Goal: Task Accomplishment & Management: Complete application form

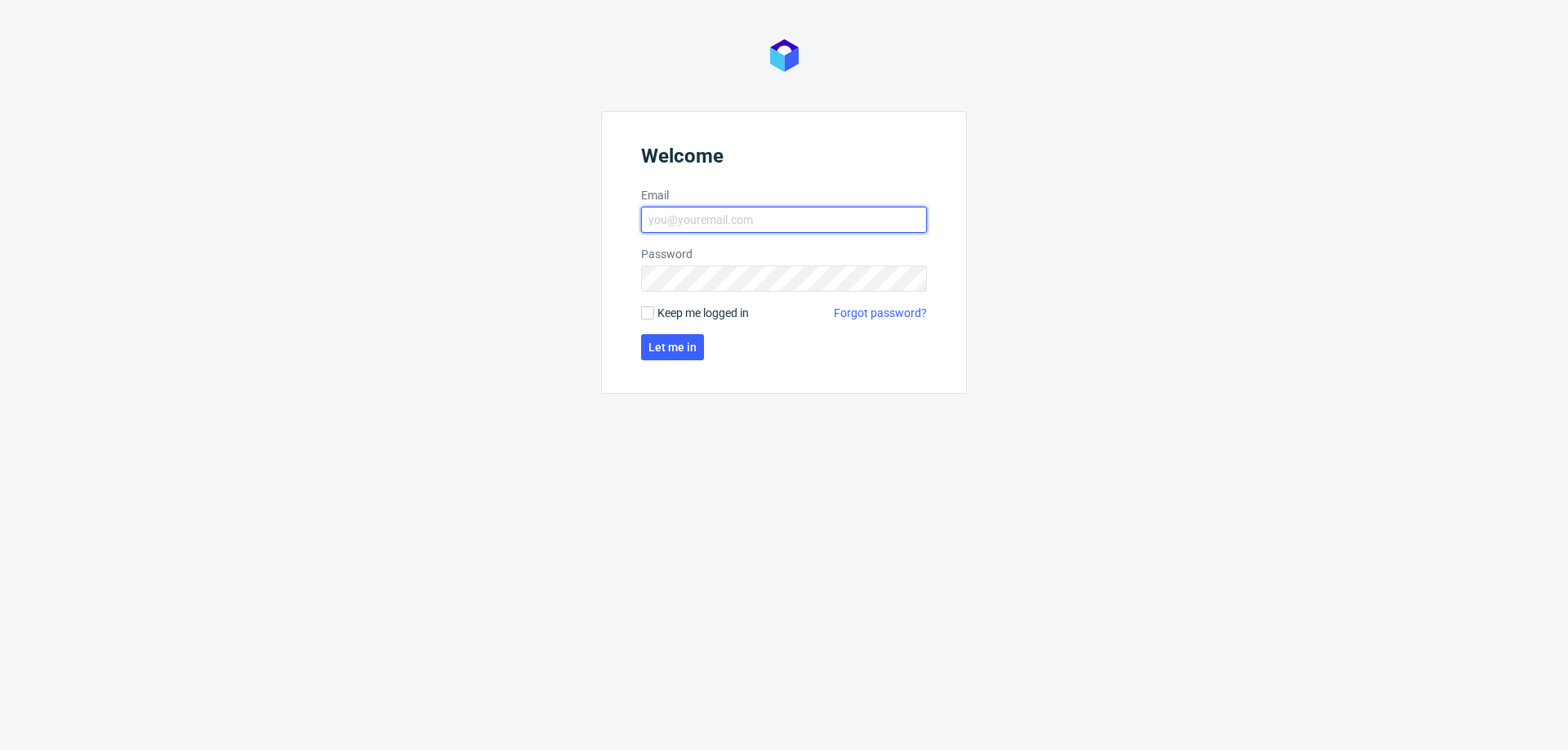
type input "mariola.dudek@packhelp.com"
click at [645, 327] on form "Welcome Email mariola.dudek@packhelp.com Password Keep me logged in Forgot pass…" at bounding box center [784, 252] width 365 height 282
click at [653, 347] on span "Let me in" at bounding box center [672, 348] width 49 height 12
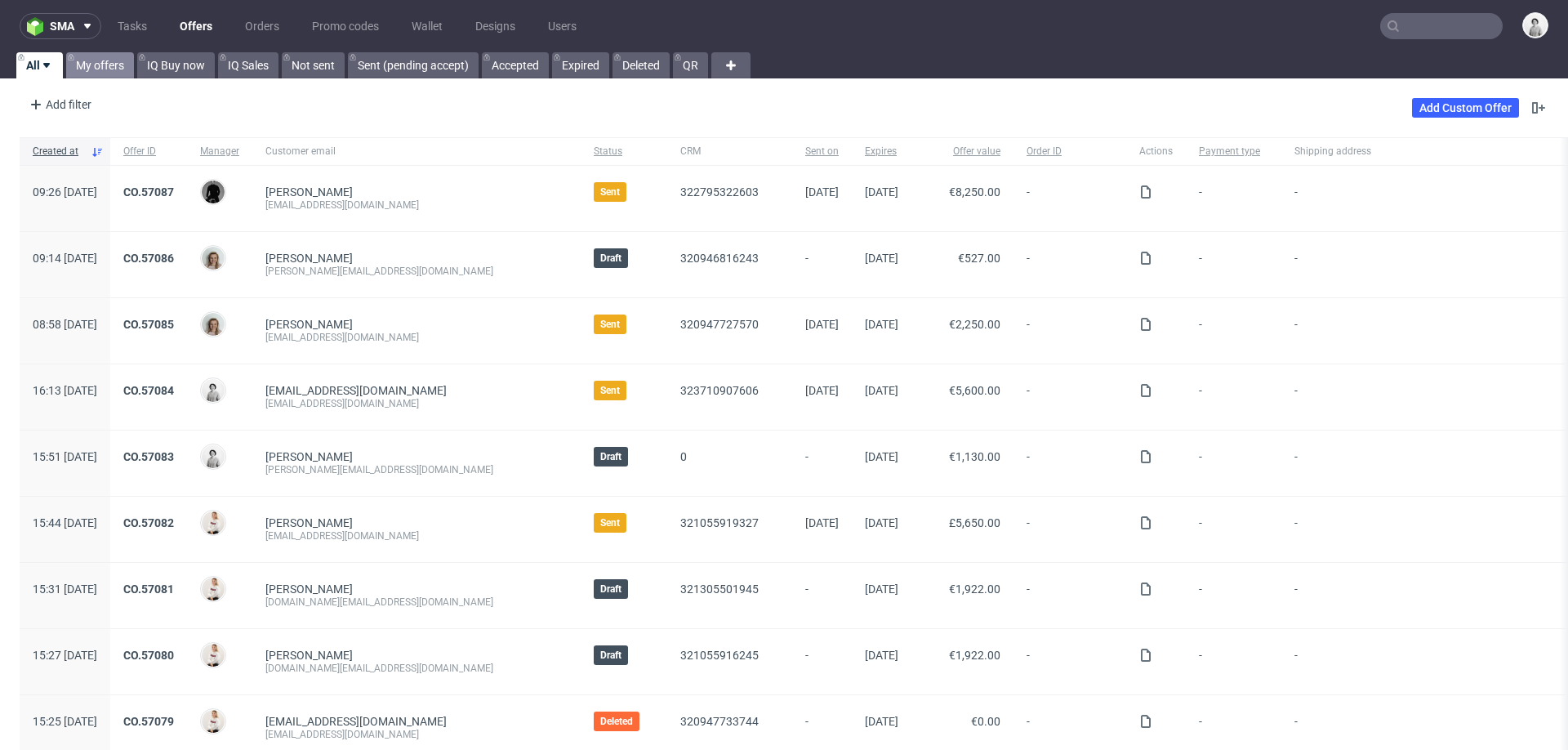
click at [92, 75] on link "My offers" at bounding box center [100, 66] width 68 height 26
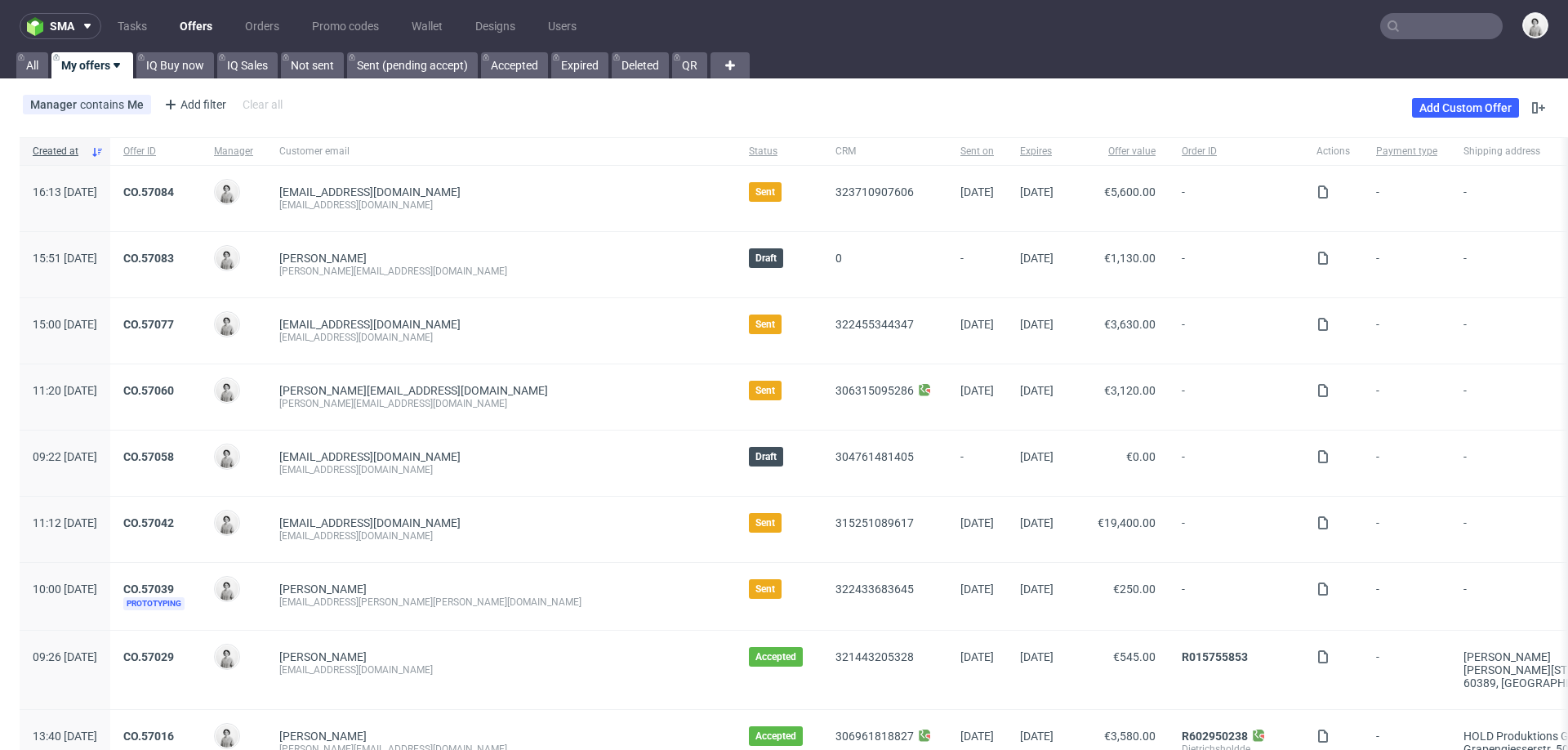
click at [1412, 32] on input "text" at bounding box center [1440, 26] width 122 height 26
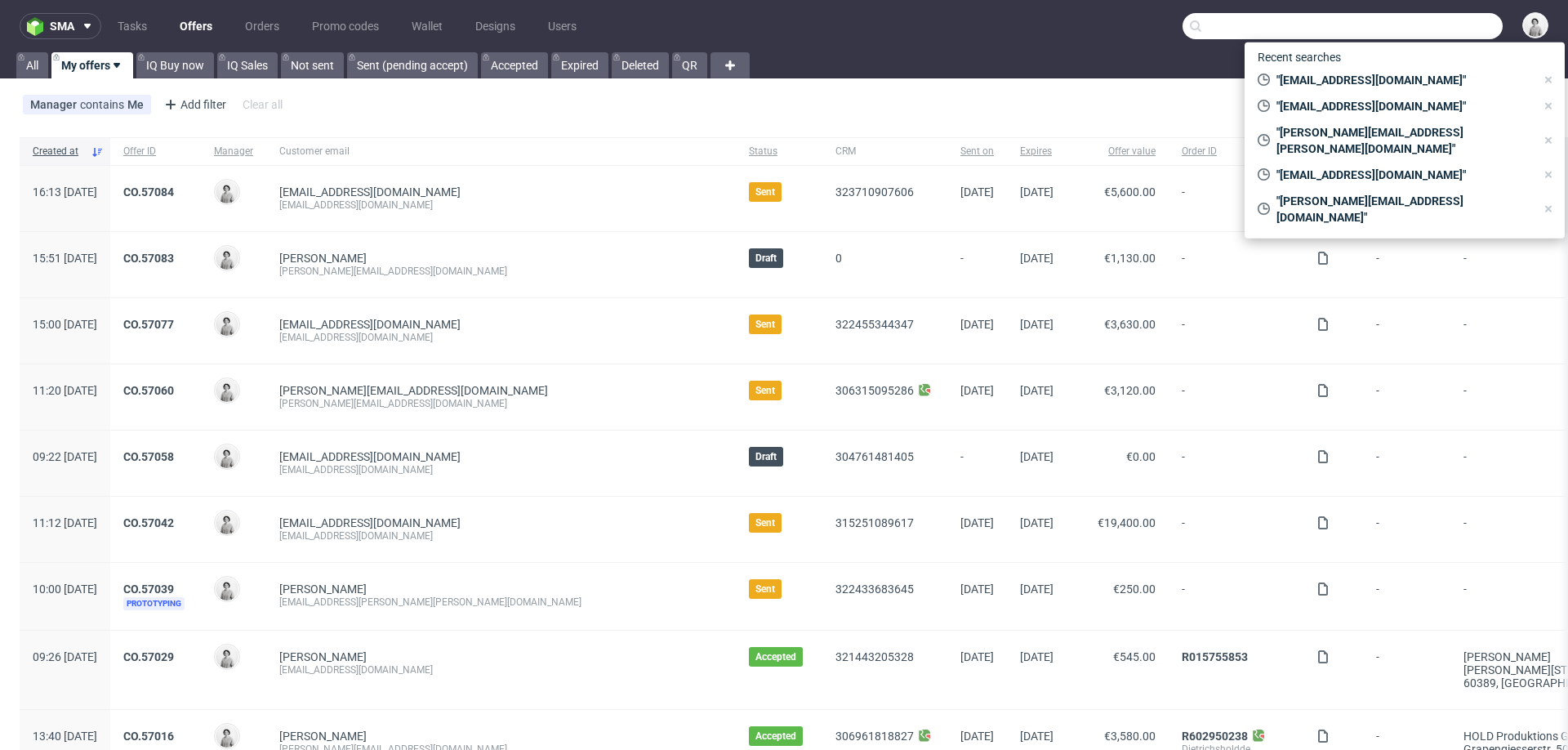
type input "z"
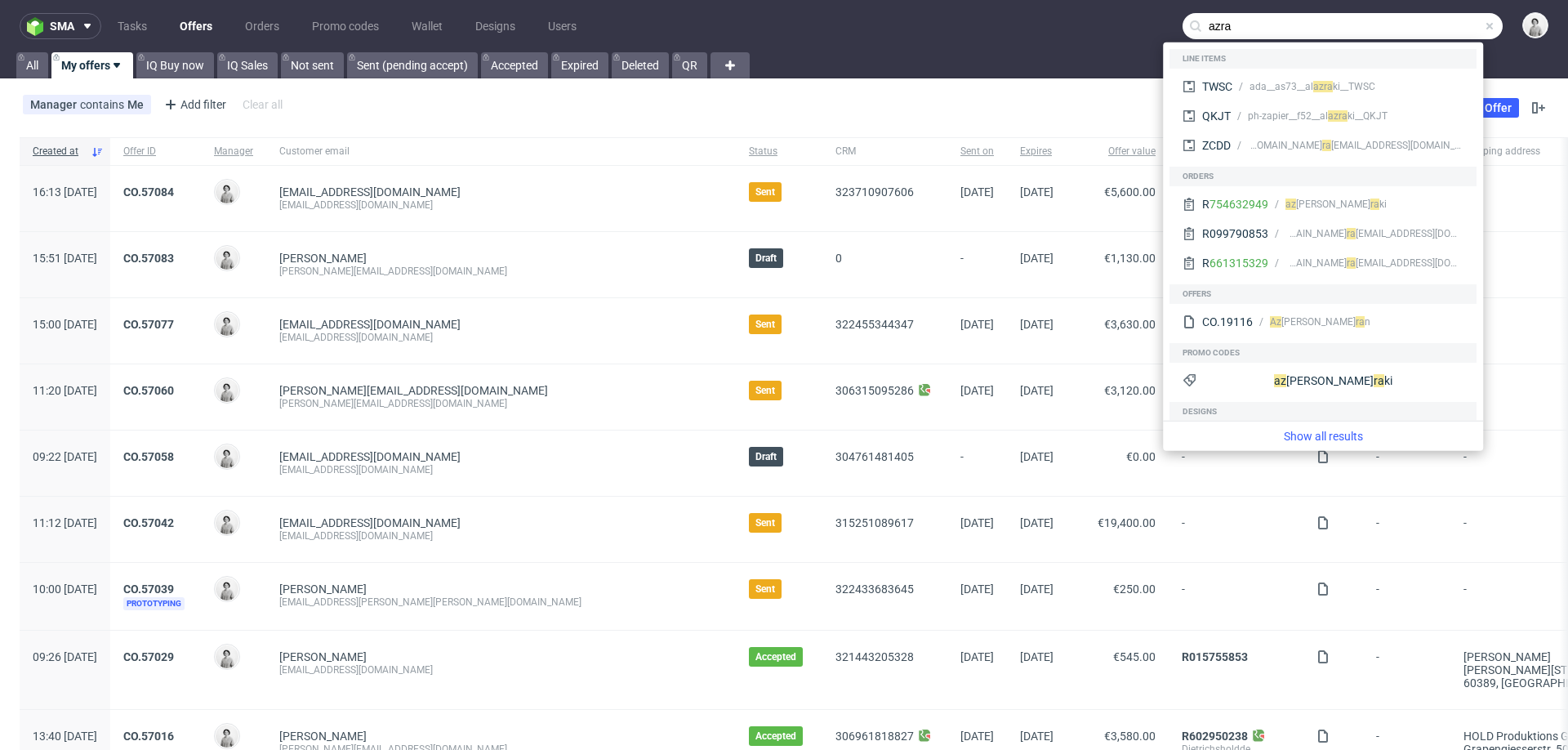
type input "azra"
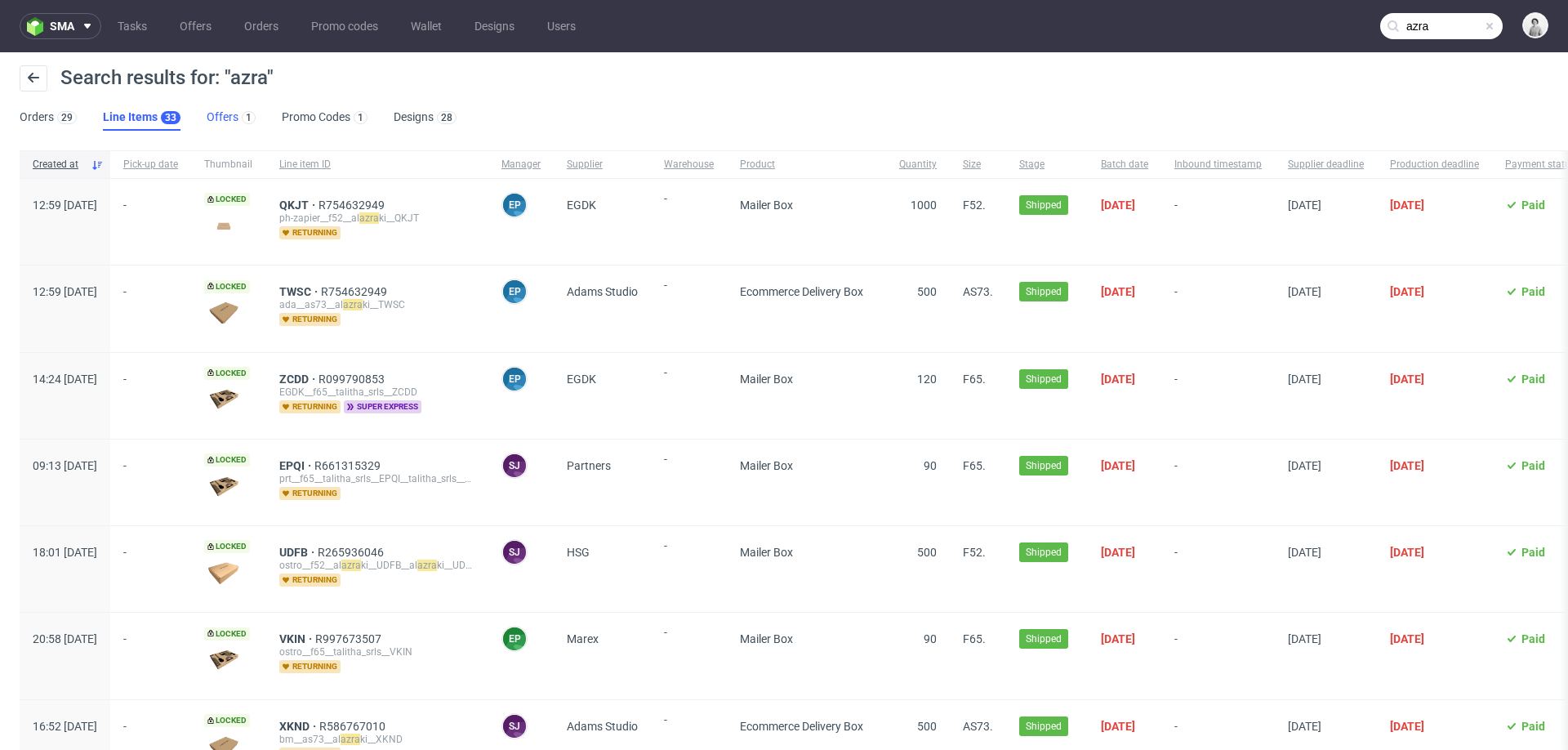
click at [213, 119] on link "Offers 1" at bounding box center [230, 117] width 49 height 26
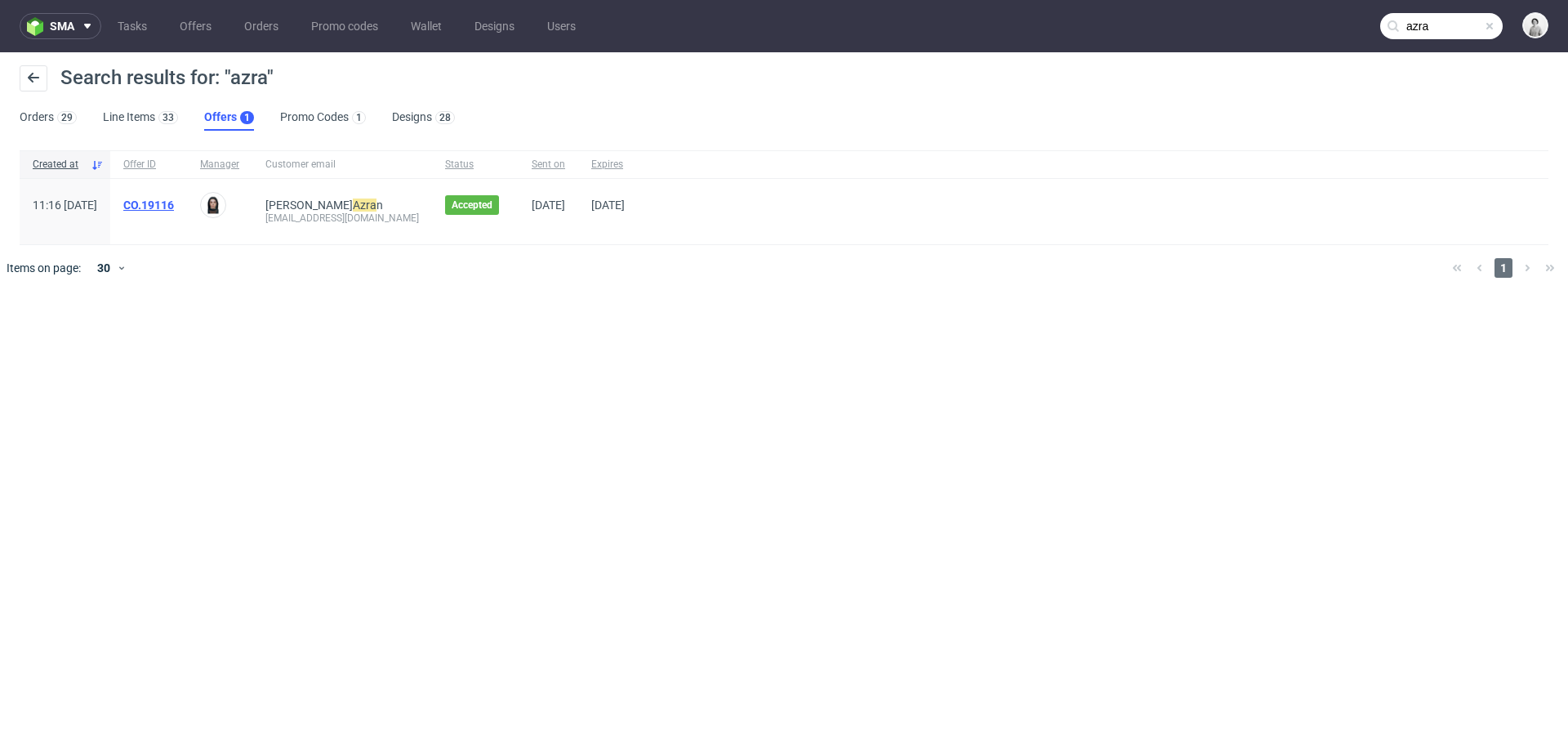
click at [174, 204] on link "CO.19116" at bounding box center [148, 205] width 51 height 13
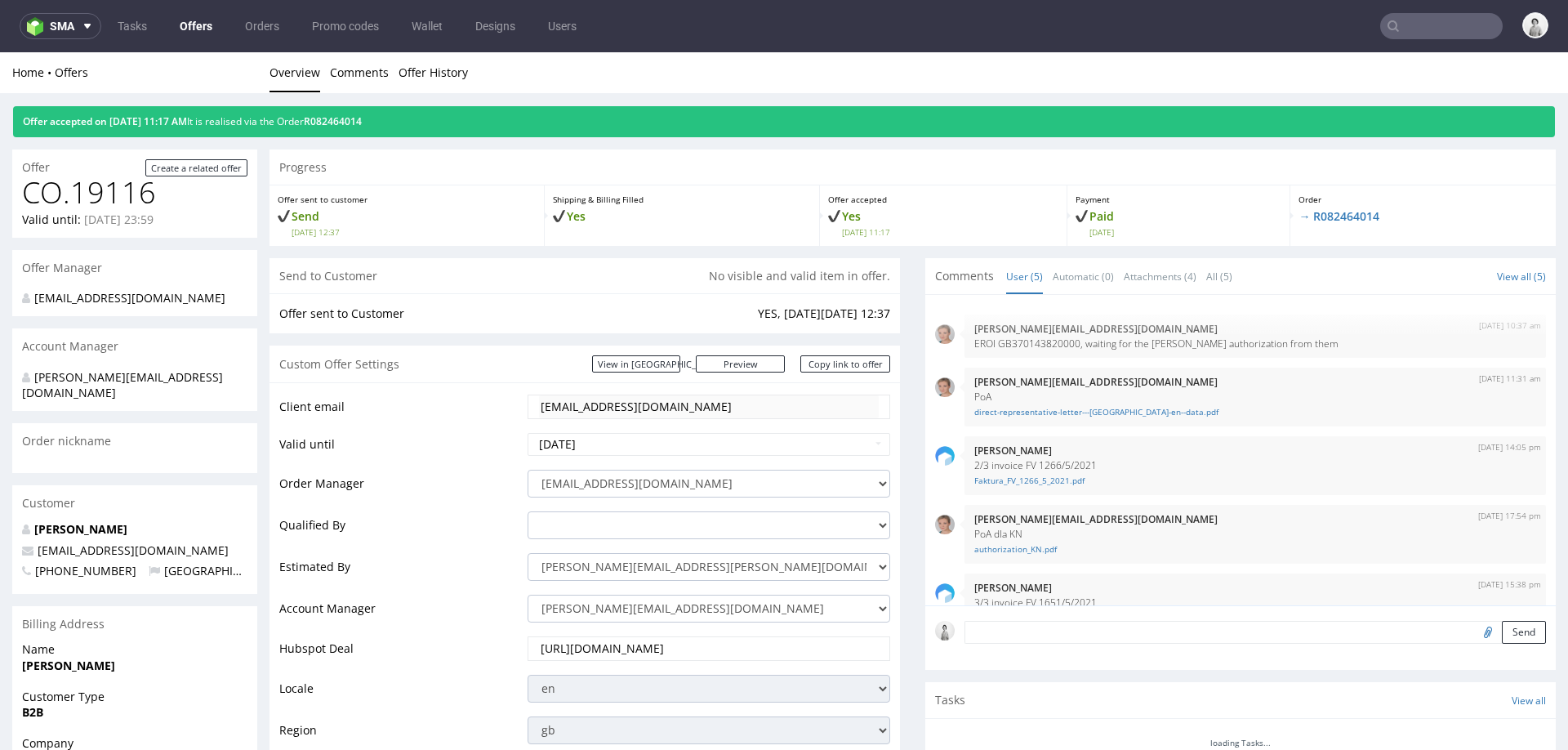
scroll to position [37, 0]
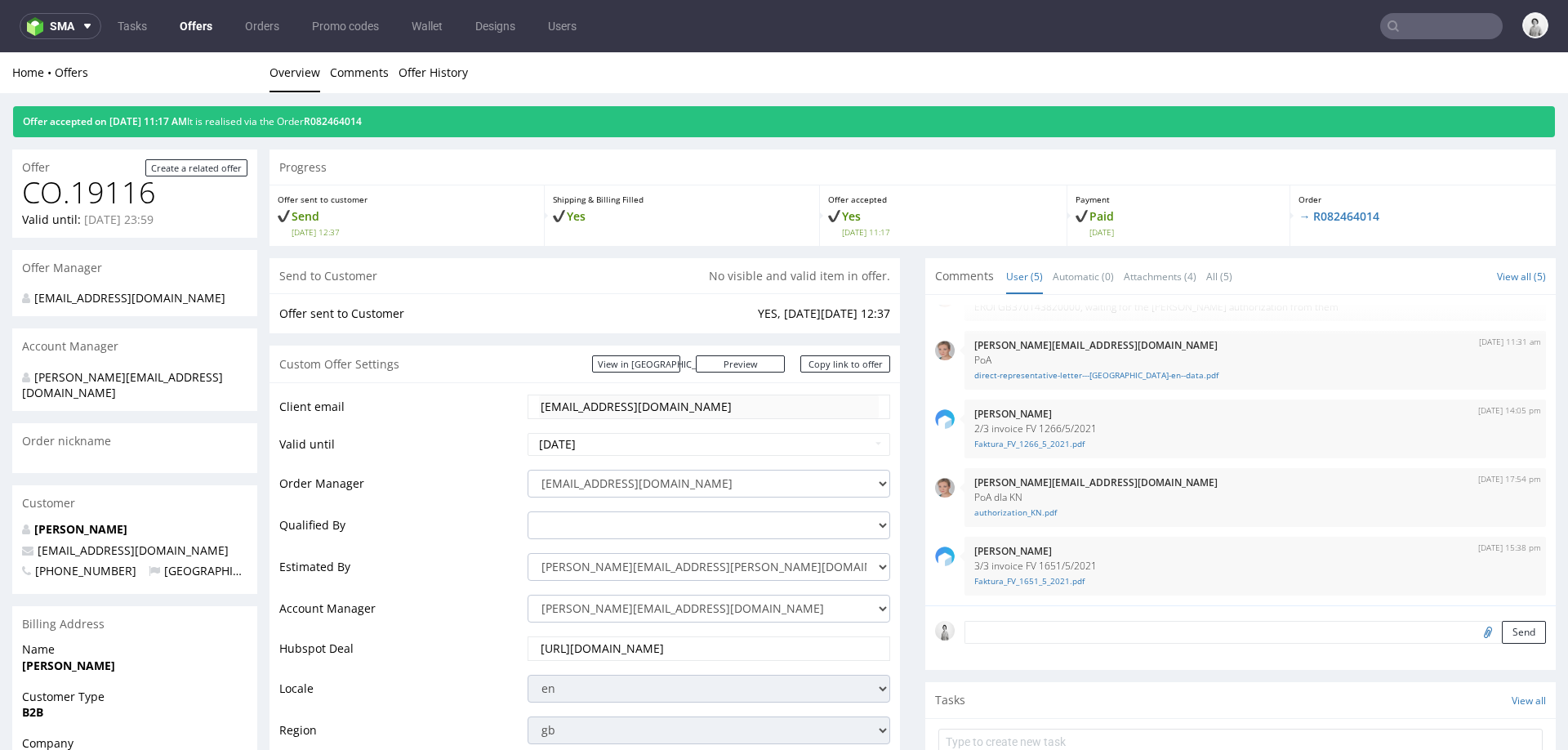
type input "azra"
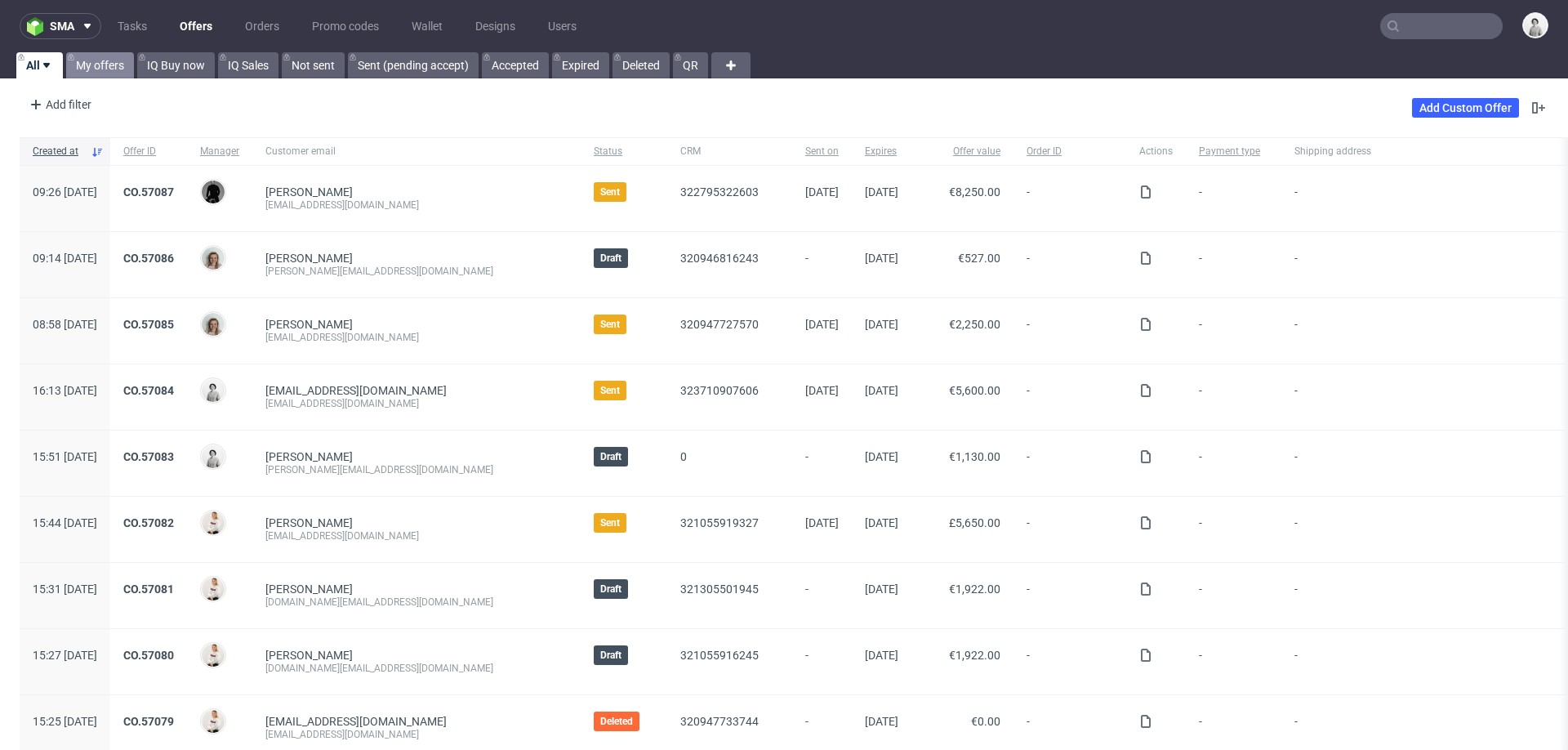
click at [119, 66] on link "My offers" at bounding box center [100, 66] width 68 height 26
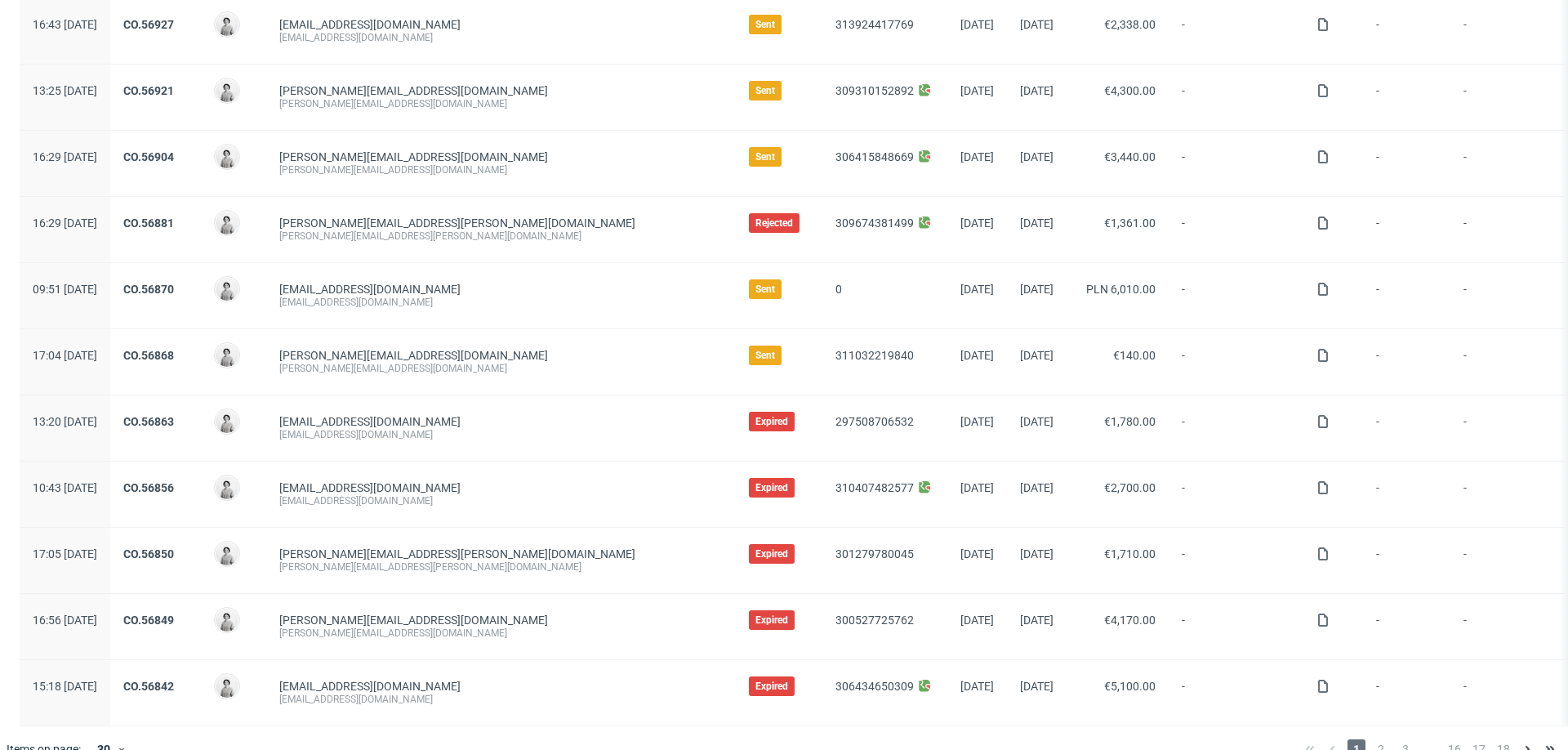
scroll to position [1499, 0]
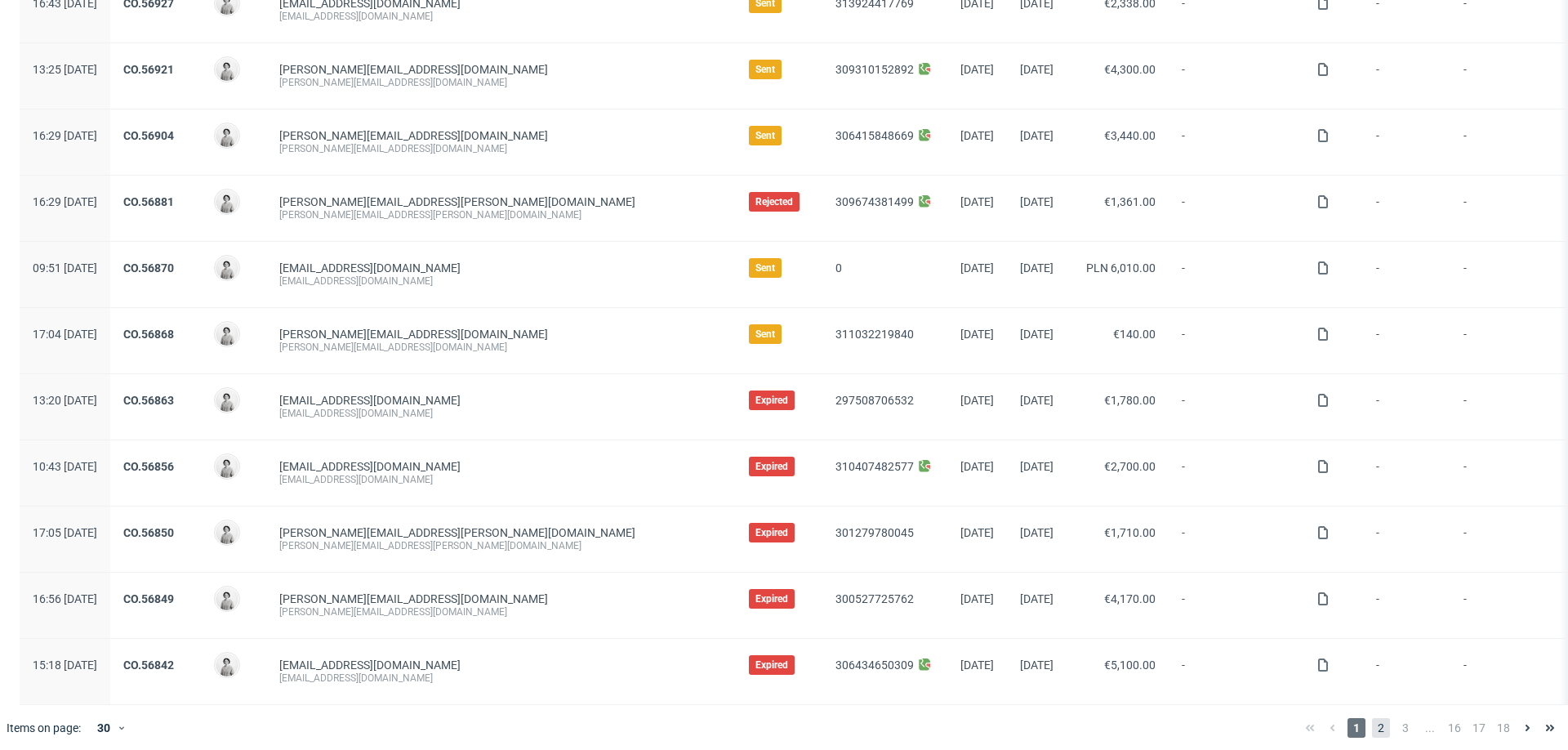
click at [1371, 723] on span "2" at bounding box center [1380, 728] width 18 height 20
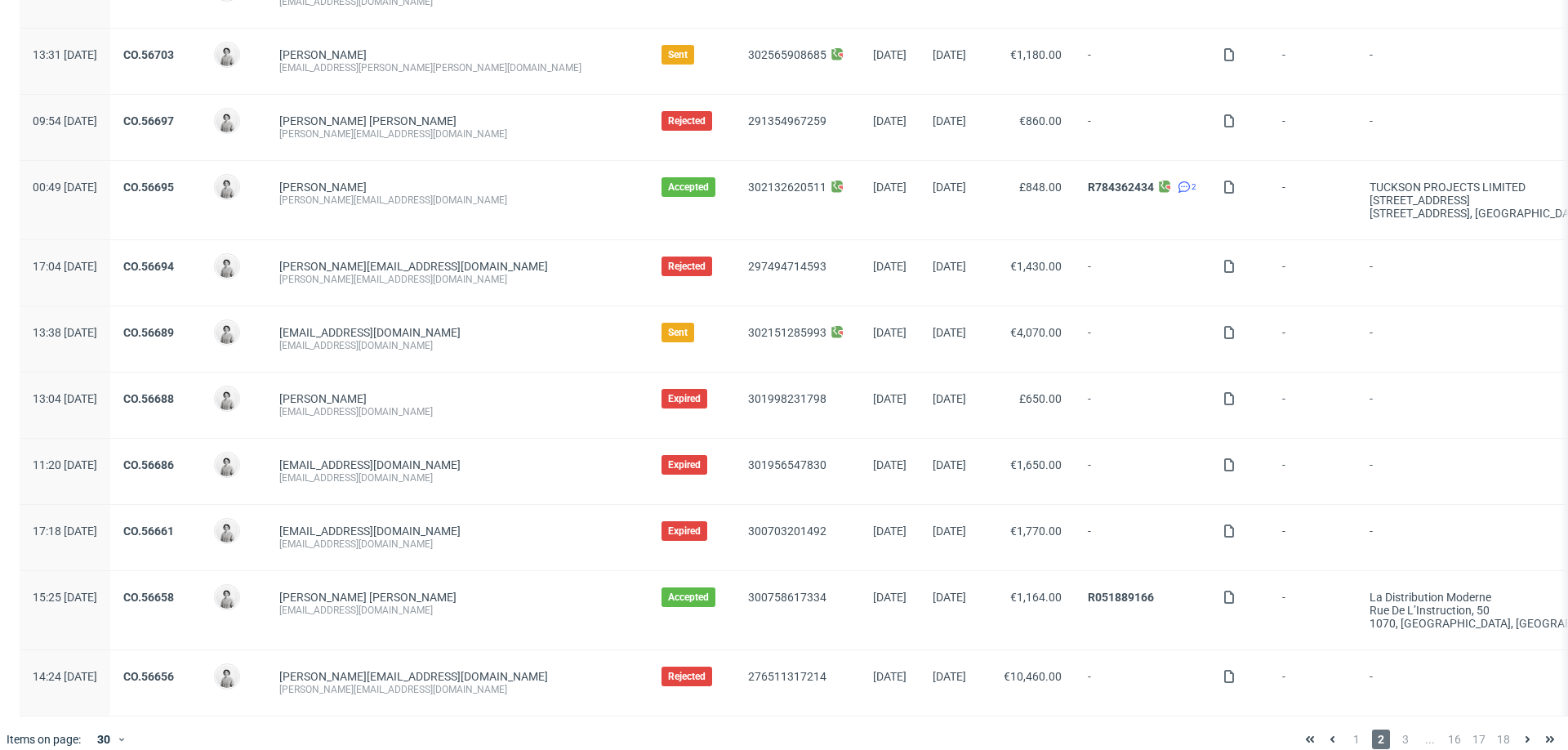
scroll to position [1577, 0]
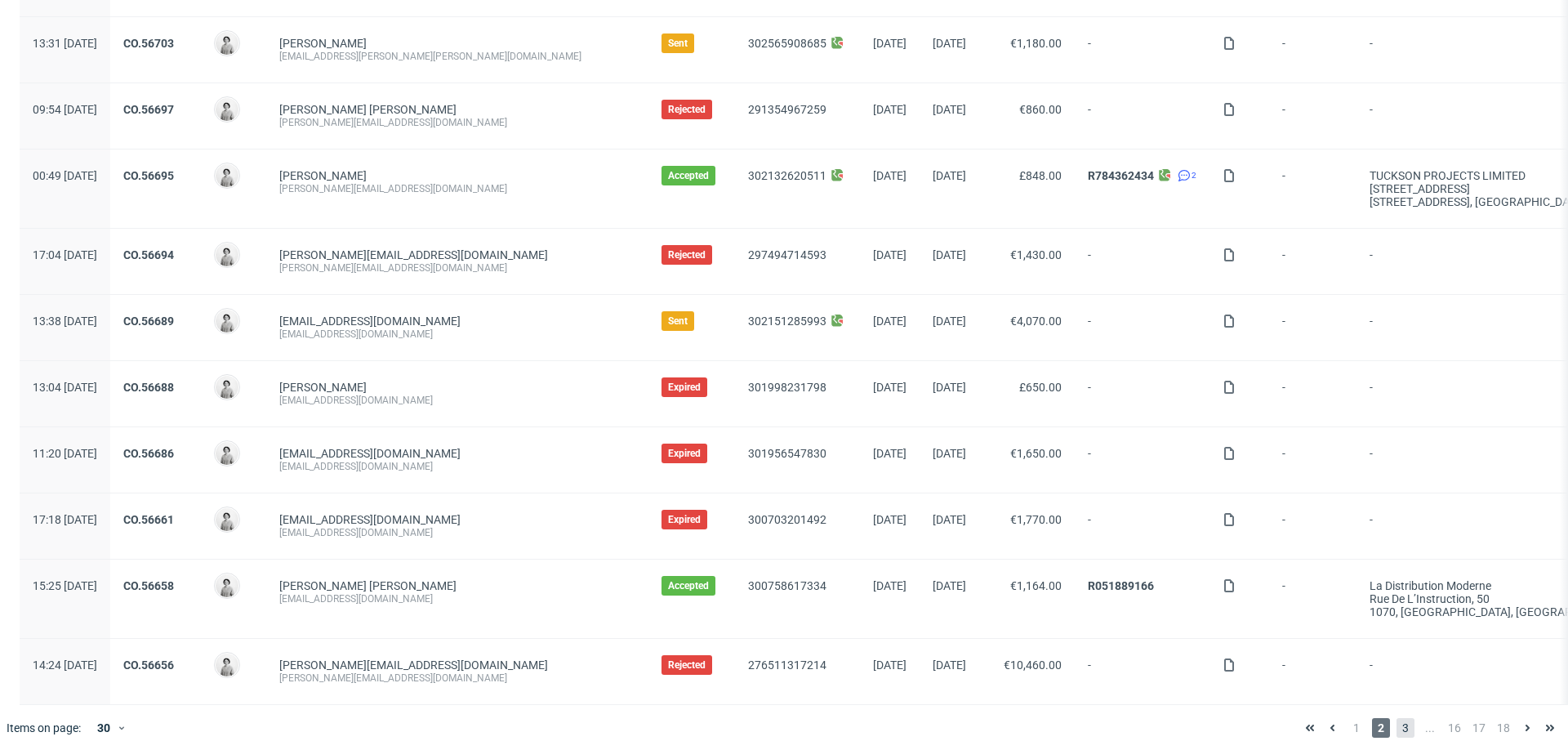
click at [1396, 721] on span "3" at bounding box center [1405, 728] width 18 height 20
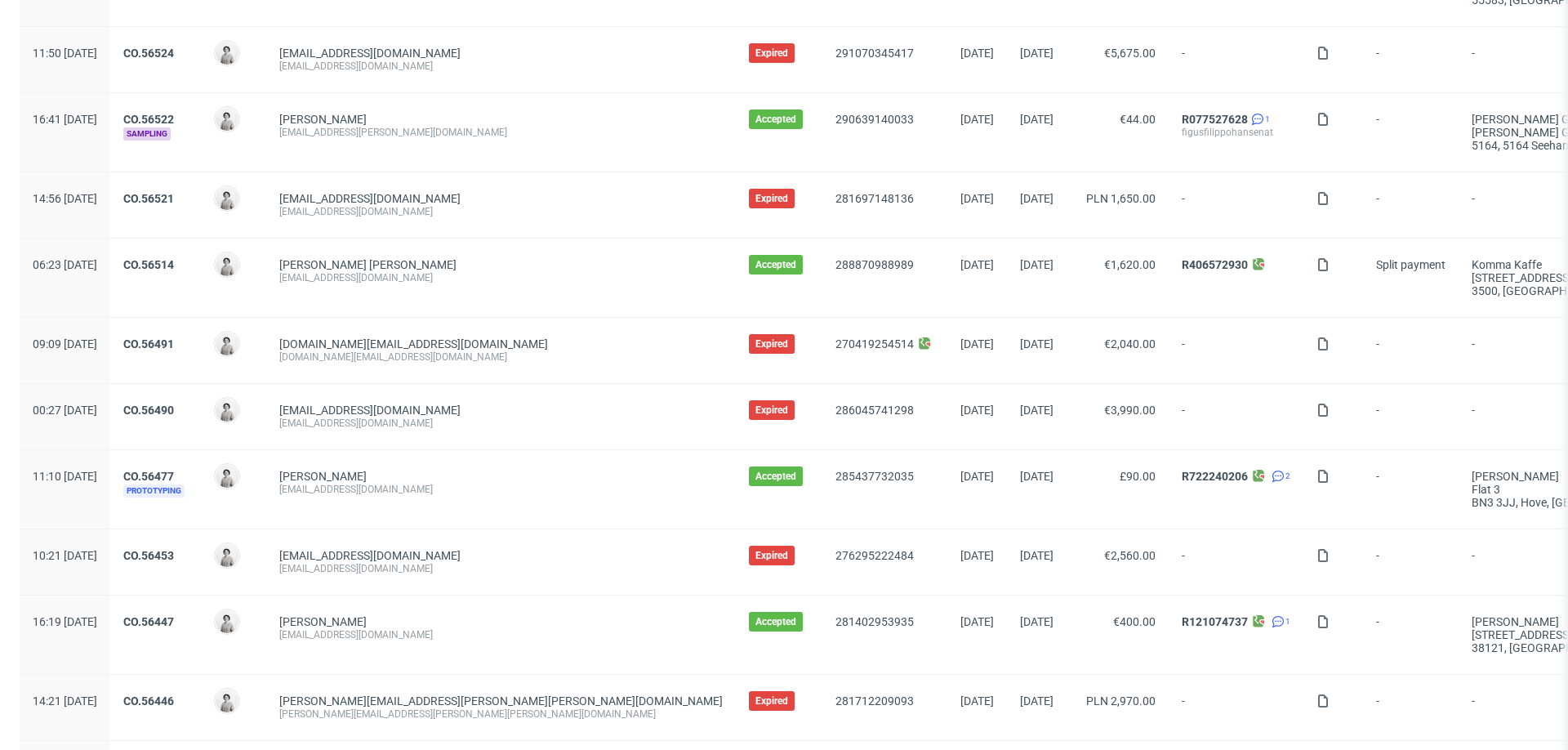
scroll to position [1602, 0]
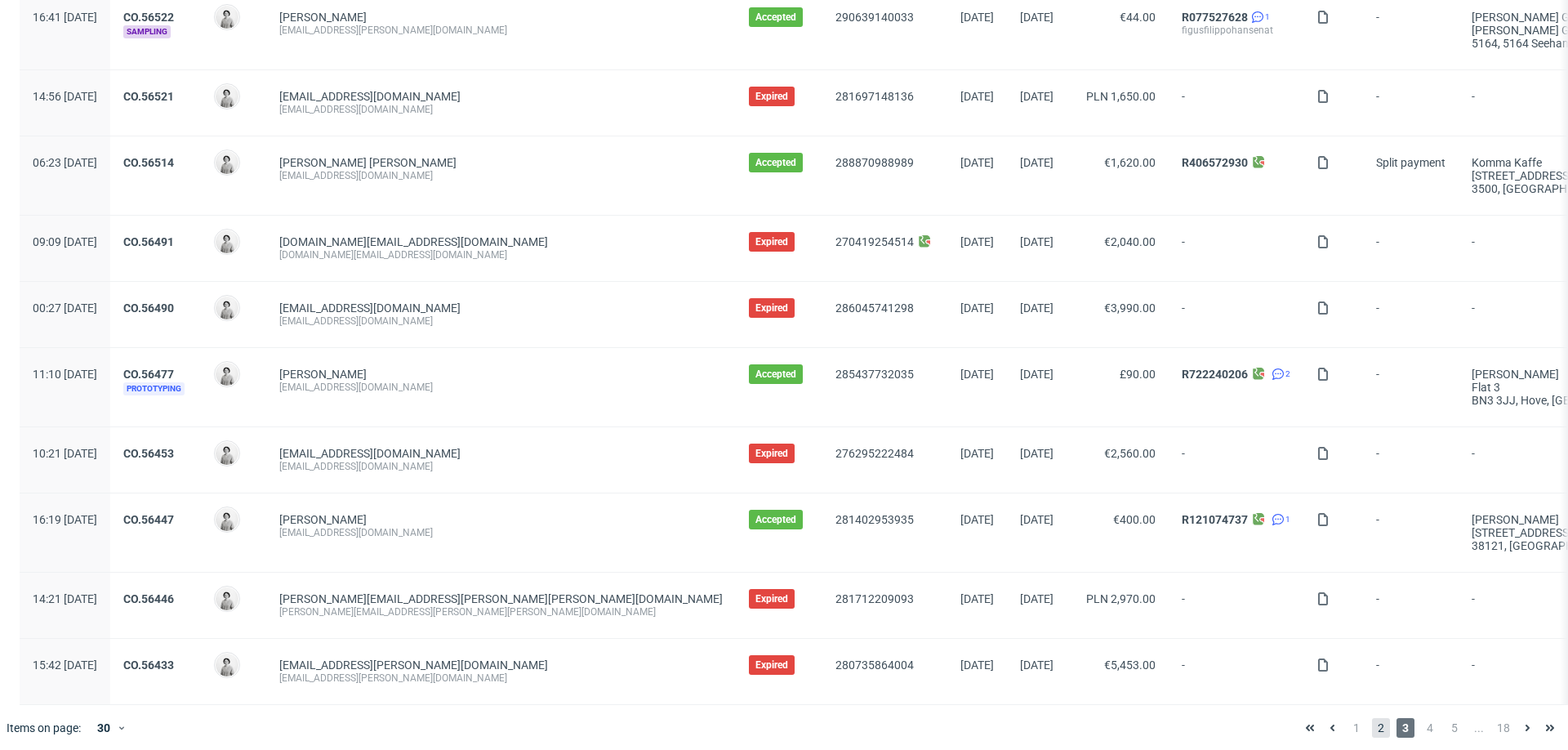
click at [1371, 721] on span "2" at bounding box center [1380, 728] width 18 height 20
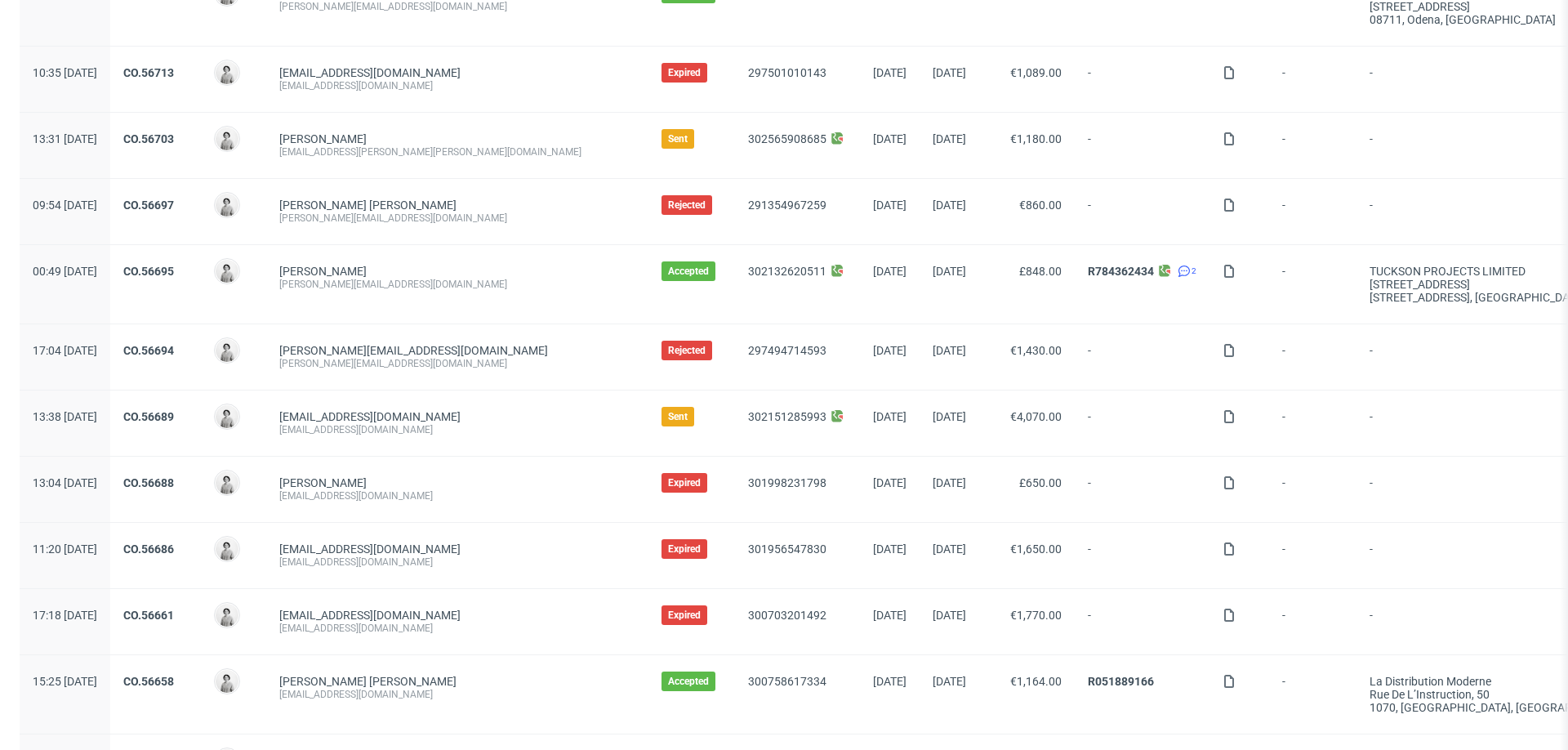
scroll to position [1577, 0]
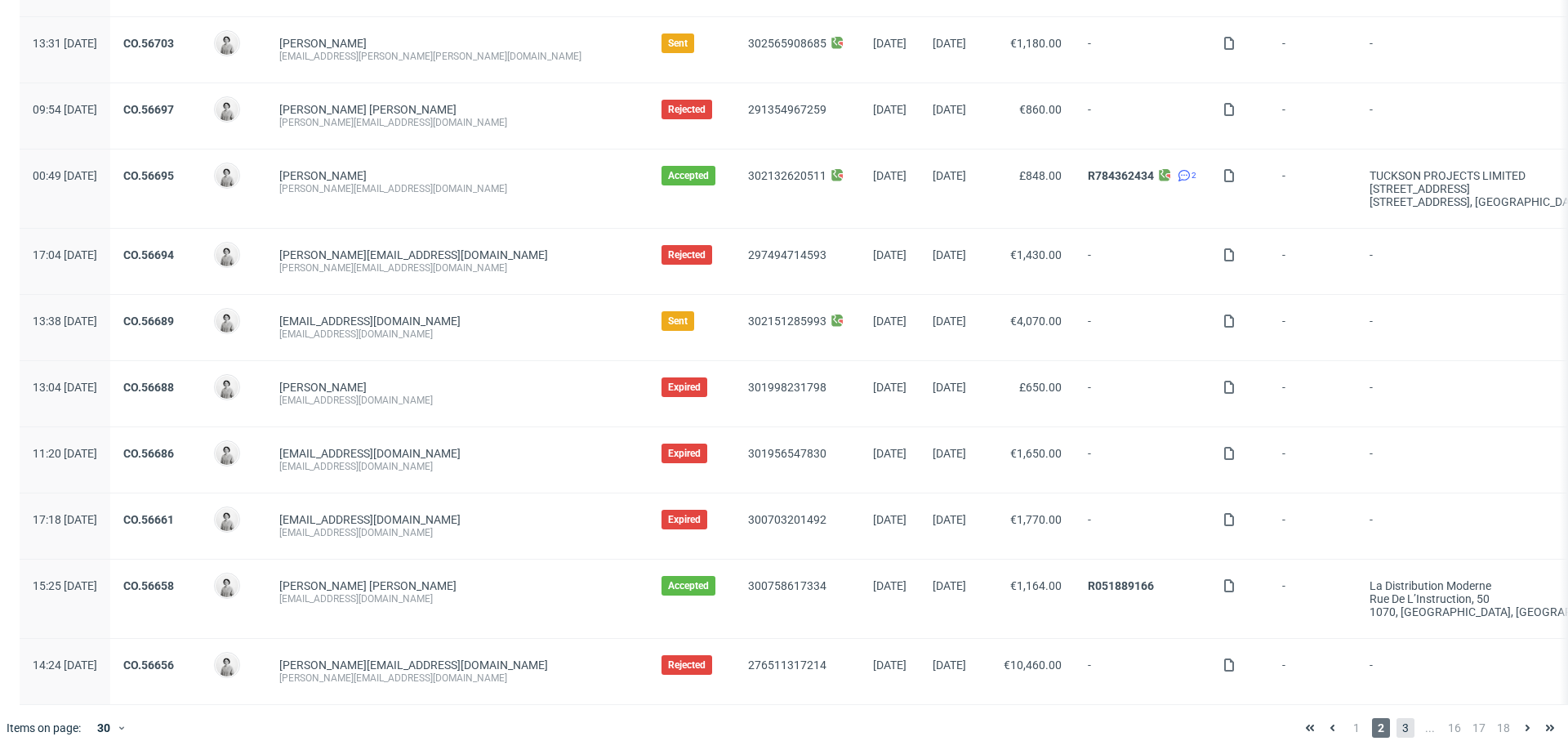
click at [1396, 720] on span "3" at bounding box center [1405, 728] width 18 height 20
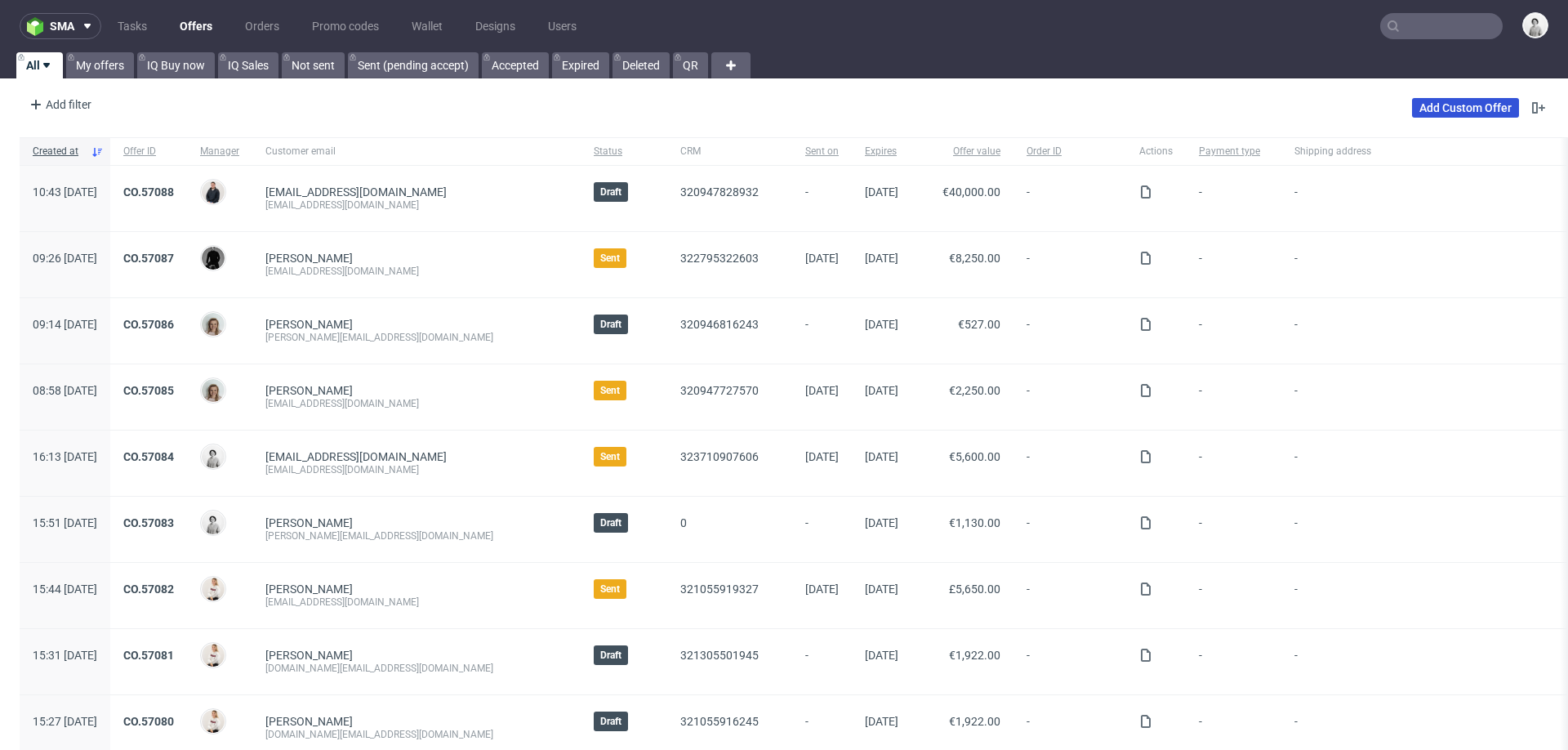
click at [1417, 108] on link "Add Custom Offer" at bounding box center [1466, 108] width 107 height 20
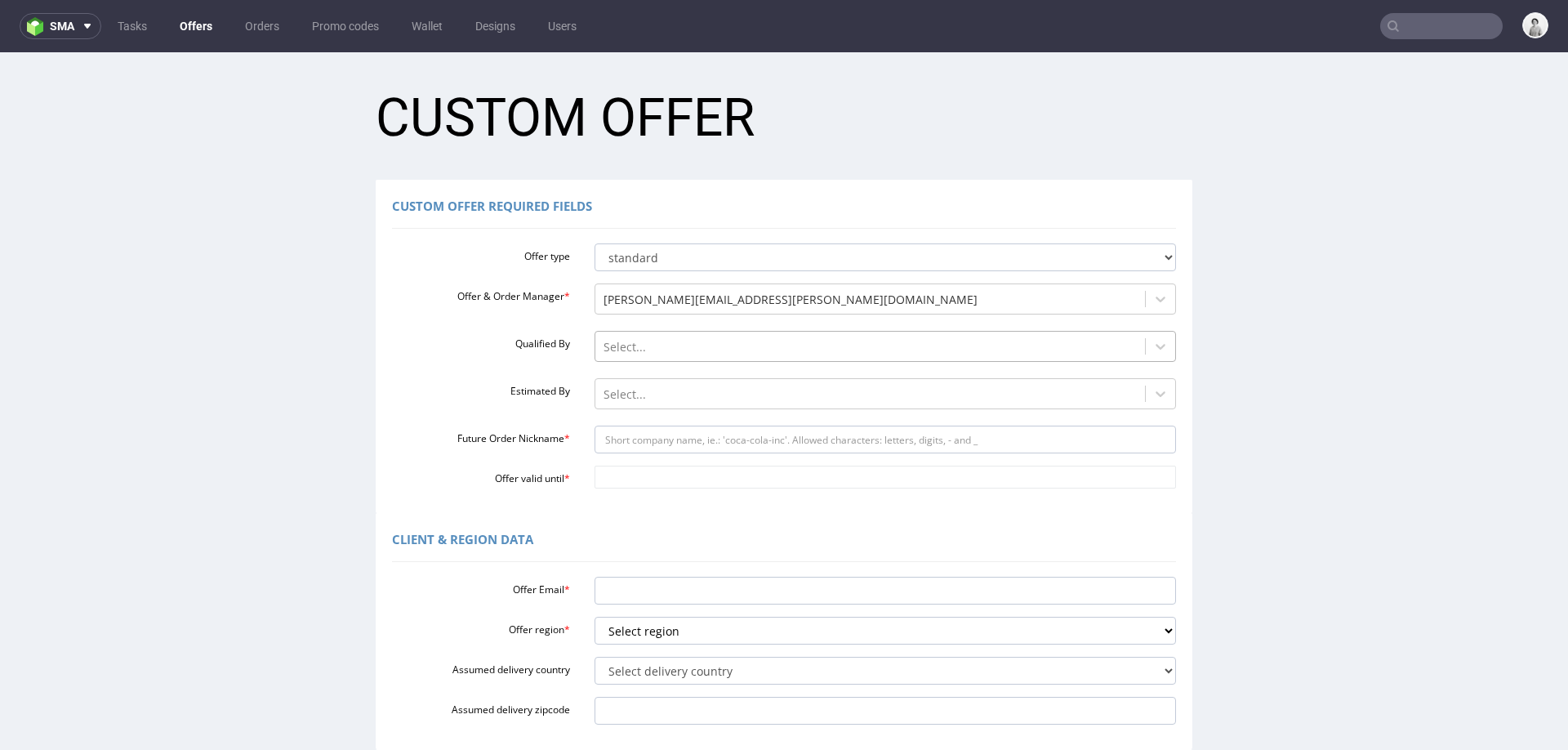
click at [679, 332] on div "Select..." at bounding box center [886, 346] width 582 height 31
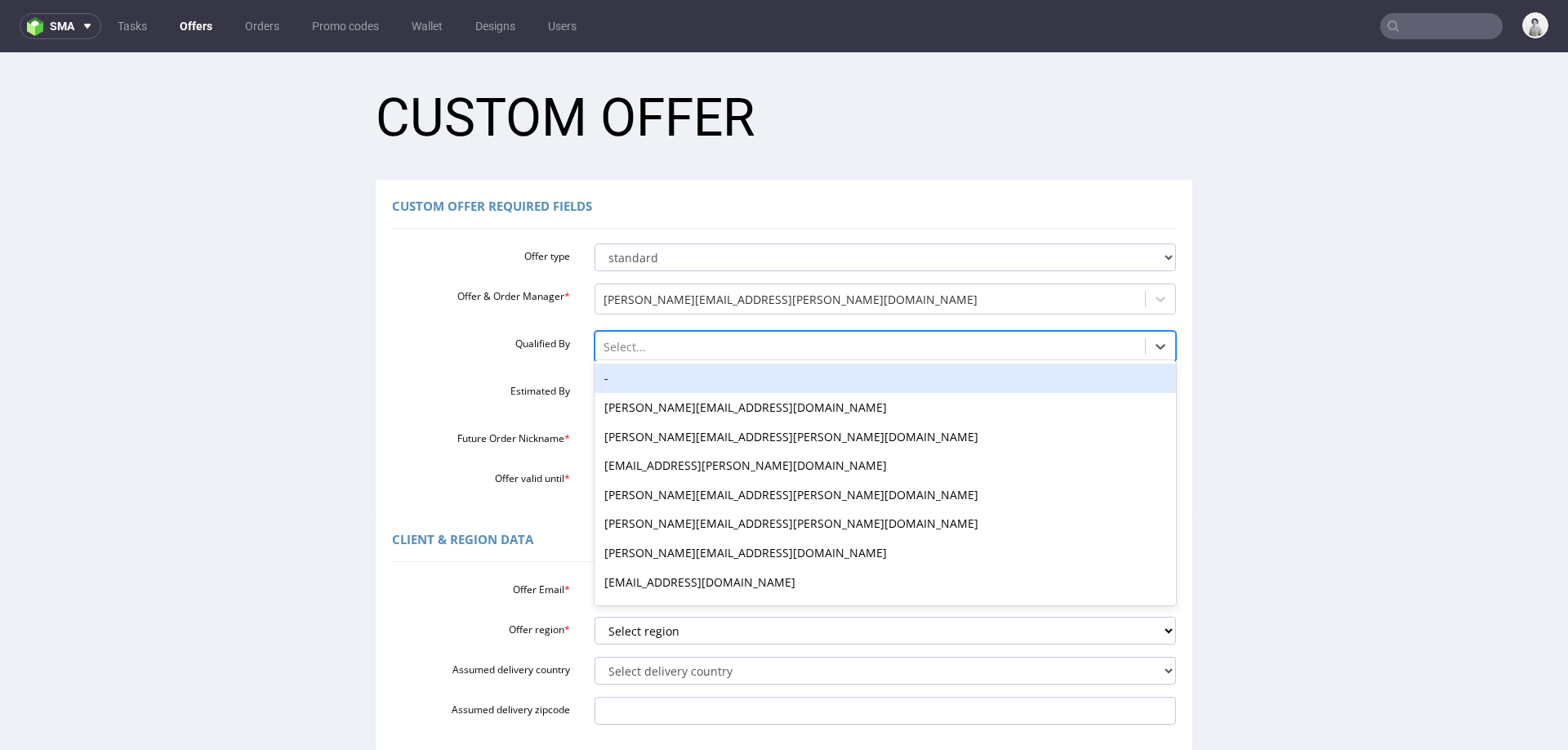
click at [671, 381] on div "-" at bounding box center [886, 378] width 582 height 30
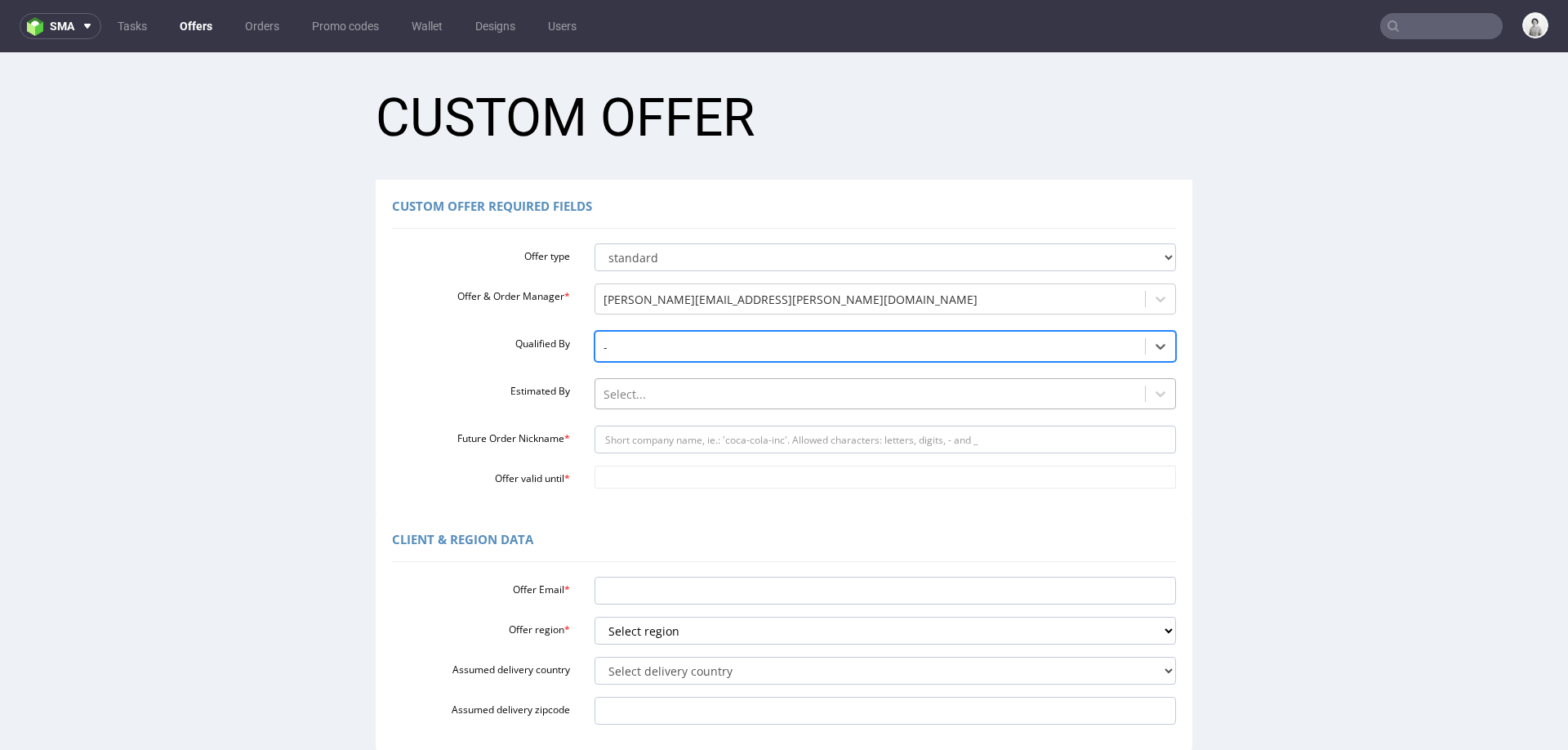
click at [663, 398] on div at bounding box center [871, 394] width 534 height 20
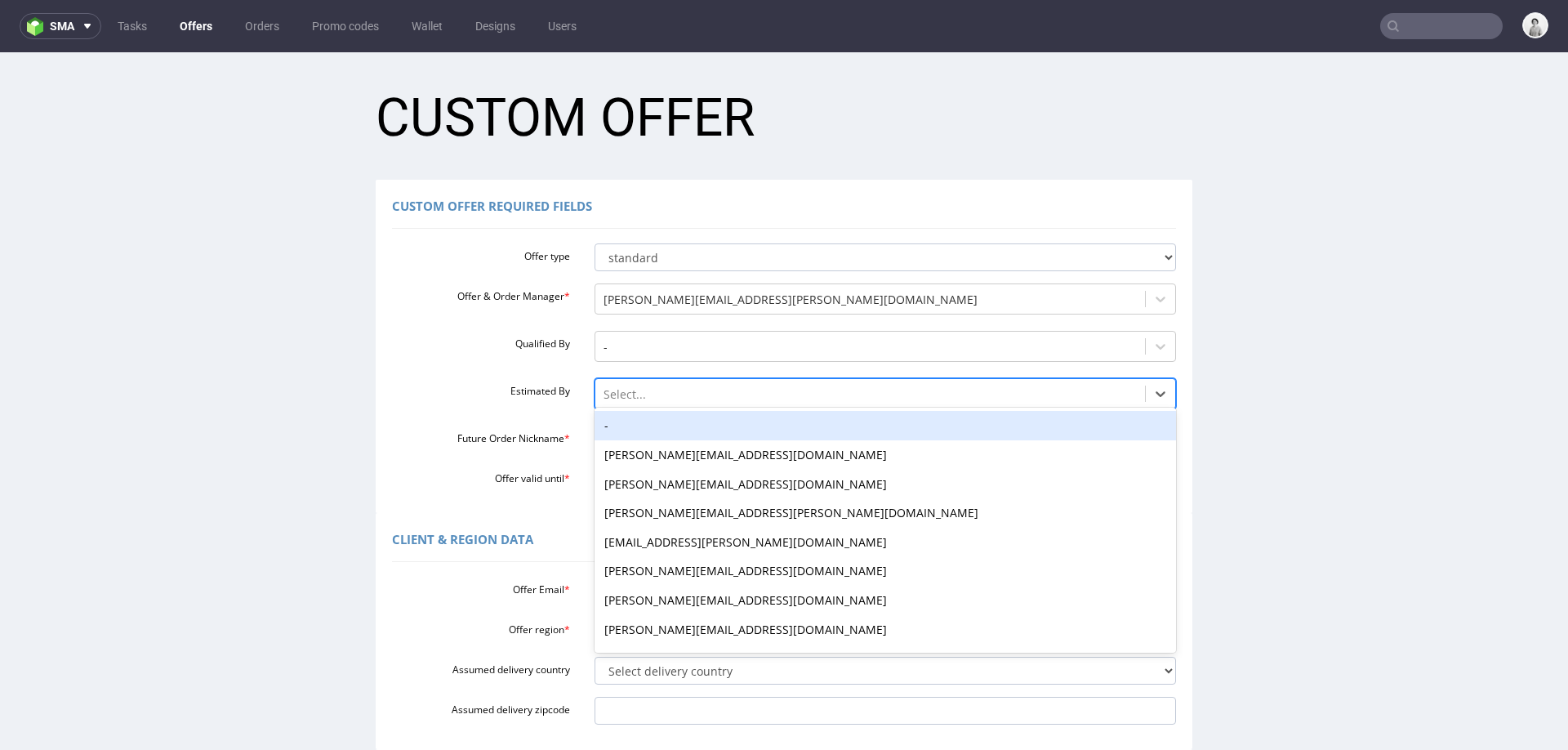
click at [665, 425] on div "-" at bounding box center [886, 426] width 582 height 30
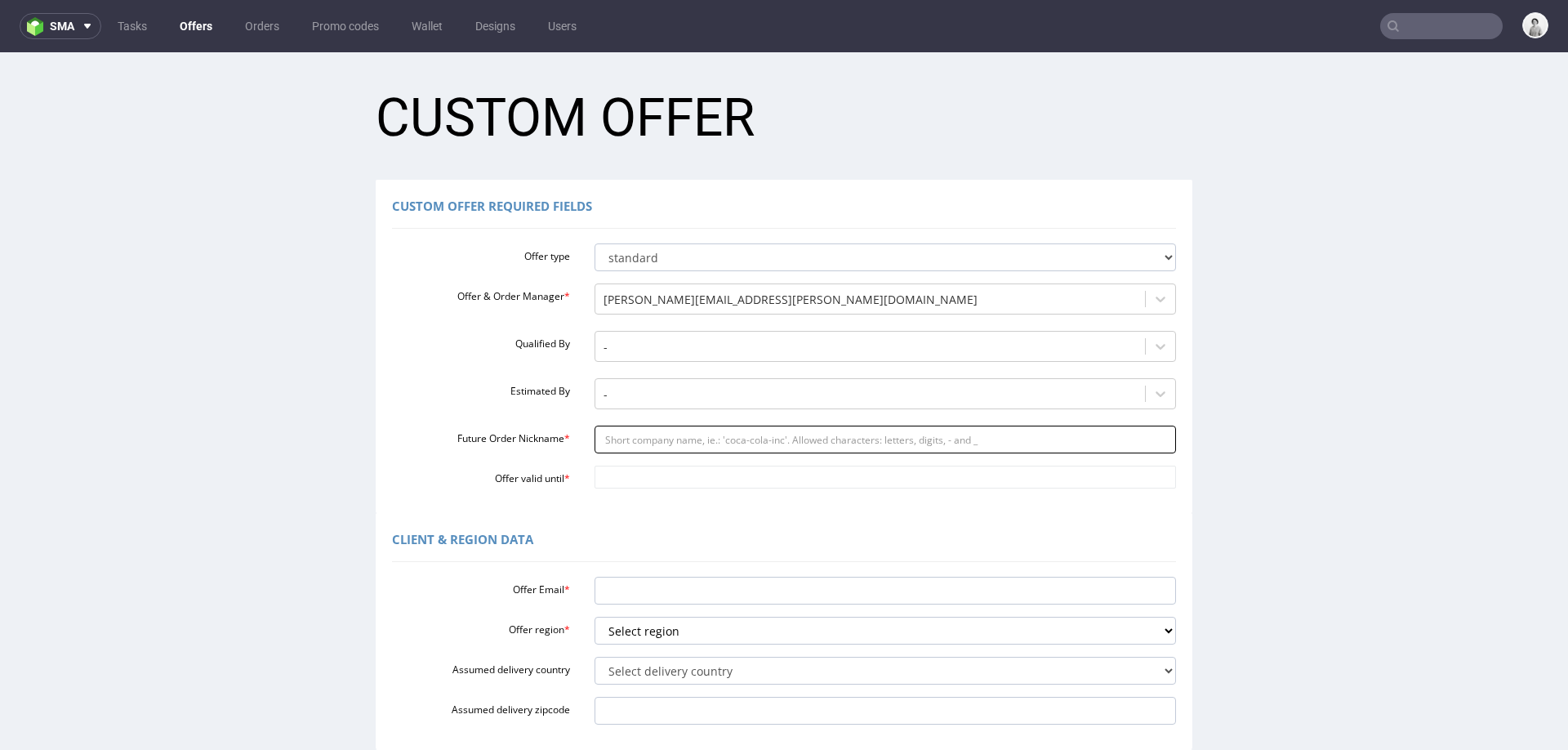
click at [655, 440] on input "Future Order Nickname *" at bounding box center [886, 439] width 582 height 28
paste input "mpenellavicenscom"
type input "mpenellavicenscom"
click at [636, 485] on input "Offer valid until *" at bounding box center [886, 477] width 582 height 23
click at [652, 401] on td "21" at bounding box center [650, 404] width 25 height 25
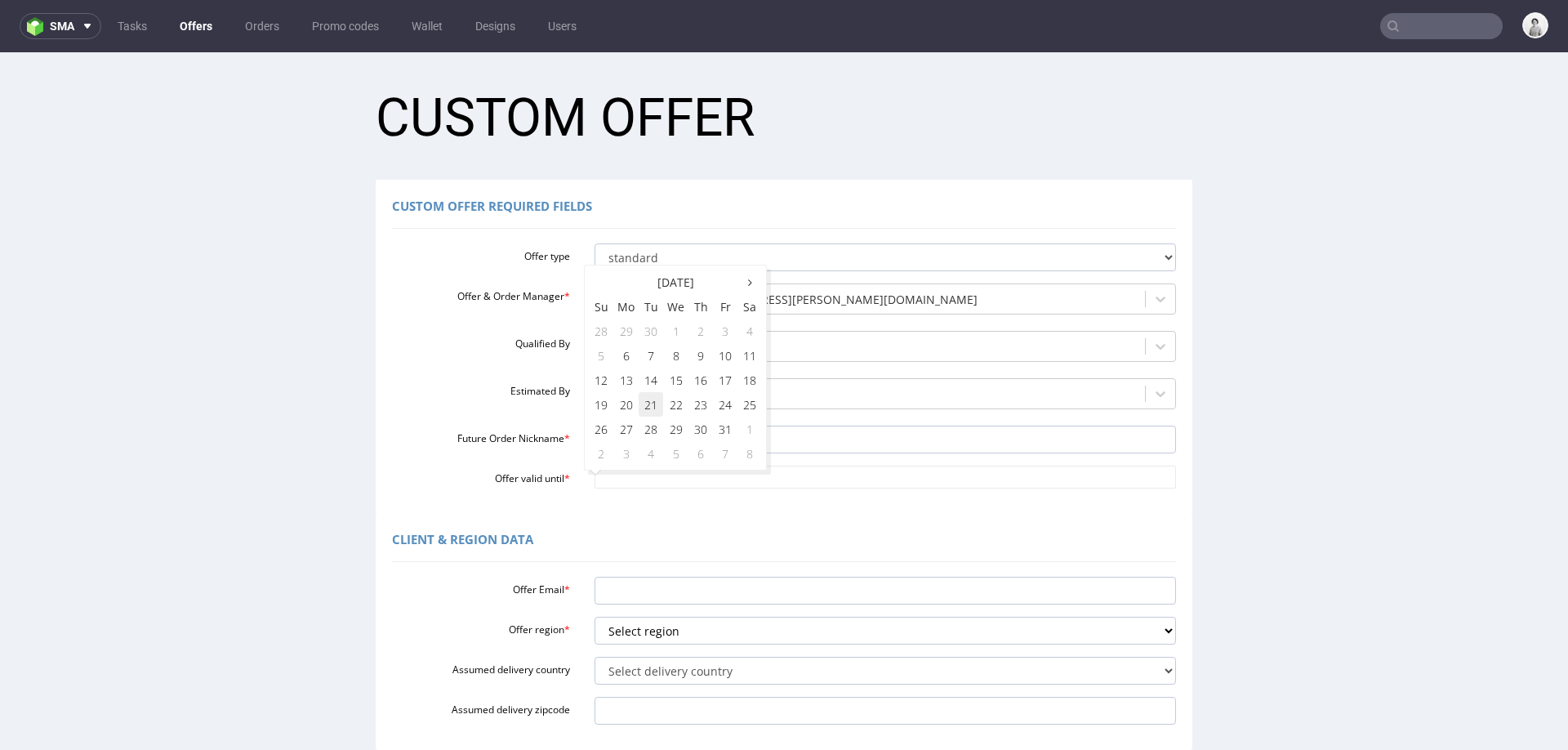
type input "2025-10-21"
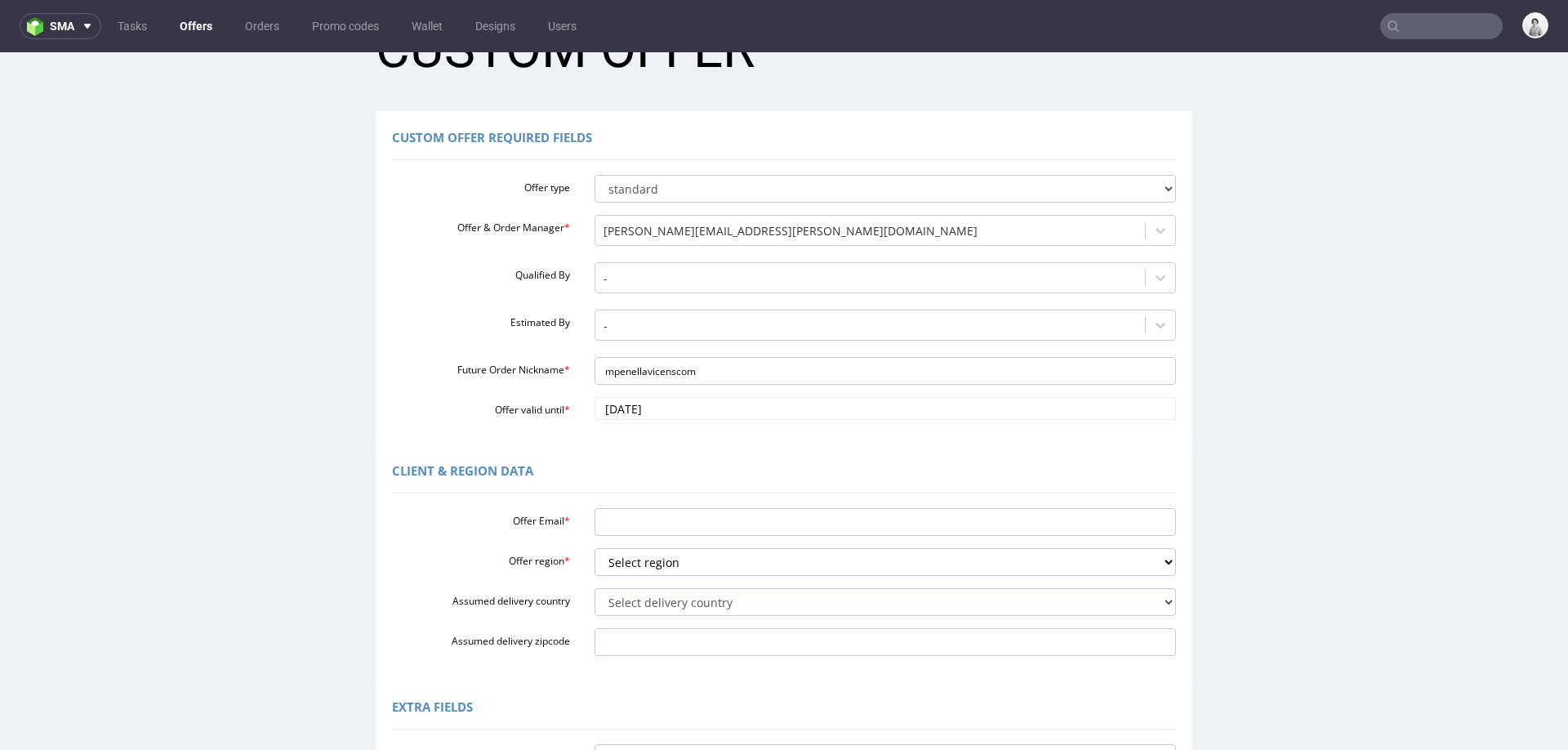
scroll to position [76, 0]
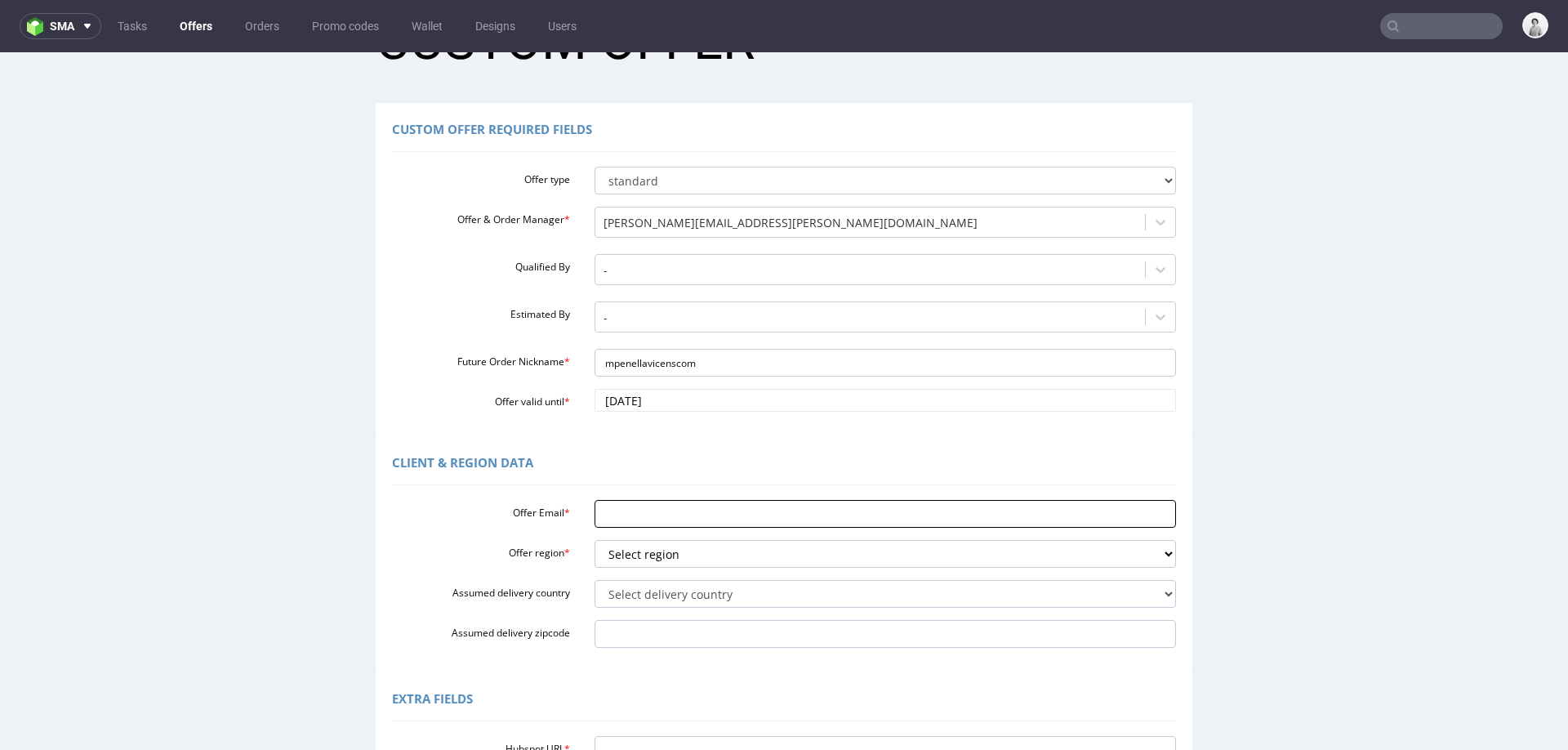
click at [635, 520] on input "Offer Email *" at bounding box center [886, 514] width 582 height 28
paste input "[EMAIL_ADDRESS][DOMAIN_NAME]"
type input "[EMAIL_ADDRESS][DOMAIN_NAME]"
click at [635, 553] on select "Select region eu gb de pl cz fr it es" at bounding box center [886, 553] width 582 height 28
select select "es"
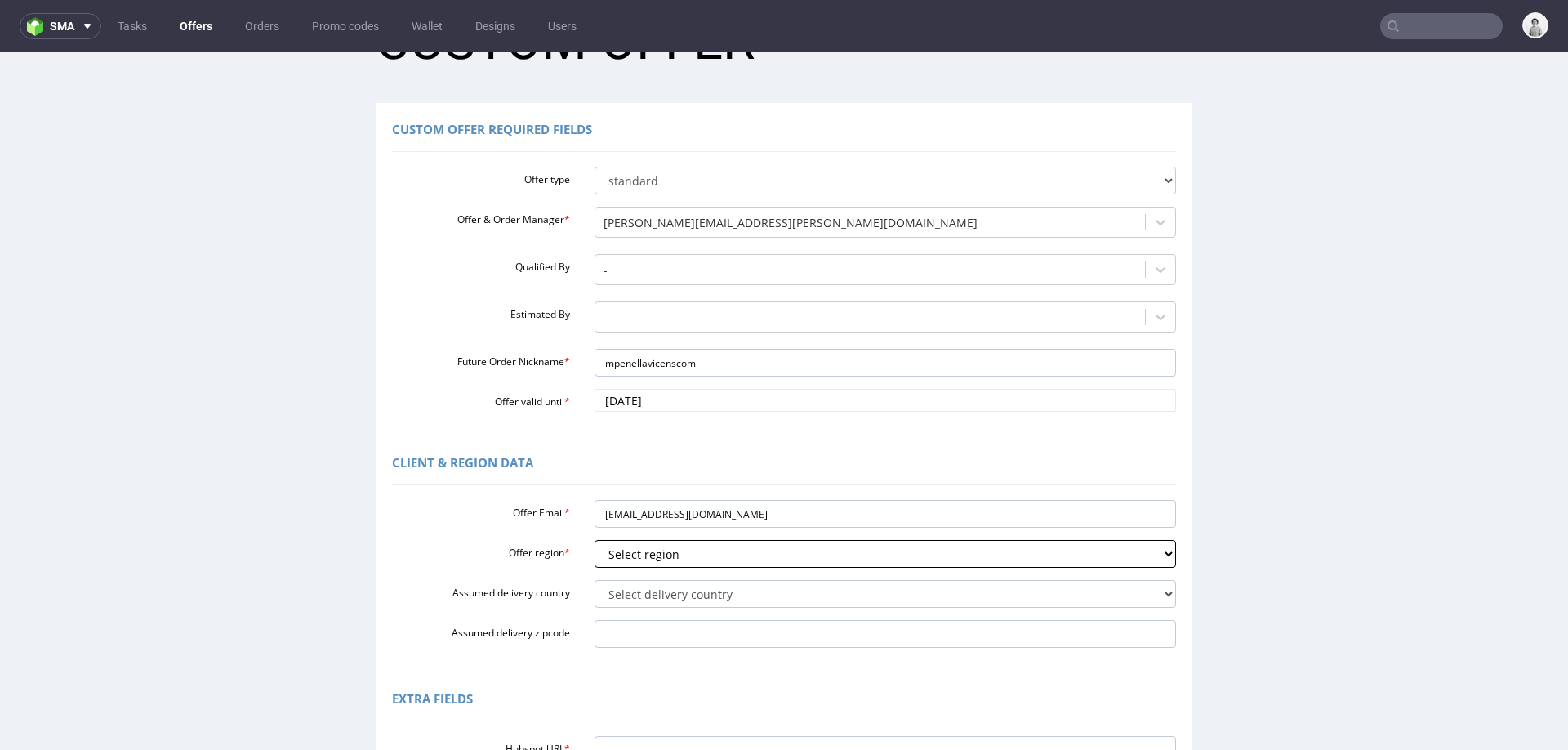
click at [595, 539] on select "Select region eu gb de pl cz fr it es" at bounding box center [886, 553] width 582 height 28
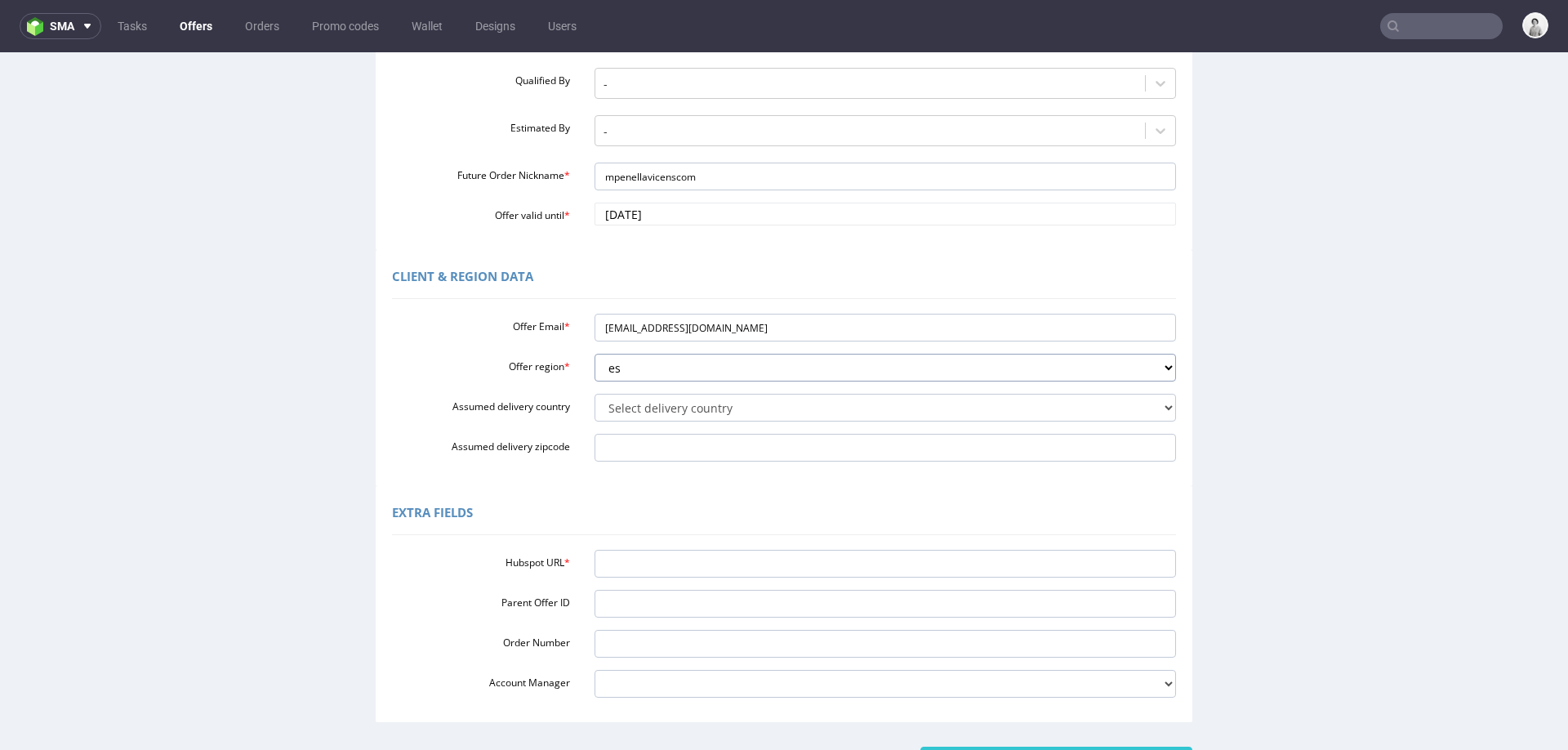
scroll to position [264, 0]
click at [751, 547] on div "Hubspot URL * Parent Offer ID Order Number Account Manager adrian.margula@packh…" at bounding box center [784, 618] width 784 height 154
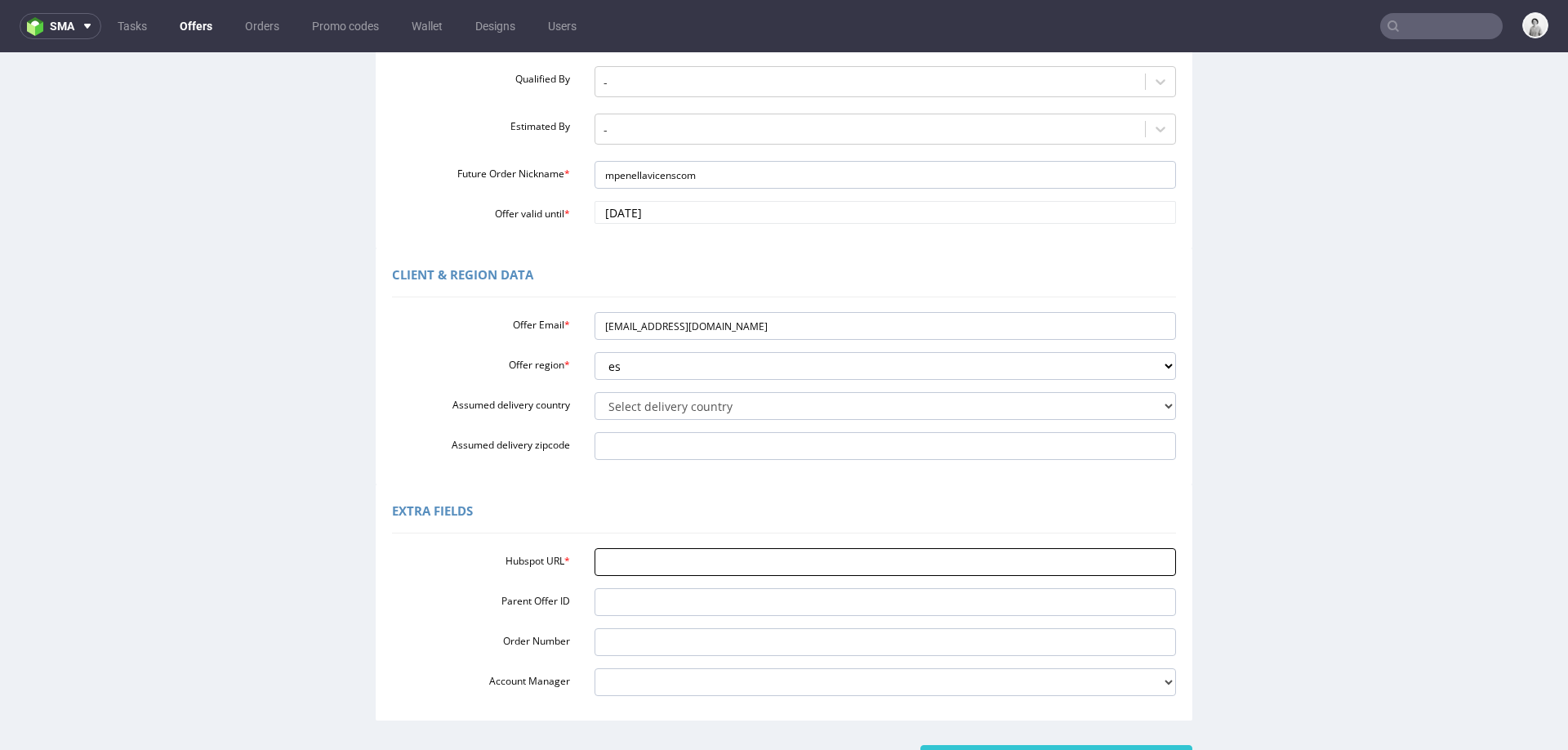
click at [748, 571] on input "Hubspot URL *" at bounding box center [886, 562] width 582 height 28
paste input "https://app-eu1.hubspot.com/contacts/25600958/record/0-3/323650677993/"
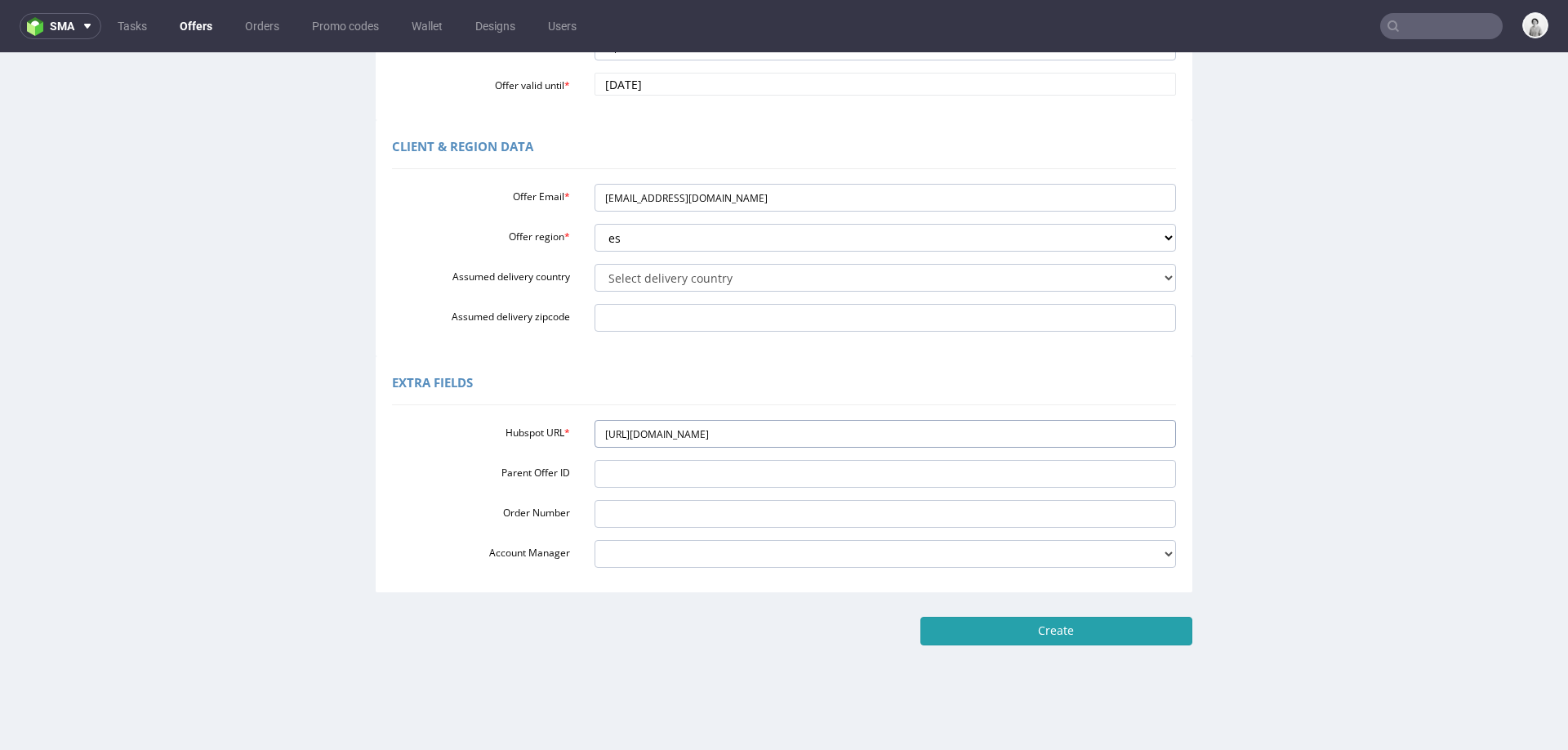
type input "https://app-eu1.hubspot.com/contacts/25600958/record/0-3/323650677993/"
click at [1040, 627] on input "Create" at bounding box center [1057, 631] width 272 height 28
type input "Please wait..."
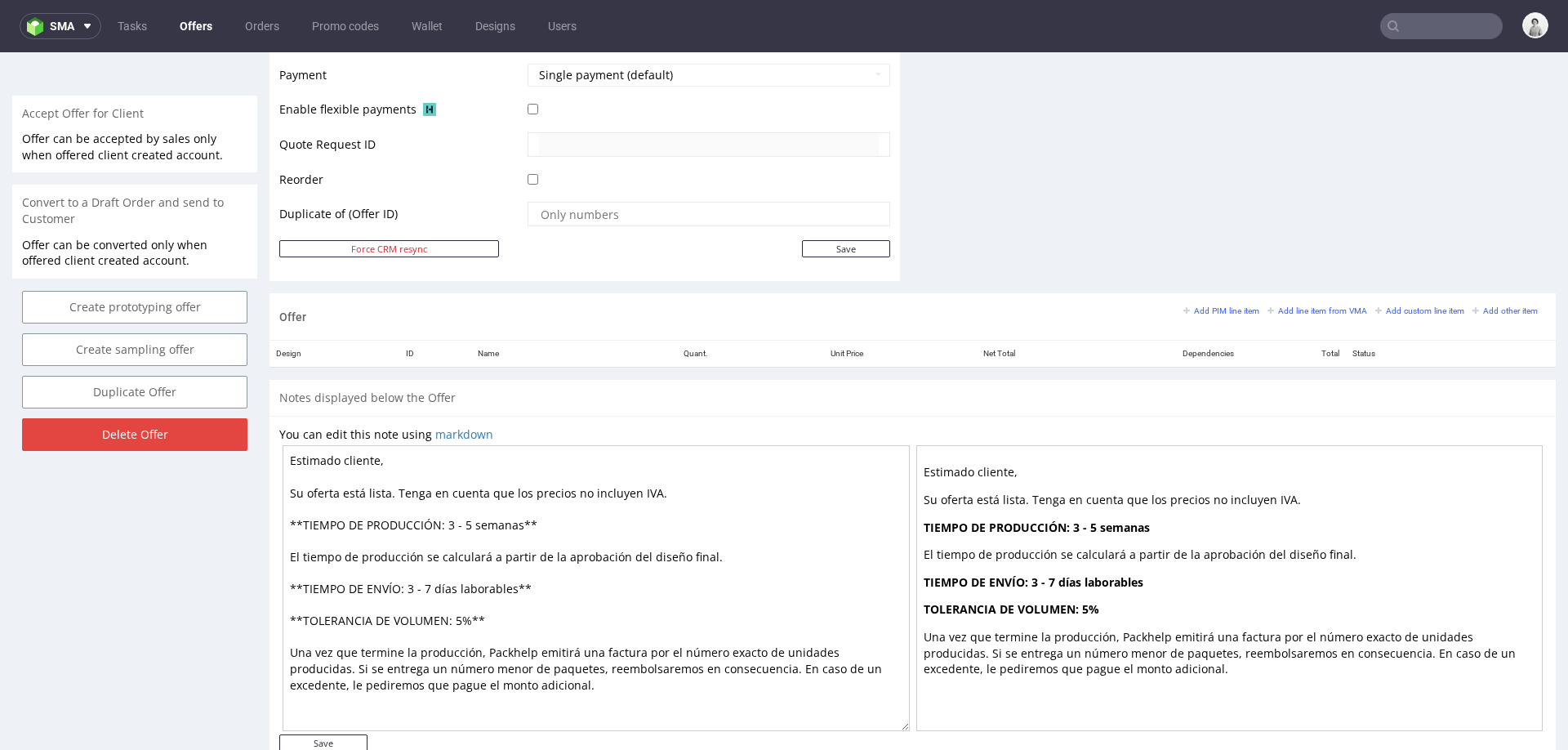
scroll to position [721, 0]
click at [1204, 307] on small "Add PIM line item" at bounding box center [1220, 309] width 75 height 9
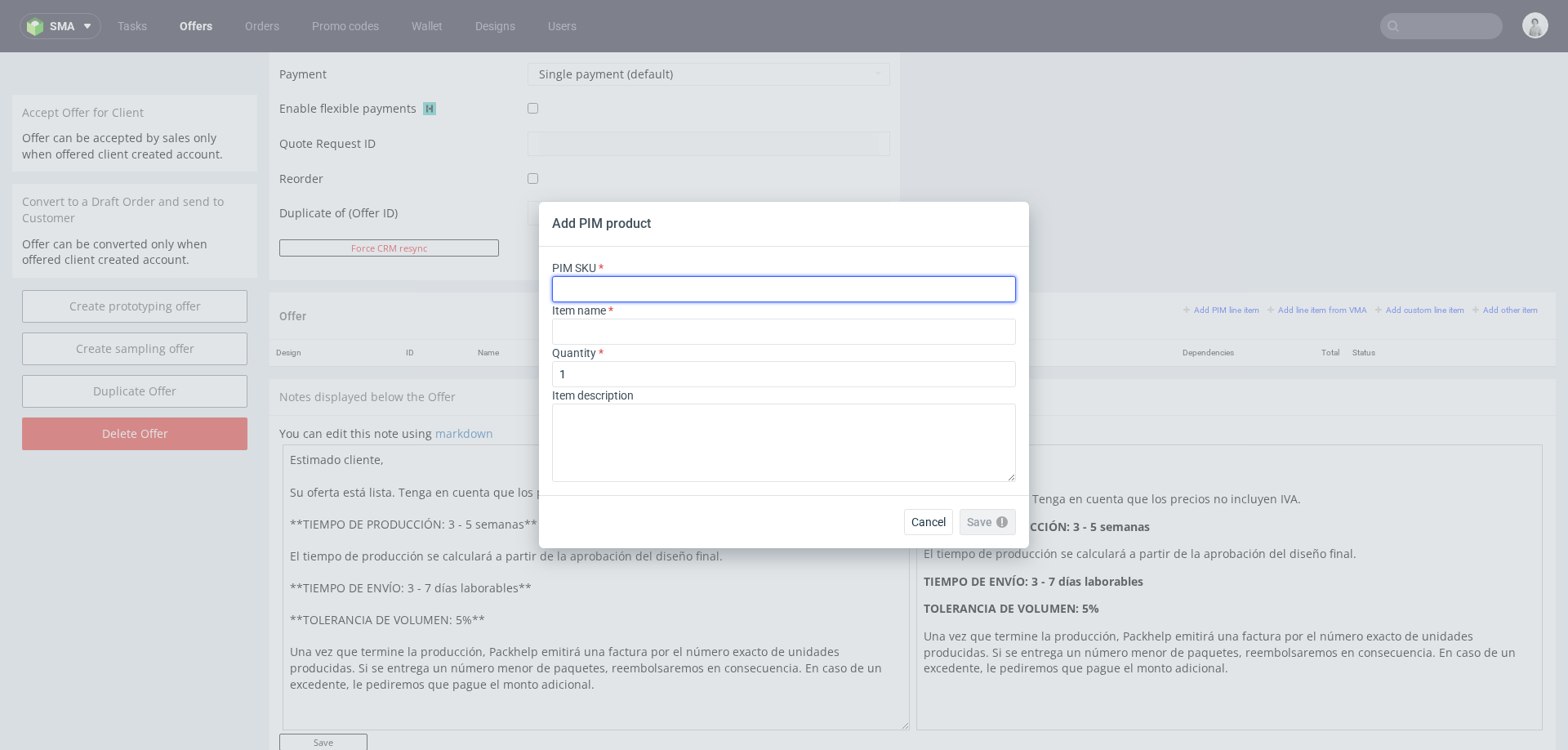
click at [897, 300] on input "text" at bounding box center [784, 289] width 464 height 26
paste input "ph-351-2080"
type input "ph-351-2080"
type input "Custom Disposable Coffee Cup"
type input "ph-351-2080"
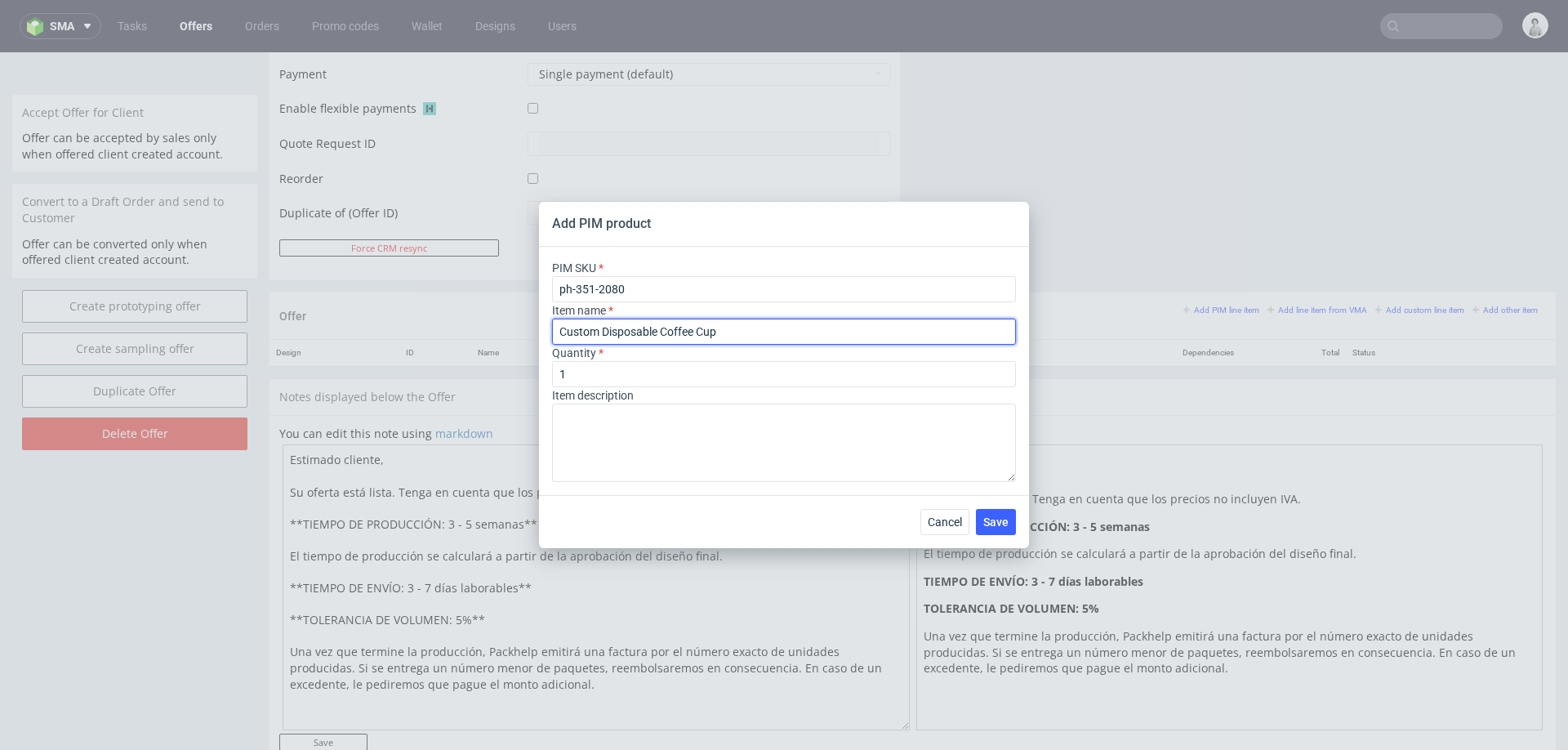
click at [779, 333] on input "Custom Disposable Coffee Cup" at bounding box center [784, 332] width 464 height 26
paste input "Vaso desechable personalizable"
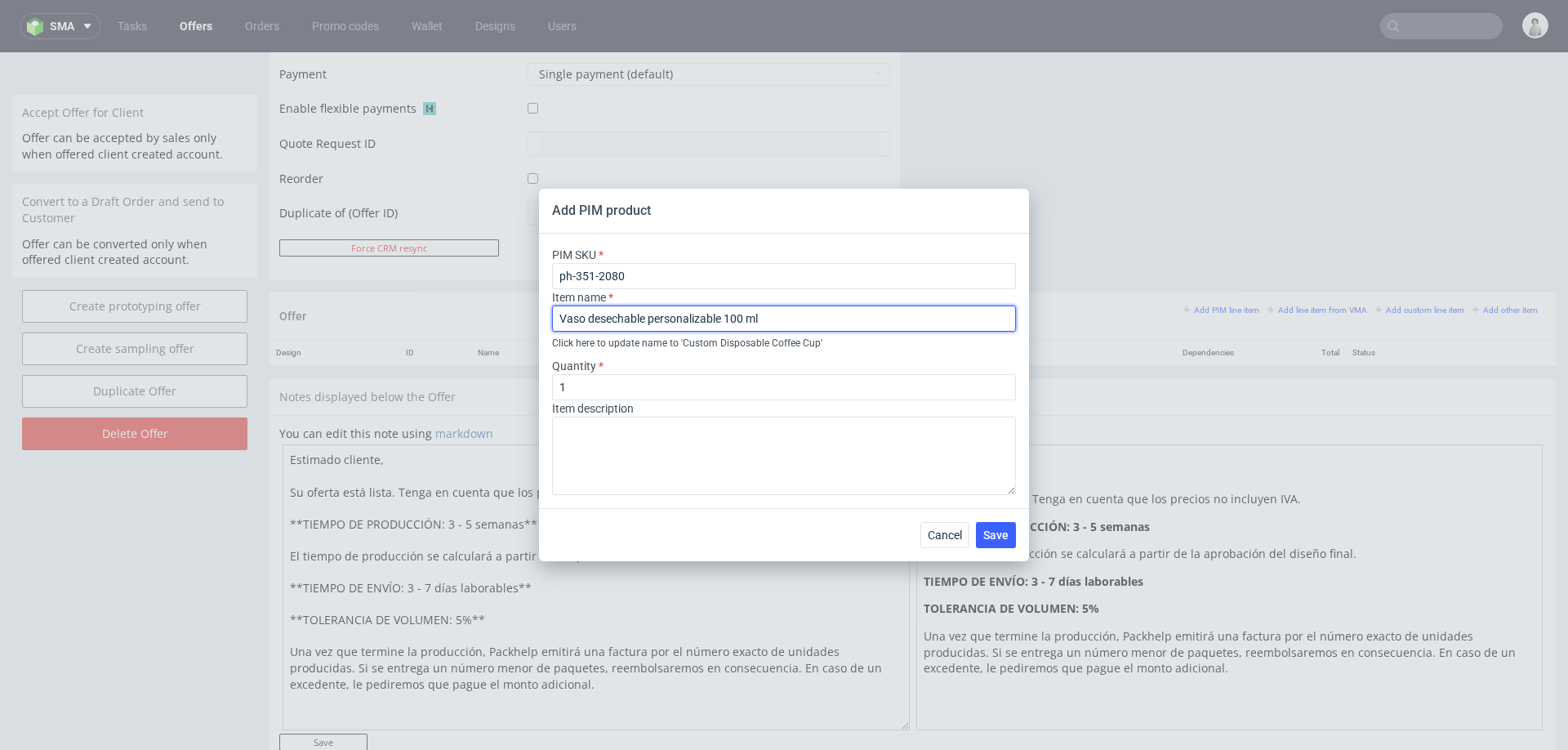
type input "Vaso desechable personalizable 100 ml"
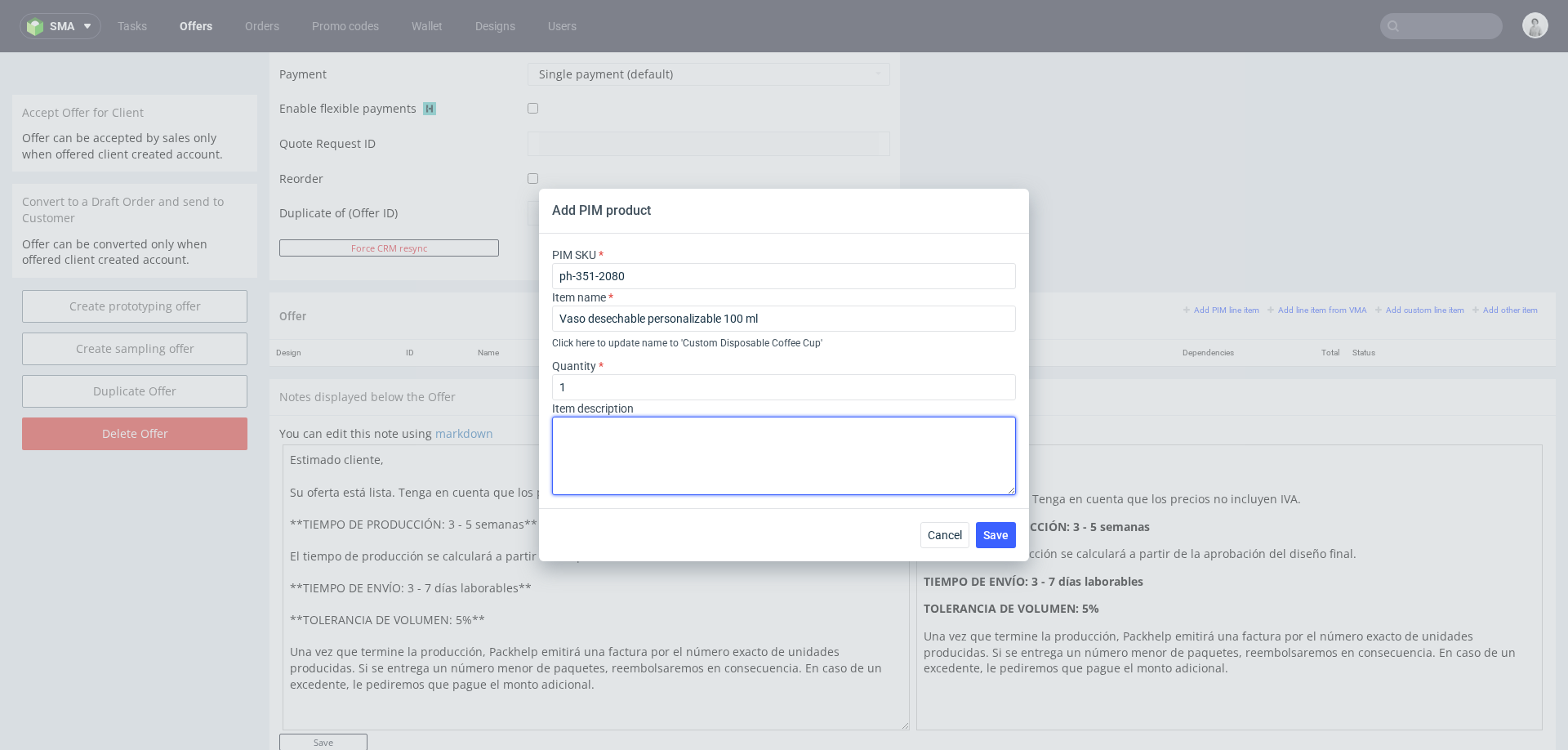
click at [669, 443] on textarea at bounding box center [784, 455] width 464 height 78
paste textarea "100 ml (4oz / ⌀62 mm / h65 mm)"
paste textarea "Revestimiento de PE"
type textarea "100 ml (4oz / ⌀62 mm / h65 mm) Revestimiento de PE Pared Doble"
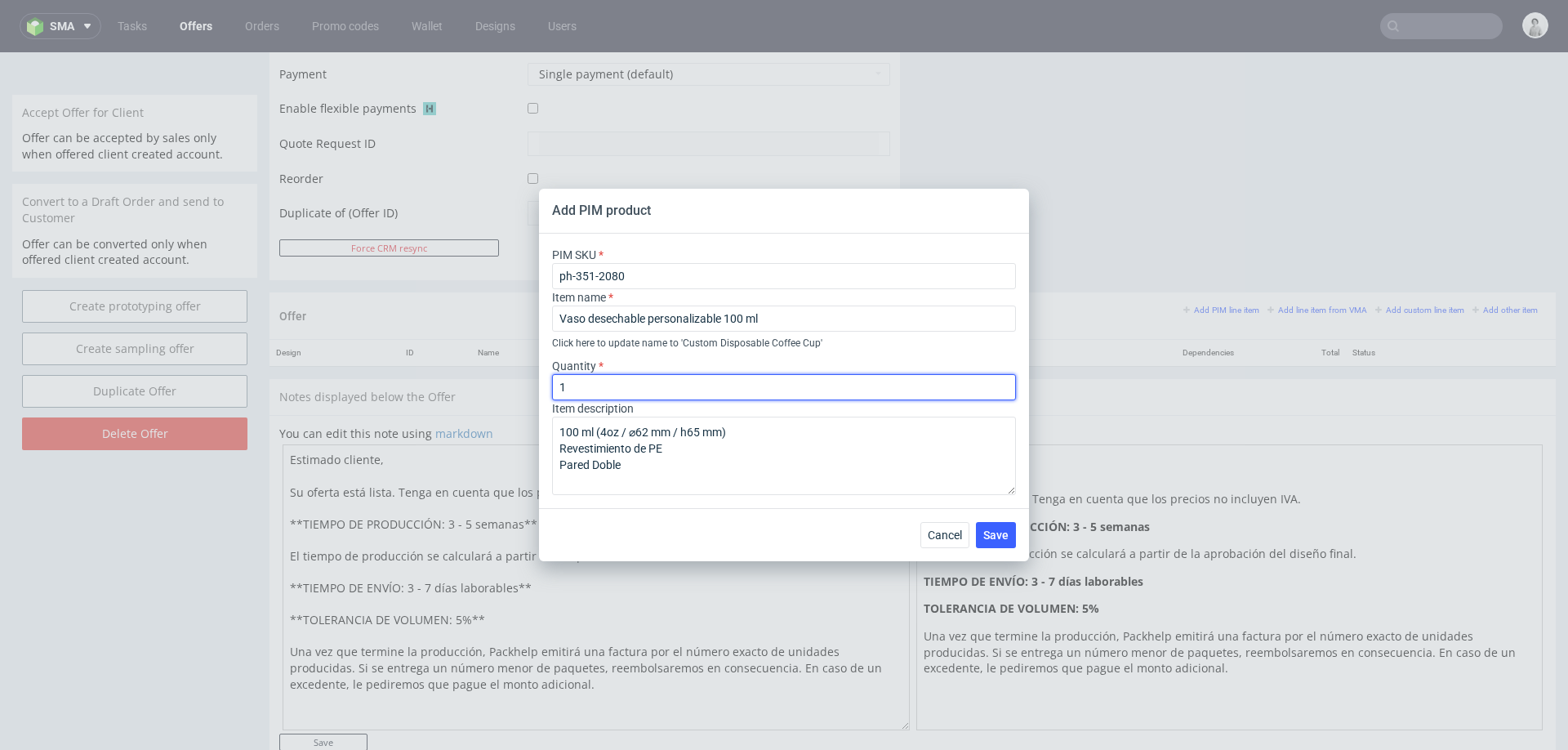
click at [631, 378] on input "1" at bounding box center [784, 387] width 464 height 26
type input "50000"
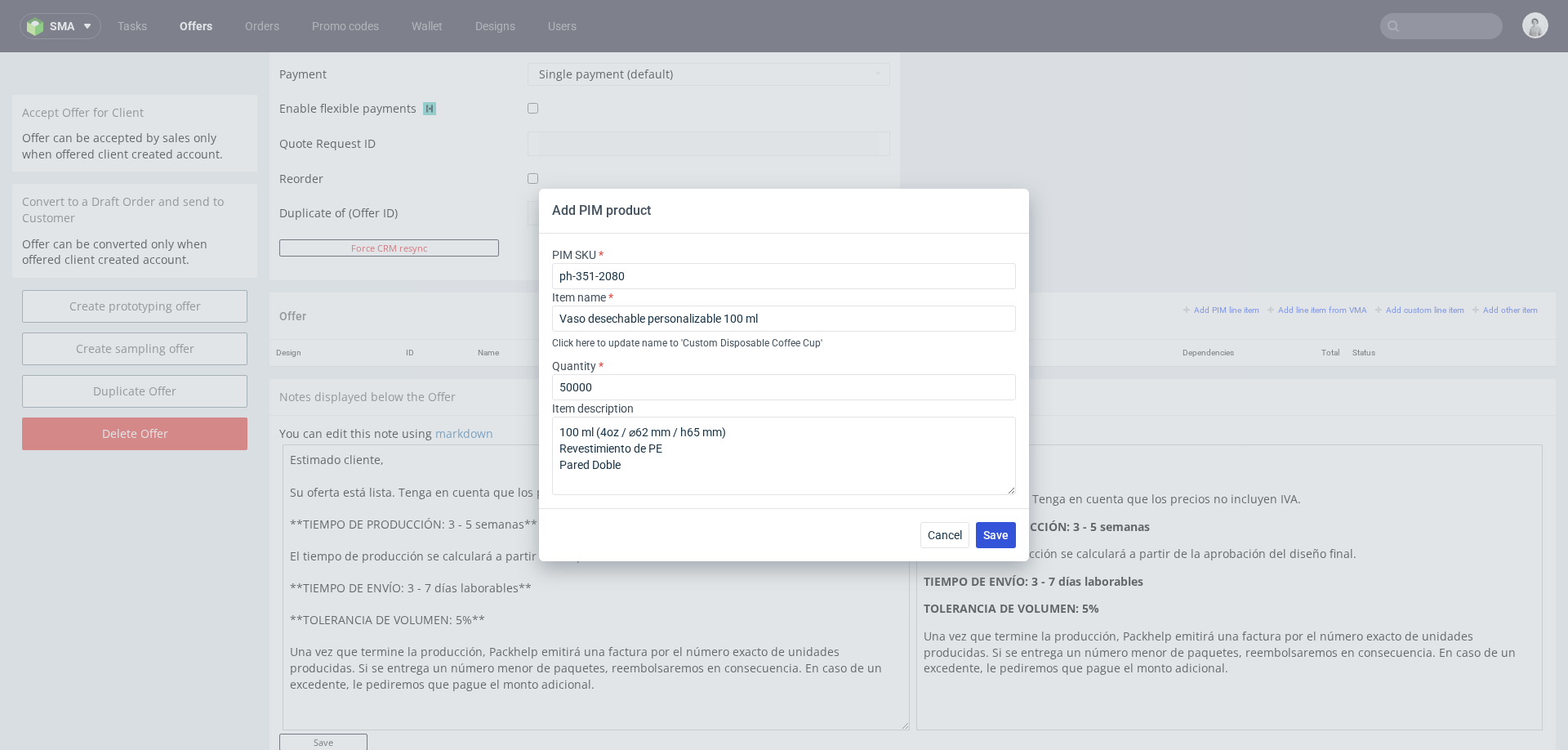
click at [988, 529] on span "Save" at bounding box center [995, 535] width 25 height 12
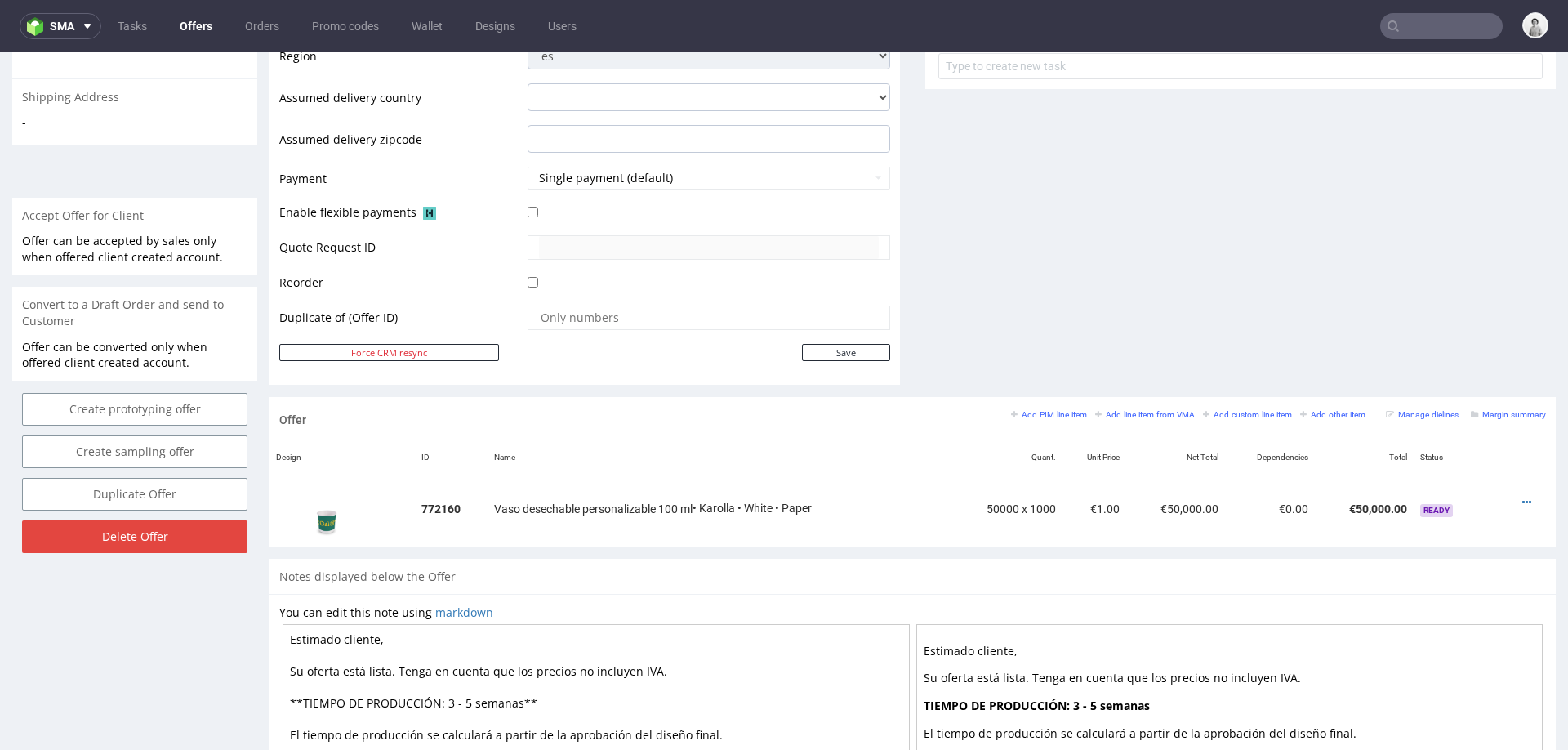
scroll to position [743, 0]
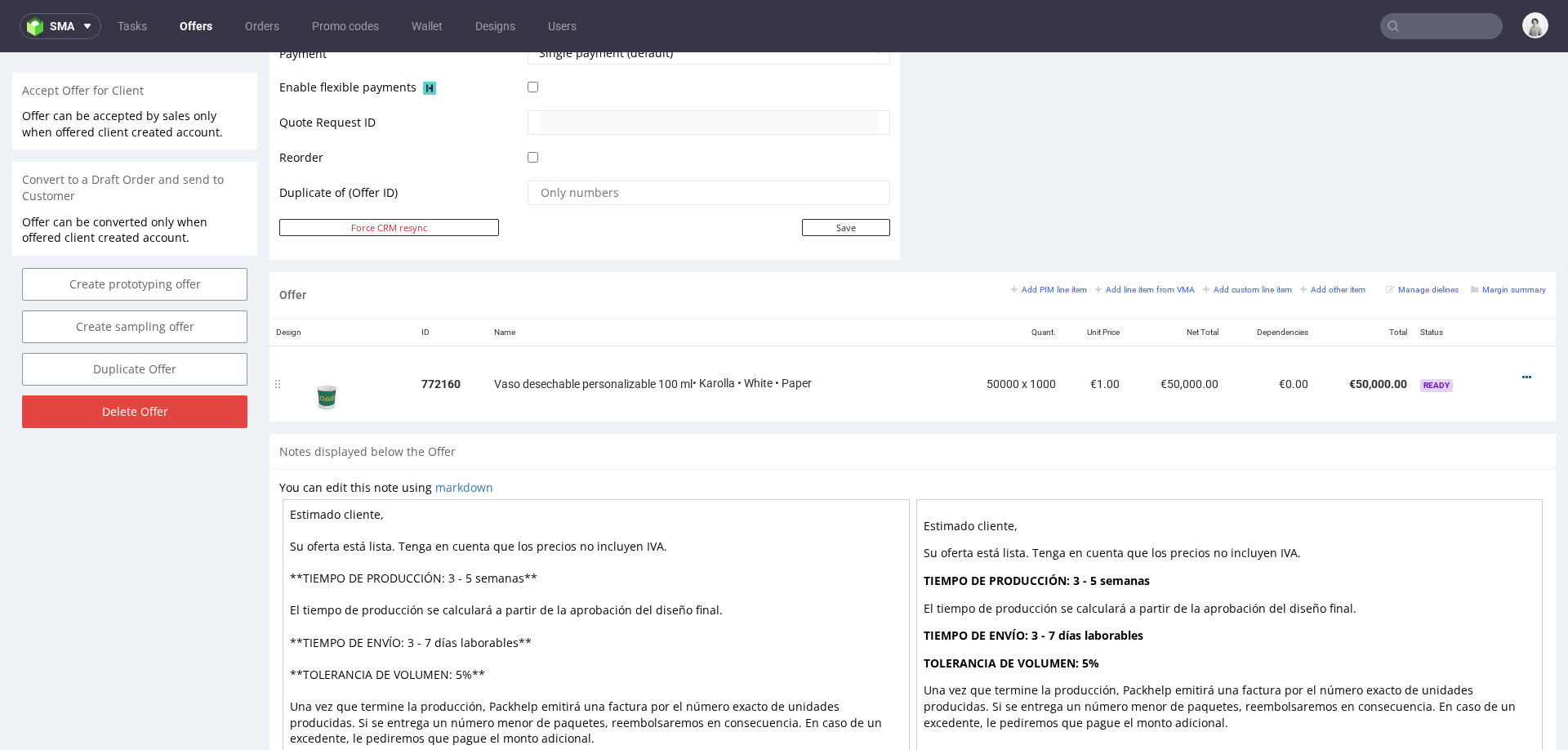
click at [1521, 375] on icon at bounding box center [1525, 377] width 9 height 12
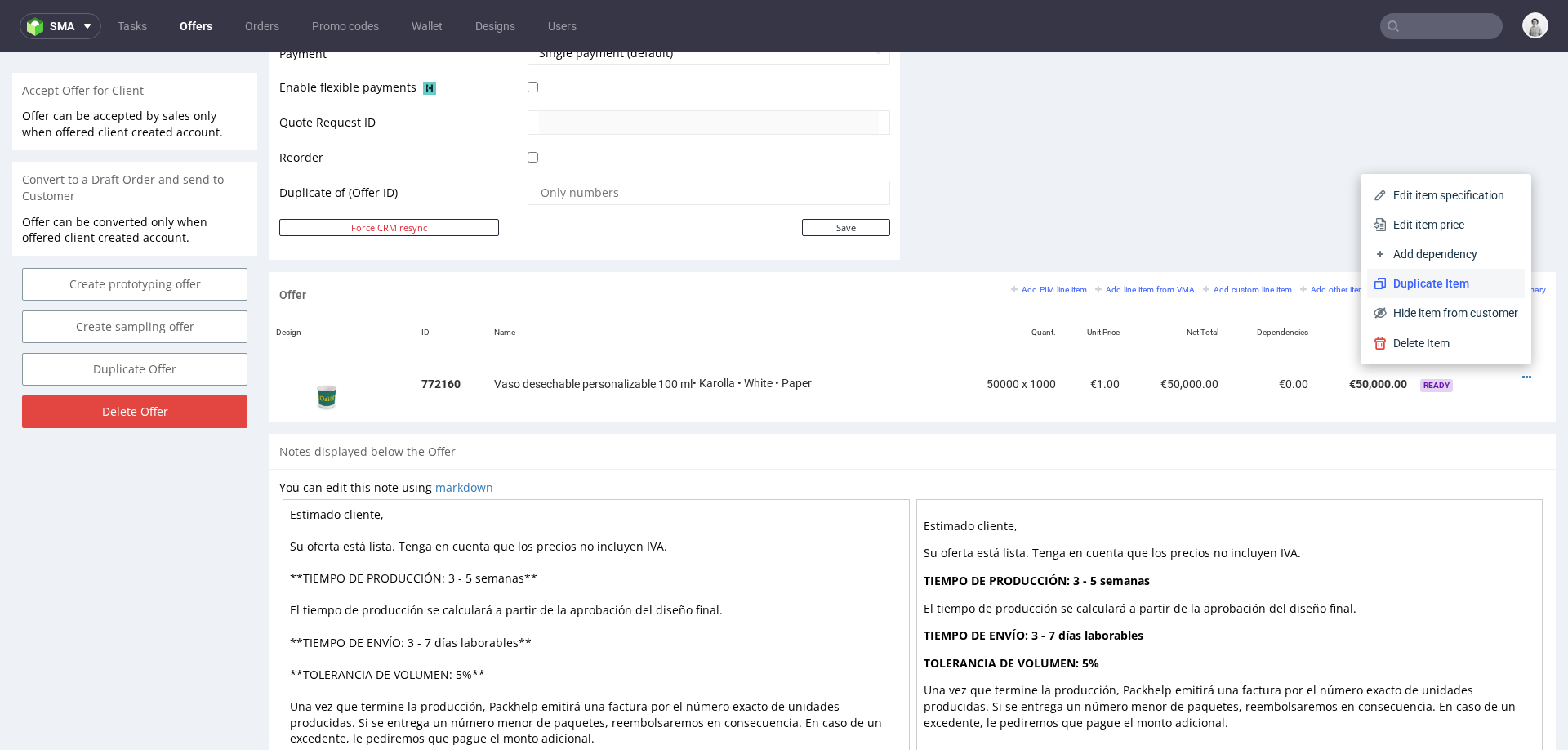
click at [1445, 271] on li "Duplicate Item" at bounding box center [1445, 283] width 158 height 30
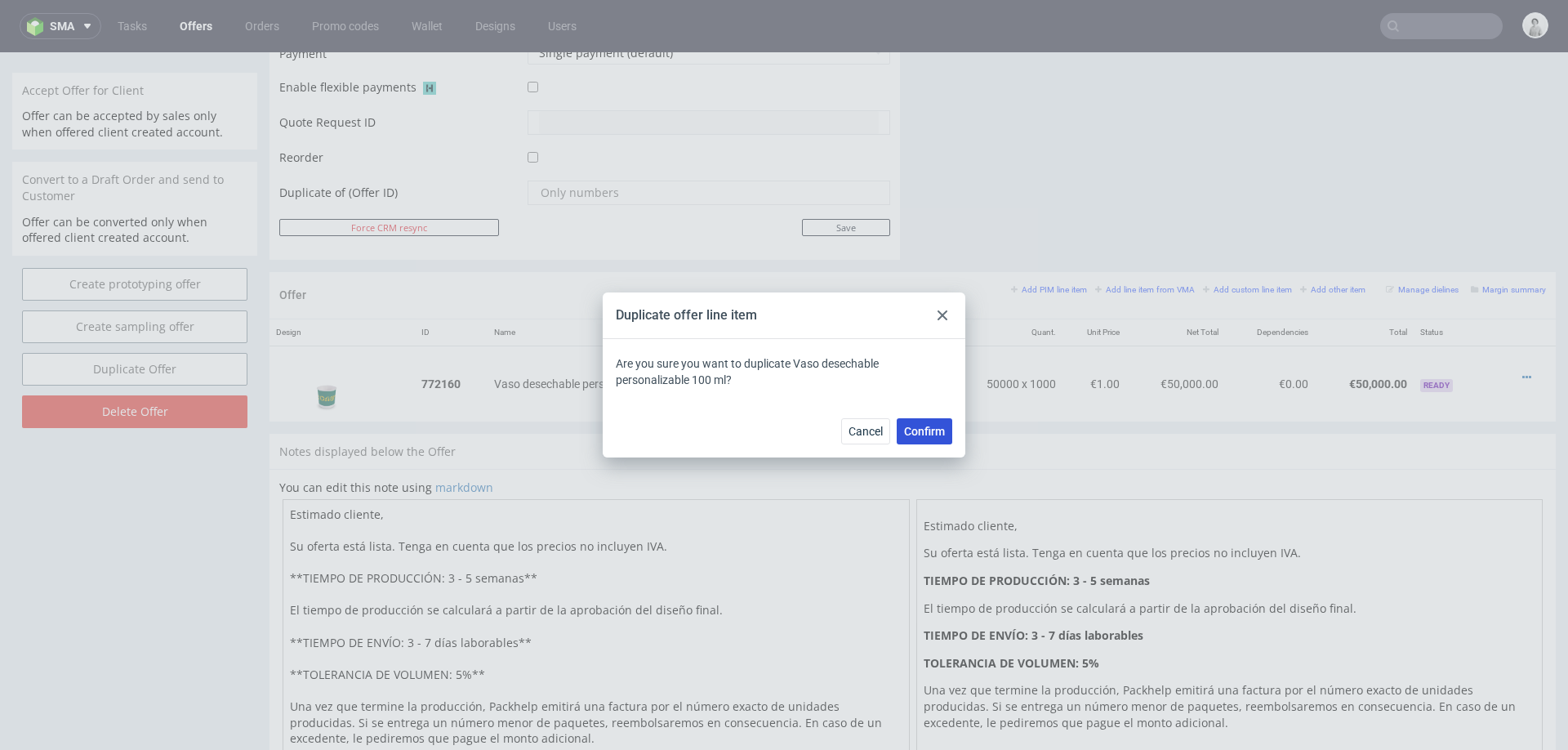
click at [934, 428] on span "Confirm" at bounding box center [924, 431] width 41 height 12
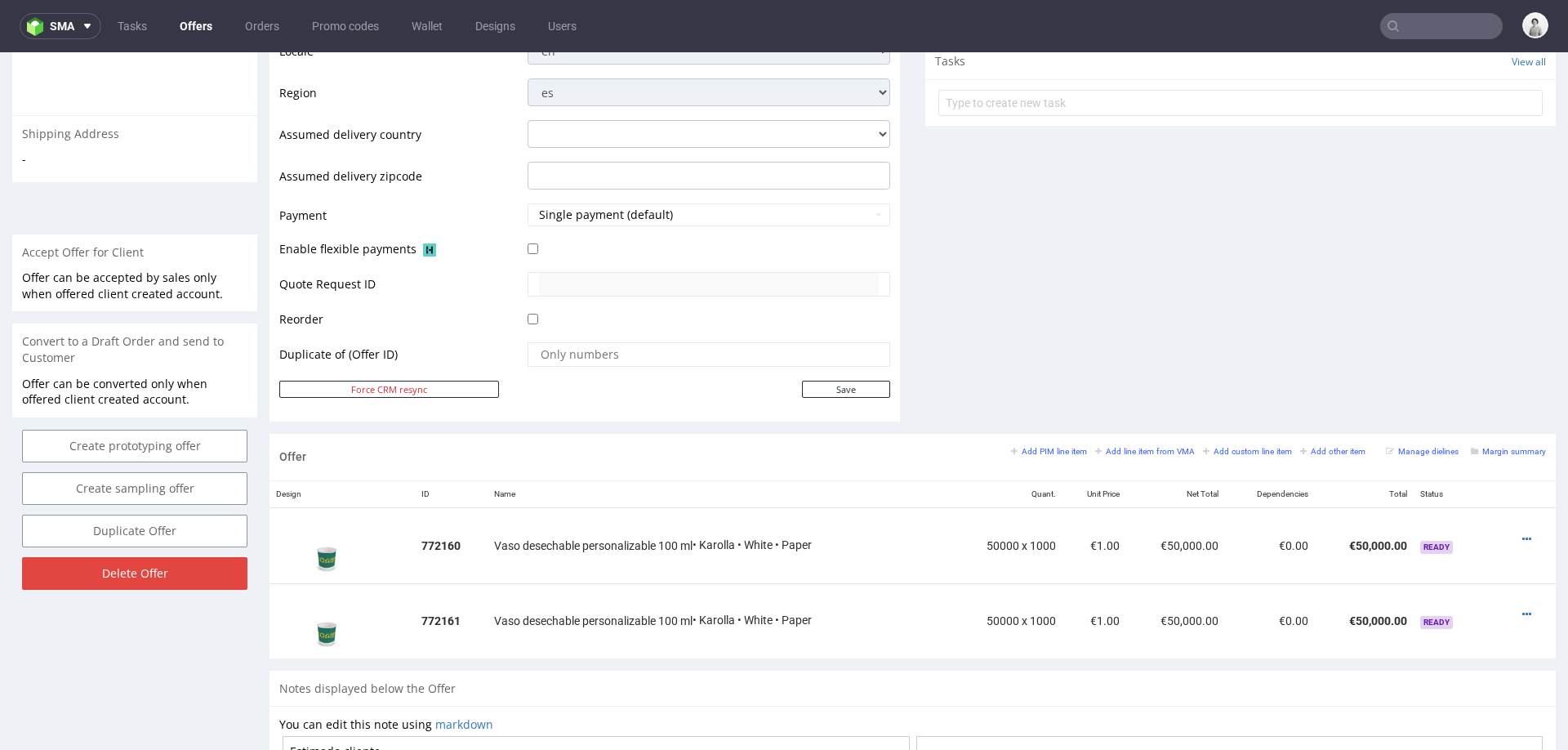
scroll to position [705, 0]
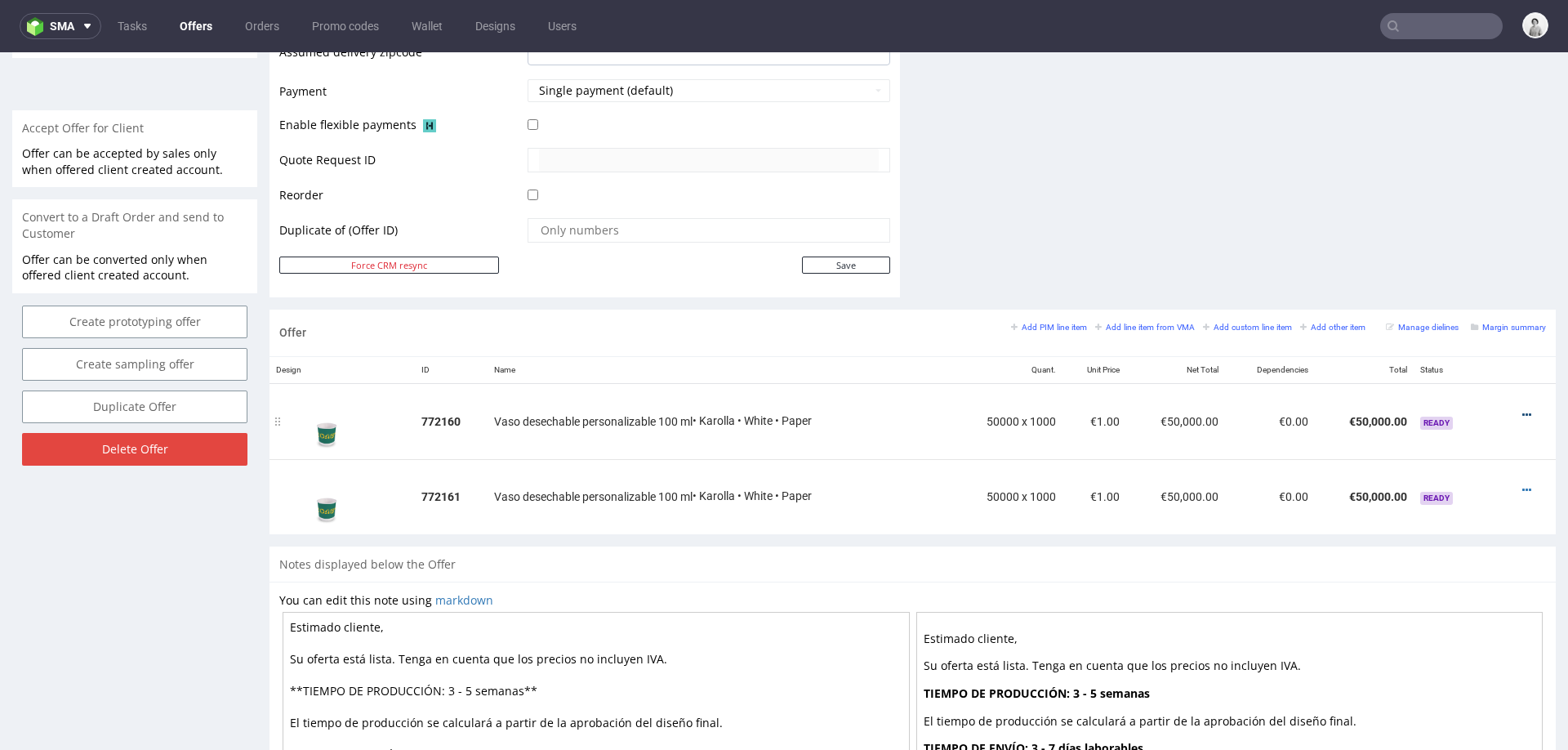
click at [1521, 409] on icon at bounding box center [1525, 415] width 9 height 12
click at [1449, 236] on span "Edit item specification" at bounding box center [1452, 232] width 131 height 16
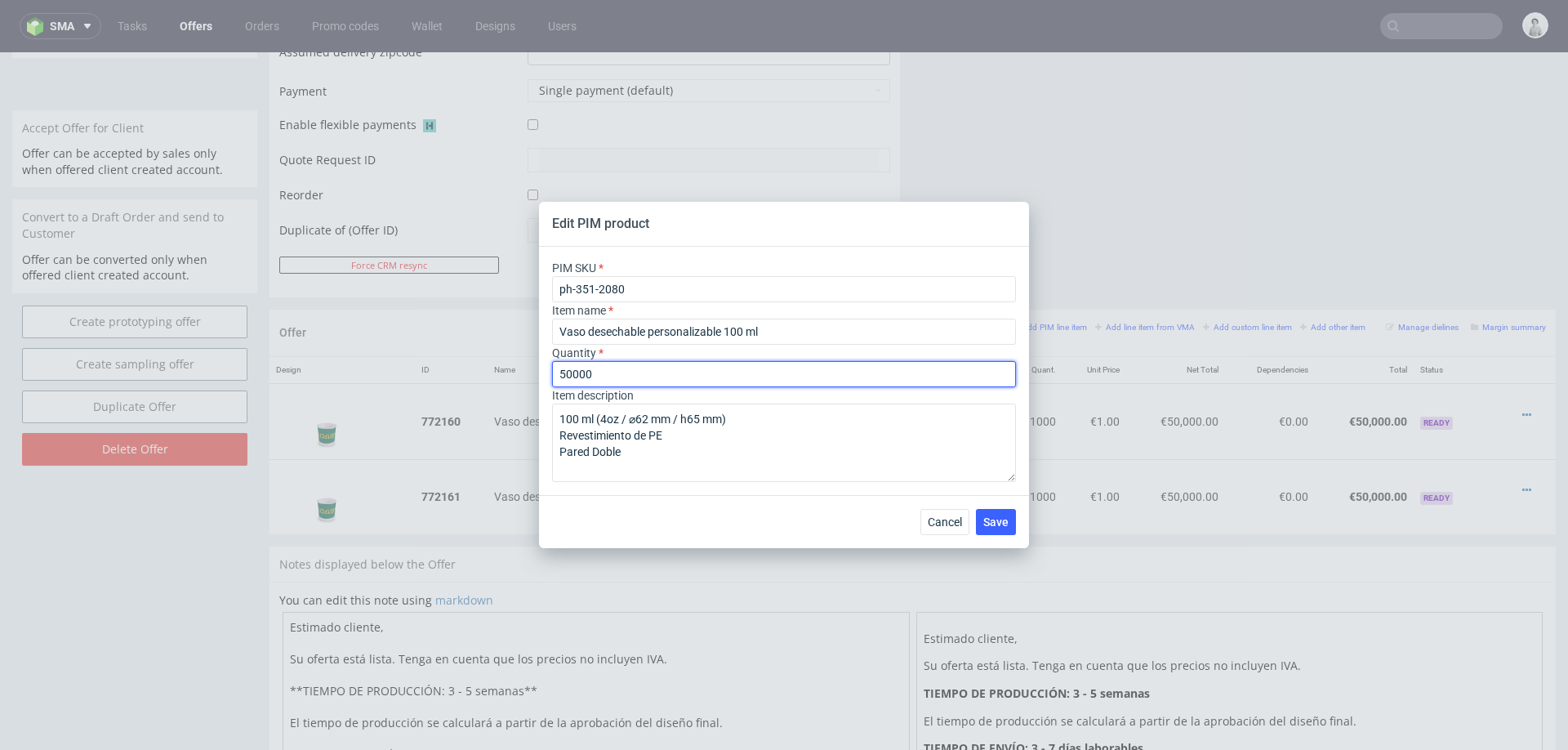
click at [662, 369] on input "50000" at bounding box center [784, 374] width 464 height 26
type input "50"
click at [1012, 530] on button "Save" at bounding box center [995, 522] width 40 height 26
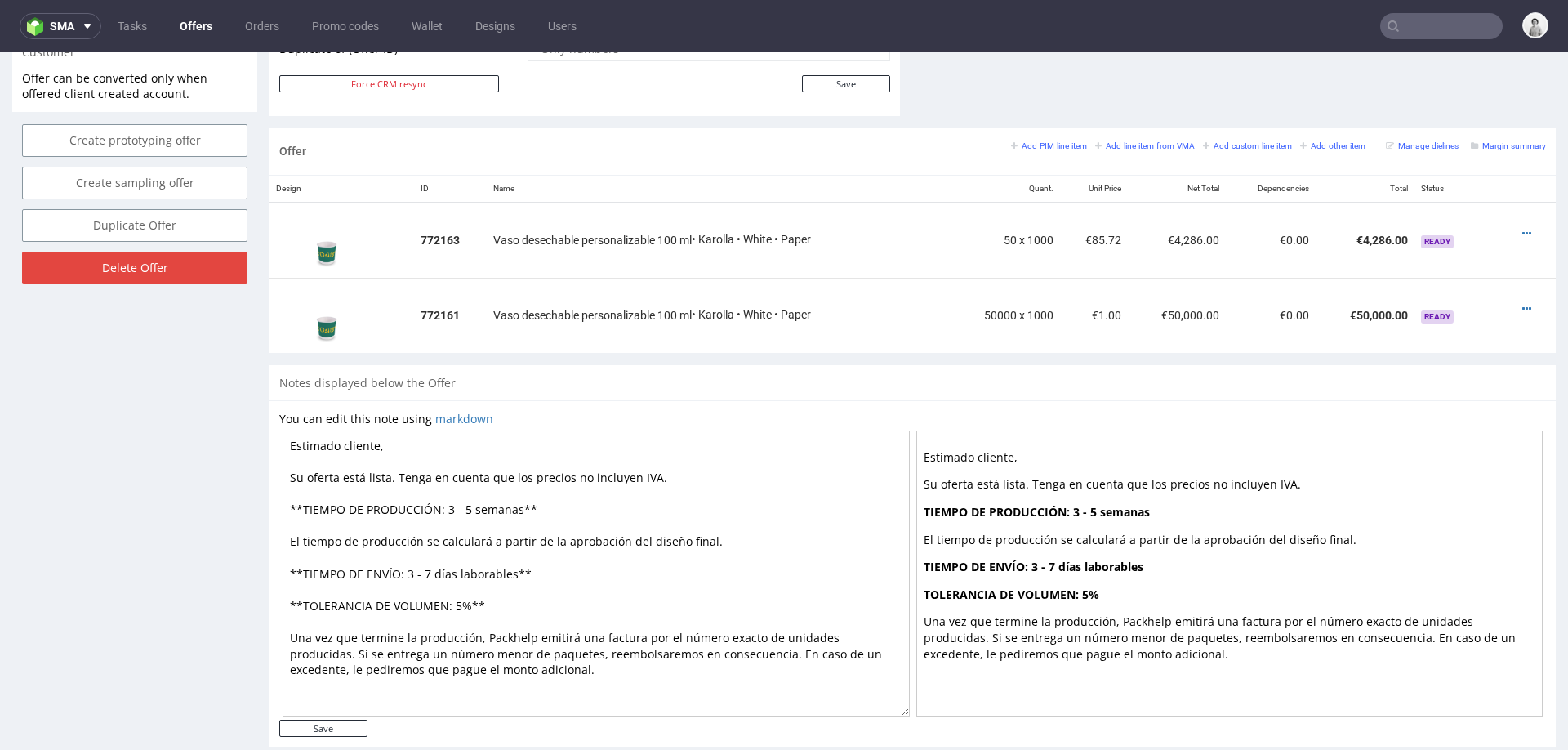
scroll to position [913, 0]
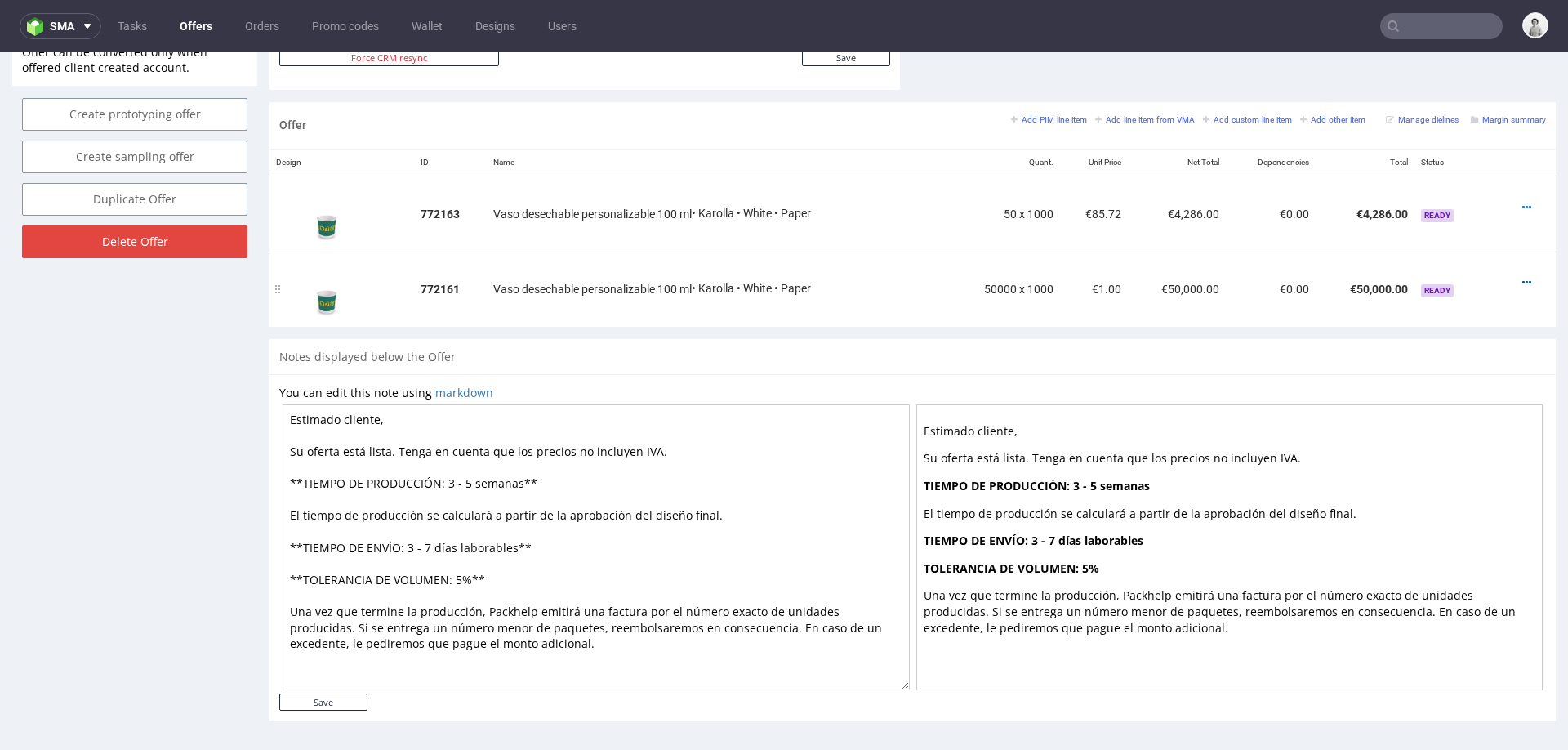
click at [1521, 279] on icon at bounding box center [1525, 283] width 9 height 12
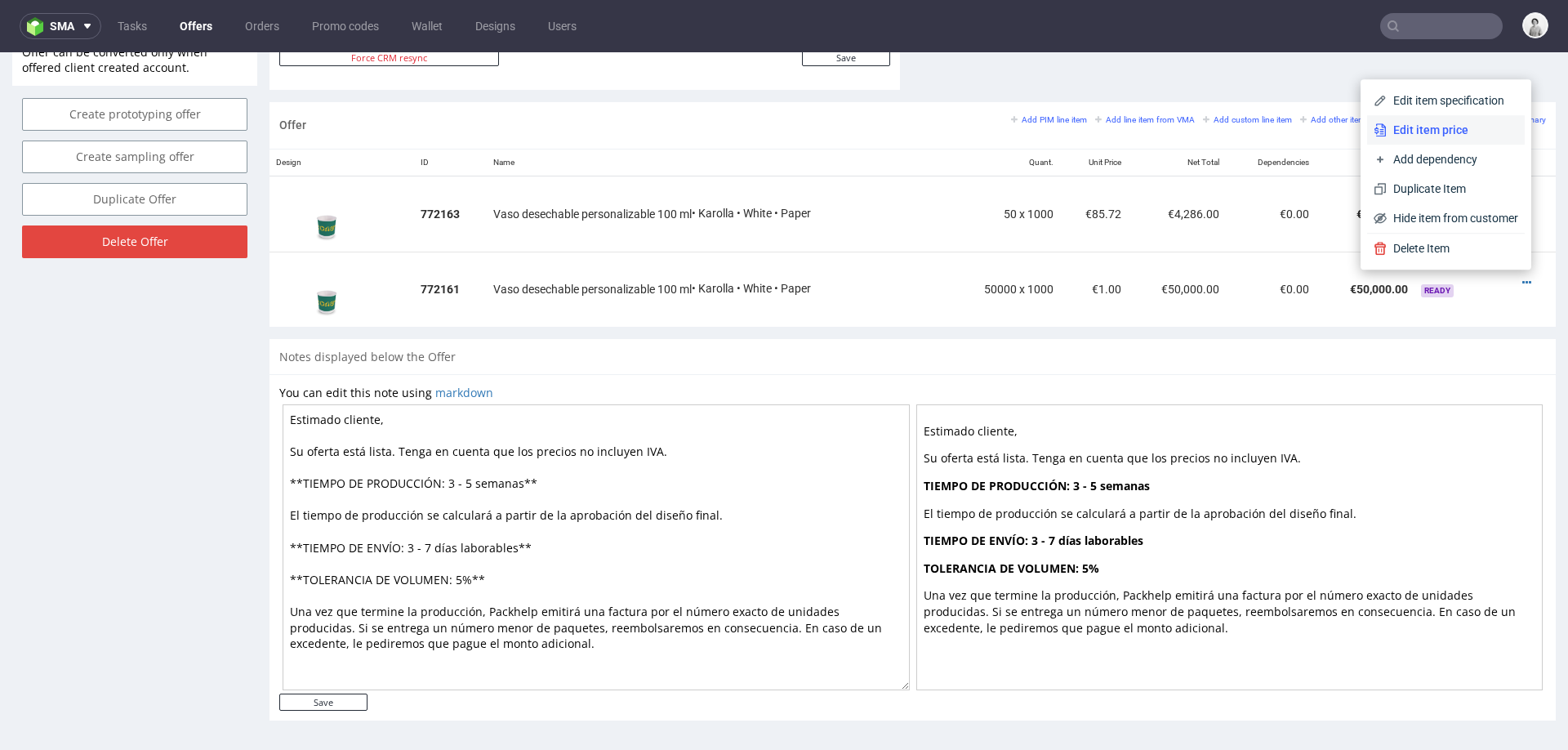
click at [1481, 134] on span "Edit item price" at bounding box center [1452, 130] width 131 height 16
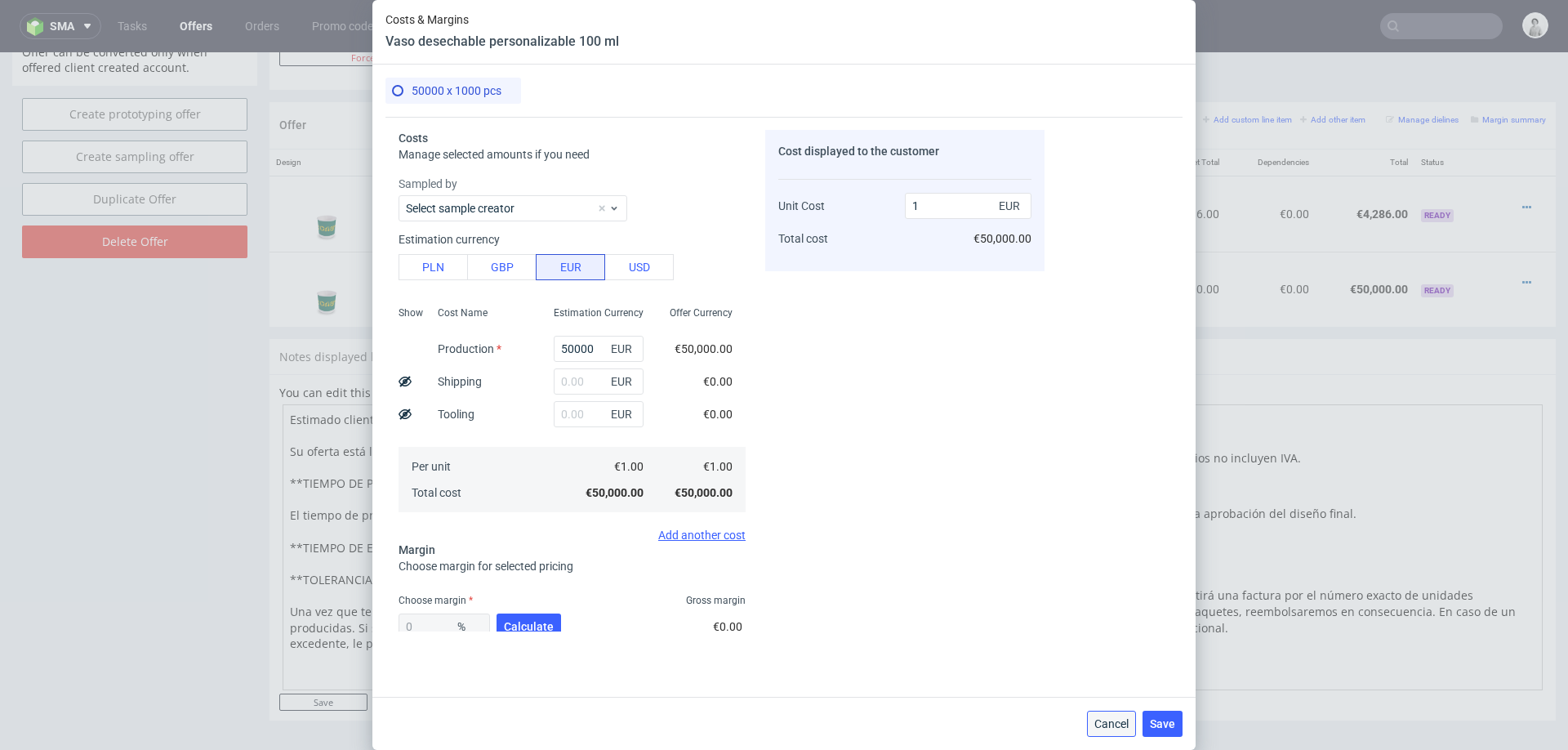
click at [1119, 718] on span "Cancel" at bounding box center [1111, 724] width 35 height 12
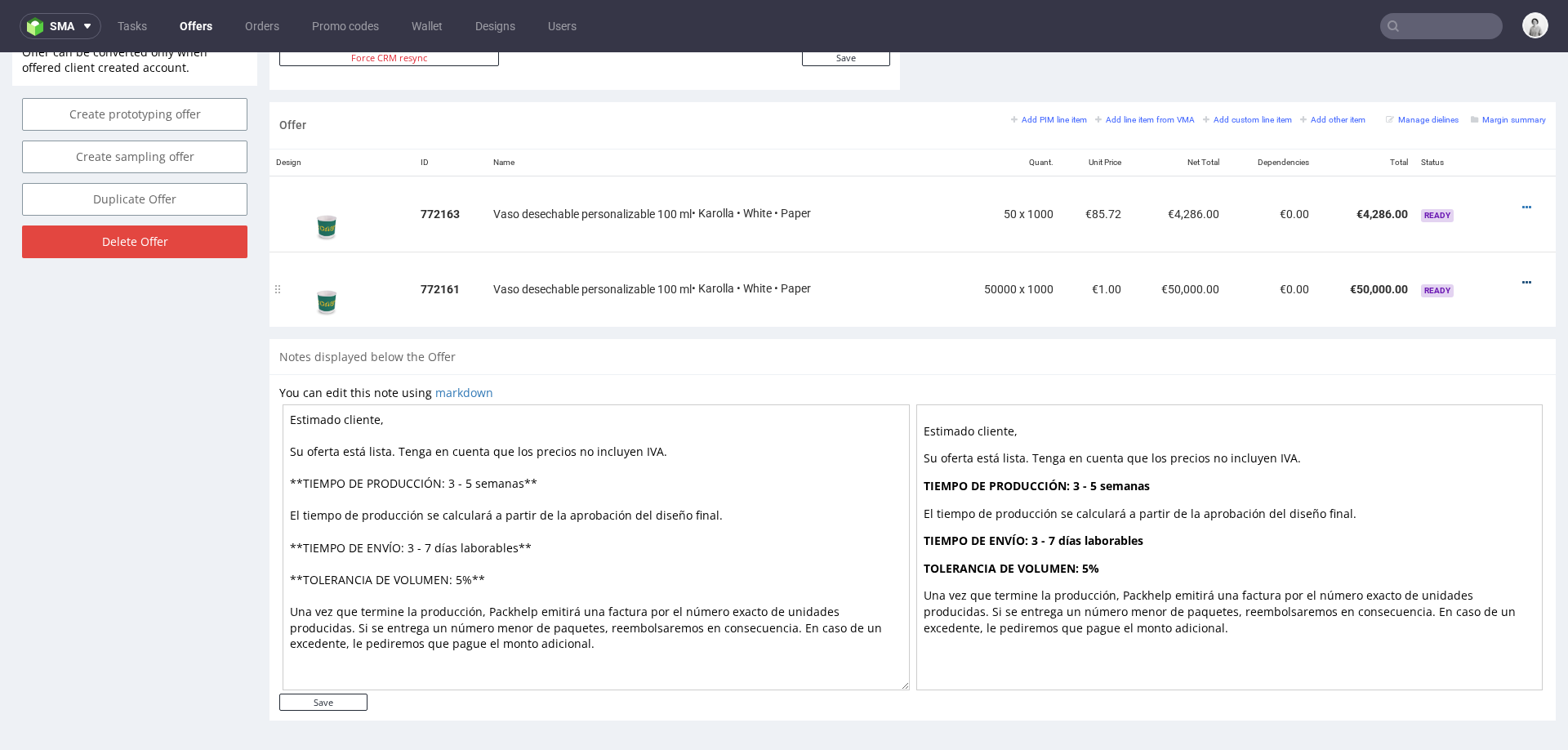
click at [1521, 277] on icon at bounding box center [1525, 283] width 9 height 12
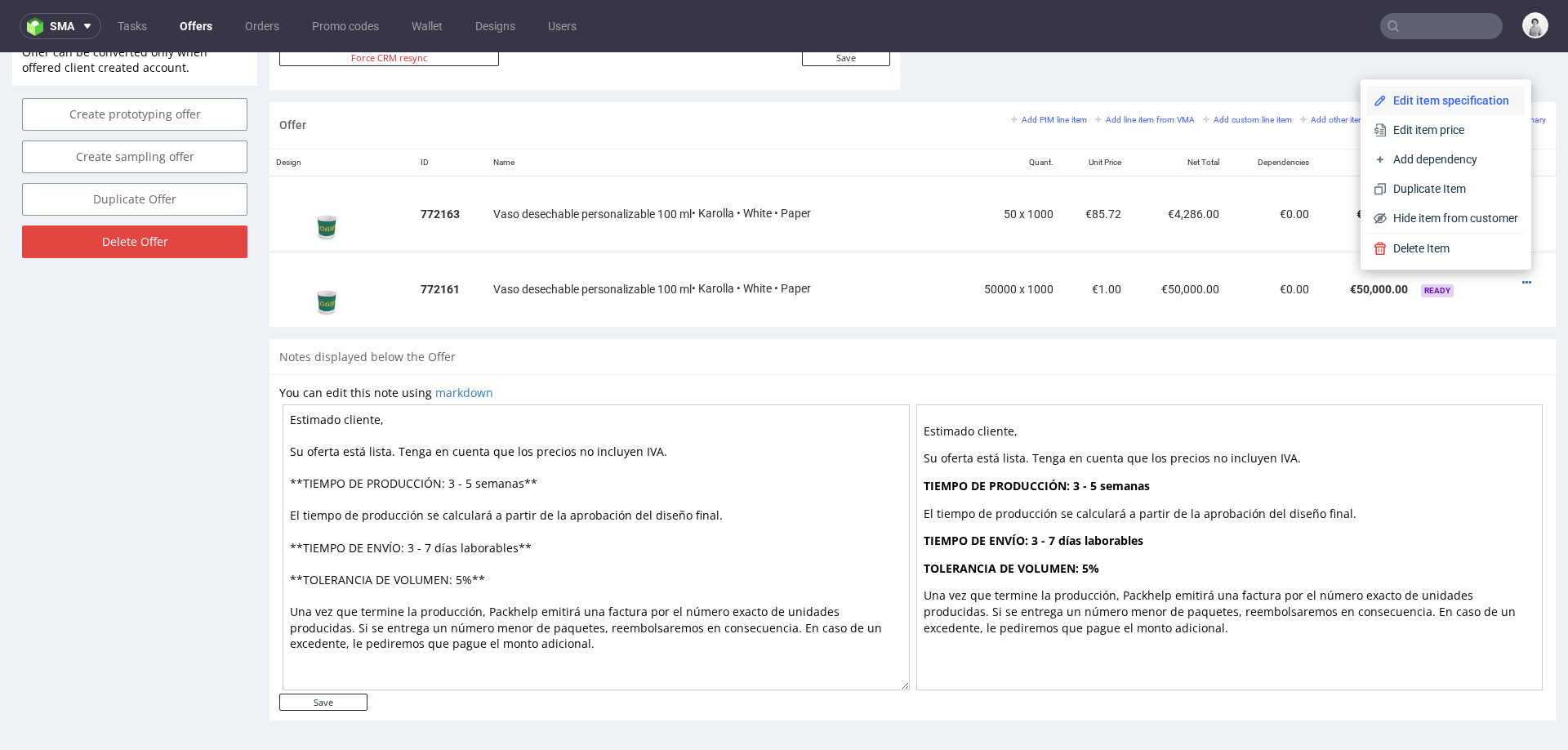
click at [1470, 97] on span "Edit item specification" at bounding box center [1452, 100] width 131 height 16
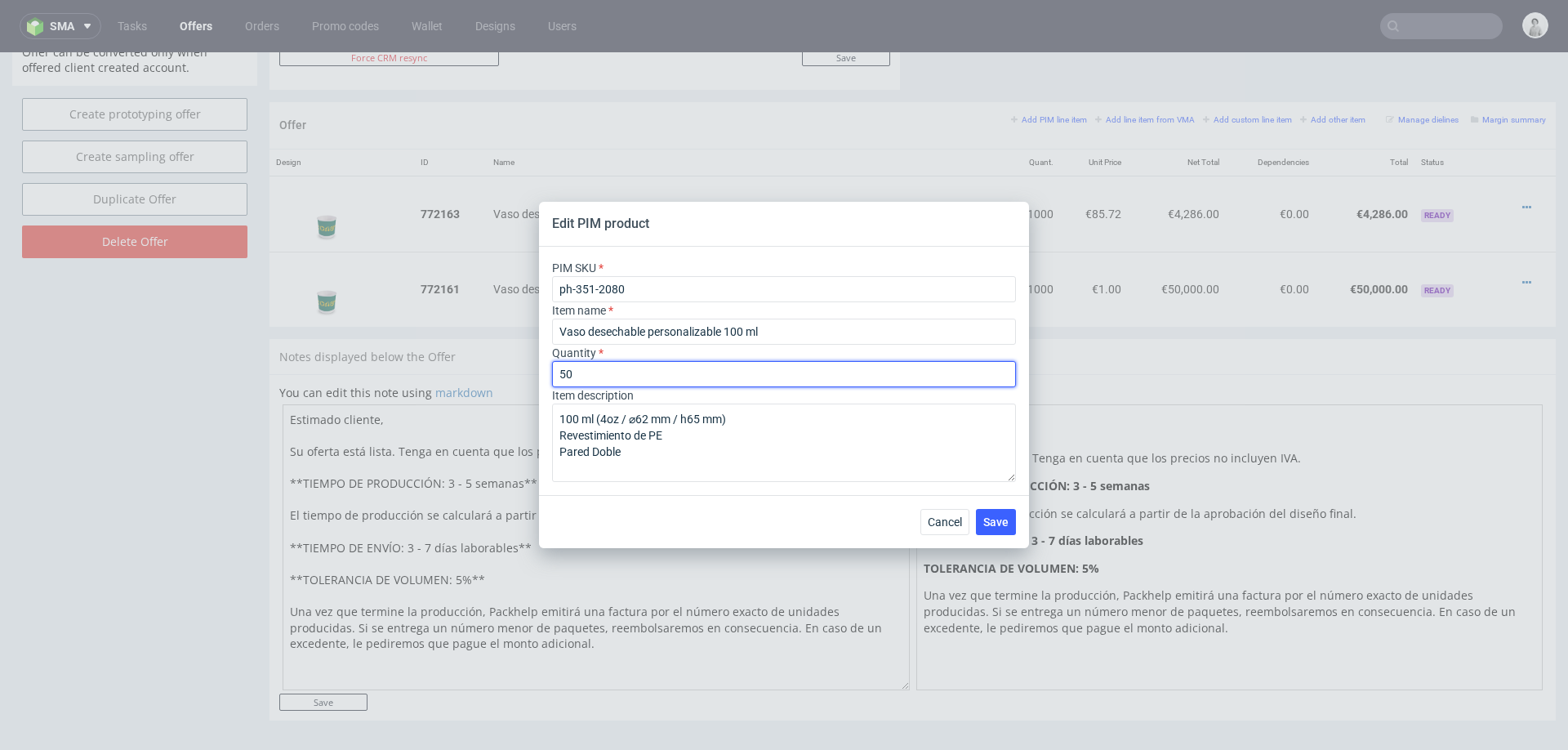
click at [642, 372] on input "50" at bounding box center [784, 374] width 464 height 26
type input "100"
click at [1003, 513] on button "Save" at bounding box center [995, 522] width 40 height 26
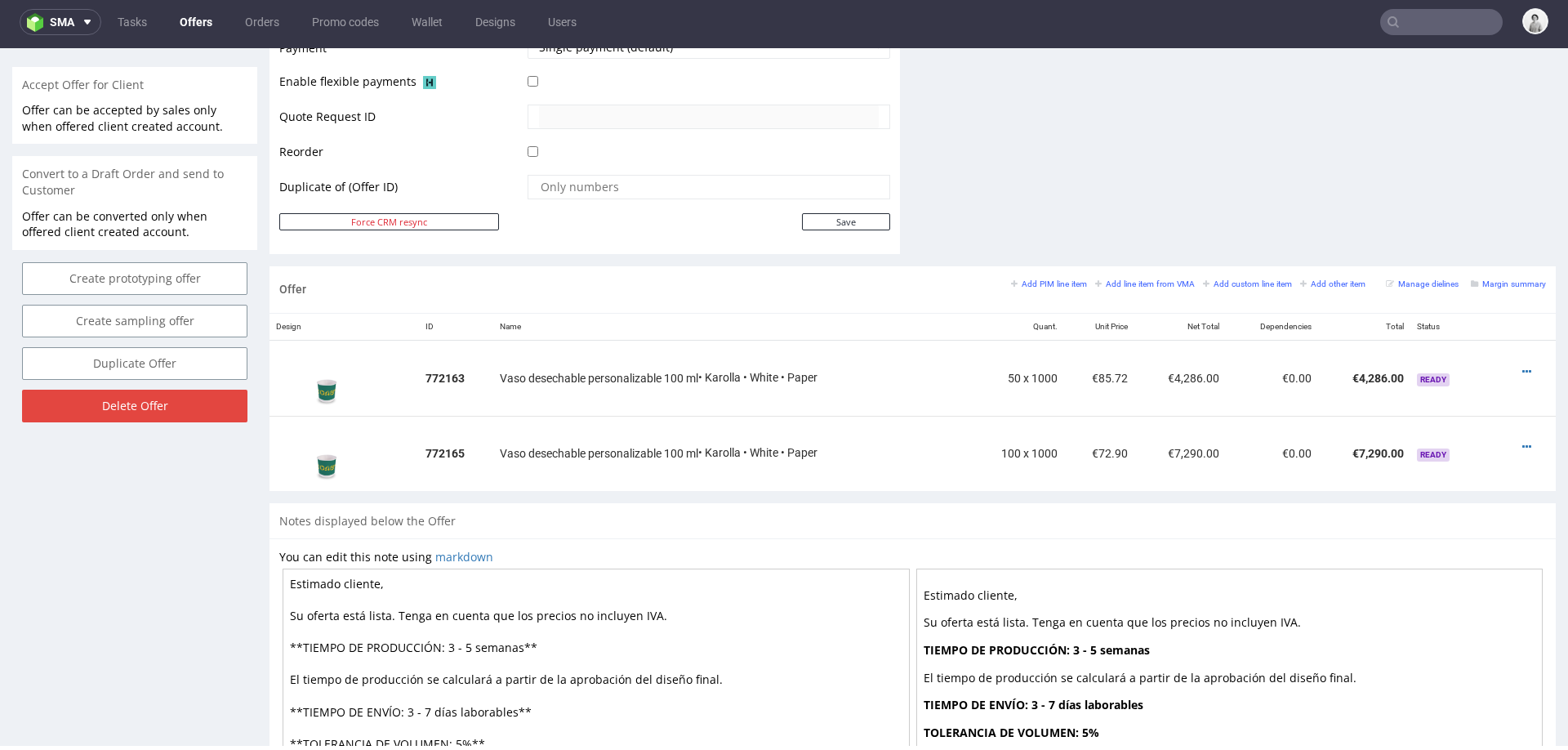
scroll to position [757, 0]
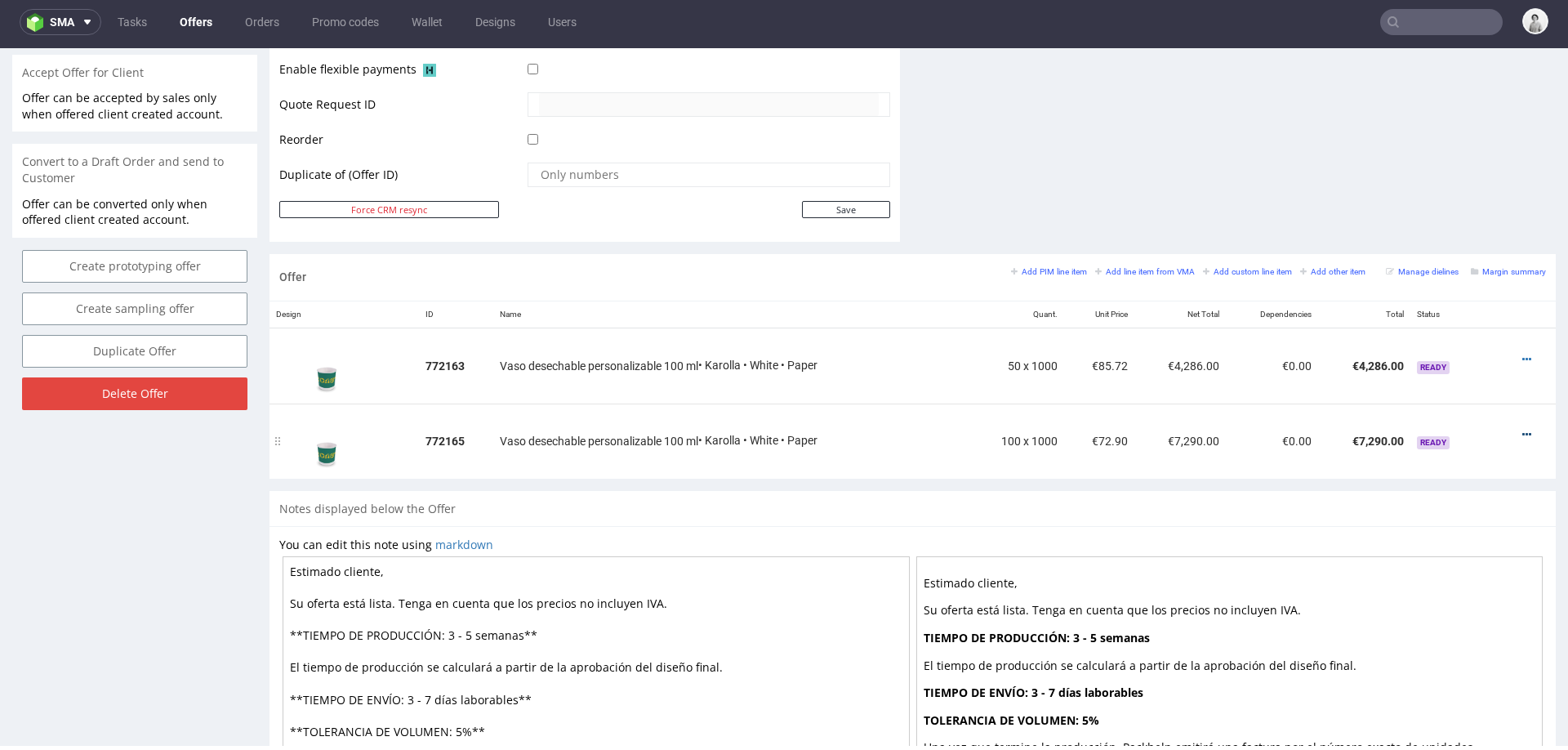
click at [1521, 432] on icon at bounding box center [1525, 435] width 9 height 12
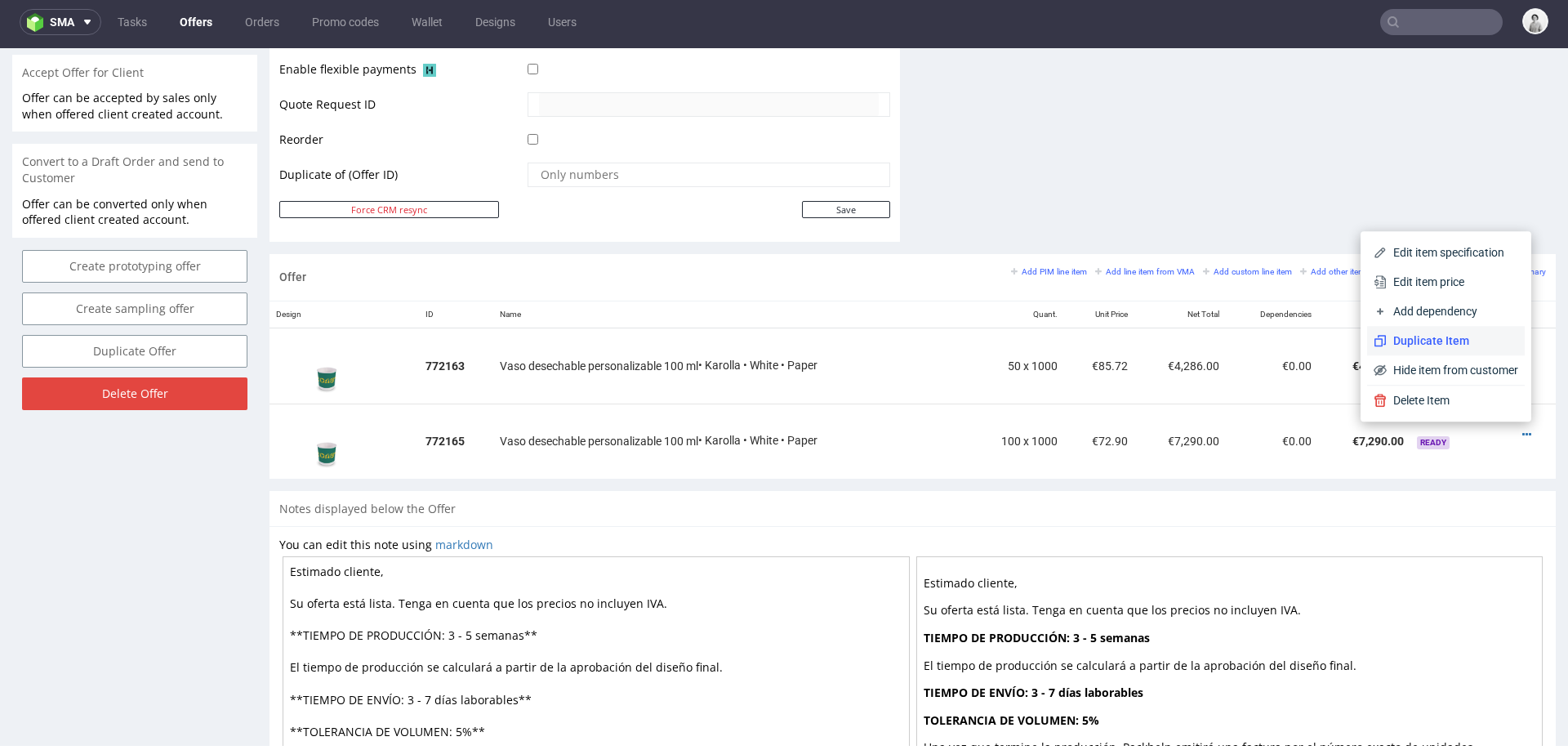
click at [1445, 342] on span "Duplicate Item" at bounding box center [1452, 341] width 131 height 16
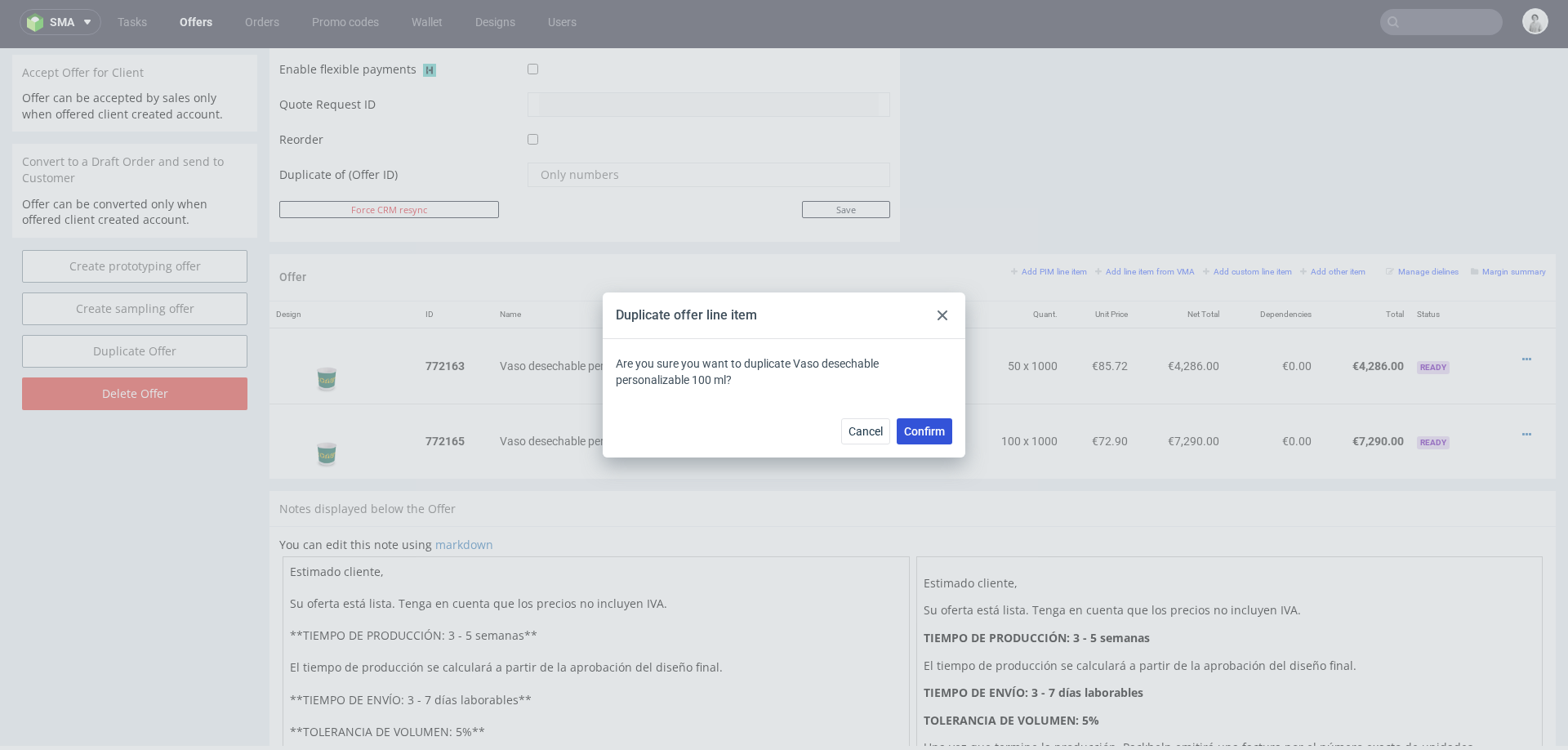
click at [912, 427] on span "Confirm" at bounding box center [924, 431] width 41 height 12
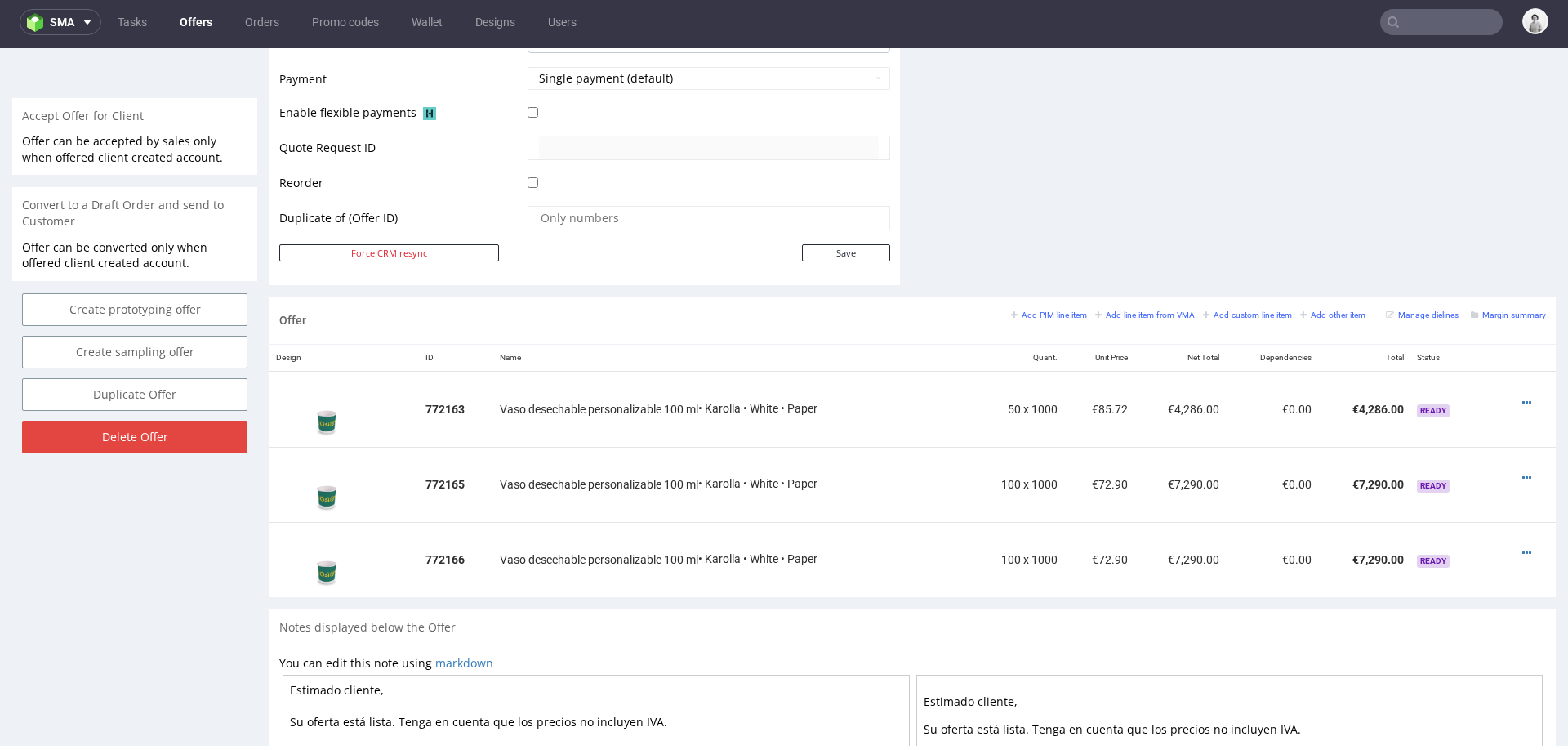
scroll to position [728, 0]
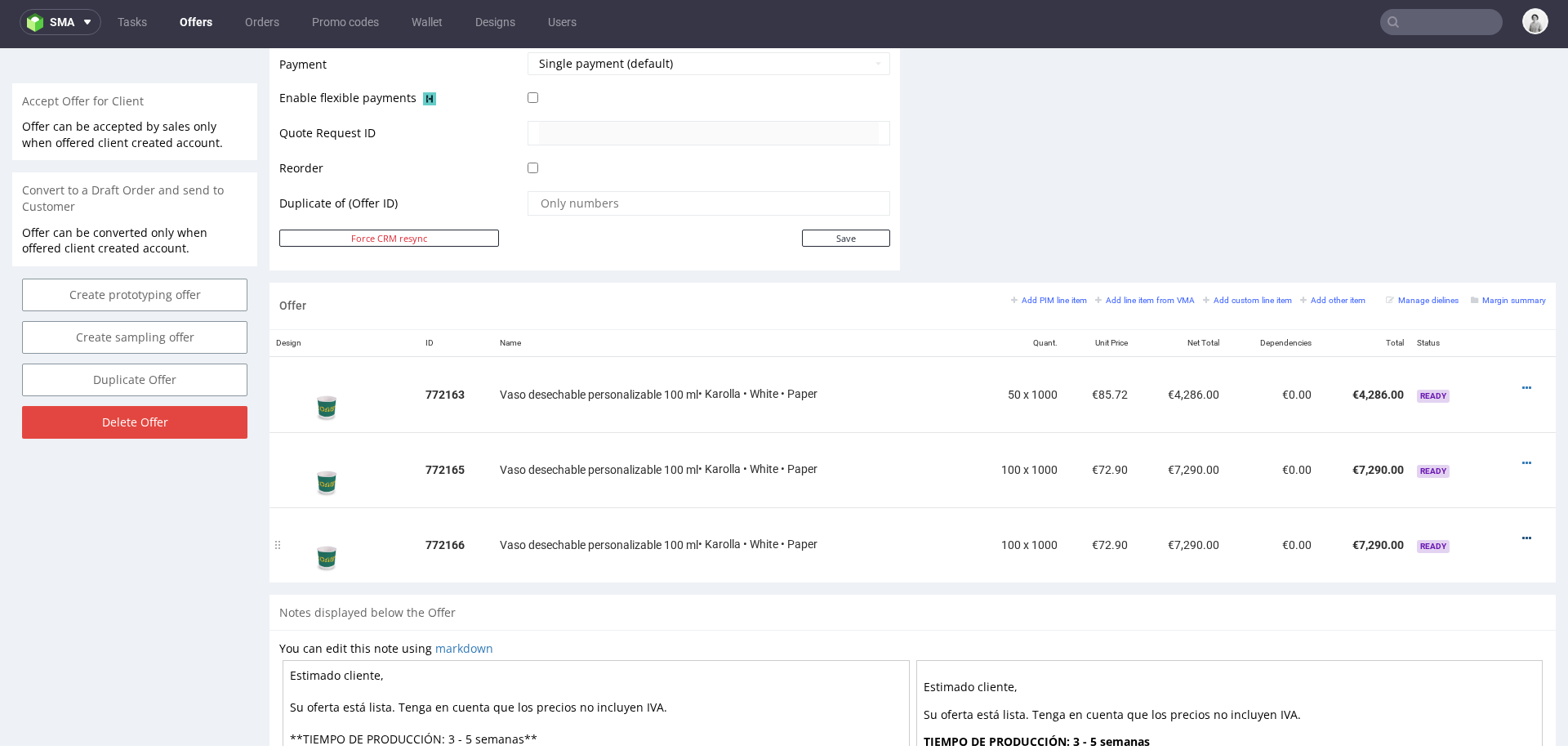
click at [1521, 533] on icon at bounding box center [1525, 538] width 9 height 12
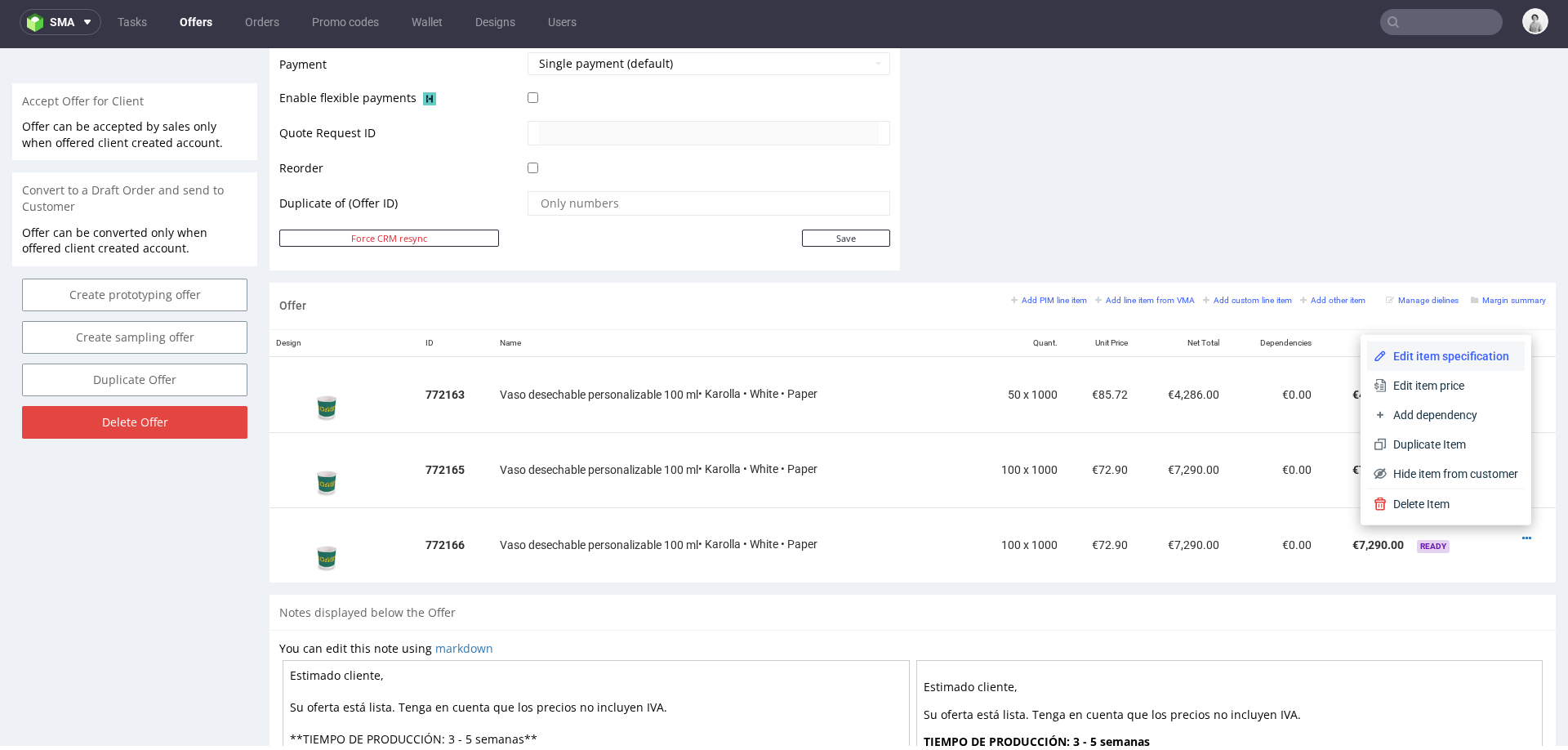
click at [1458, 352] on span "Edit item specification" at bounding box center [1452, 356] width 131 height 16
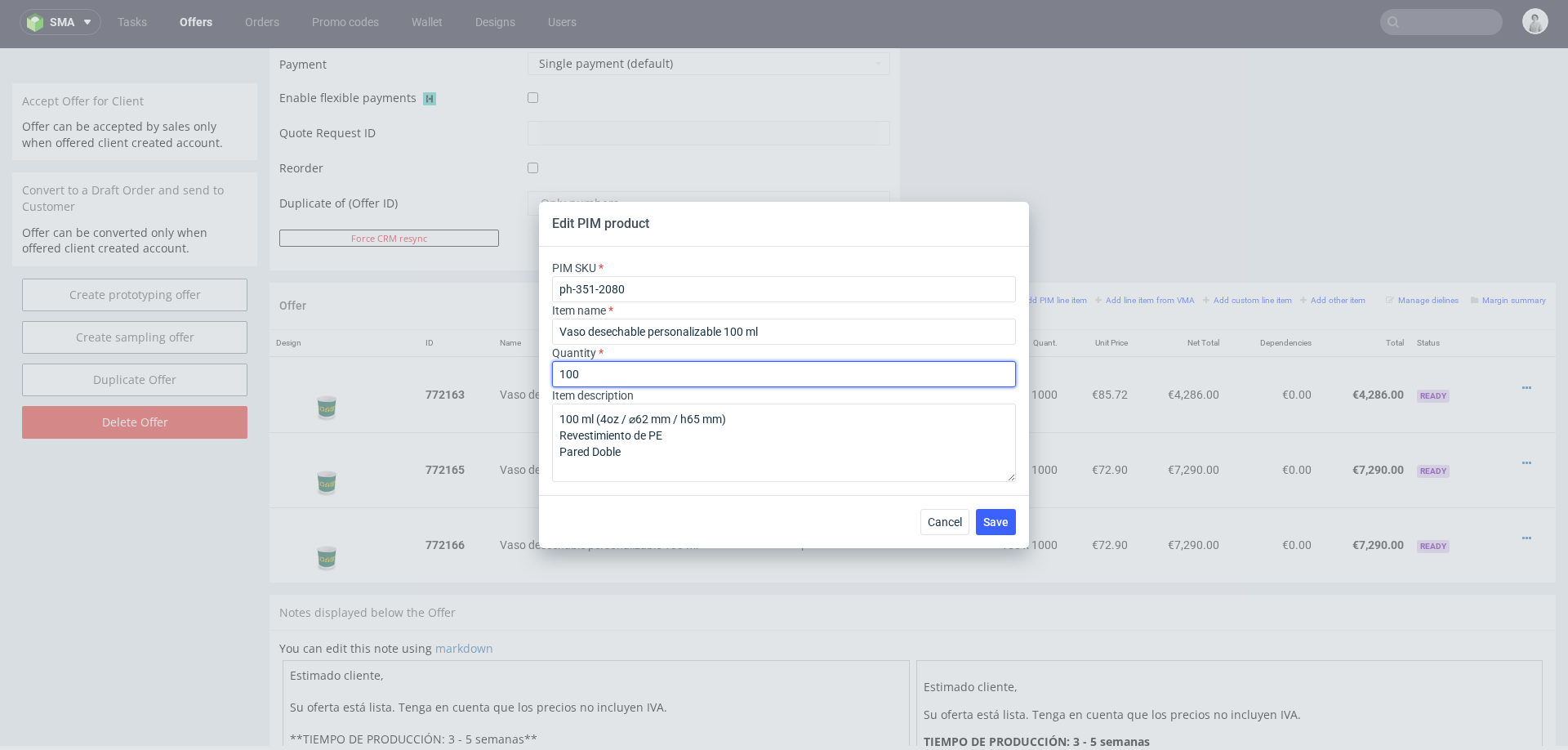
click at [643, 372] on input "100" at bounding box center [784, 374] width 464 height 26
type input "200"
click at [1001, 517] on span "Save" at bounding box center [995, 523] width 25 height 12
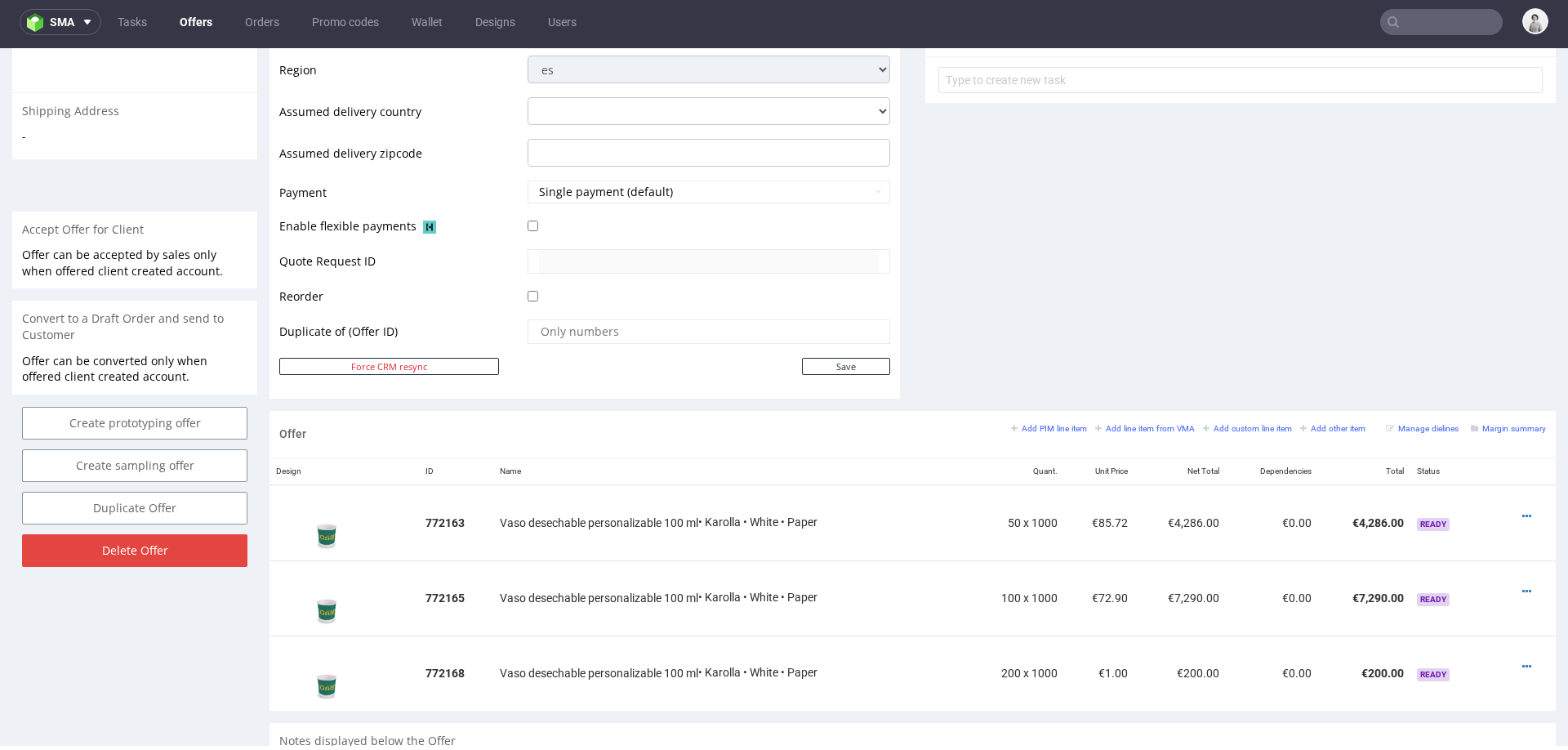
scroll to position [887, 0]
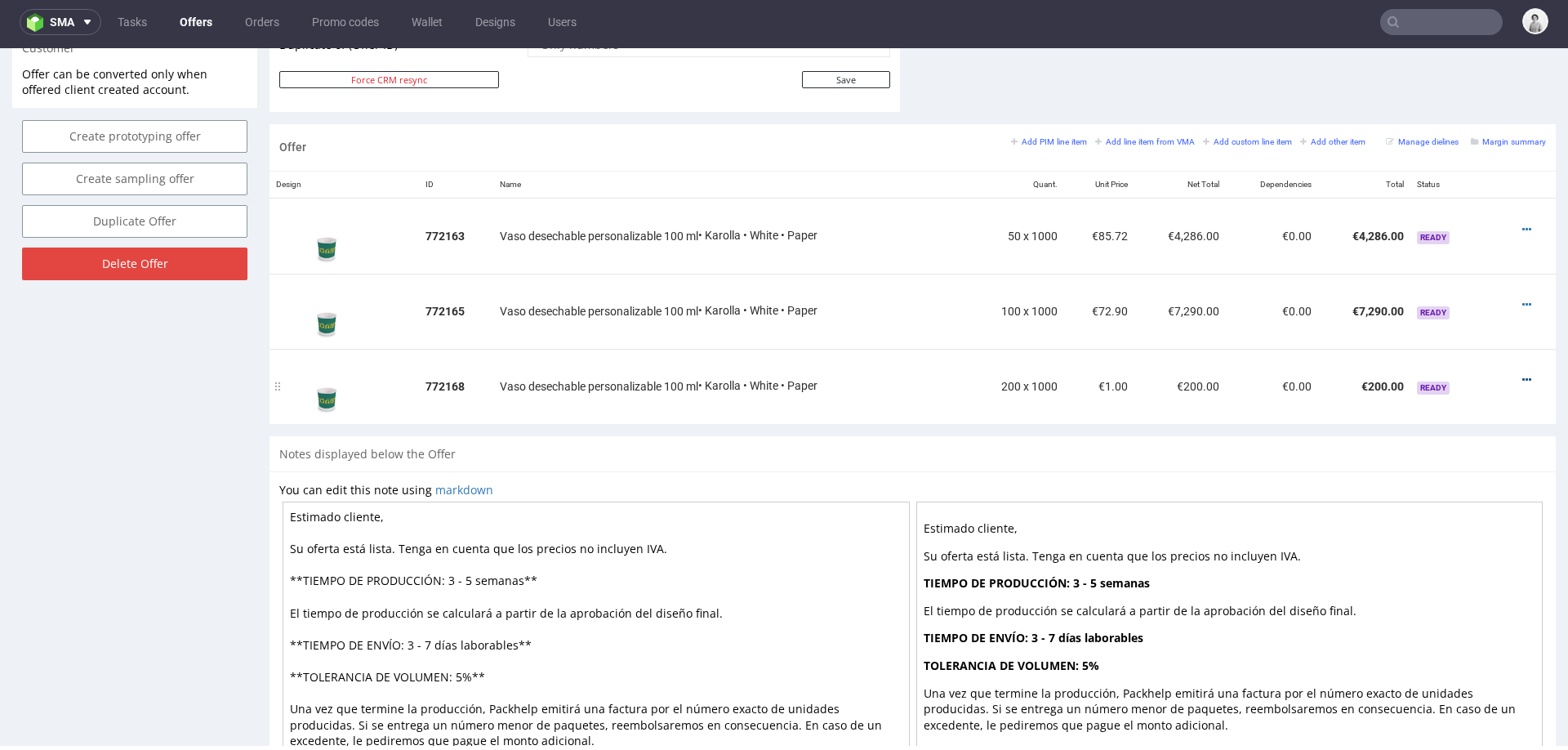
click at [1521, 375] on icon at bounding box center [1525, 380] width 9 height 12
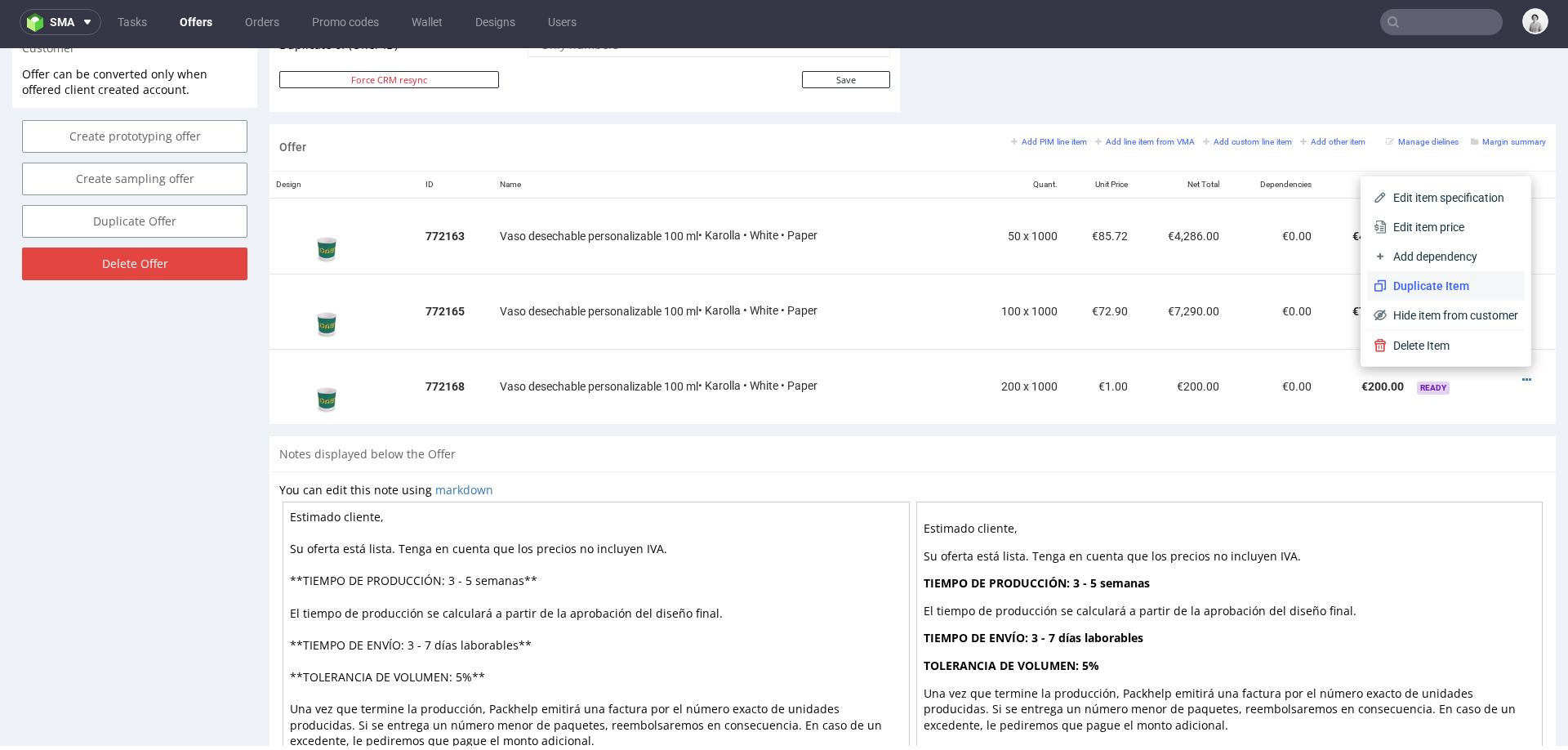
click at [1438, 291] on span "Duplicate Item" at bounding box center [1452, 286] width 131 height 16
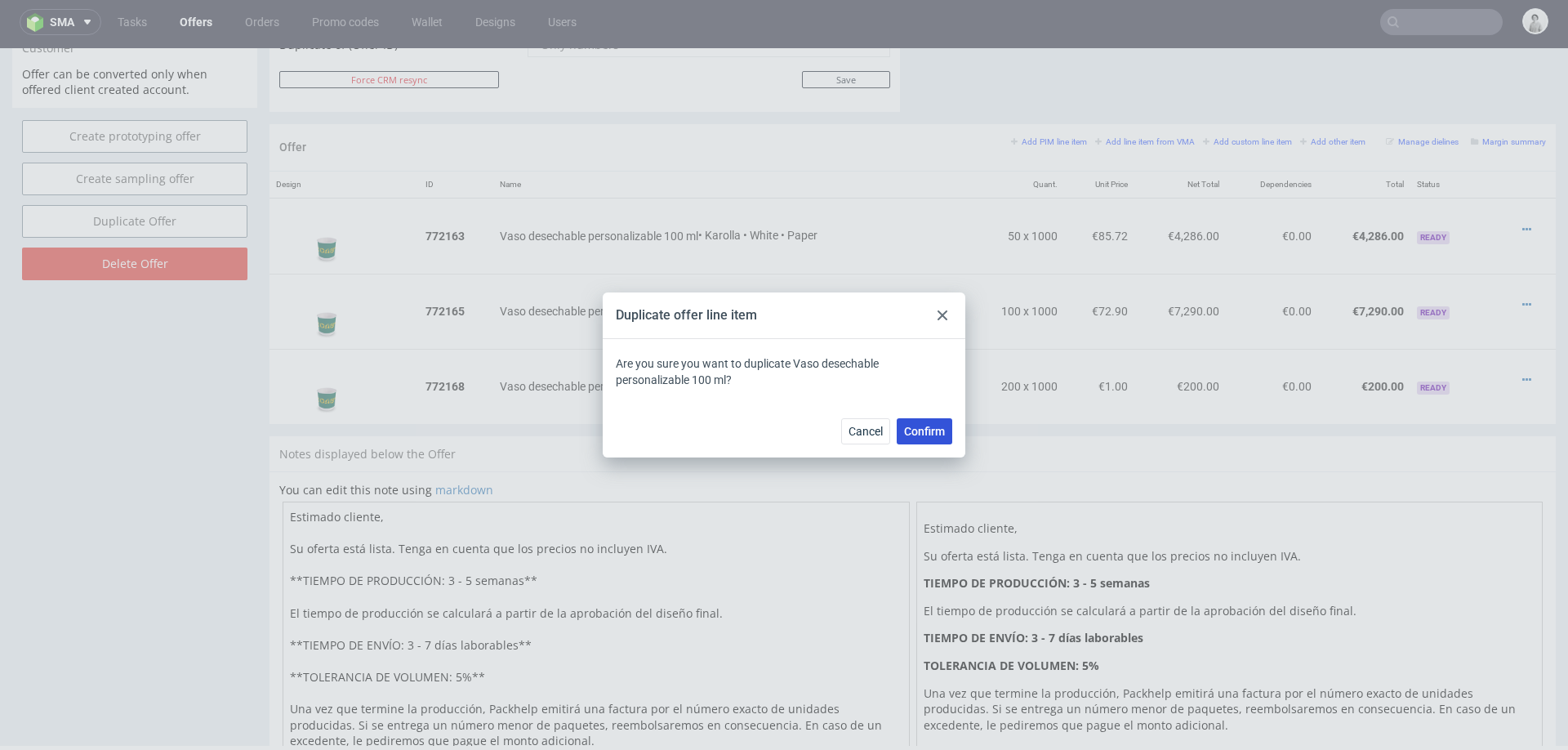
click at [927, 432] on span "Confirm" at bounding box center [924, 431] width 41 height 12
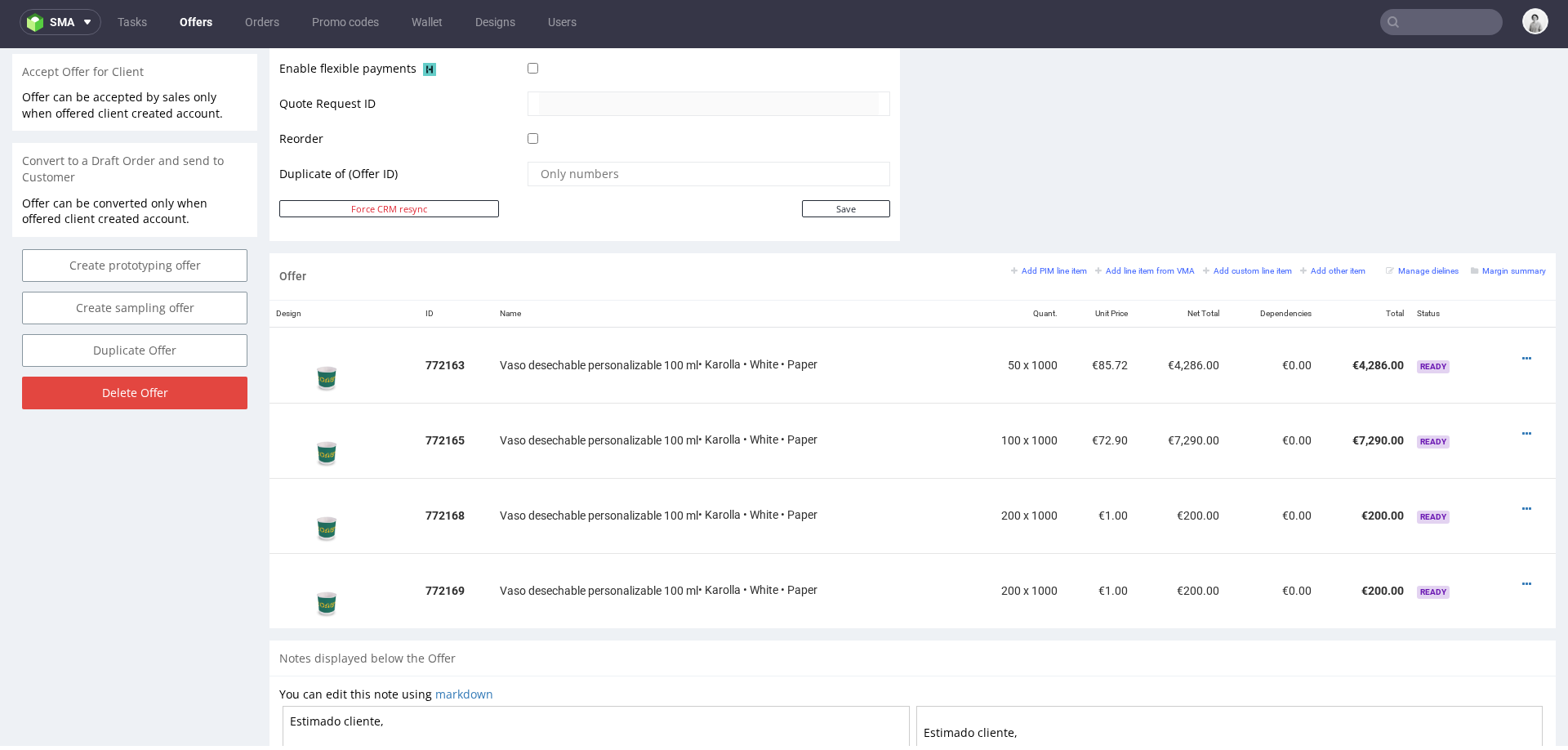
scroll to position [833, 0]
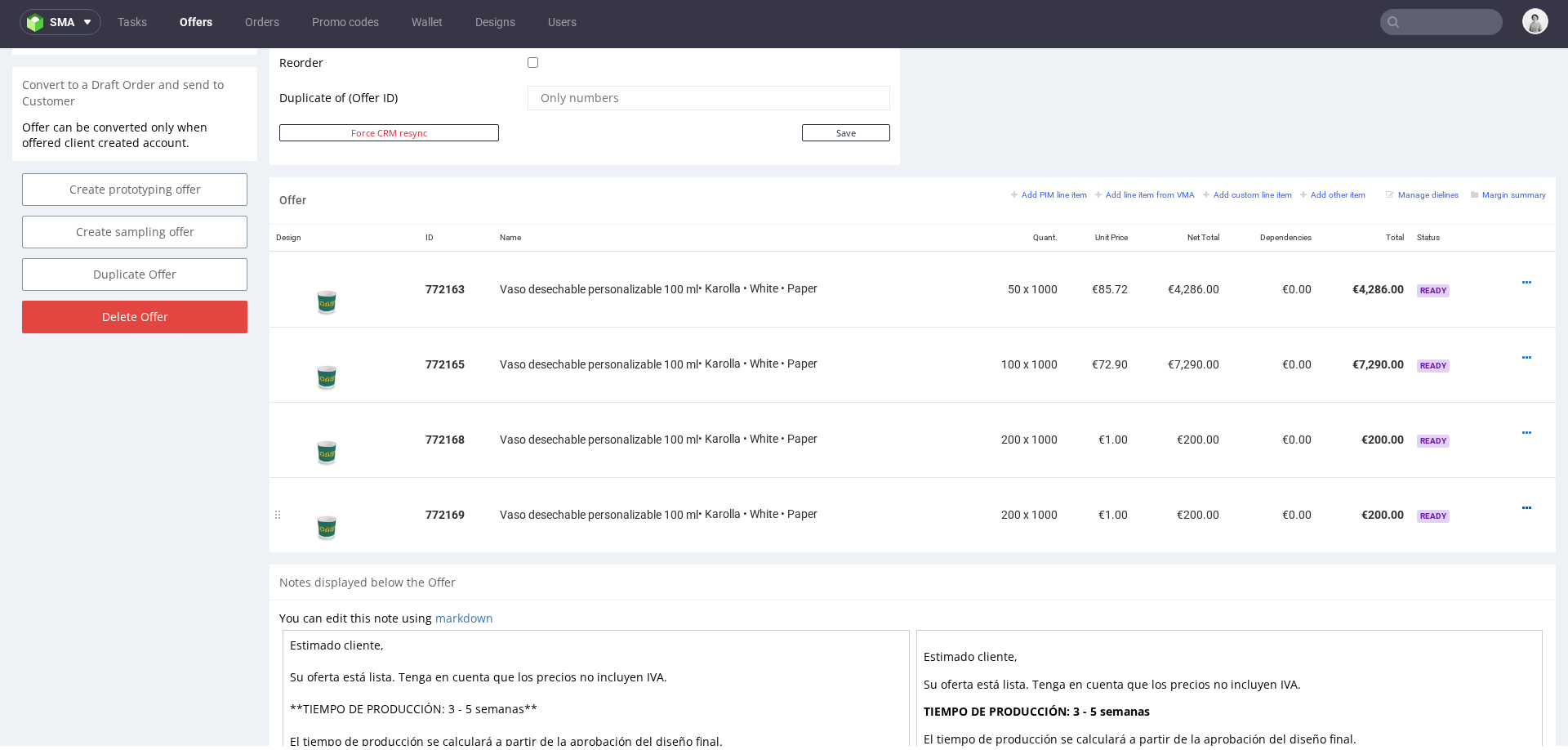
click at [1521, 504] on icon at bounding box center [1525, 509] width 9 height 12
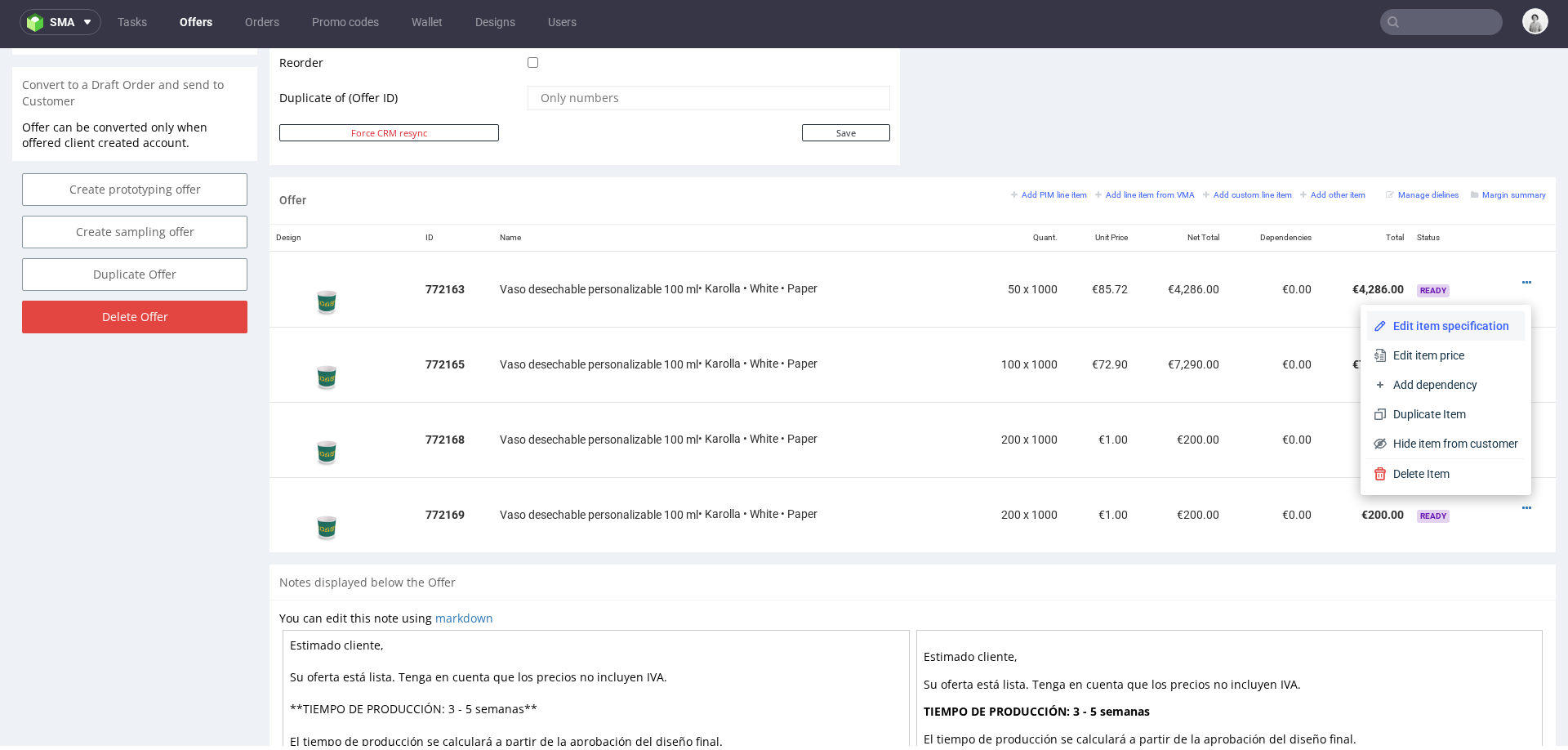
click at [1465, 327] on span "Edit item specification" at bounding box center [1452, 326] width 131 height 16
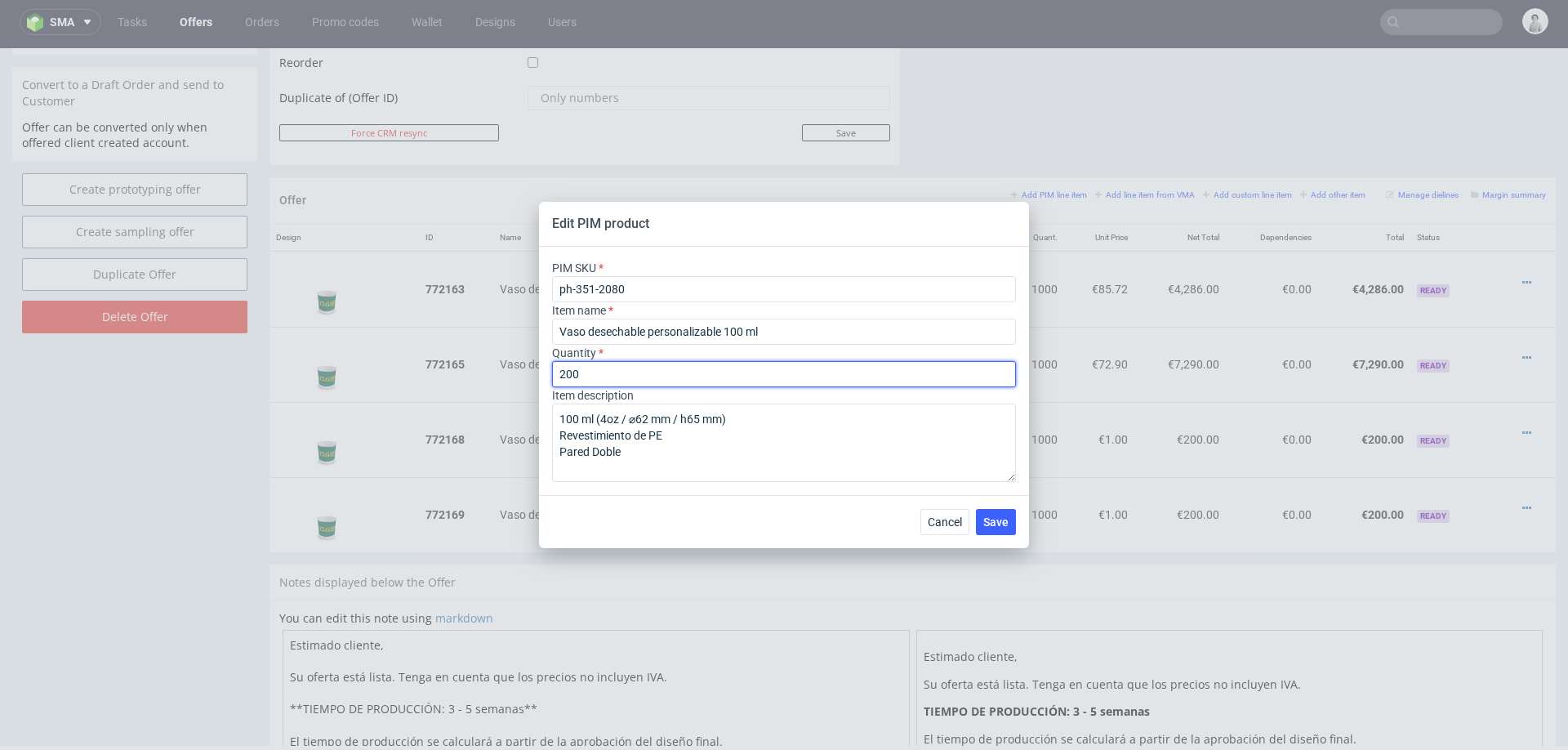
click at [568, 370] on input "200" at bounding box center [784, 374] width 464 height 26
type input "300"
click at [994, 518] on span "Save" at bounding box center [995, 523] width 25 height 12
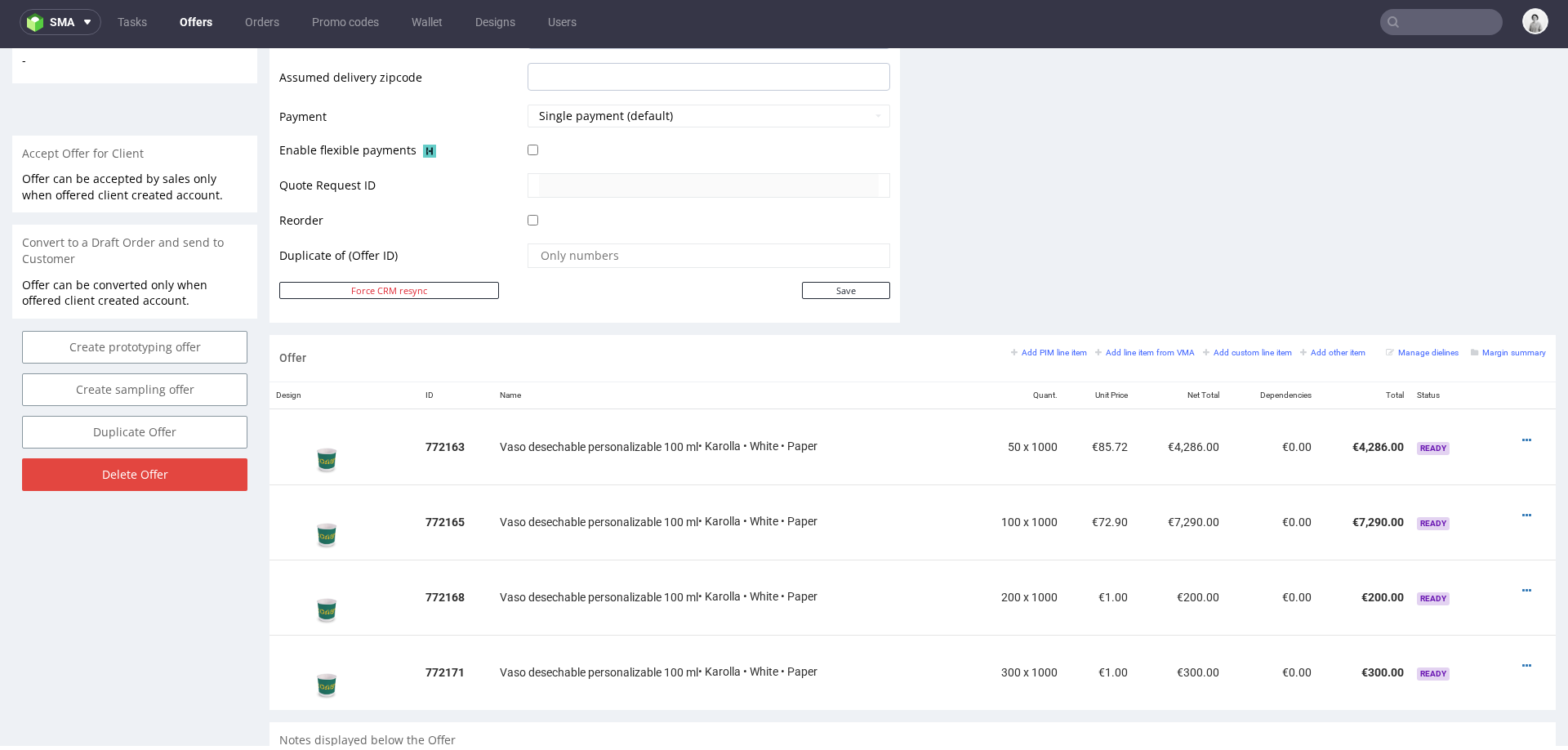
scroll to position [699, 0]
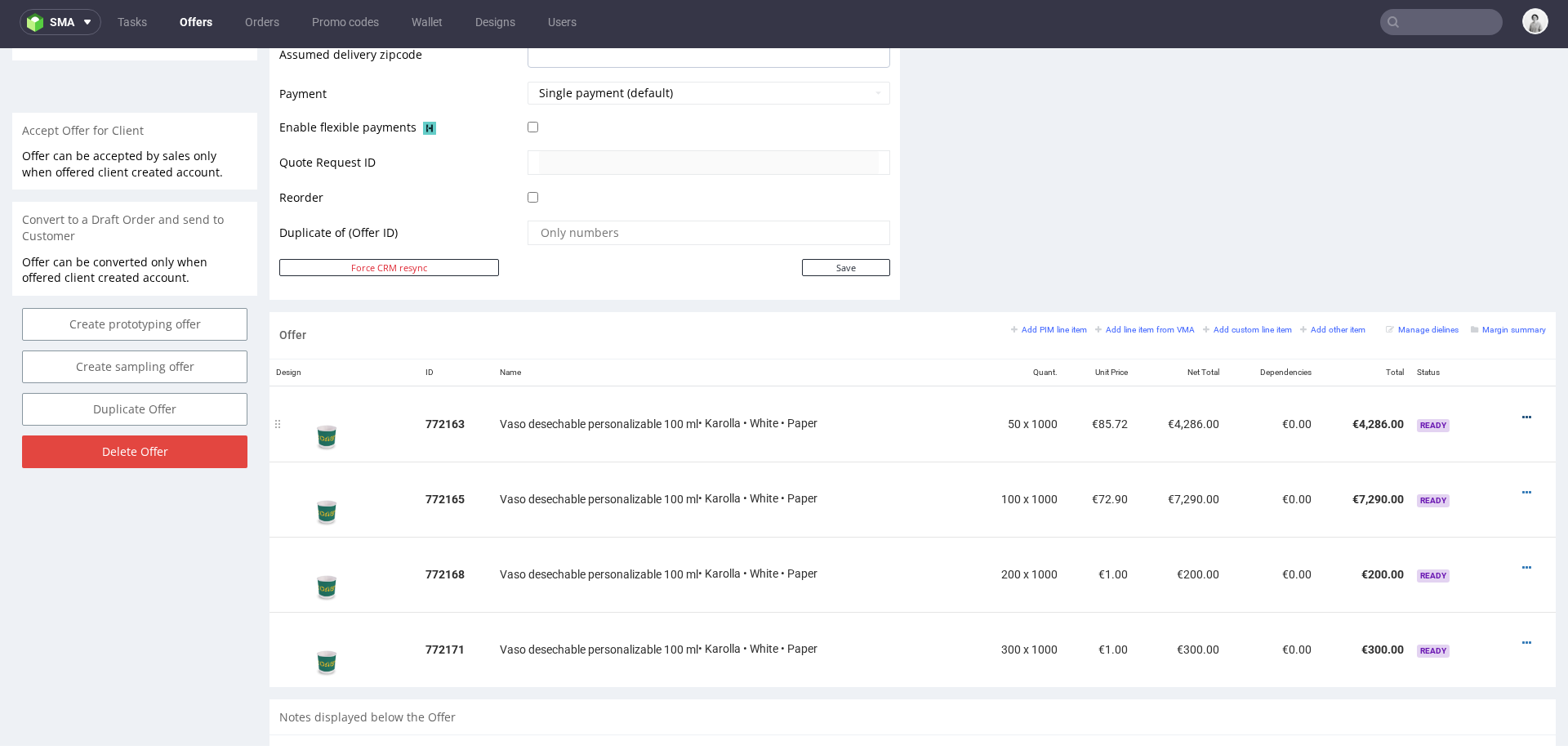
click at [1521, 411] on icon at bounding box center [1525, 417] width 9 height 12
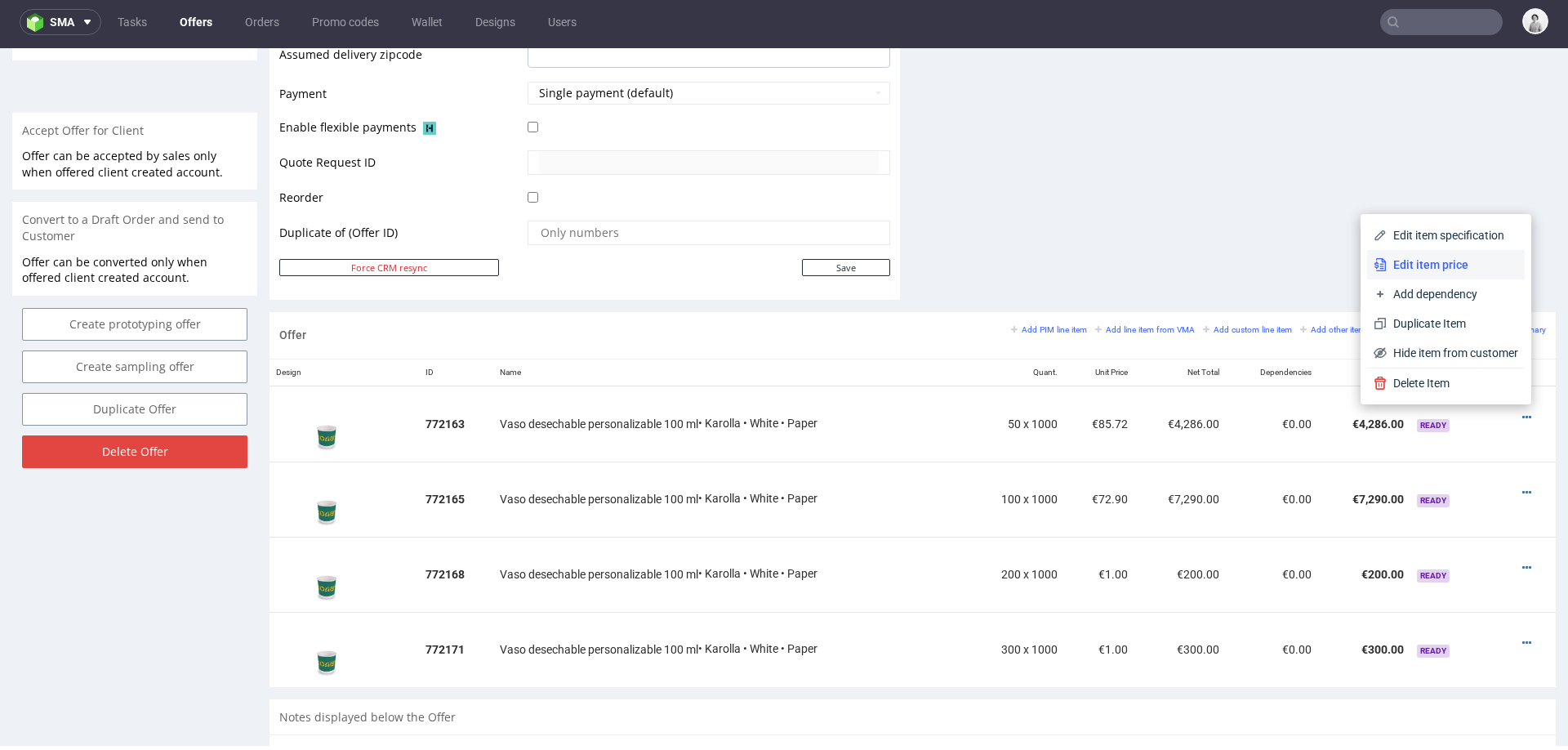
click at [1448, 258] on span "Edit item price" at bounding box center [1452, 264] width 131 height 16
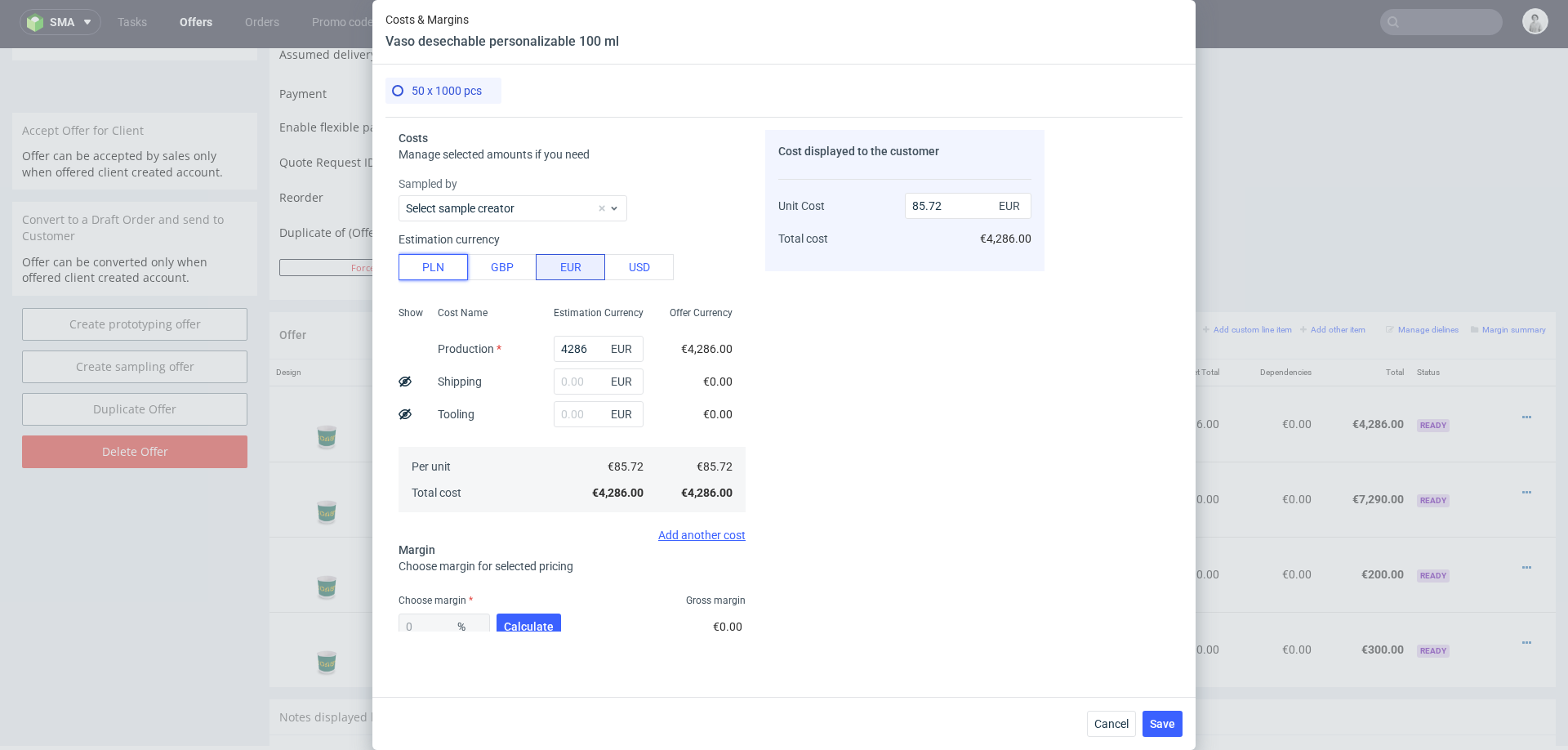
click at [425, 265] on button "PLN" at bounding box center [433, 267] width 70 height 26
type input "20.14"
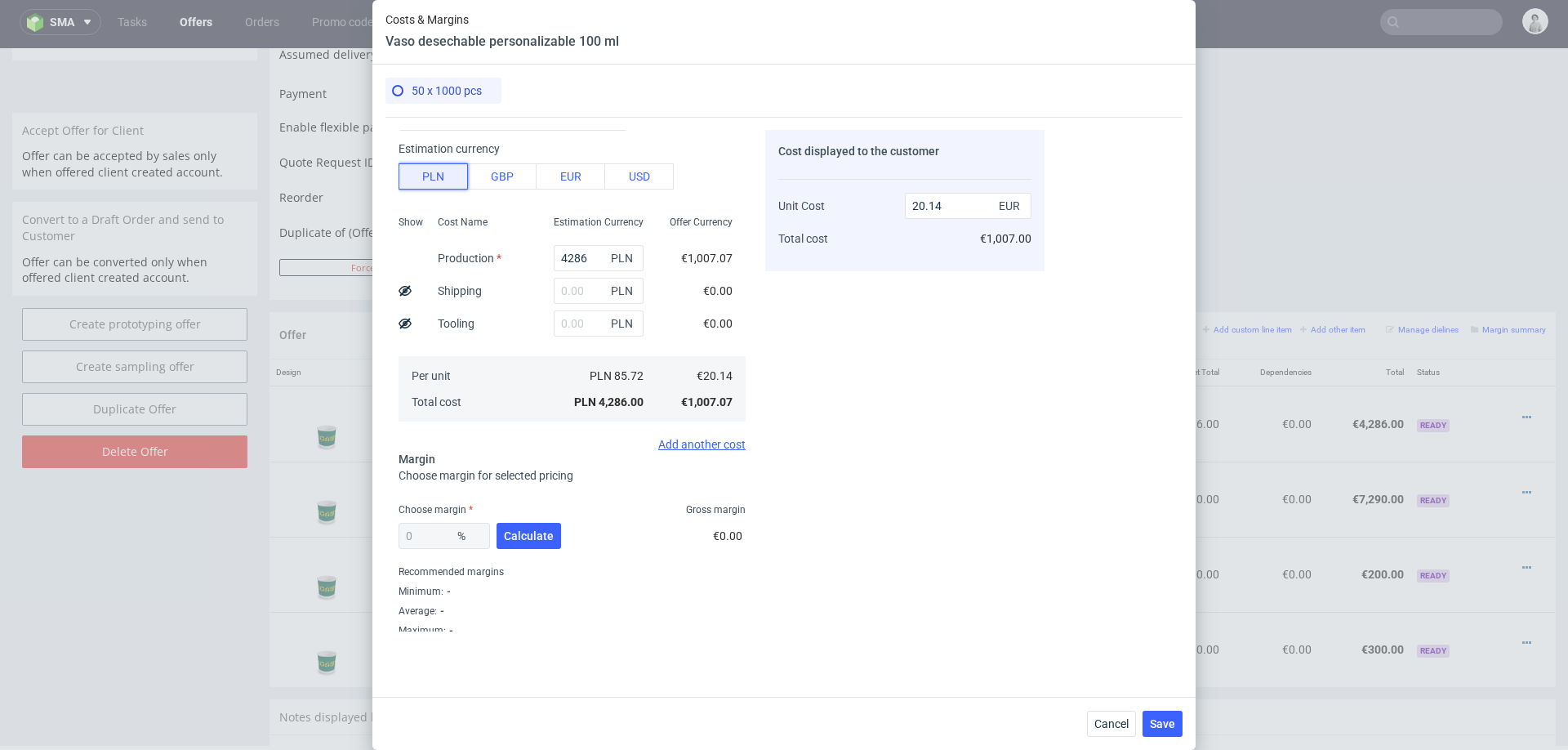
scroll to position [95, 0]
click at [575, 254] on input "4286" at bounding box center [598, 253] width 89 height 26
type input "11000"
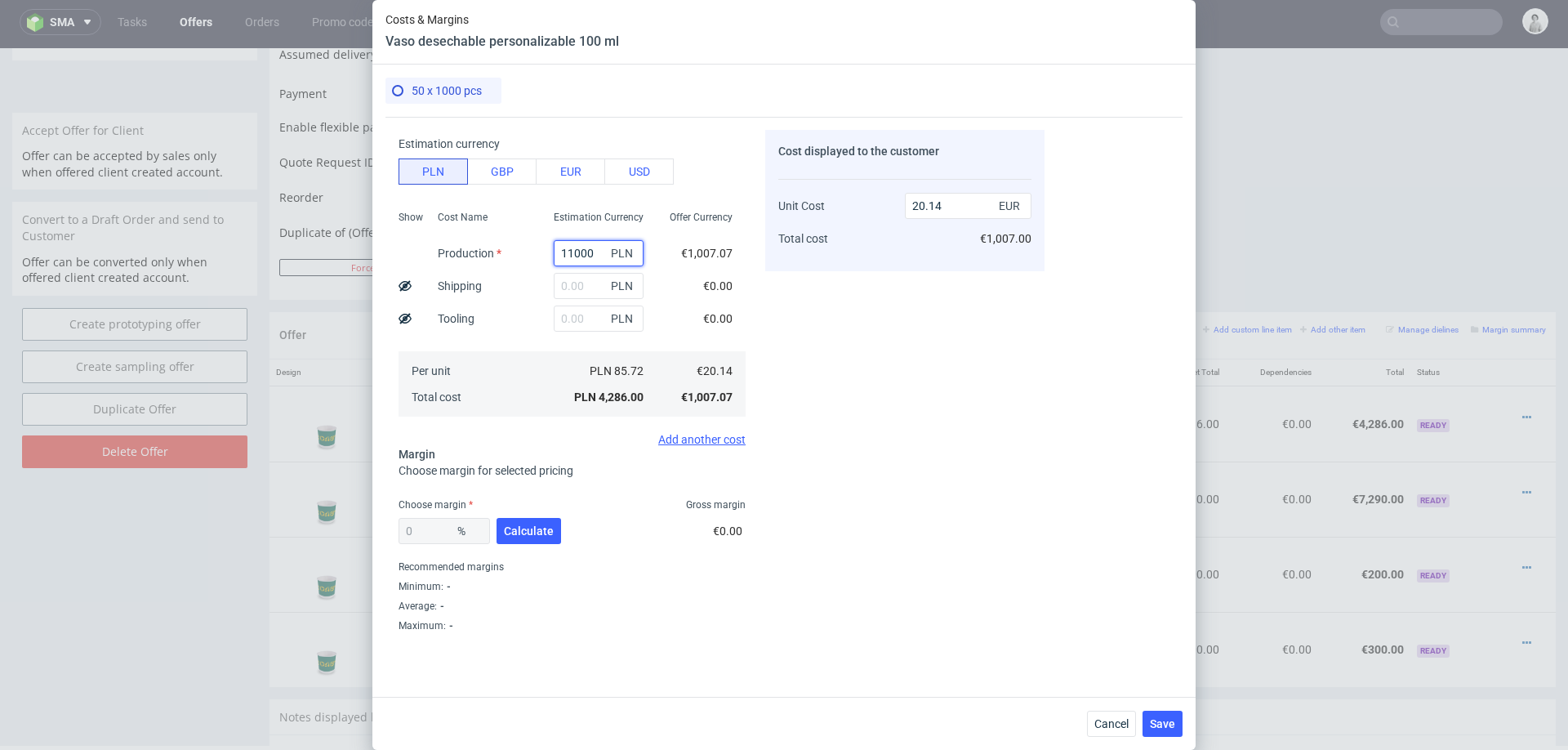
type input "51.69"
type input "11000"
click at [573, 283] on input "text" at bounding box center [598, 286] width 89 height 26
type input "1500"
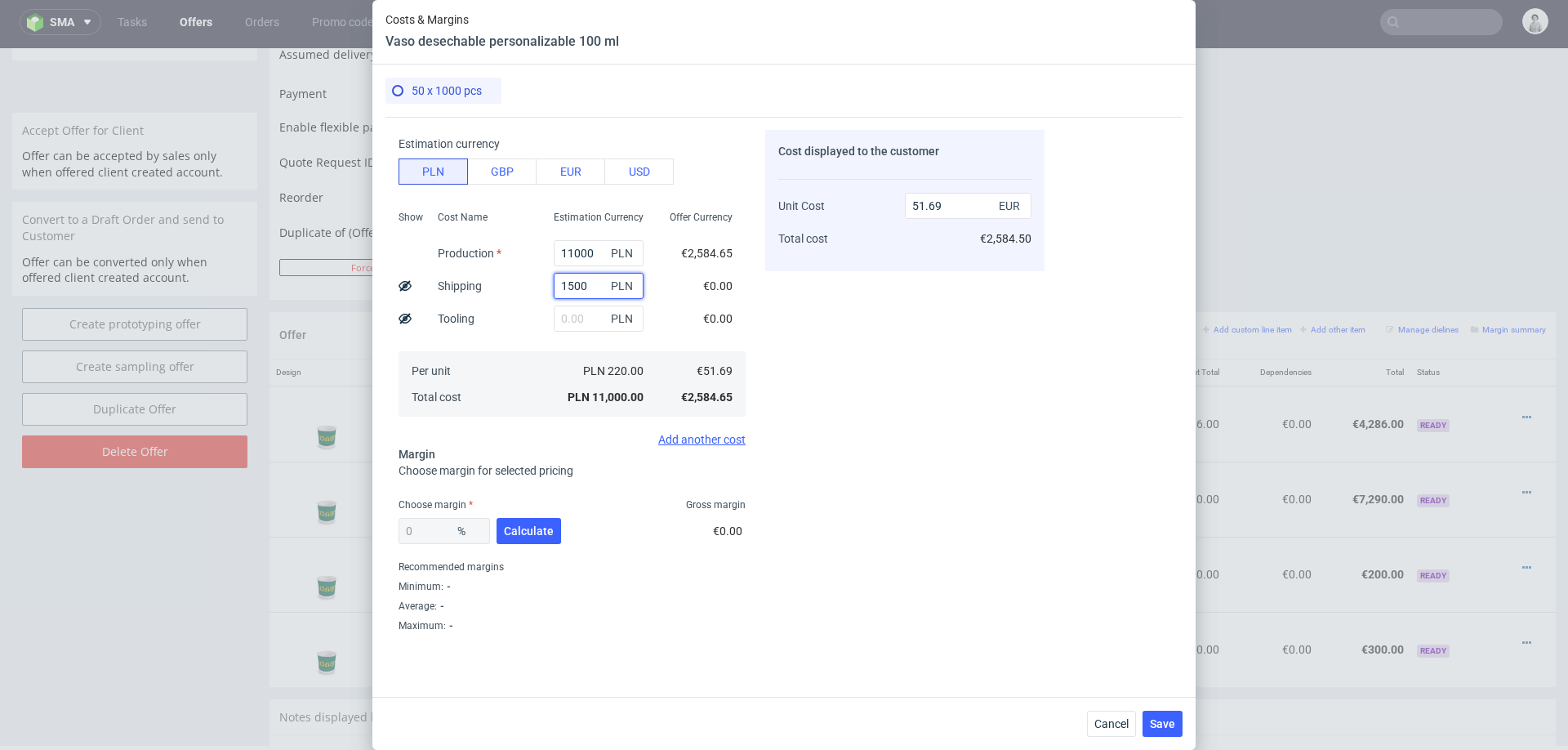
type input "58.74"
type input "1500"
click at [547, 468] on span "Choose margin for selected pricing" at bounding box center [486, 470] width 175 height 13
click at [541, 525] on span "Calculate" at bounding box center [528, 531] width 50 height 12
type input "32.19"
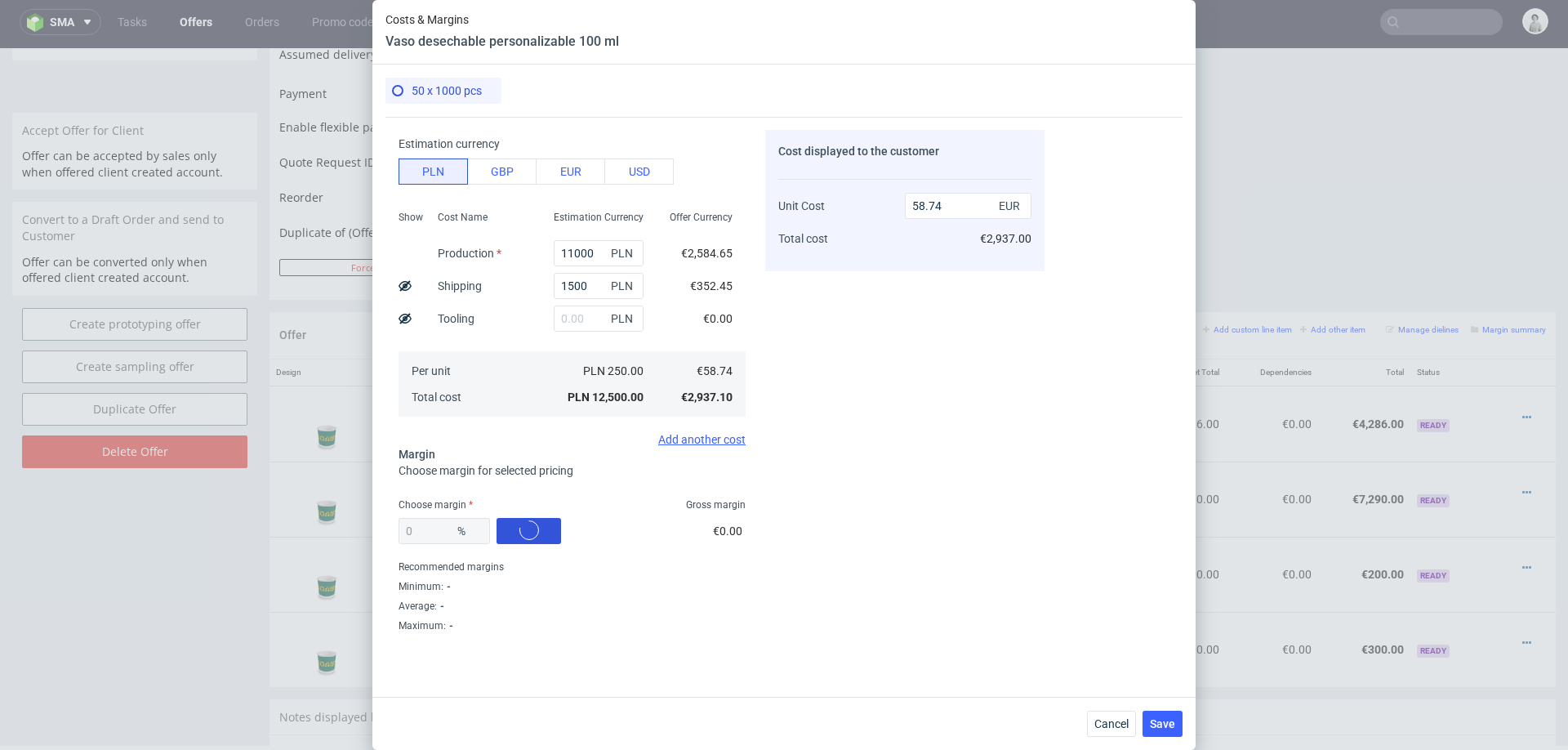
type input "86.63"
click at [425, 530] on input "32.19" at bounding box center [444, 530] width 91 height 26
type input "30"
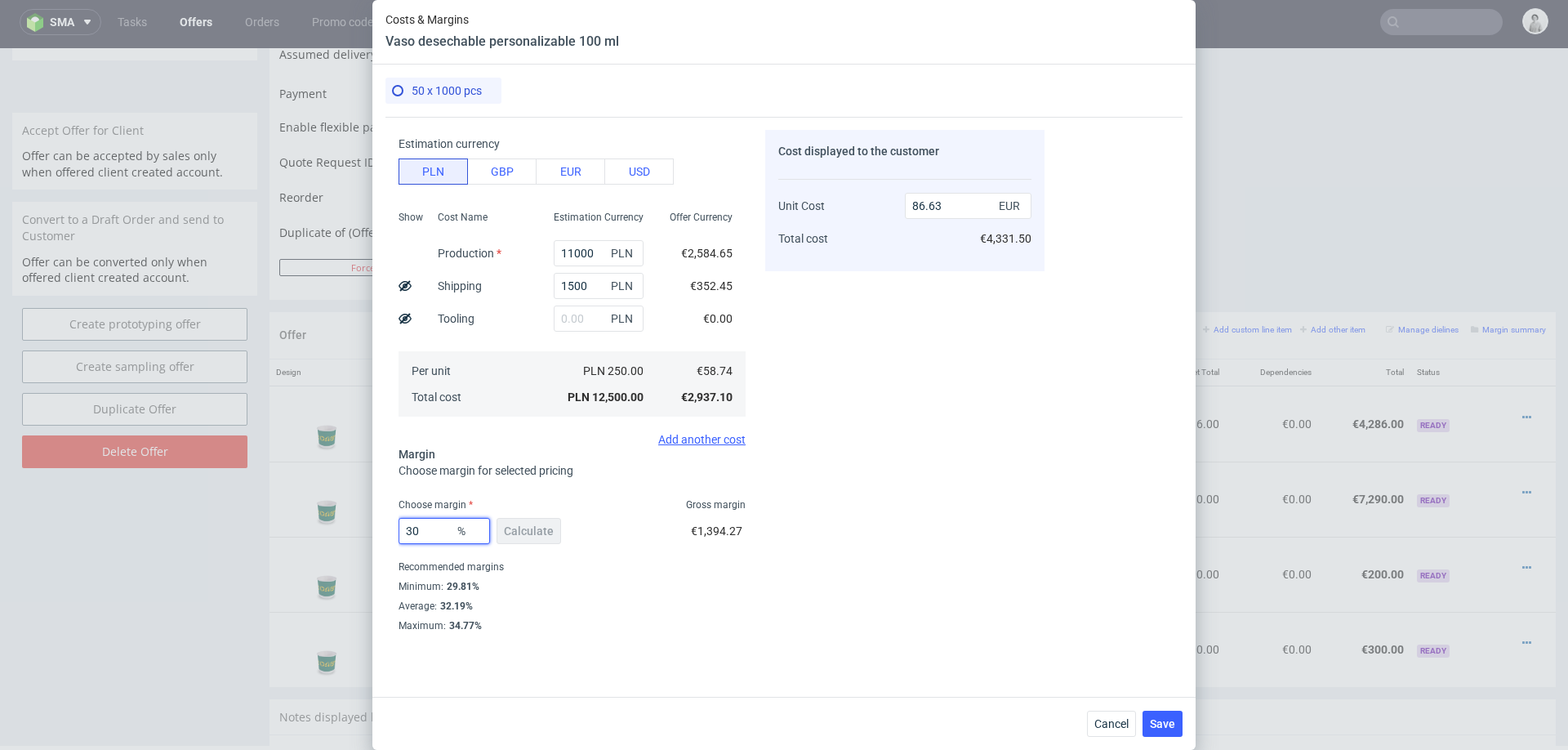
type input "83.92"
type input "30"
click at [952, 606] on div "Cost displayed to the customer Unit Cost Total cost 83.92 EUR €4,196.00" at bounding box center [904, 380] width 279 height 502
click at [1154, 711] on button "Save" at bounding box center [1162, 723] width 40 height 26
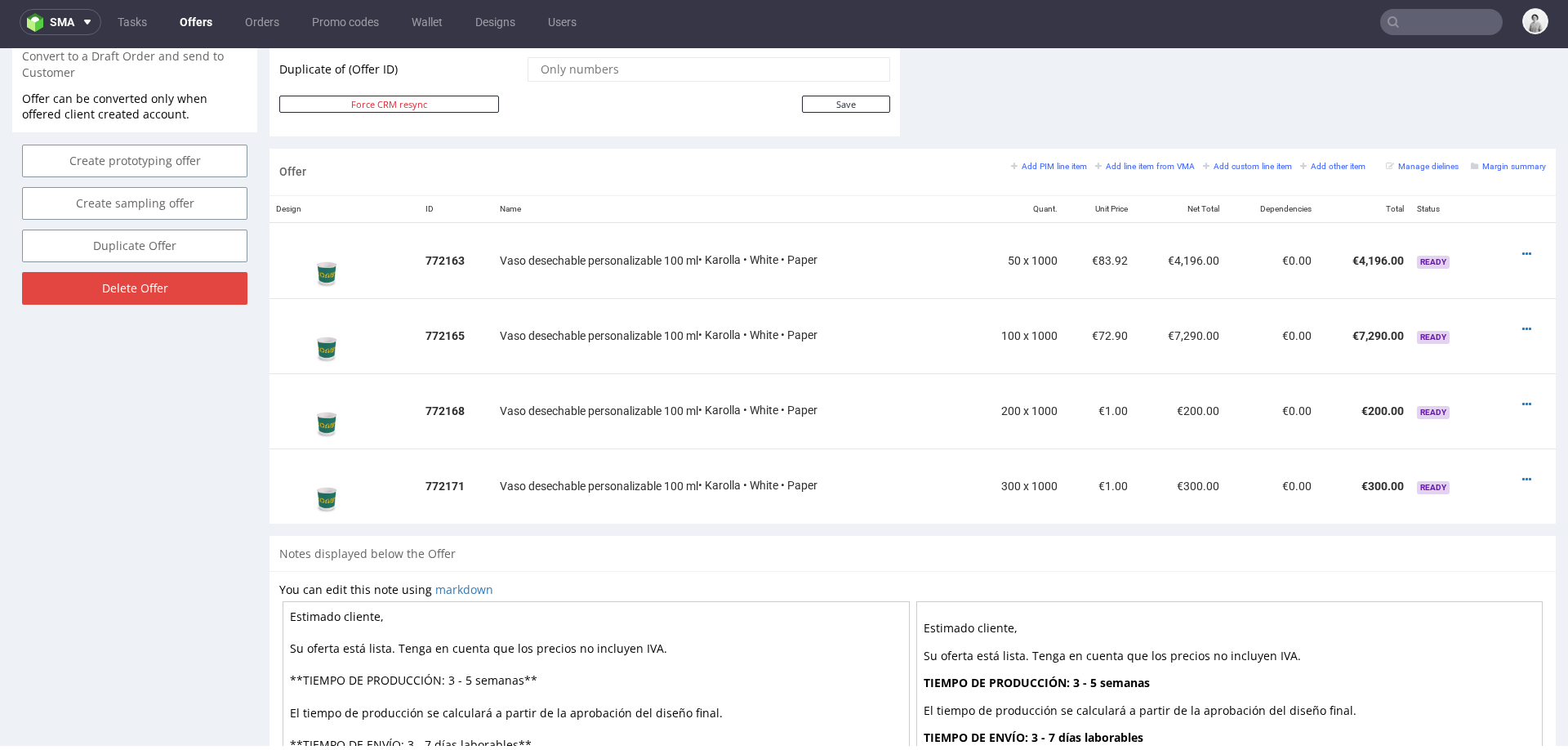
scroll to position [821, 0]
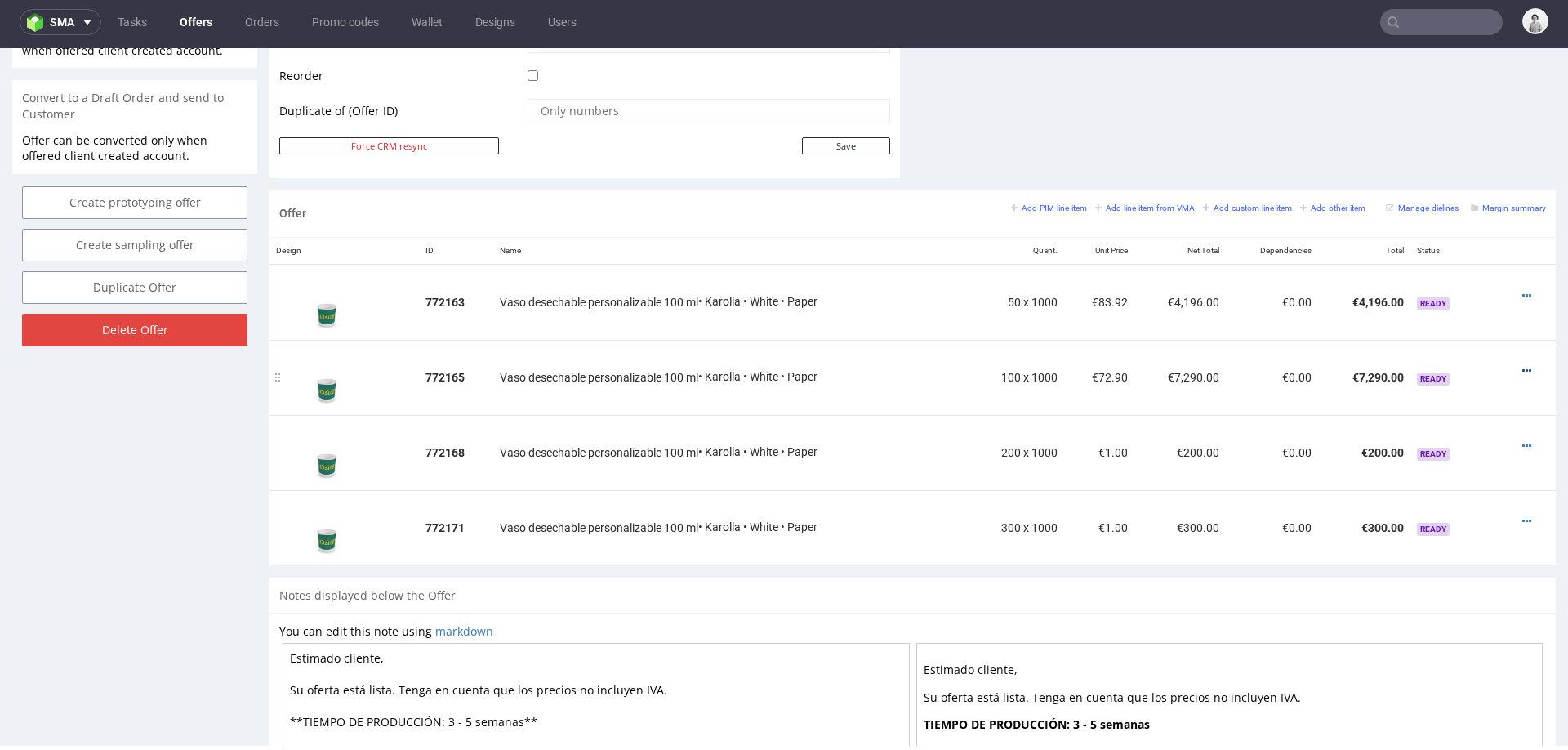
click at [1521, 369] on icon at bounding box center [1525, 372] width 9 height 12
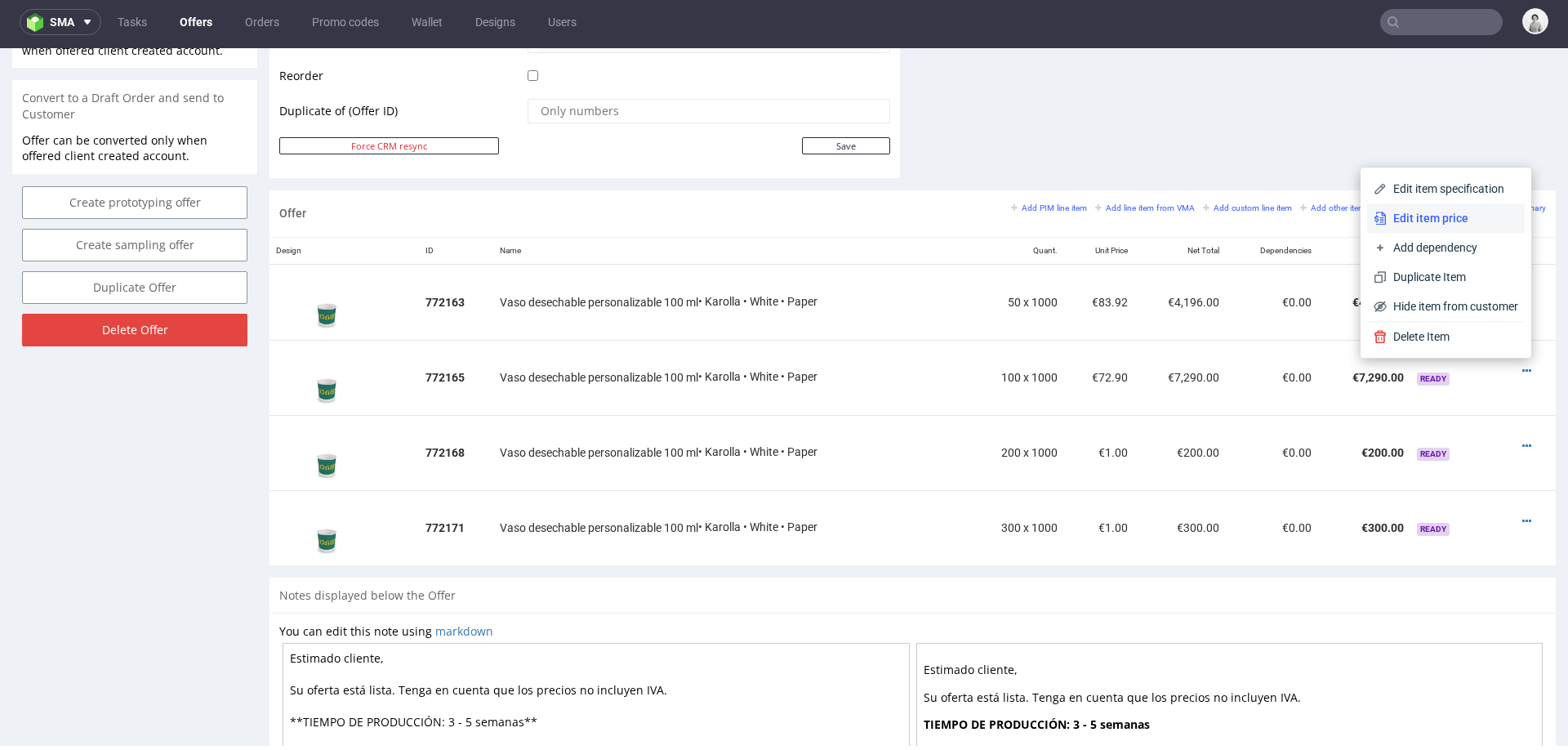
click at [1467, 223] on span "Edit item price" at bounding box center [1452, 218] width 131 height 16
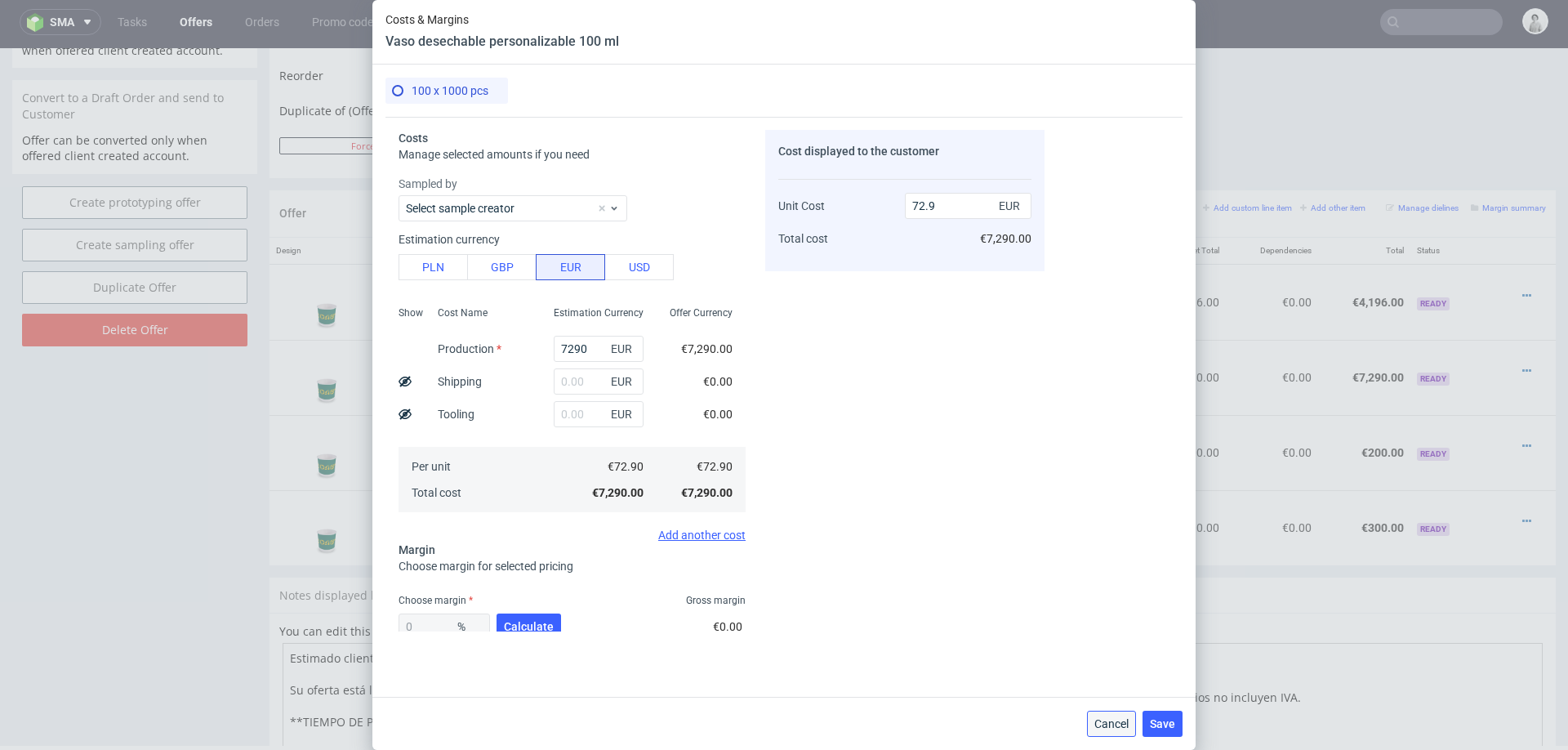
click at [1103, 728] on span "Cancel" at bounding box center [1111, 724] width 35 height 12
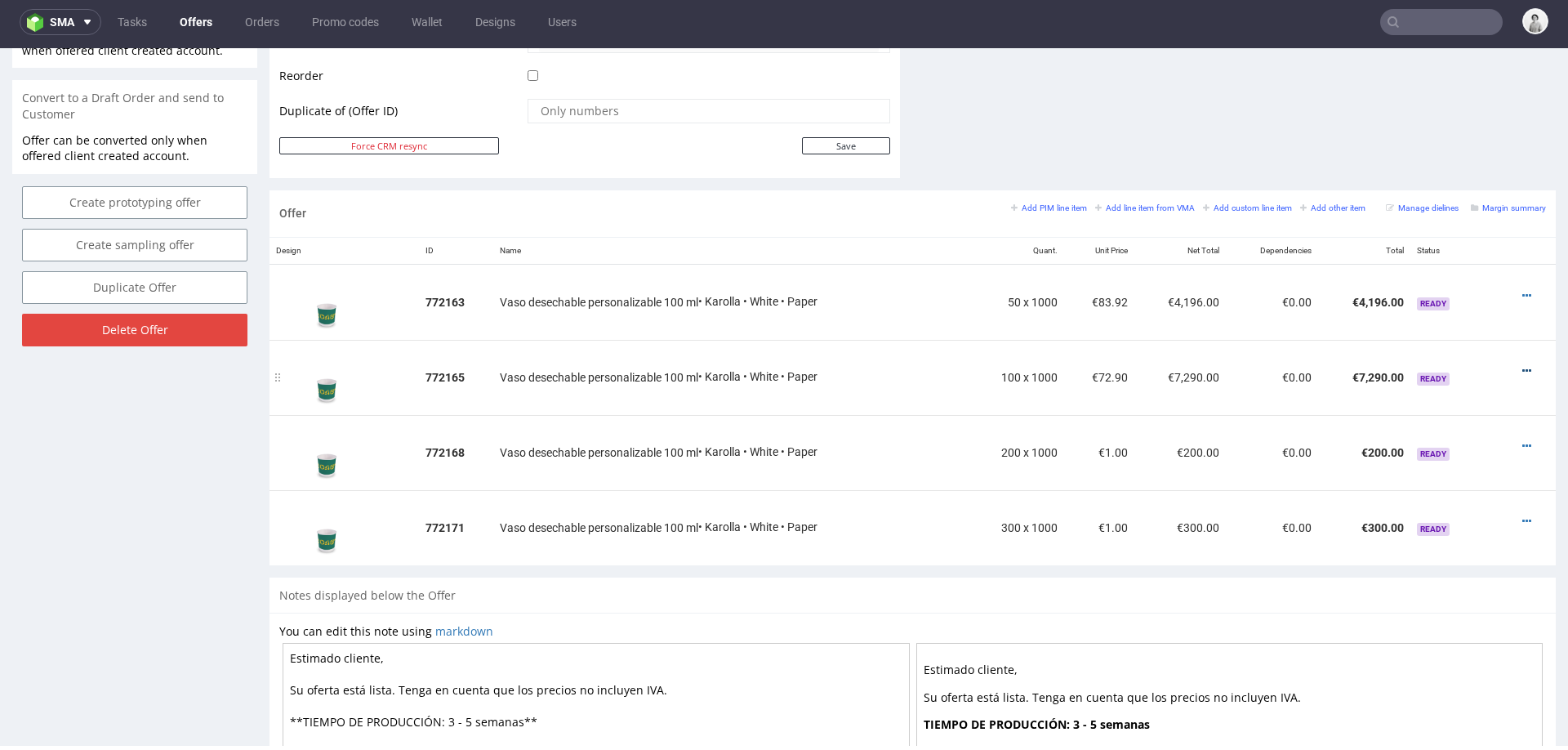
click at [1521, 370] on icon at bounding box center [1525, 372] width 9 height 12
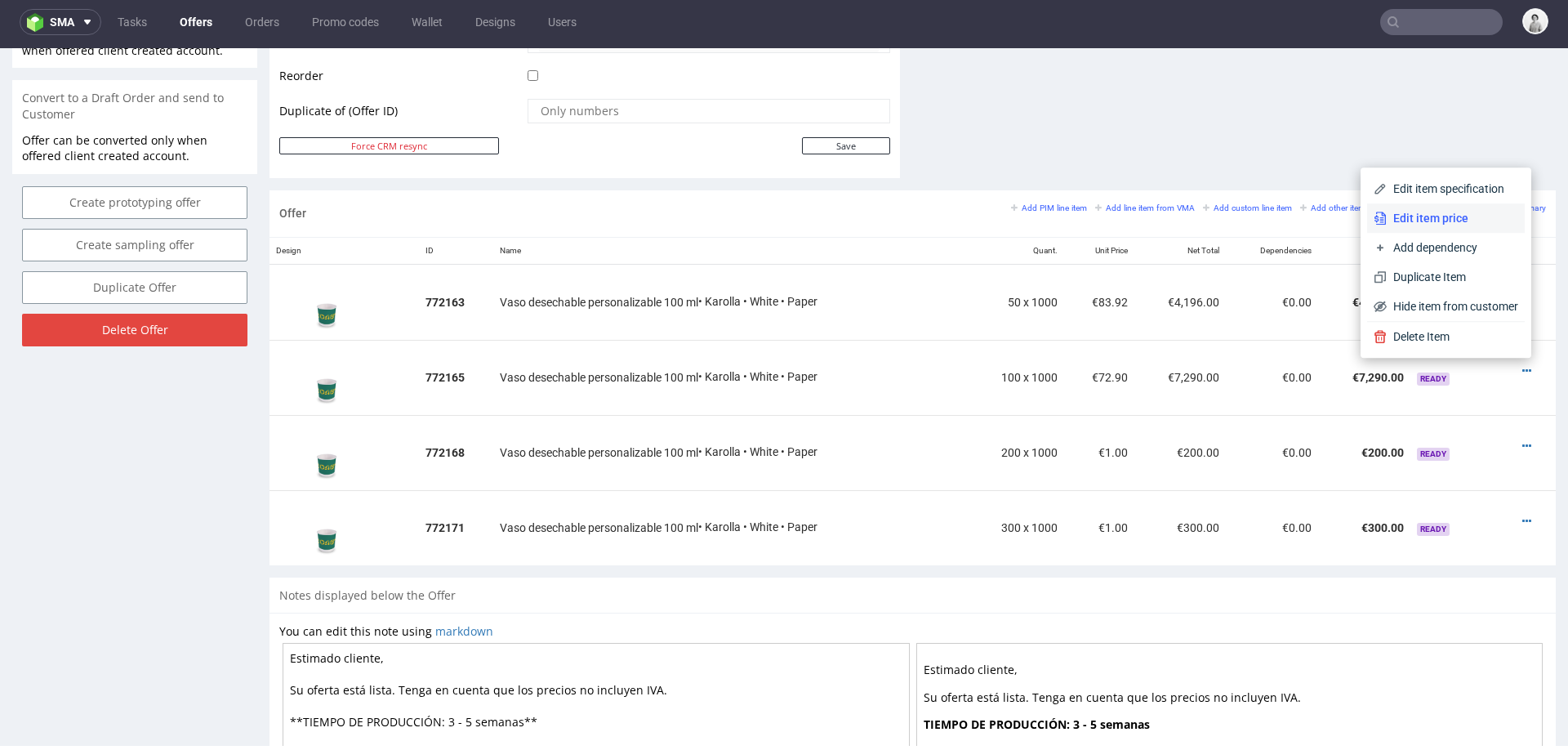
click at [1462, 216] on span "Edit item price" at bounding box center [1452, 218] width 131 height 16
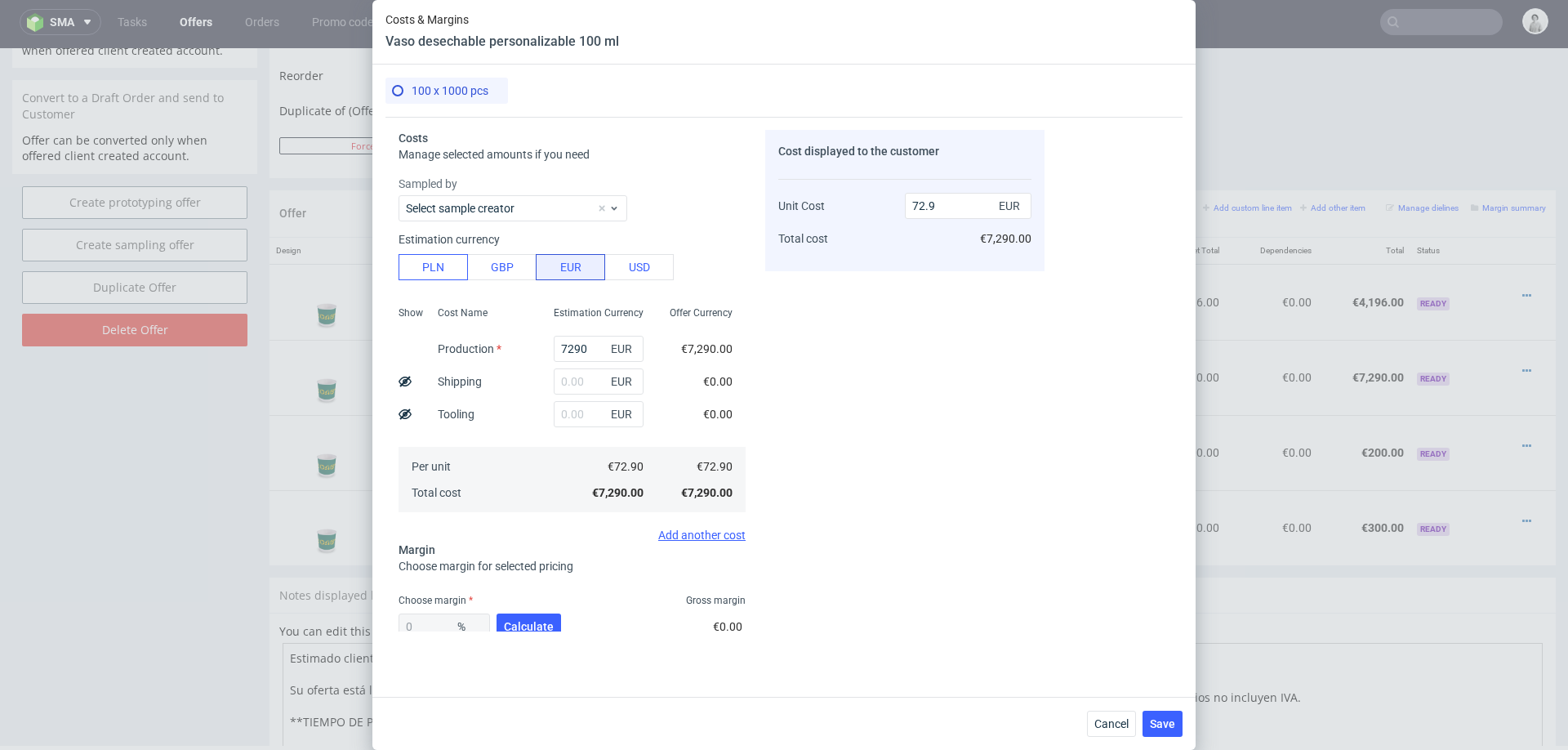
click at [438, 273] on button "PLN" at bounding box center [433, 267] width 70 height 26
type input "17.13"
click at [438, 273] on button "PLN" at bounding box center [433, 267] width 70 height 26
click at [575, 350] on input "7290" at bounding box center [598, 349] width 89 height 26
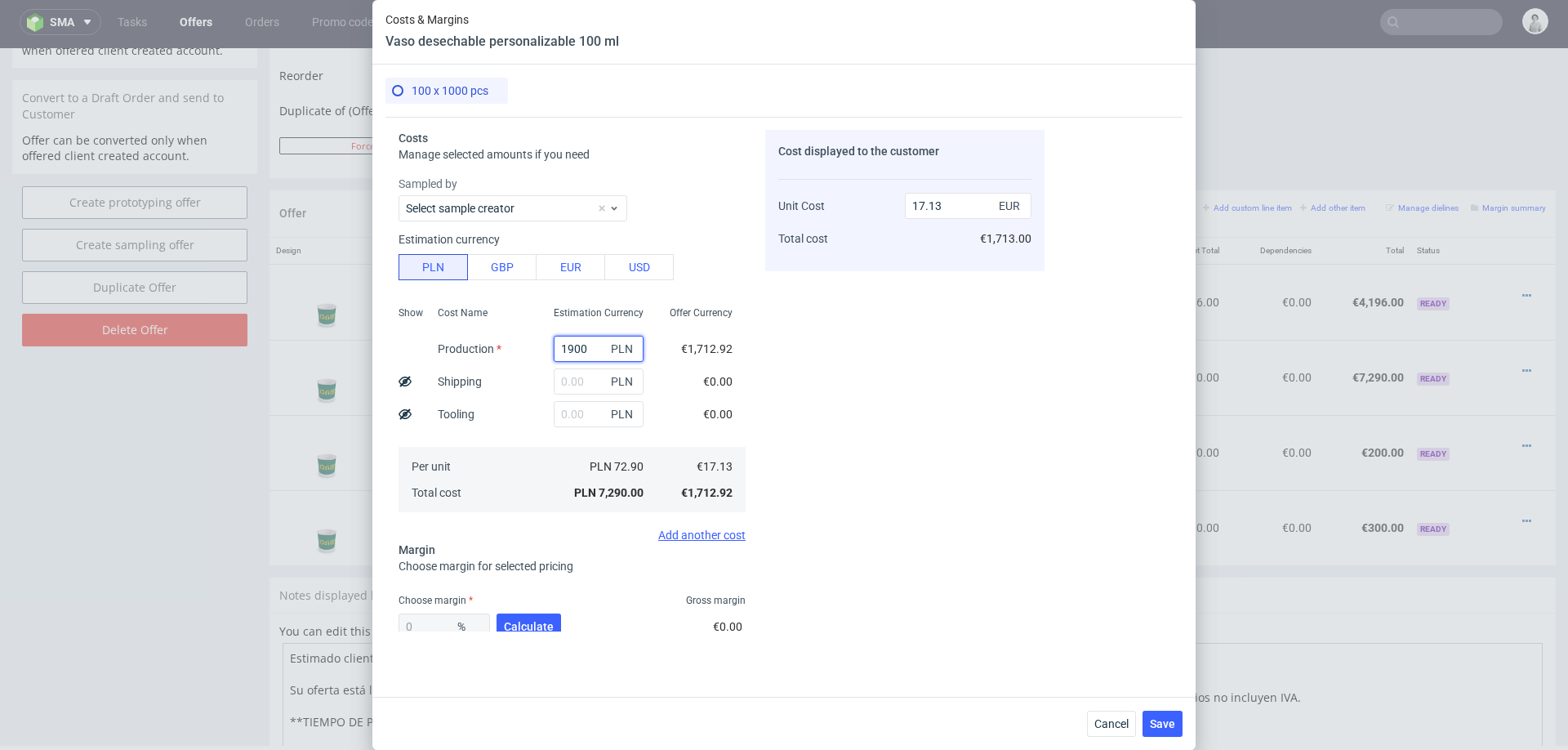
type input "19000"
type input "44.64"
type input "19000"
click at [572, 378] on input "text" at bounding box center [598, 381] width 89 height 26
type input "200"
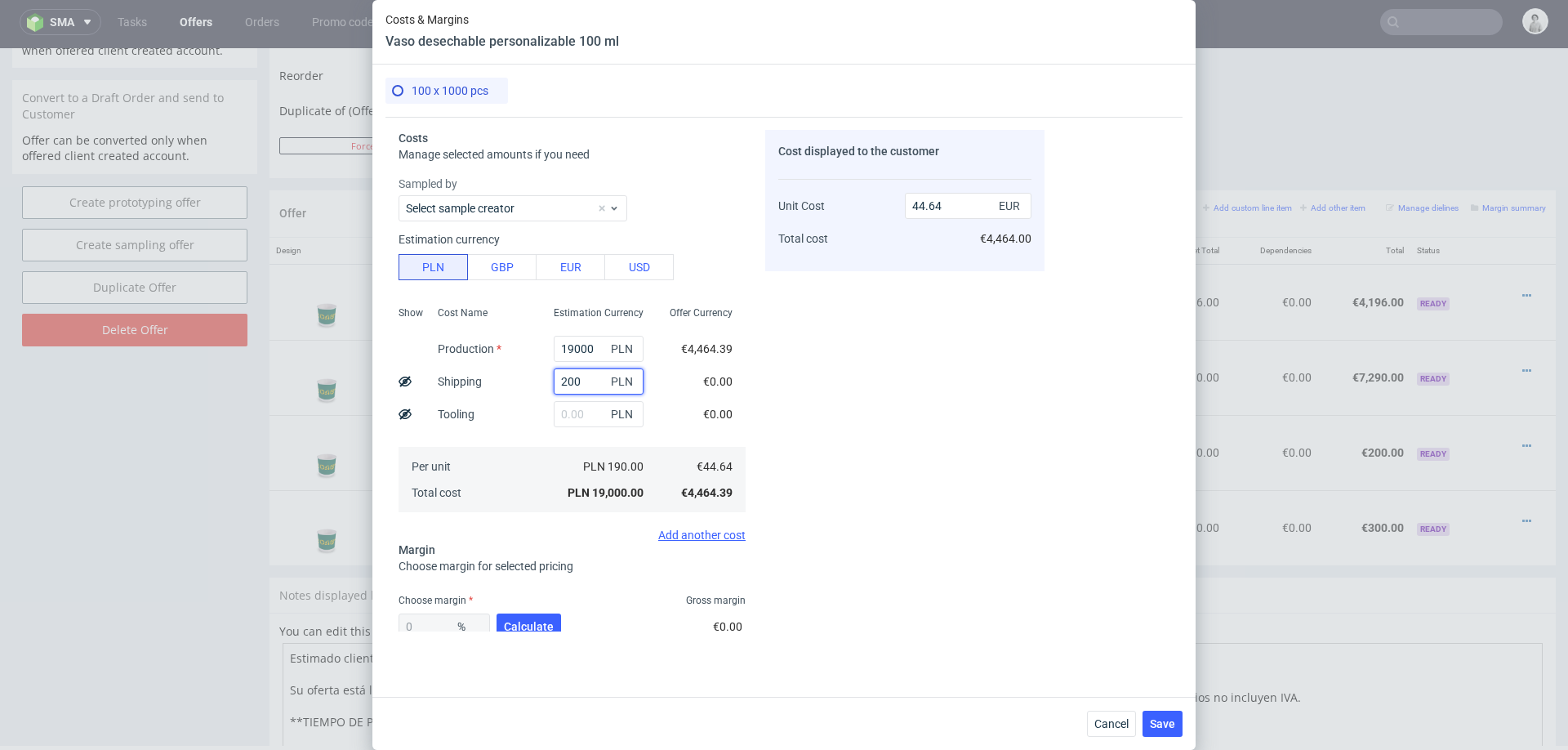
type input "45.11"
type input "2000"
type input "49.34"
type input "2000"
click at [524, 622] on span "Calculate" at bounding box center [528, 627] width 50 height 12
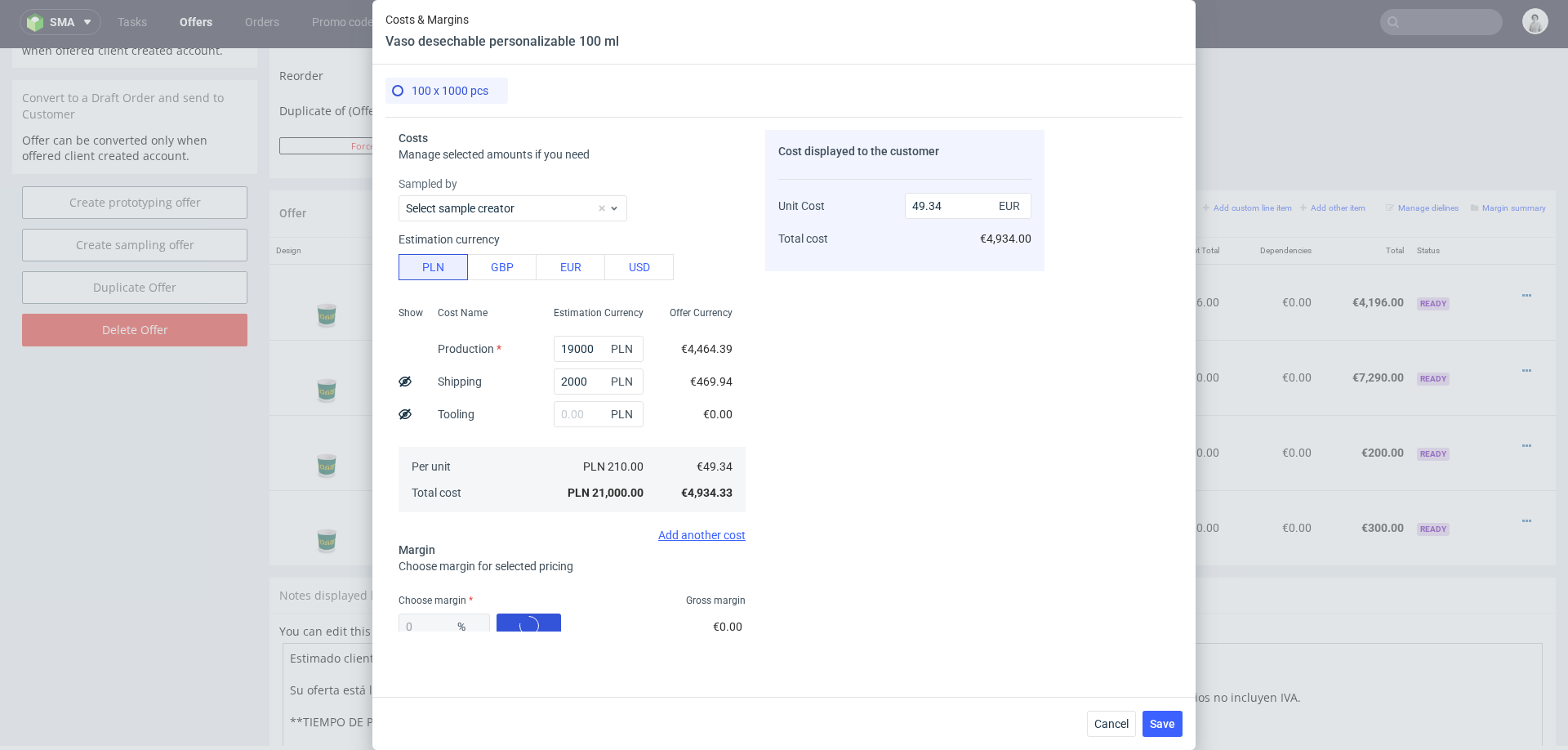
type input "28.74"
type input "69.24"
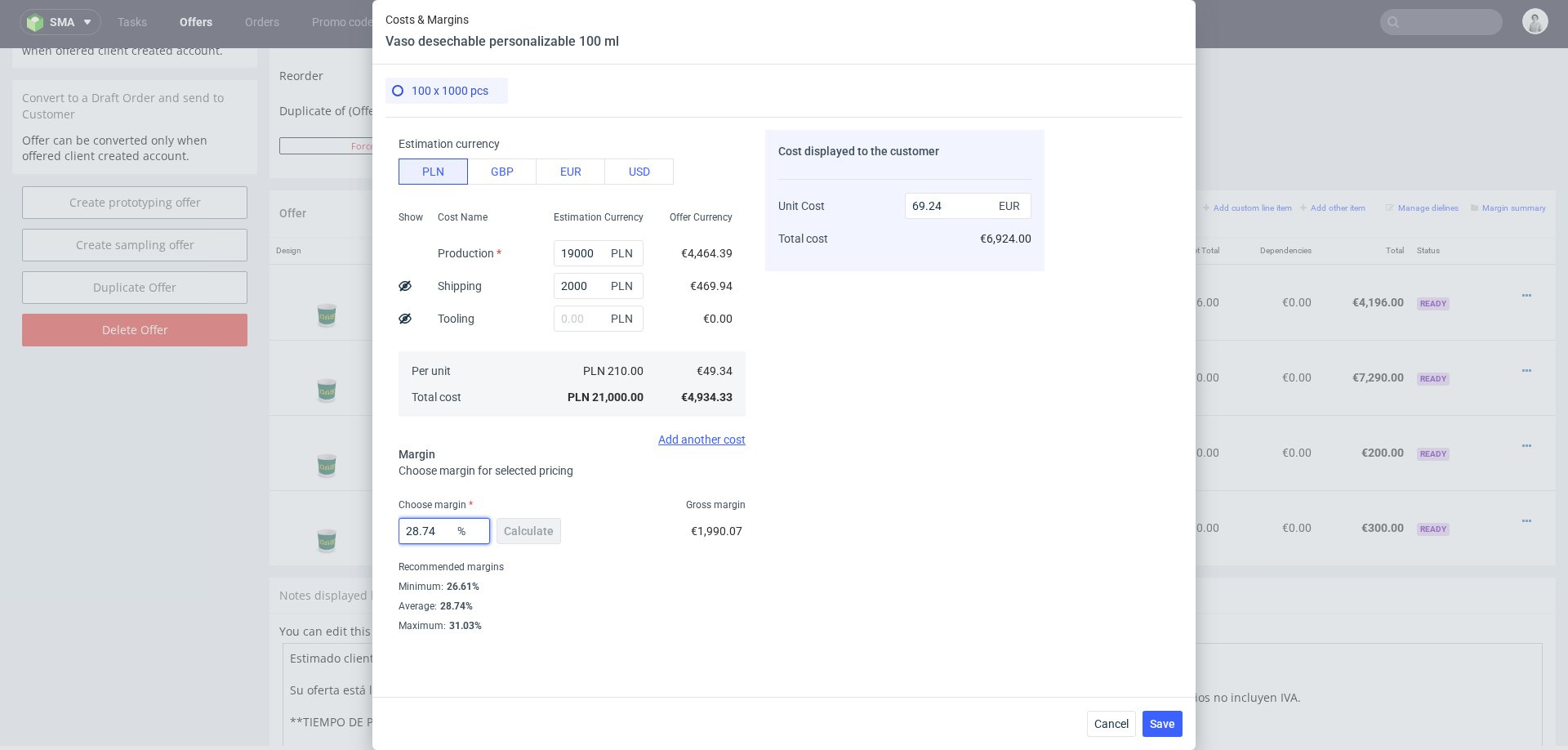
click at [446, 531] on input "28.74" at bounding box center [444, 530] width 91 height 26
type input "27"
type input "67.59"
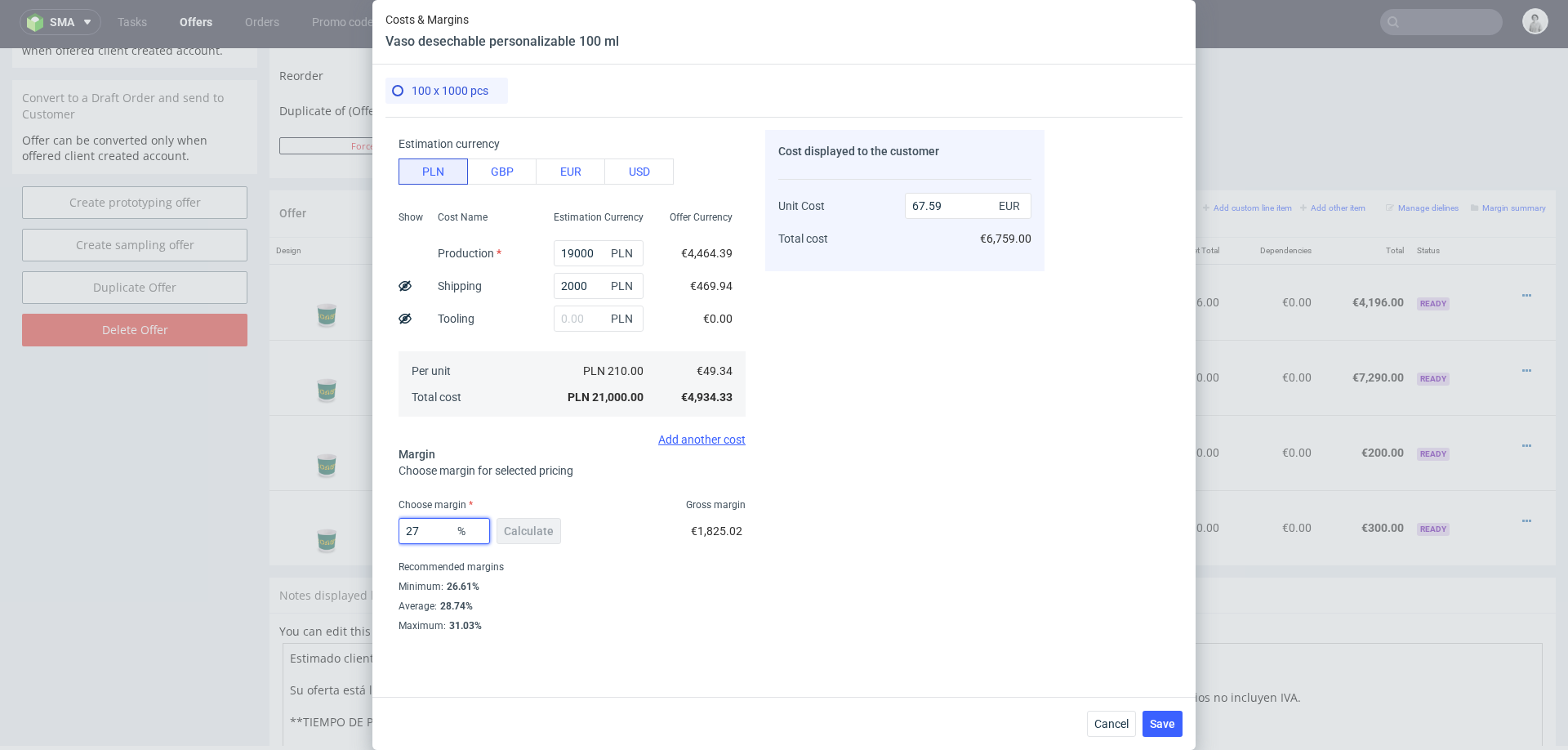
type input "27"
click at [933, 507] on div "Cost displayed to the customer Unit Cost Total cost 67.59 EUR €6,759.00" at bounding box center [904, 380] width 279 height 502
click at [1166, 723] on span "Save" at bounding box center [1162, 724] width 25 height 12
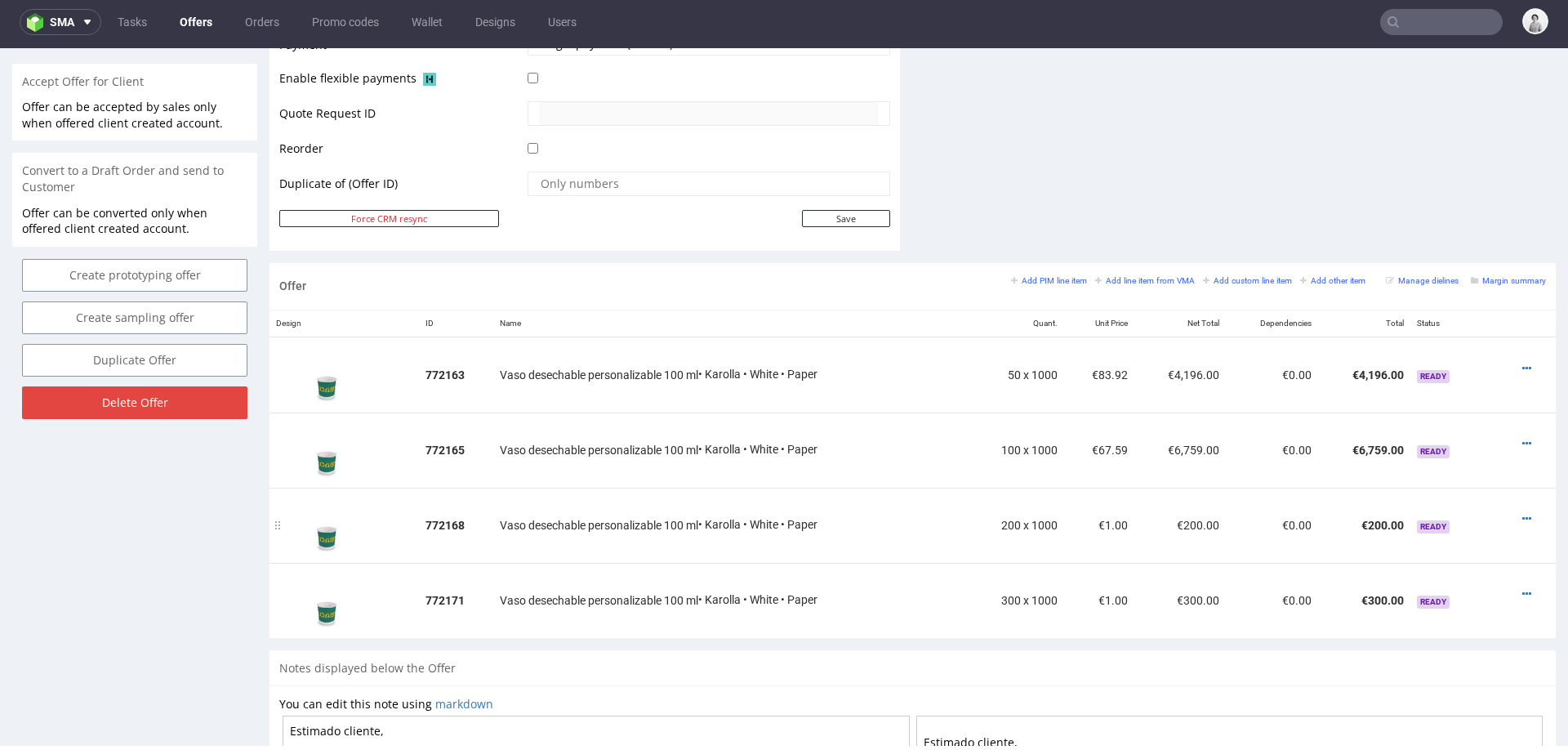
scroll to position [765, 0]
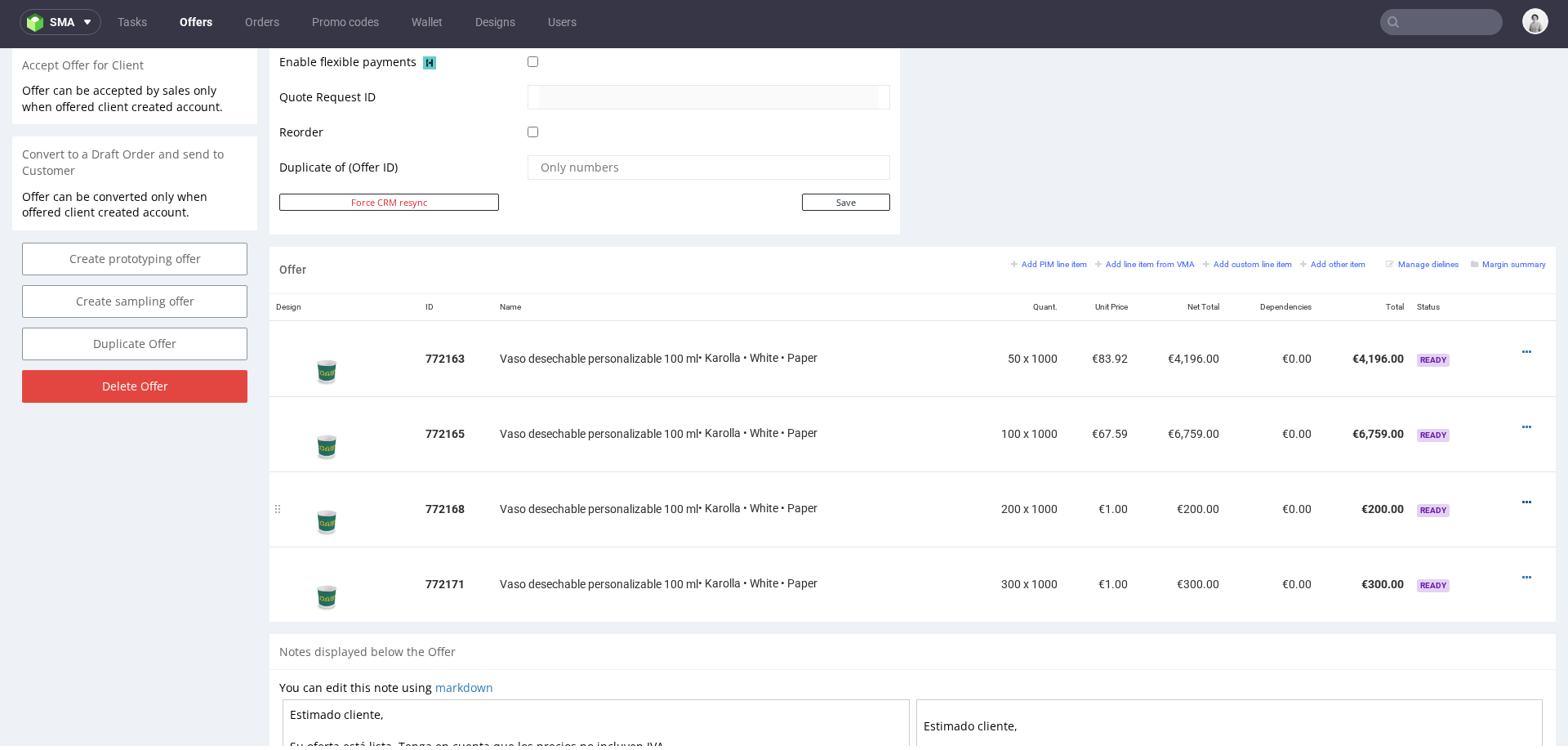
click at [1521, 497] on icon at bounding box center [1525, 503] width 9 height 12
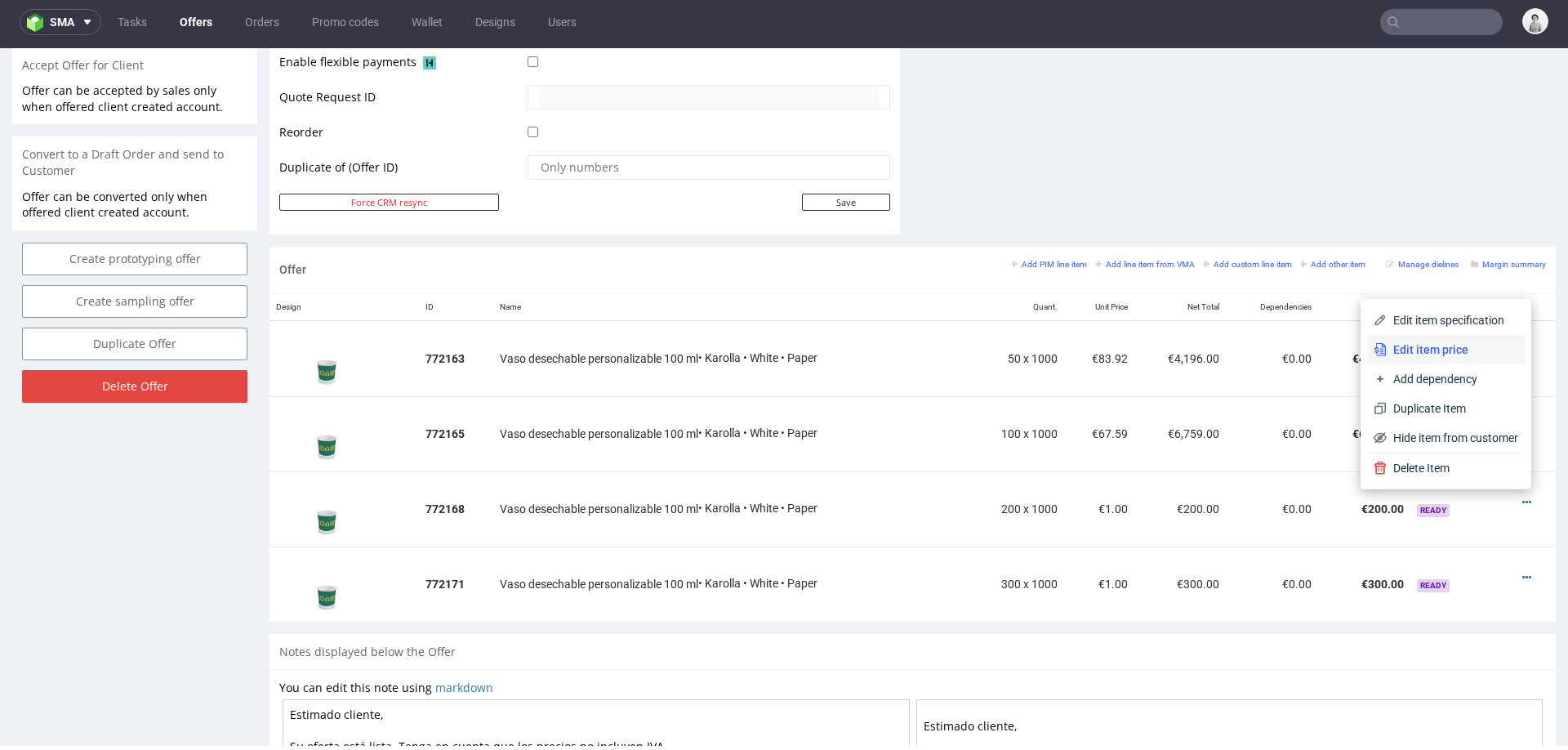
click at [1444, 347] on span "Edit item price" at bounding box center [1452, 350] width 131 height 16
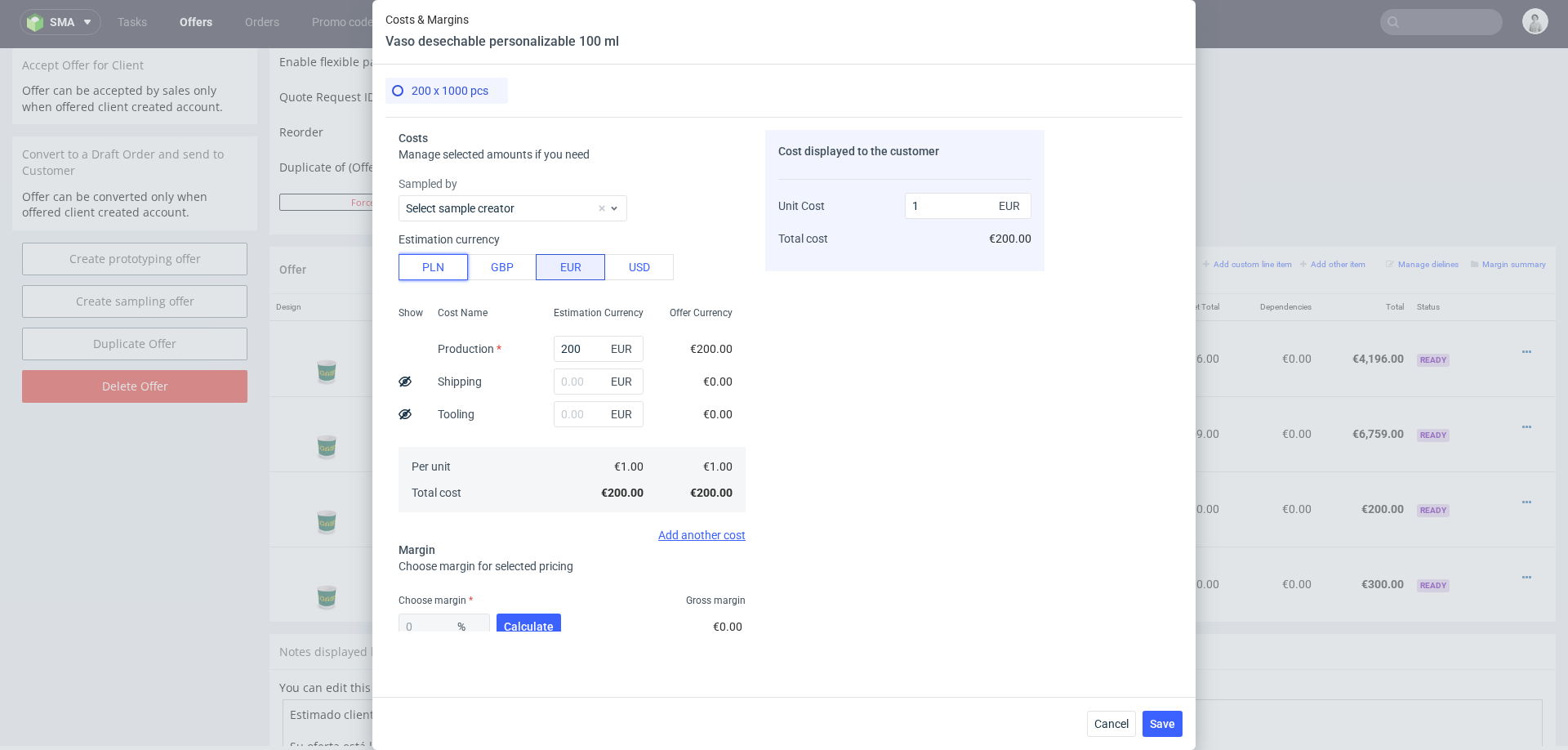
click at [413, 259] on button "PLN" at bounding box center [433, 267] width 70 height 26
type input "0.23"
click at [590, 352] on input "200" at bounding box center [598, 349] width 89 height 26
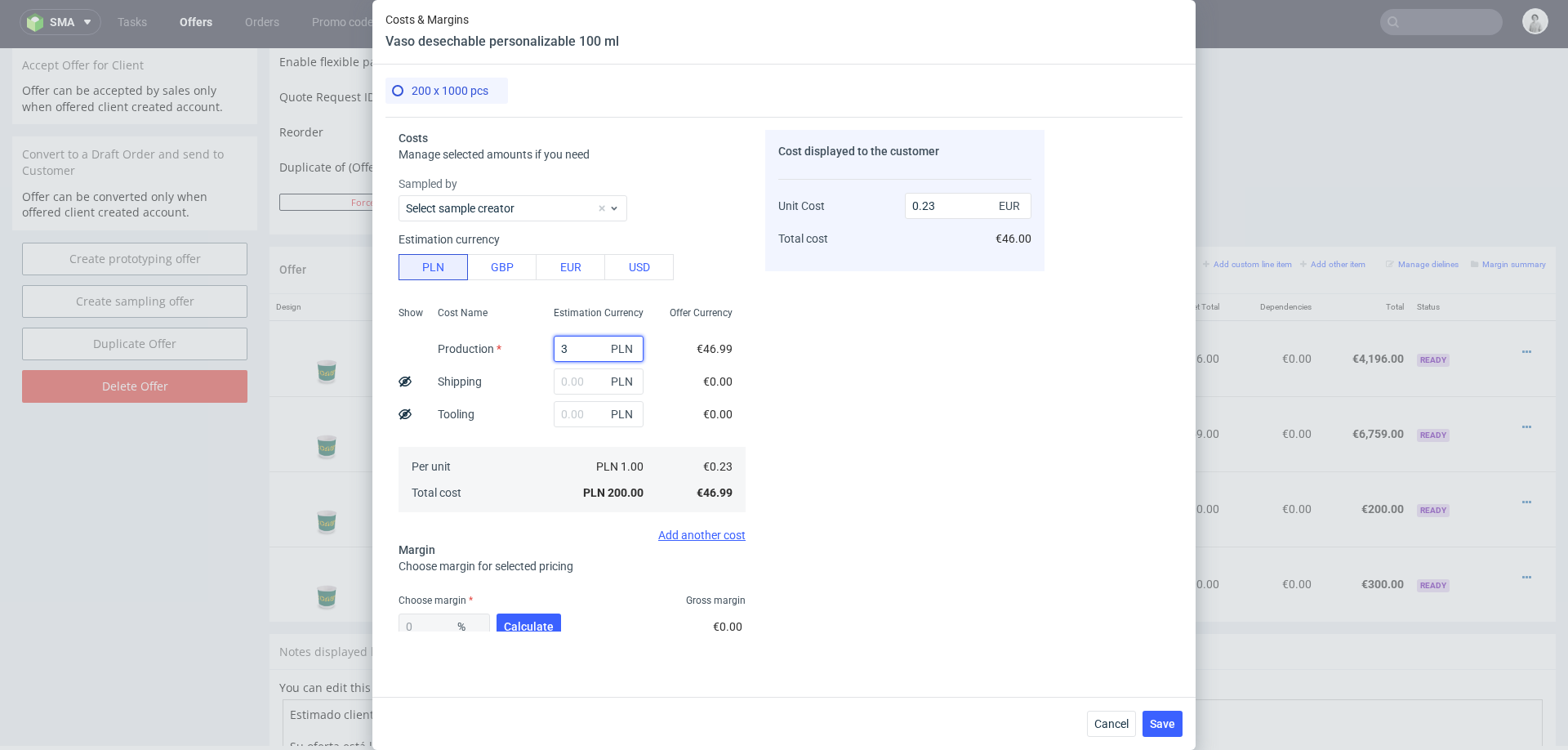
type input "38"
type input "0.04"
type input "38000"
type input "44.64"
type input "38000"
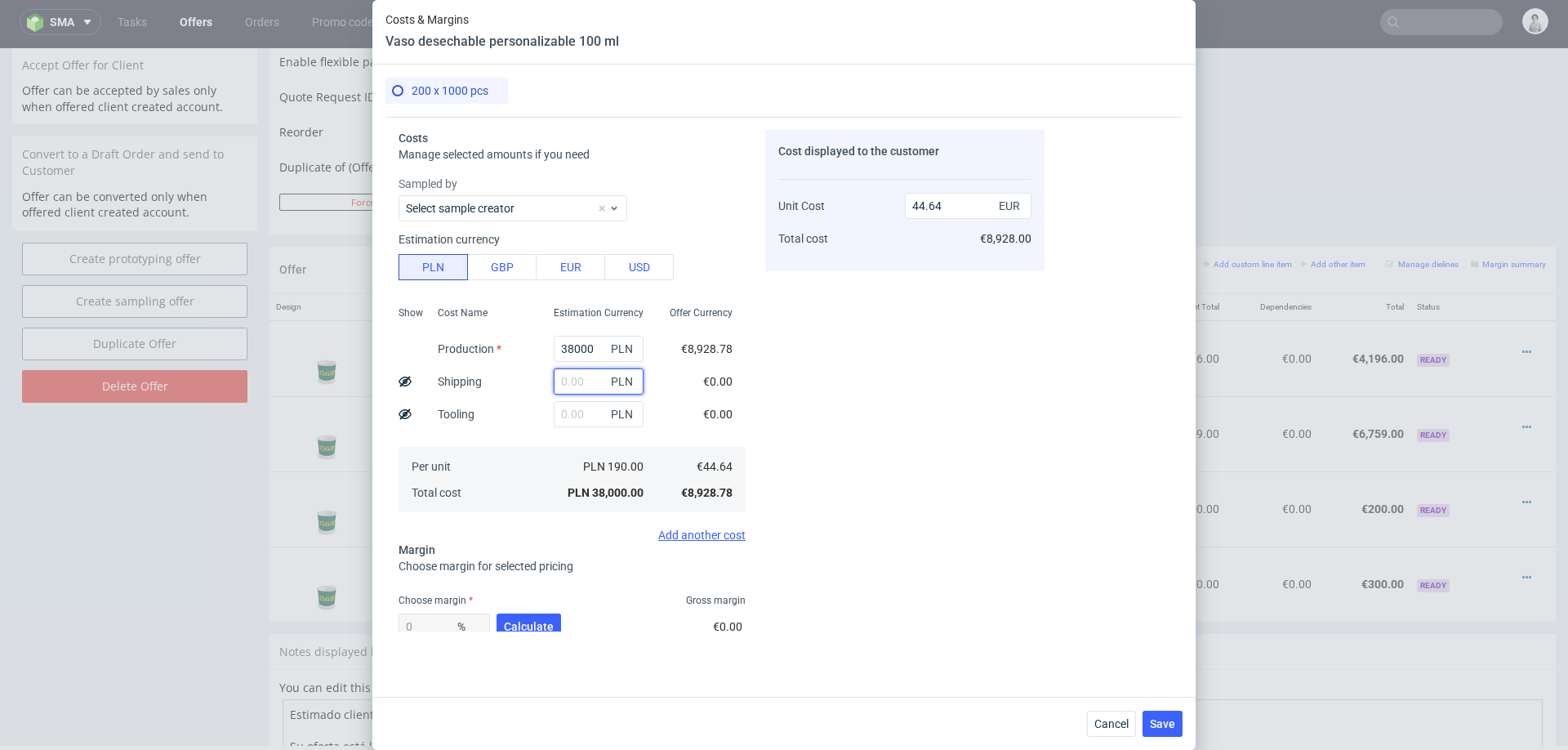
click at [585, 377] on input "text" at bounding box center [598, 381] width 89 height 26
type input "2"
type input "4000"
type input "49.34"
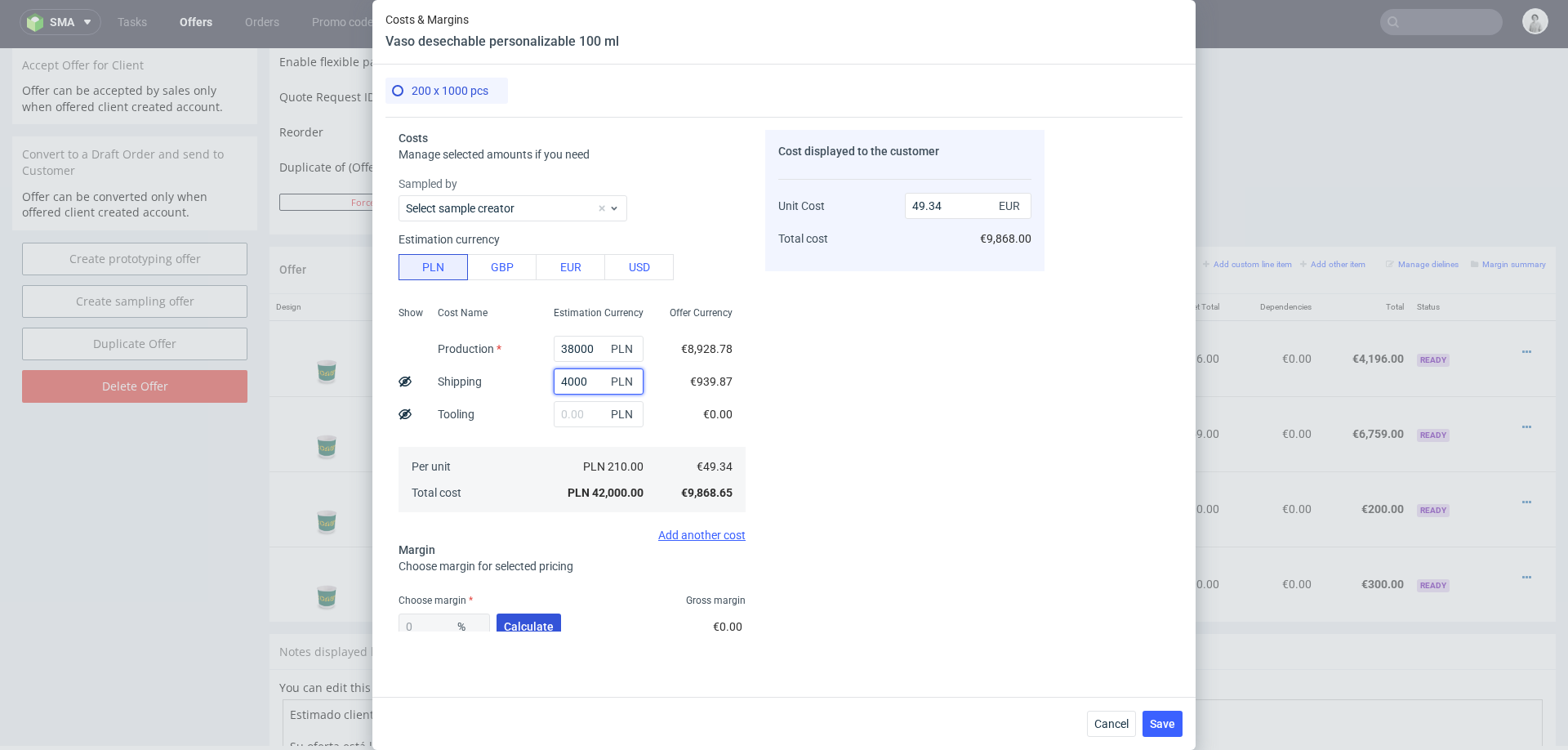
type input "4000"
click at [537, 630] on span "Calculate" at bounding box center [528, 627] width 50 height 12
type input "24.12"
type input "65.03"
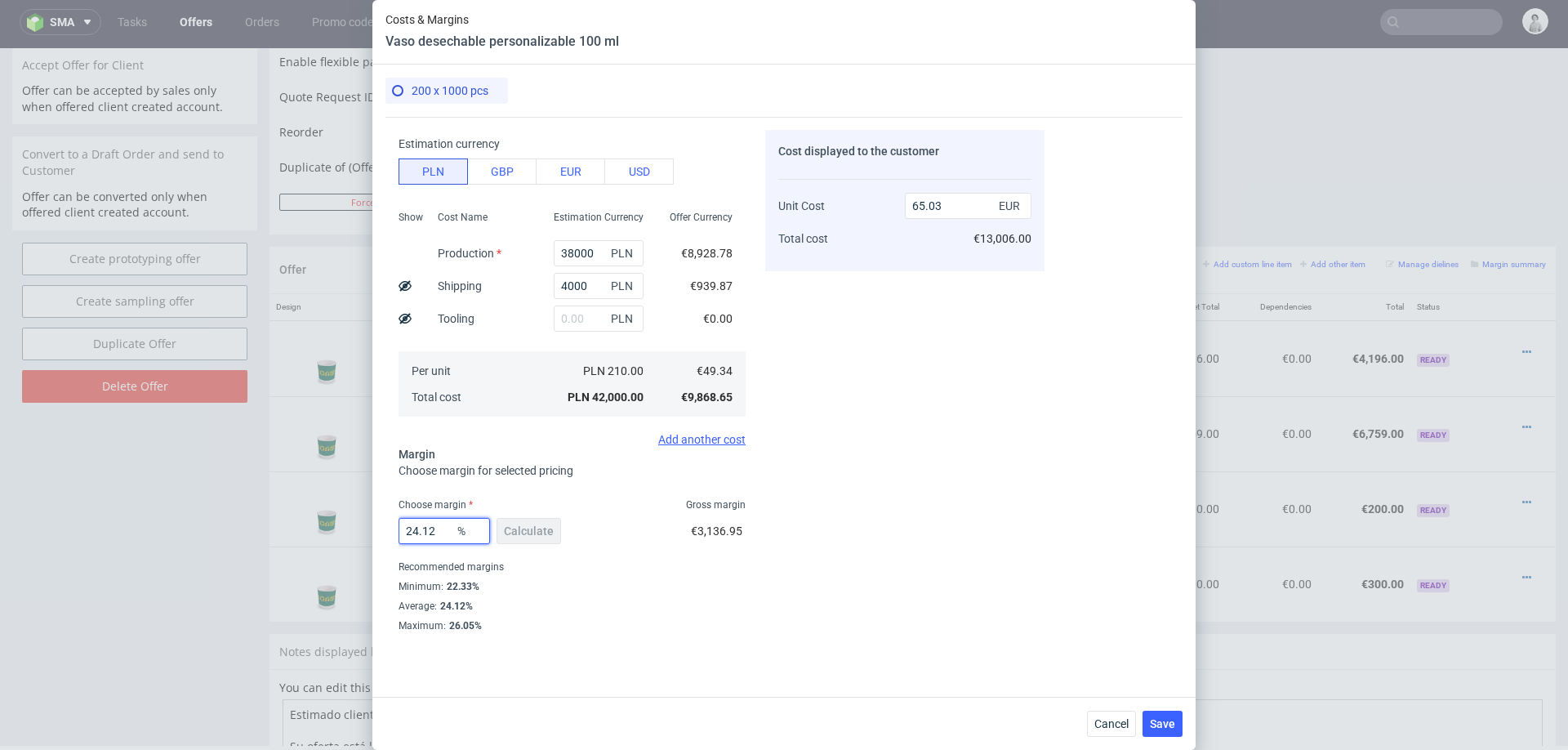
click at [439, 529] on input "24.12" at bounding box center [444, 530] width 91 height 26
type input "23"
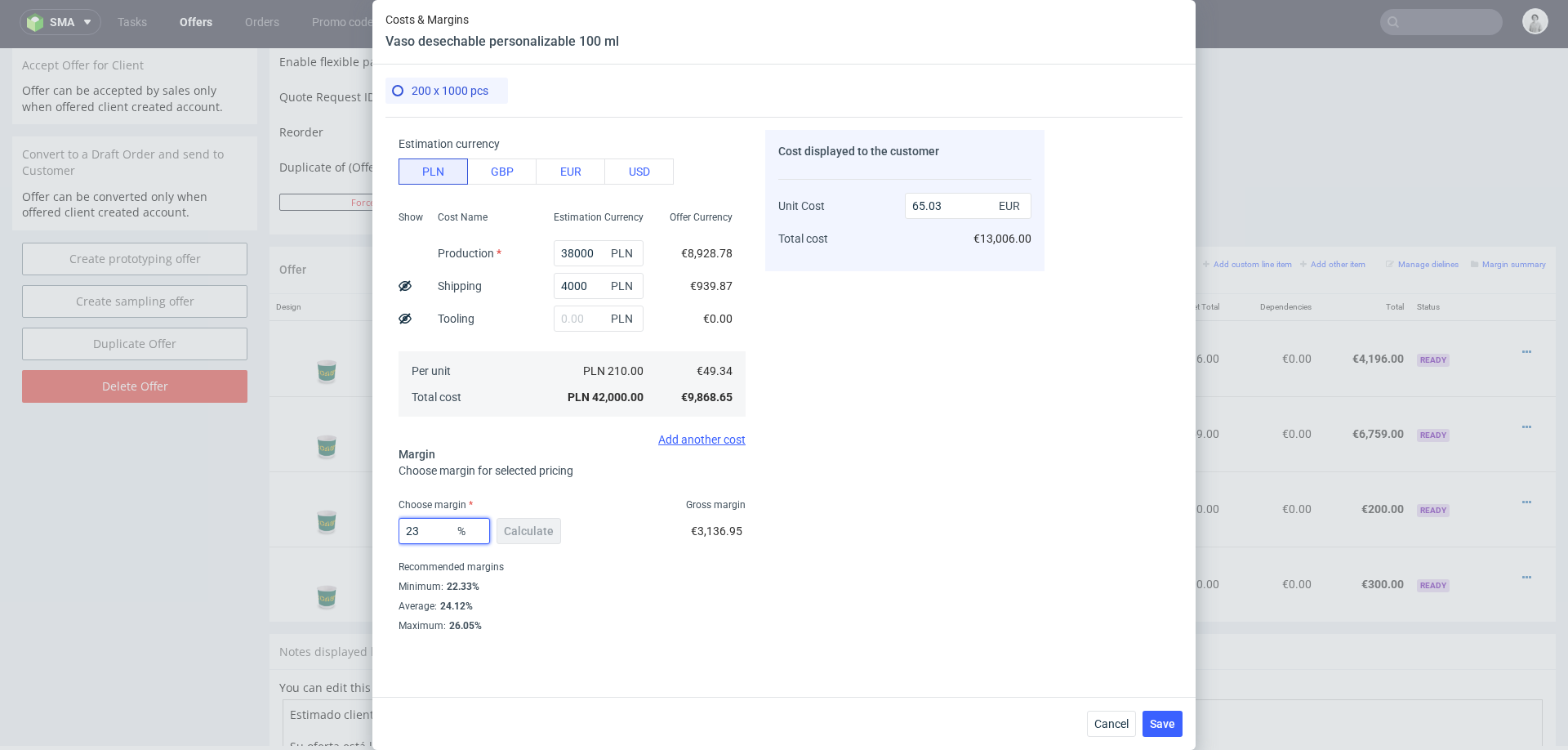
type input "64.08"
type input "23"
click at [823, 544] on div "Cost displayed to the customer Unit Cost Total cost 64.08 EUR €12,816.00" at bounding box center [904, 380] width 279 height 502
click at [1154, 718] on span "Save" at bounding box center [1162, 724] width 25 height 12
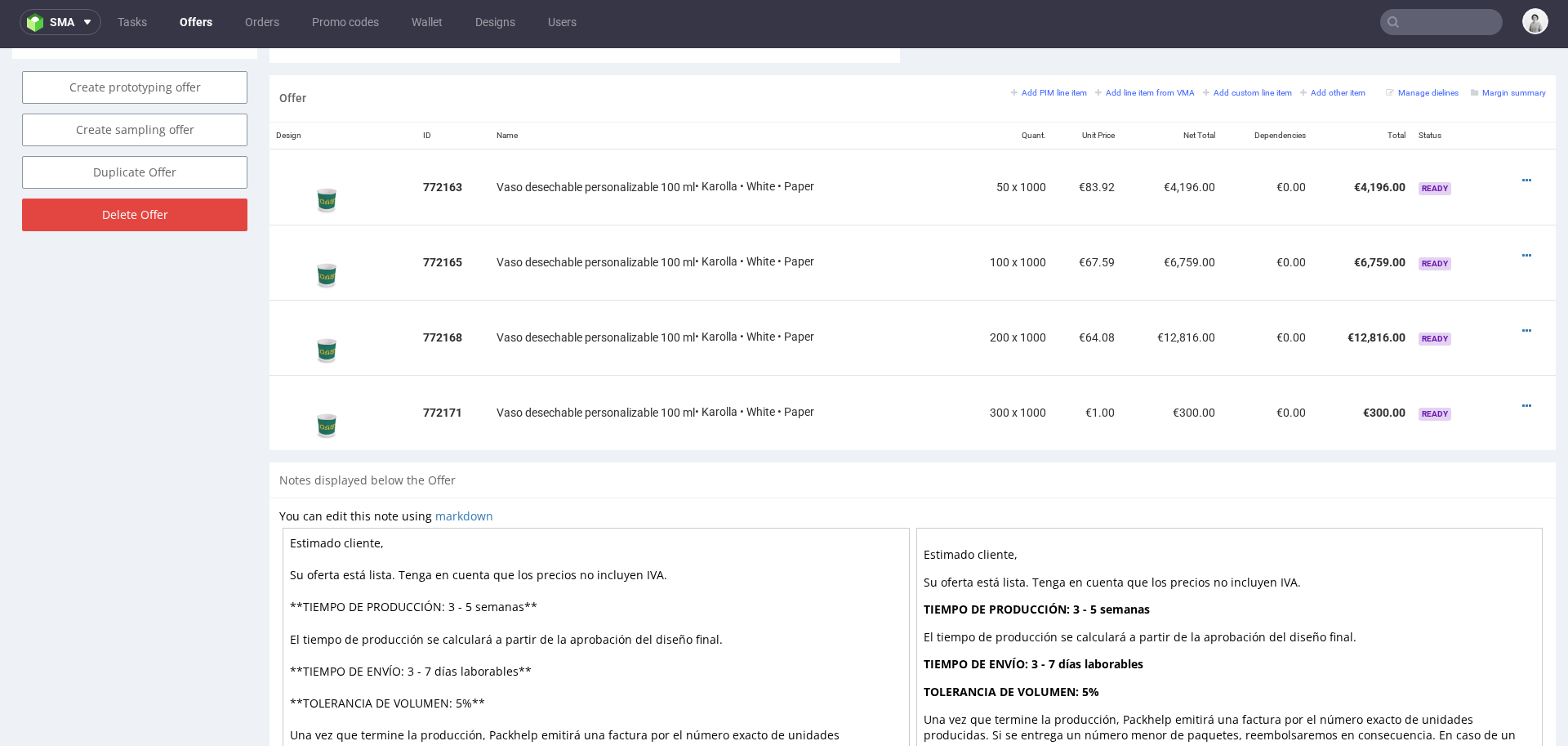
scroll to position [954, 0]
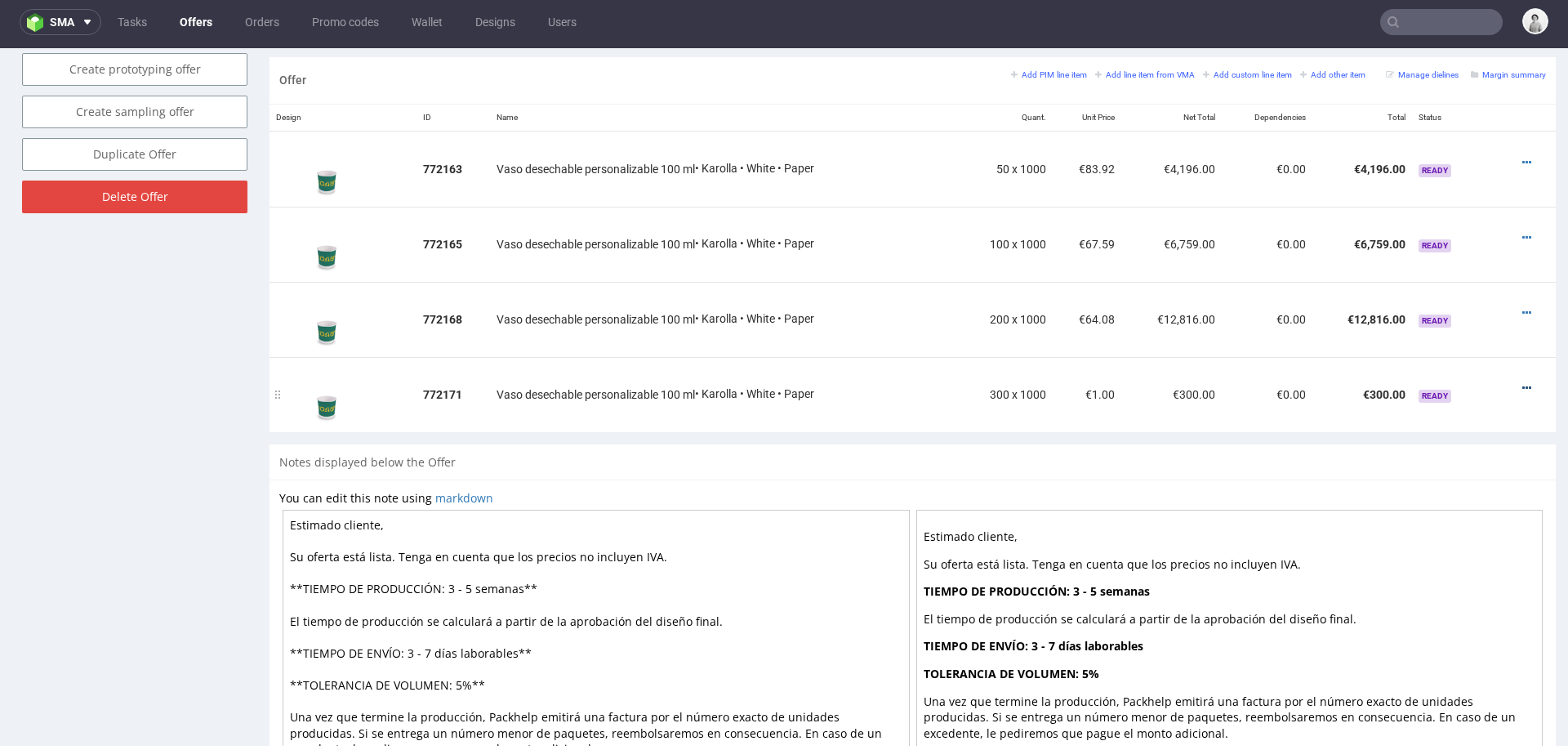
click at [1521, 386] on icon at bounding box center [1525, 388] width 9 height 12
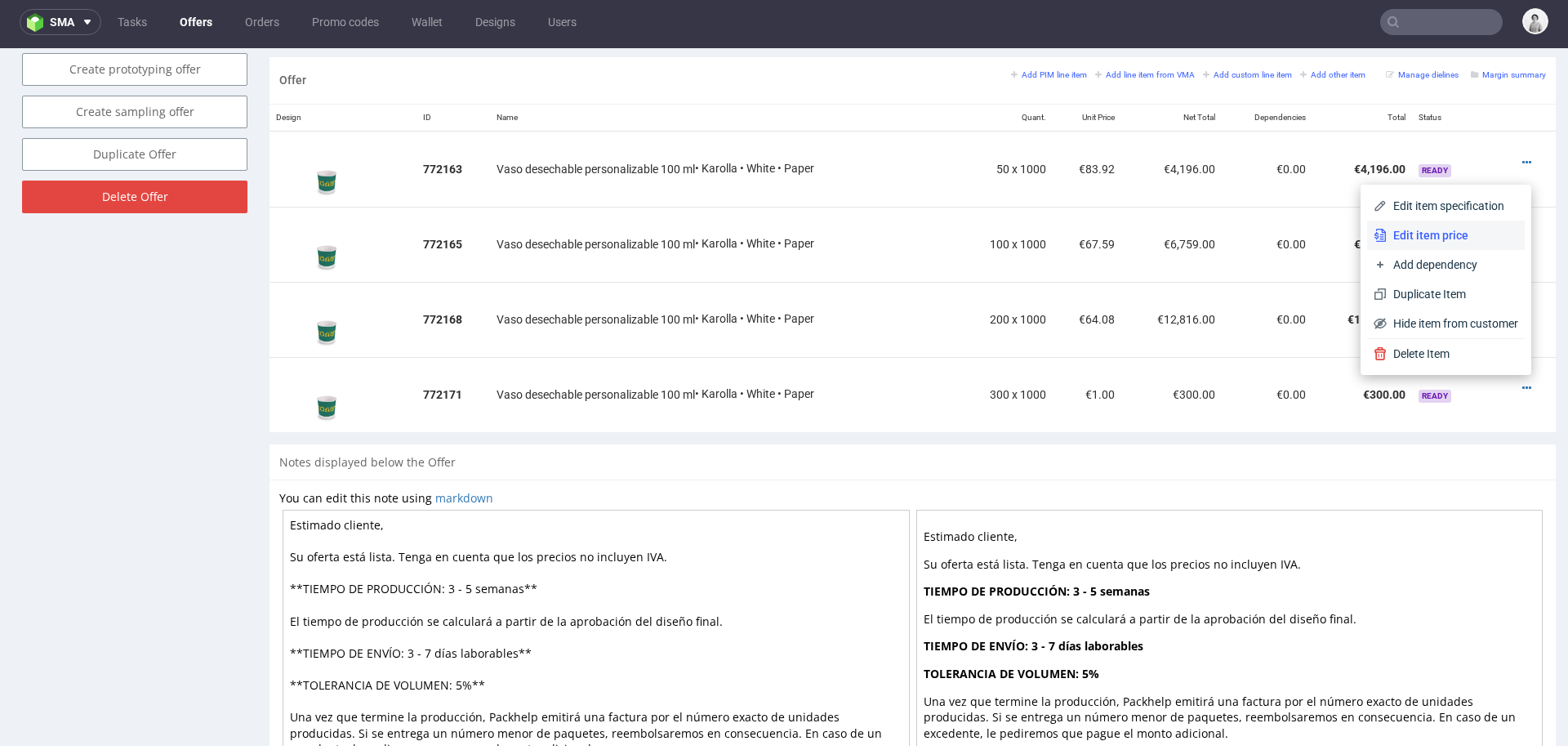
click at [1449, 236] on span "Edit item price" at bounding box center [1452, 235] width 131 height 16
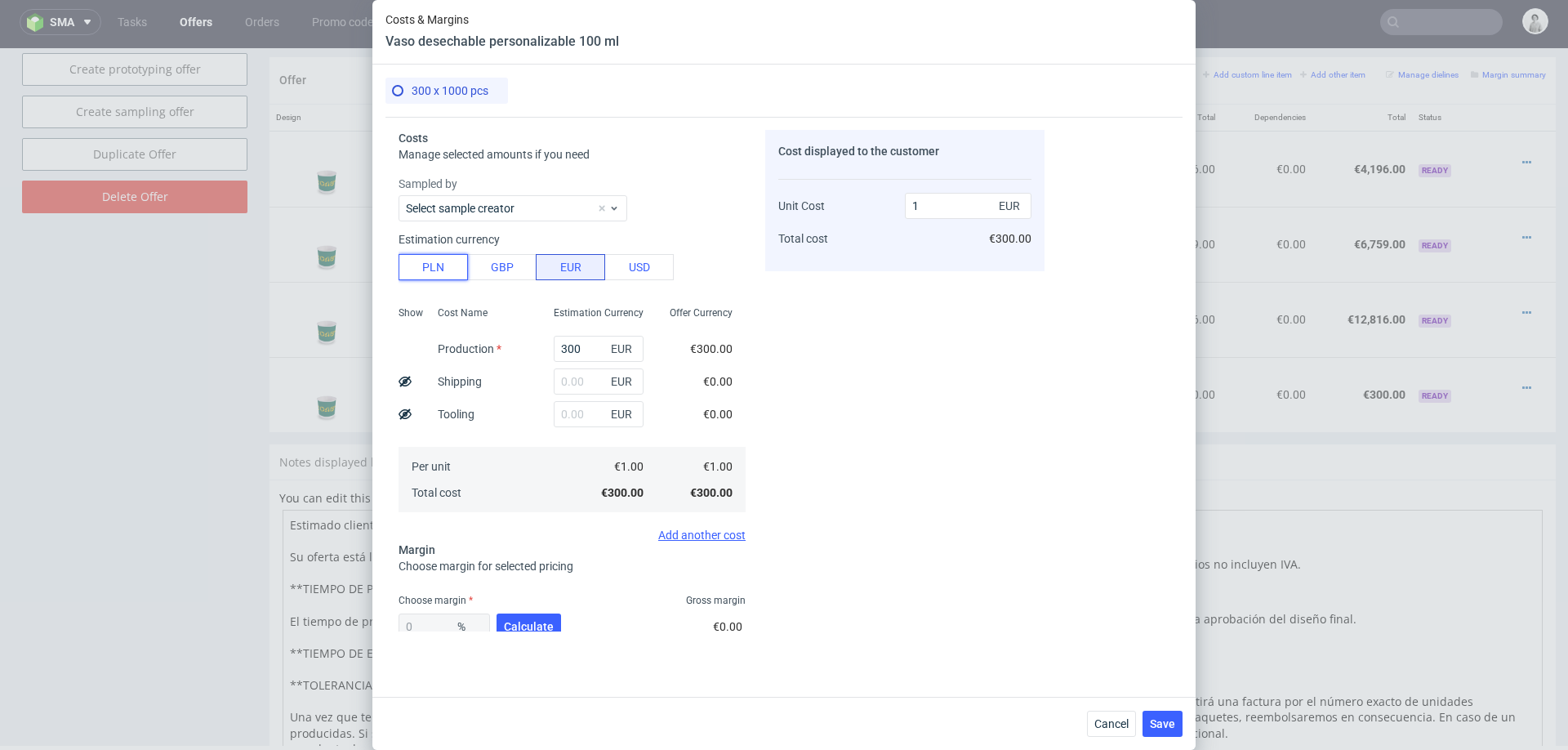
click at [423, 269] on button "PLN" at bounding box center [433, 267] width 70 height 26
type input "0.23"
click at [590, 354] on input "300" at bounding box center [598, 349] width 89 height 26
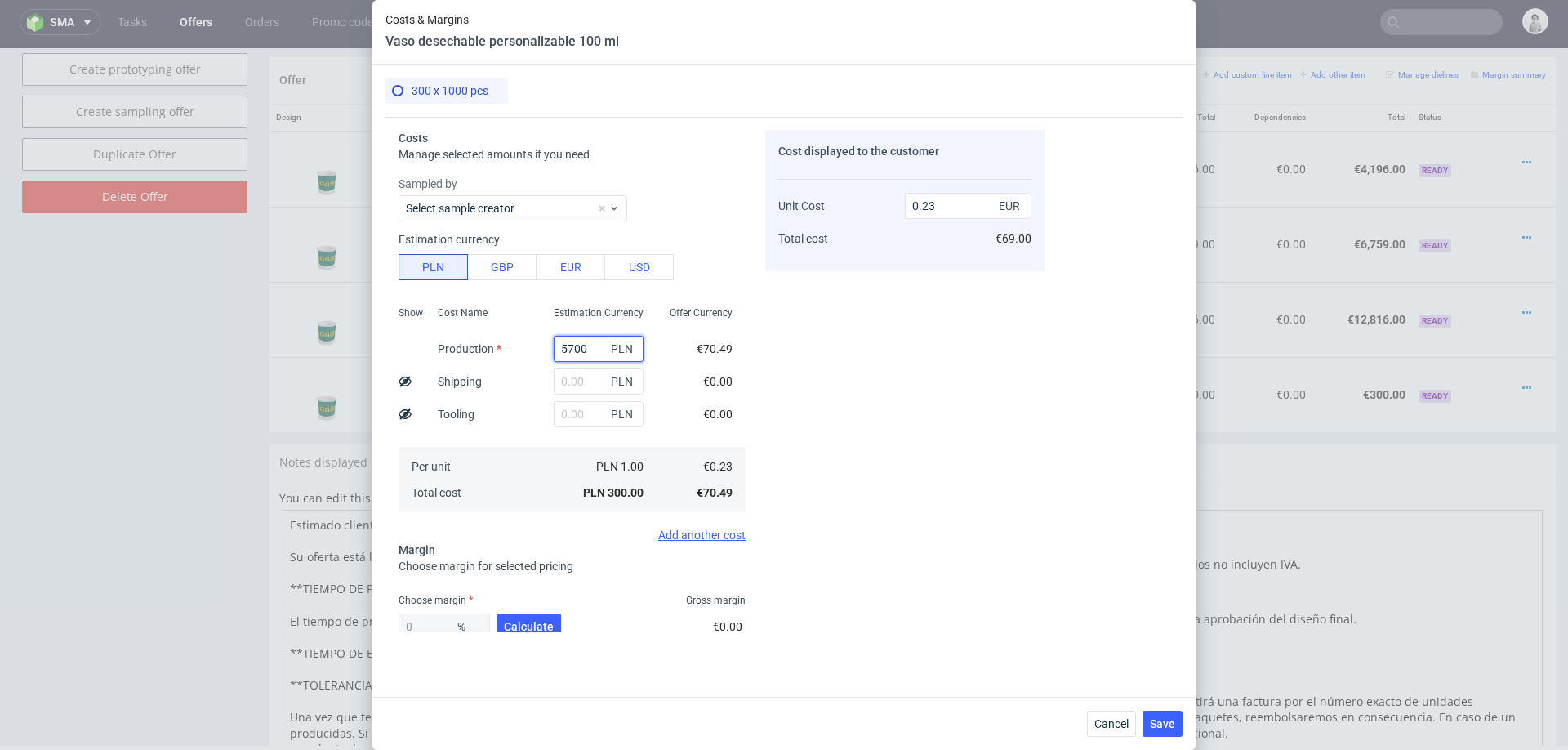
type input "57000"
type input "44.64"
type input "57000"
click at [581, 377] on input "text" at bounding box center [598, 381] width 89 height 26
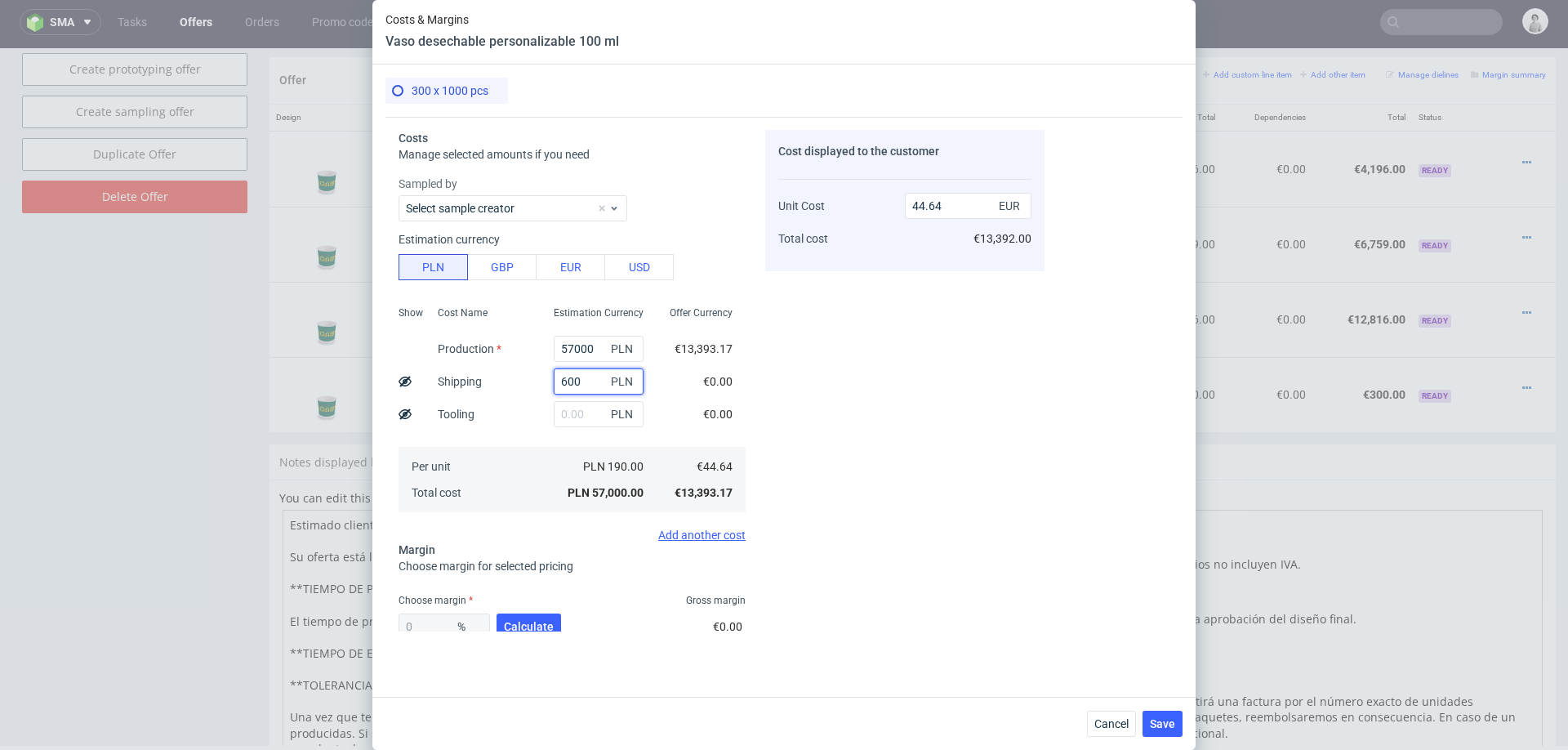
type input "6000"
type input "49.34"
type input "6000"
click at [539, 609] on div "0 % Calculate" at bounding box center [481, 630] width 166 height 46
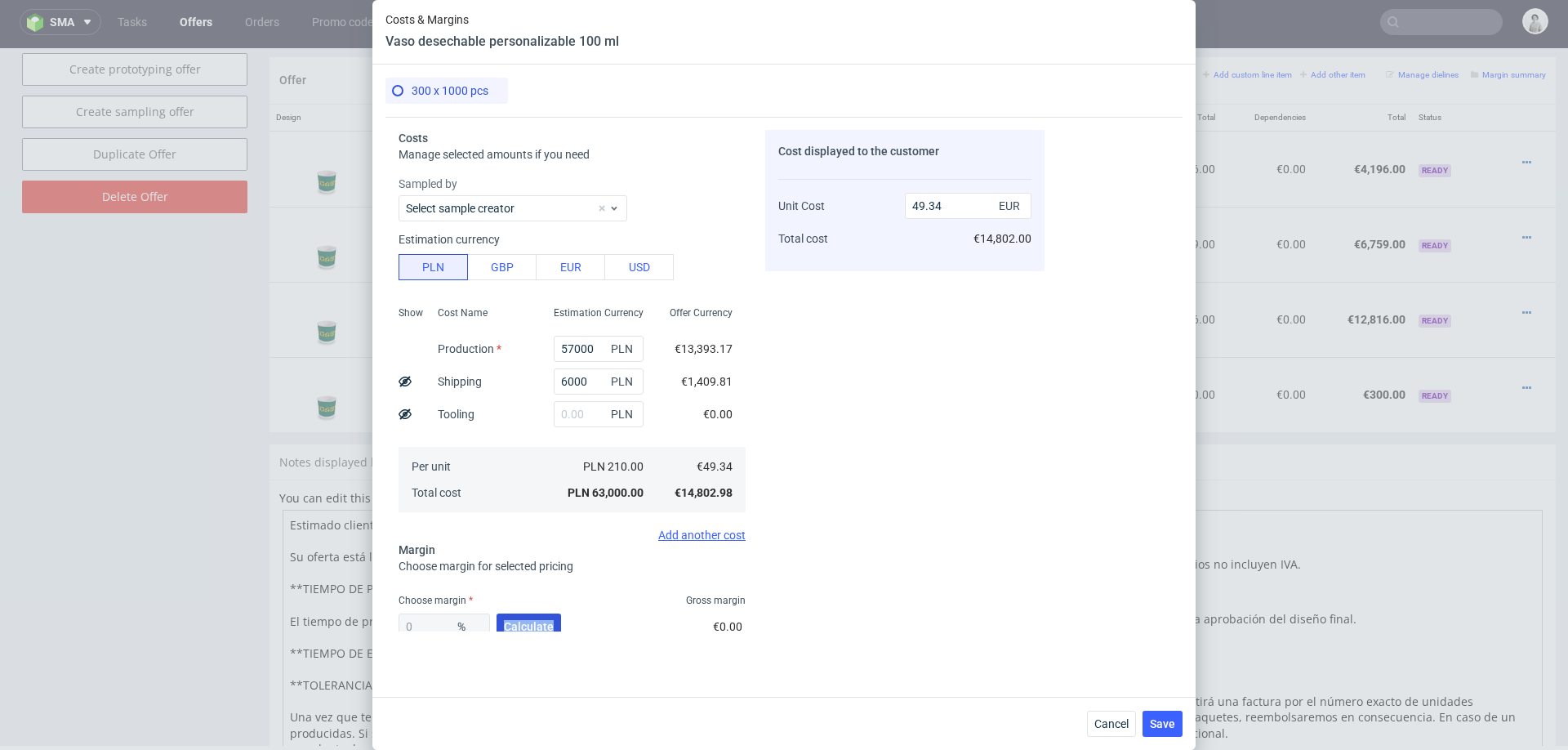
click at [539, 614] on button "Calculate" at bounding box center [528, 626] width 65 height 26
type input "21.42"
type input "62.79"
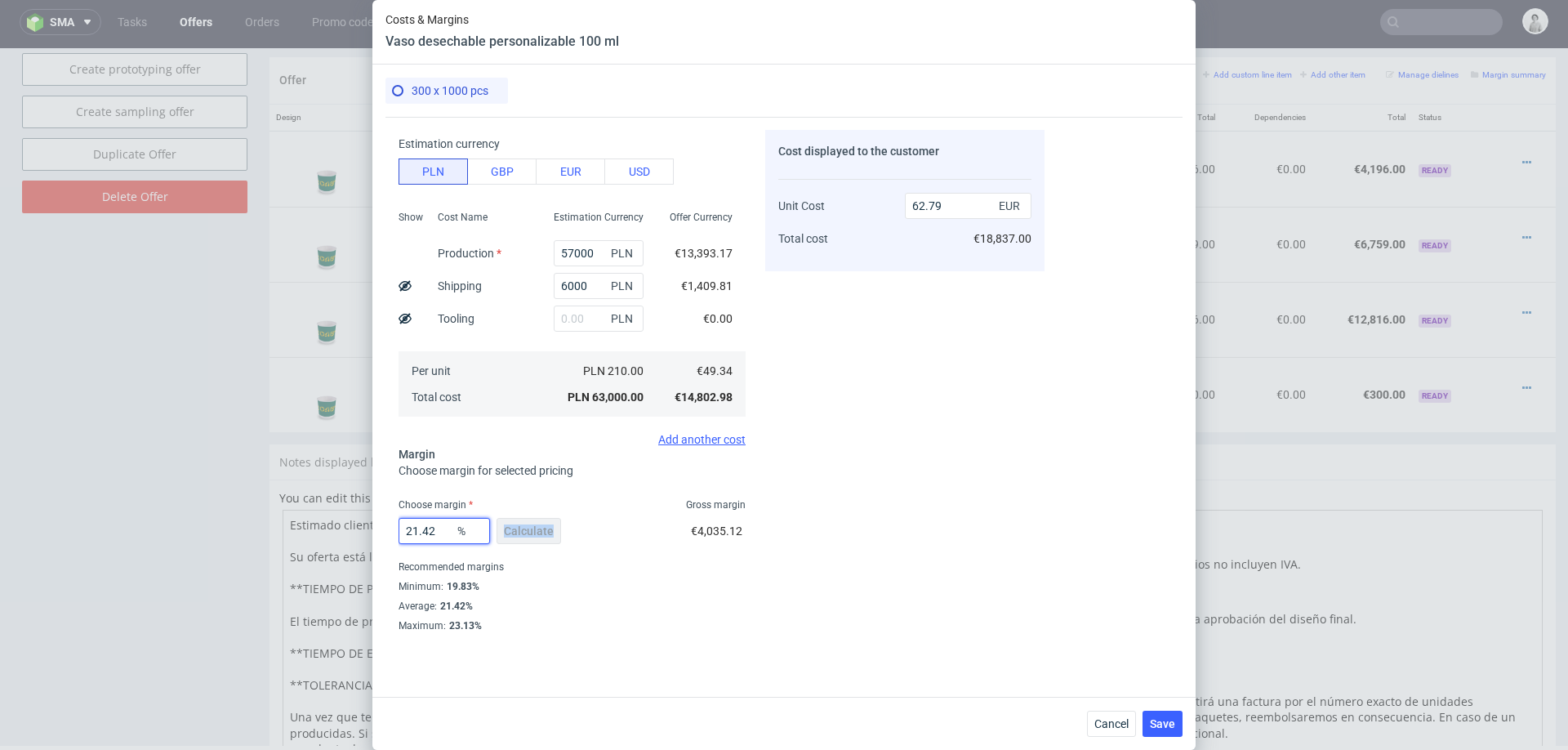
click at [436, 539] on input "21.42" at bounding box center [444, 530] width 91 height 26
type input "20"
type input "61.68"
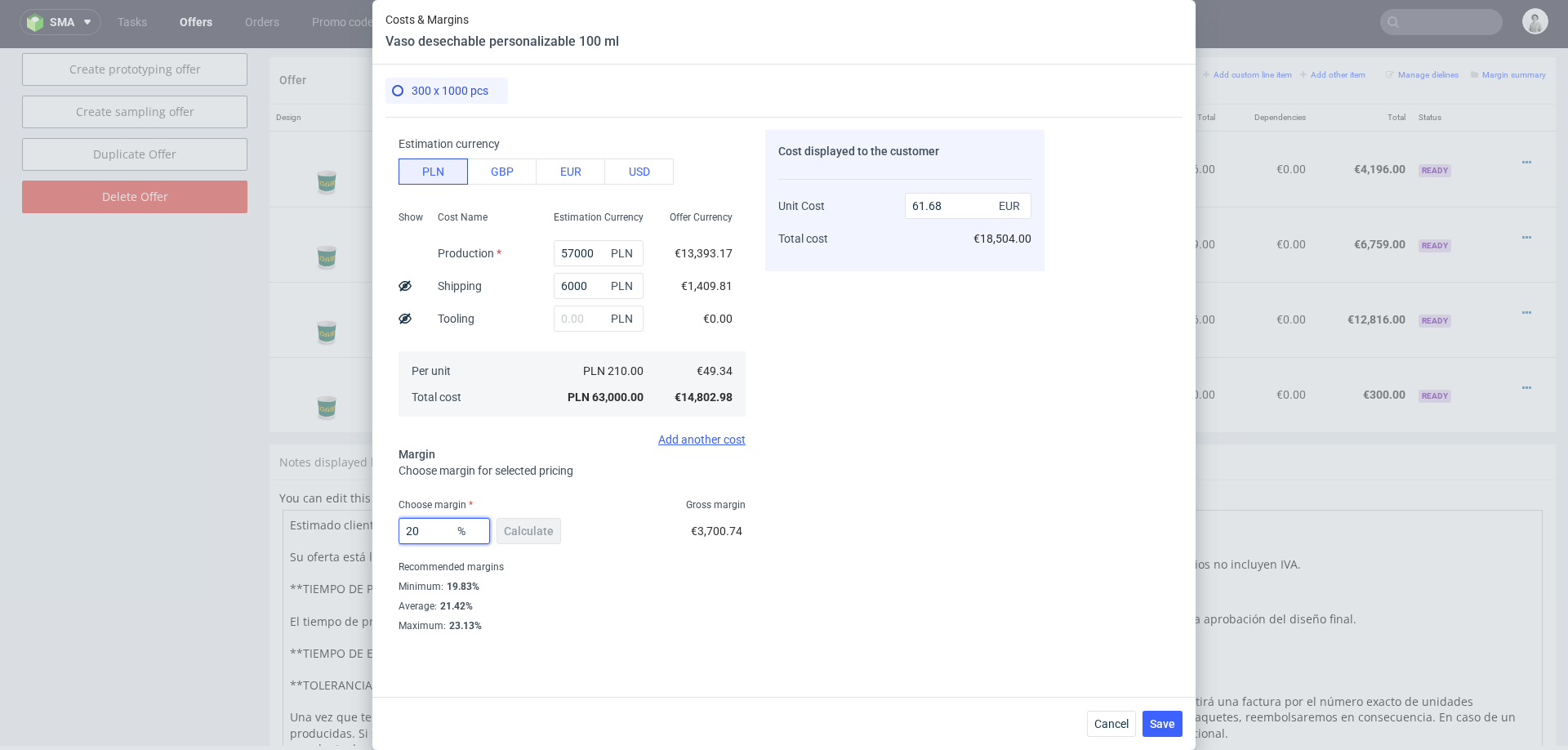
type input "20"
click at [724, 549] on div "€3,700.74" at bounding box center [718, 534] width 55 height 46
click at [1159, 718] on span "Save" at bounding box center [1162, 724] width 25 height 12
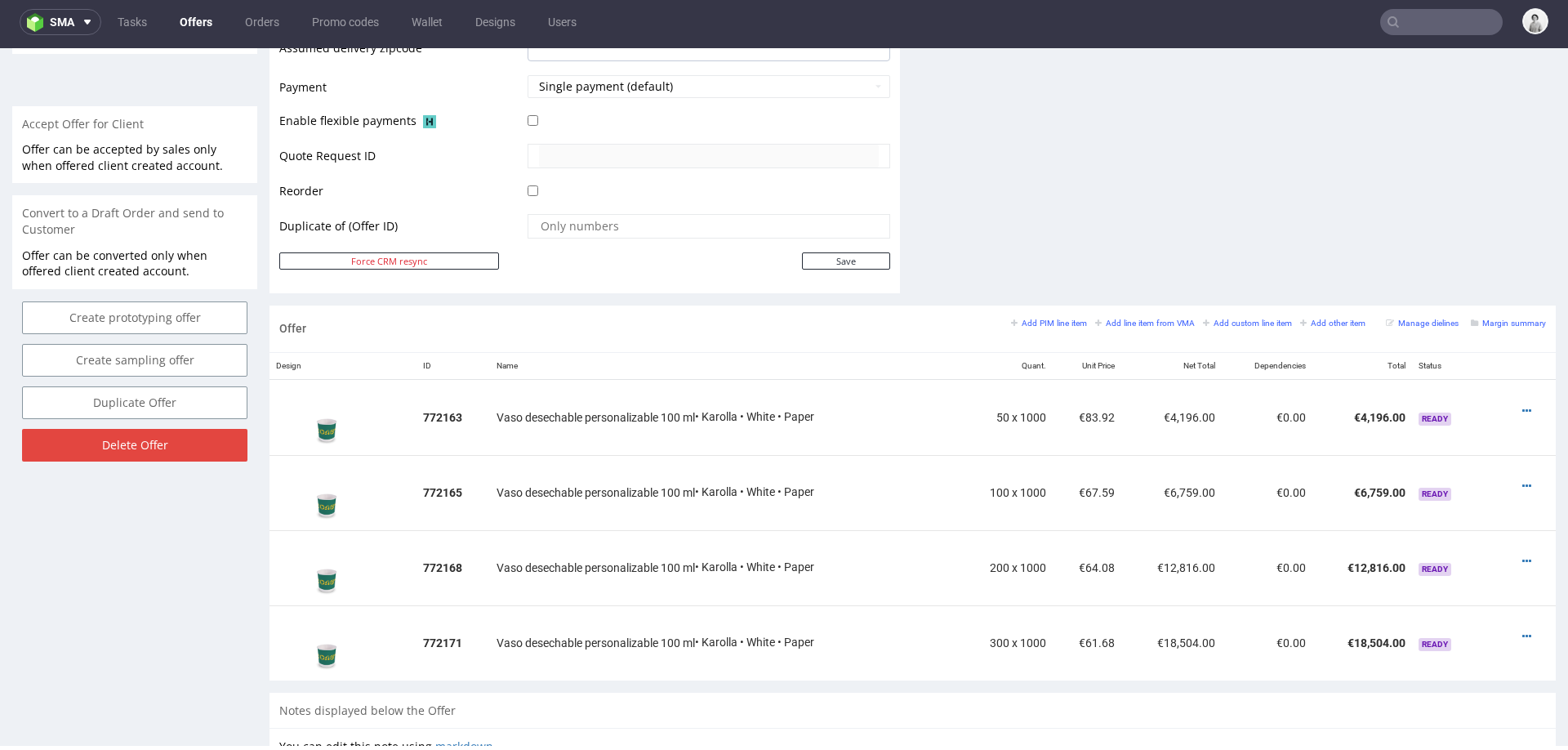
scroll to position [760, 0]
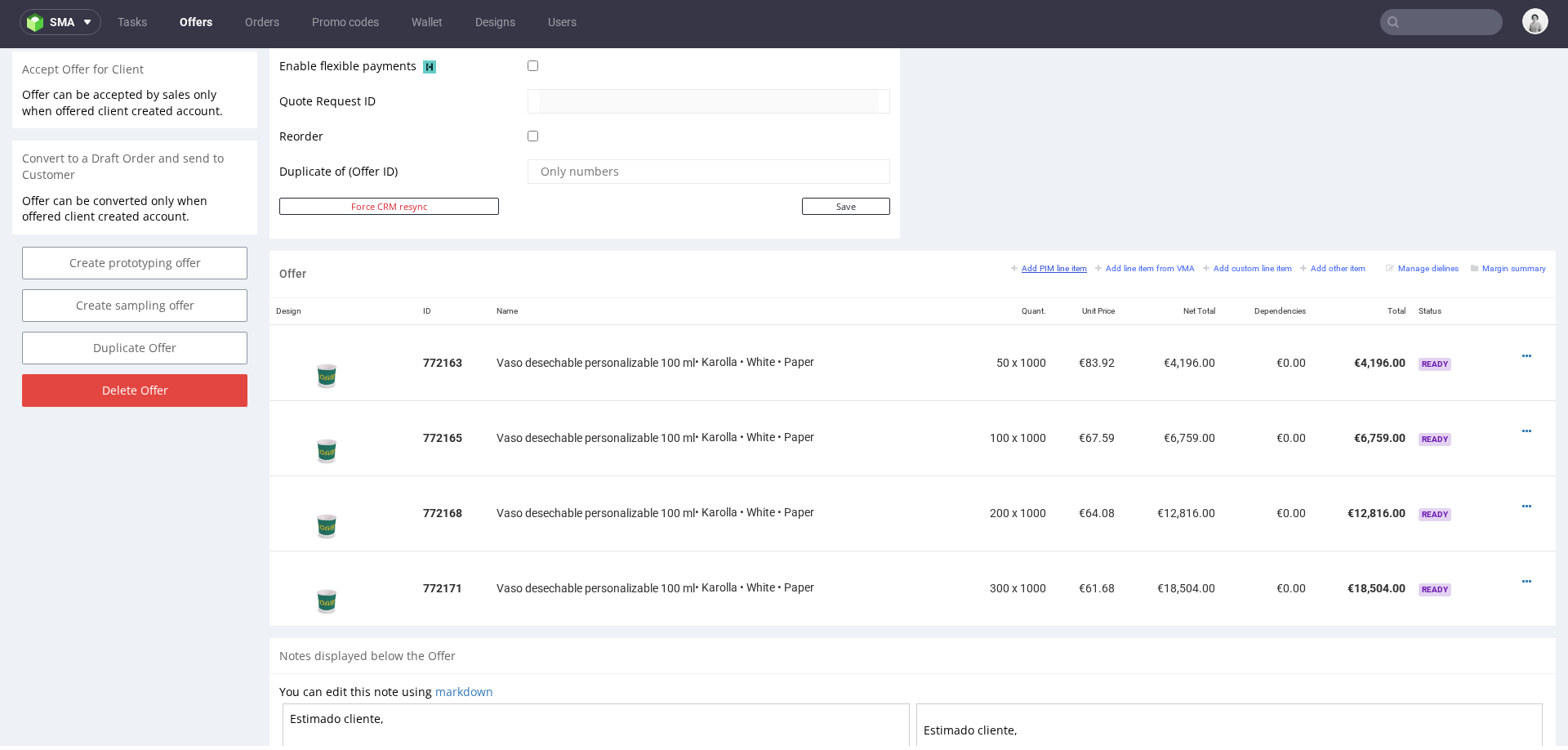
click at [1031, 265] on small "Add PIM line item" at bounding box center [1049, 268] width 75 height 9
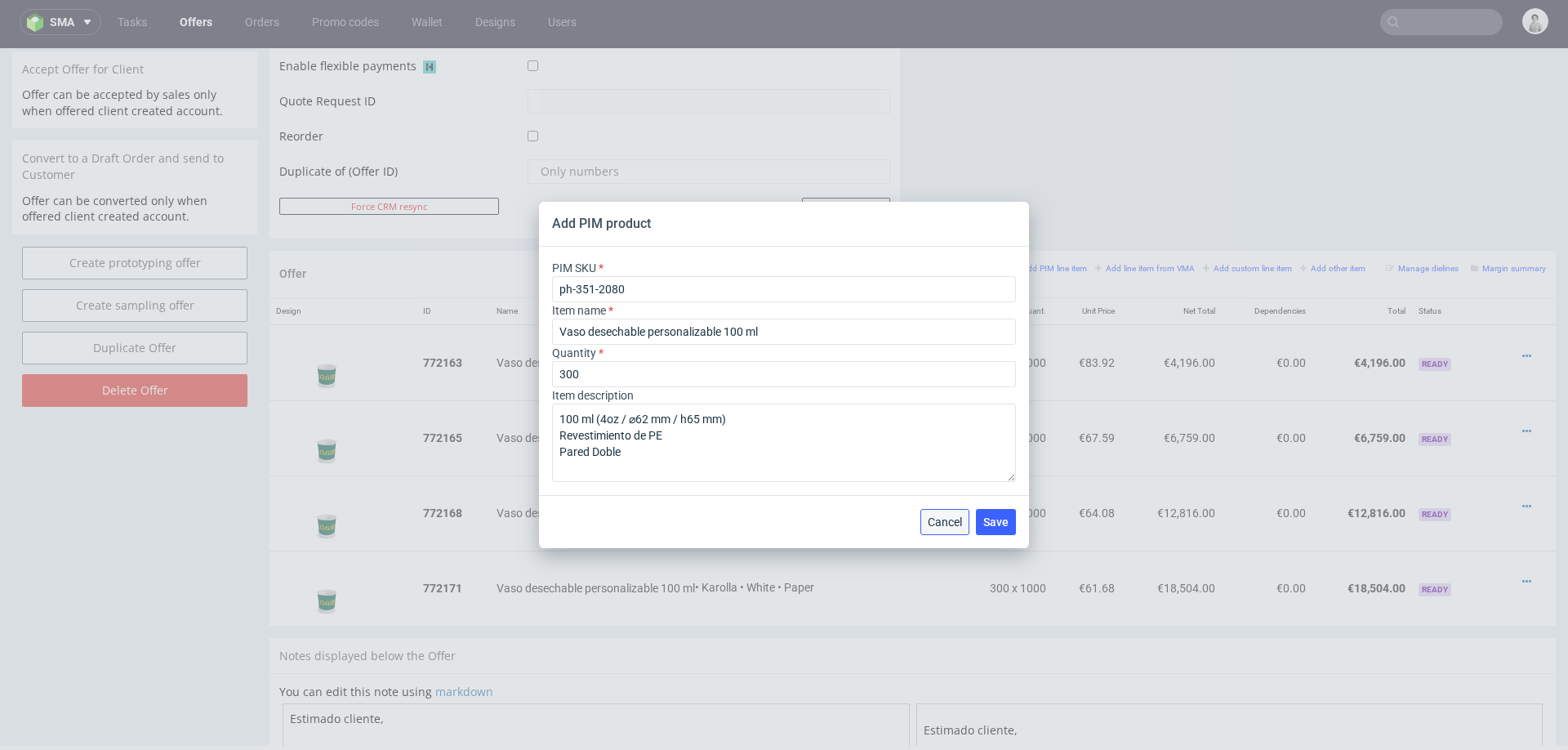
click at [956, 525] on span "Cancel" at bounding box center [944, 523] width 35 height 12
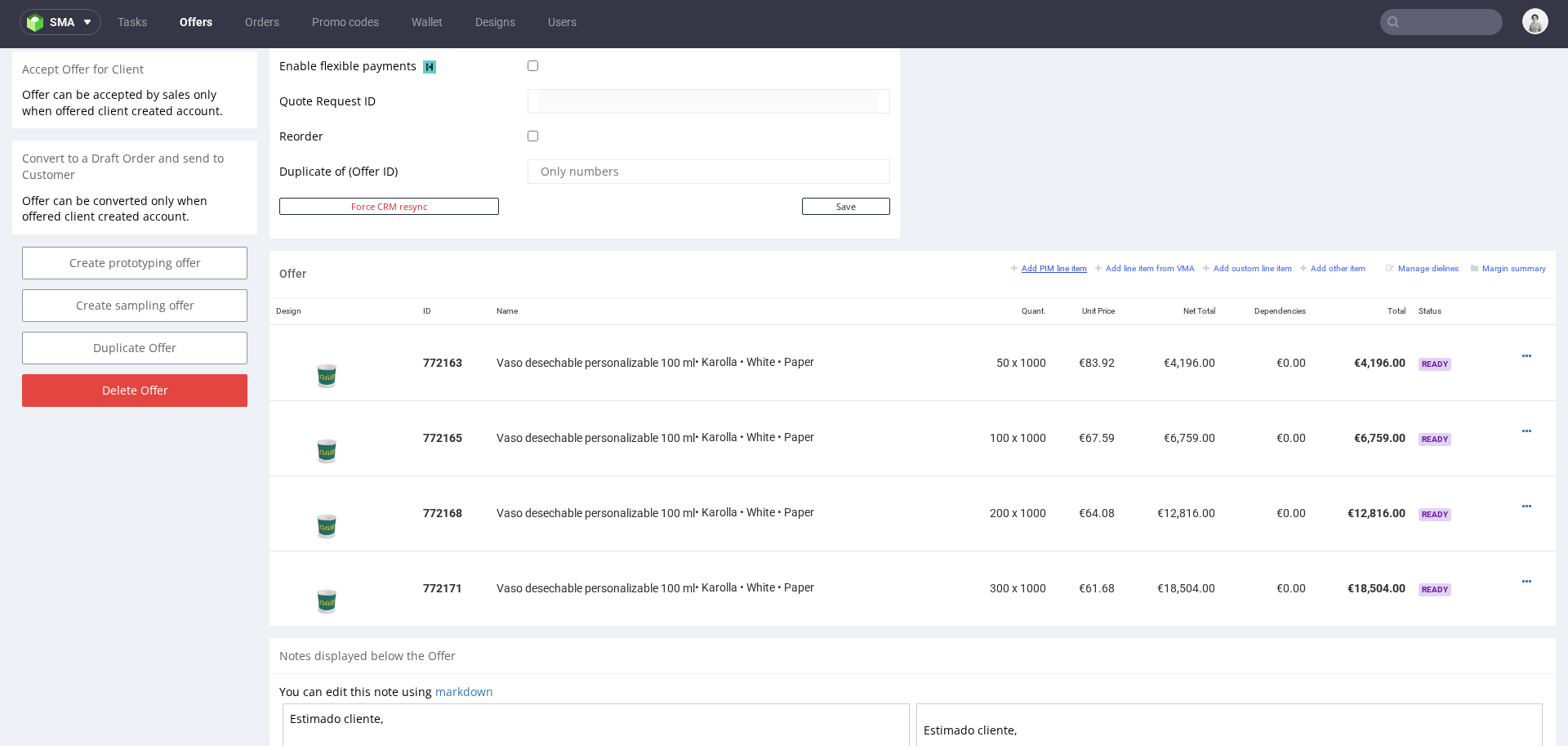
click at [1037, 264] on small "Add PIM line item" at bounding box center [1049, 268] width 75 height 9
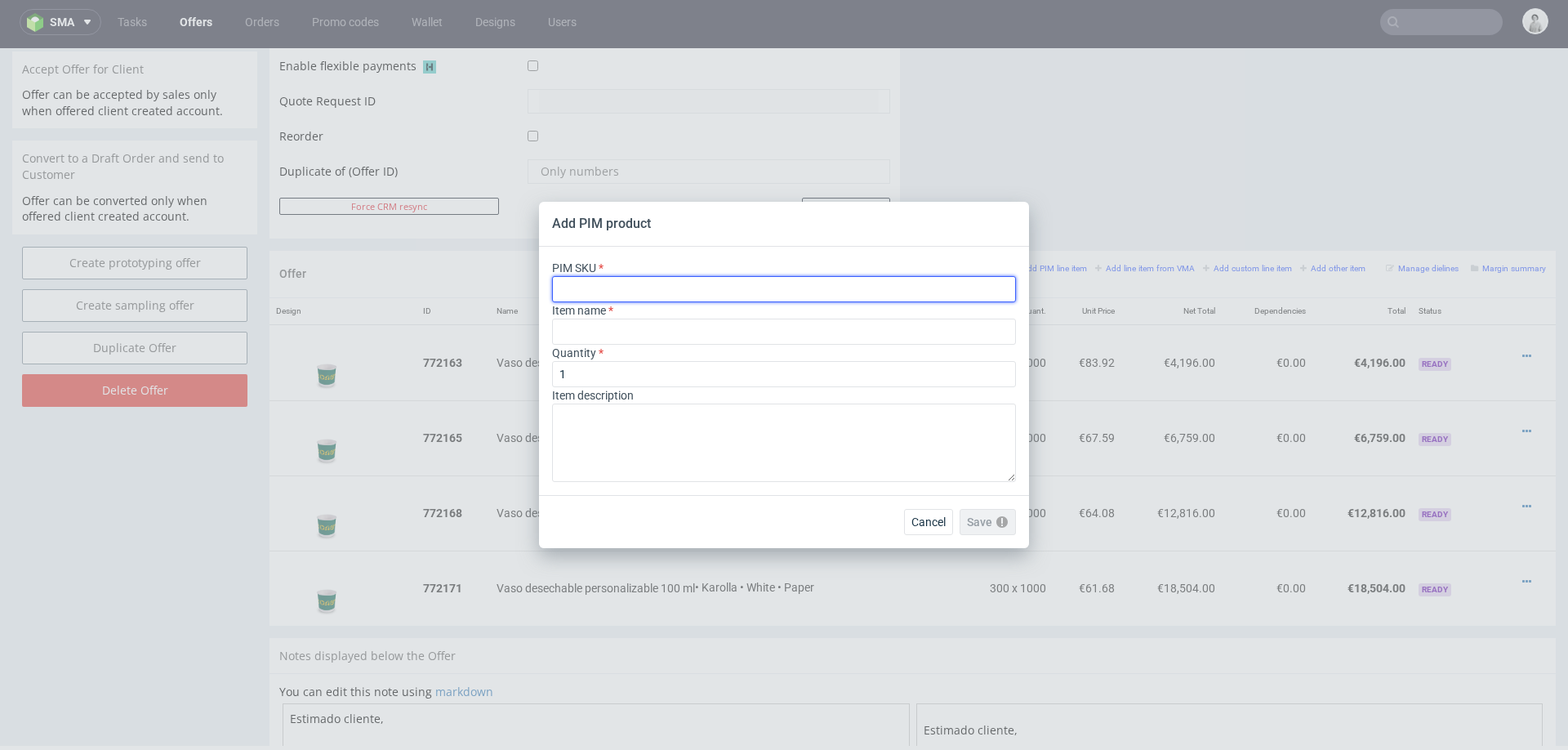
click at [739, 298] on input "text" at bounding box center [784, 289] width 464 height 26
paste input "ph-387-2847"
type input "ph-387-2847"
type input "Custom Double Walled Coffee Cup"
type input "ph-387-2847"
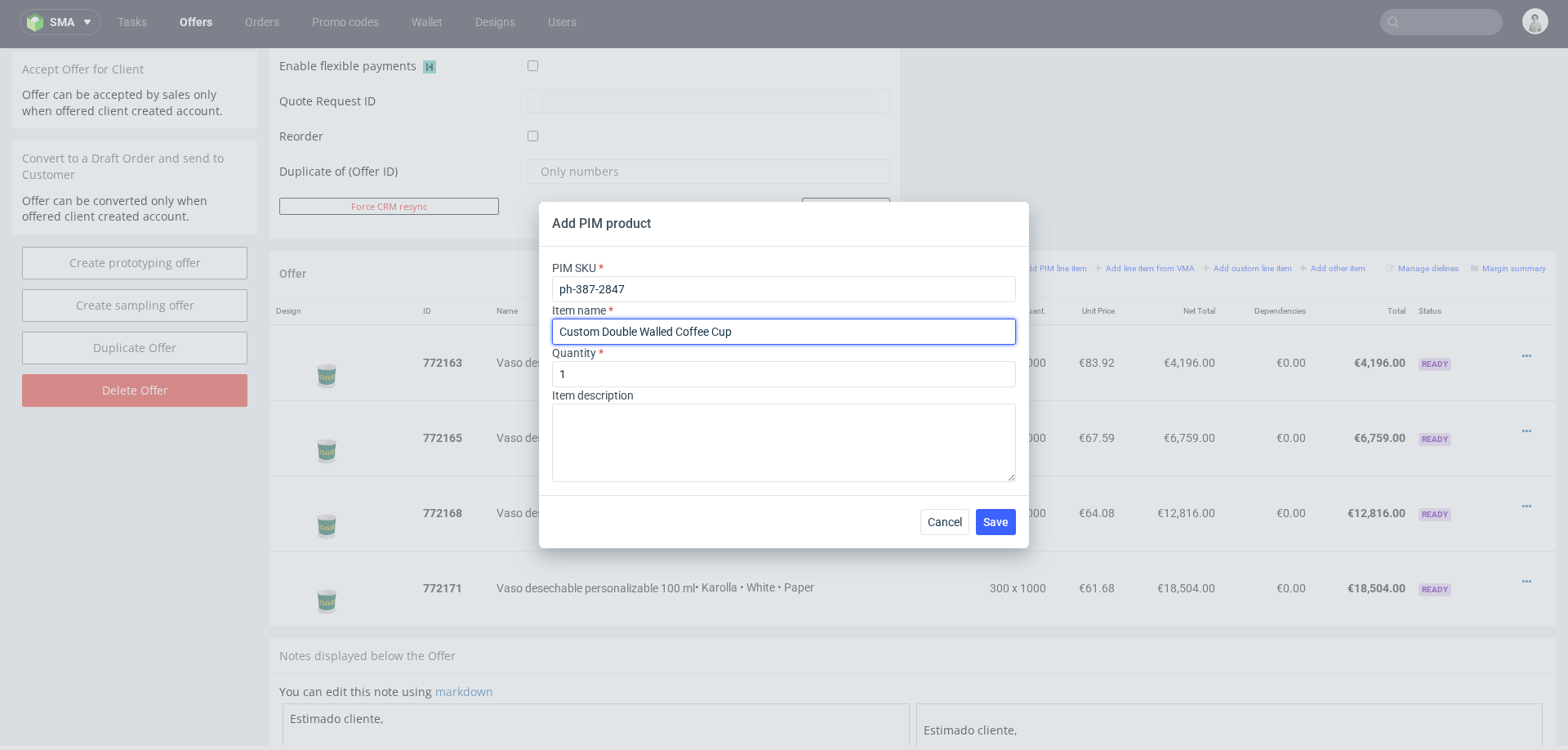
click at [752, 329] on input "Custom Double Walled Coffee Cup" at bounding box center [784, 332] width 464 height 26
paste input "Vaso desechable personalizable"
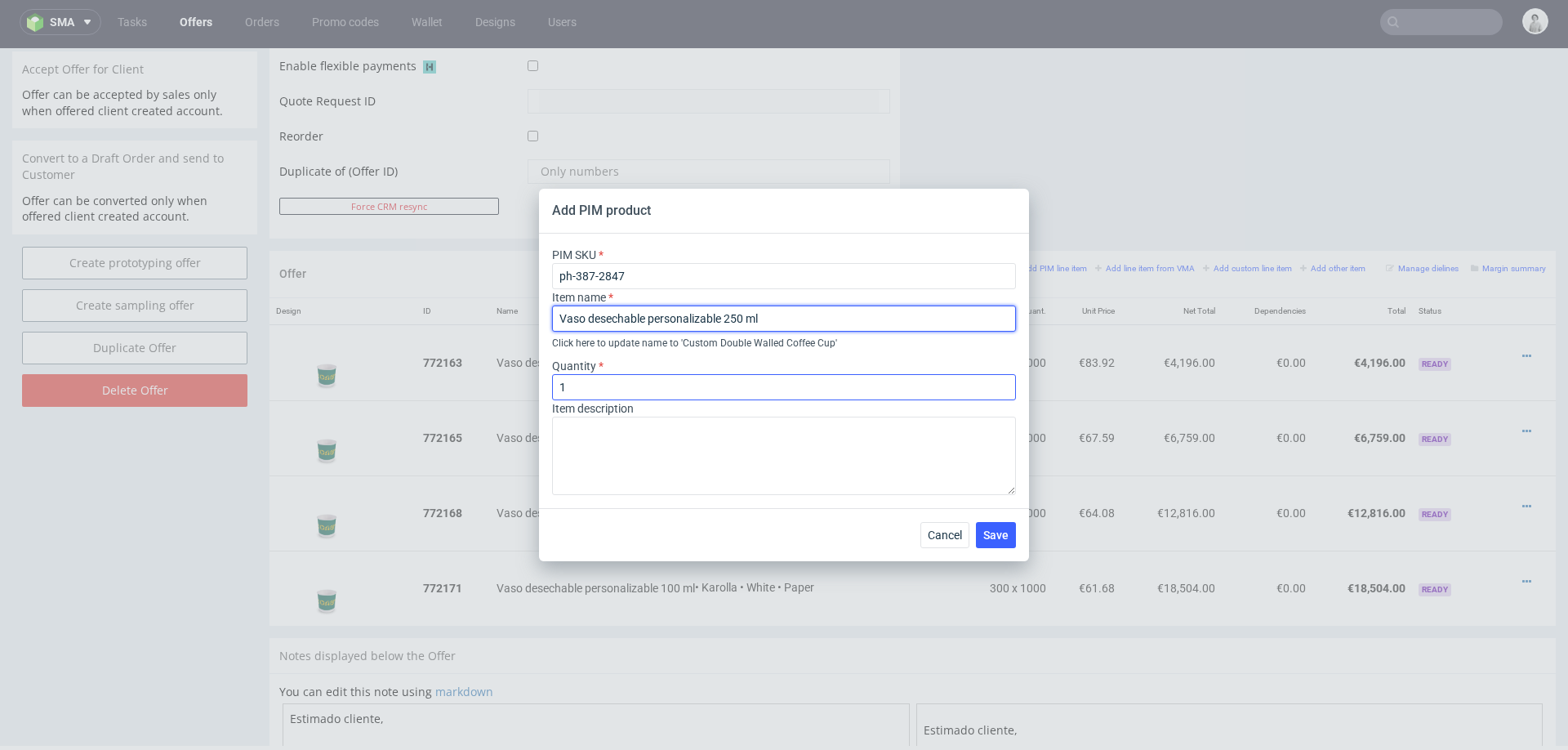
type input "Vaso desechable personalizable 250 ml"
click at [625, 385] on input "1" at bounding box center [784, 387] width 464 height 26
type input "50000"
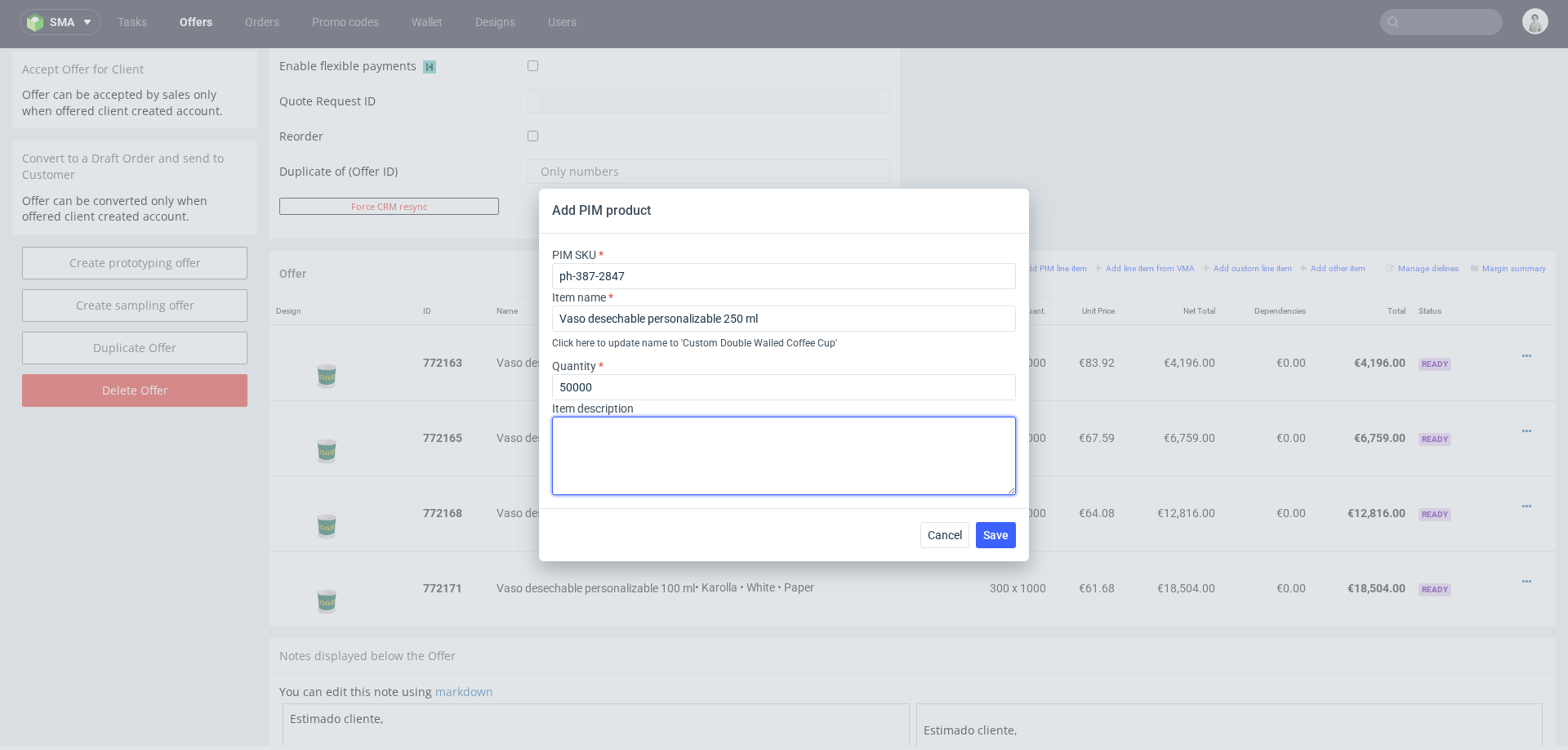
click at [855, 437] on textarea at bounding box center [784, 455] width 464 height 78
paste textarea "250 ml (8oz / ⌀80mm / h90 mm)"
paste textarea "Revestimiento de PE"
paste textarea "Pared Doble"
type textarea "250 ml (8oz / ⌀80mm / h90 mm) Revestimiento de PE Pared Doble"
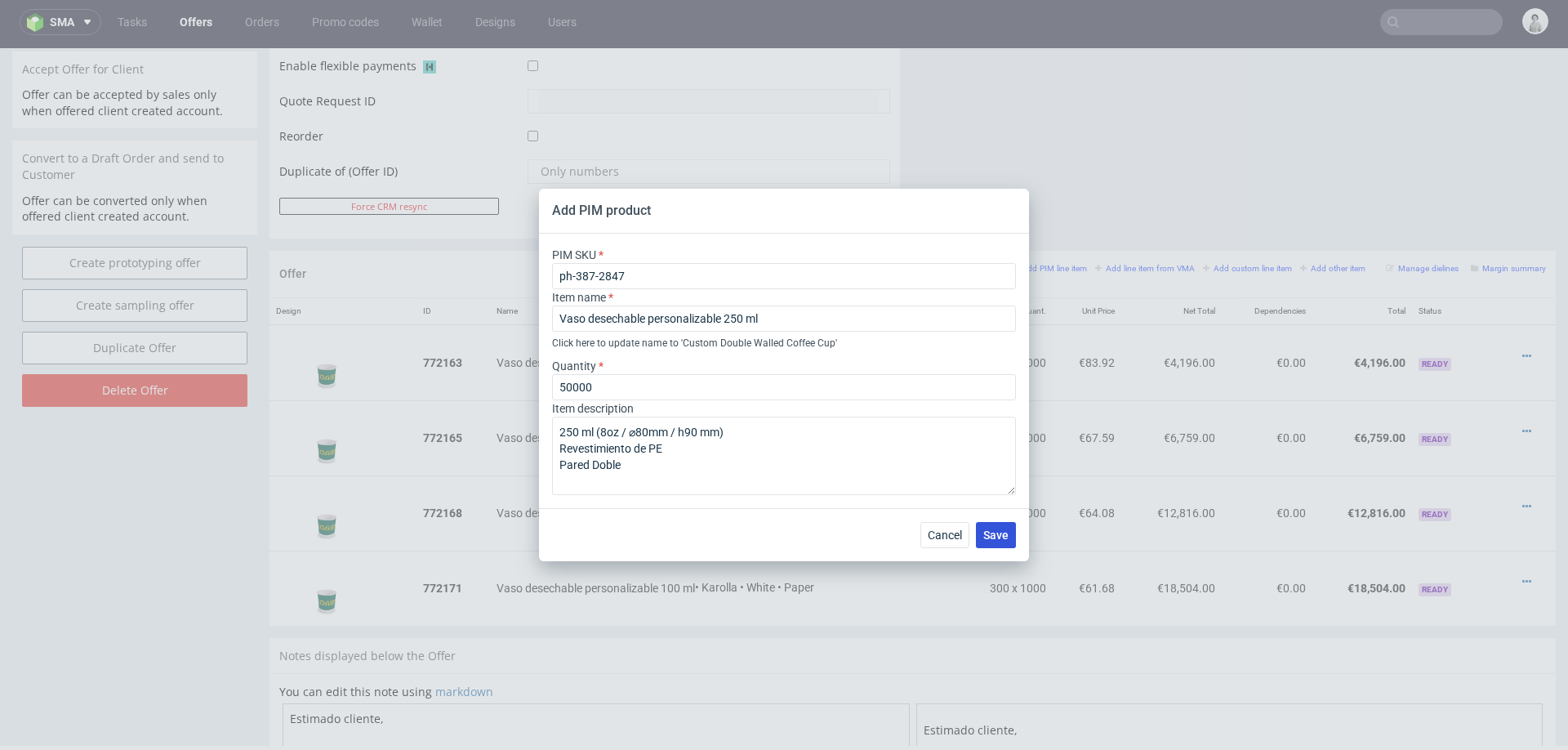
click at [1005, 535] on span "Save" at bounding box center [995, 535] width 25 height 12
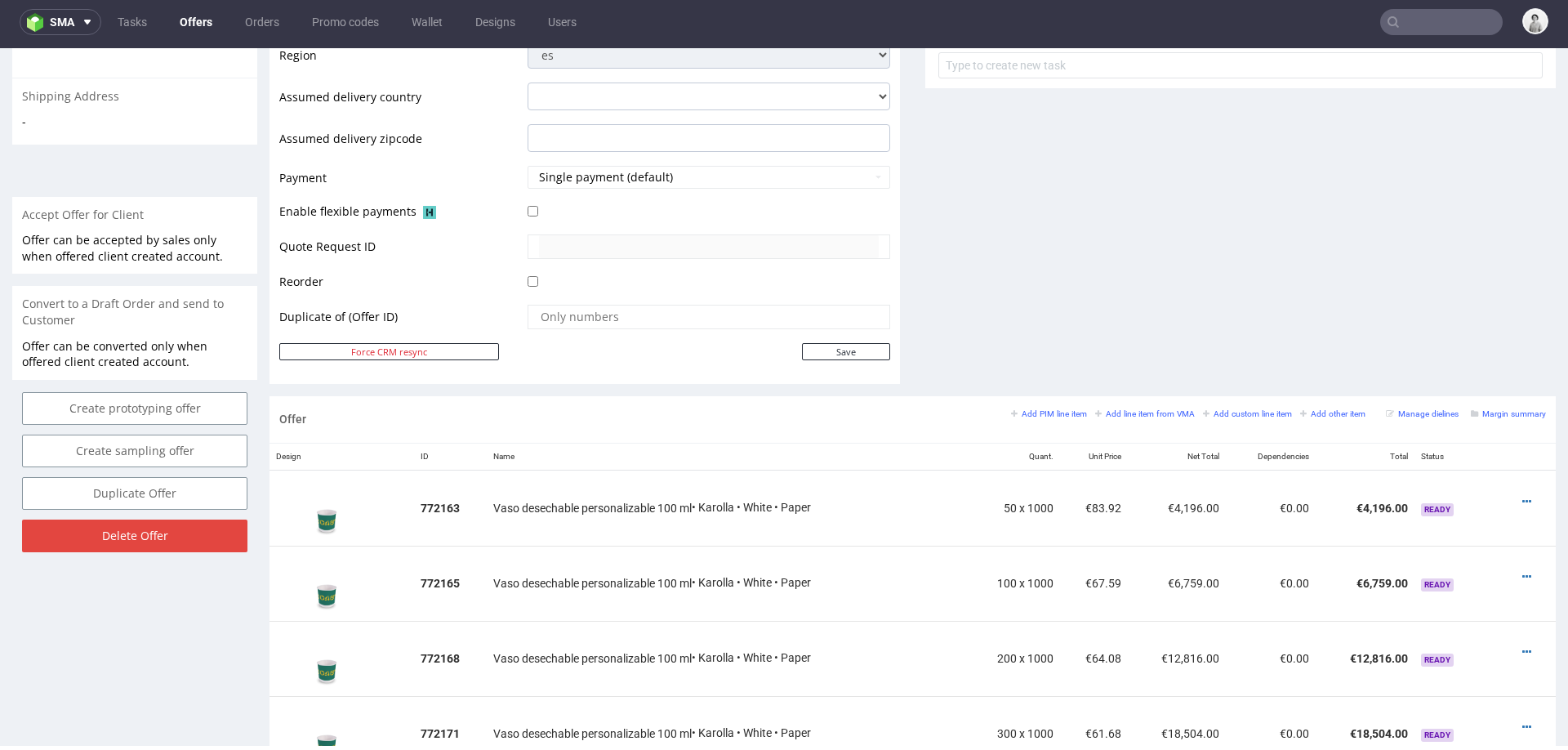
scroll to position [893, 0]
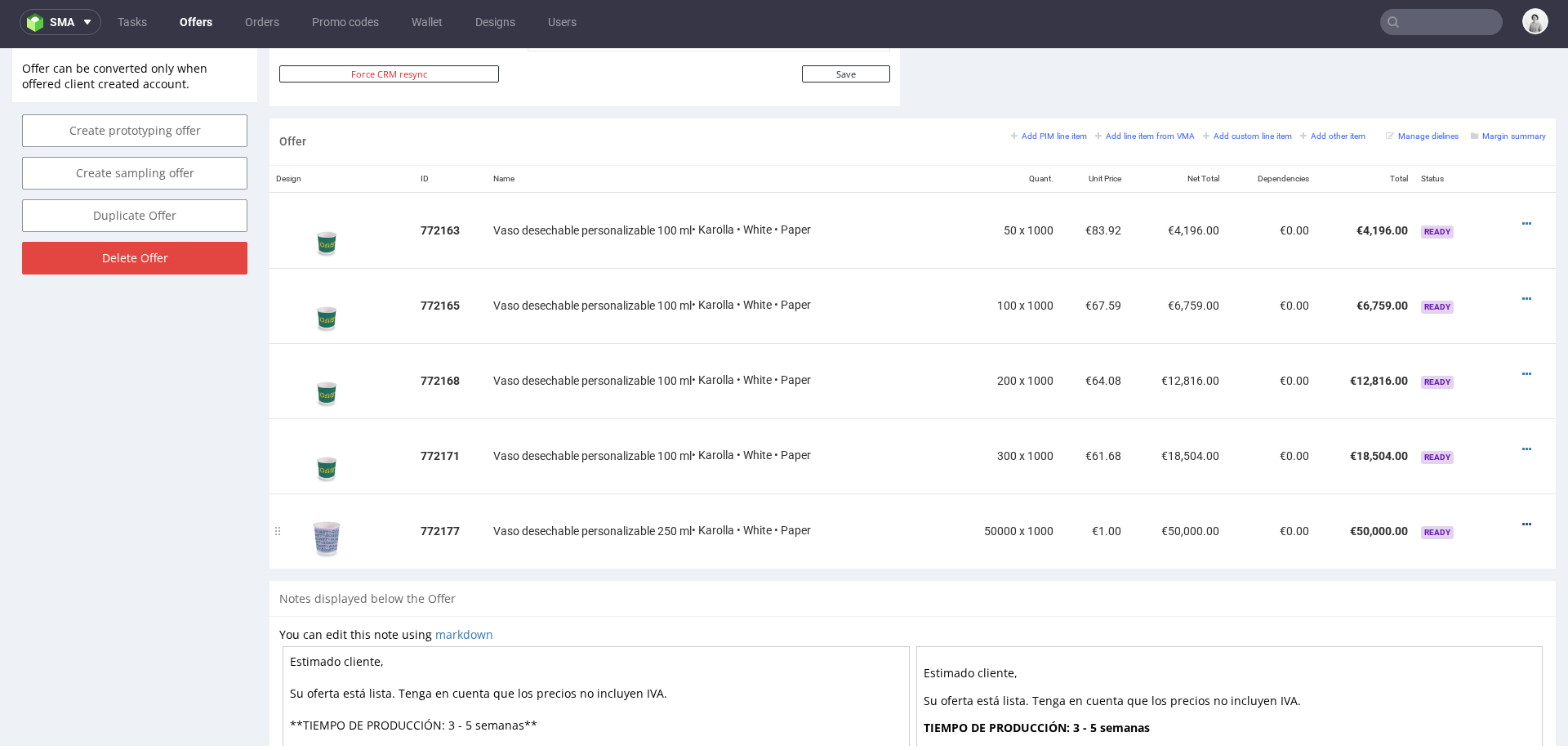
click at [1521, 519] on icon at bounding box center [1525, 525] width 9 height 12
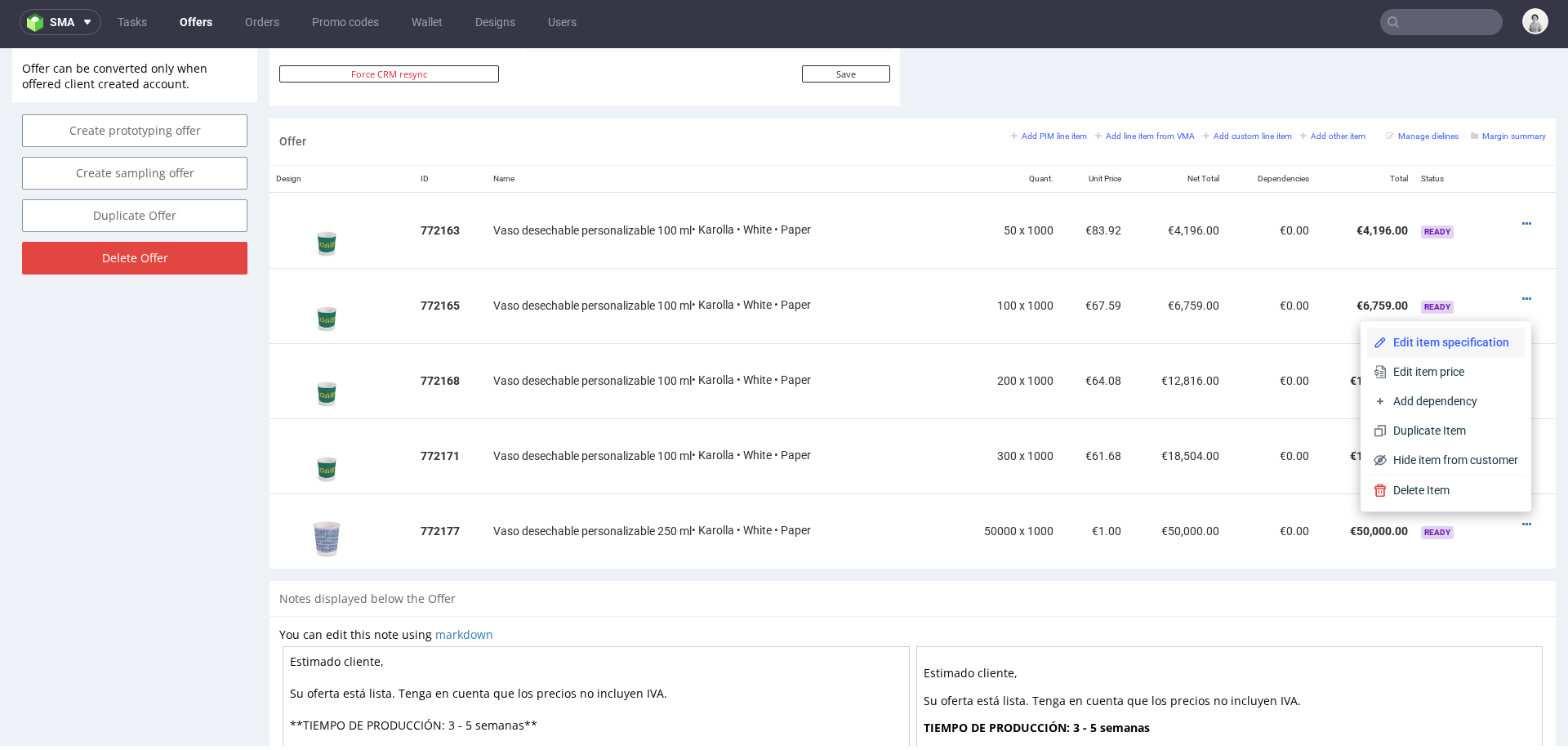
click at [1473, 333] on li "Edit item specification" at bounding box center [1445, 343] width 158 height 30
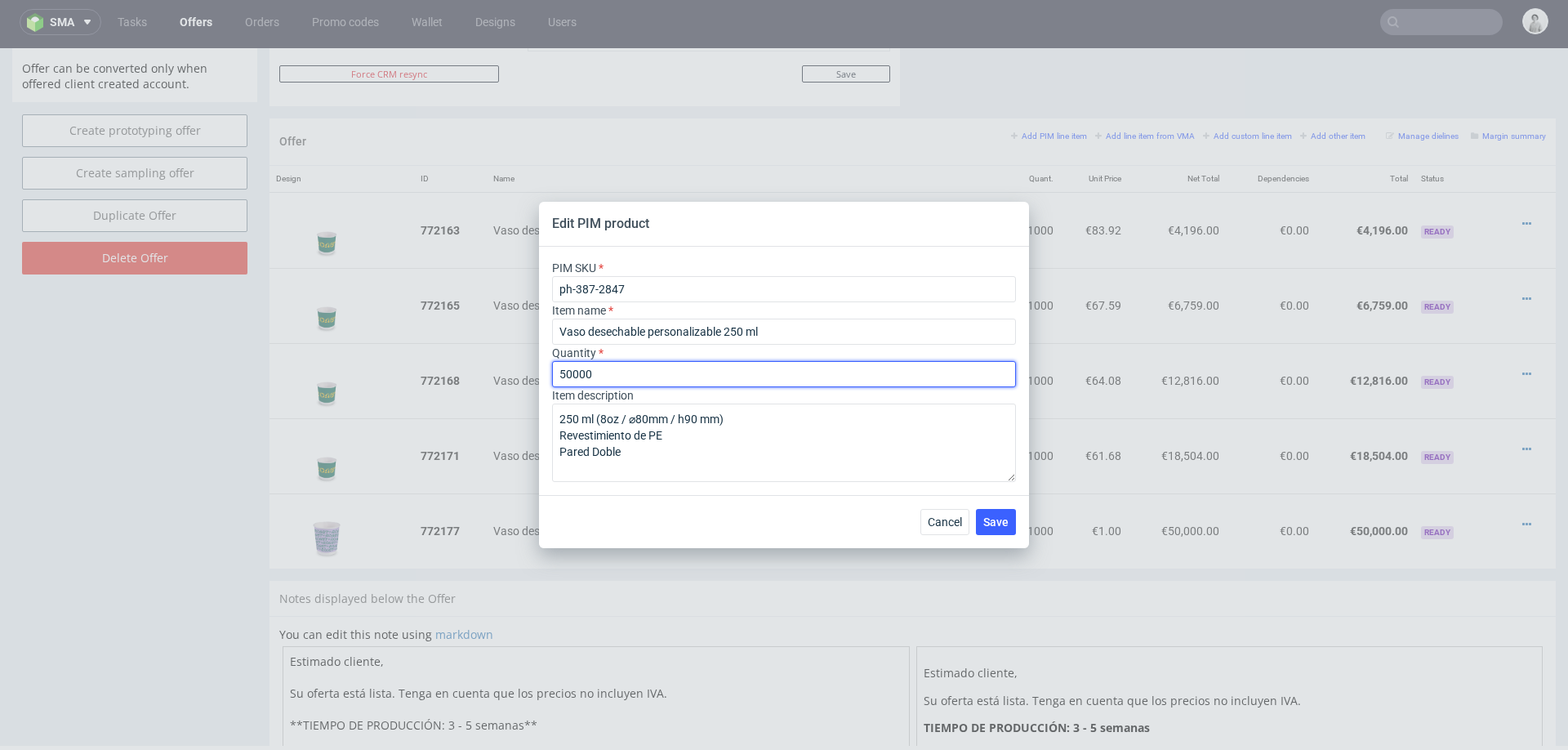
click at [711, 382] on input "50000" at bounding box center [784, 374] width 464 height 26
type input "50"
click at [985, 522] on span "Save" at bounding box center [995, 523] width 25 height 12
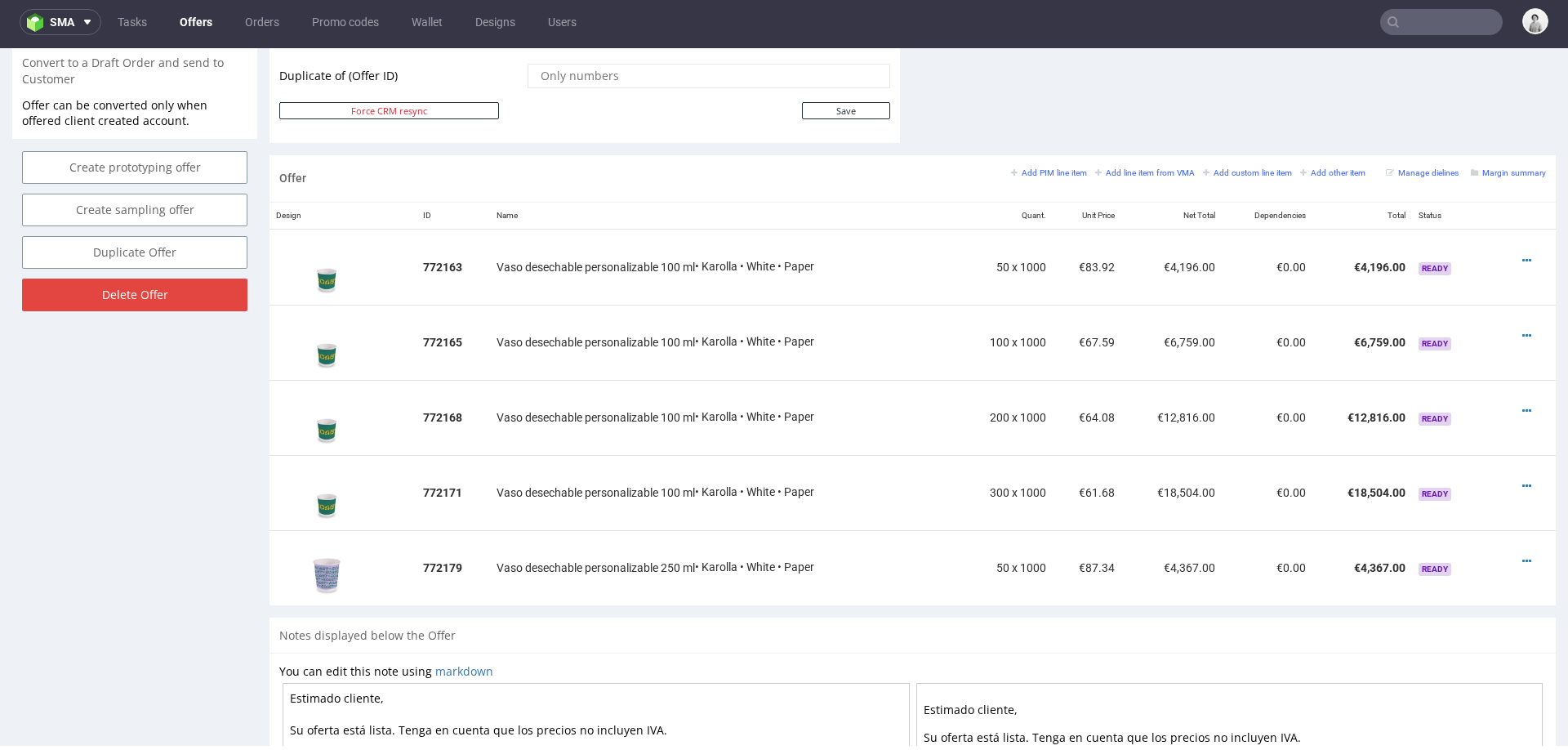
scroll to position [885, 0]
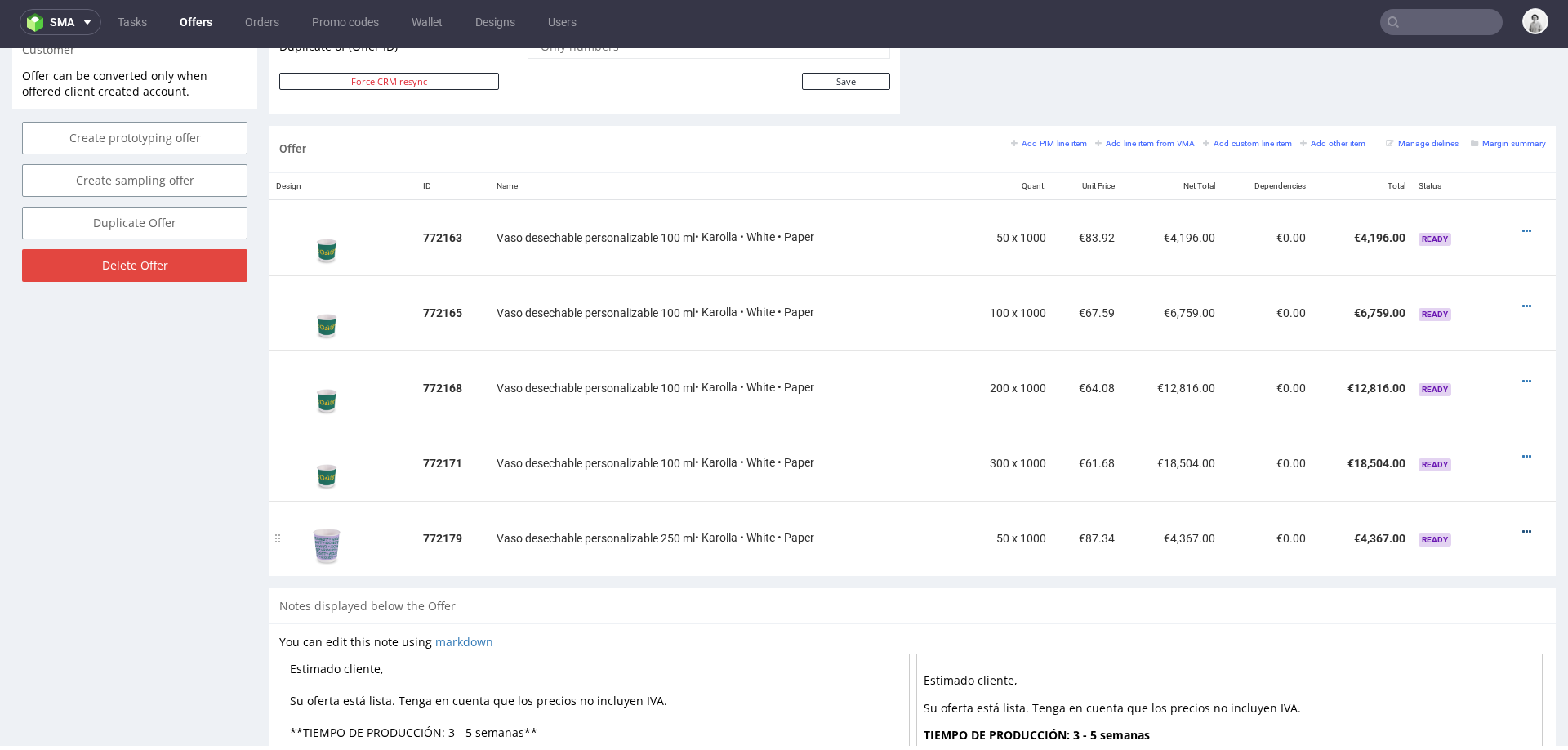
click at [1521, 525] on icon at bounding box center [1525, 531] width 9 height 12
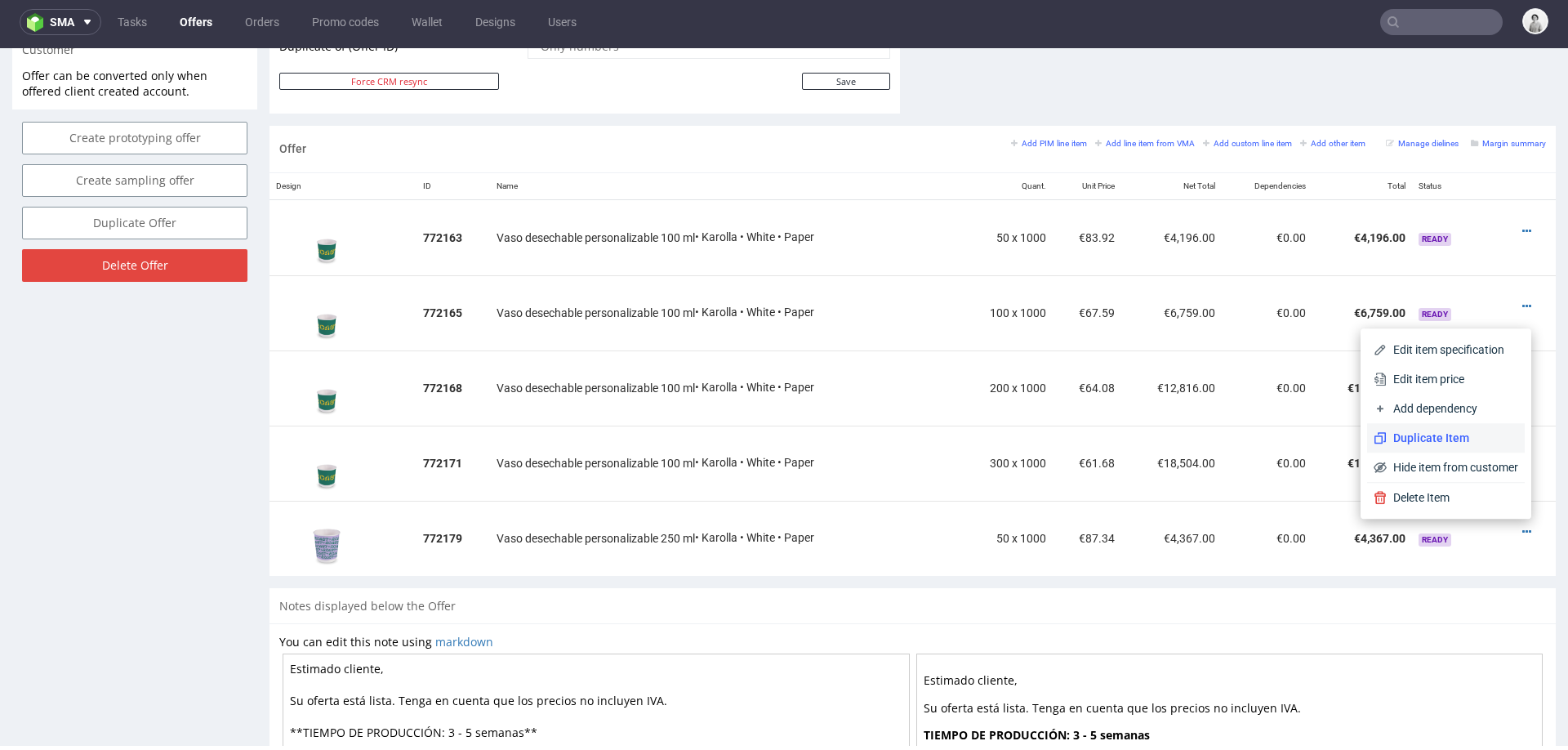
click at [1460, 443] on span "Duplicate Item" at bounding box center [1452, 437] width 131 height 16
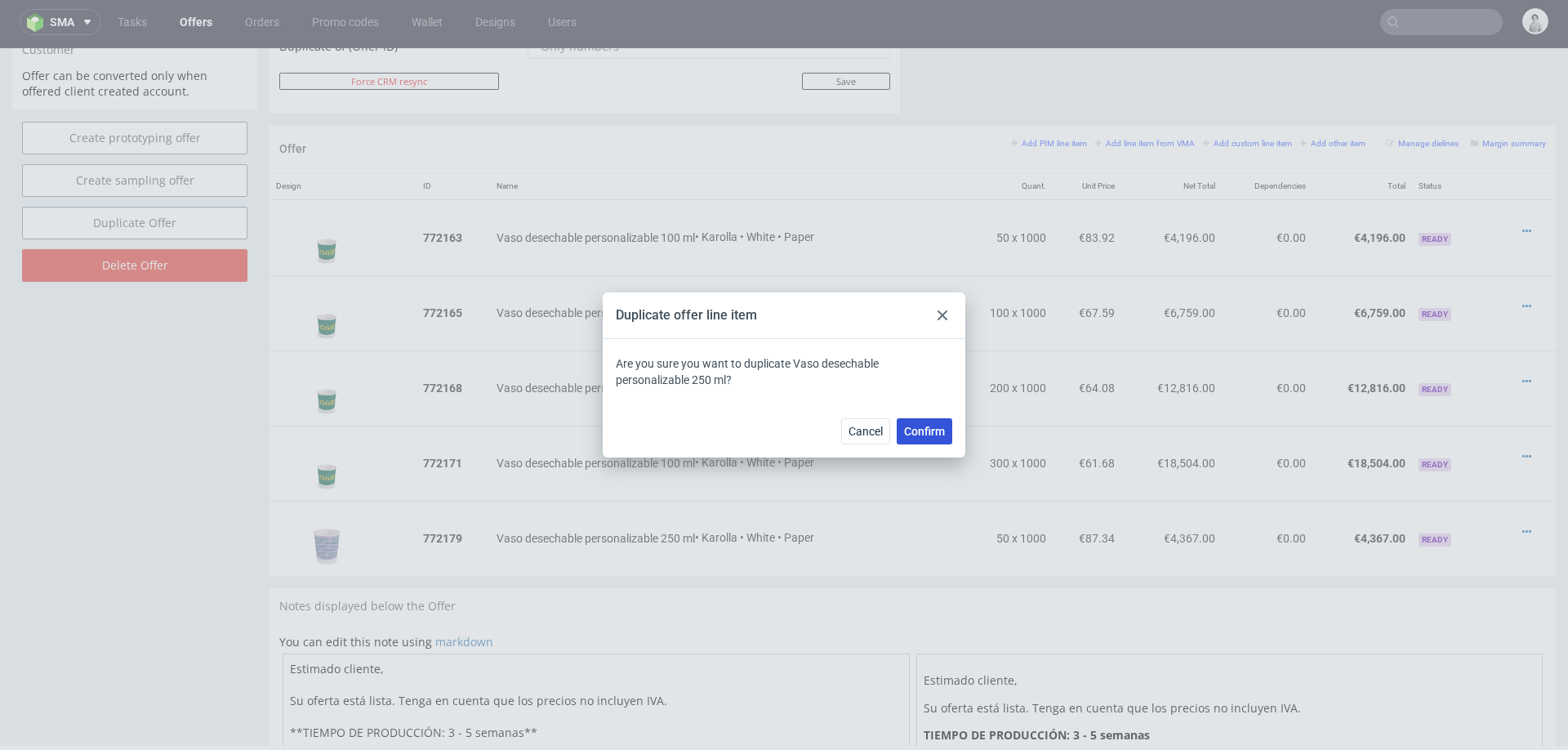
click at [926, 436] on span "Confirm" at bounding box center [924, 431] width 41 height 12
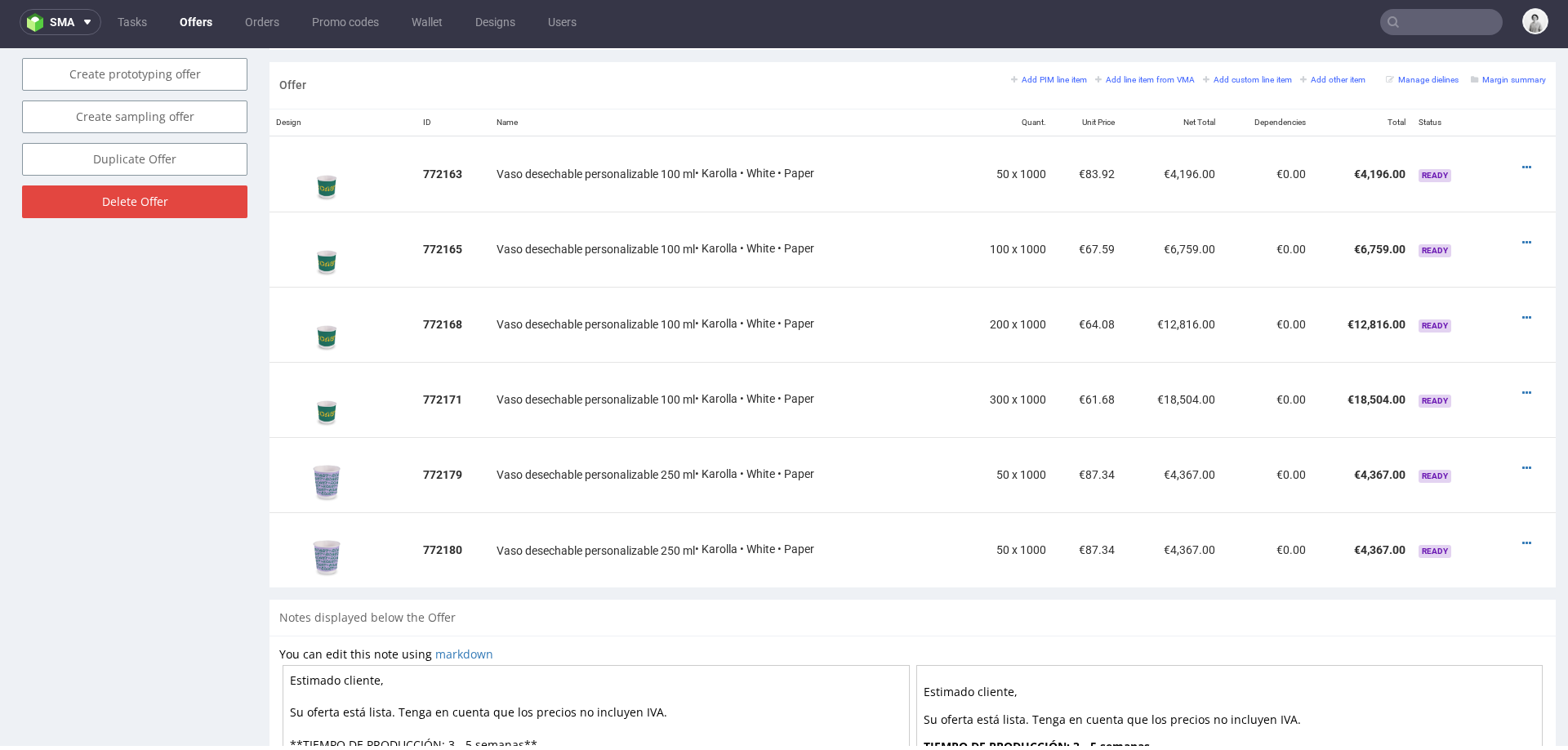
scroll to position [978, 0]
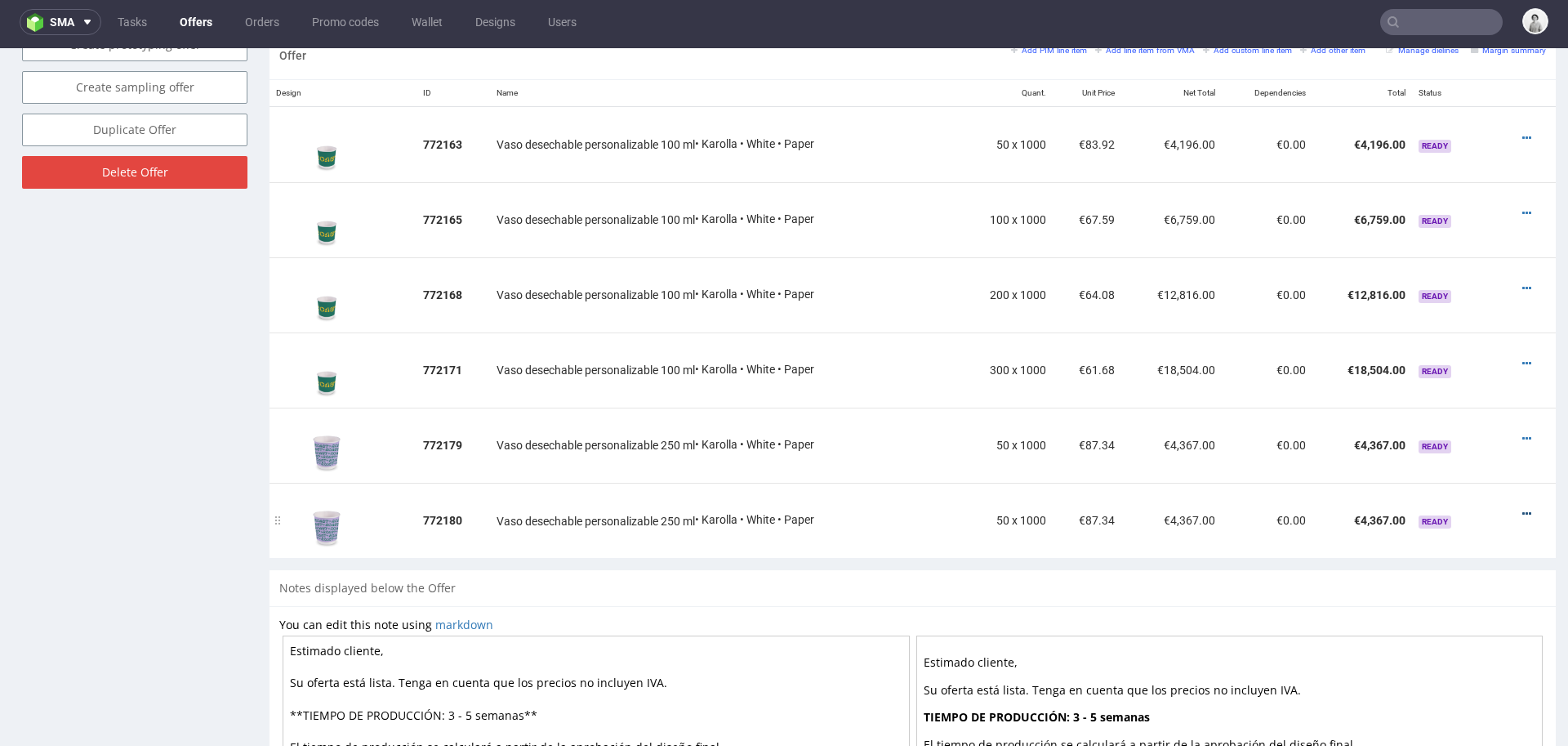
click at [1521, 508] on icon at bounding box center [1525, 514] width 9 height 12
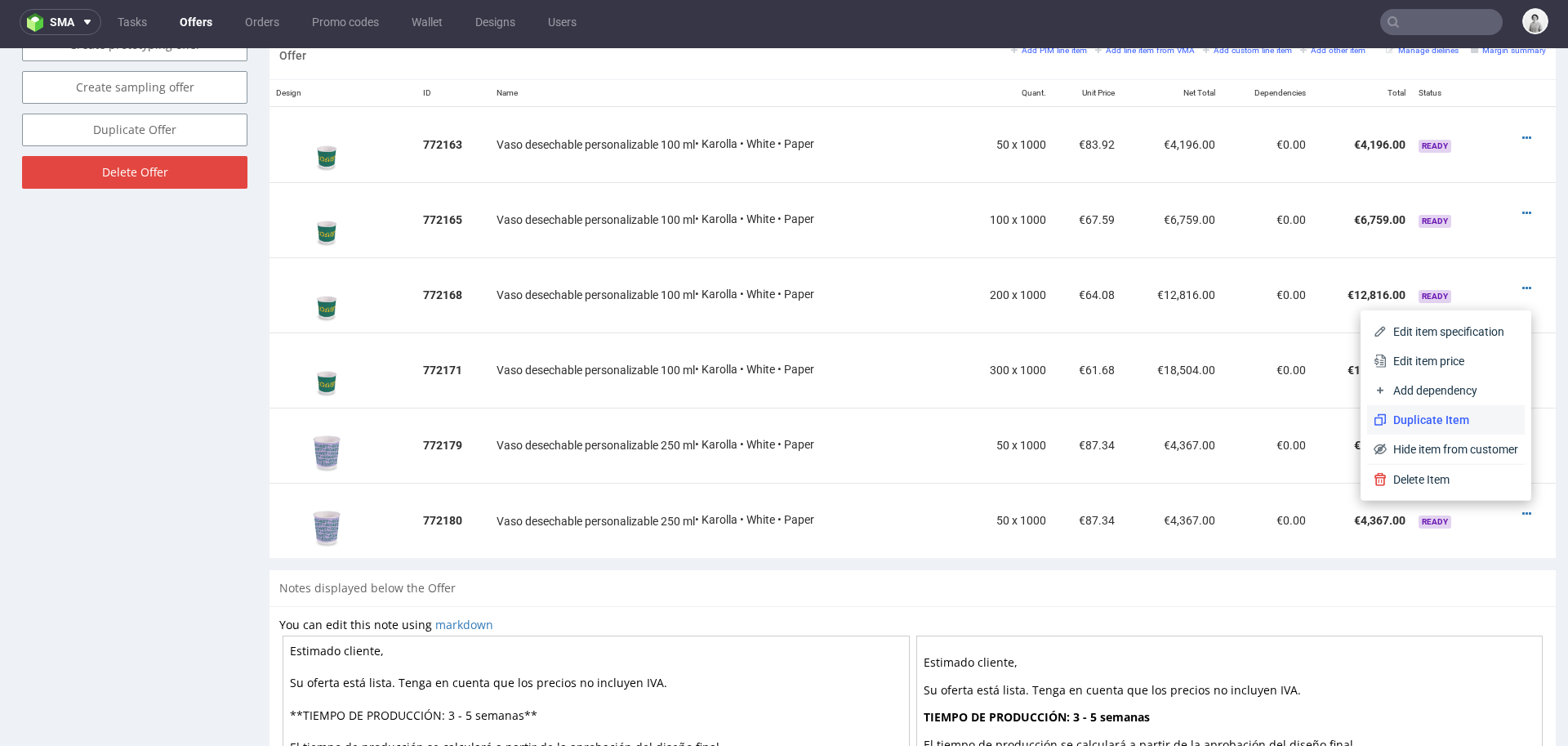
click at [1416, 420] on span "Duplicate Item" at bounding box center [1452, 419] width 131 height 16
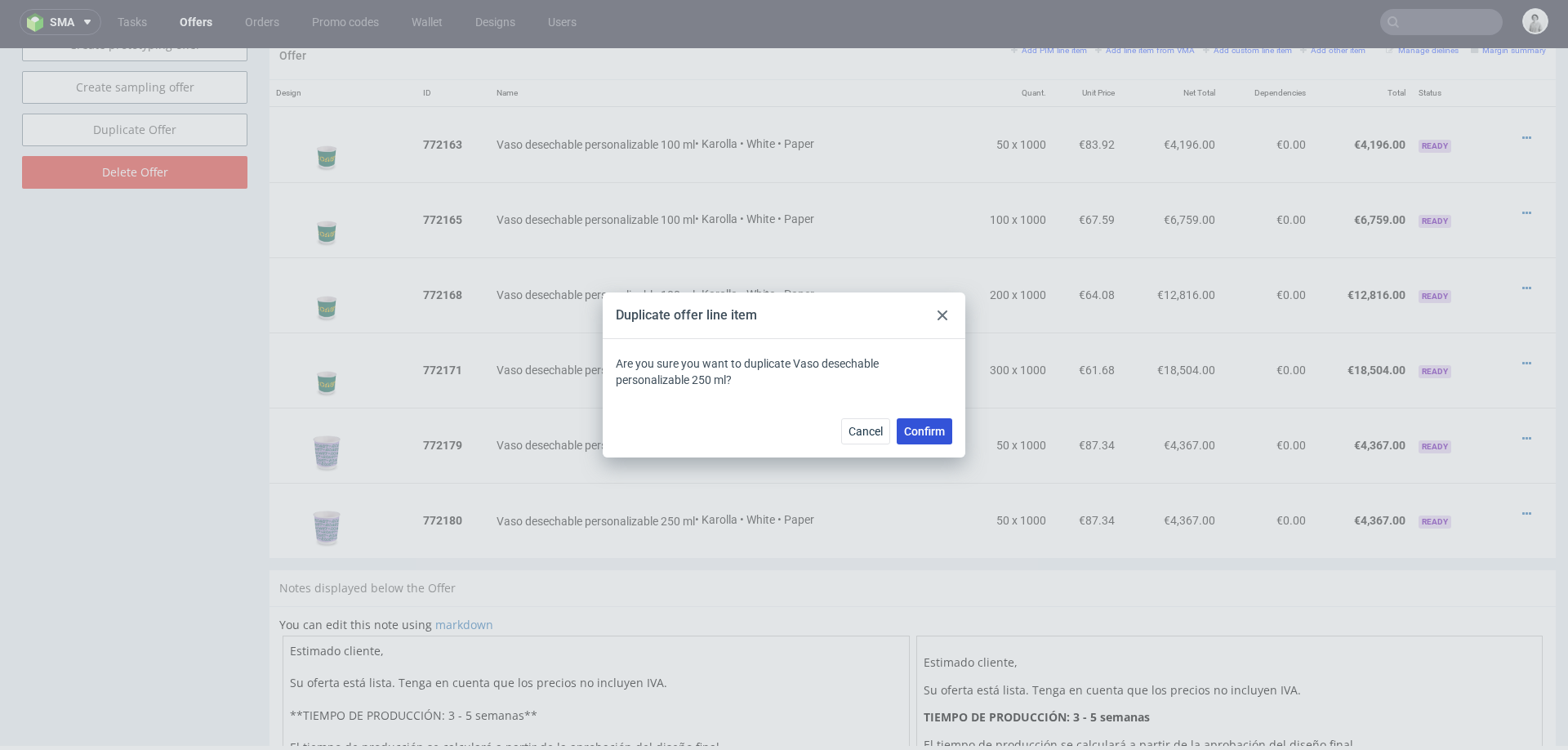
click at [929, 435] on span "Confirm" at bounding box center [924, 431] width 41 height 12
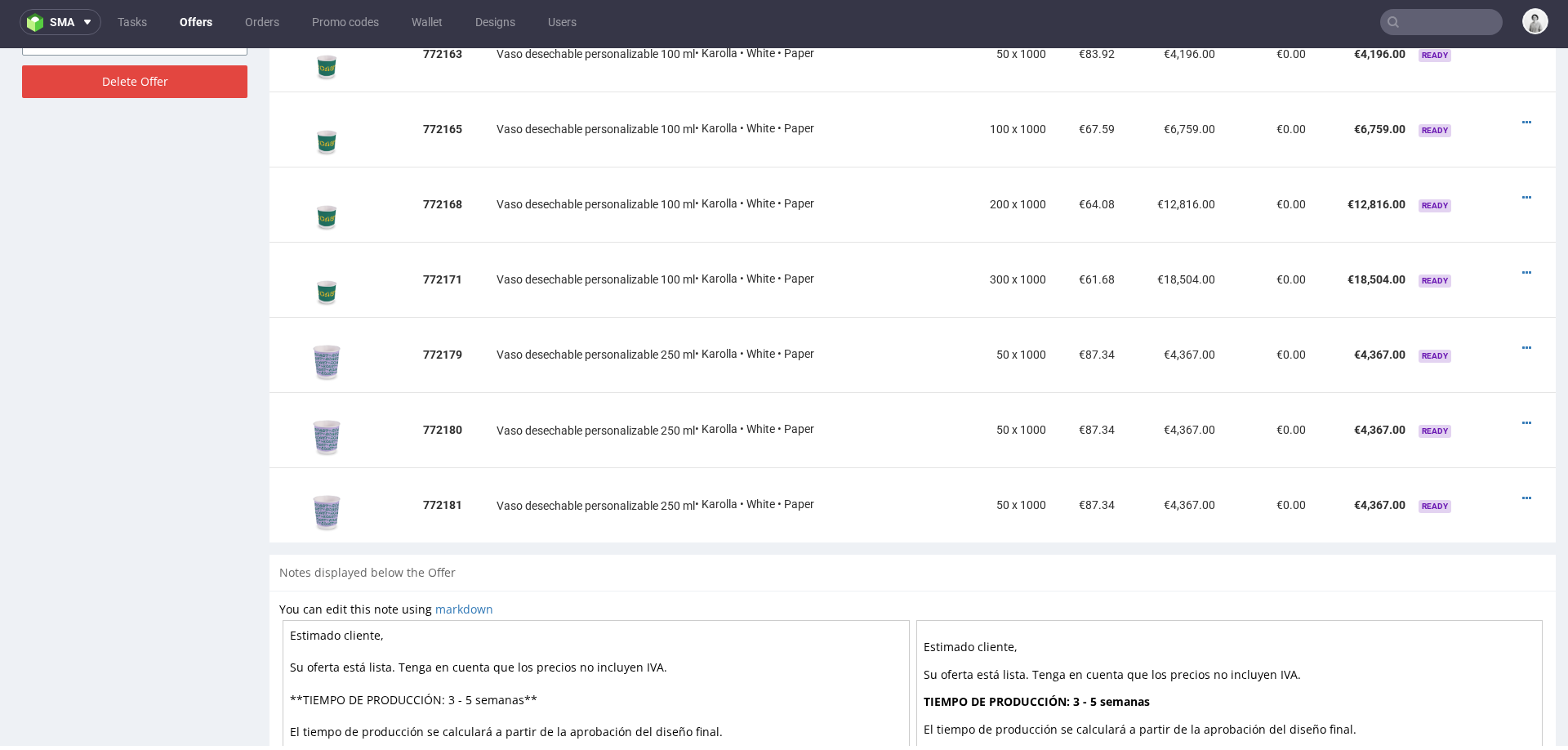
scroll to position [1082, 0]
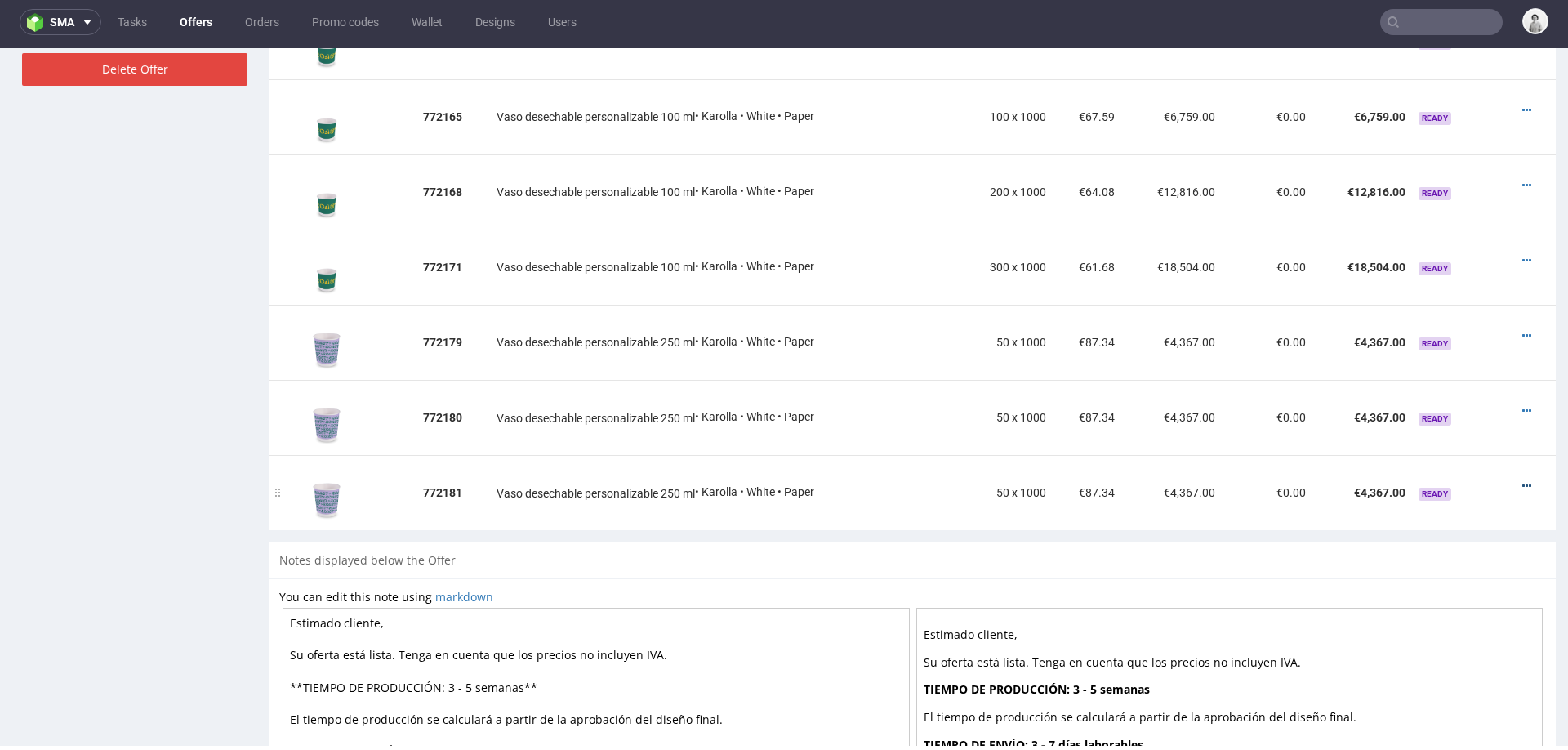
click at [1521, 485] on icon at bounding box center [1525, 486] width 9 height 12
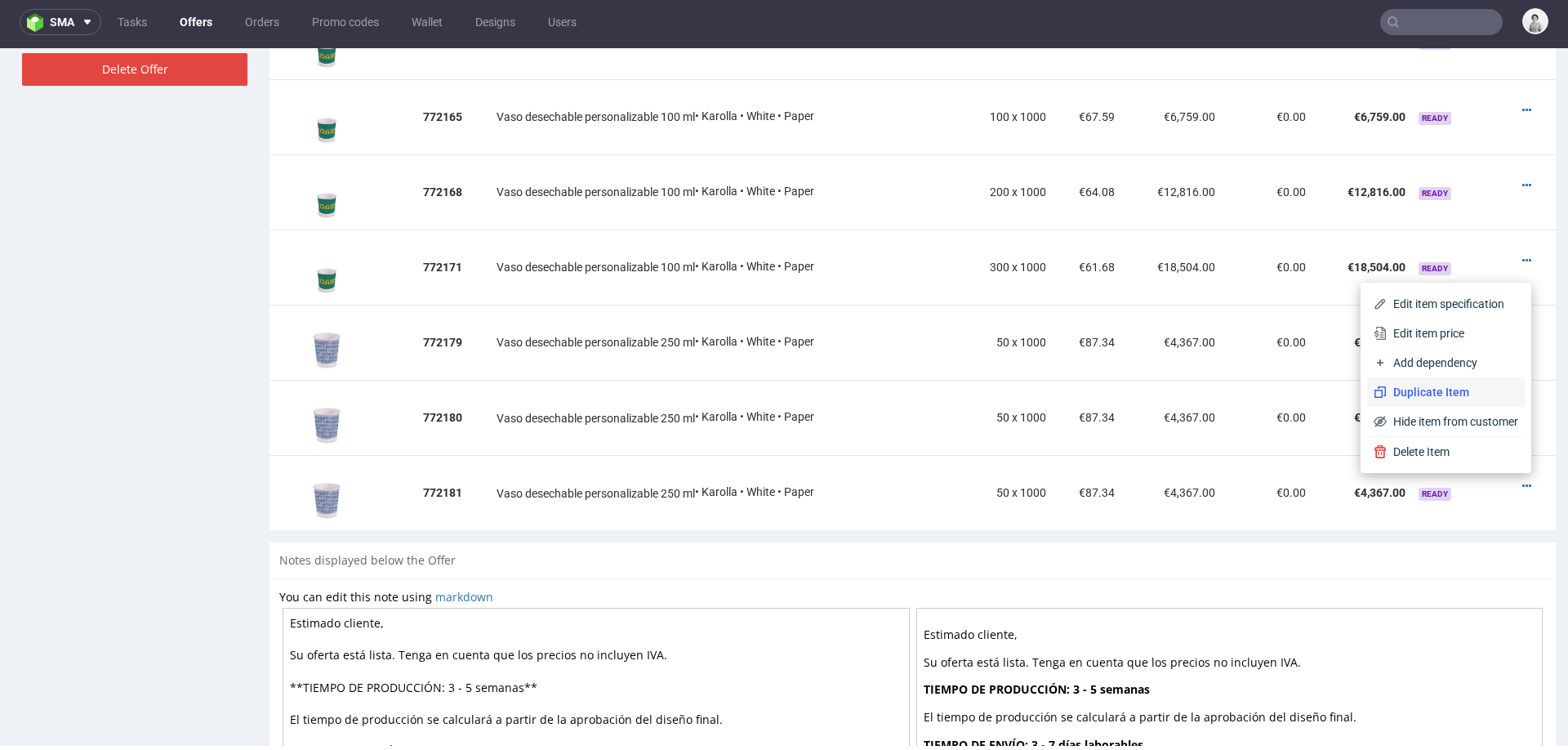
click at [1459, 392] on span "Duplicate Item" at bounding box center [1452, 391] width 131 height 16
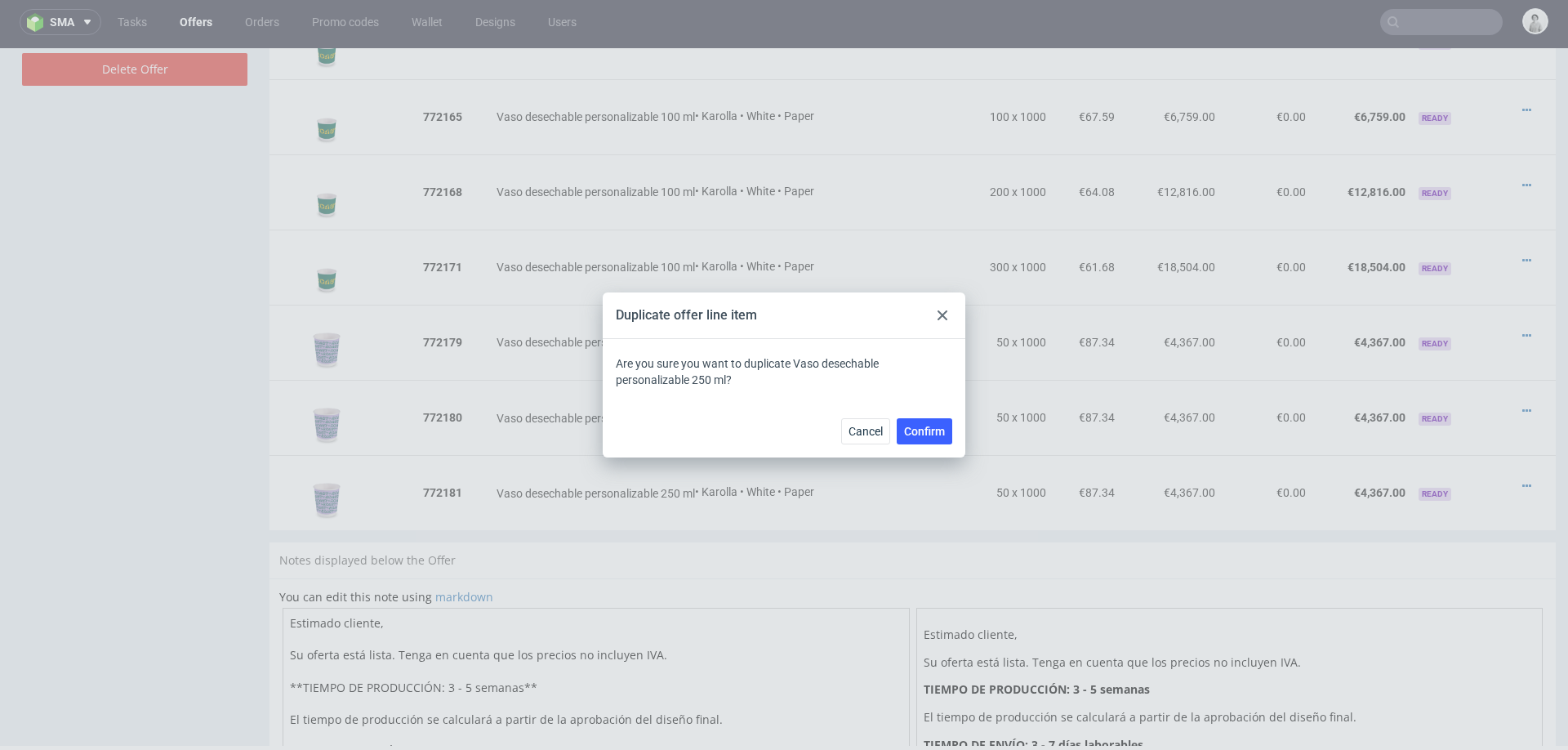
click at [932, 404] on div "Cancel Confirm" at bounding box center [784, 430] width 362 height 53
click at [915, 443] on div "Cancel Confirm" at bounding box center [784, 430] width 362 height 53
click at [936, 426] on span "Confirm" at bounding box center [924, 431] width 41 height 12
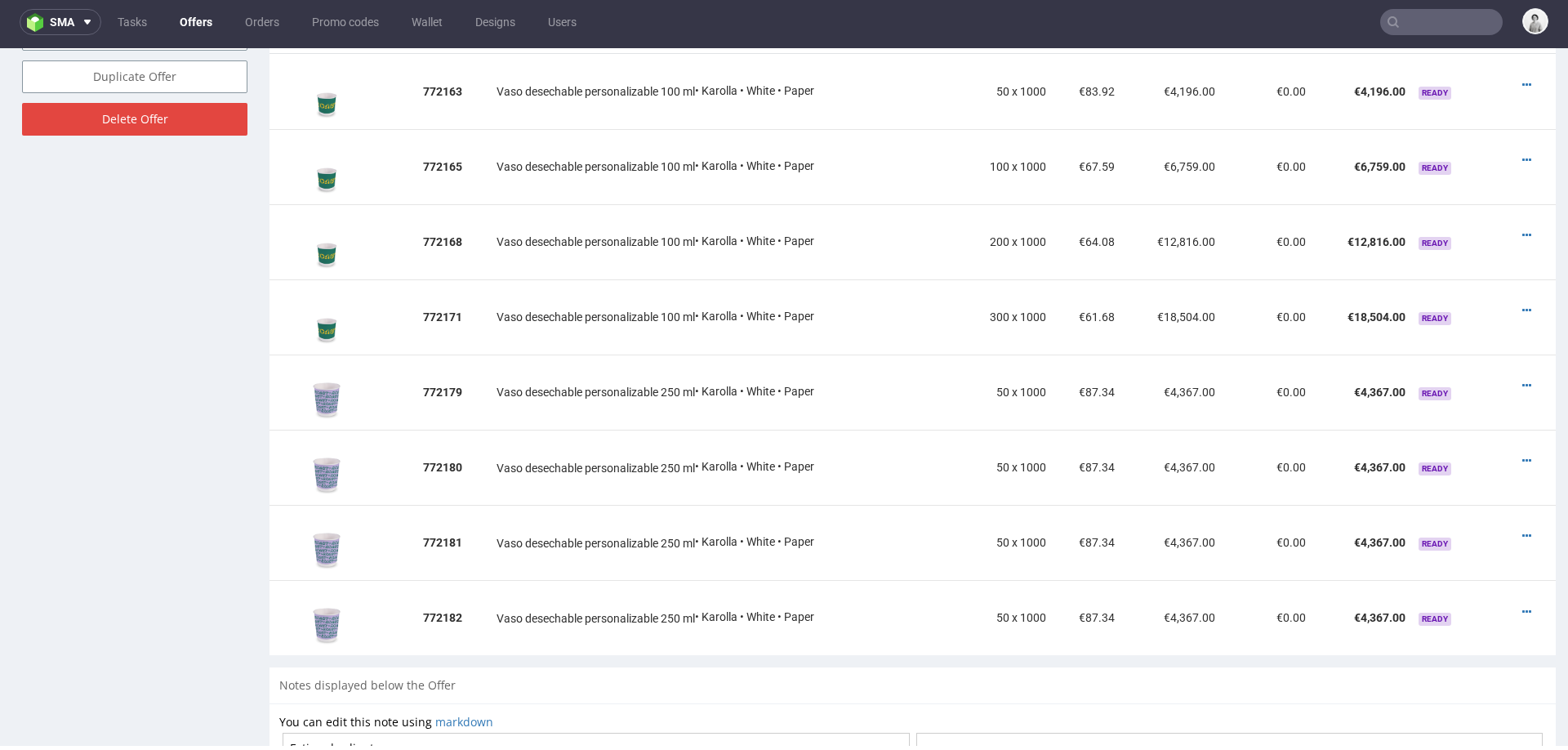
scroll to position [1040, 0]
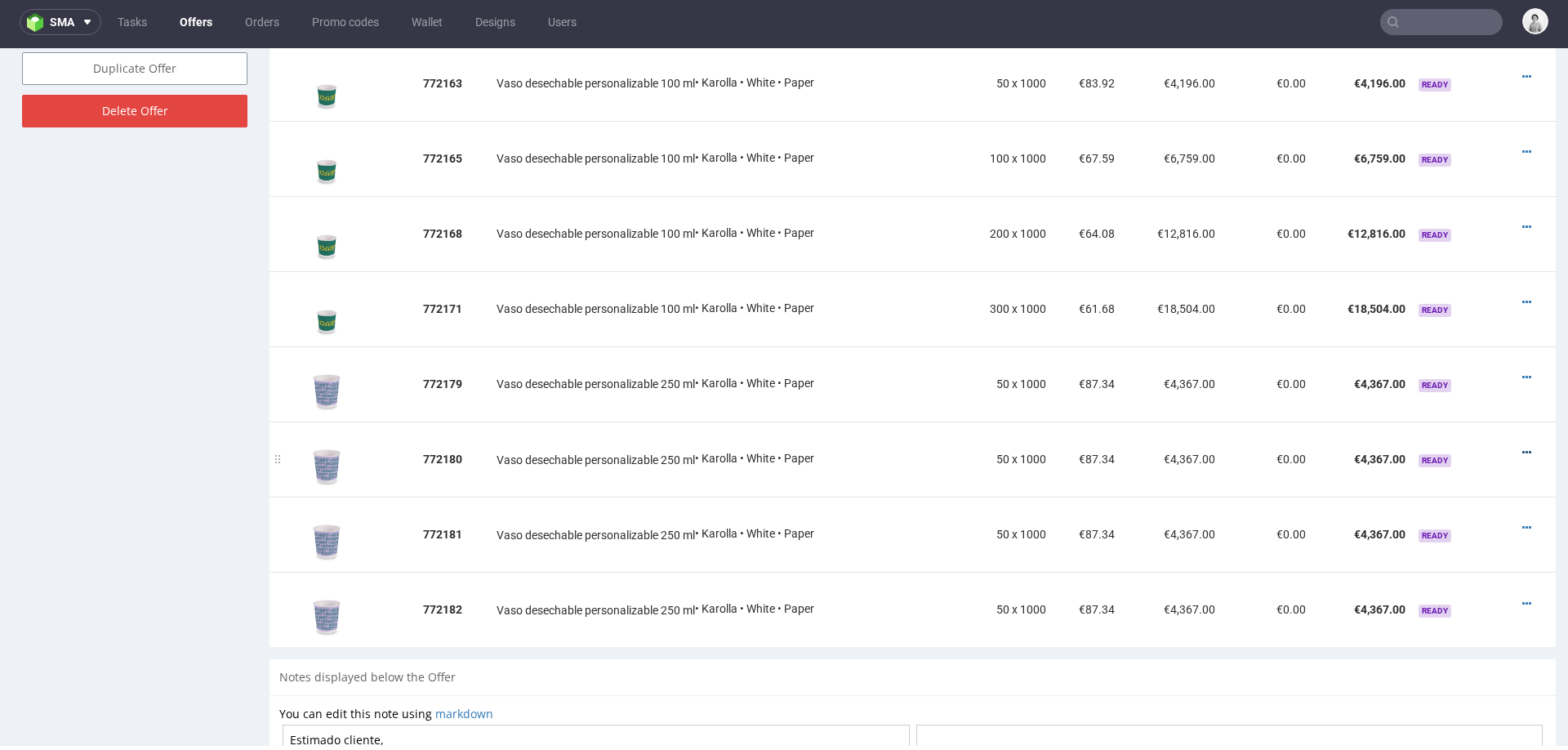
click at [1521, 448] on icon at bounding box center [1525, 453] width 9 height 12
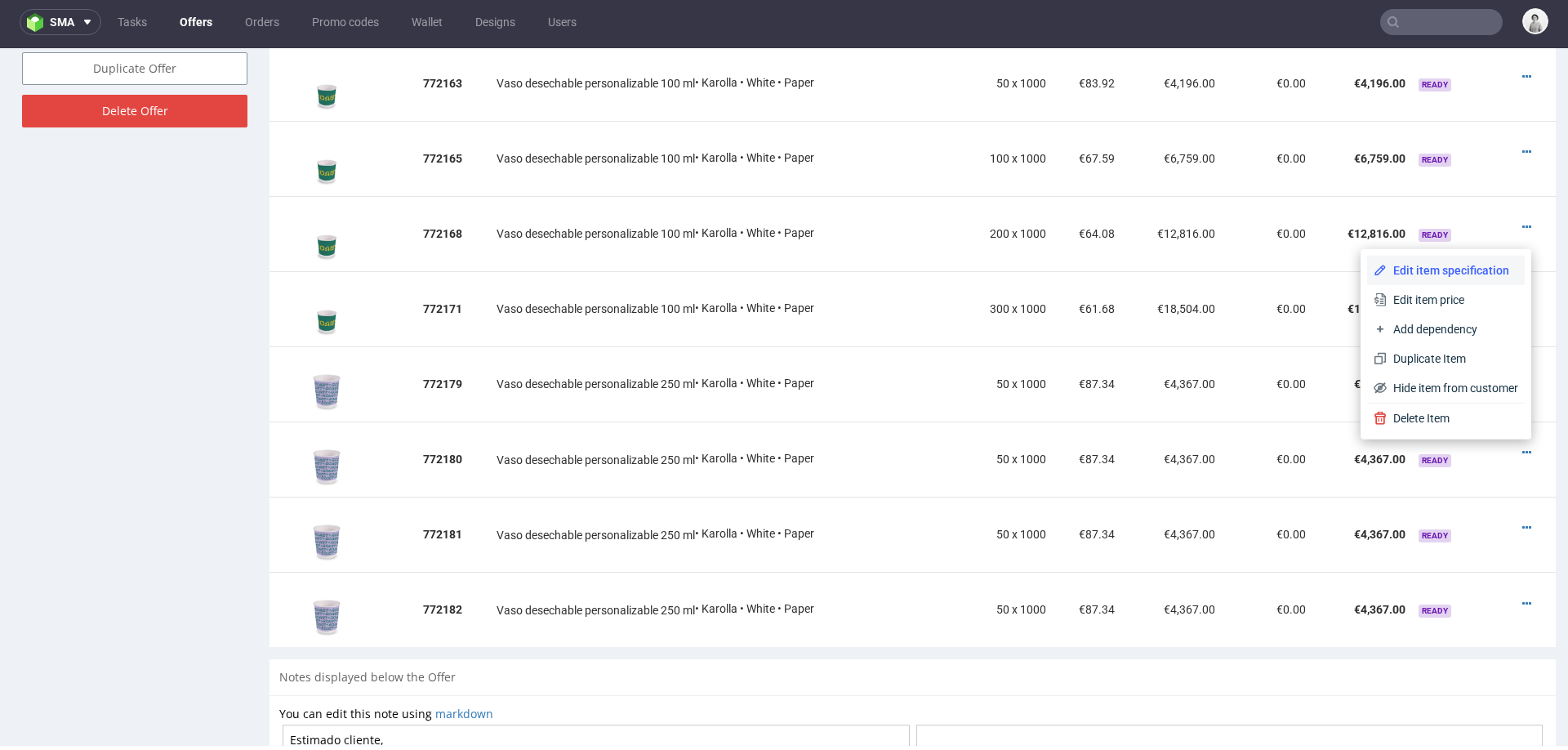
click at [1447, 265] on span "Edit item specification" at bounding box center [1452, 270] width 131 height 16
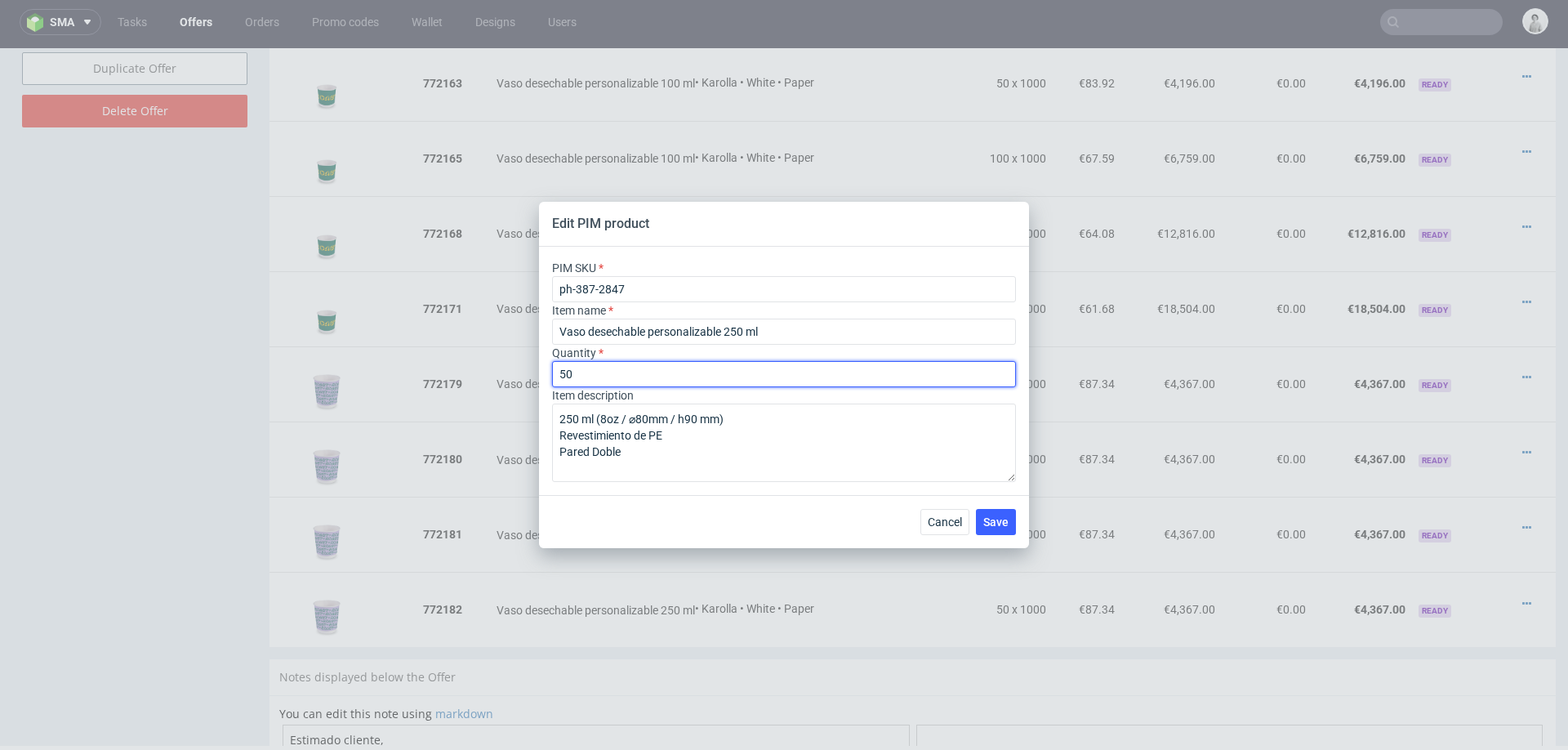
click at [670, 369] on input "50" at bounding box center [784, 374] width 464 height 26
type input "100"
click at [997, 517] on span "Save" at bounding box center [995, 523] width 25 height 12
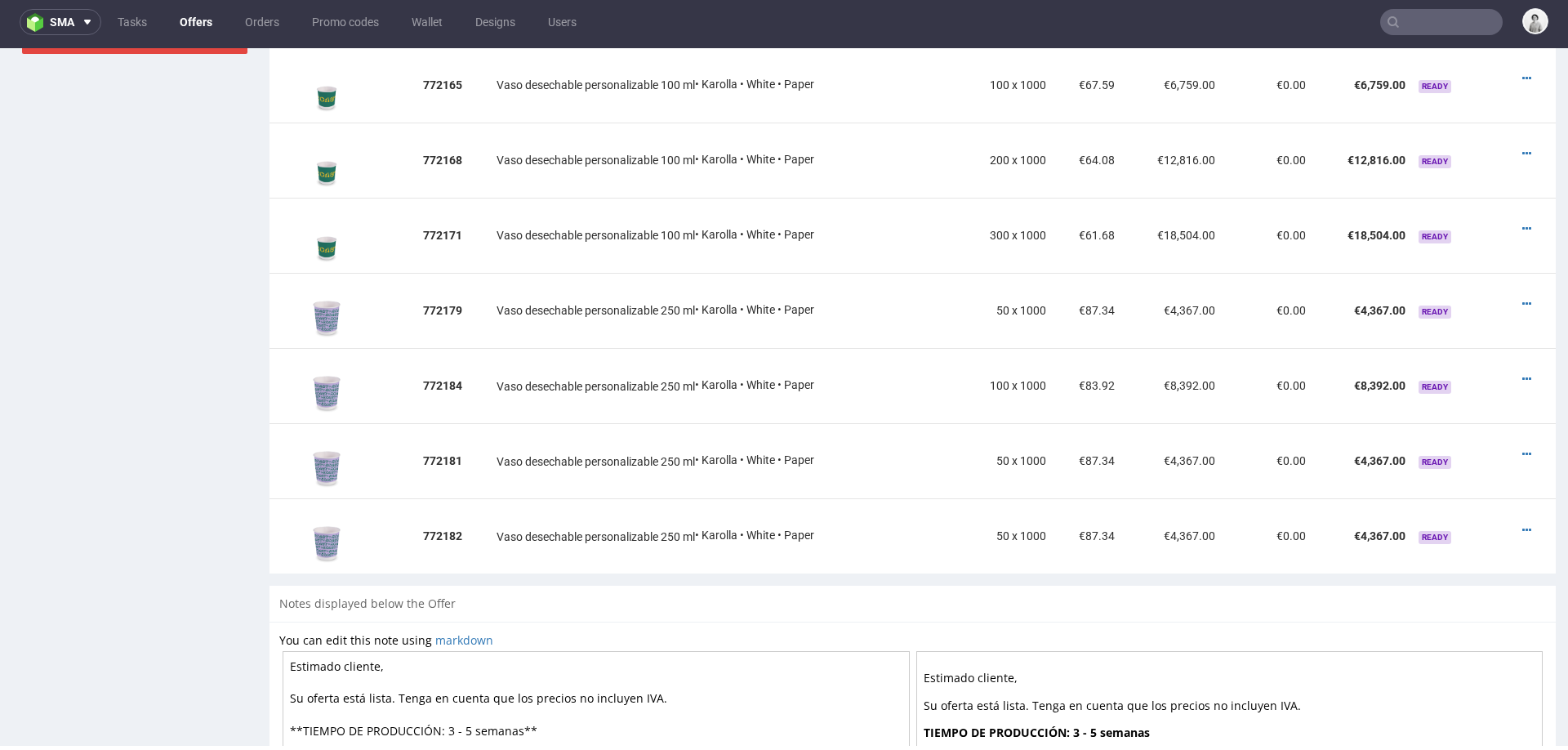
scroll to position [1161, 0]
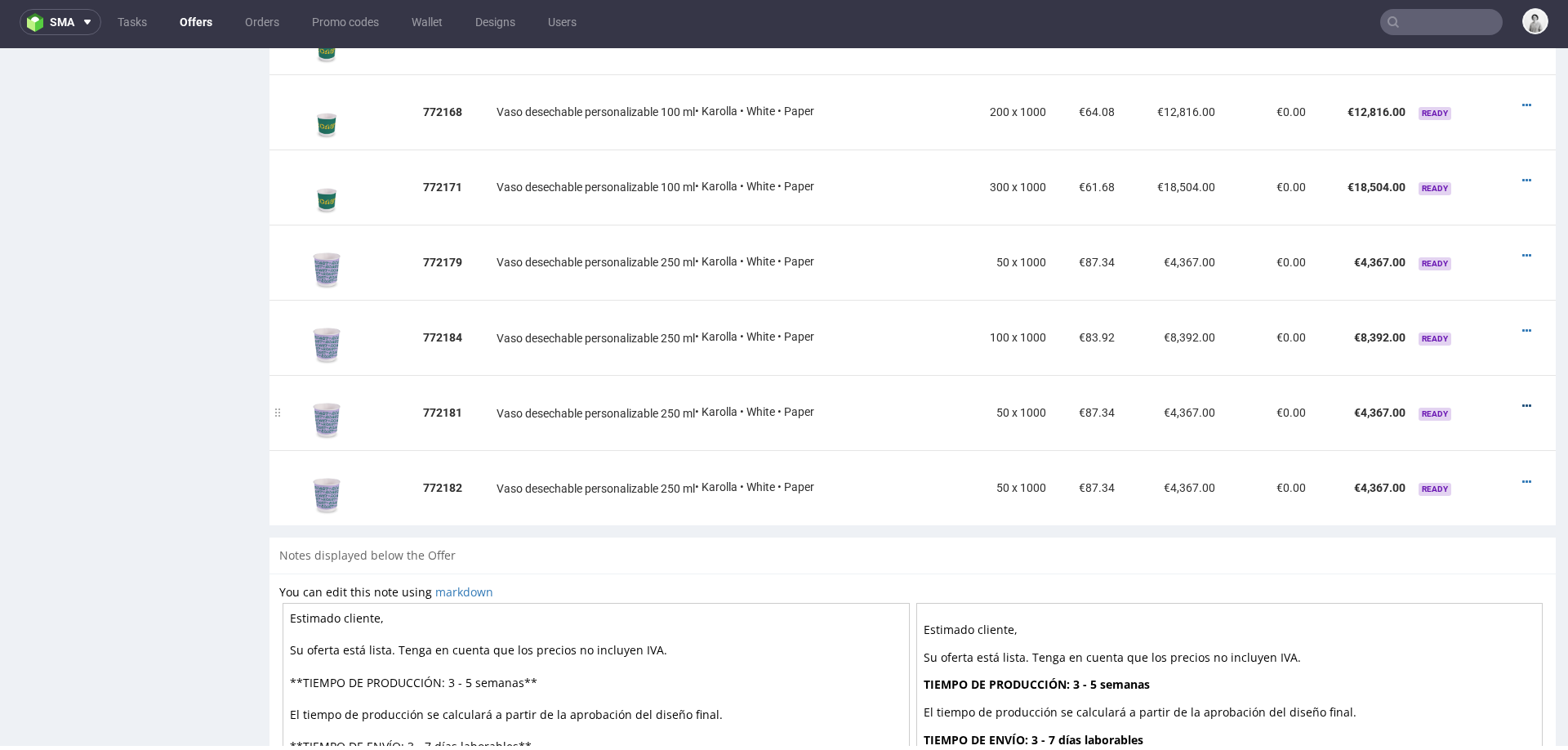
click at [1521, 400] on icon at bounding box center [1525, 406] width 9 height 12
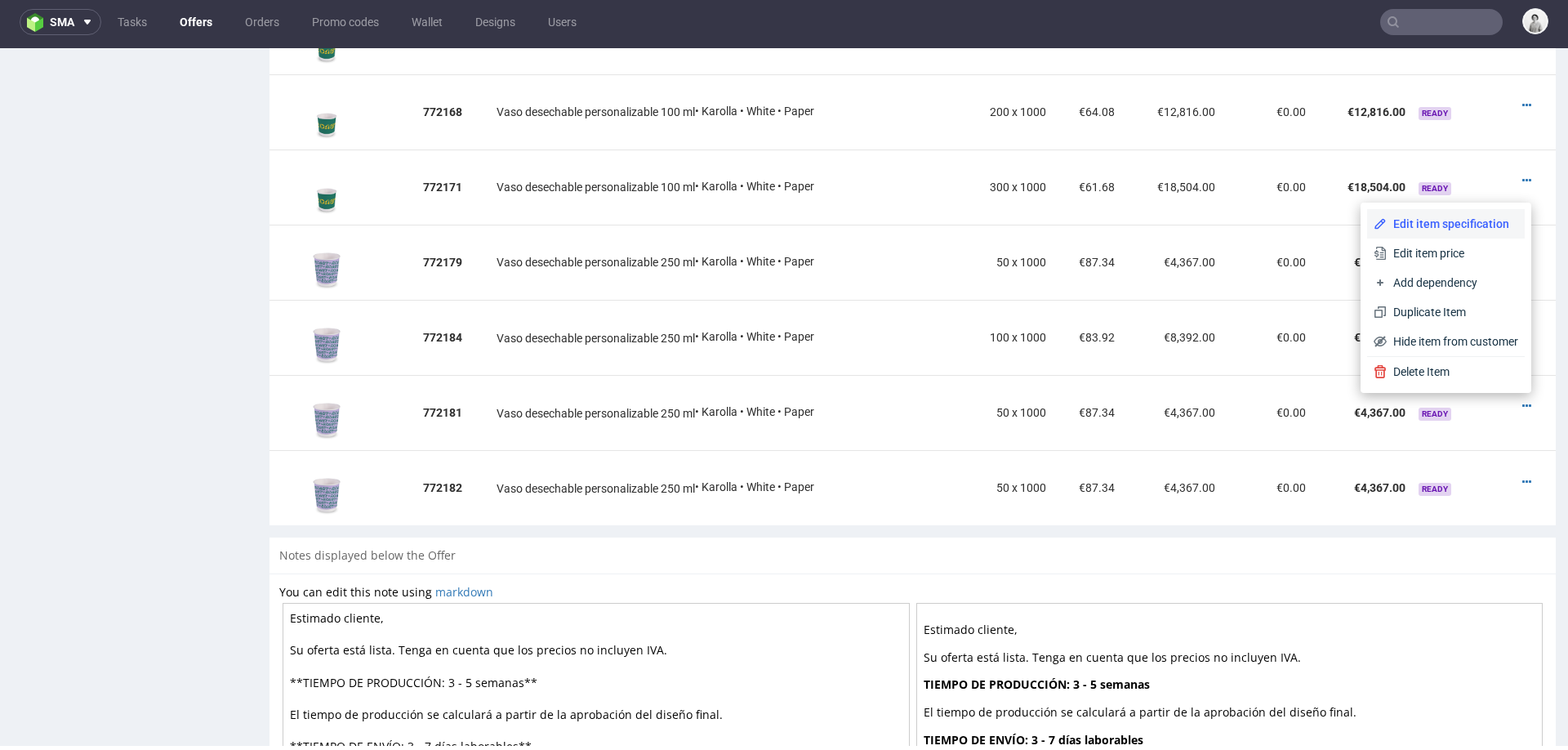
click at [1448, 229] on span "Edit item specification" at bounding box center [1452, 224] width 131 height 16
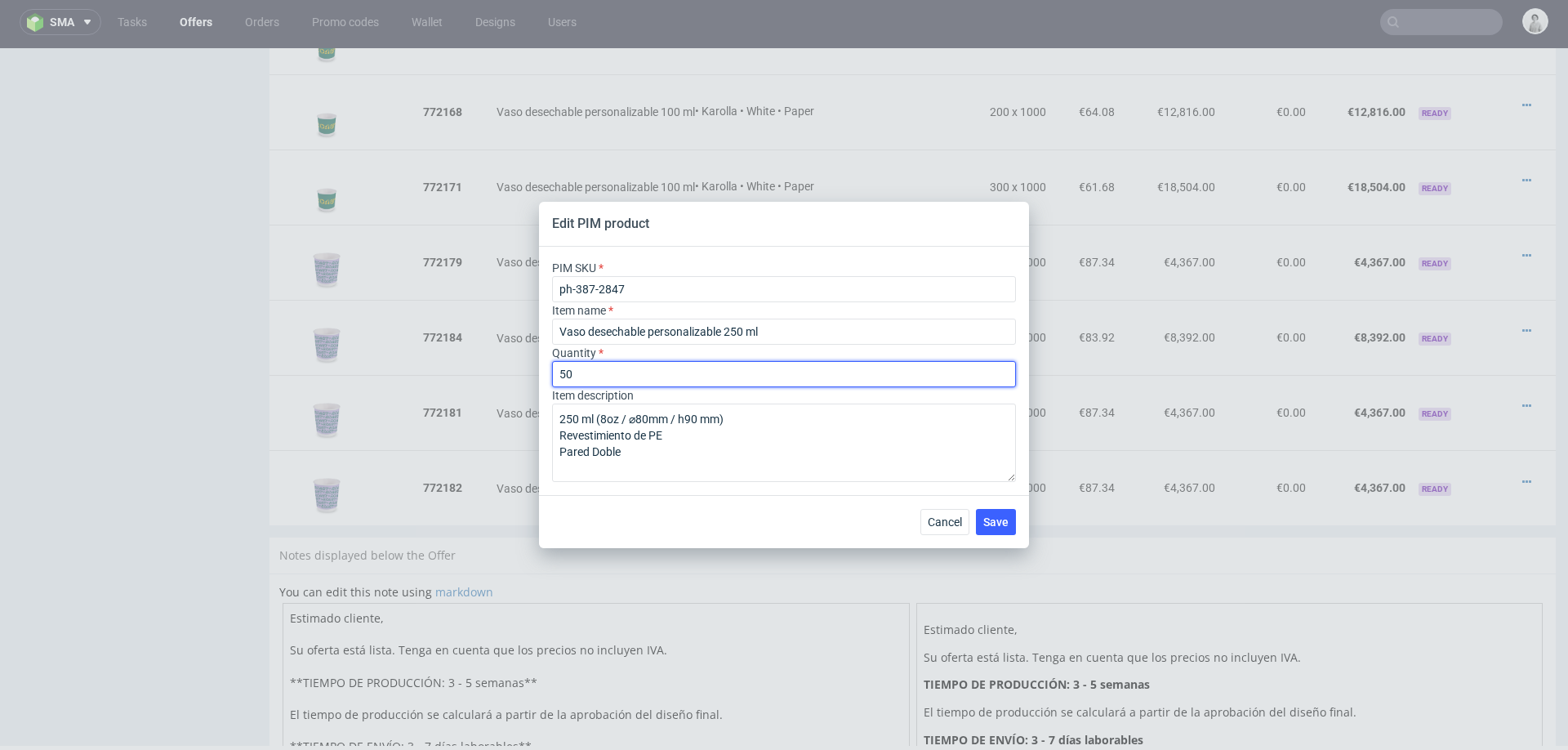
click at [691, 375] on input "50" at bounding box center [784, 374] width 464 height 26
type input "200"
click at [987, 518] on span "Save" at bounding box center [995, 523] width 25 height 12
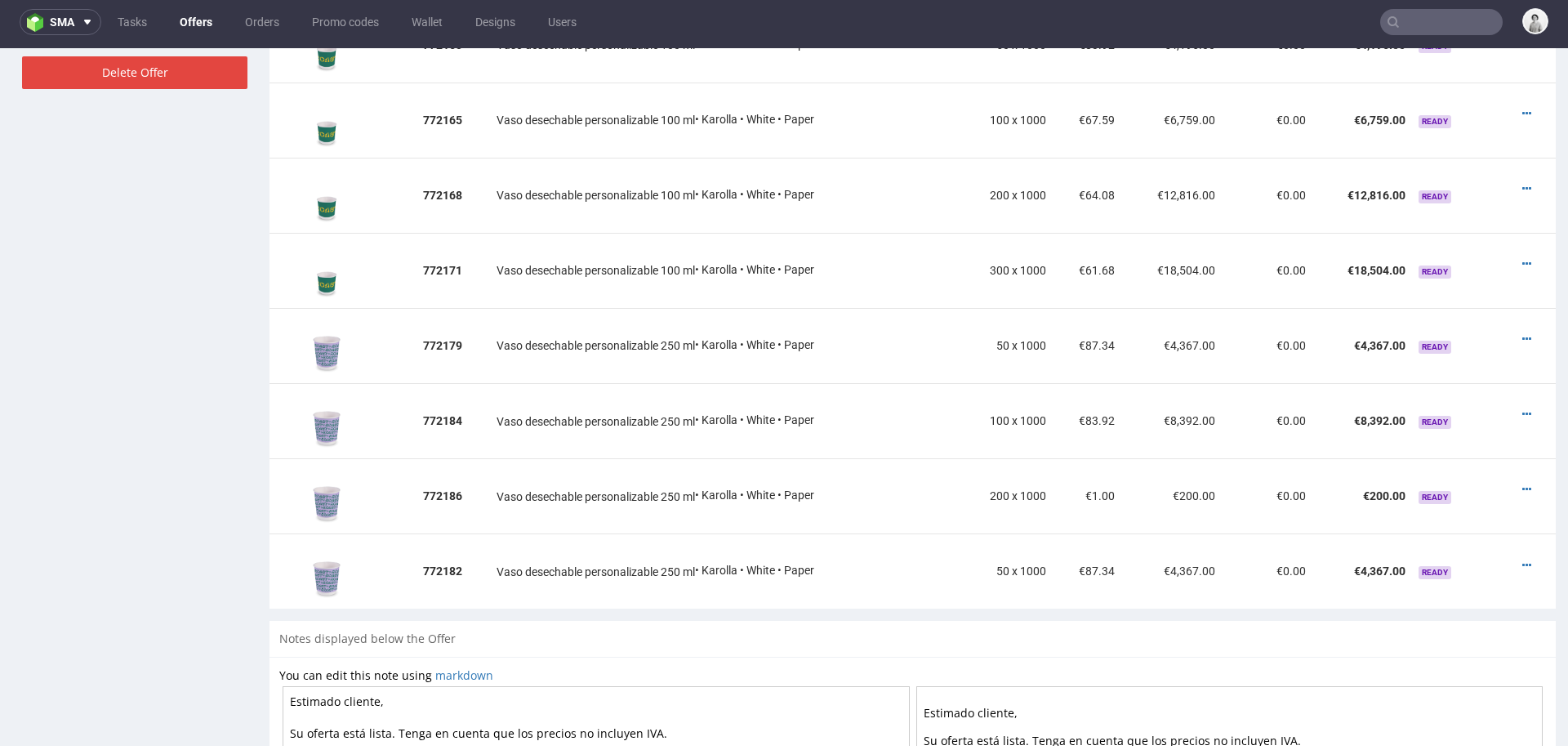
scroll to position [1177, 0]
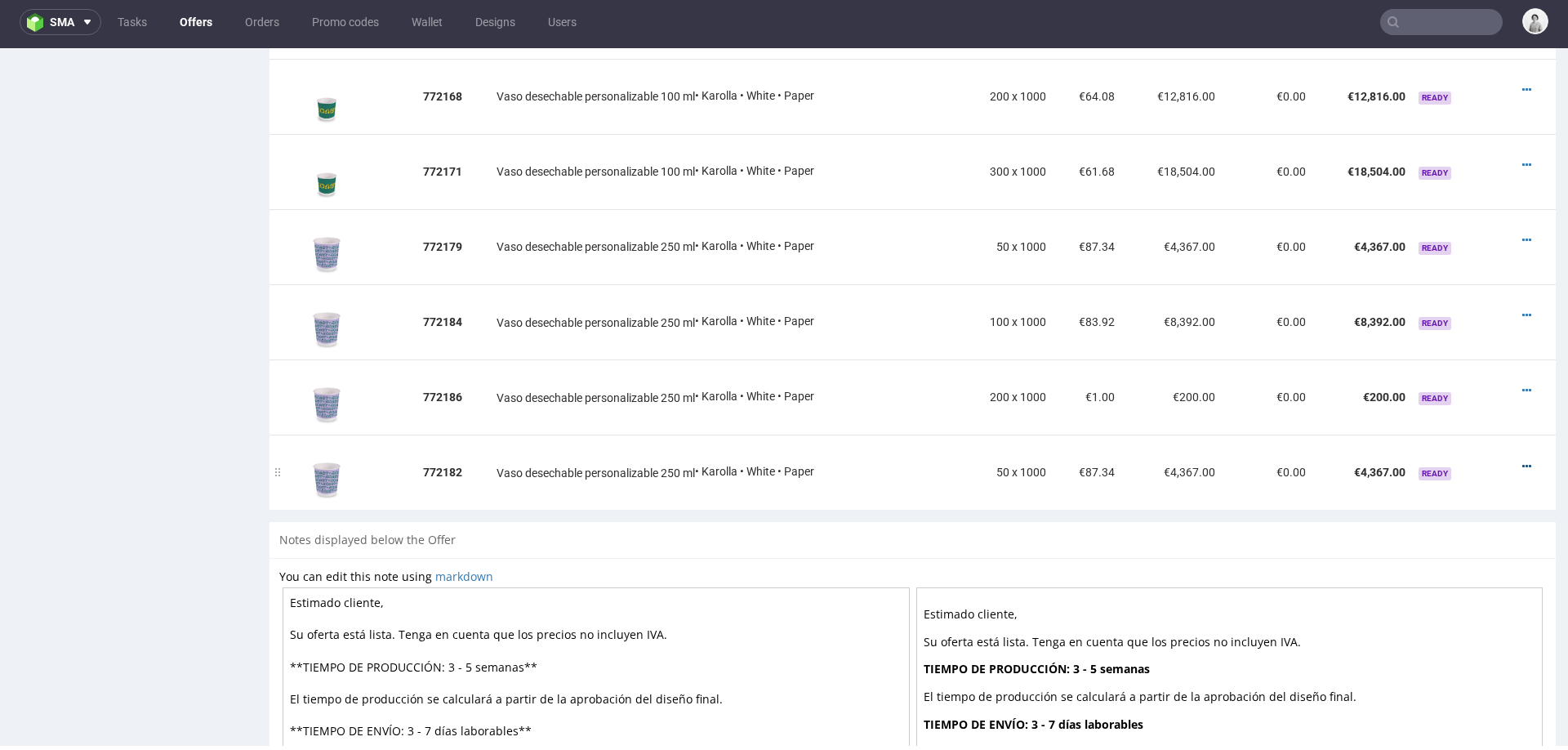
click at [1521, 460] on link at bounding box center [1525, 466] width 9 height 13
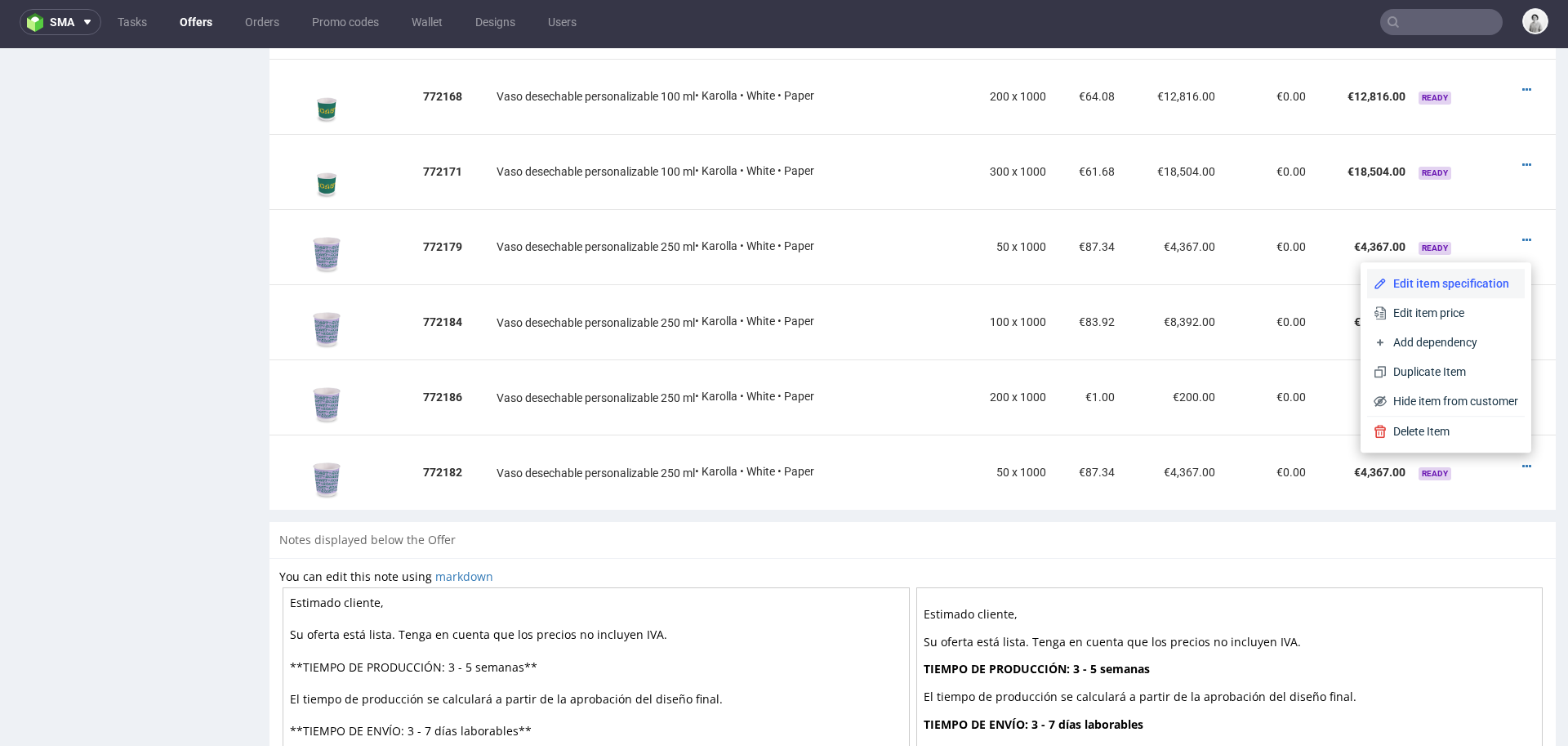
click at [1463, 276] on span "Edit item specification" at bounding box center [1452, 283] width 131 height 16
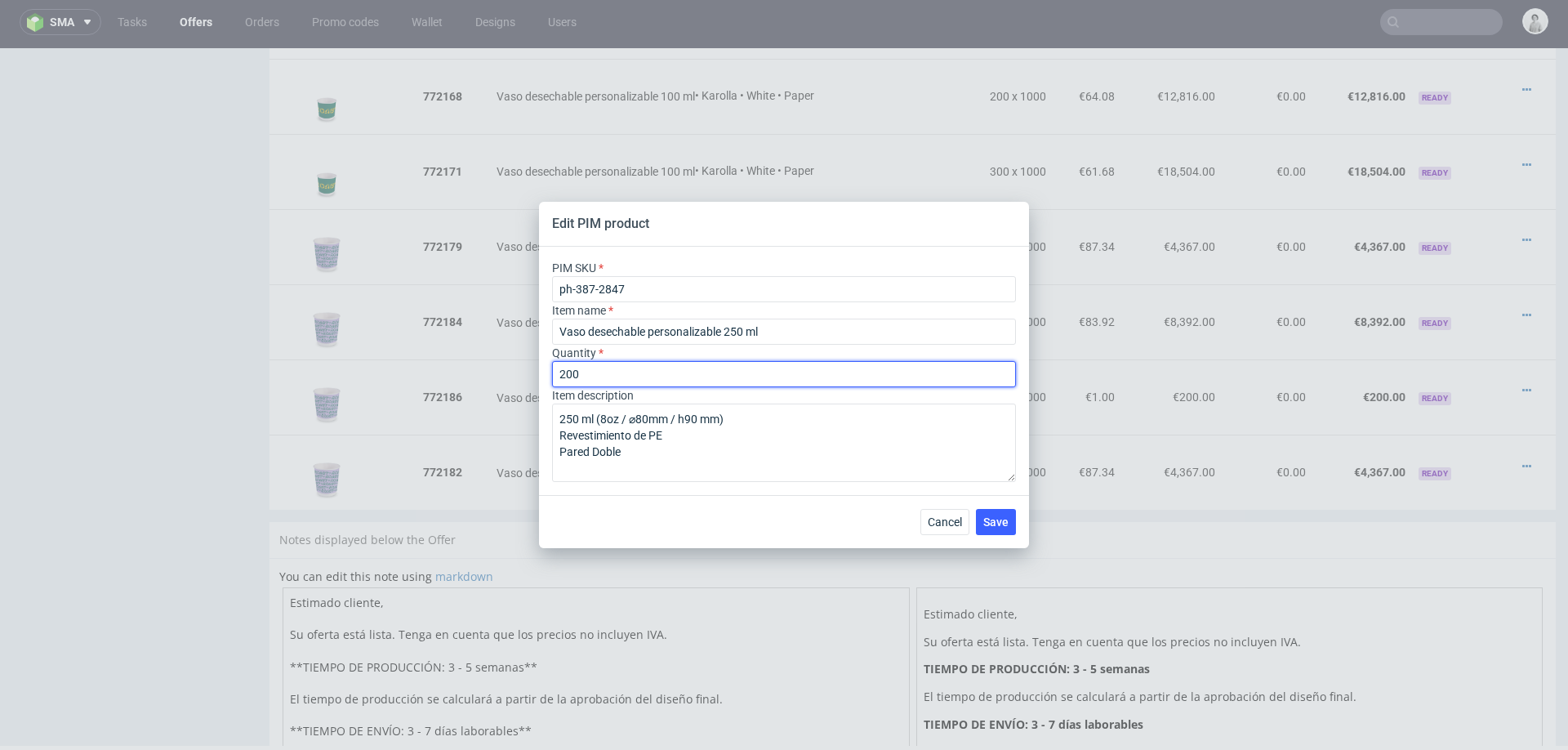
click at [687, 383] on input "200" at bounding box center [784, 374] width 464 height 26
type input "300"
click at [1003, 522] on span "Save" at bounding box center [995, 523] width 25 height 12
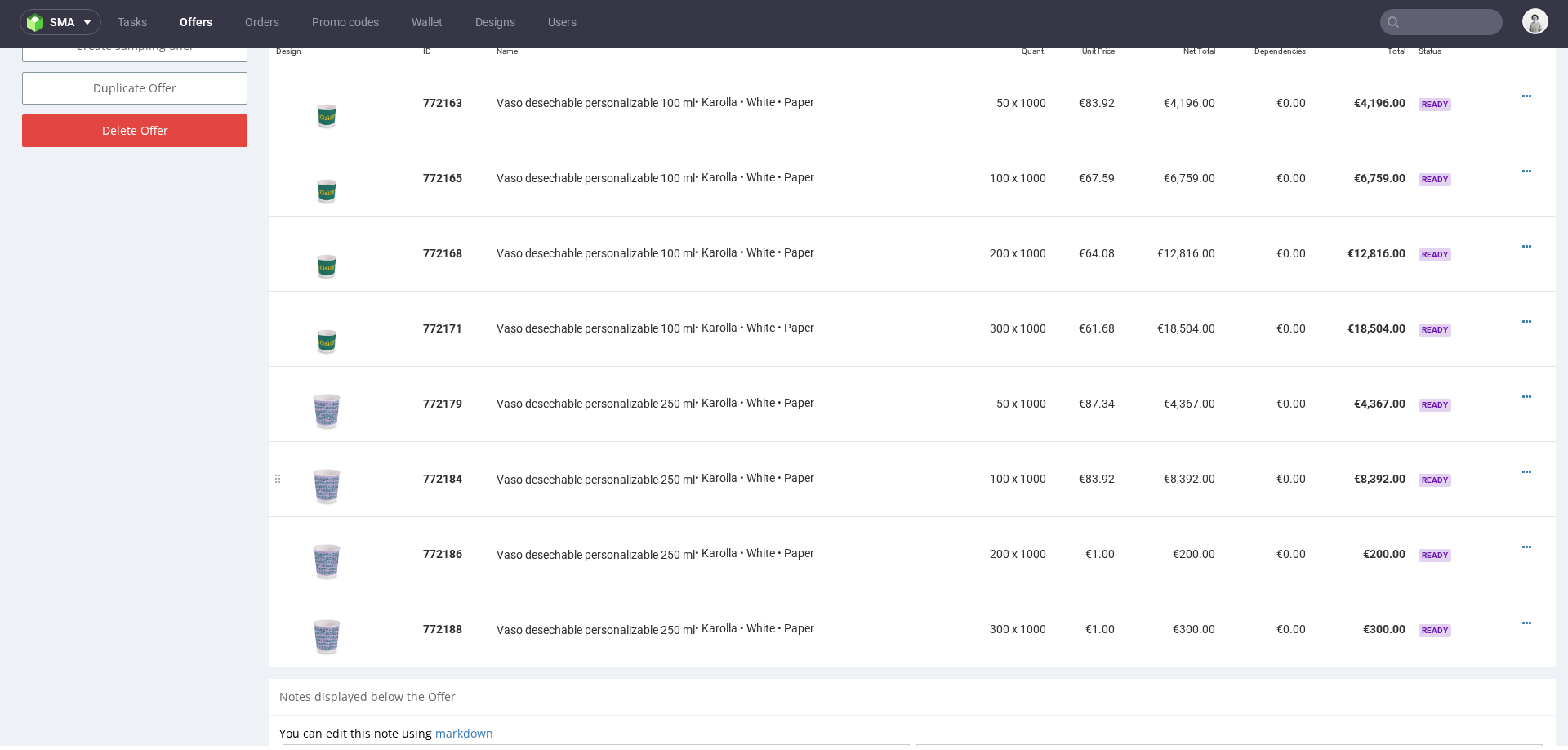
scroll to position [1019, 0]
click at [1521, 392] on icon at bounding box center [1525, 398] width 9 height 12
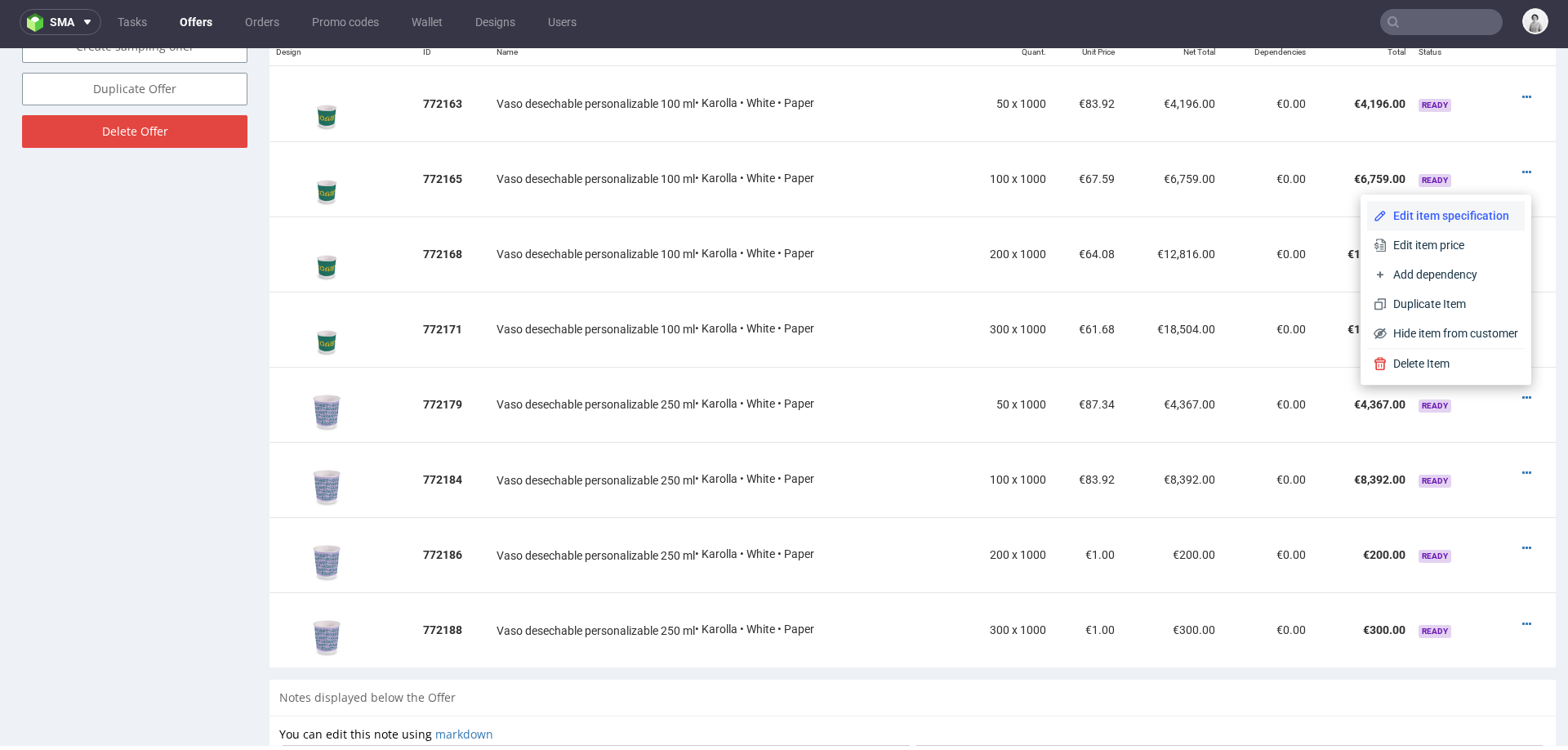
click at [1448, 205] on li "Edit item specification" at bounding box center [1445, 216] width 158 height 30
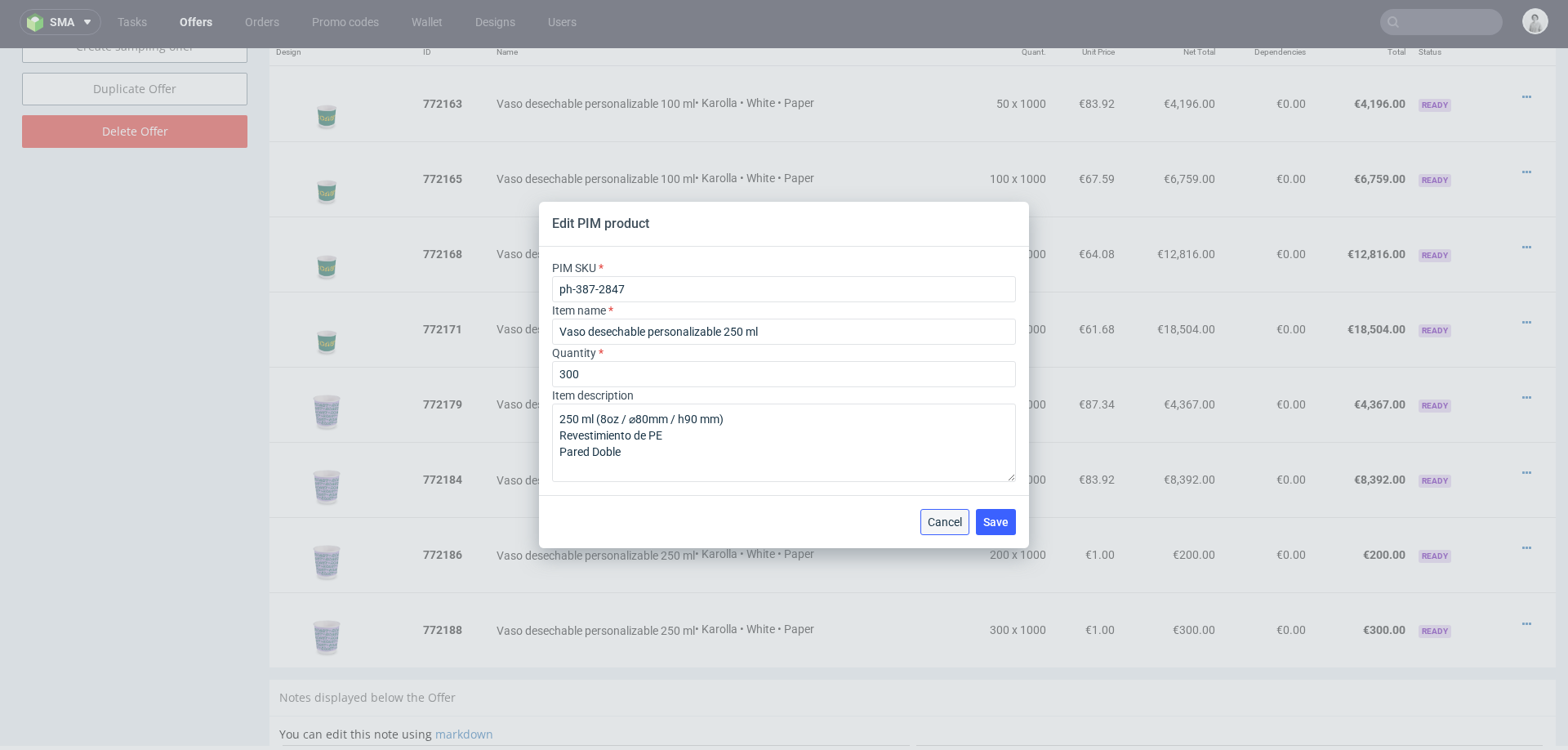
click at [947, 518] on span "Cancel" at bounding box center [944, 523] width 35 height 12
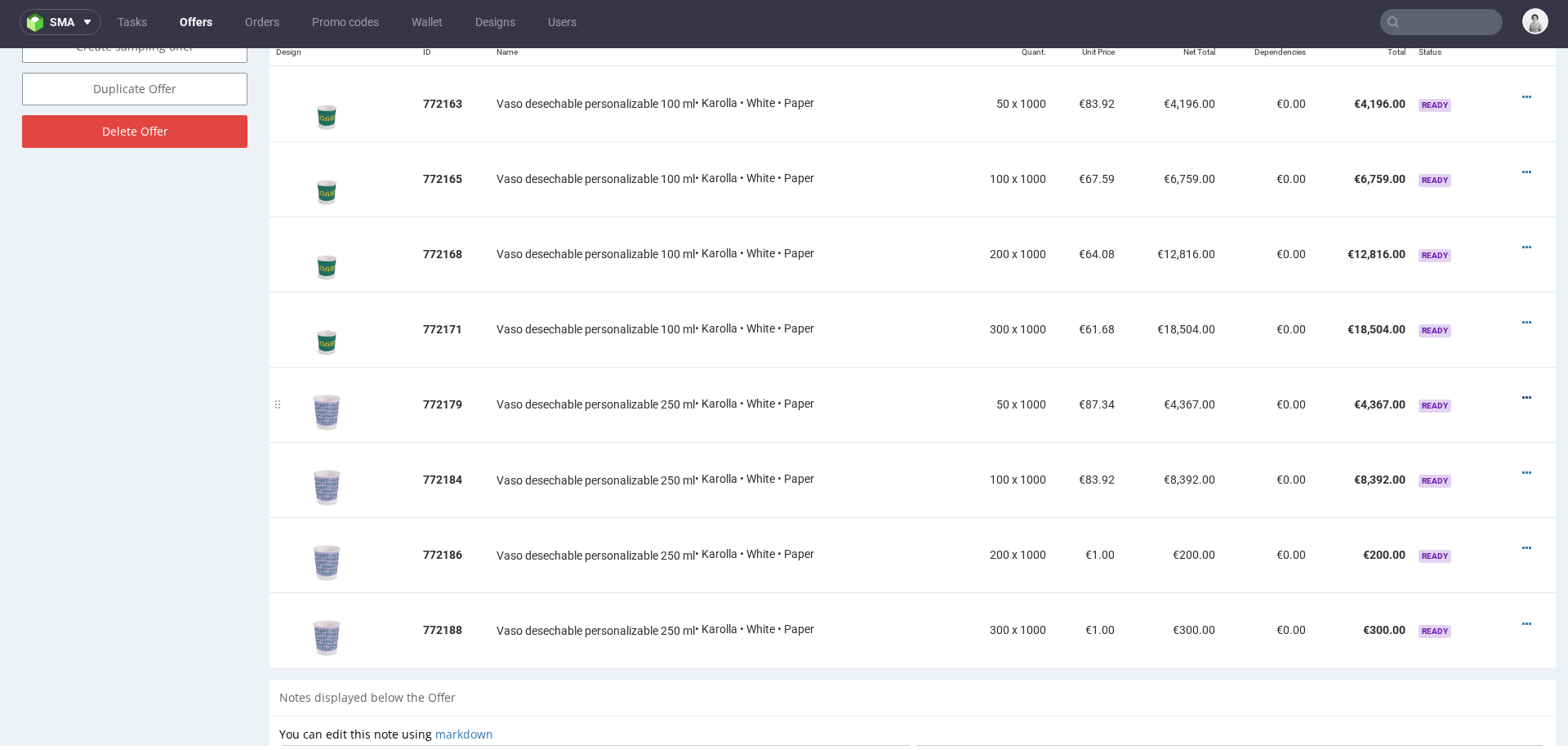
click at [1521, 392] on icon at bounding box center [1525, 398] width 9 height 12
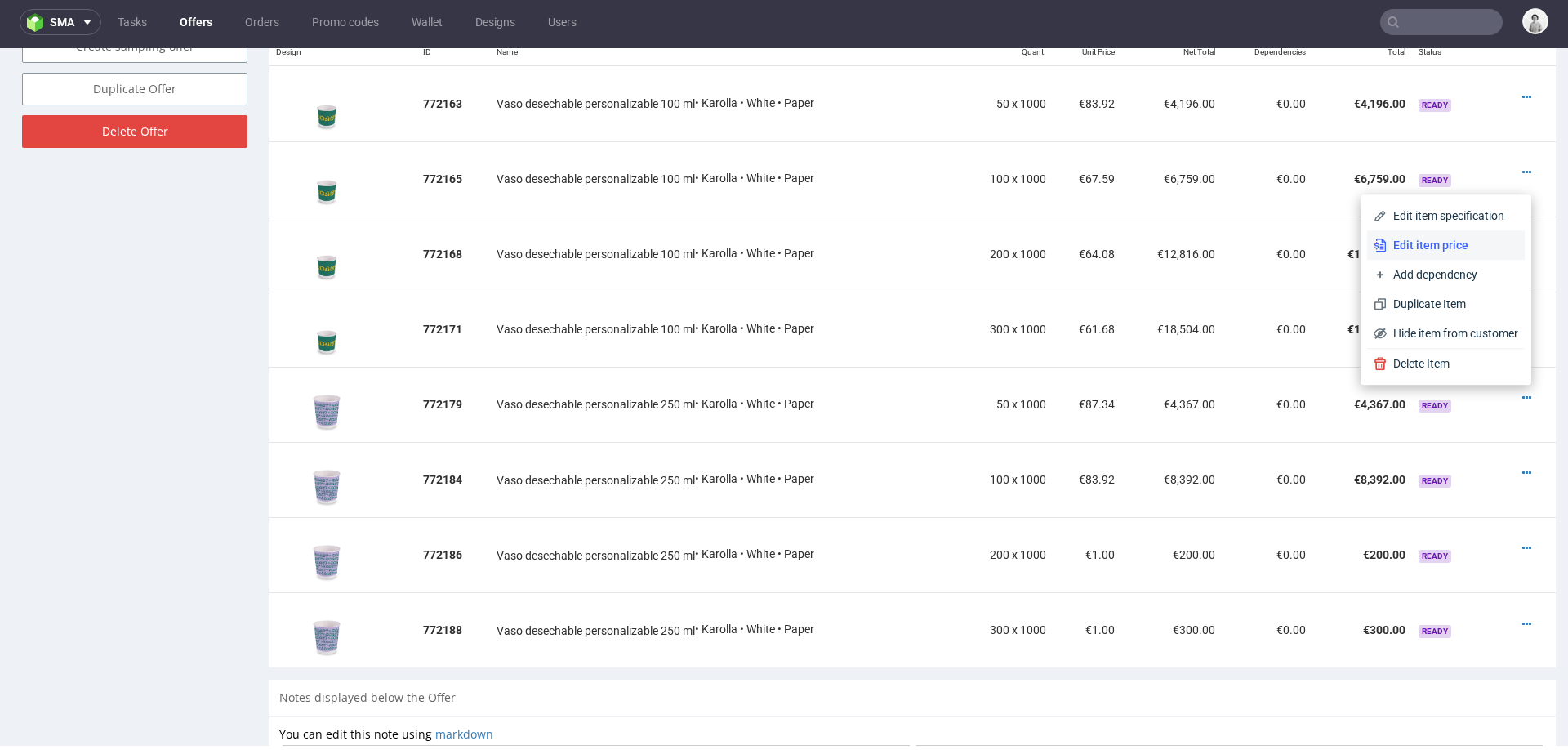
click at [1455, 245] on span "Edit item price" at bounding box center [1452, 244] width 131 height 16
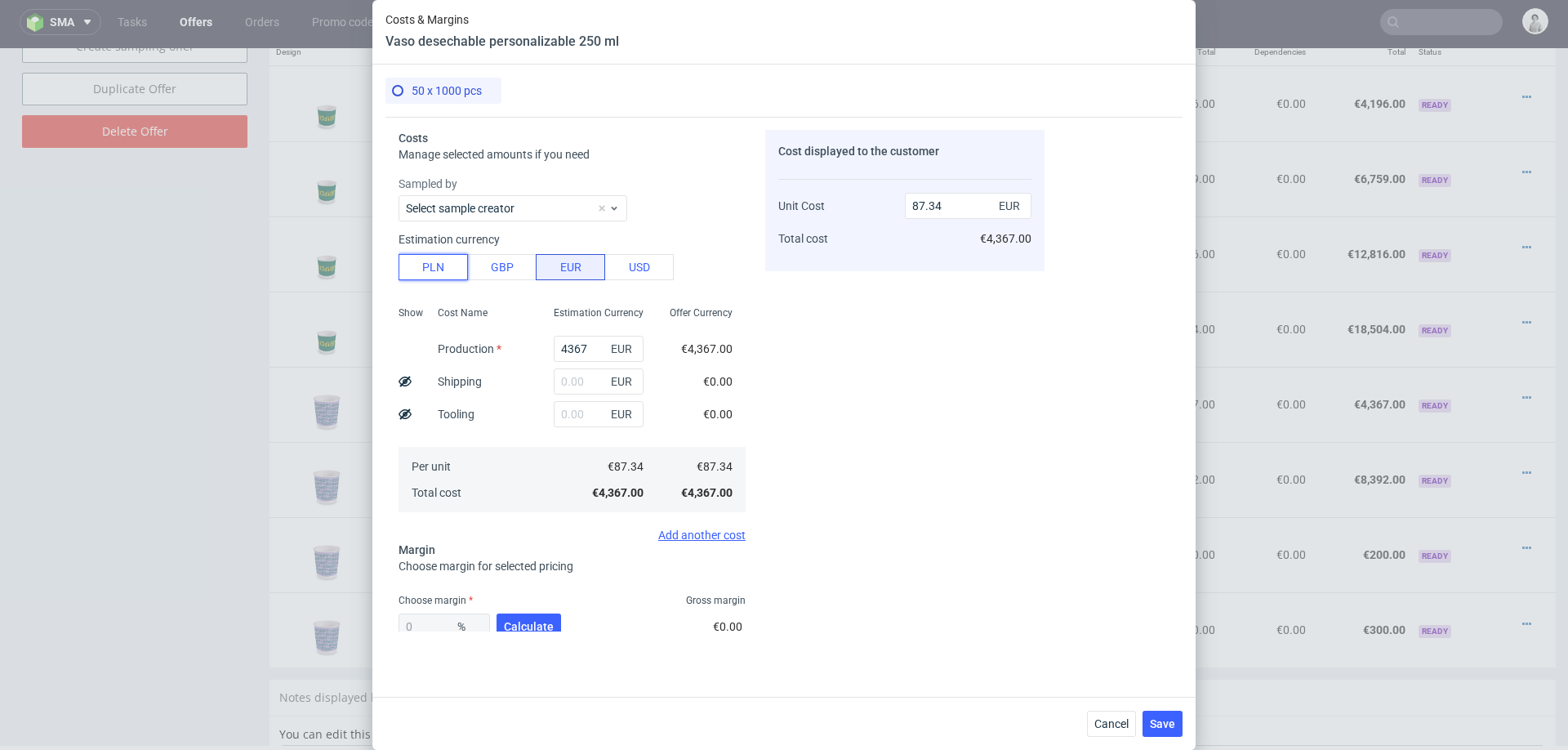
click at [443, 266] on button "PLN" at bounding box center [433, 267] width 70 height 26
type input "20.52"
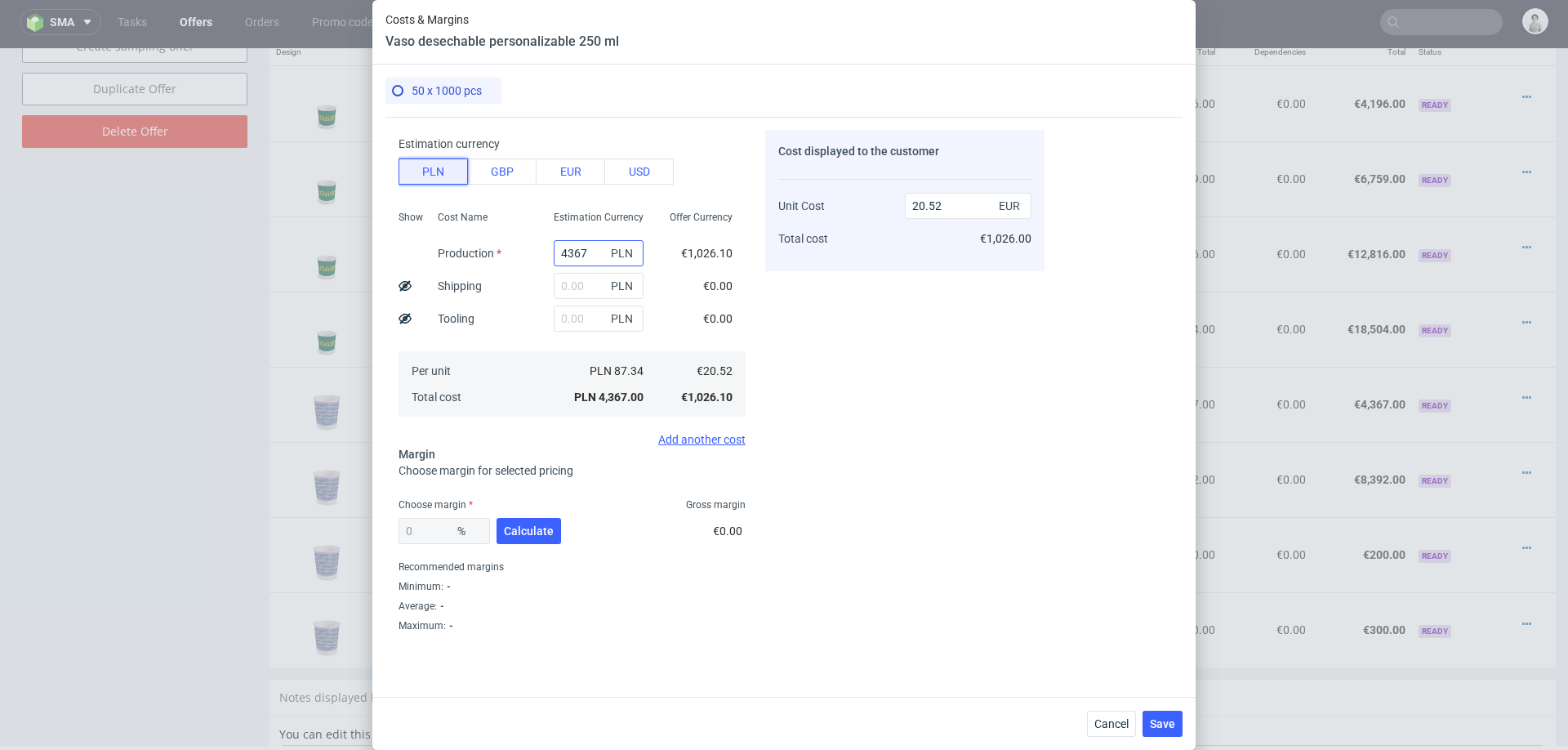
click at [580, 255] on input "4367" at bounding box center [598, 253] width 89 height 26
type input "10000"
type input "46.99"
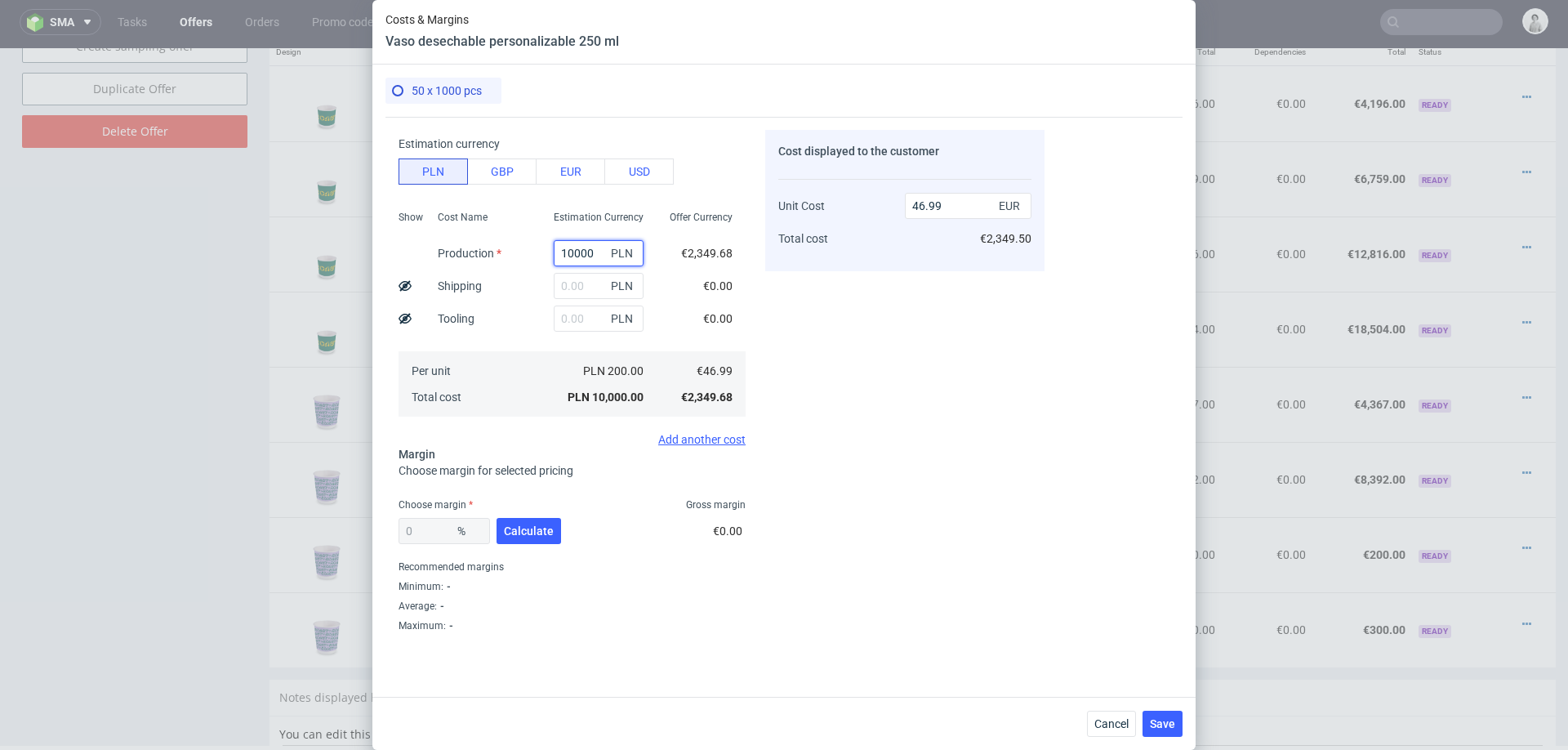
type input "10000"
click at [900, 312] on div "Cost displayed to the customer Unit Cost Total cost 46.99 EUR €2,349.50" at bounding box center [904, 380] width 279 height 502
click at [586, 282] on input "text" at bounding box center [598, 286] width 89 height 26
type input "3000"
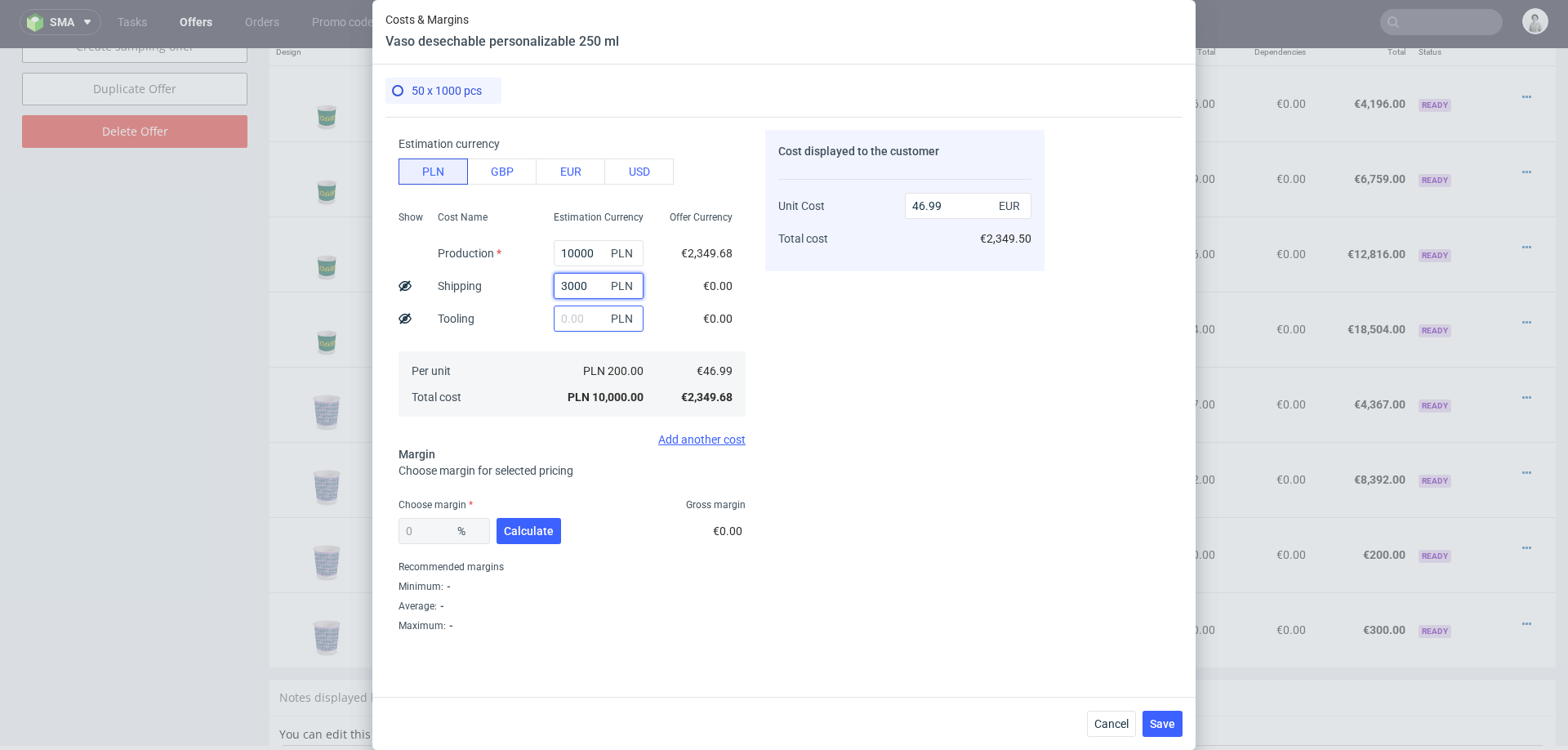
type input "61.09"
type input "3000"
click at [540, 531] on span "Calculate" at bounding box center [528, 531] width 50 height 12
type input "31.93"
type input "89.75"
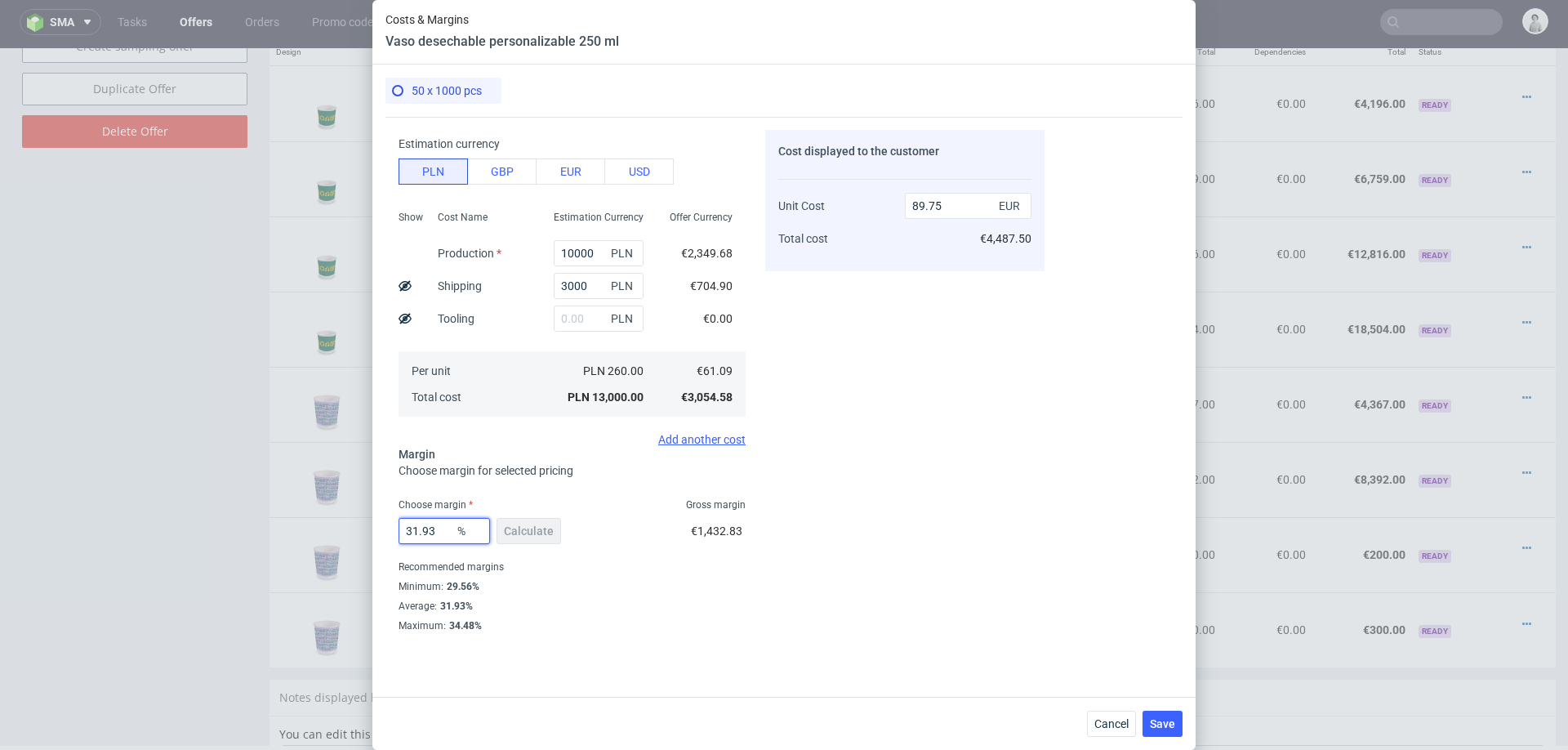
click at [450, 525] on input "31.93" at bounding box center [444, 530] width 91 height 26
type input "30"
type input "87.28"
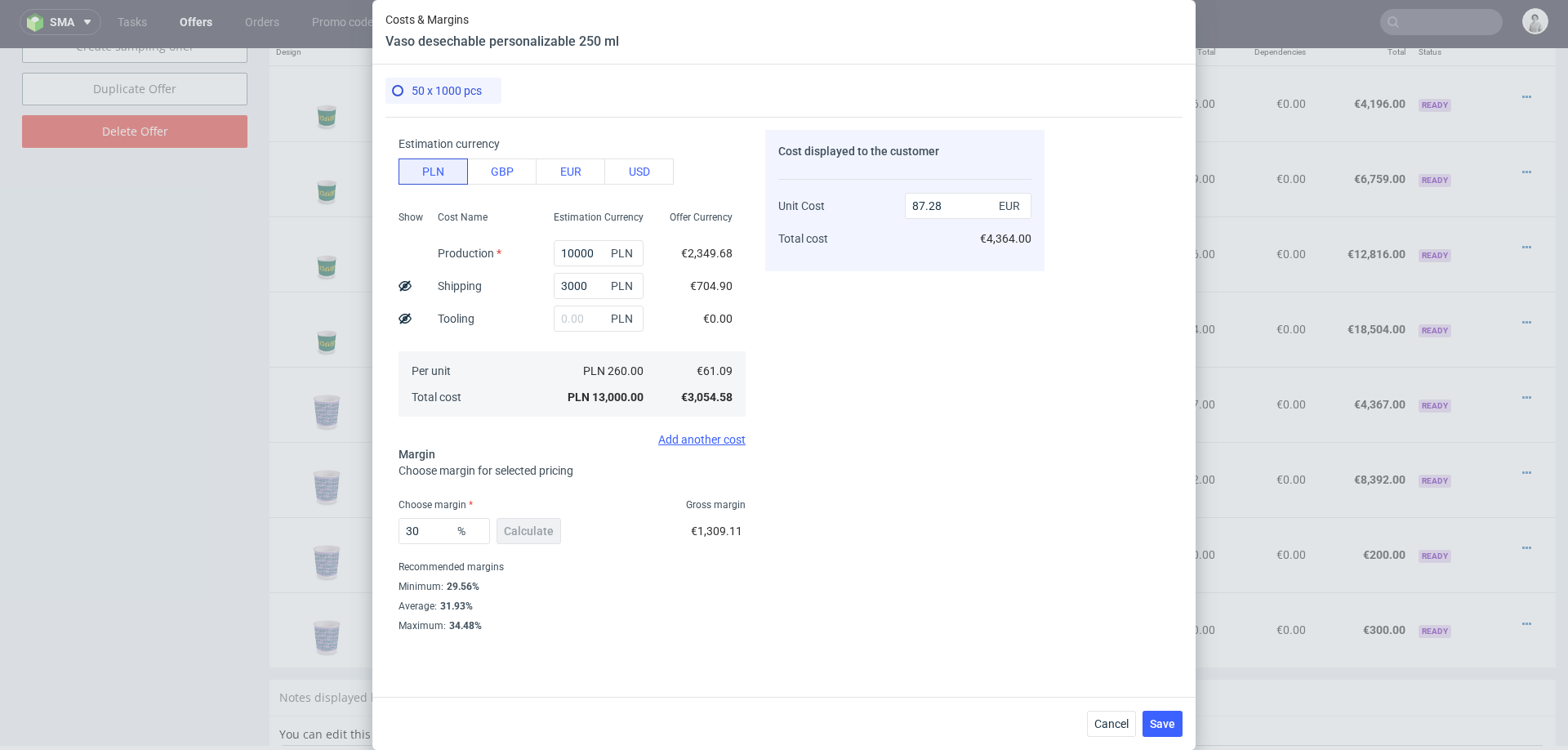
click at [1056, 641] on div "Costs Manage selected amounts if you need Sampled by Select sample creator Esti…" at bounding box center [784, 400] width 796 height 567
click at [431, 536] on input "30" at bounding box center [444, 530] width 91 height 26
type input "3"
type input "0"
type input "61.09"
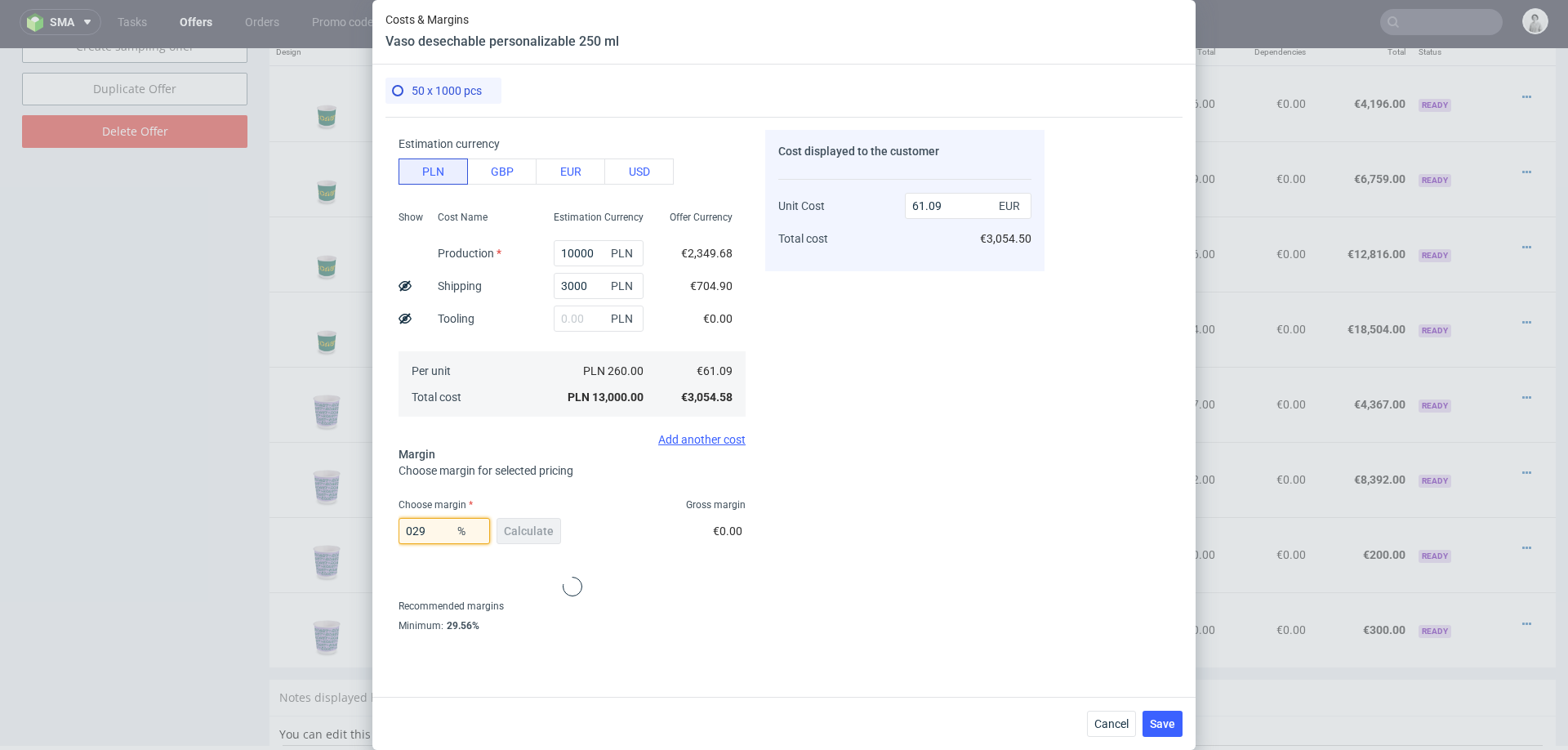
type input "2"
type input "62.34"
type input "29"
type input "86.05"
type input "29.6"
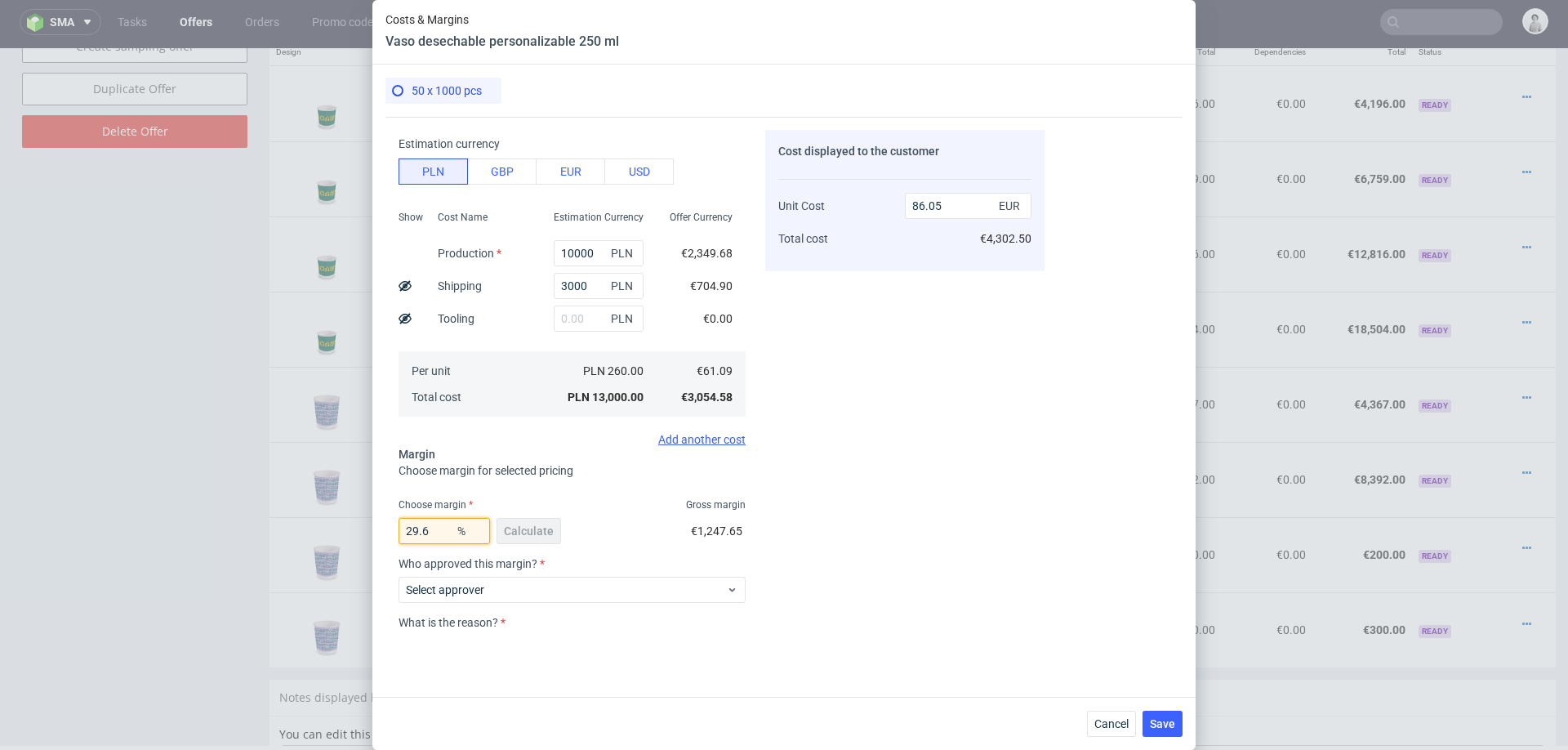
type input "86.78"
type input "29"
type input "86.05"
type input "29"
click at [734, 548] on div "€1,247.65" at bounding box center [718, 534] width 55 height 46
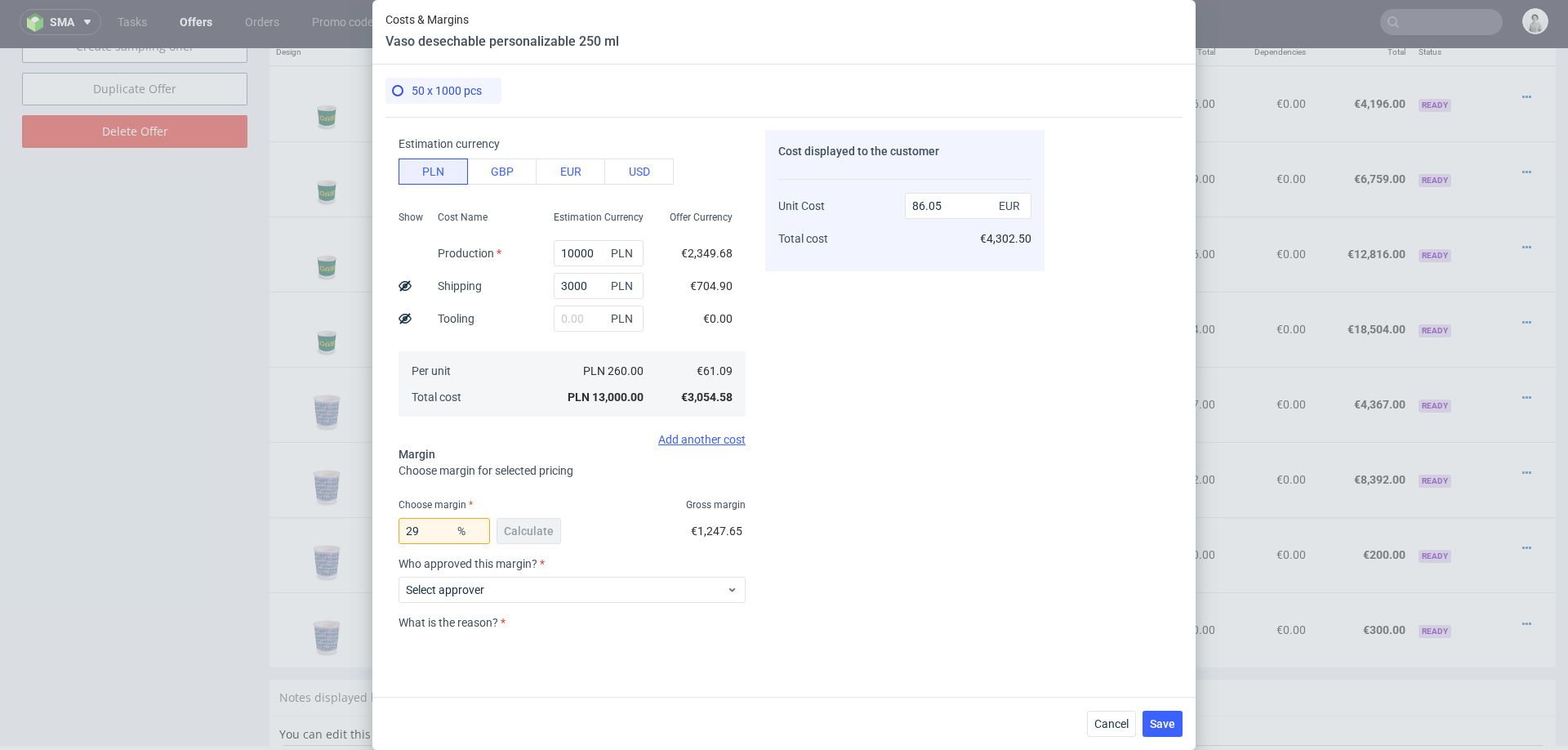
scroll to position [214, 0]
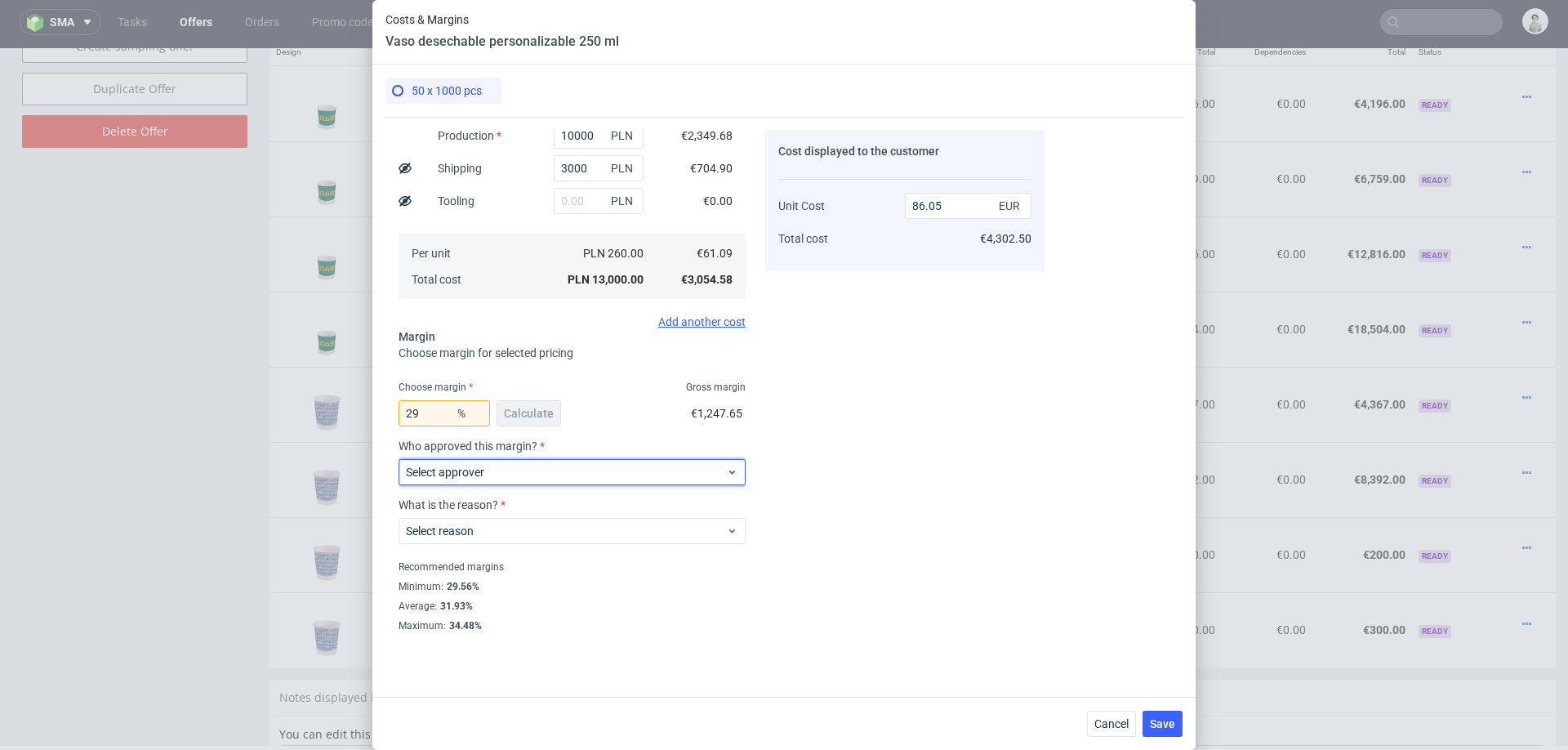
click at [574, 474] on span "Select approver" at bounding box center [566, 472] width 320 height 16
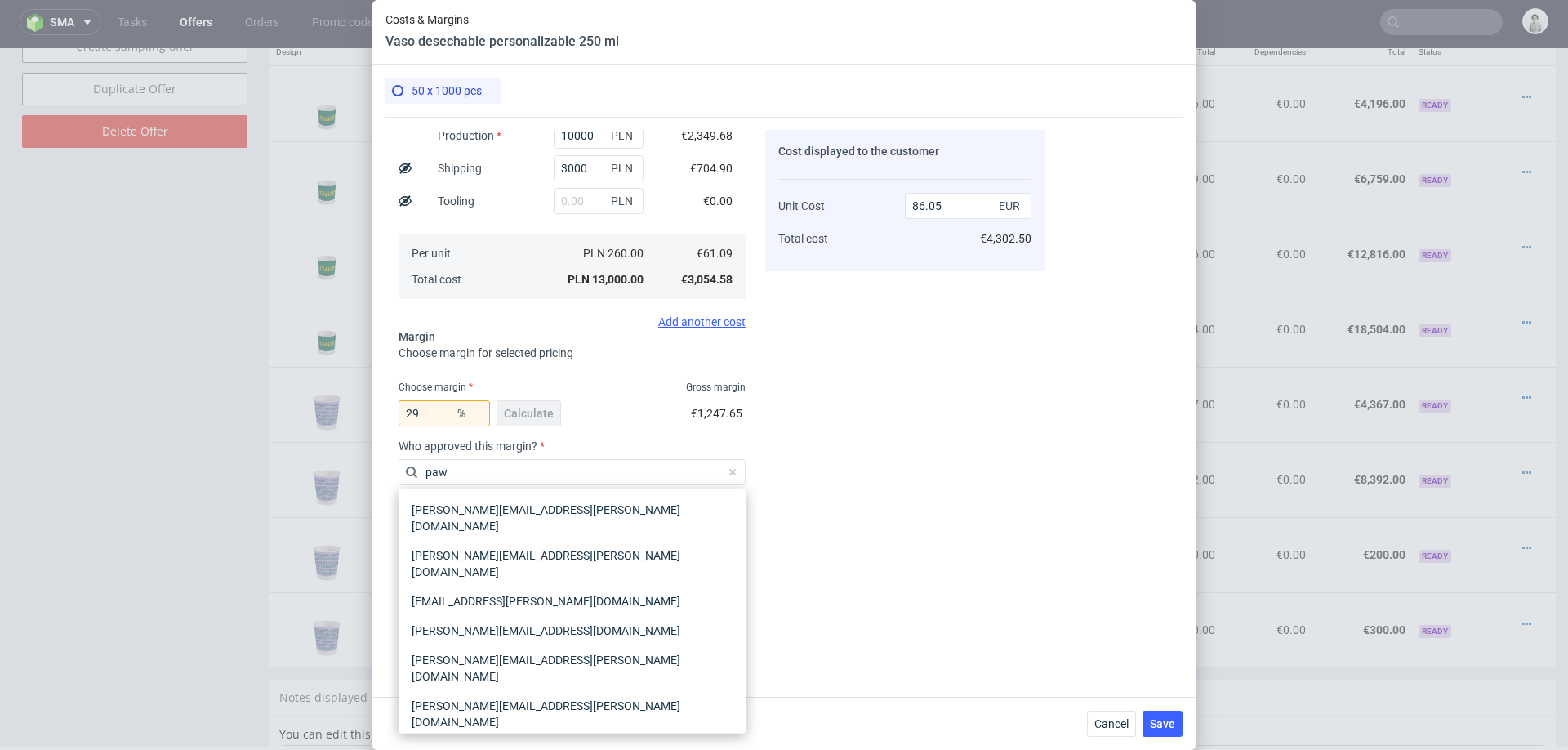
type input "pawe"
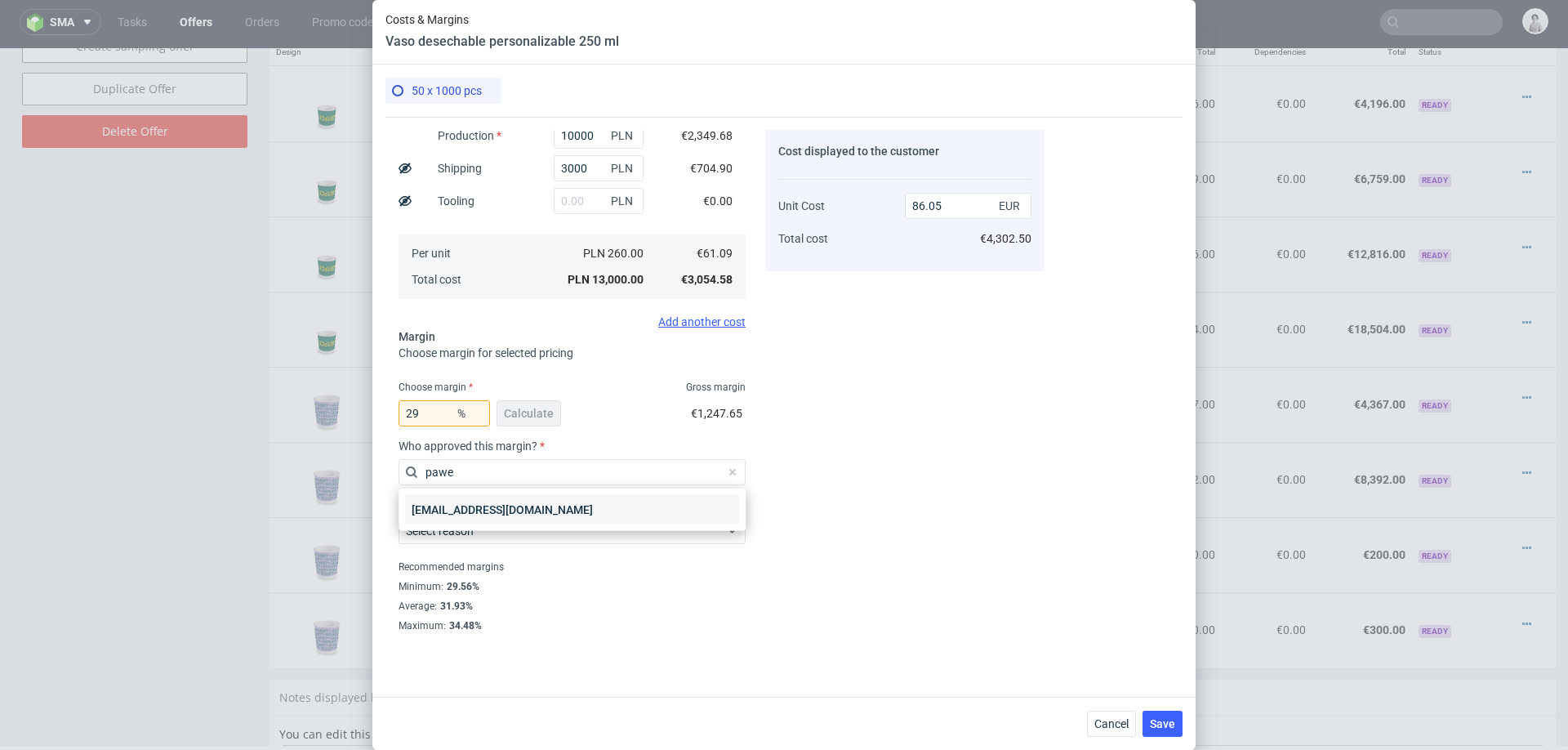
click at [524, 506] on div "[EMAIL_ADDRESS][DOMAIN_NAME]" at bounding box center [572, 510] width 334 height 30
click at [520, 530] on span "Select reason" at bounding box center [566, 530] width 320 height 16
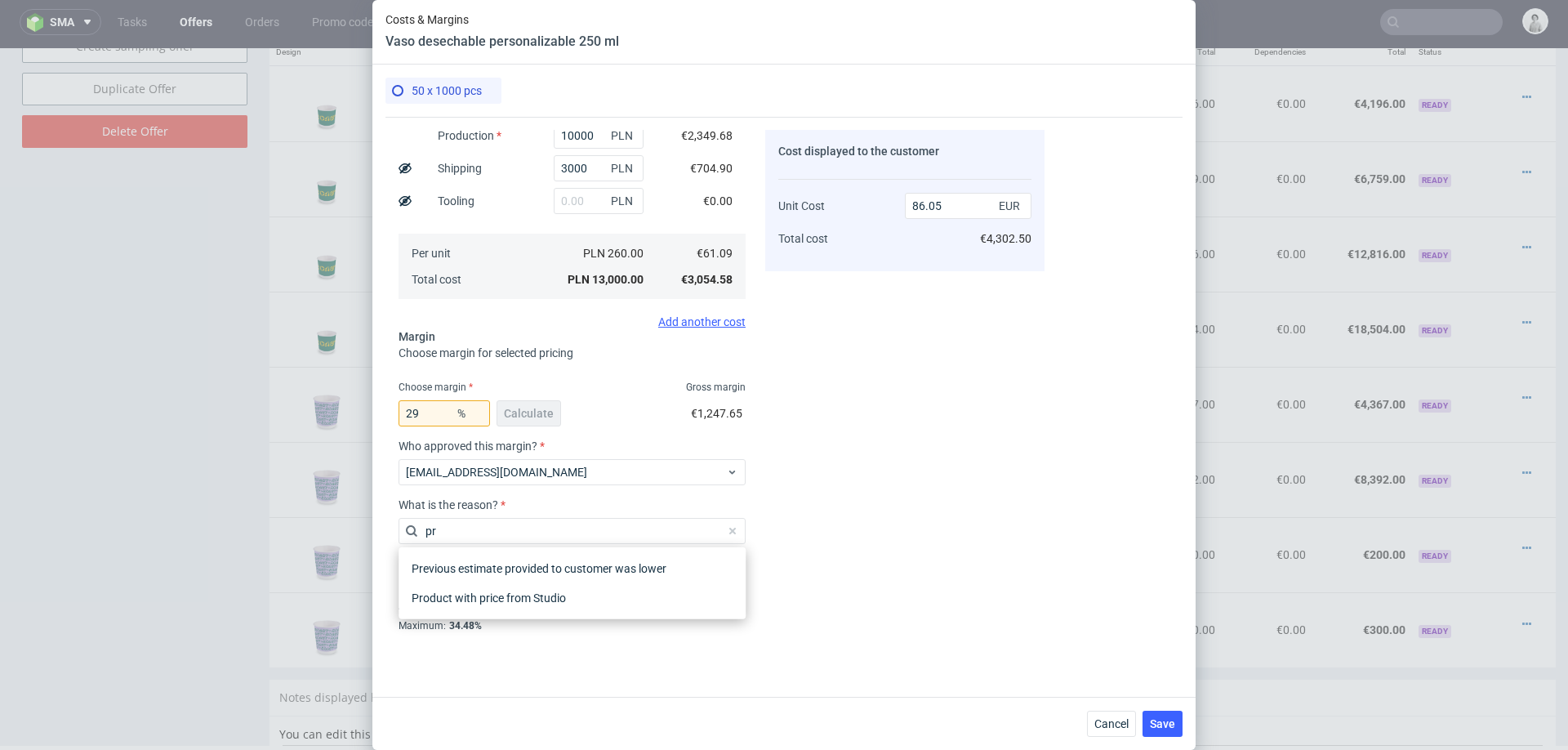
type input "pro"
click at [552, 590] on div "Product with price from Studio" at bounding box center [572, 598] width 334 height 30
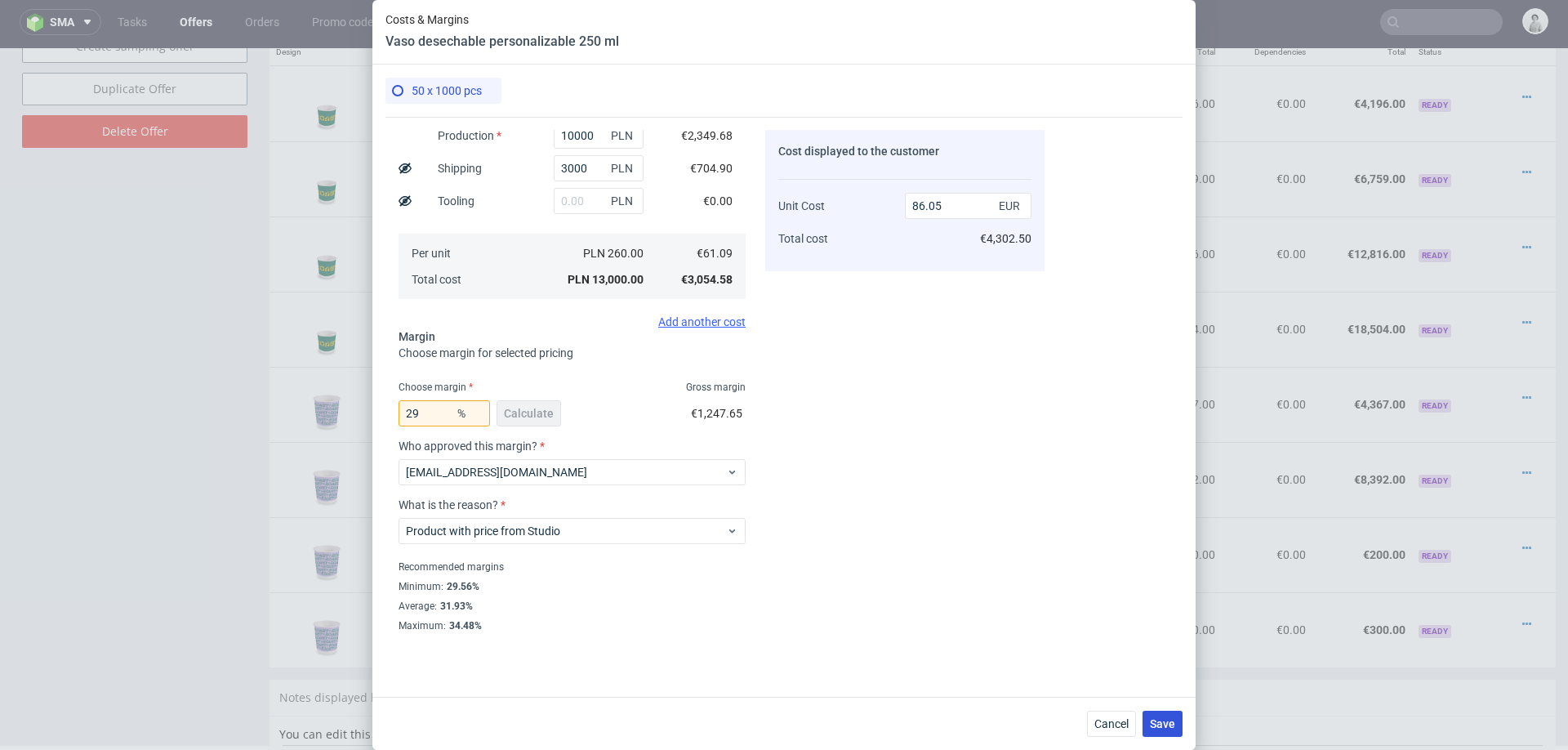
click at [1151, 718] on span "Save" at bounding box center [1162, 724] width 25 height 12
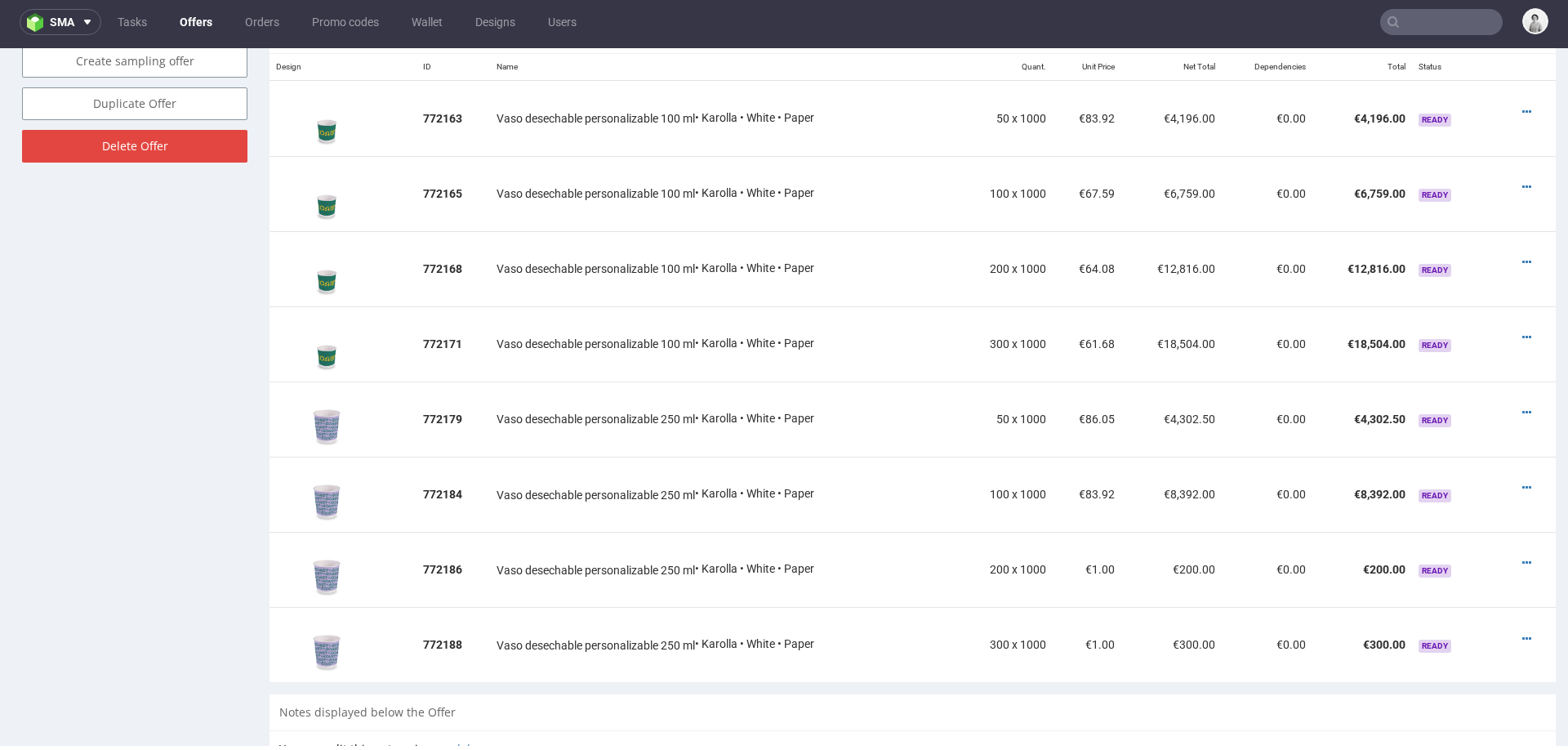
scroll to position [1008, 0]
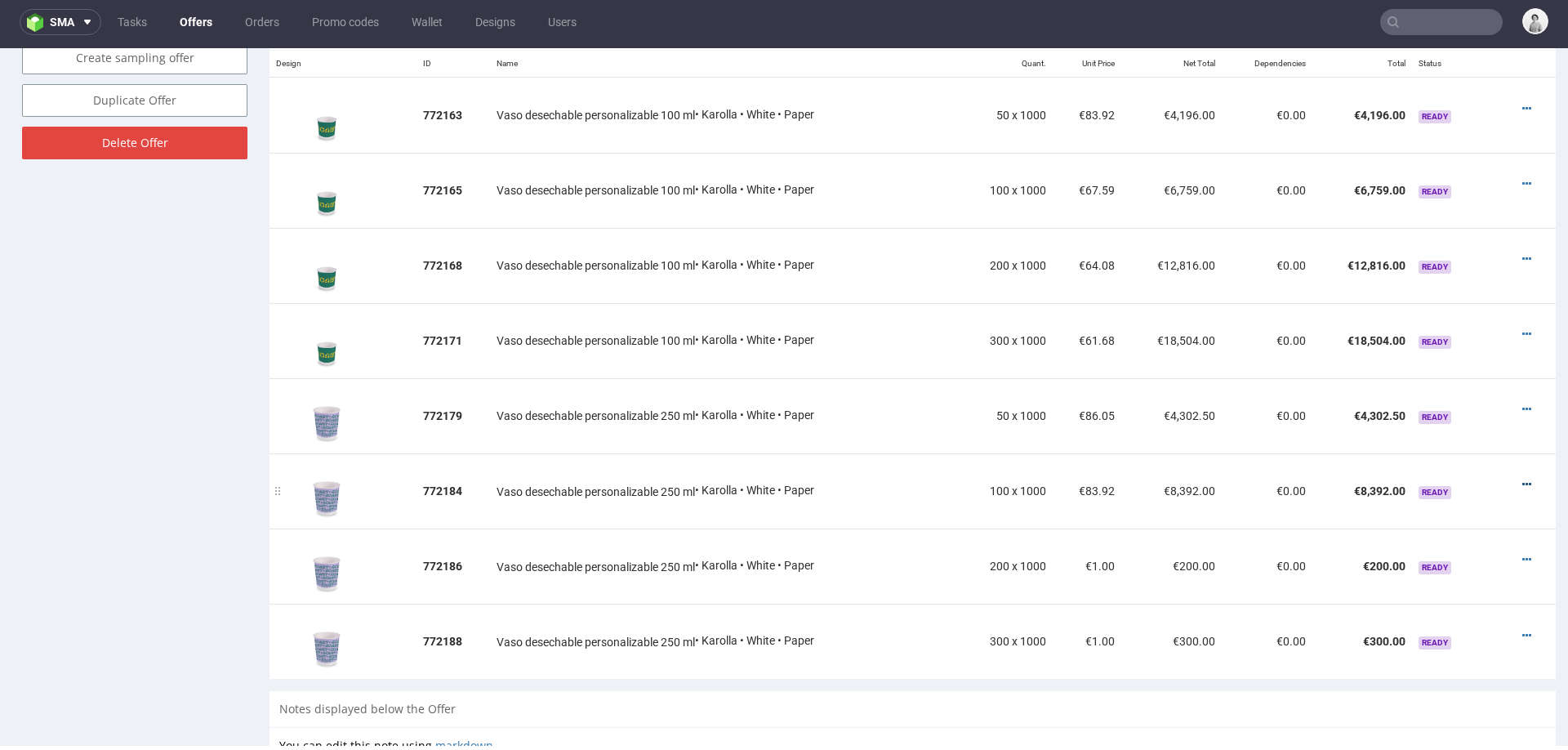
click at [1521, 479] on icon at bounding box center [1525, 485] width 9 height 12
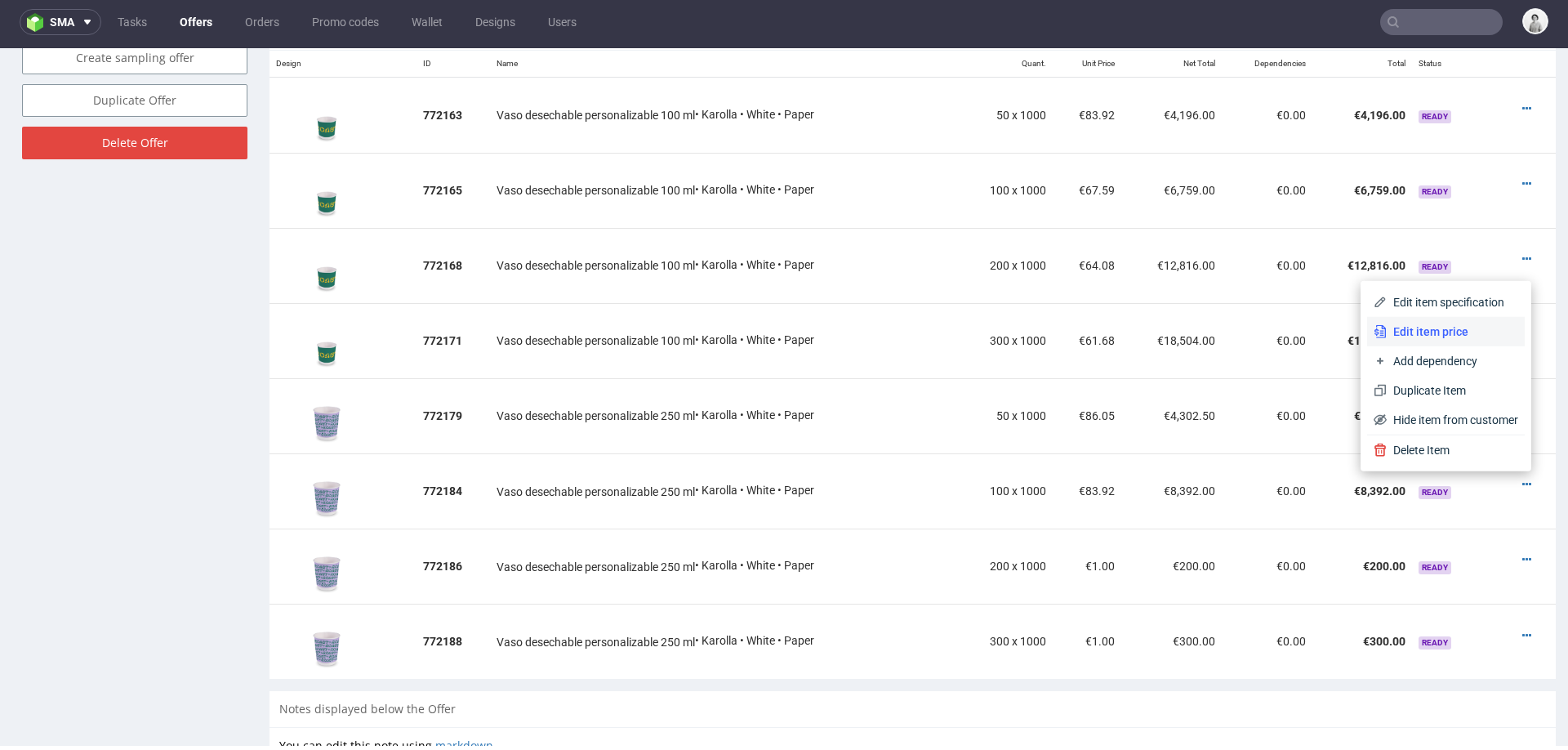
click at [1440, 320] on li "Edit item price" at bounding box center [1445, 332] width 158 height 30
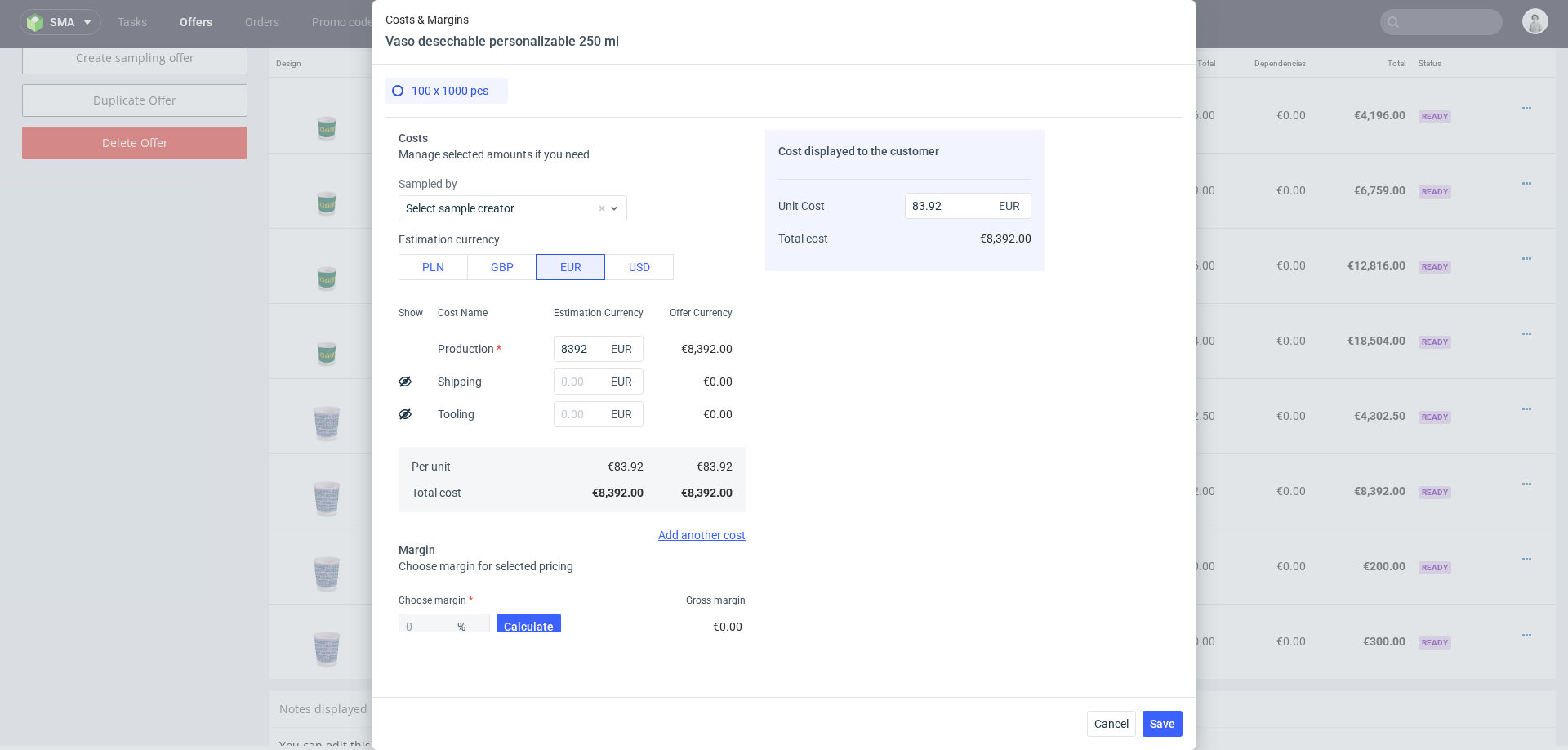
click at [443, 246] on div "Estimation currency" at bounding box center [571, 239] width 347 height 16
click at [438, 266] on button "PLN" at bounding box center [433, 267] width 70 height 26
type input "19.72"
click at [576, 347] on input "8392" at bounding box center [598, 349] width 89 height 26
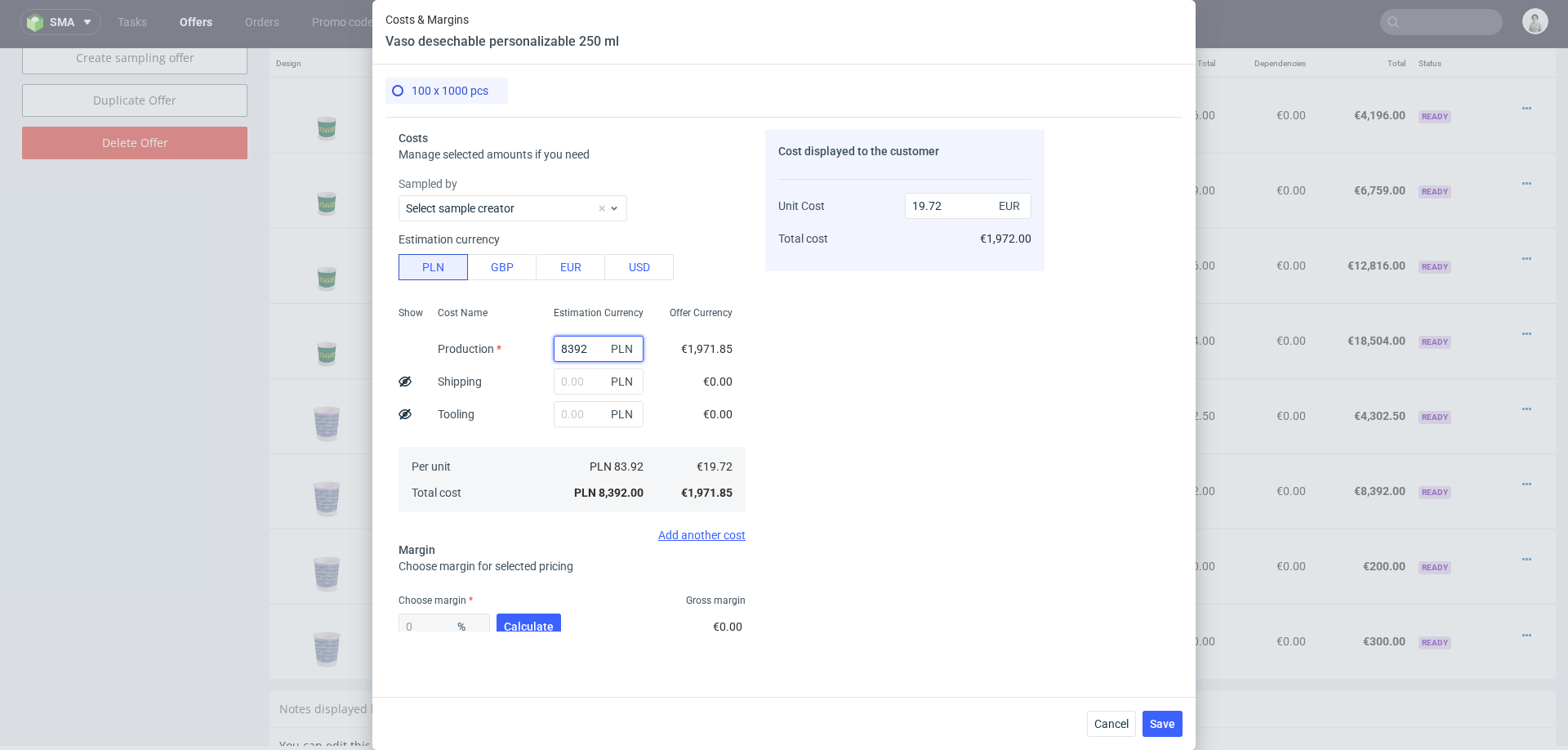
click at [576, 347] on input "8392" at bounding box center [598, 349] width 89 height 26
type input "19000"
type input "44.64"
type input "19000"
click at [578, 388] on input "text" at bounding box center [598, 381] width 89 height 26
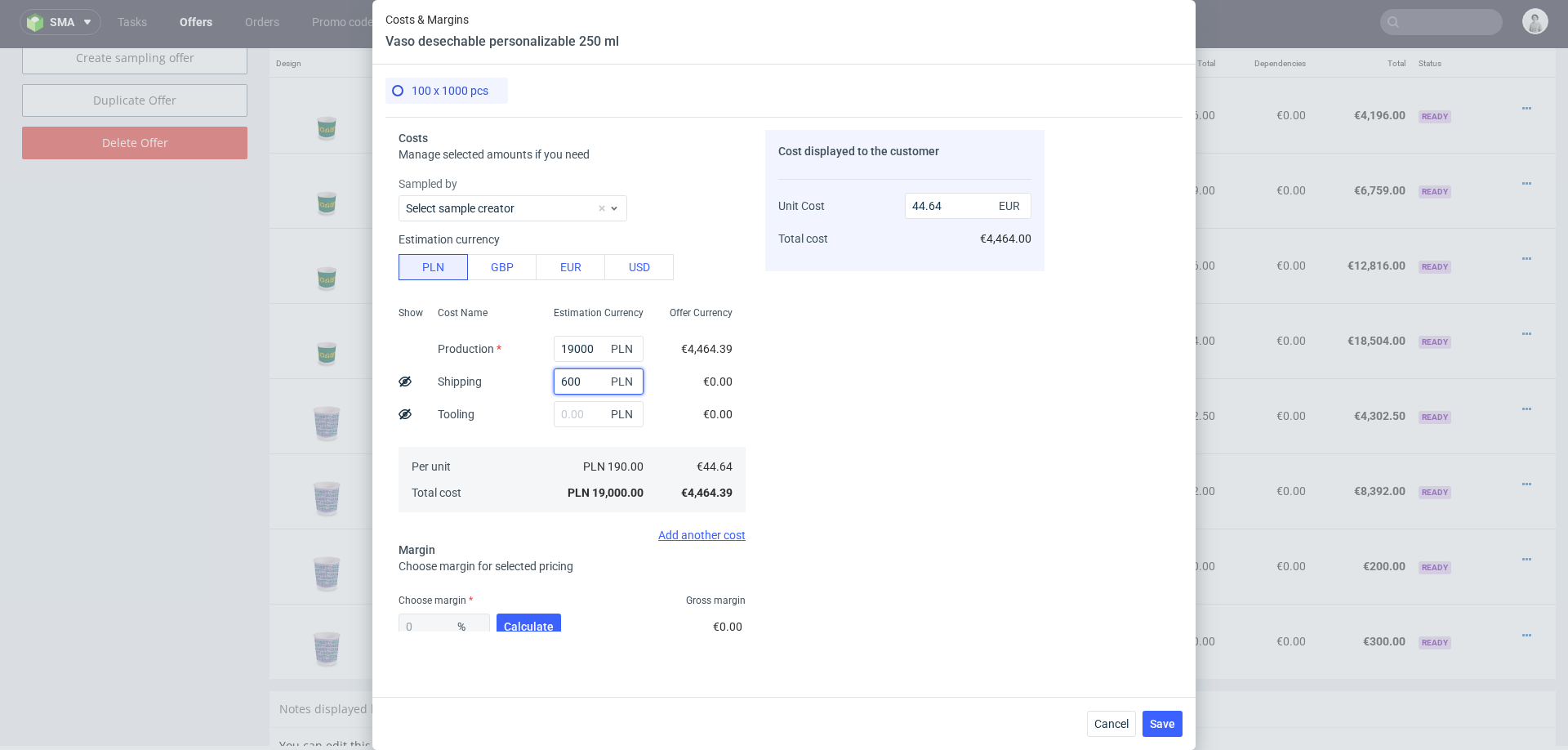
type input "6000"
type input "58.74"
type input "6000"
click at [521, 617] on button "Calculate" at bounding box center [528, 626] width 65 height 26
type input "27.58"
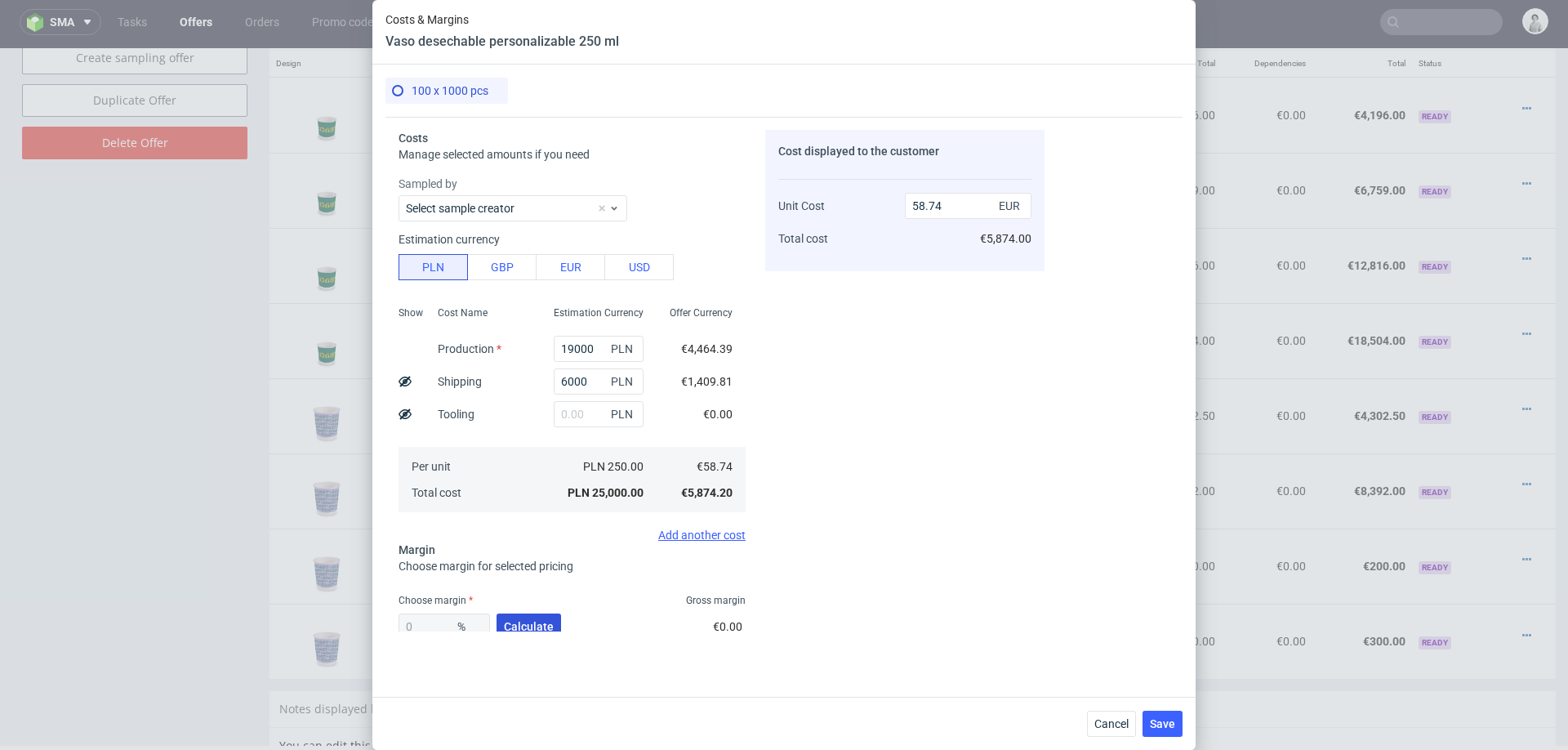
type input "81.11"
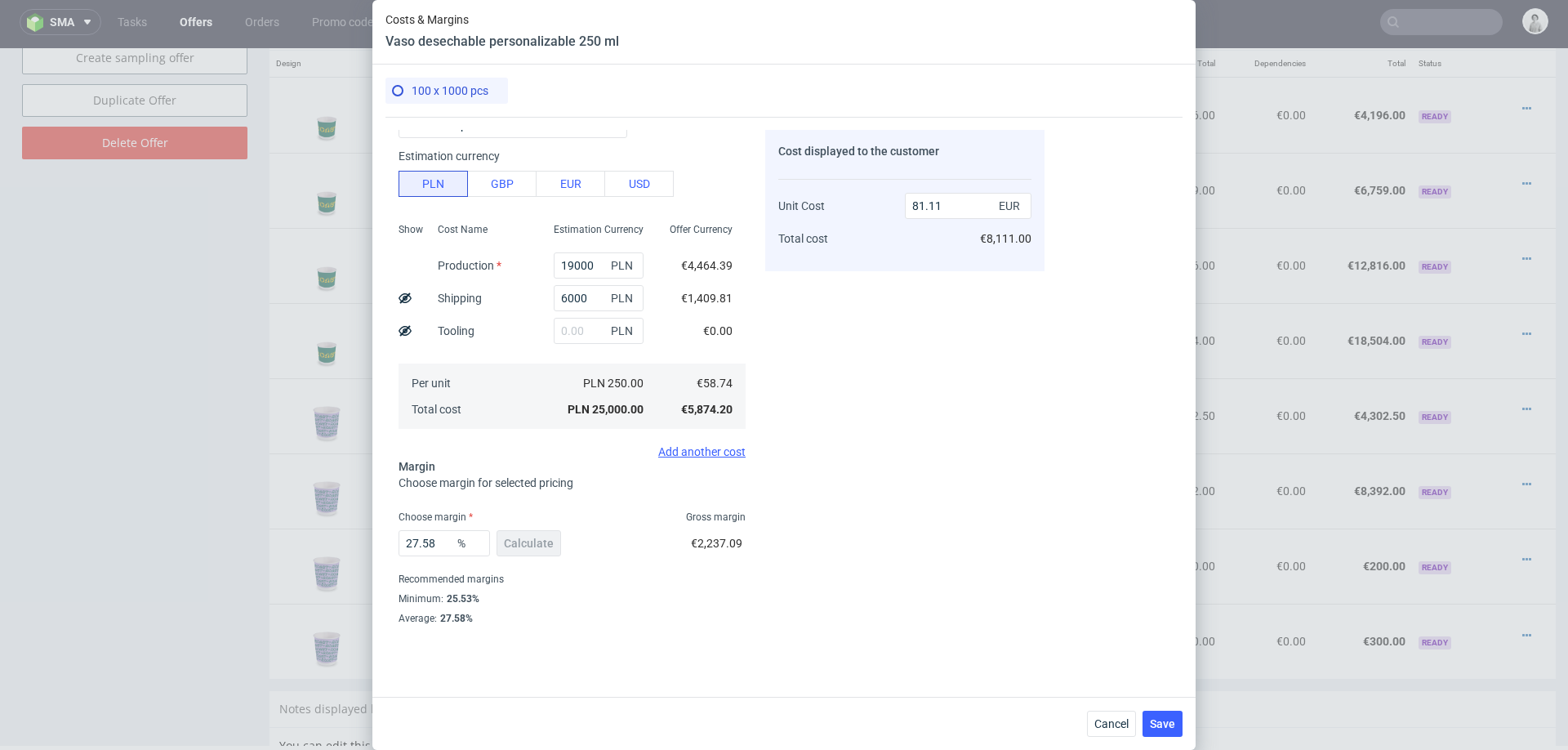
scroll to position [95, 0]
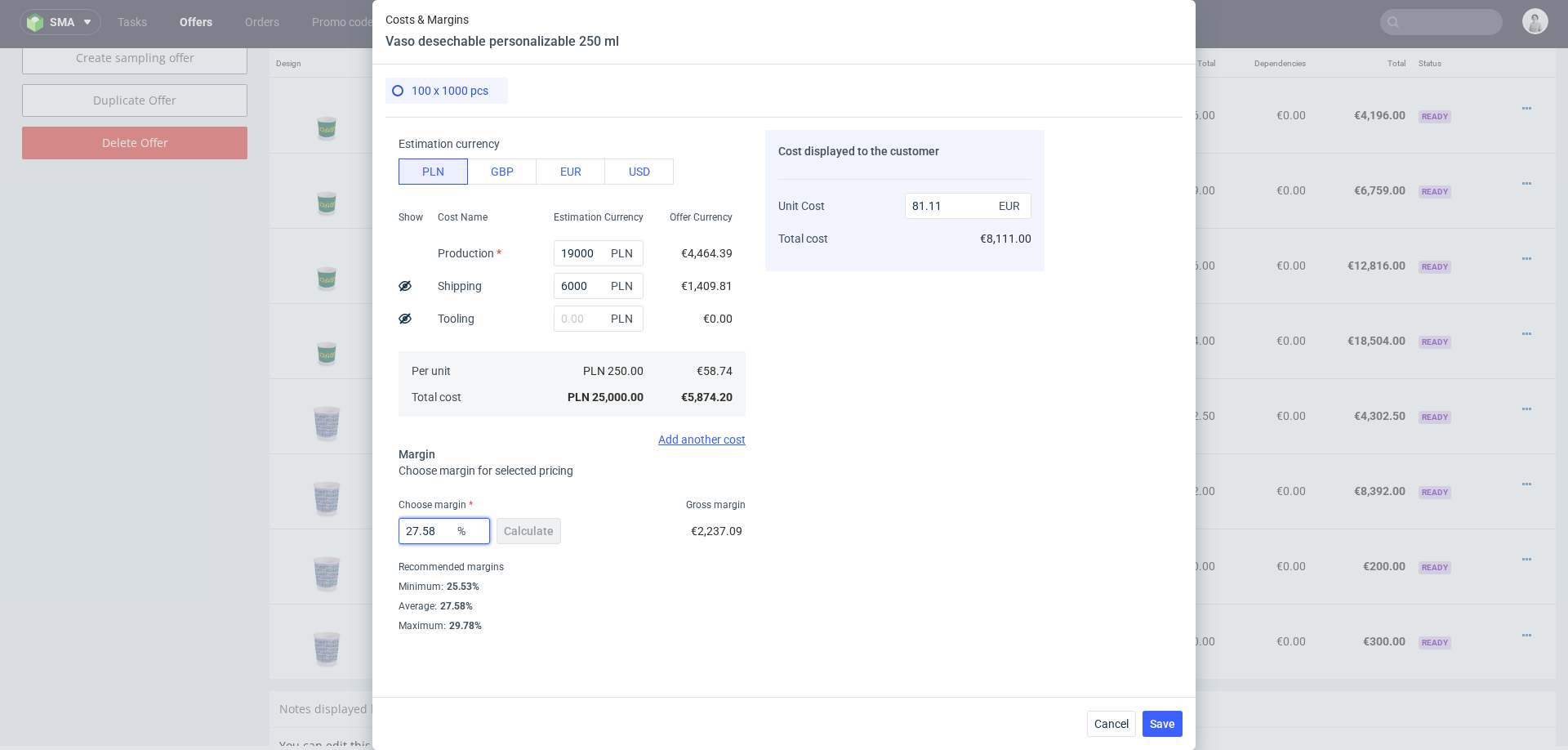
click at [430, 530] on input "27.58" at bounding box center [444, 530] width 91 height 26
type input "26"
type input "79.38"
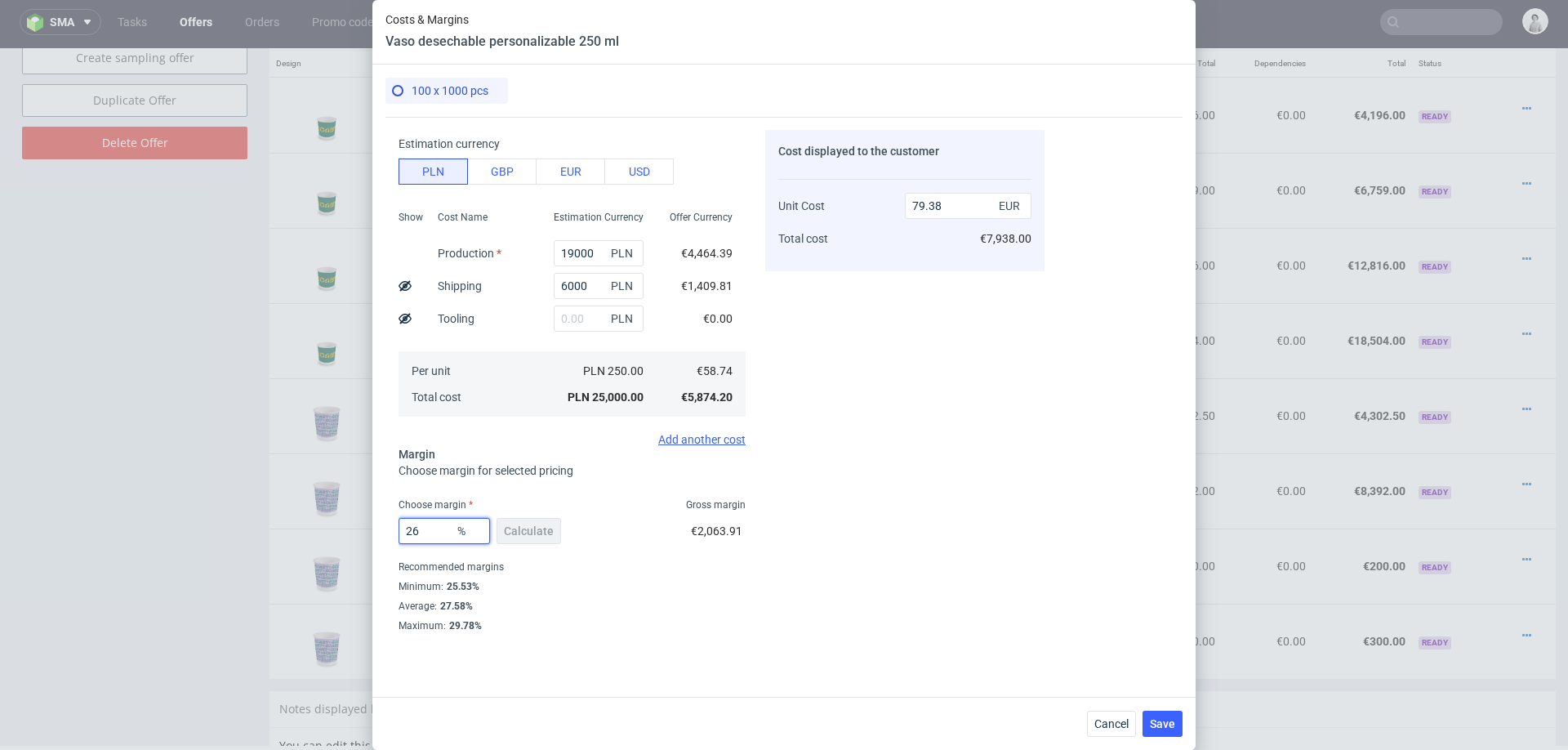
type input "26"
click at [952, 606] on div "Cost displayed to the customer Unit Cost Total cost 79.38 EUR €7,938.00" at bounding box center [904, 380] width 279 height 502
click at [1155, 718] on span "Save" at bounding box center [1162, 724] width 25 height 12
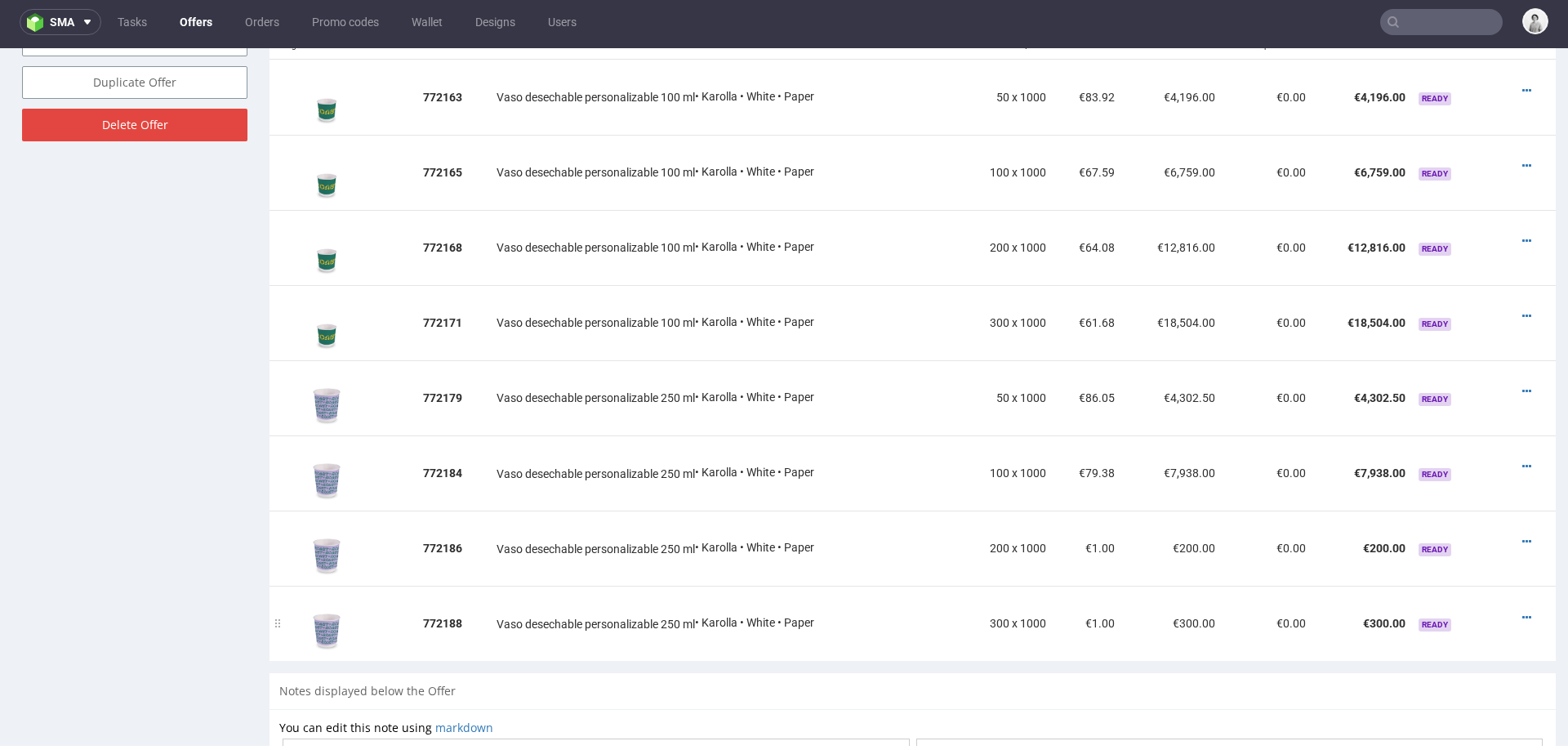
scroll to position [1017, 0]
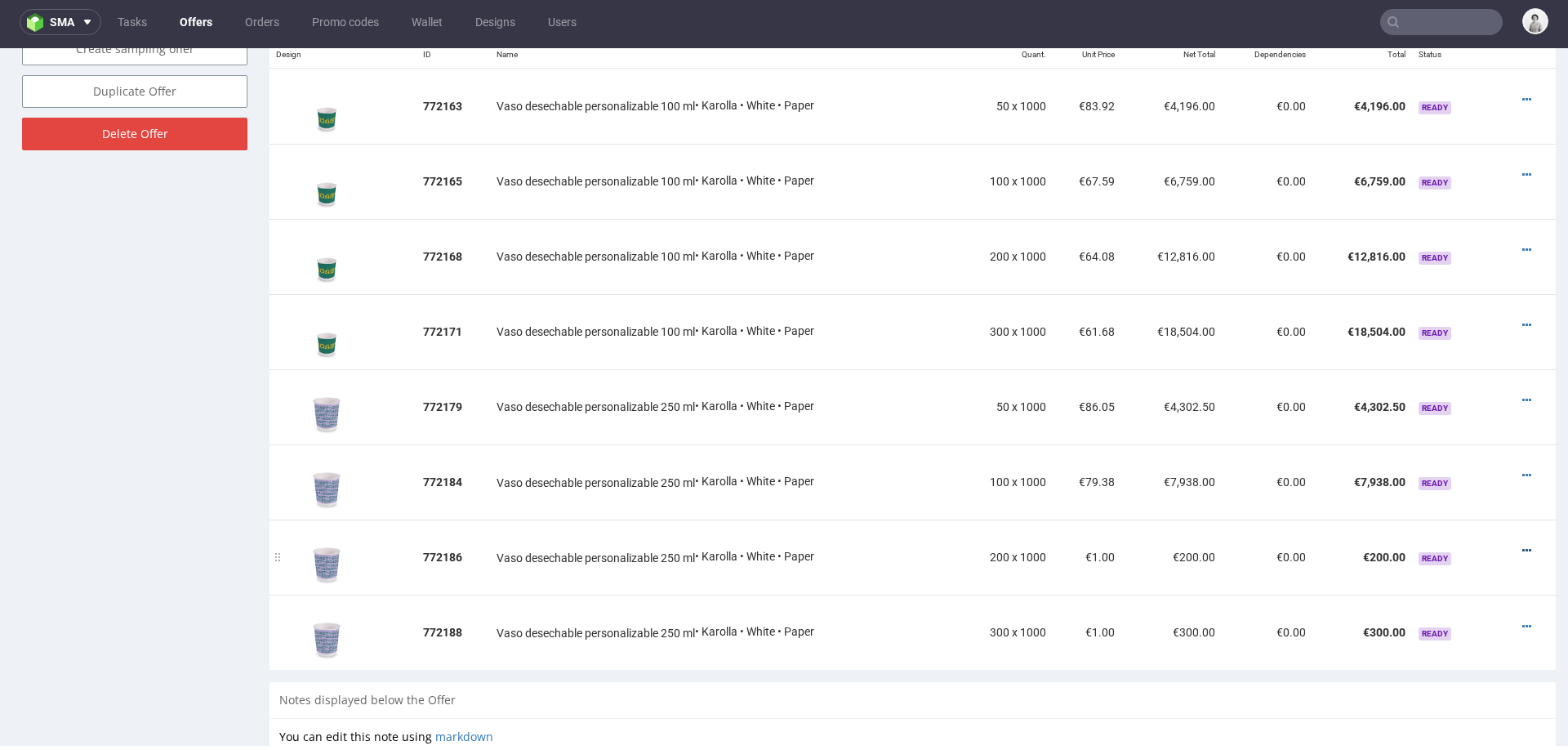
click at [1521, 548] on icon at bounding box center [1525, 550] width 9 height 12
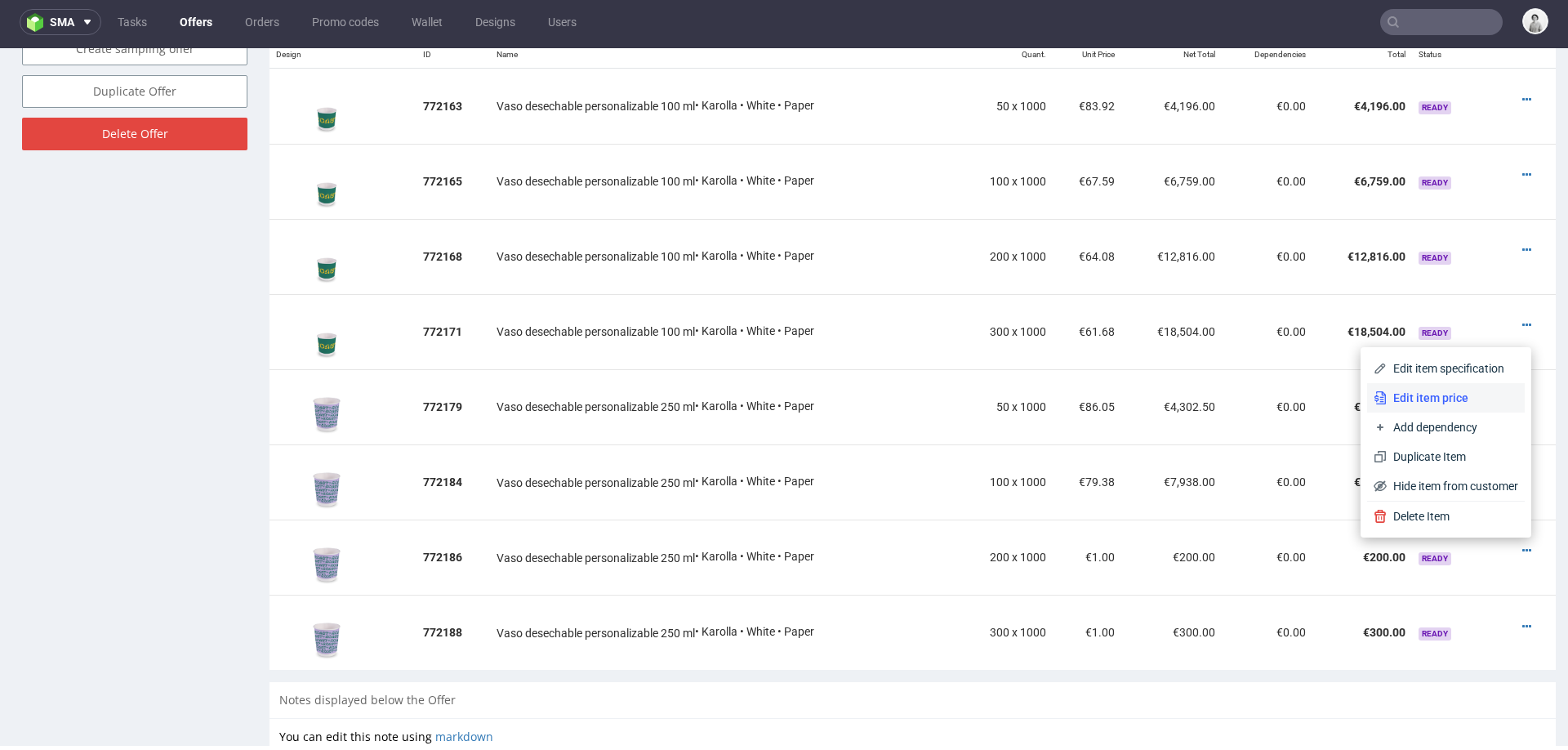
click at [1425, 408] on li "Edit item price" at bounding box center [1445, 398] width 158 height 30
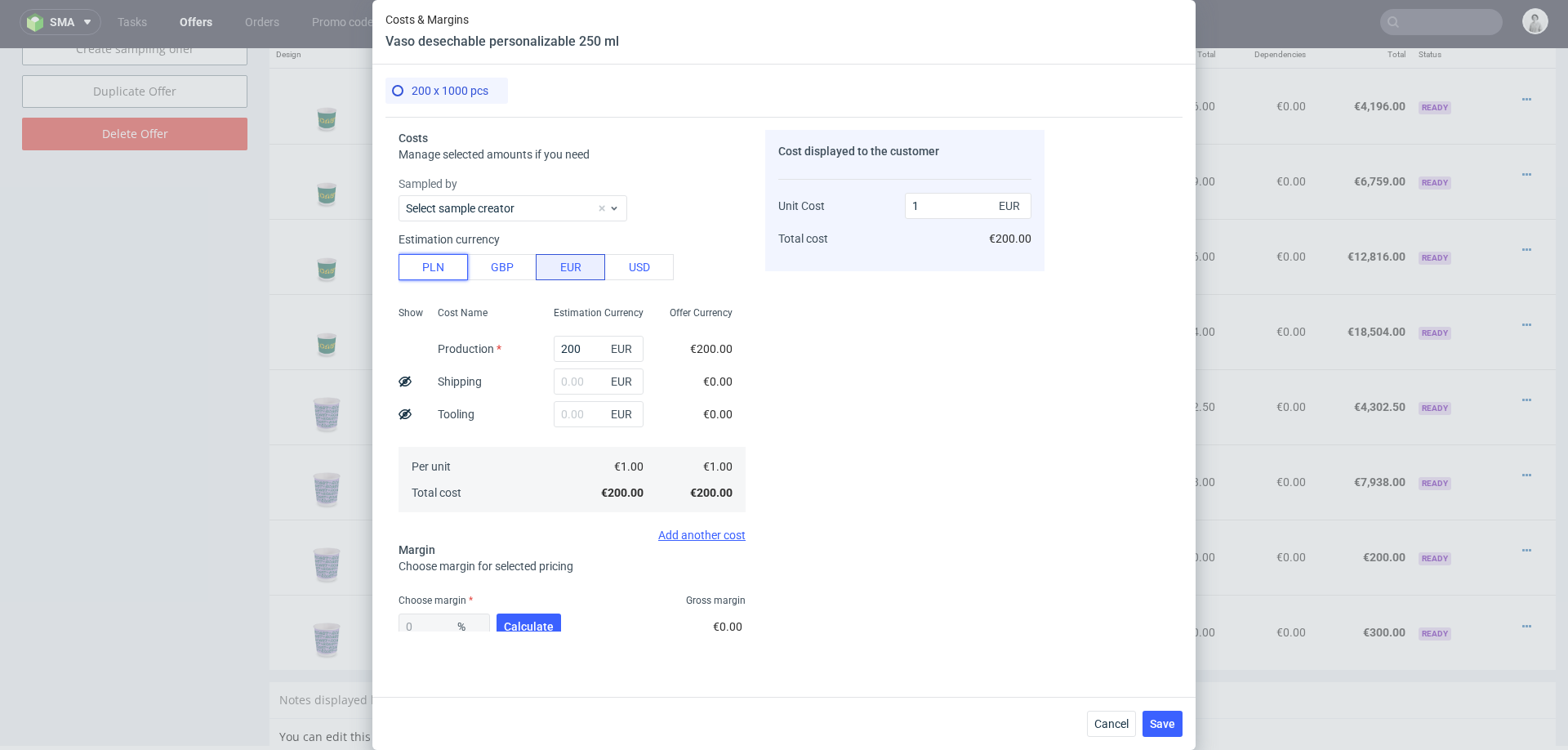
click at [449, 265] on button "PLN" at bounding box center [433, 267] width 70 height 26
type input "0.23"
click at [580, 348] on input "200" at bounding box center [598, 349] width 89 height 26
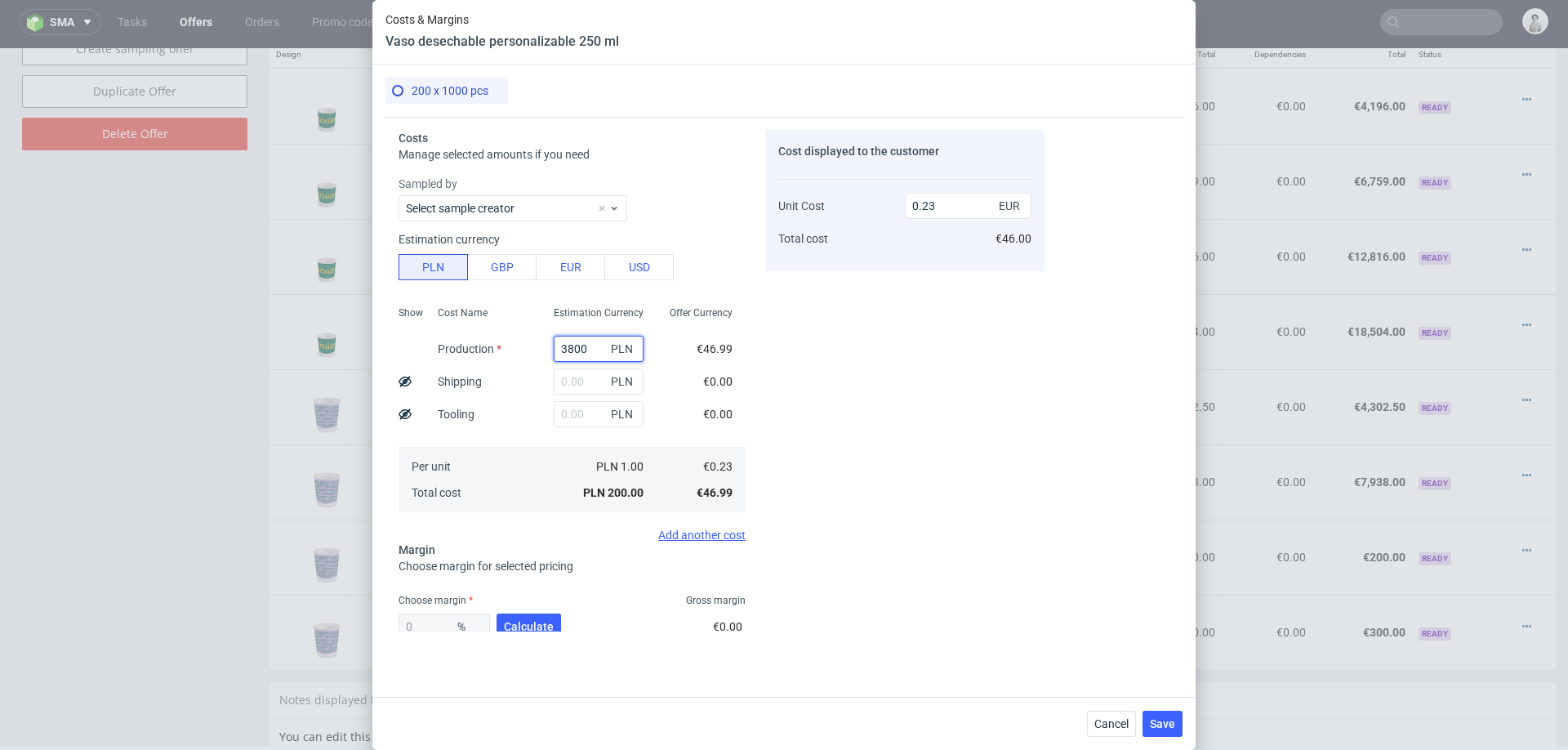
type input "38000"
type input "44.64"
type input "38000"
click at [889, 499] on div "Cost displayed to the customer Unit Cost Total cost 44.64 EUR €8,928.00" at bounding box center [904, 380] width 279 height 502
click at [584, 383] on input "text" at bounding box center [598, 381] width 89 height 26
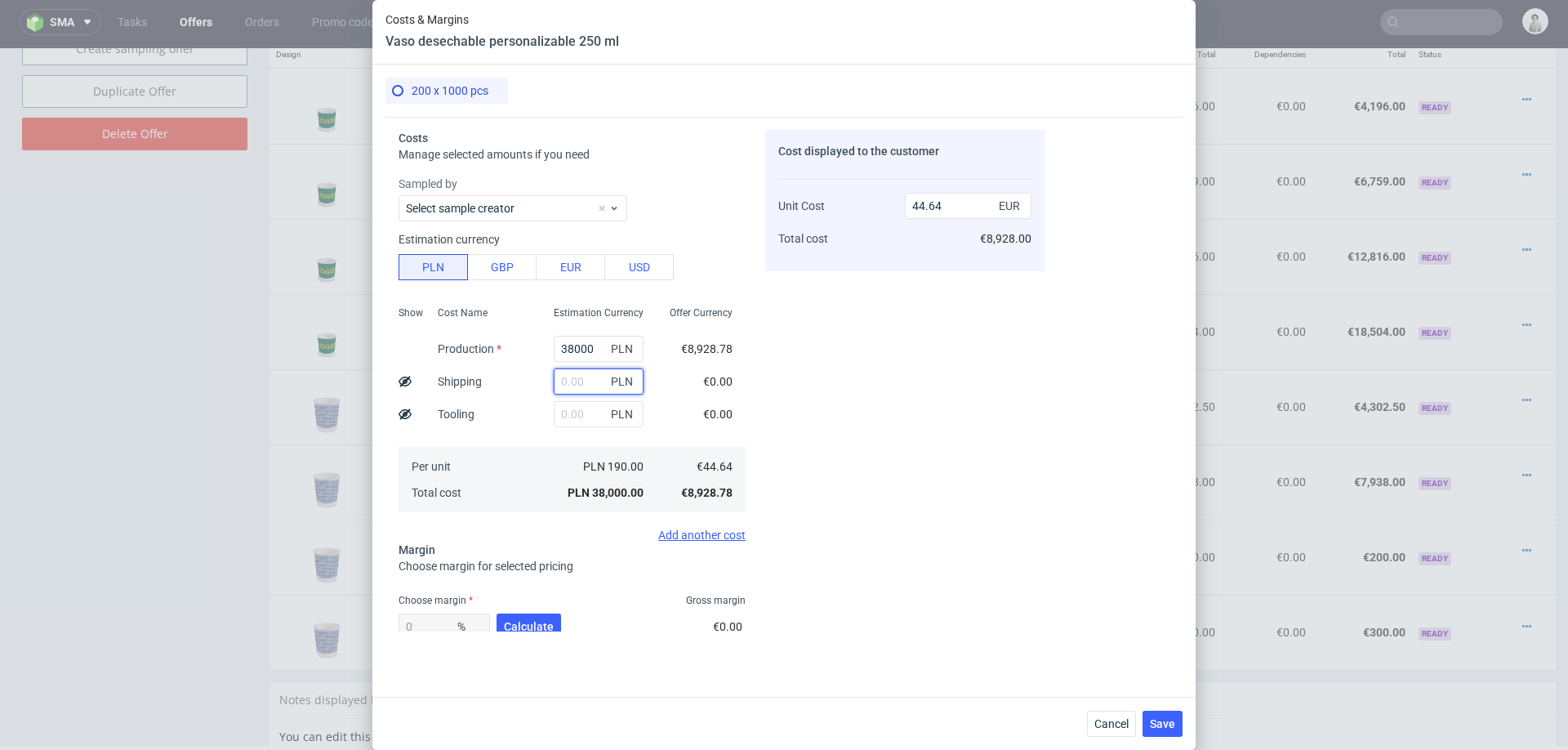
click at [584, 383] on input "text" at bounding box center [598, 381] width 89 height 26
type input "12000"
type input "58.74"
type input "12000"
click at [533, 621] on span "Calculate" at bounding box center [528, 627] width 50 height 12
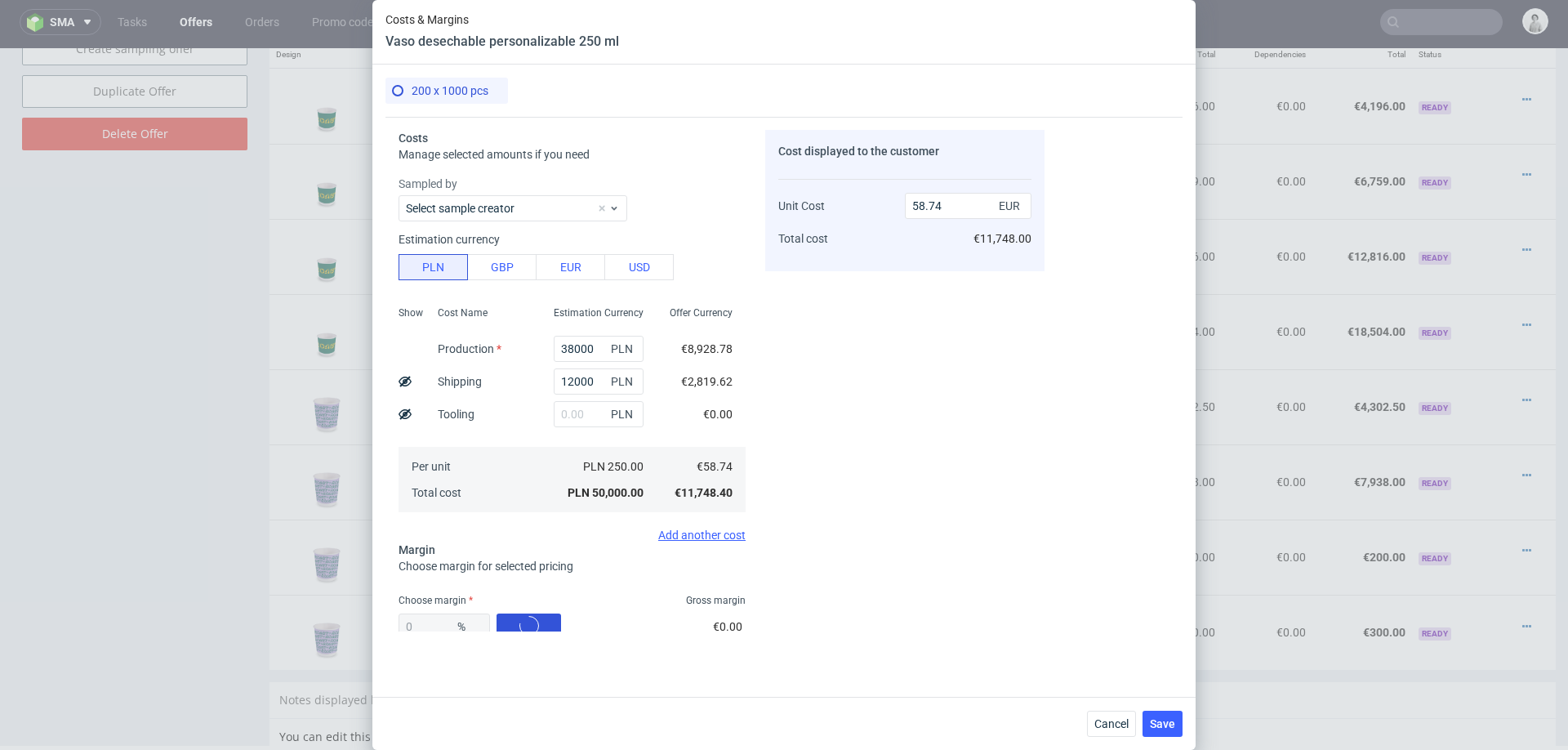
type input "22.96"
type input "76.25"
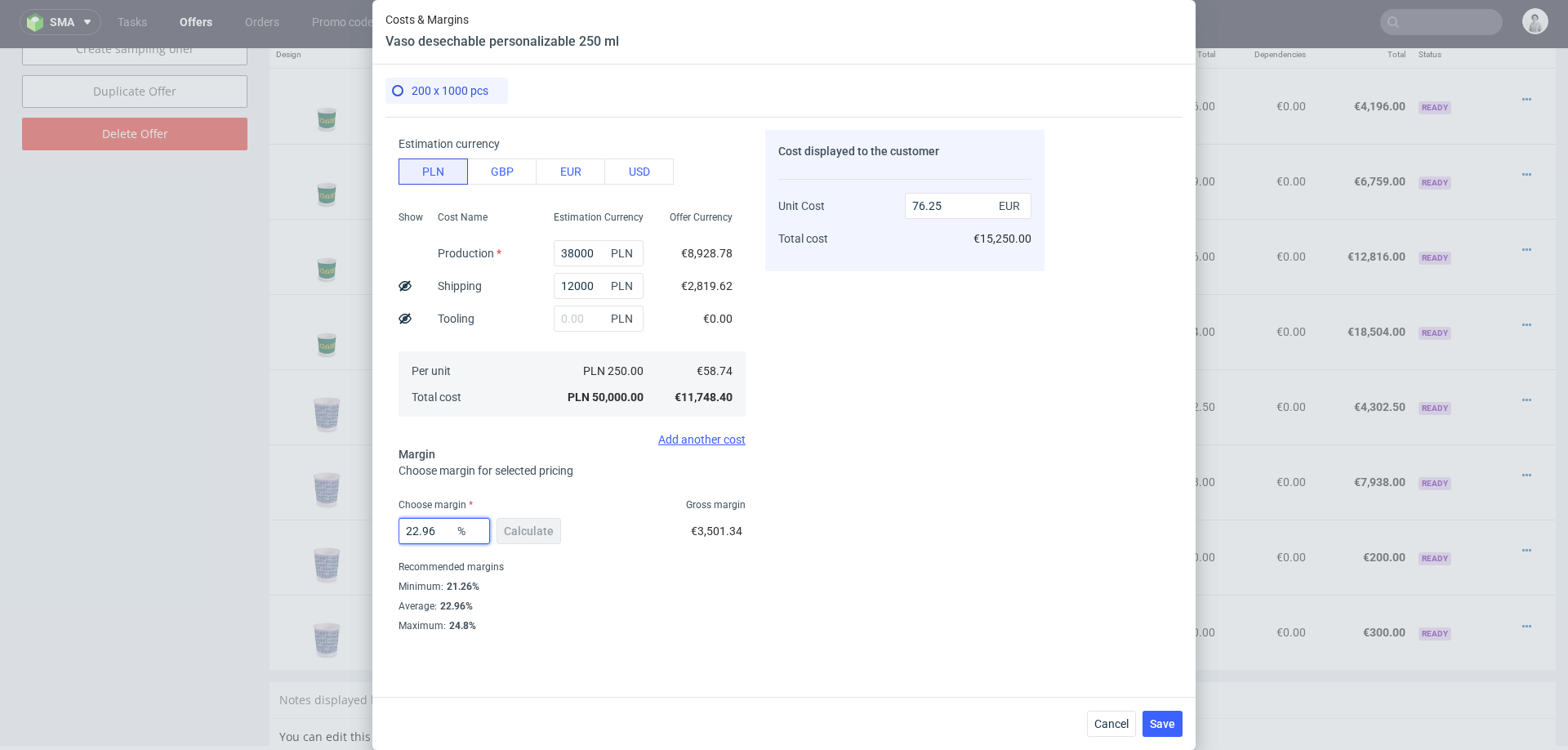
click at [428, 537] on input "22.96" at bounding box center [444, 530] width 91 height 26
type input "22"
type input "75.31"
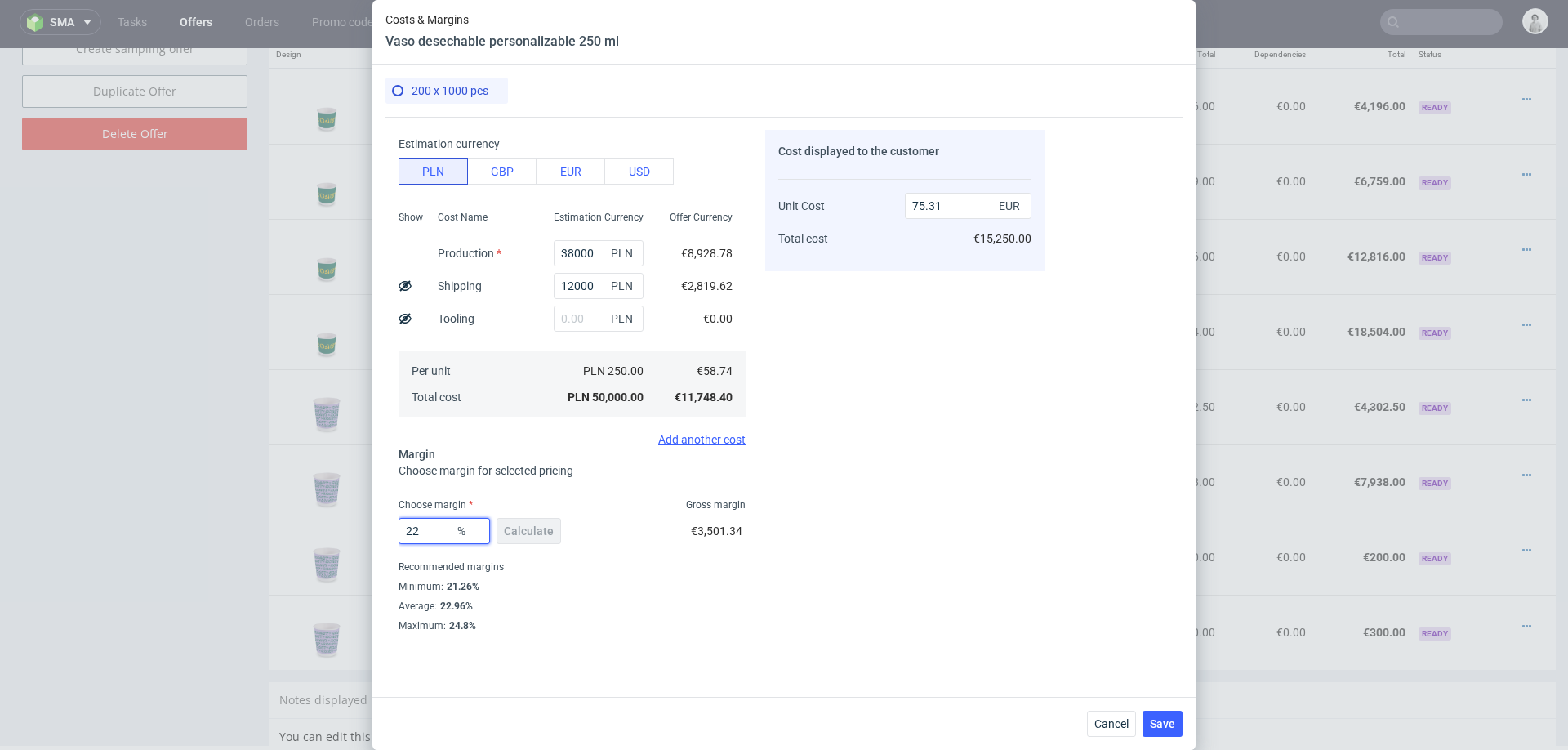
type input "22"
click at [822, 530] on div "Cost displayed to the customer Unit Cost Total cost 75.31 EUR €15,250.00" at bounding box center [904, 380] width 279 height 502
click at [1162, 737] on div "Cancel Save" at bounding box center [784, 722] width 823 height 53
click at [1162, 724] on span "Save" at bounding box center [1162, 724] width 25 height 12
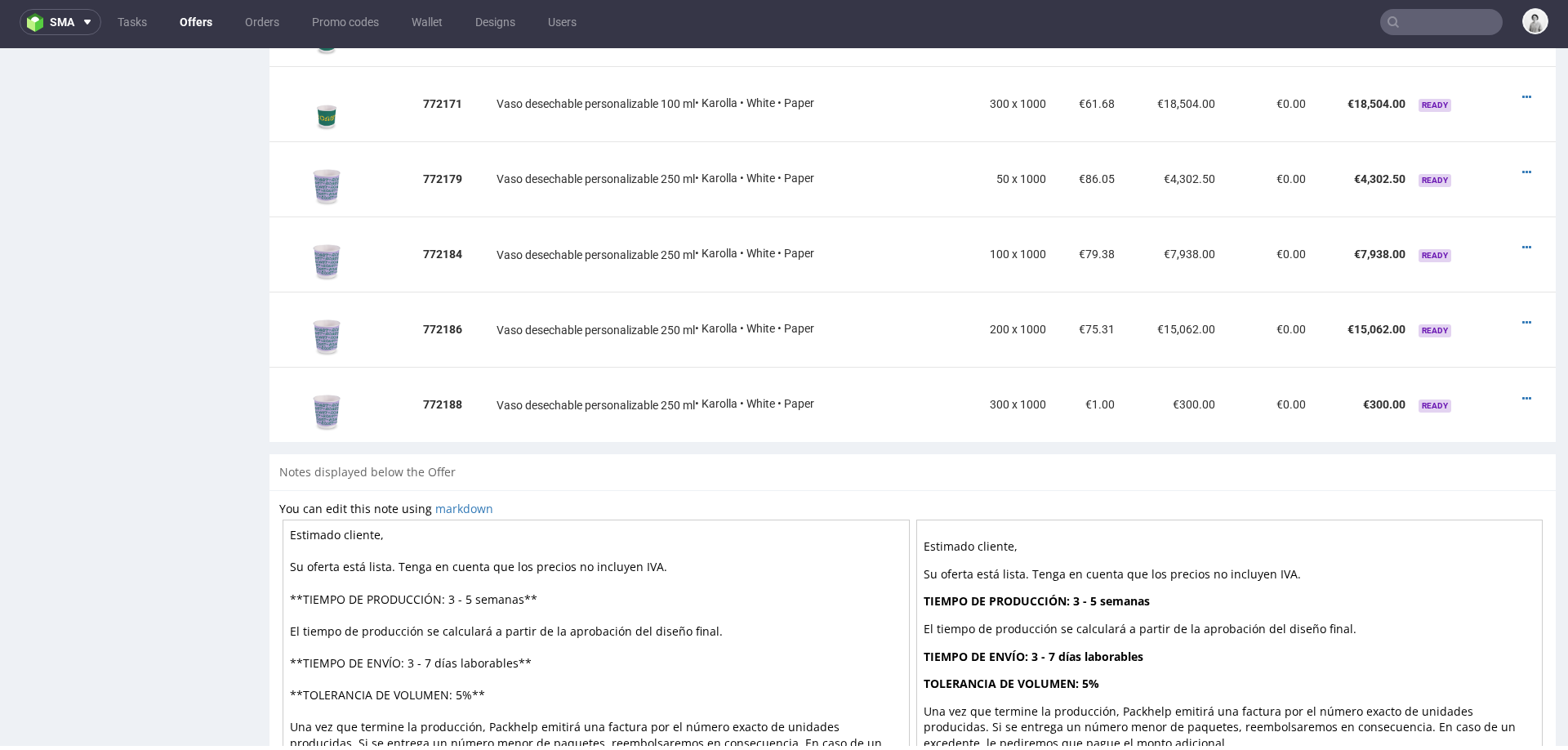
scroll to position [1244, 0]
click at [1521, 393] on icon at bounding box center [1525, 399] width 9 height 12
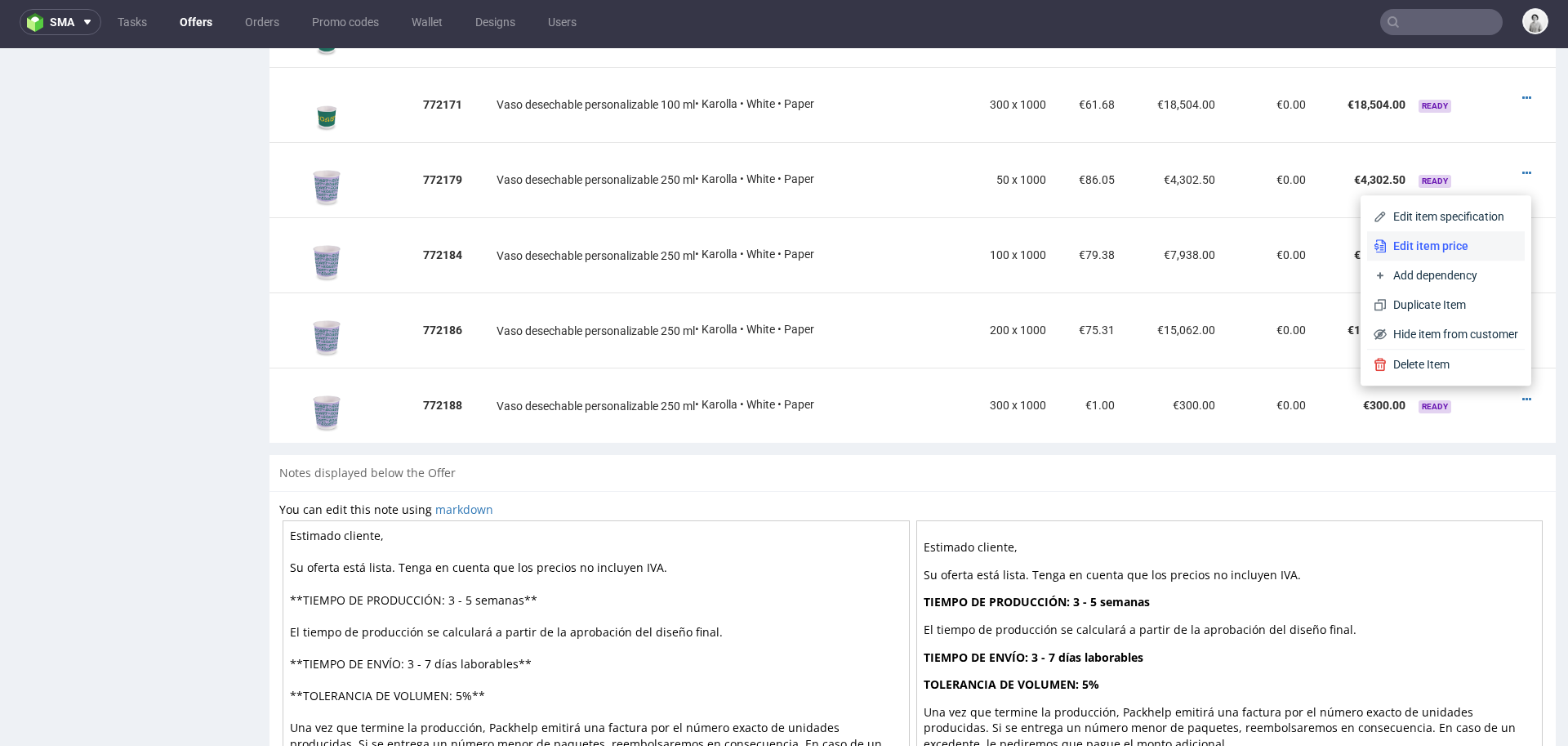
click at [1438, 241] on span "Edit item price" at bounding box center [1452, 245] width 131 height 16
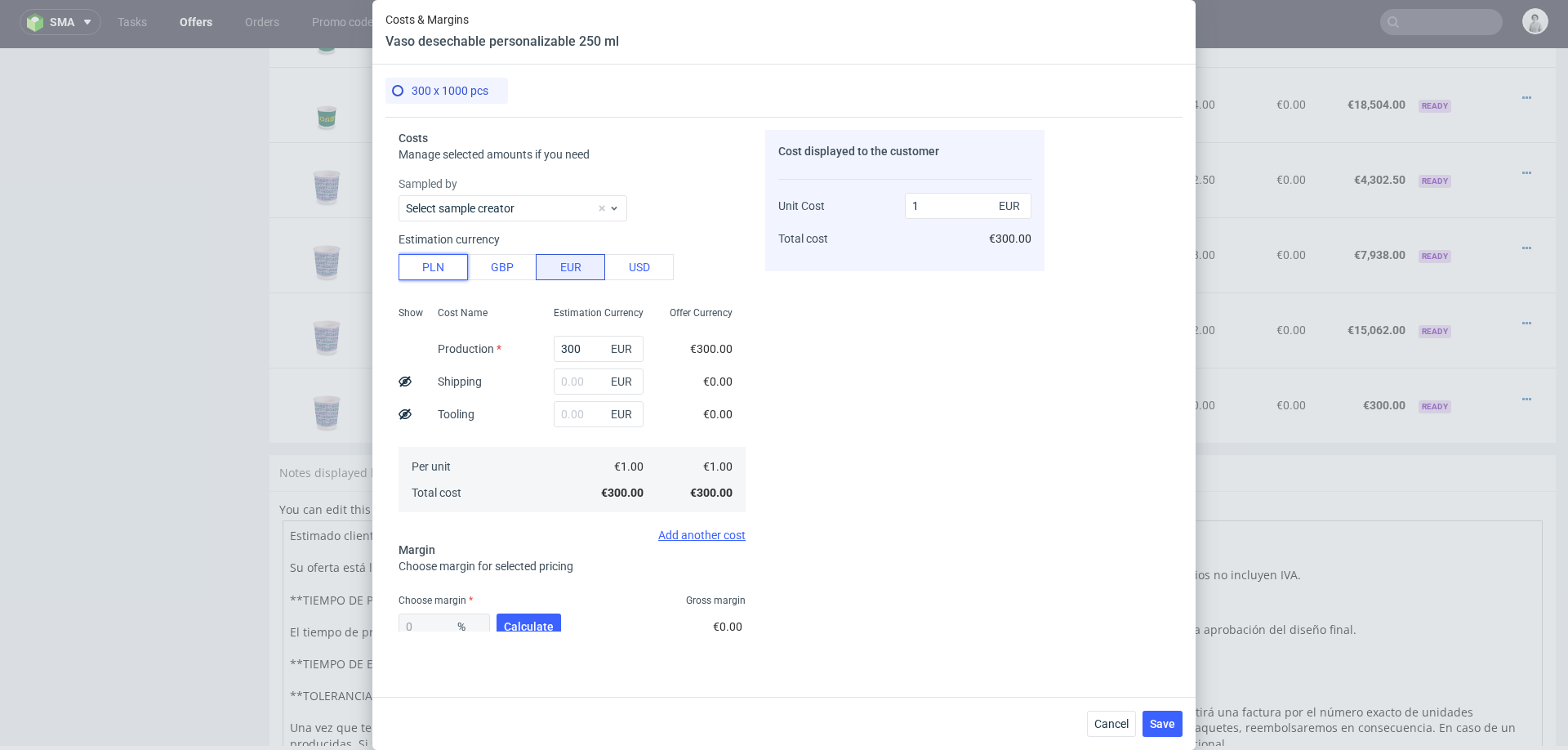
click at [438, 268] on button "PLN" at bounding box center [433, 267] width 70 height 26
type input "0.23"
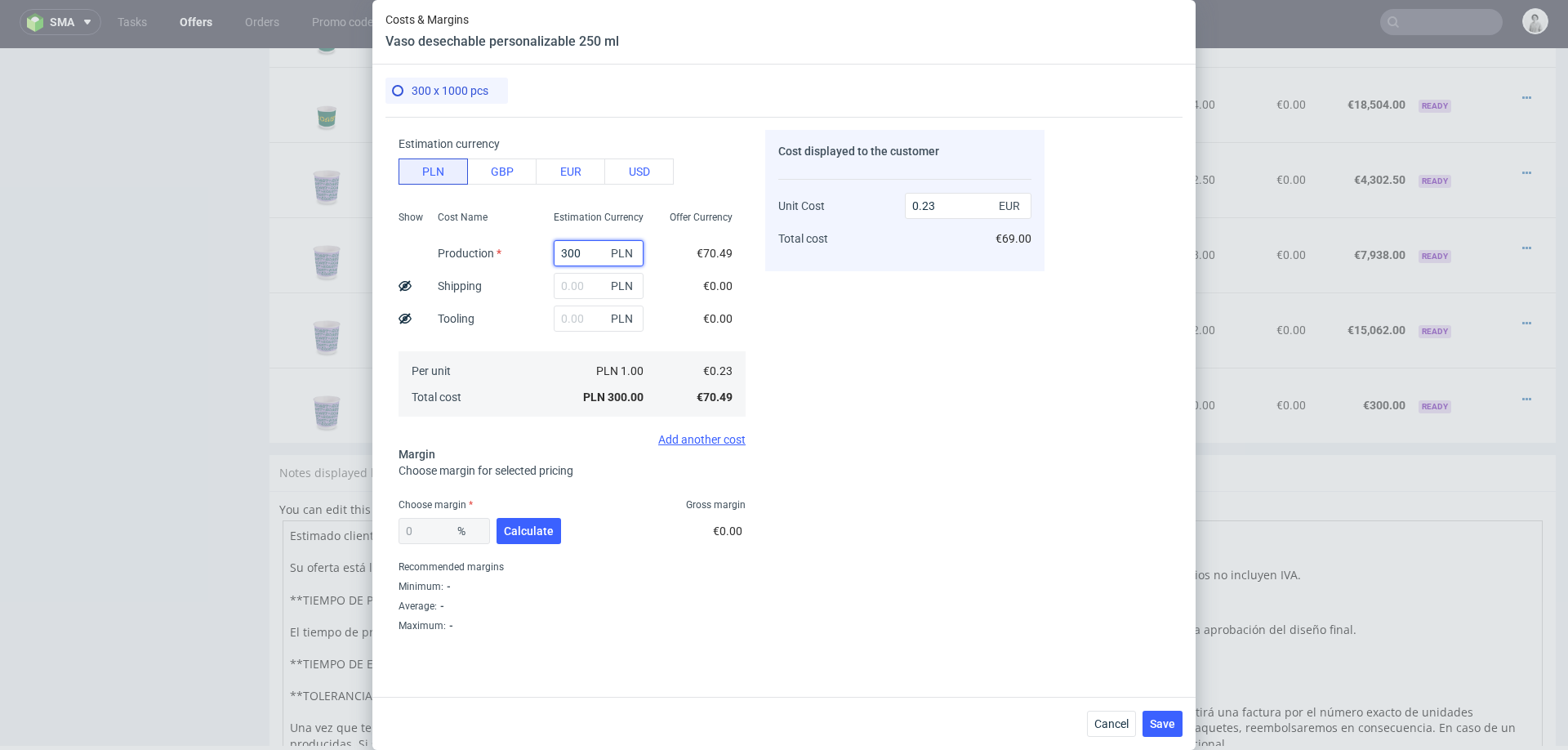
click at [582, 248] on input "300" at bounding box center [598, 253] width 89 height 26
type input "57000"
type input "44.64"
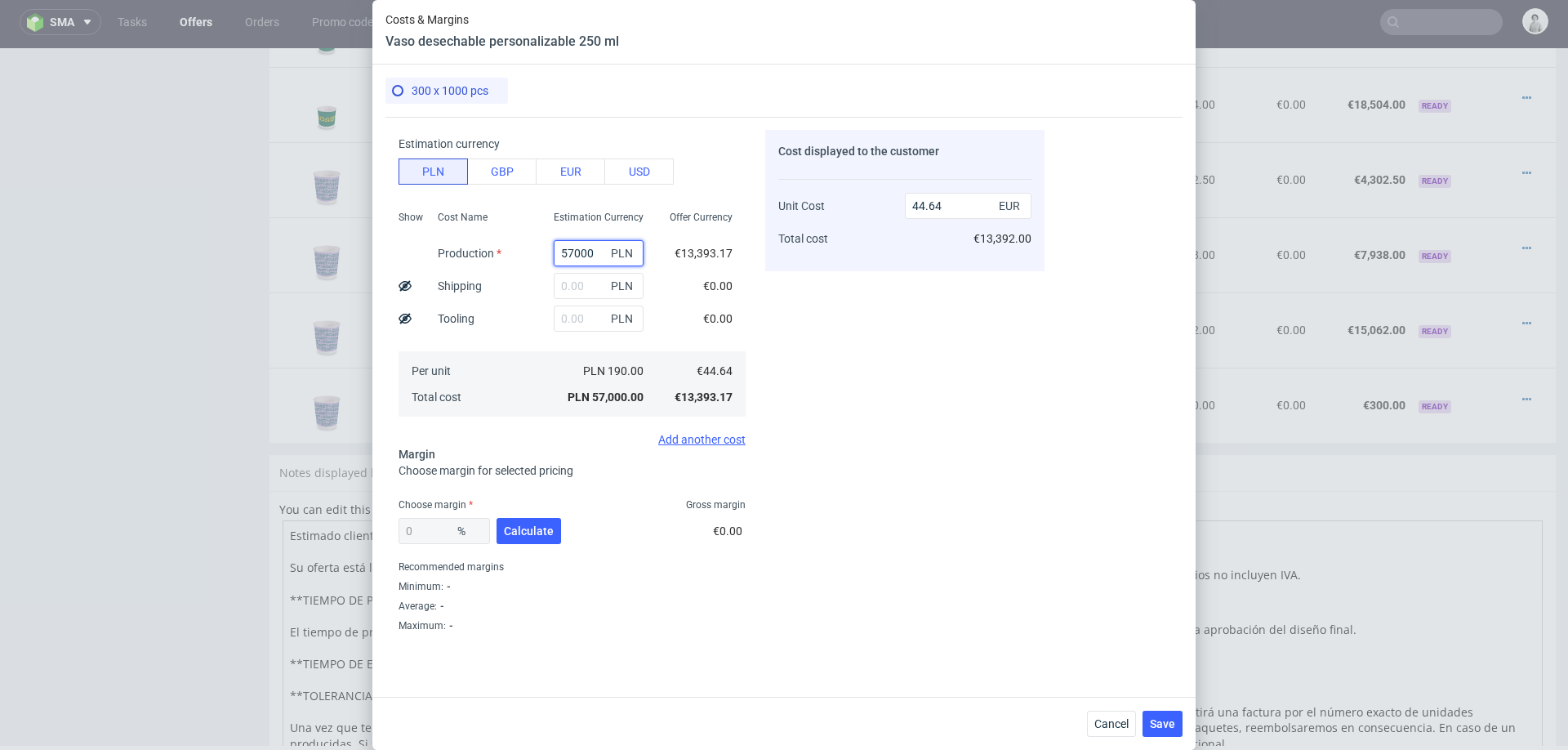
type input "57000"
click at [588, 286] on input "text" at bounding box center [598, 286] width 89 height 26
type input "180"
type input "44.65"
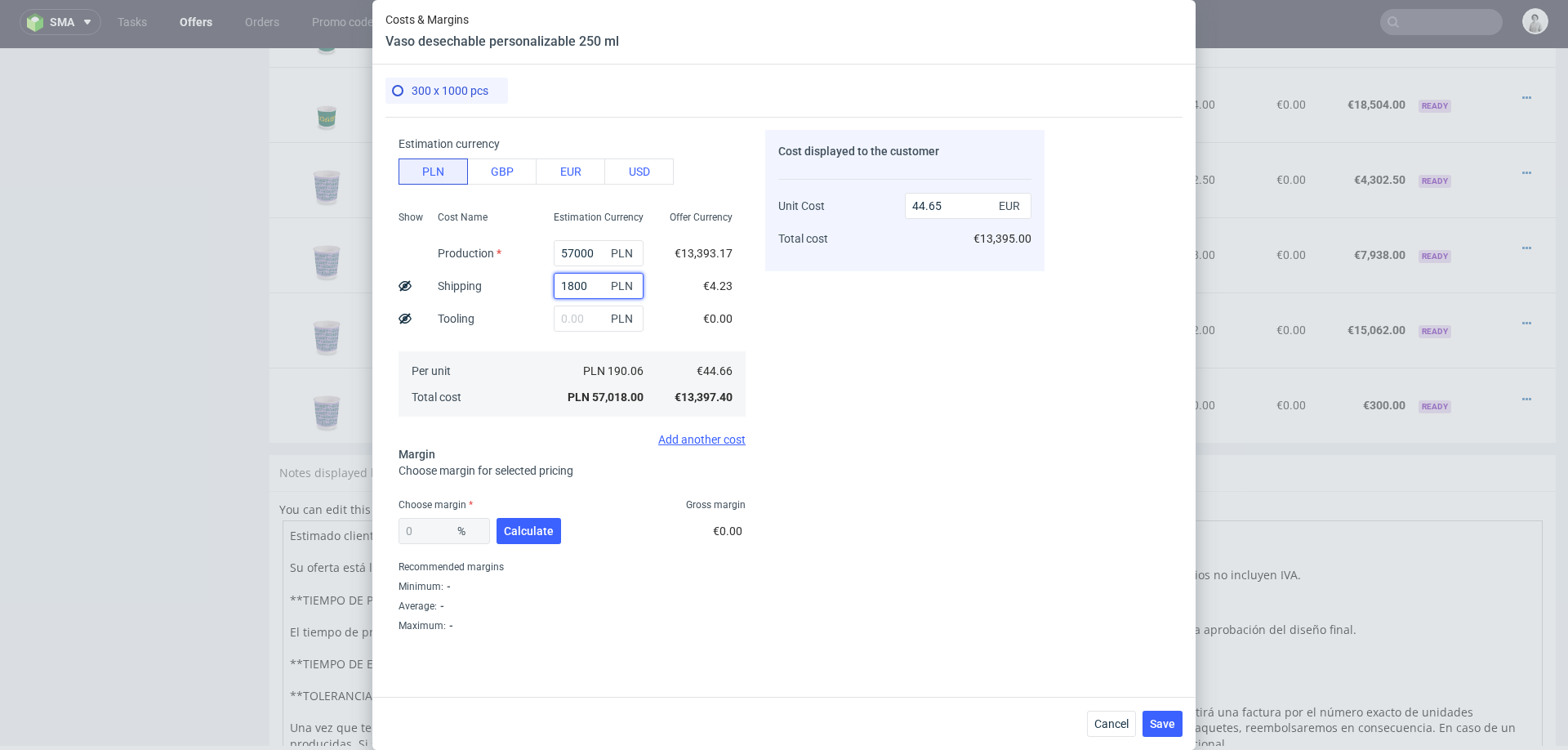
type input "18000"
type input "58.74"
type input "18000"
click at [523, 526] on span "Calculate" at bounding box center [528, 531] width 50 height 12
type input "20.26"
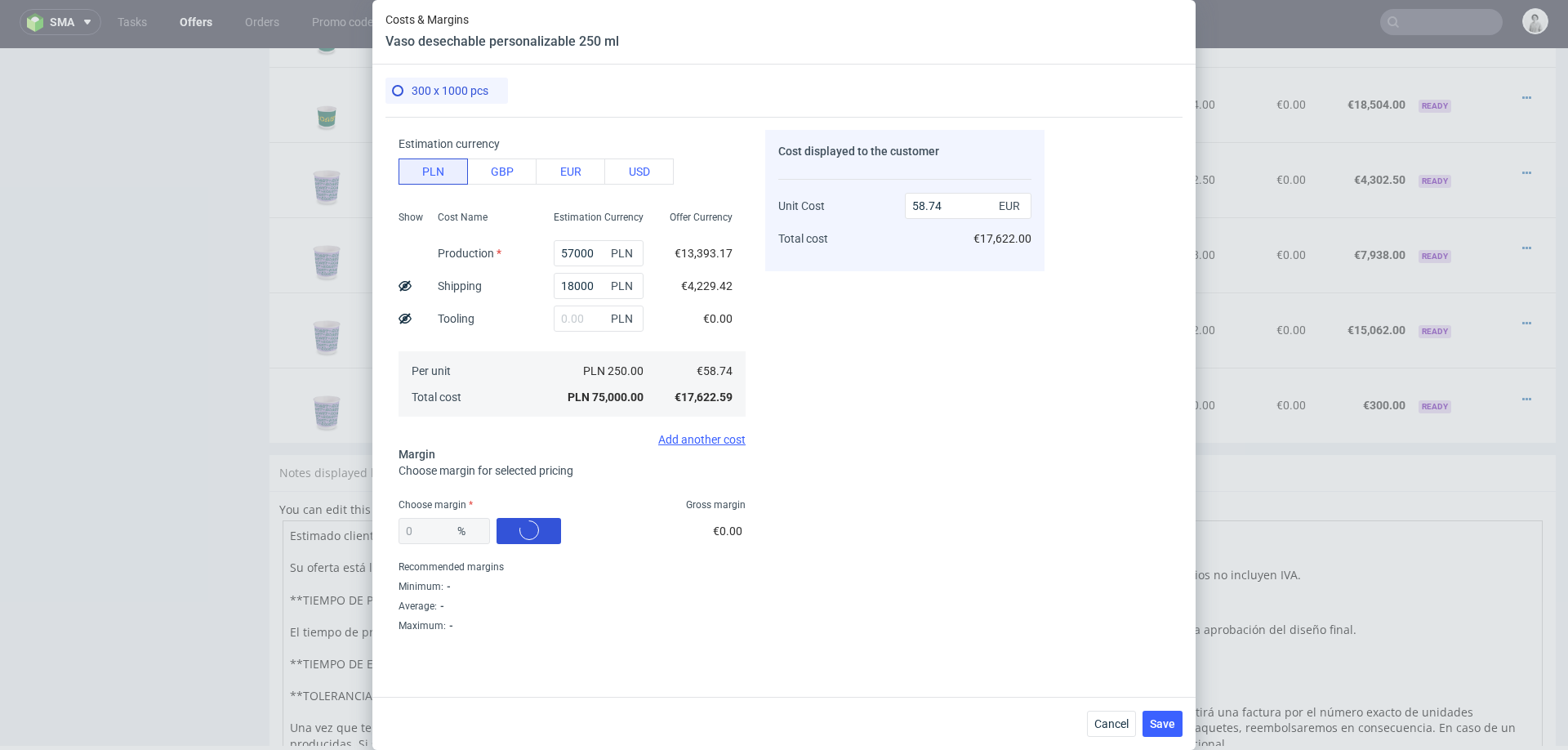
type input "73.67"
click at [436, 527] on input "20.26" at bounding box center [444, 530] width 91 height 26
type input "19"
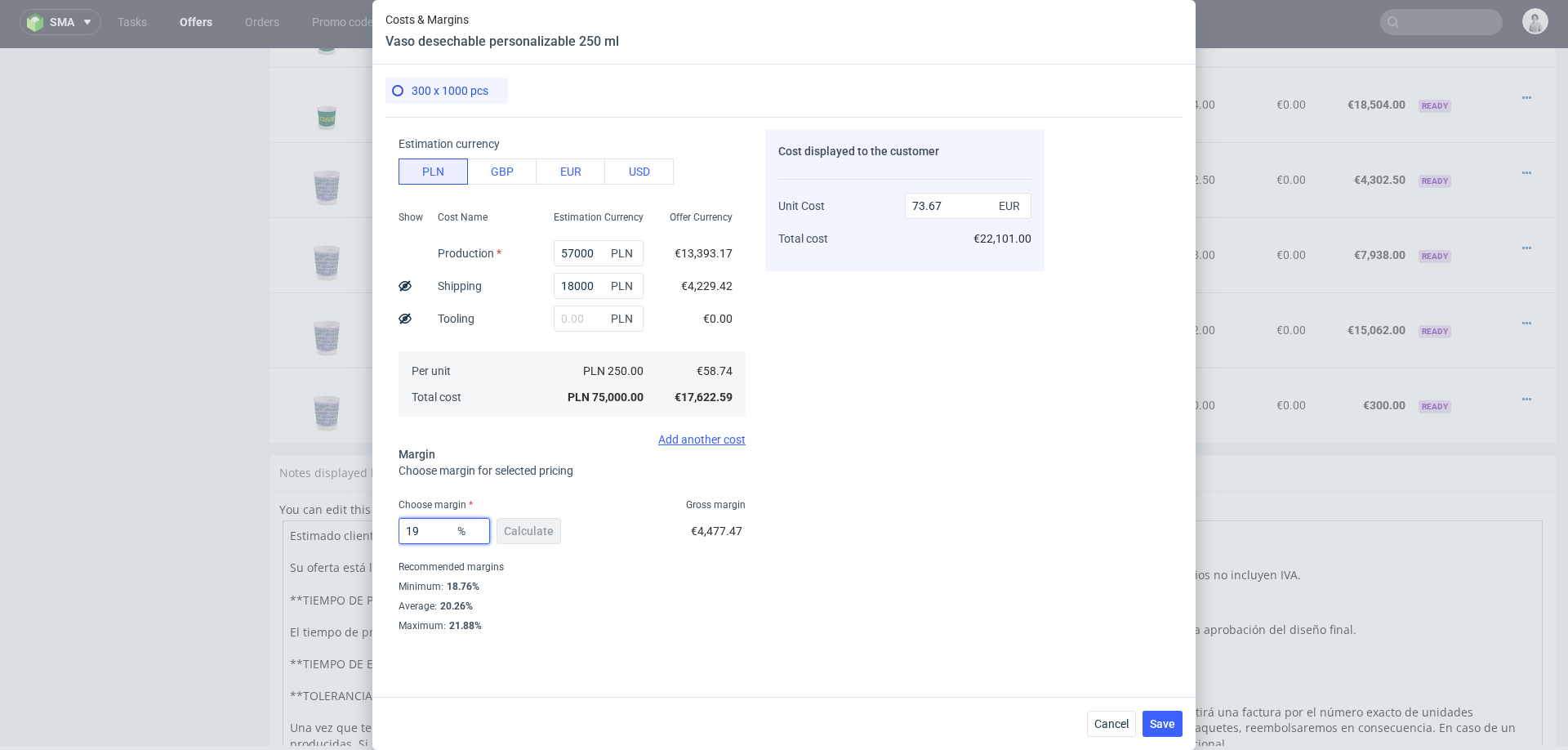
type input "72.52"
type input "19"
click at [933, 522] on div "Cost displayed to the customer Unit Cost Total cost 72.52 EUR €21,756.00" at bounding box center [904, 380] width 279 height 502
click at [1168, 728] on span "Save" at bounding box center [1162, 724] width 25 height 12
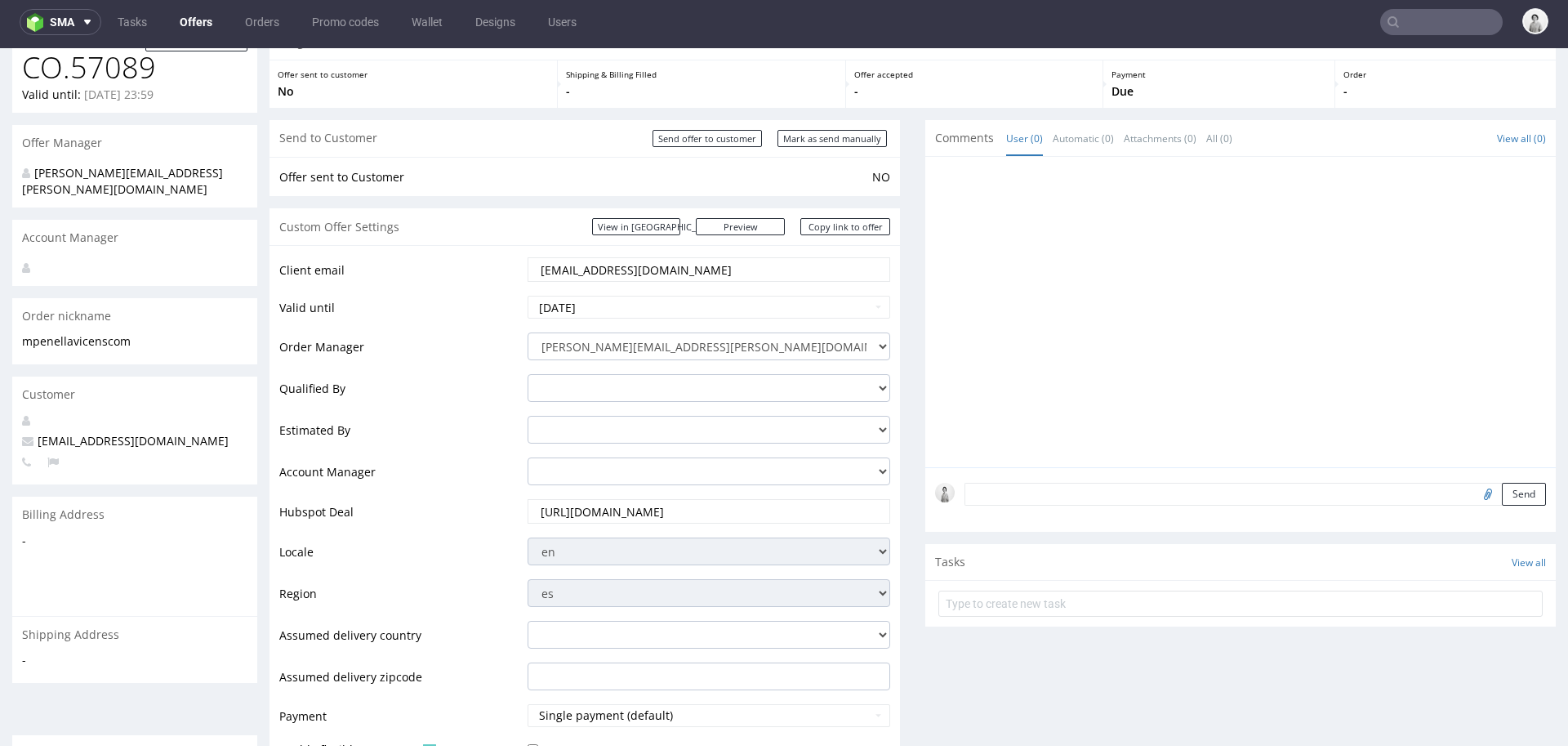
scroll to position [0, 0]
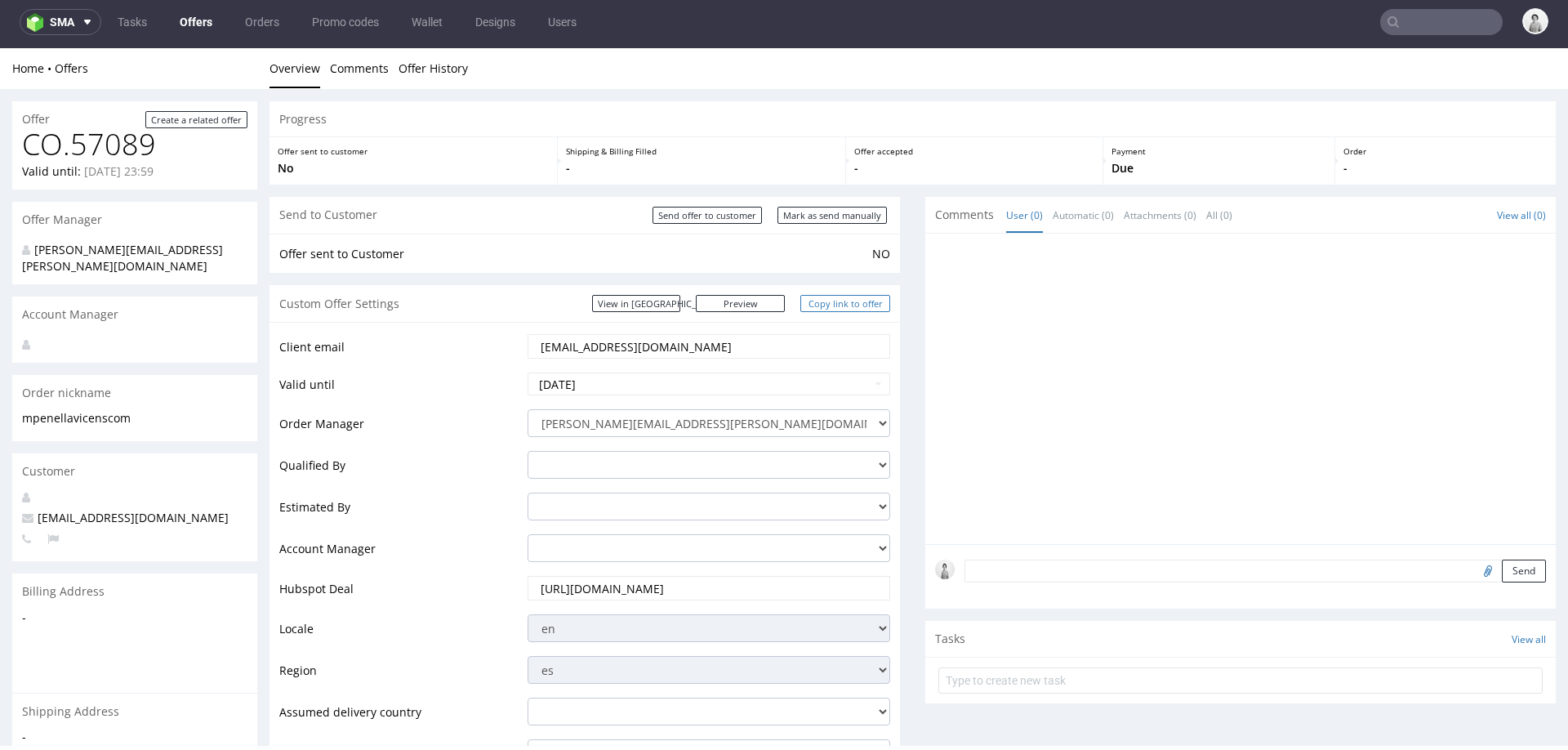
click at [824, 298] on link "Copy link to offer" at bounding box center [845, 303] width 89 height 17
click at [837, 219] on input "Mark as send manually" at bounding box center [832, 215] width 109 height 17
type input "In progress..."
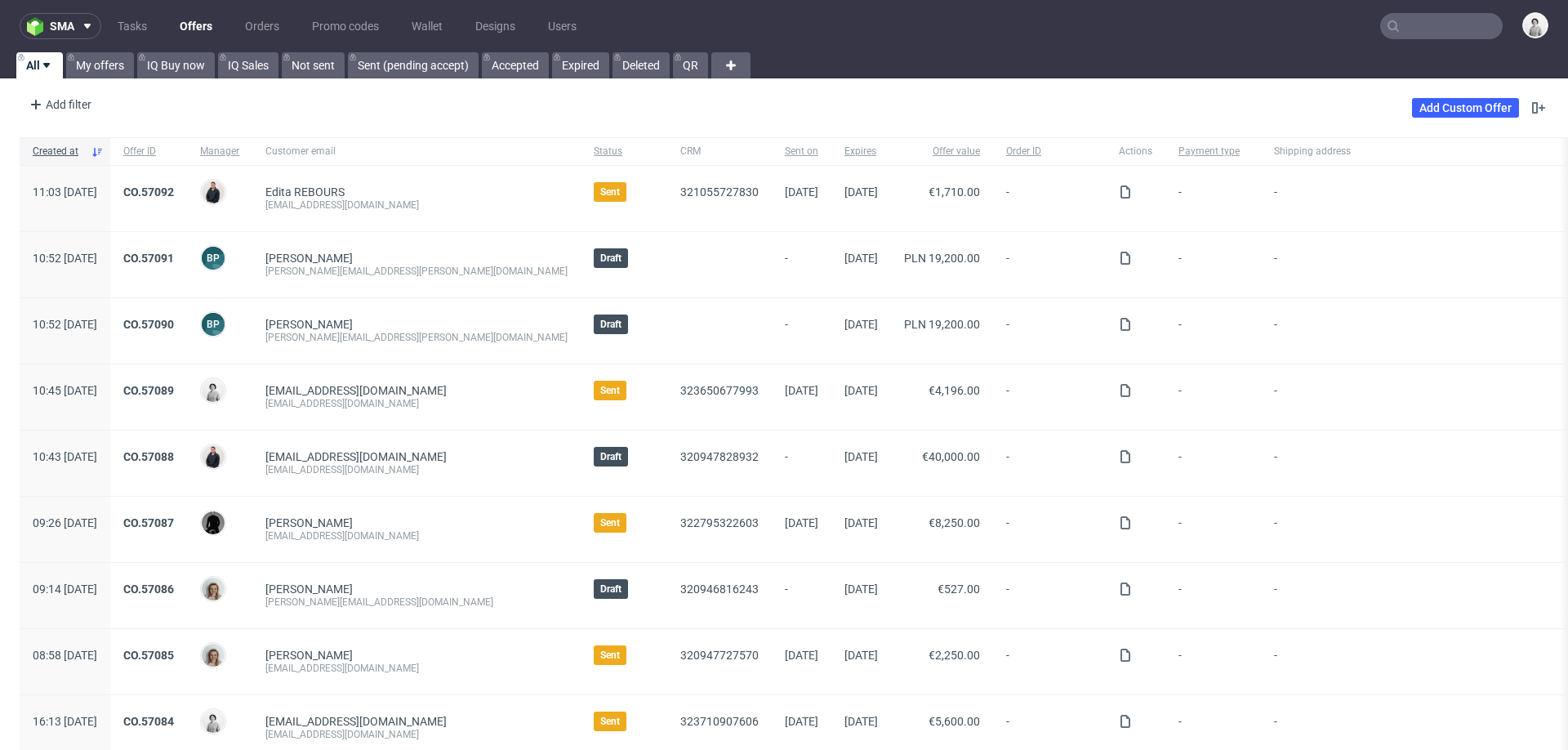
click at [1430, 34] on input "text" at bounding box center [1440, 26] width 122 height 26
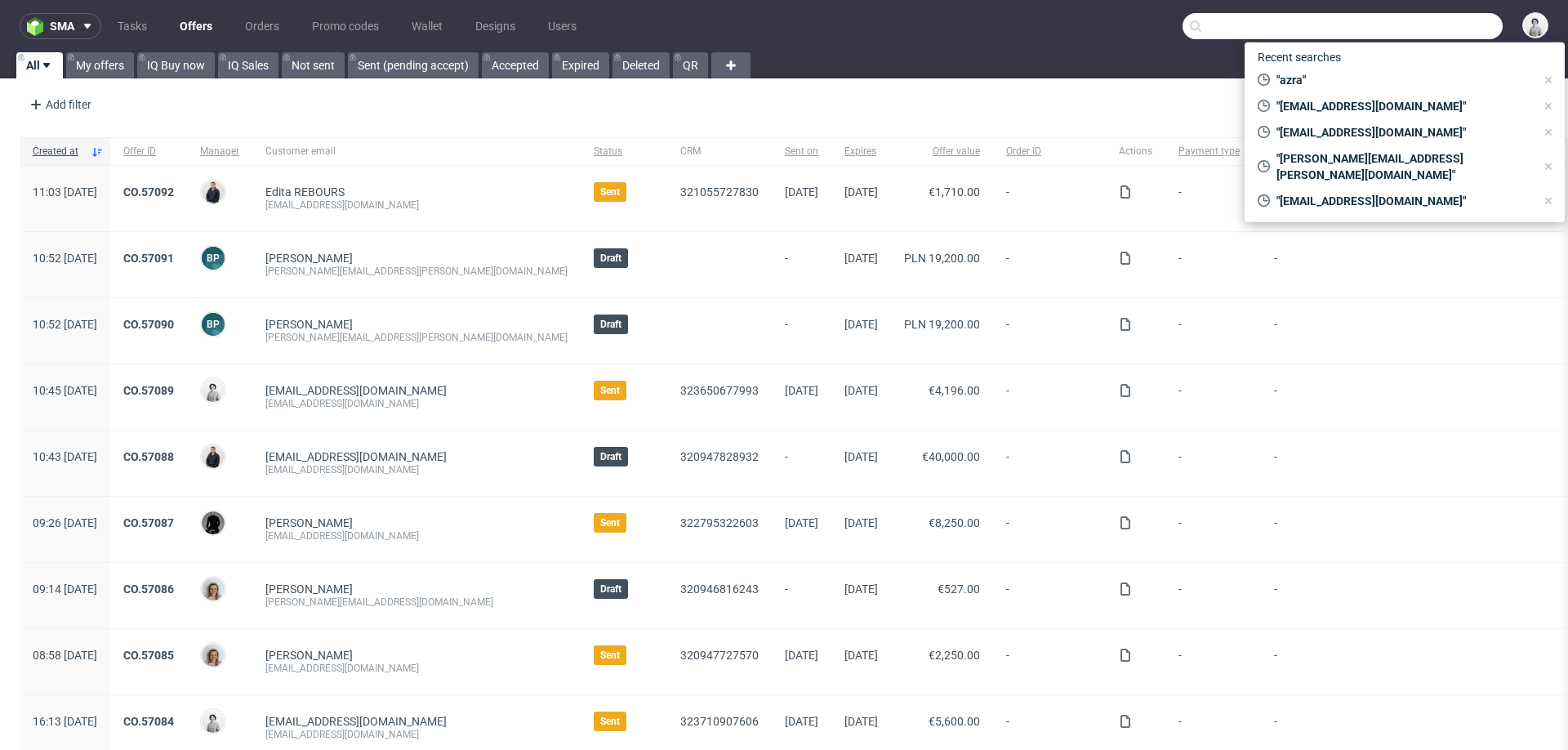
paste input "[EMAIL_ADDRESS][DOMAIN_NAME]"
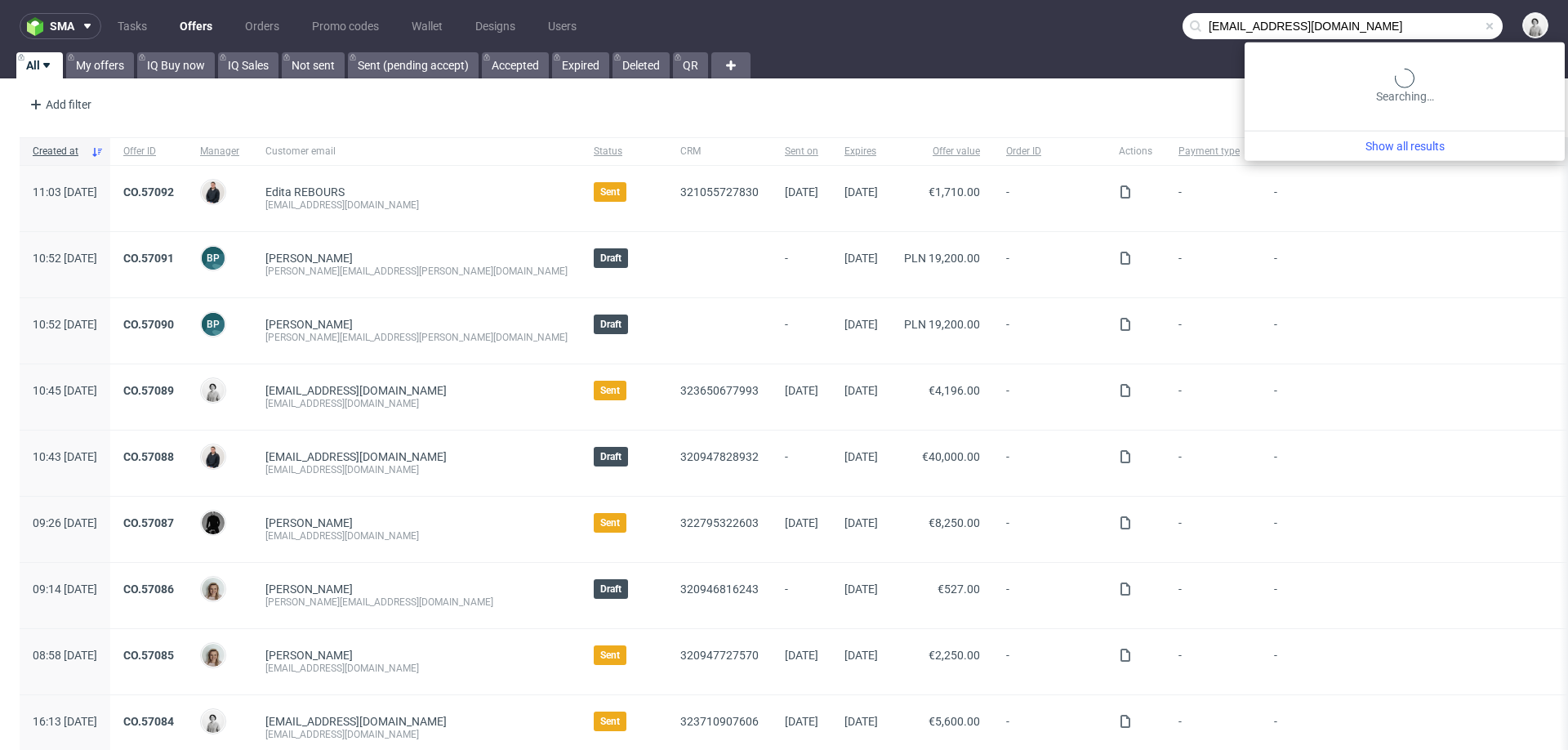
type input "[EMAIL_ADDRESS][DOMAIN_NAME]"
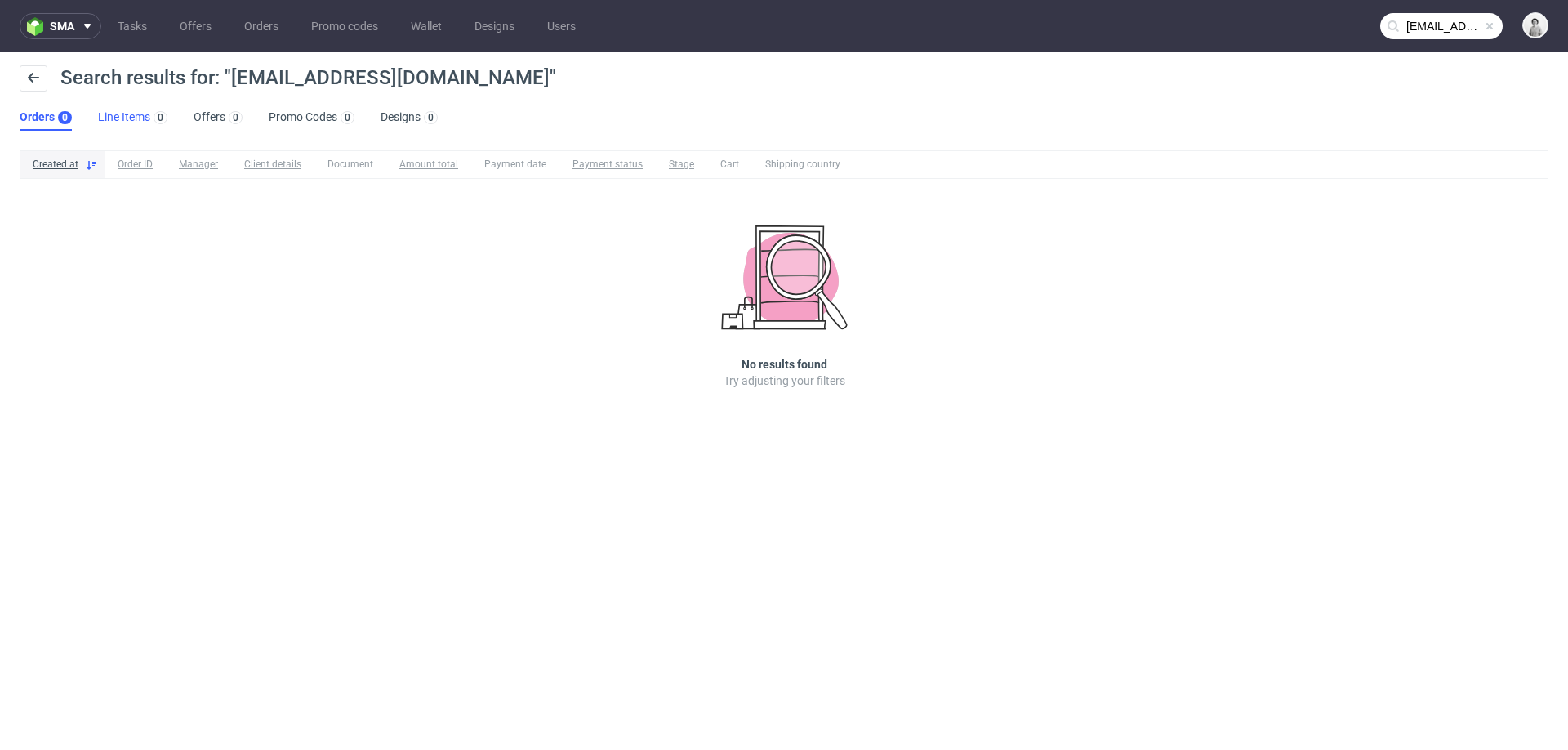
click at [130, 118] on link "Line Items 0" at bounding box center [133, 117] width 70 height 26
click at [21, 80] on button at bounding box center [34, 78] width 28 height 26
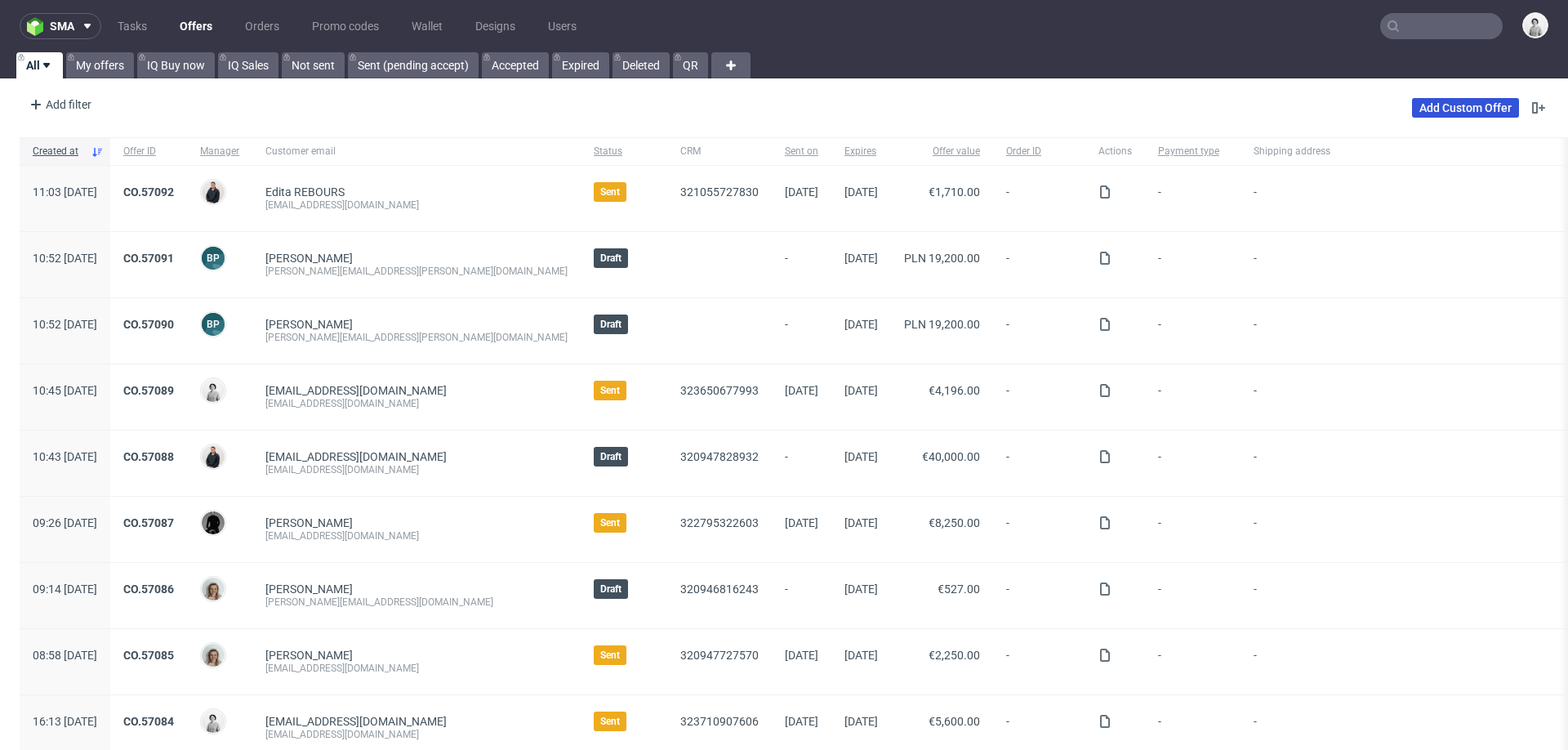
click at [1434, 107] on link "Add Custom Offer" at bounding box center [1466, 108] width 107 height 20
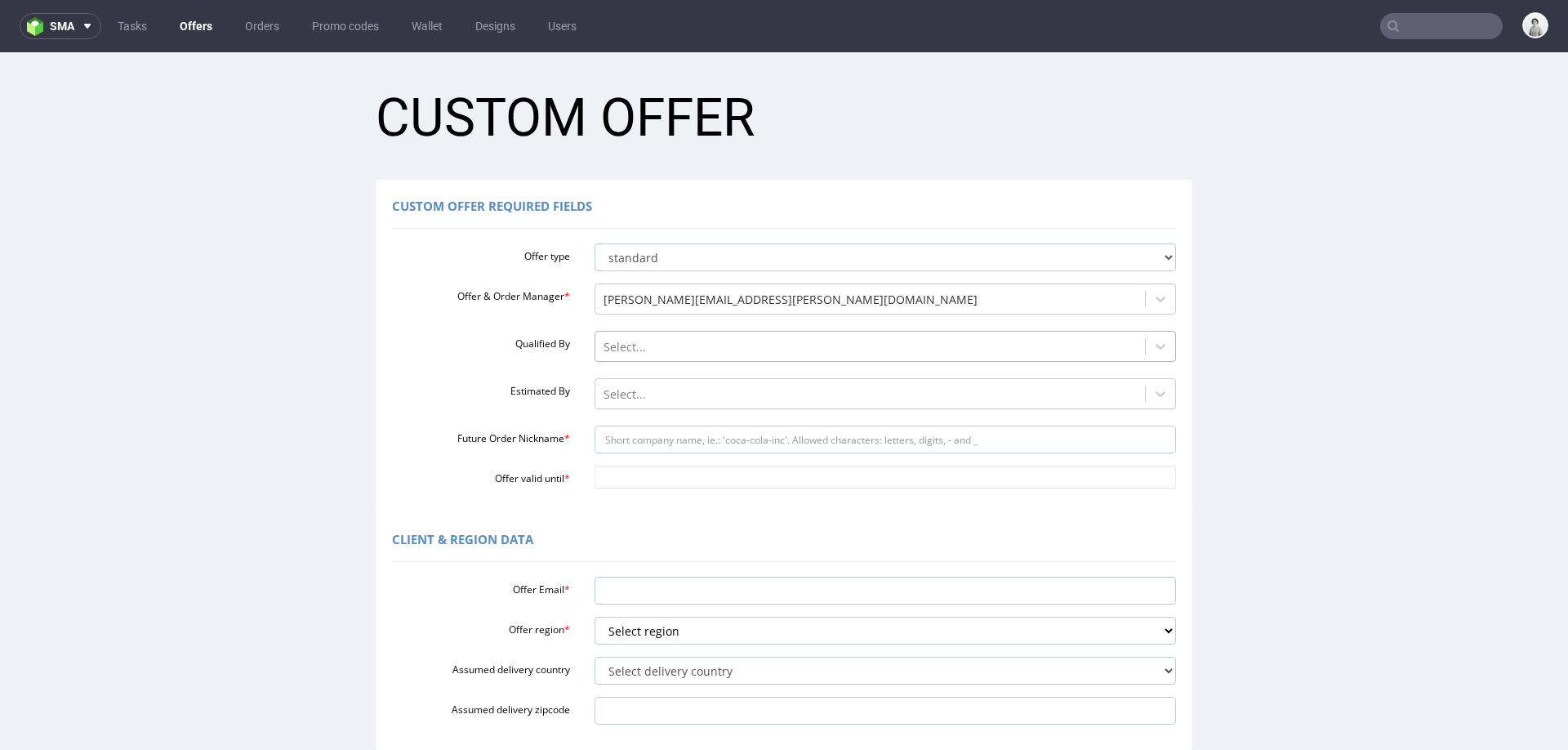
click at [694, 342] on div at bounding box center [871, 348] width 534 height 20
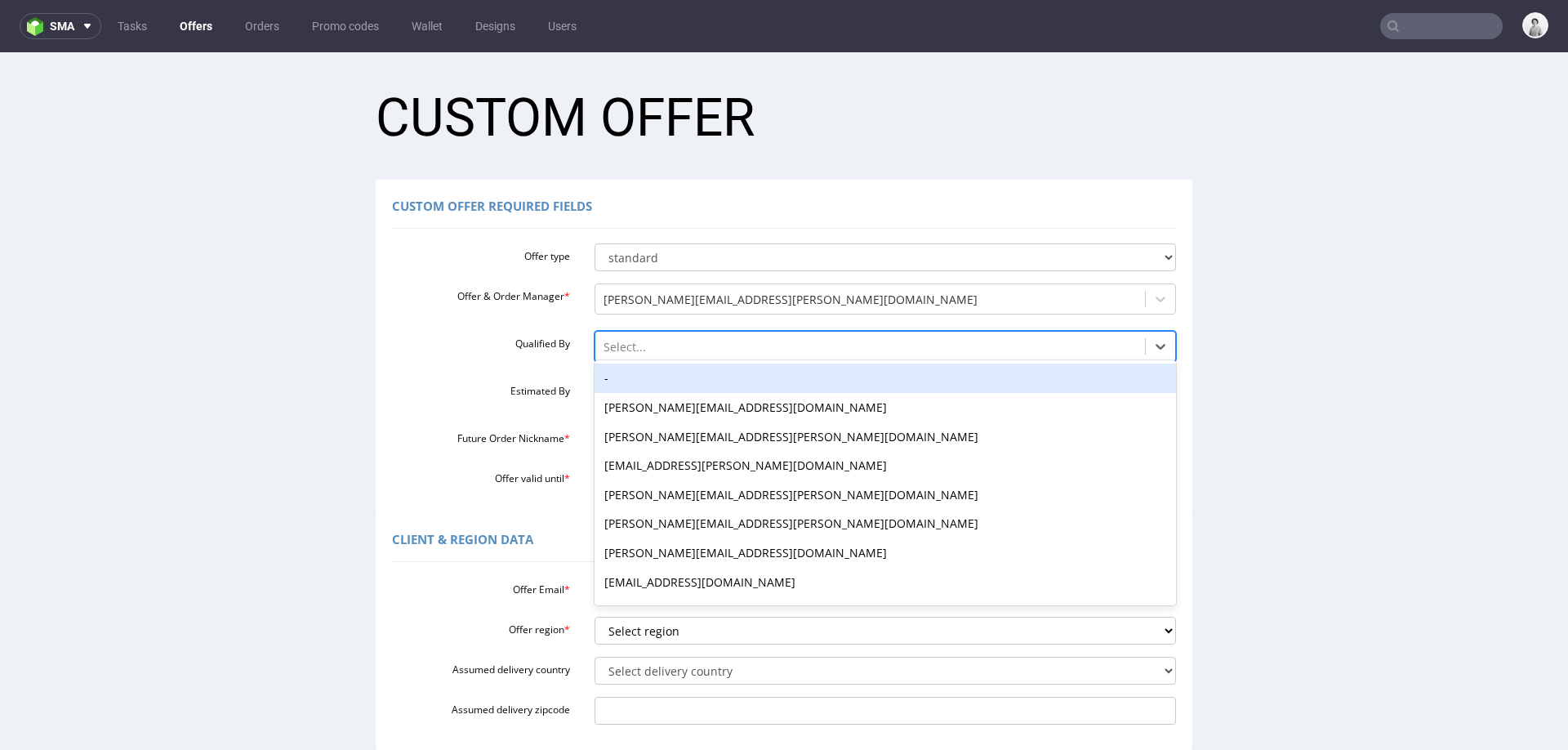
click at [679, 380] on div "-" at bounding box center [886, 378] width 582 height 30
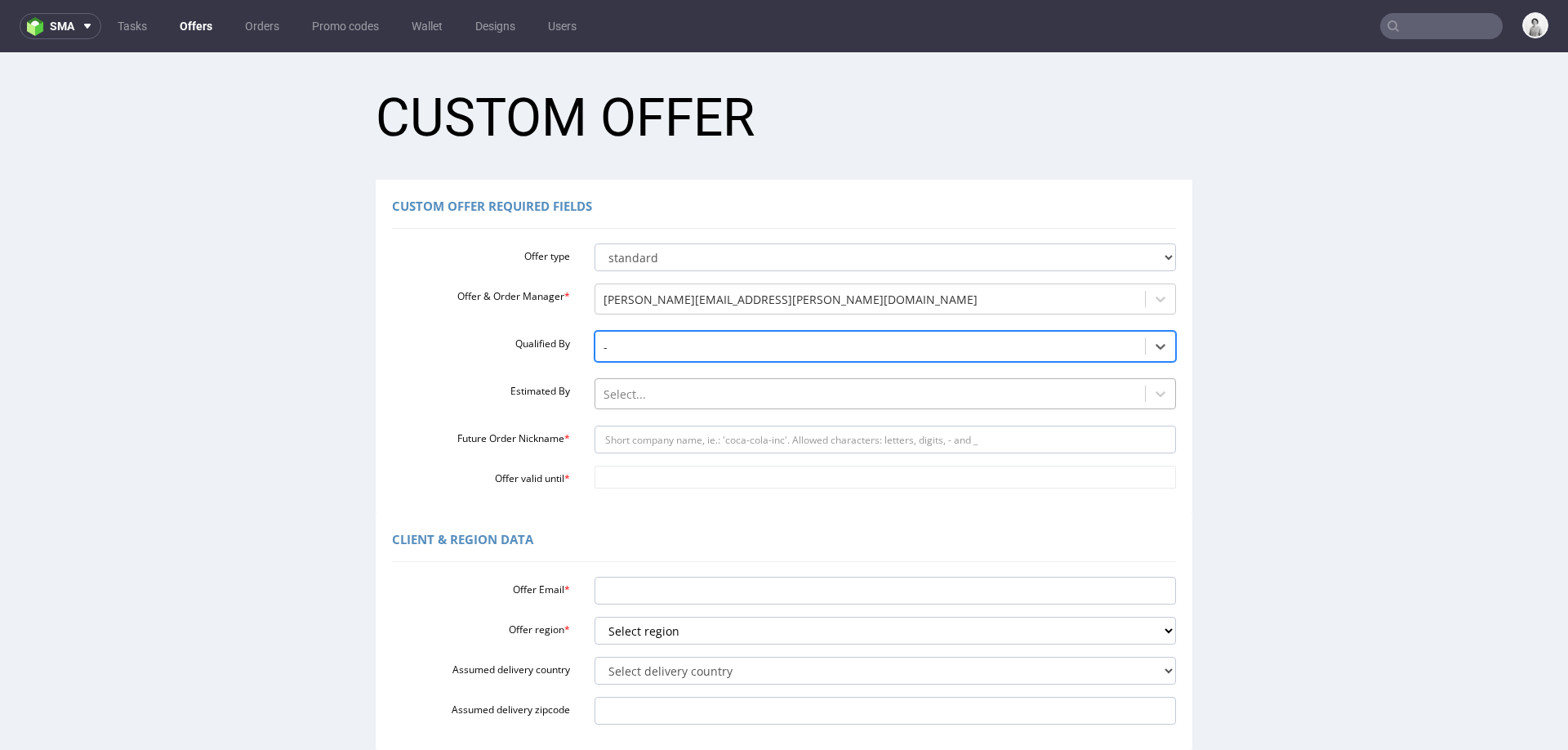
click at [664, 402] on div at bounding box center [871, 394] width 534 height 20
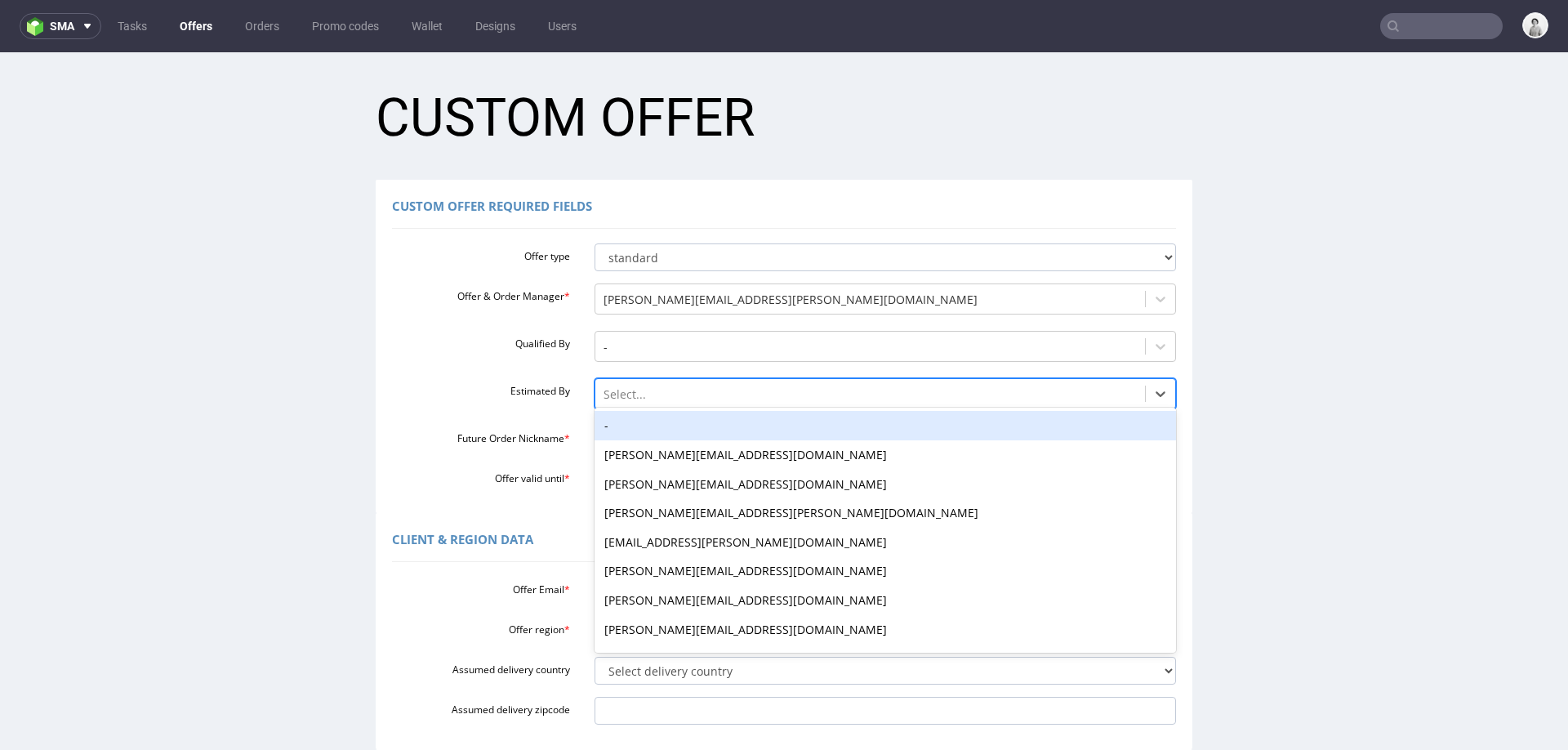
click at [663, 434] on div "-" at bounding box center [886, 426] width 582 height 30
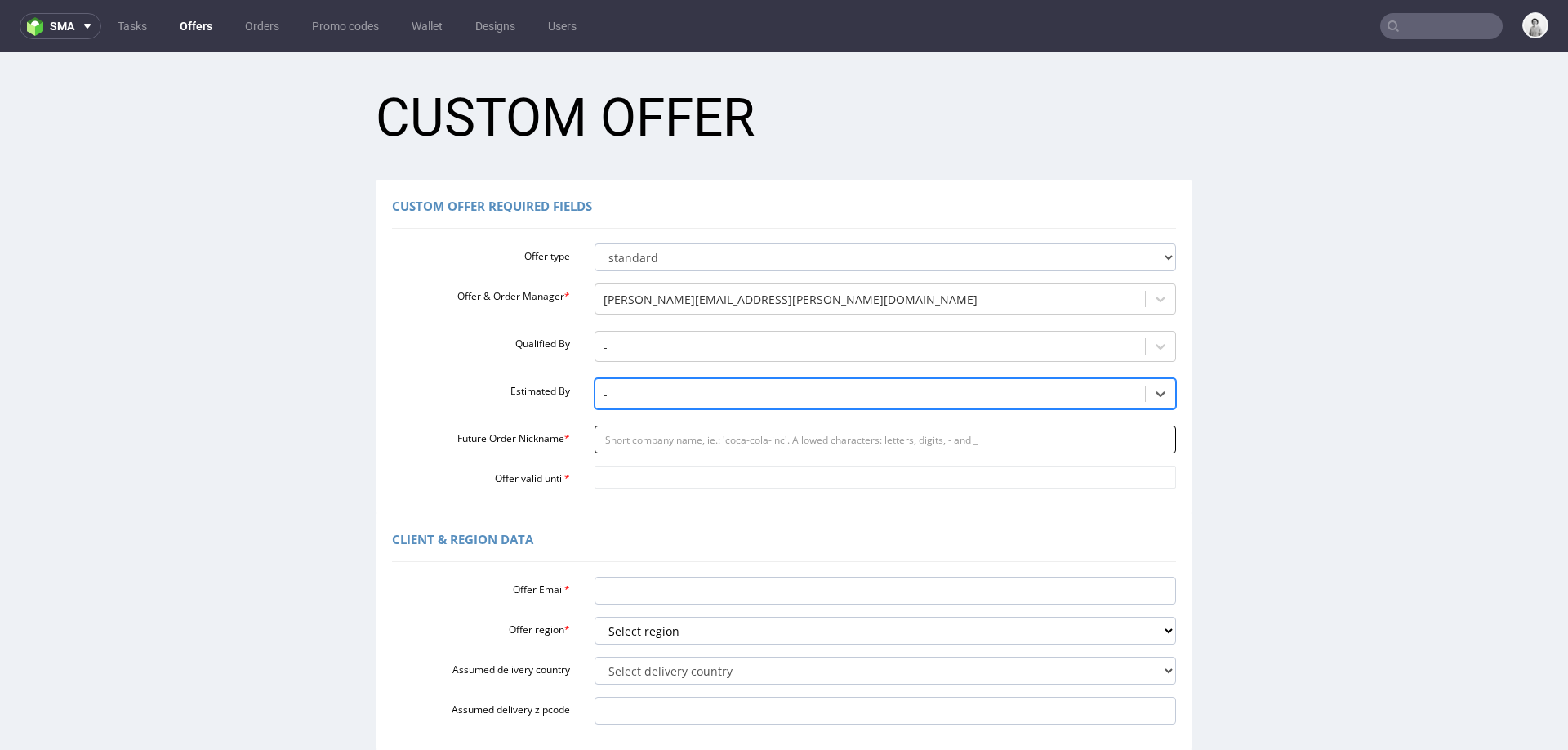
click at [657, 447] on input "Future Order Nickname *" at bounding box center [886, 439] width 582 height 28
paste input "infostiltbookcradlescom"
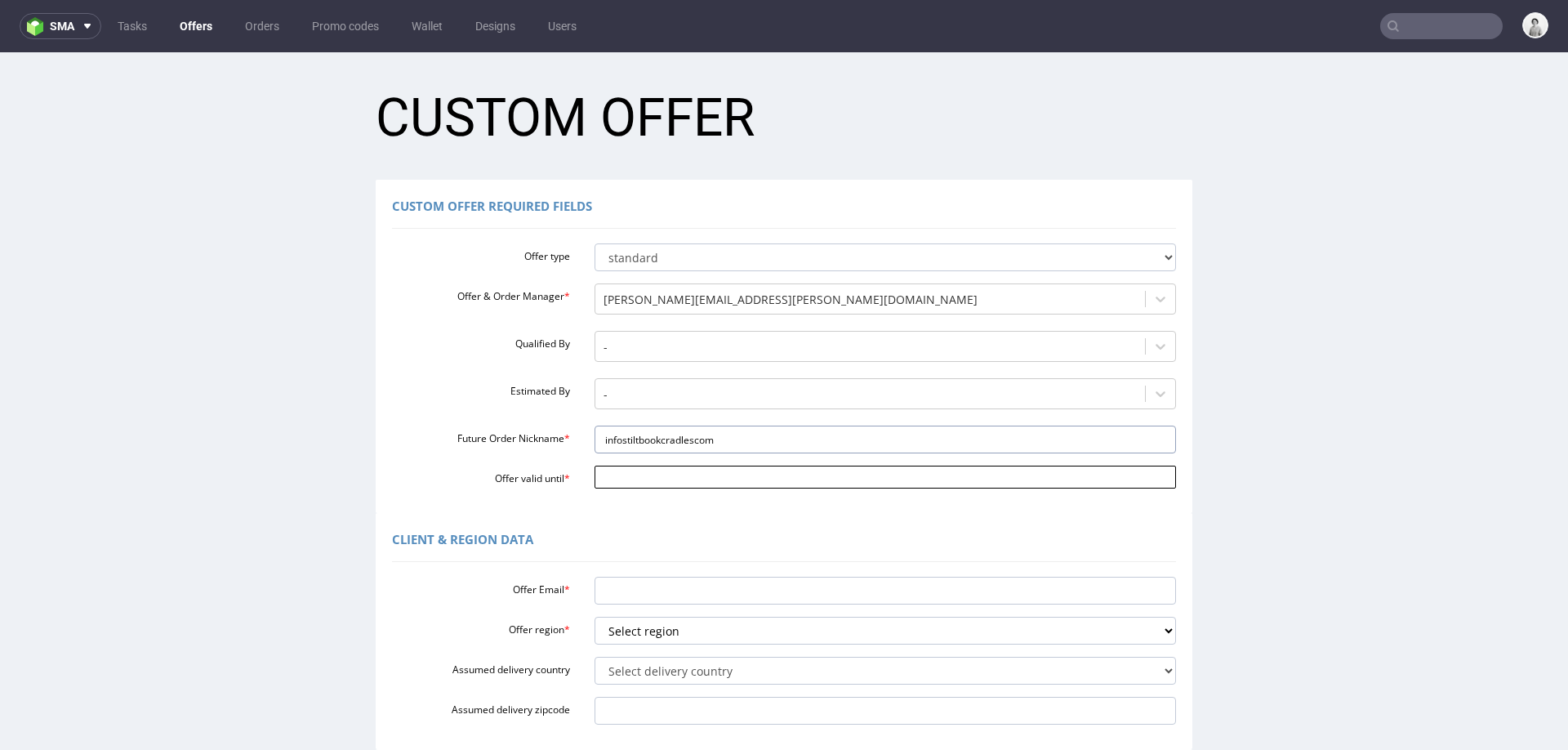
type input "infostiltbookcradlescom"
click at [643, 469] on body "Production Shipped DTP Orders Offers Shipments Designs Promotions Users Jobs Ad…" at bounding box center [784, 598] width 1568 height 1092
click at [669, 430] on td "29" at bounding box center [675, 428] width 25 height 25
type input "2025-10-29"
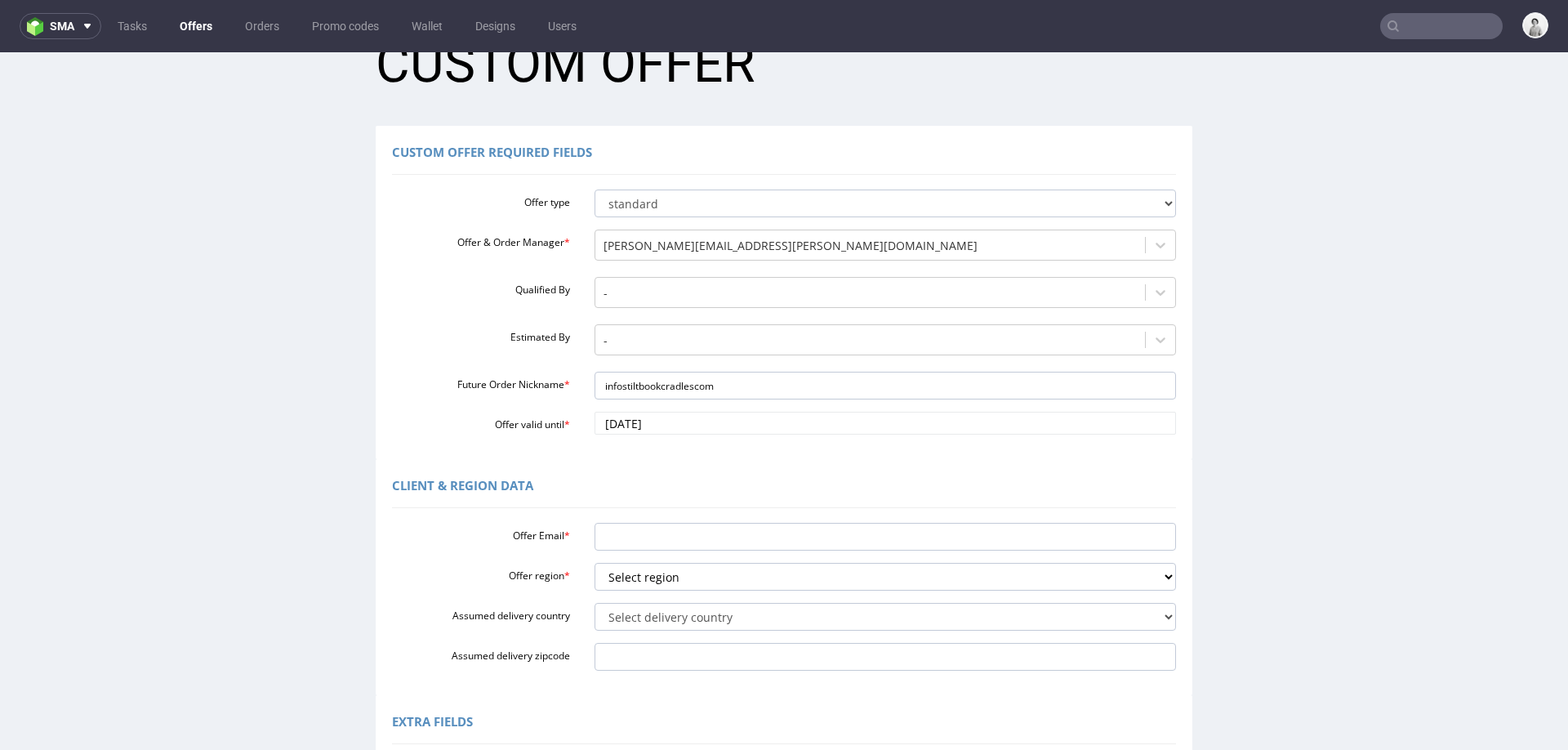
scroll to position [59, 0]
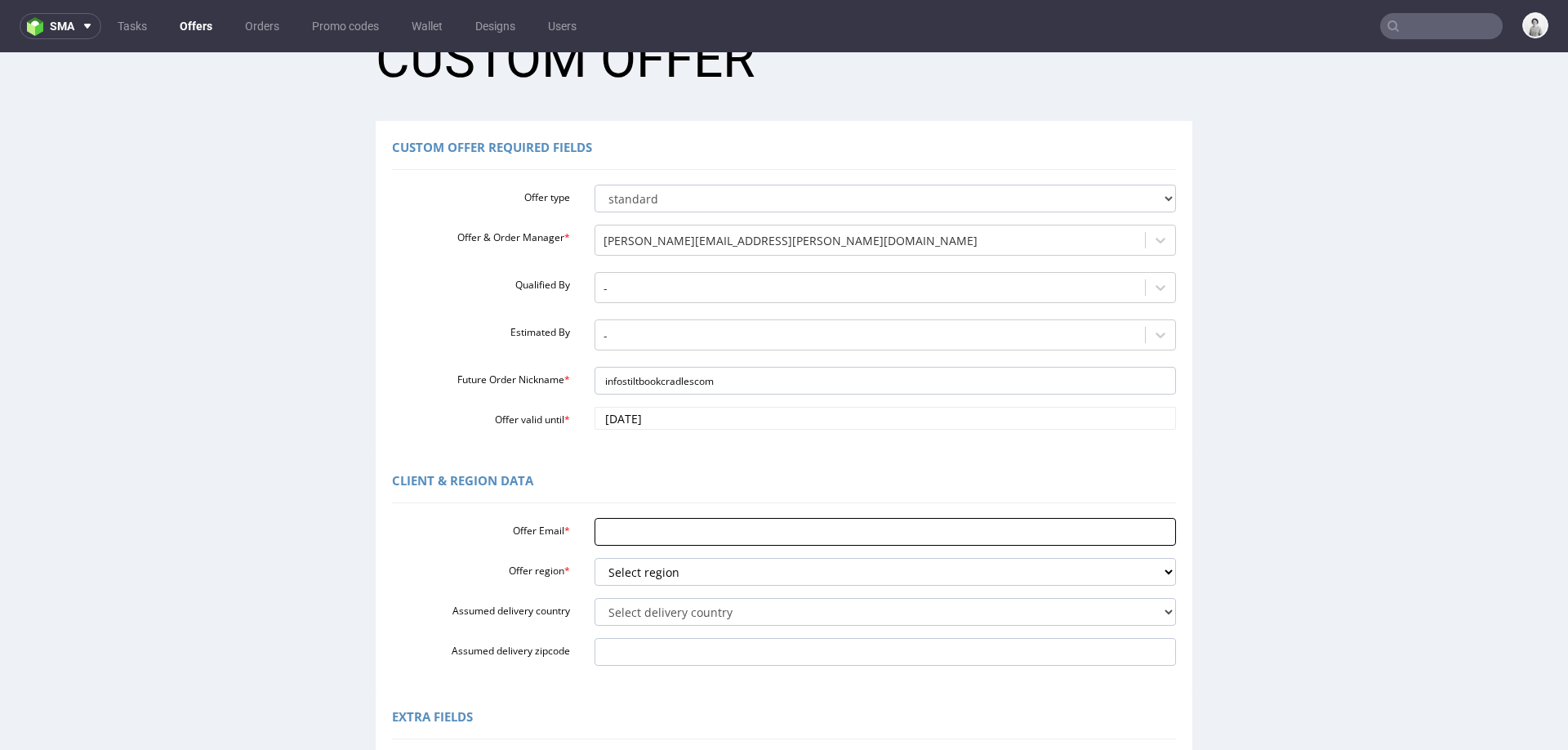
click at [636, 541] on input "Offer Email *" at bounding box center [886, 531] width 582 height 28
paste input "[EMAIL_ADDRESS][DOMAIN_NAME]"
type input "[EMAIL_ADDRESS][DOMAIN_NAME]"
click at [760, 567] on select "Select region eu gb de pl cz fr it es" at bounding box center [886, 572] width 582 height 28
select select "eu"
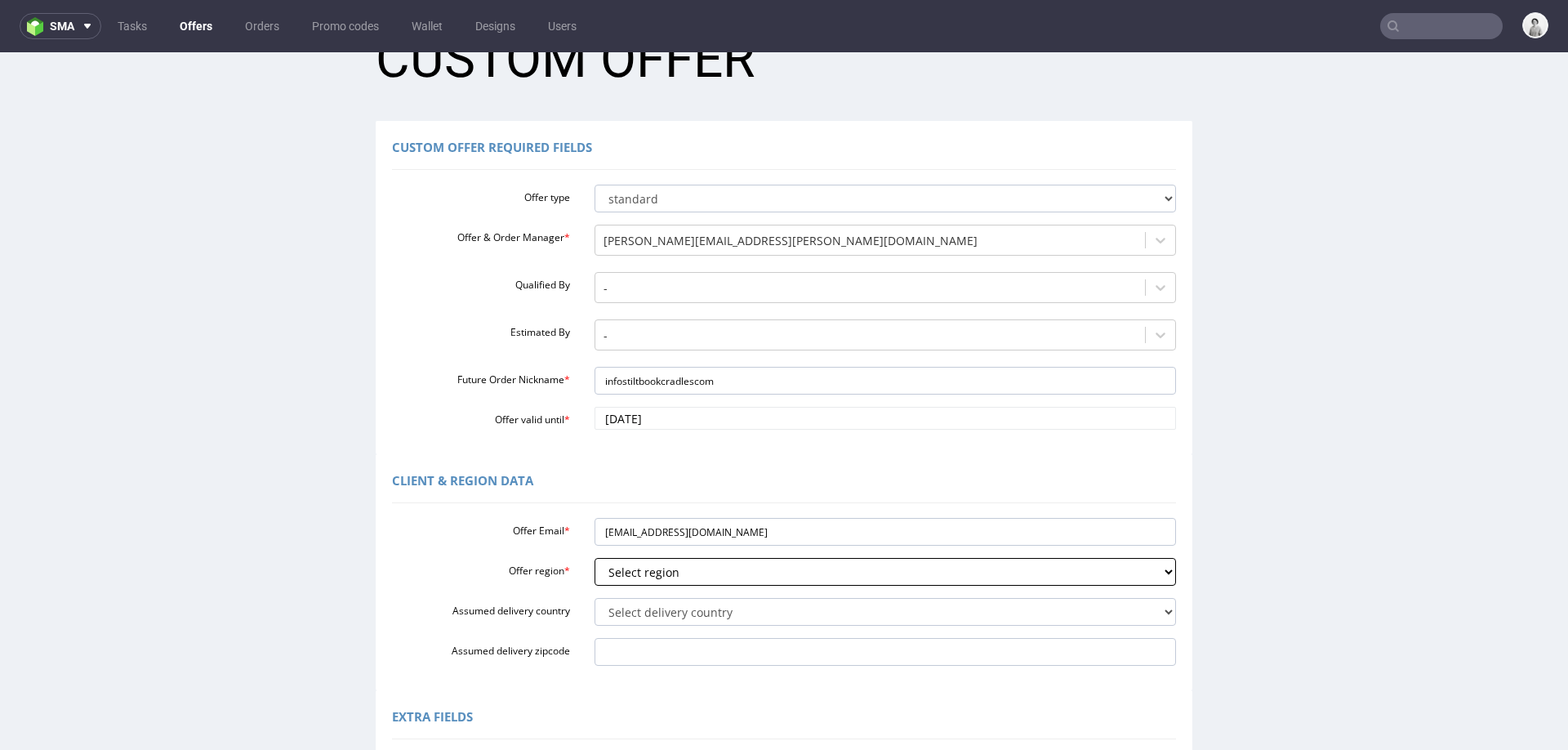
click at [595, 558] on select "Select region eu gb de pl cz fr it es" at bounding box center [886, 572] width 582 height 28
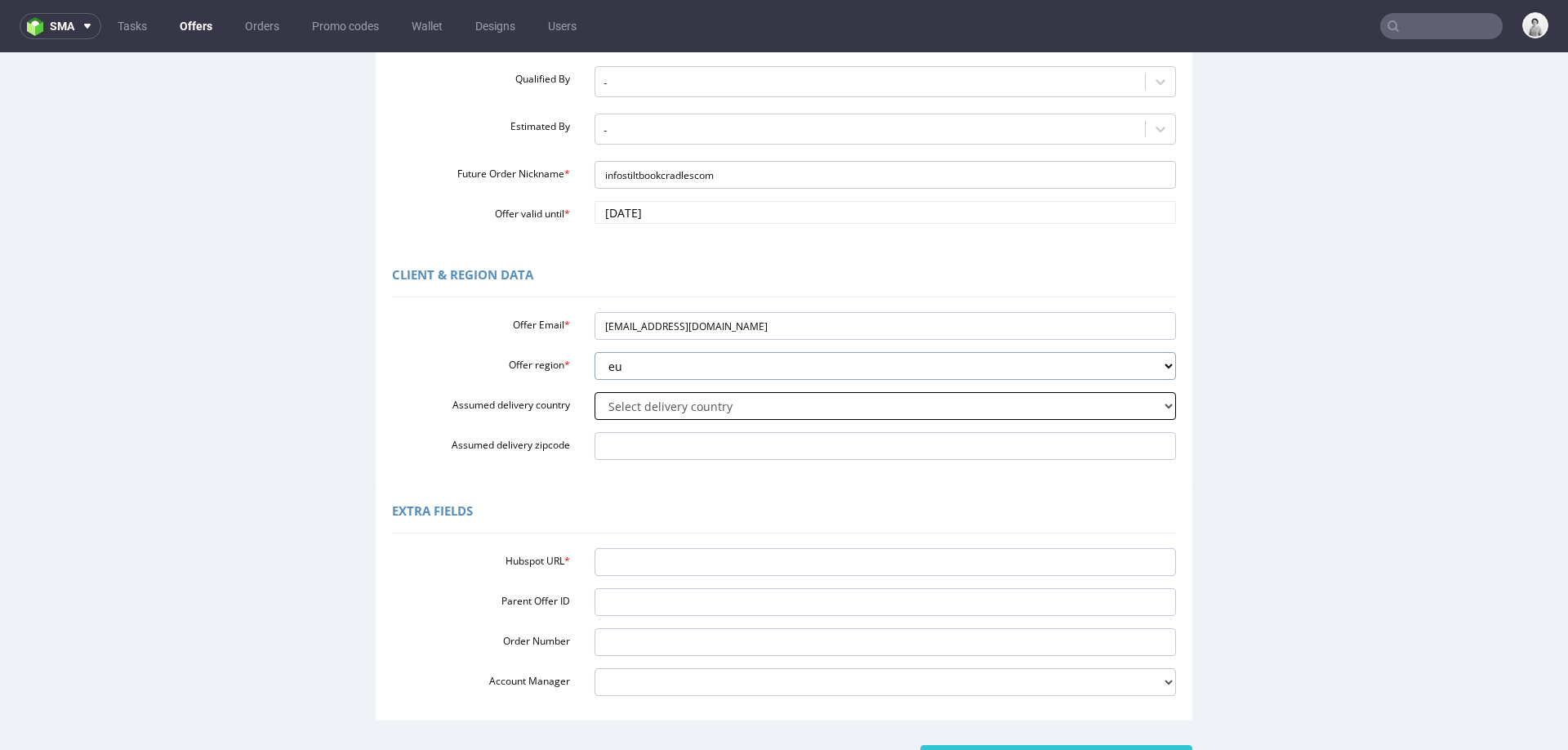
scroll to position [282, 0]
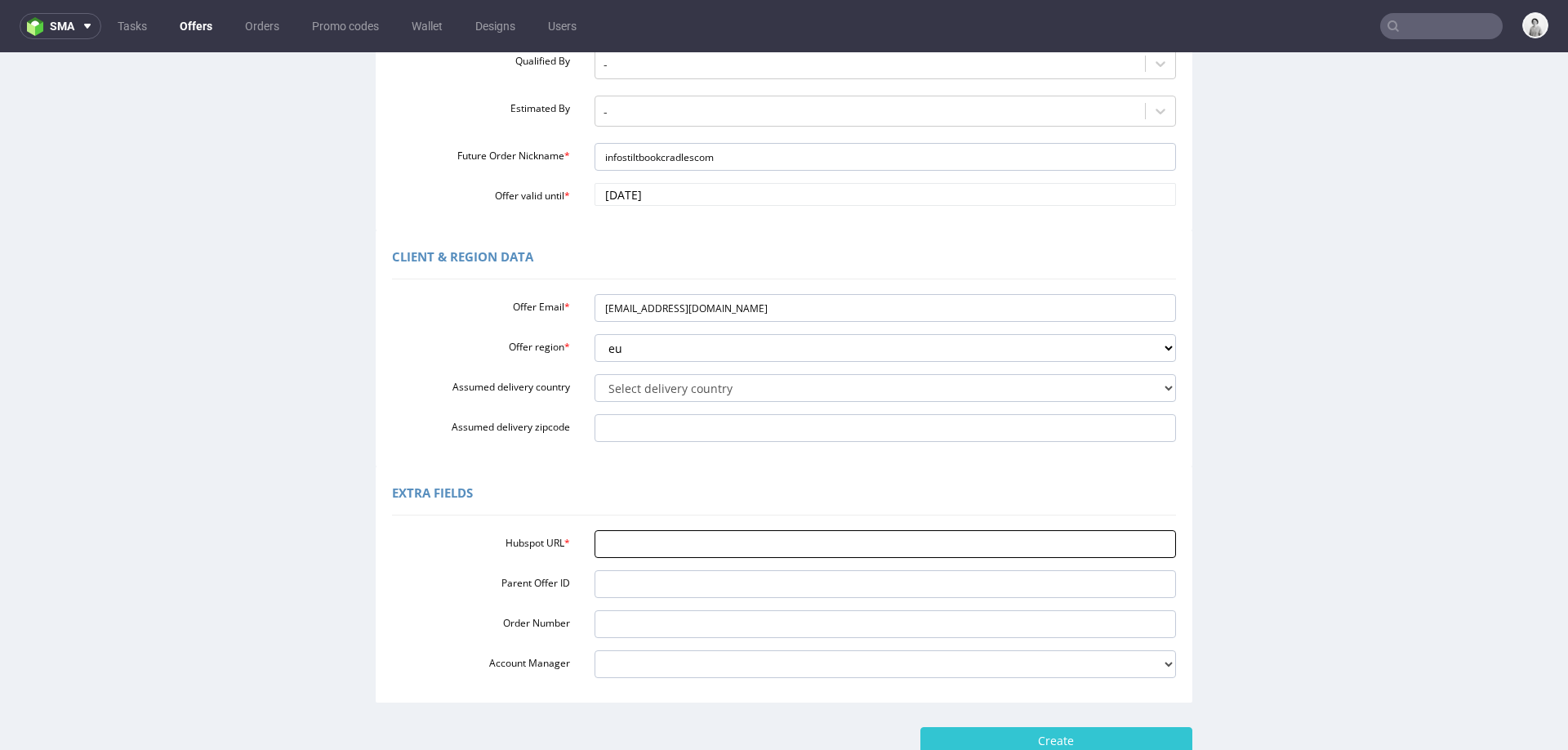
click at [713, 535] on input "Hubspot URL *" at bounding box center [886, 544] width 582 height 28
paste input "https://app-eu1.hubspot.com/contacts/25600958/record/0-3/319444564176/"
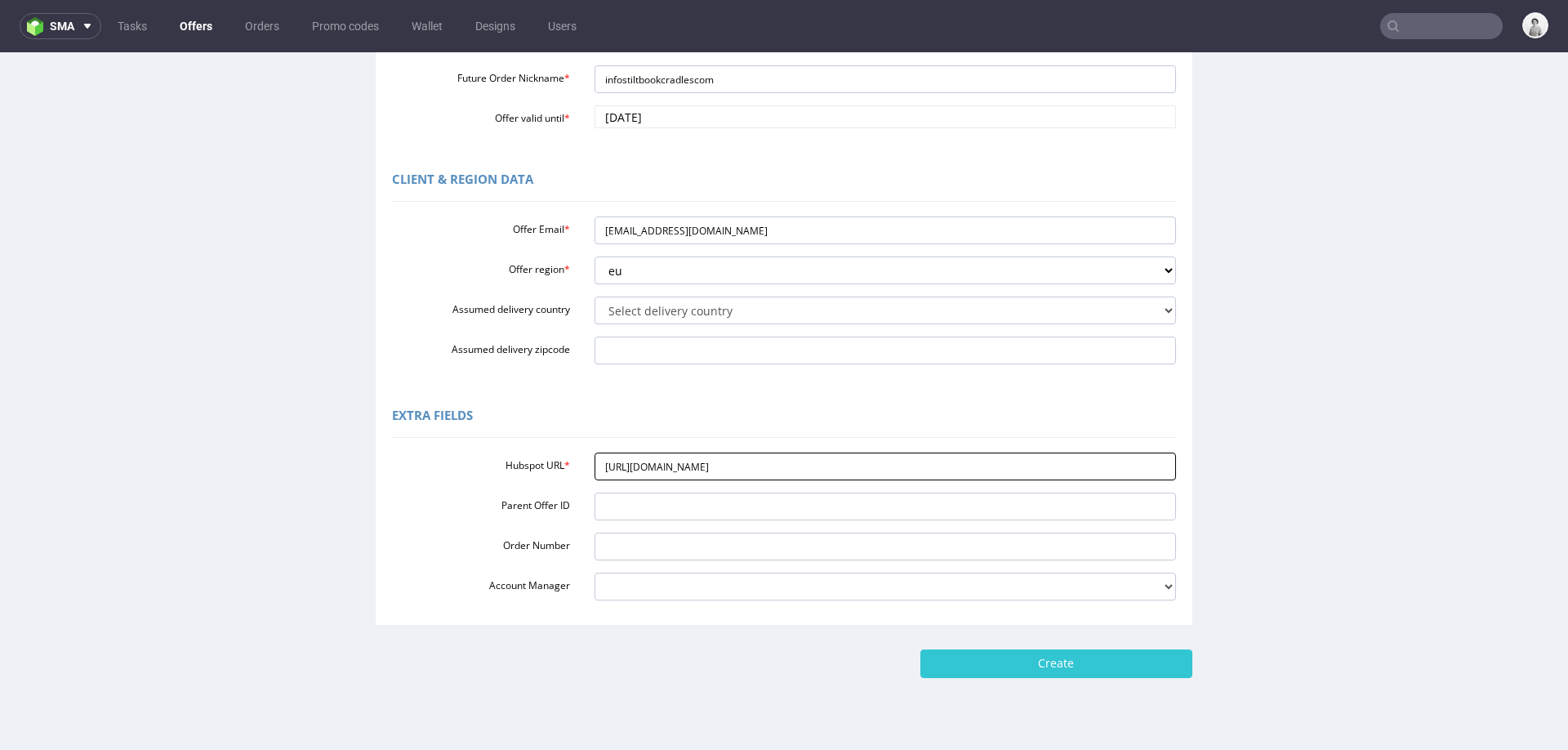
scroll to position [388, 0]
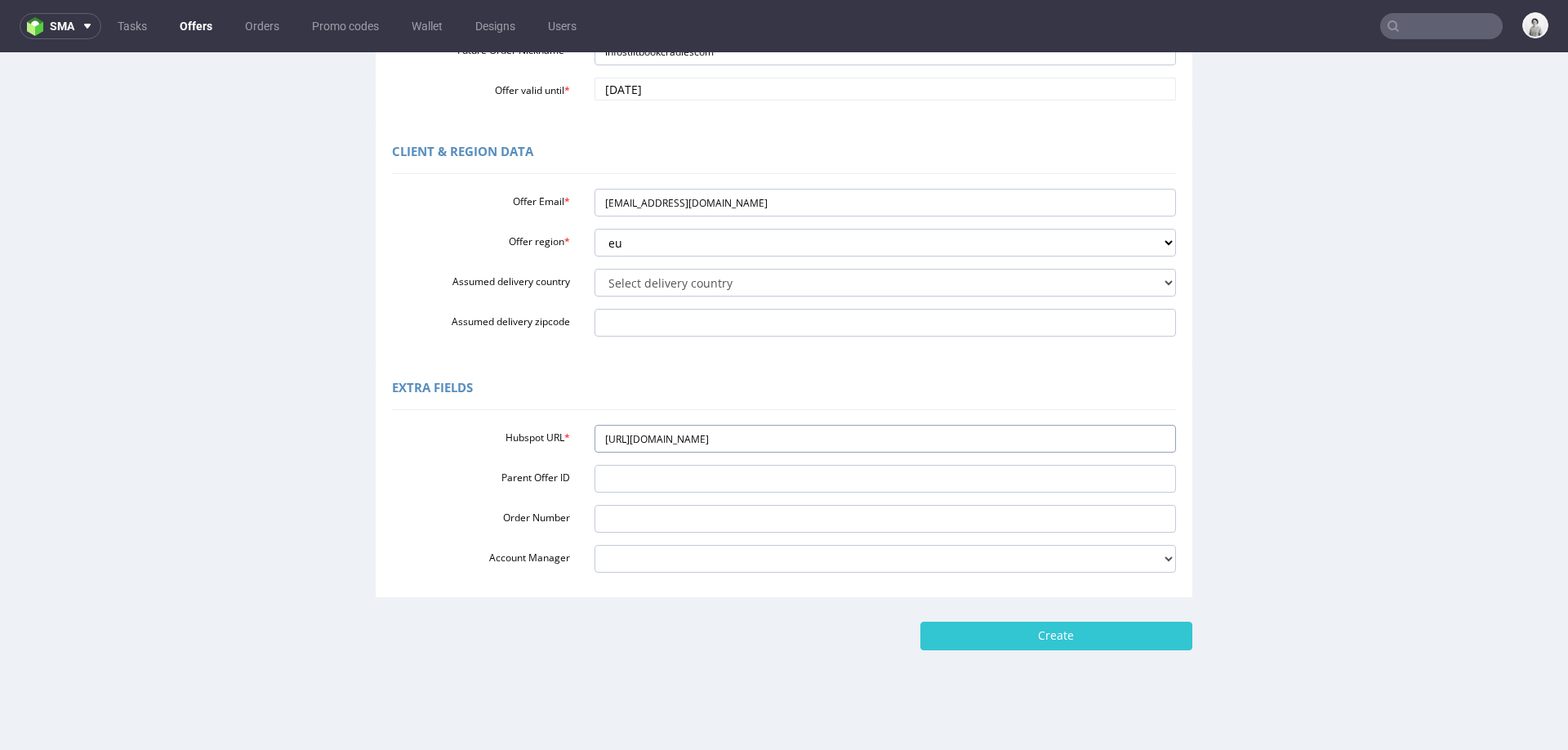
type input "https://app-eu1.hubspot.com/contacts/25600958/record/0-3/319444564176/"
click at [934, 618] on form "Custom Offer Custom Offer Required Fields Offer type standard prototyping sampl…" at bounding box center [784, 167] width 1535 height 965
click at [948, 630] on input "Create" at bounding box center [1057, 636] width 272 height 28
type input "Please wait..."
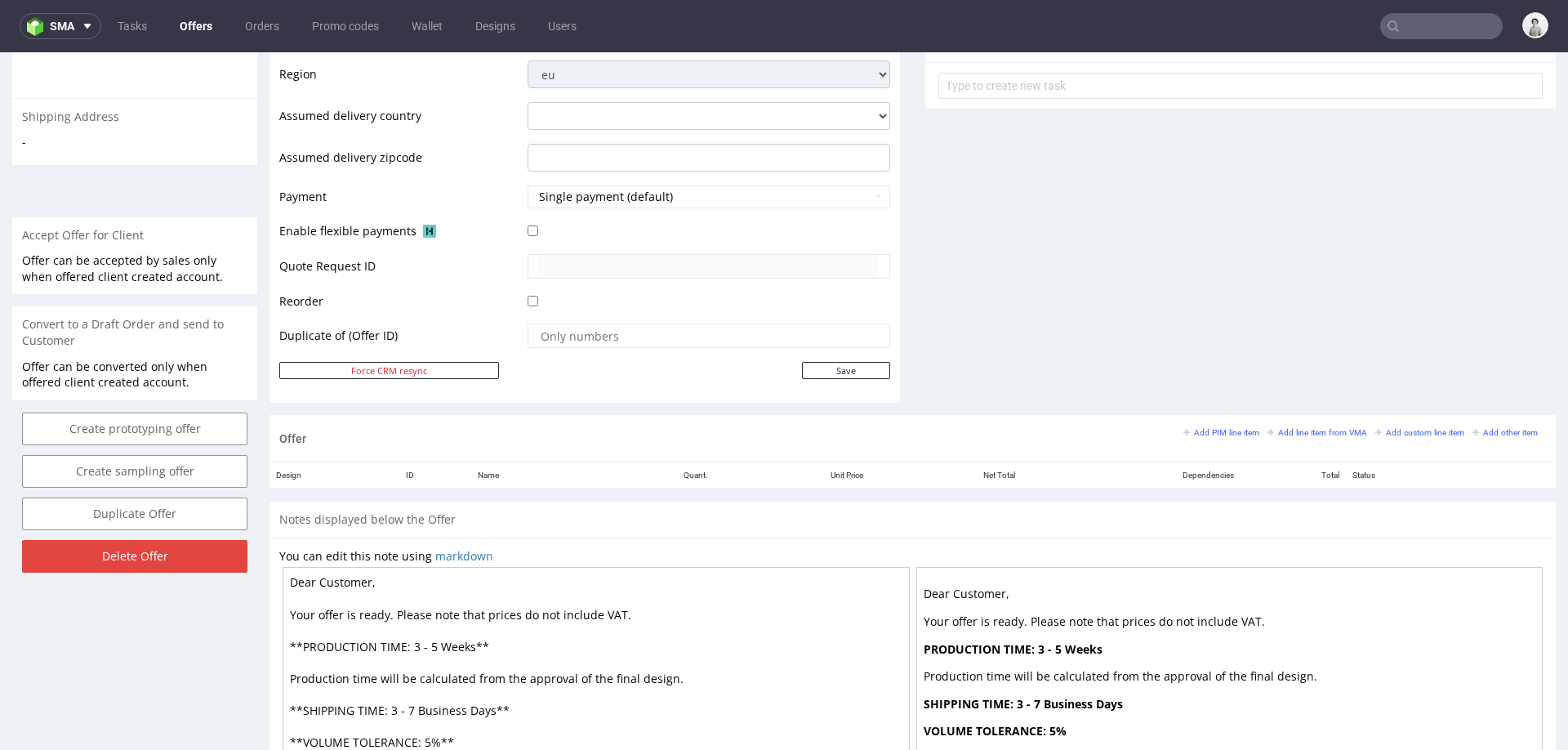
scroll to position [645, 0]
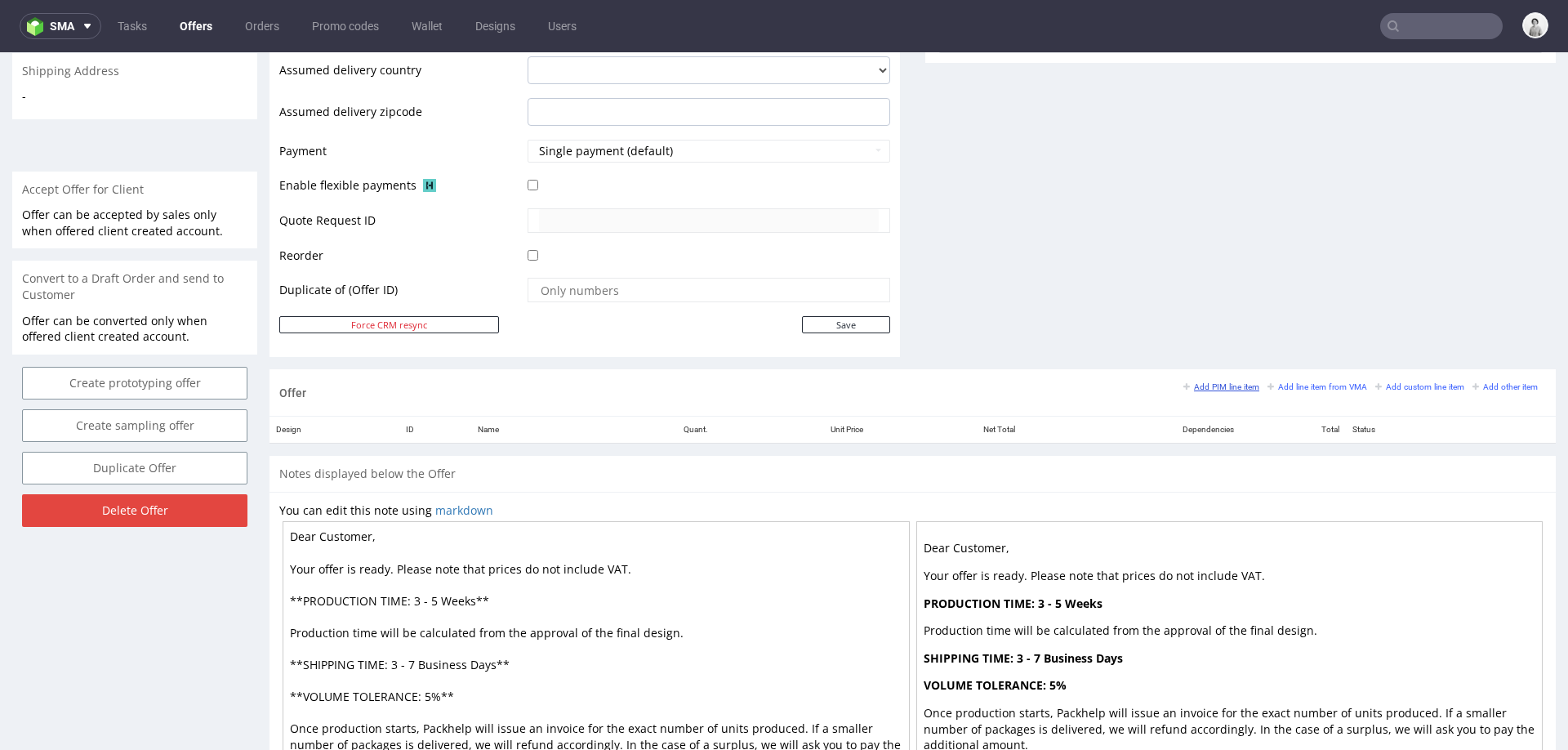
click at [1203, 382] on small "Add PIM line item" at bounding box center [1220, 386] width 75 height 9
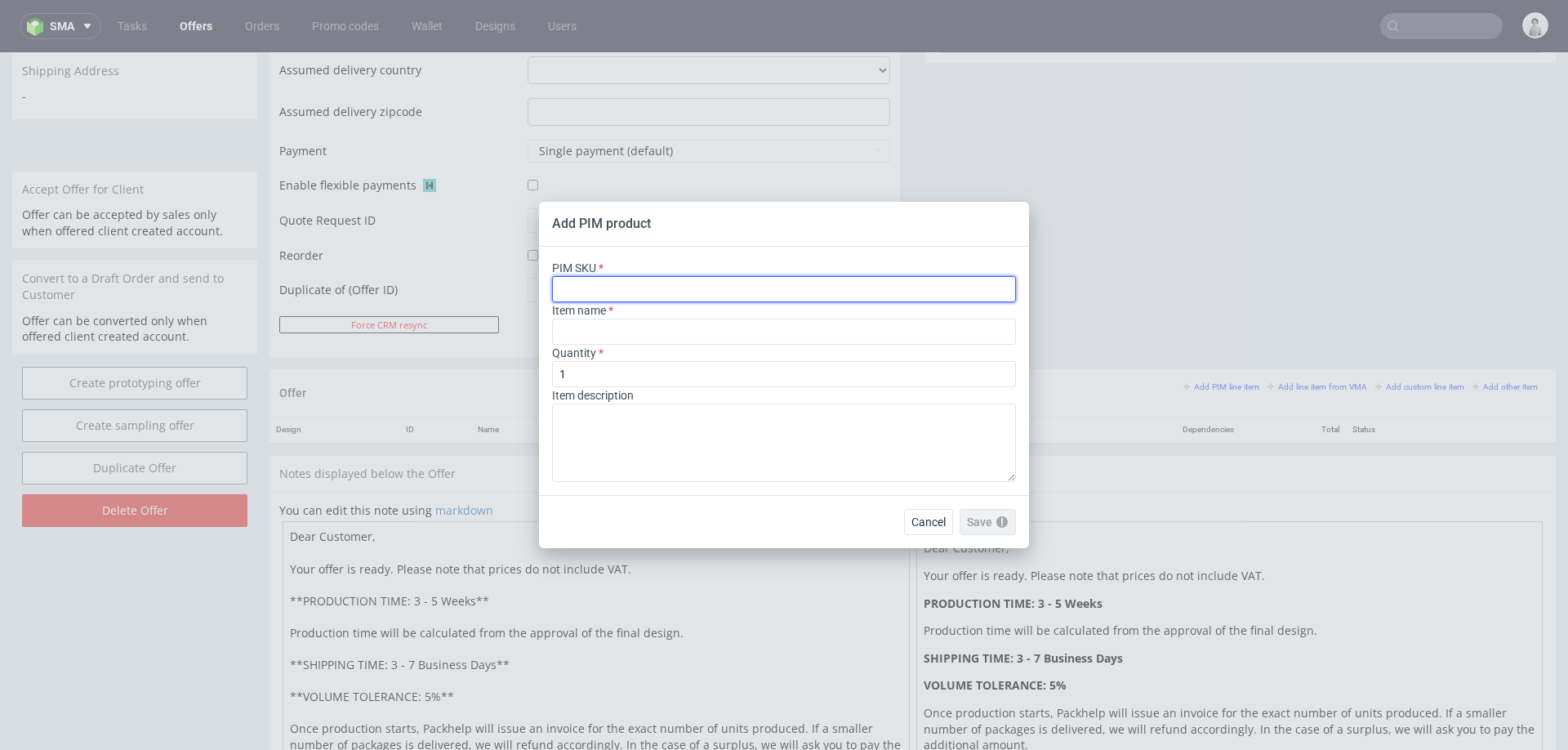
click at [801, 287] on input "text" at bounding box center [784, 289] width 464 height 26
paste input "box--mailer-box--52--cardboard-coated--print-color-hd--foil-matte"
type input "box--mailer-box--52--cardboard-coated--print-color-hd--foil-matte"
type input "Pudełko Fasonowe"
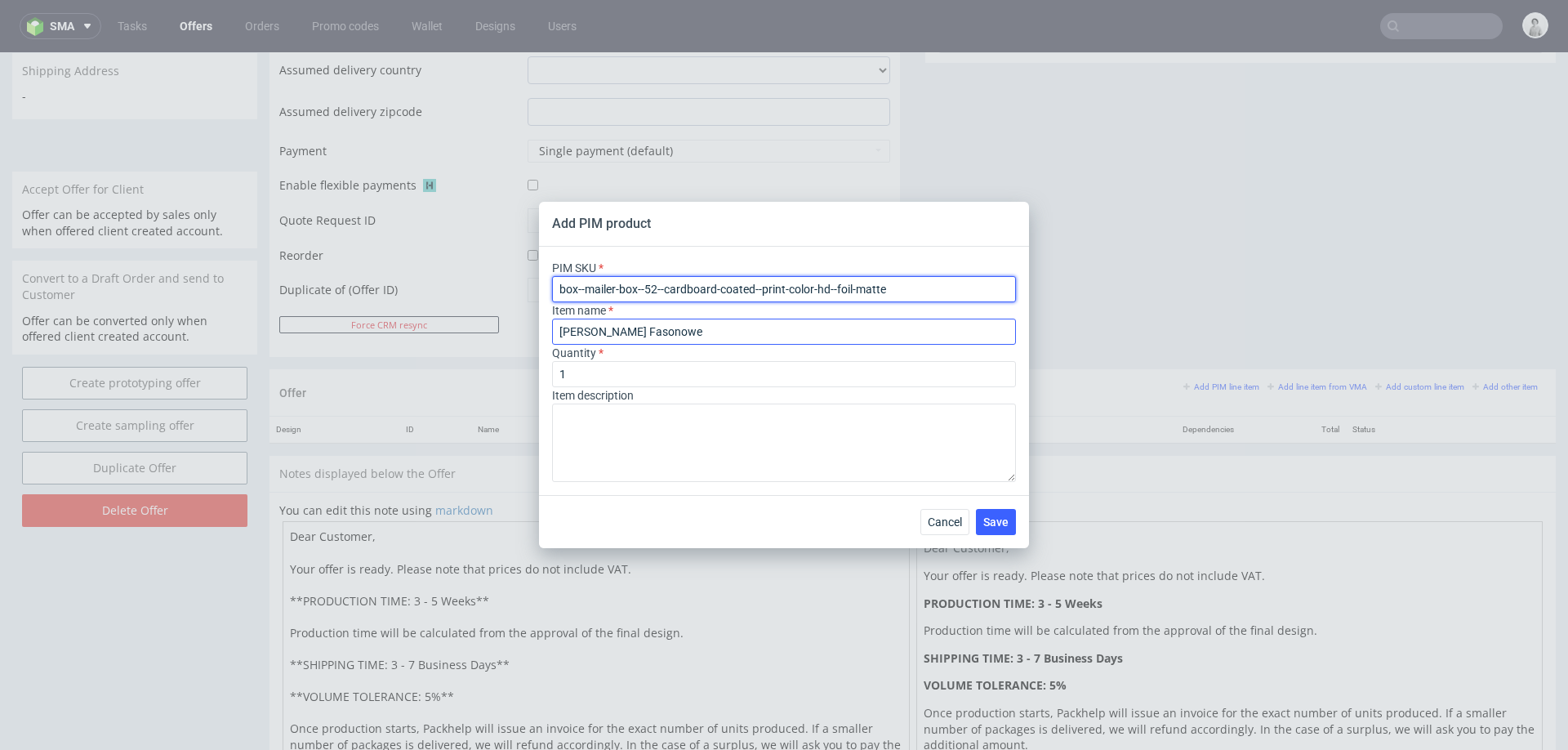
type input "box--mailer-box--52--cardboard-coated--print-color-hd--foil-matte"
click at [726, 328] on input "Pudełko Fasonowe" at bounding box center [784, 332] width 464 height 26
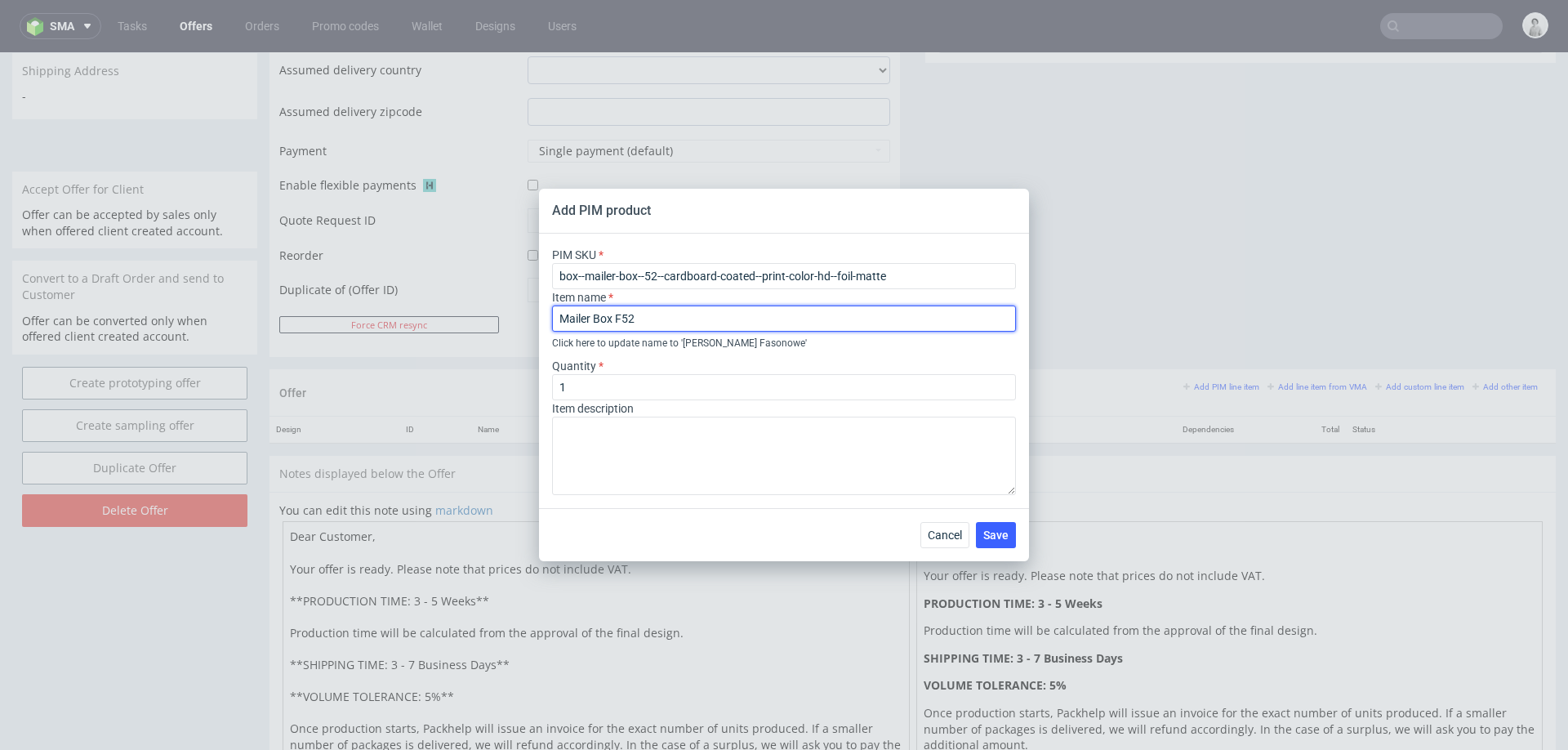
type input "Mailer Box F52"
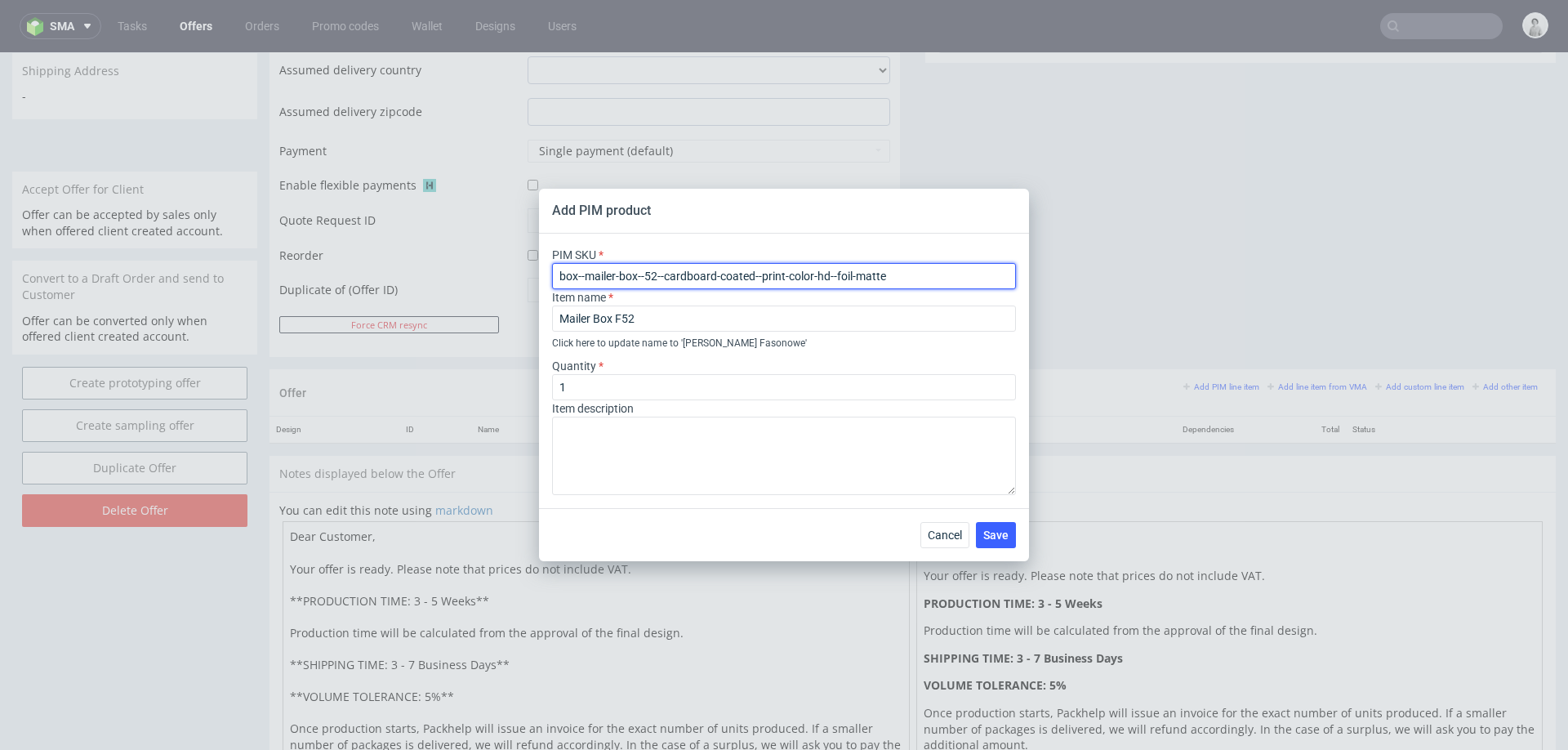
click at [826, 267] on input "box--mailer-box--52--cardboard-coated--print-color-hd--foil-matte" at bounding box center [784, 276] width 464 height 26
paste input "with-print-inside-"
type input "box--mailer-box--52--cardboard-coated--print-color-hd-with-print-inside--foil-m…"
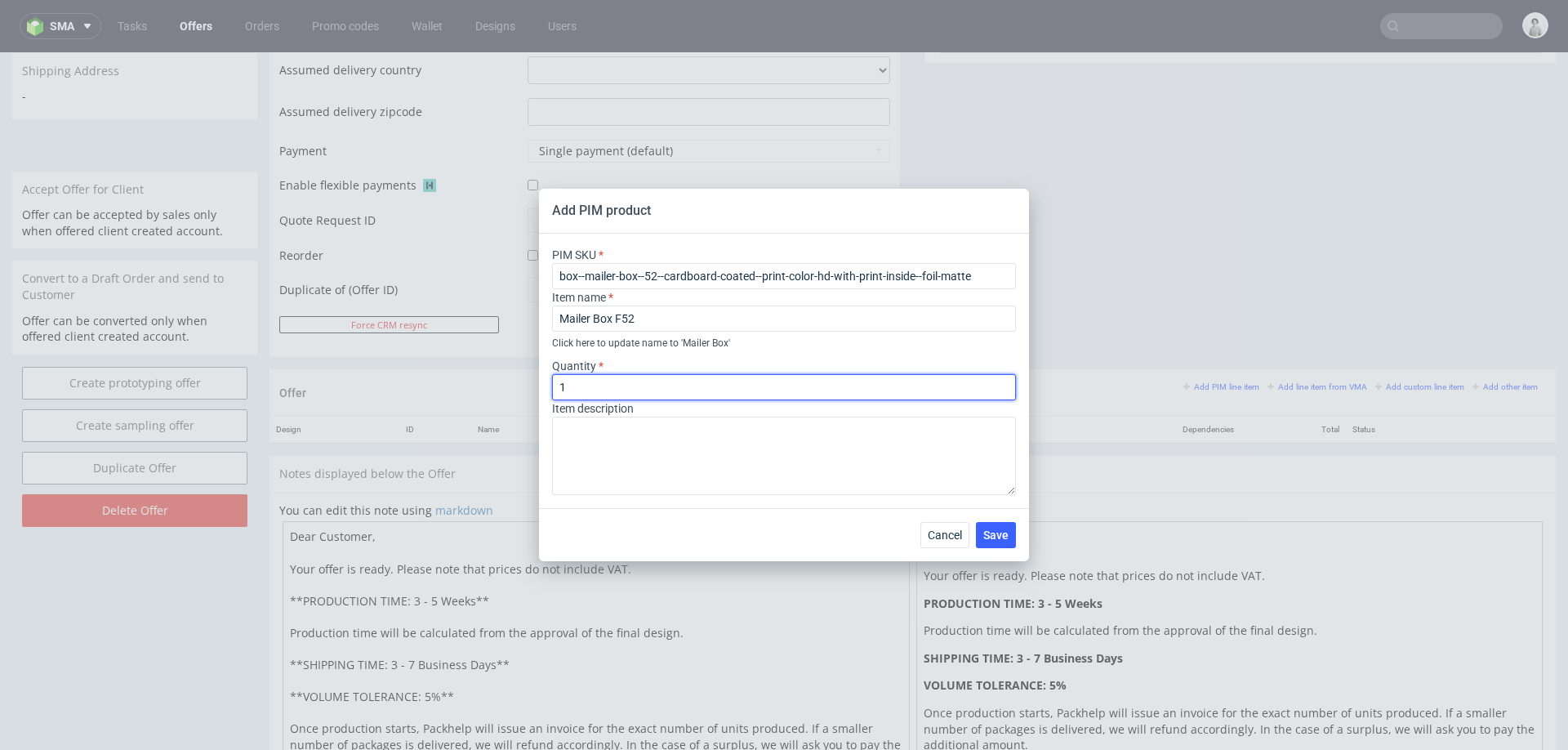
click at [699, 388] on input "1" at bounding box center [784, 387] width 464 height 26
type input "1500"
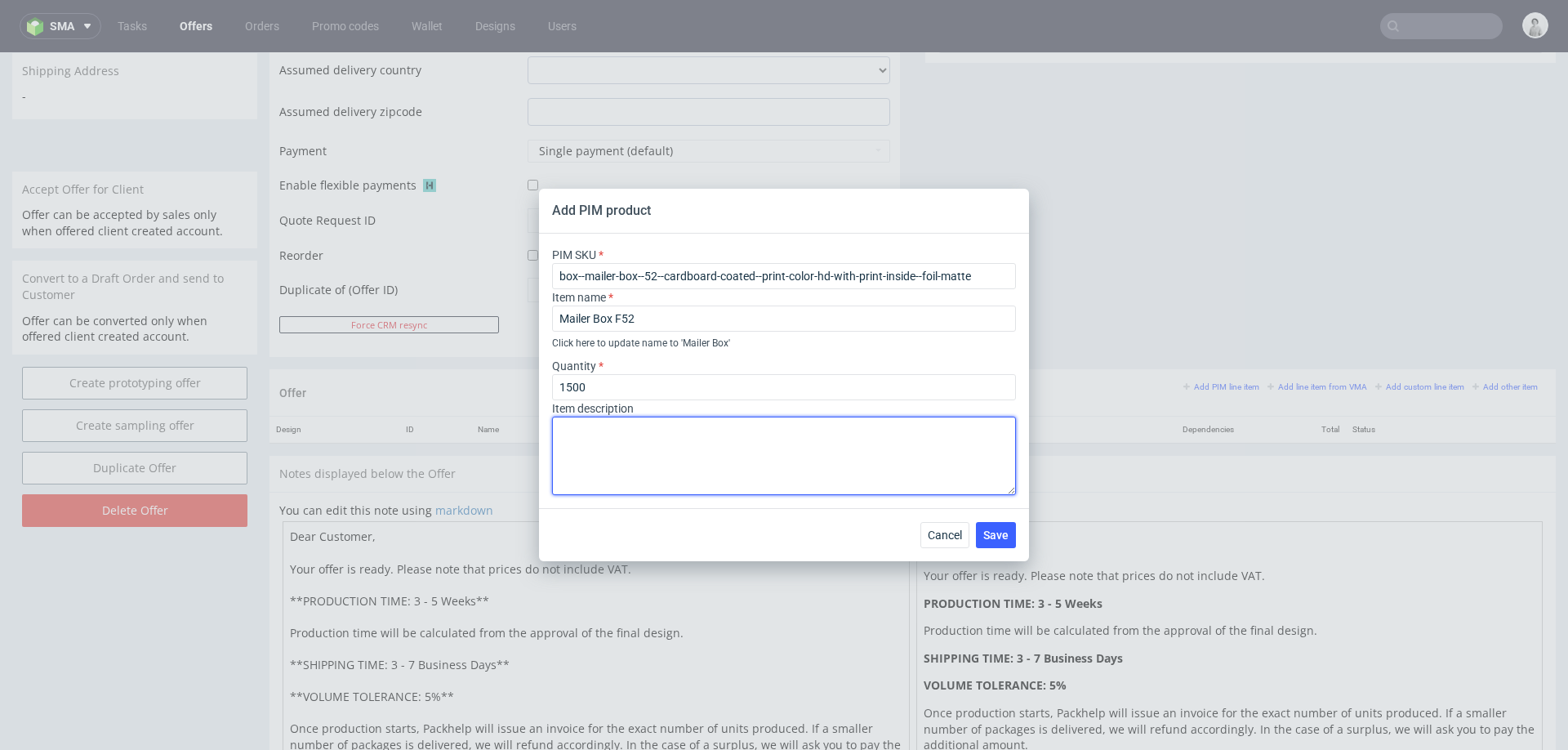
click at [675, 450] on textarea at bounding box center [784, 455] width 464 height 78
type textarea "Offset print, premium full colour + matt foil"
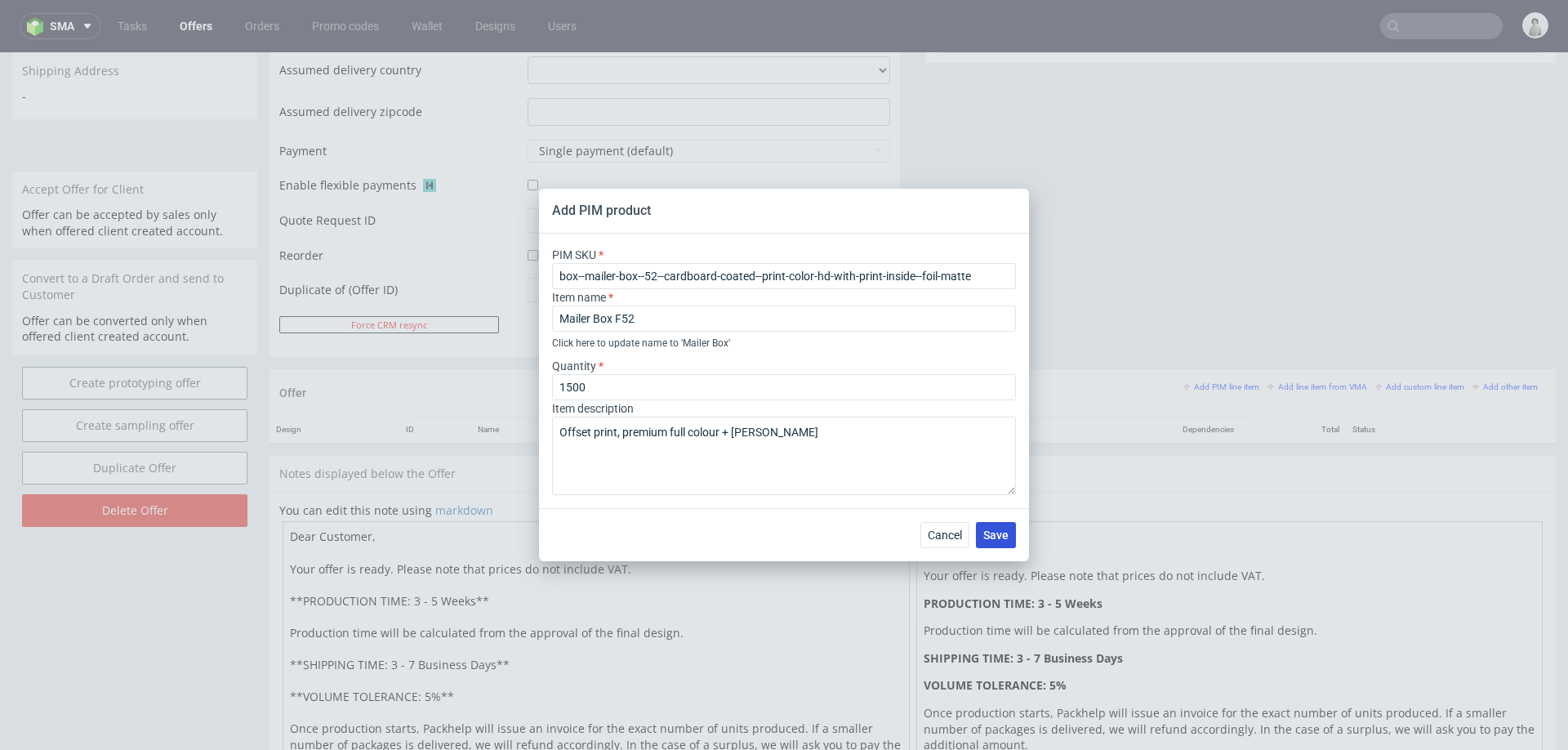
click at [990, 539] on span "Save" at bounding box center [995, 535] width 25 height 12
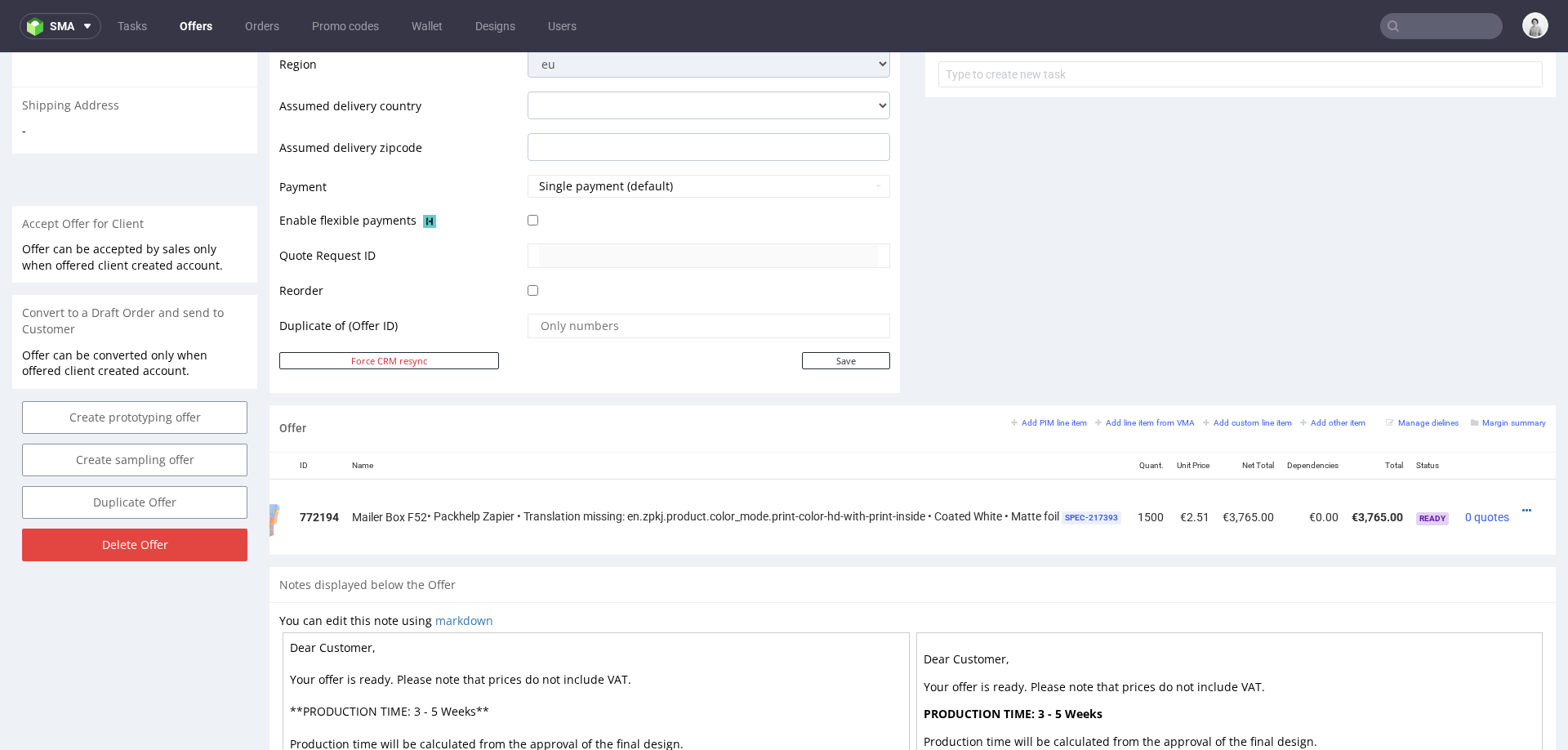
scroll to position [0, 106]
click at [1521, 506] on icon at bounding box center [1525, 511] width 9 height 12
click at [1452, 356] on span "Edit item price" at bounding box center [1452, 358] width 131 height 16
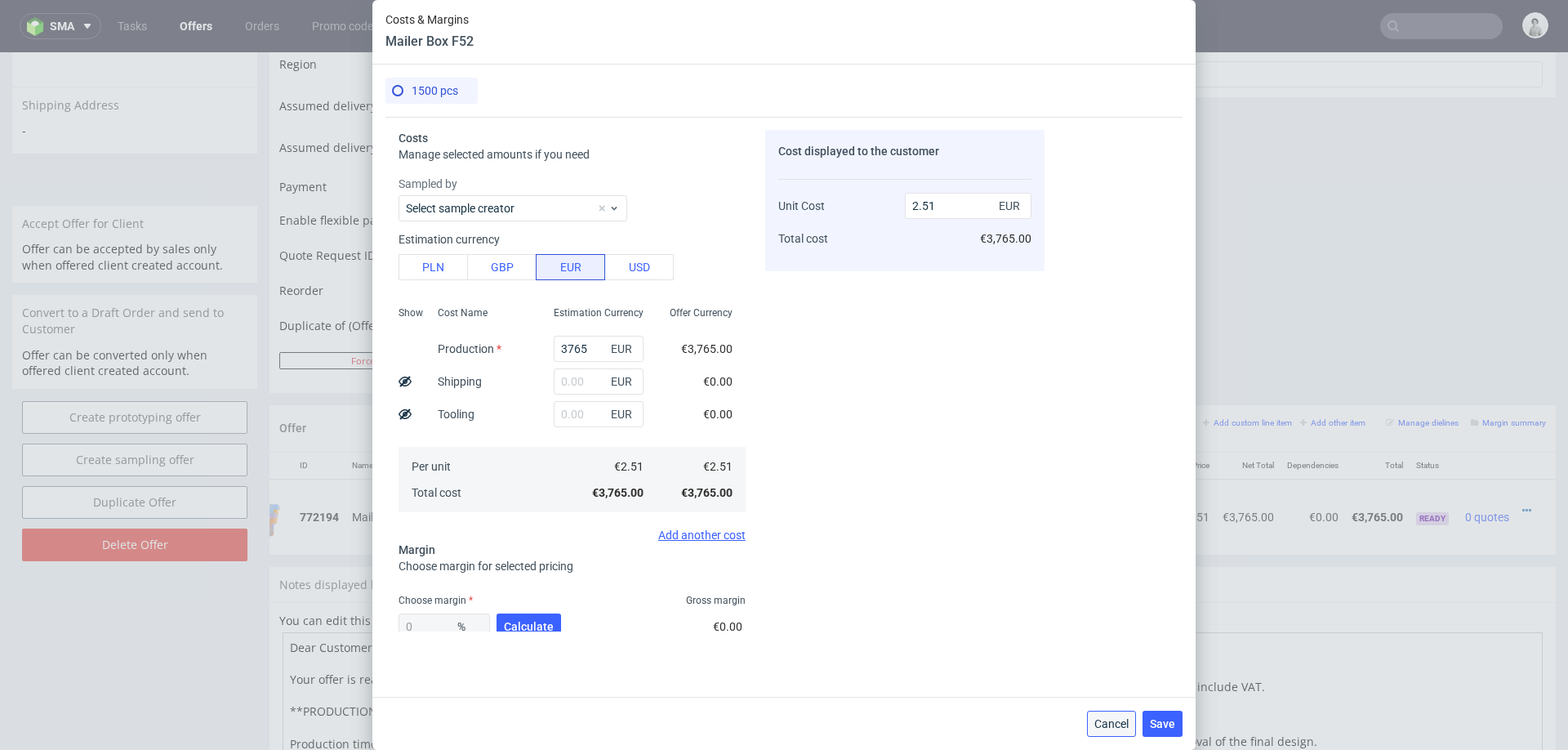
click at [1097, 718] on span "Cancel" at bounding box center [1111, 724] width 35 height 12
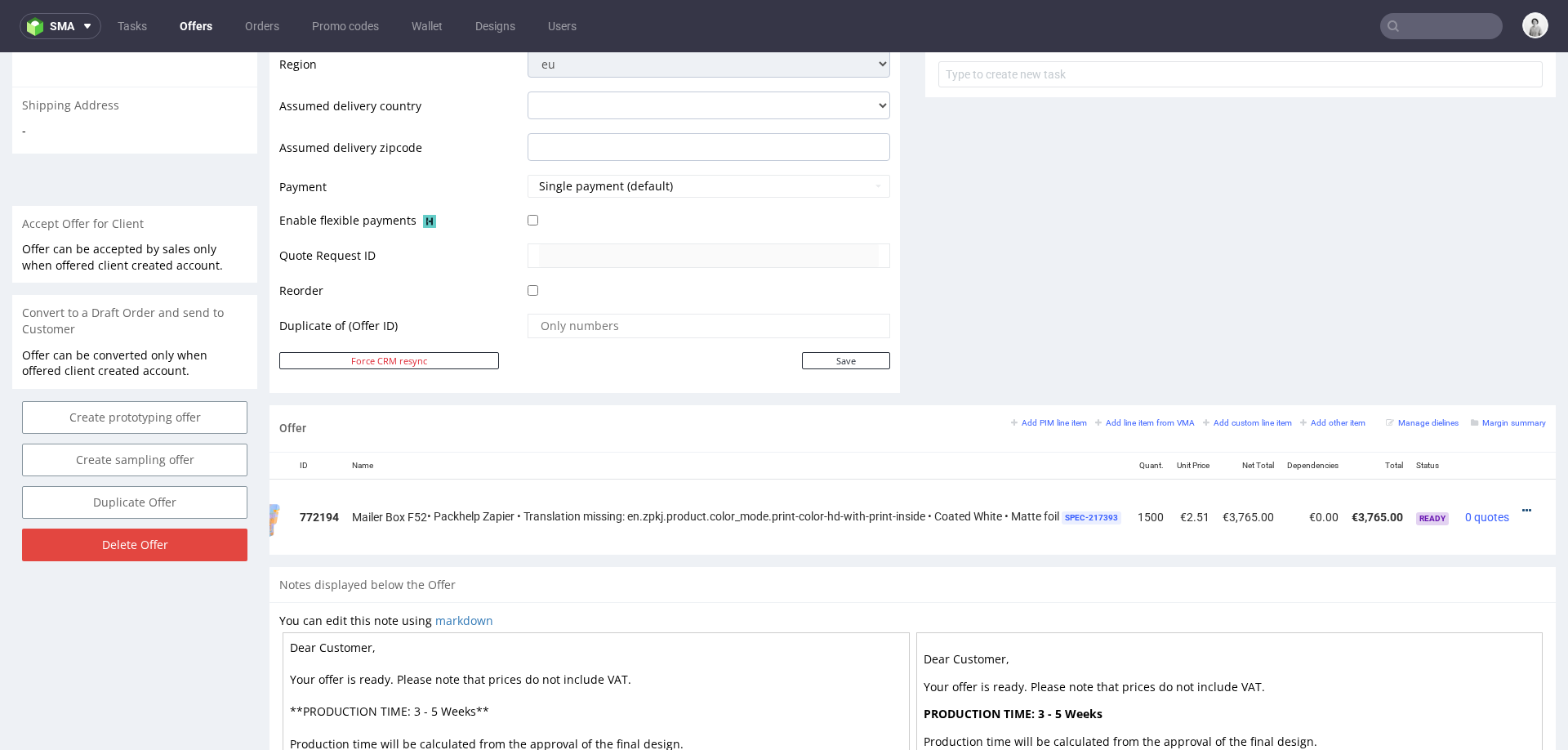
click at [1521, 505] on icon at bounding box center [1525, 511] width 9 height 12
click at [1449, 321] on span "Edit item specification" at bounding box center [1452, 328] width 131 height 16
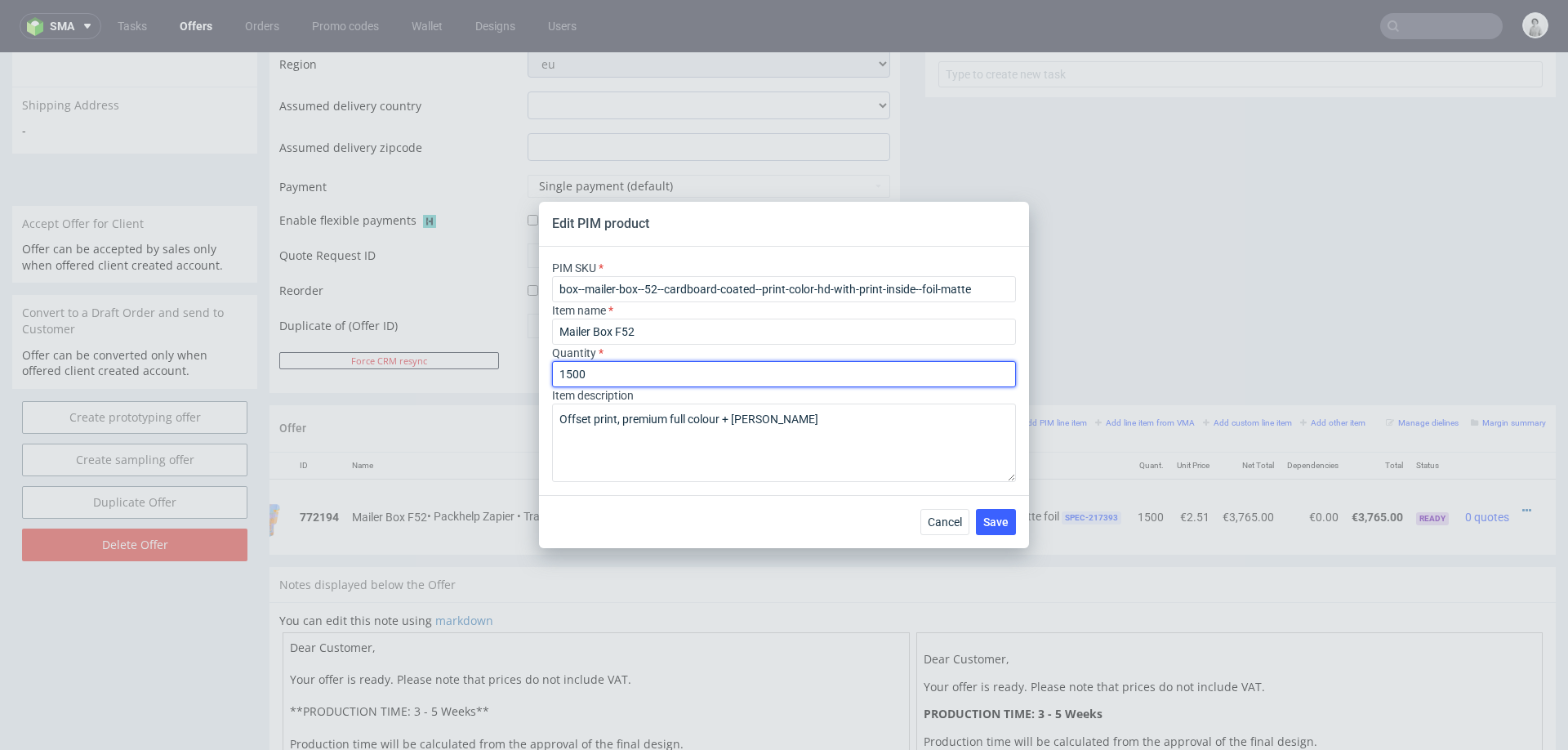
click at [622, 375] on input "1500" at bounding box center [784, 374] width 464 height 26
type input "200"
click at [1000, 507] on div "Cancel Save" at bounding box center [784, 521] width 490 height 53
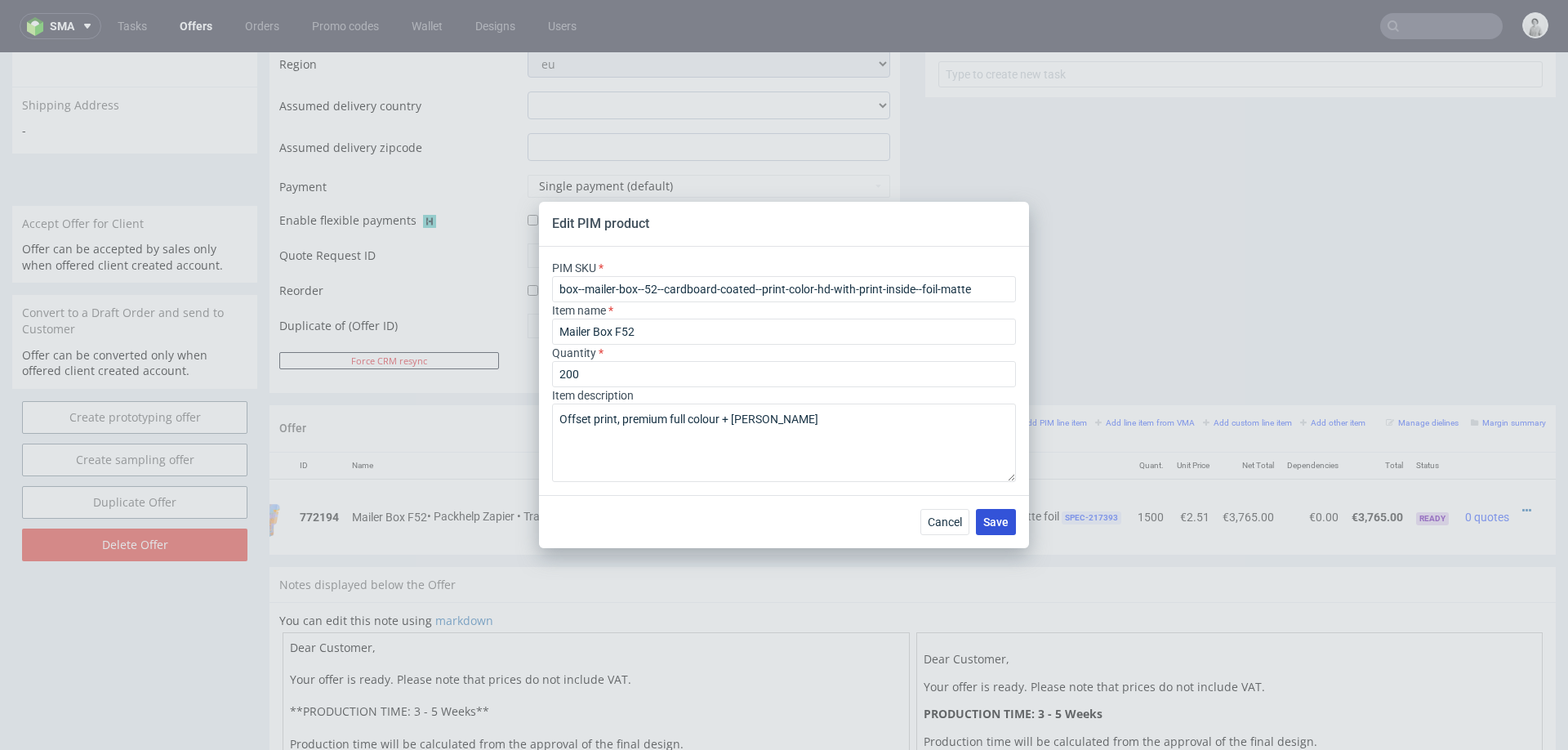
click at [1002, 523] on span "Save" at bounding box center [995, 523] width 25 height 12
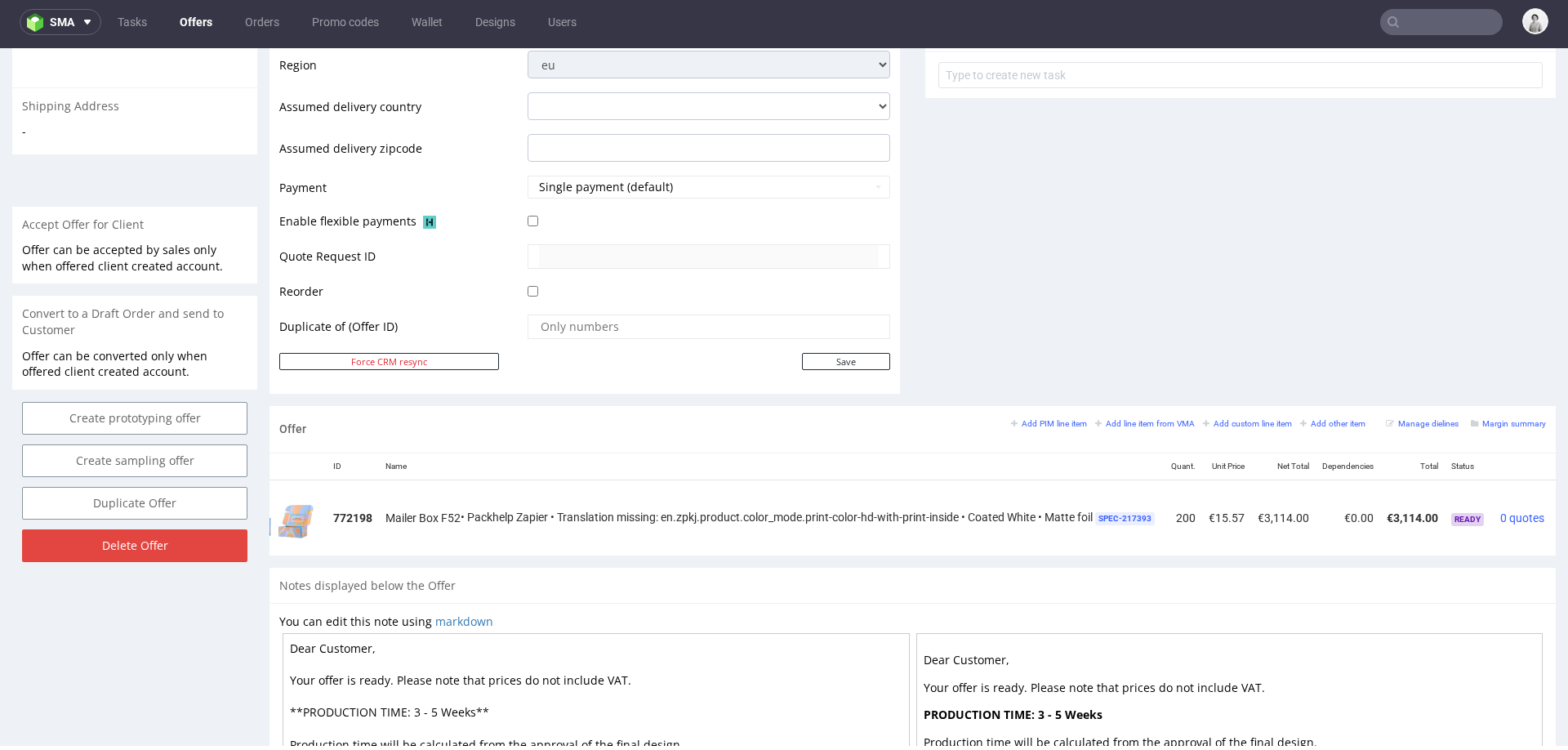
scroll to position [0, 104]
click at [1051, 419] on small "Add PIM line item" at bounding box center [1049, 423] width 75 height 9
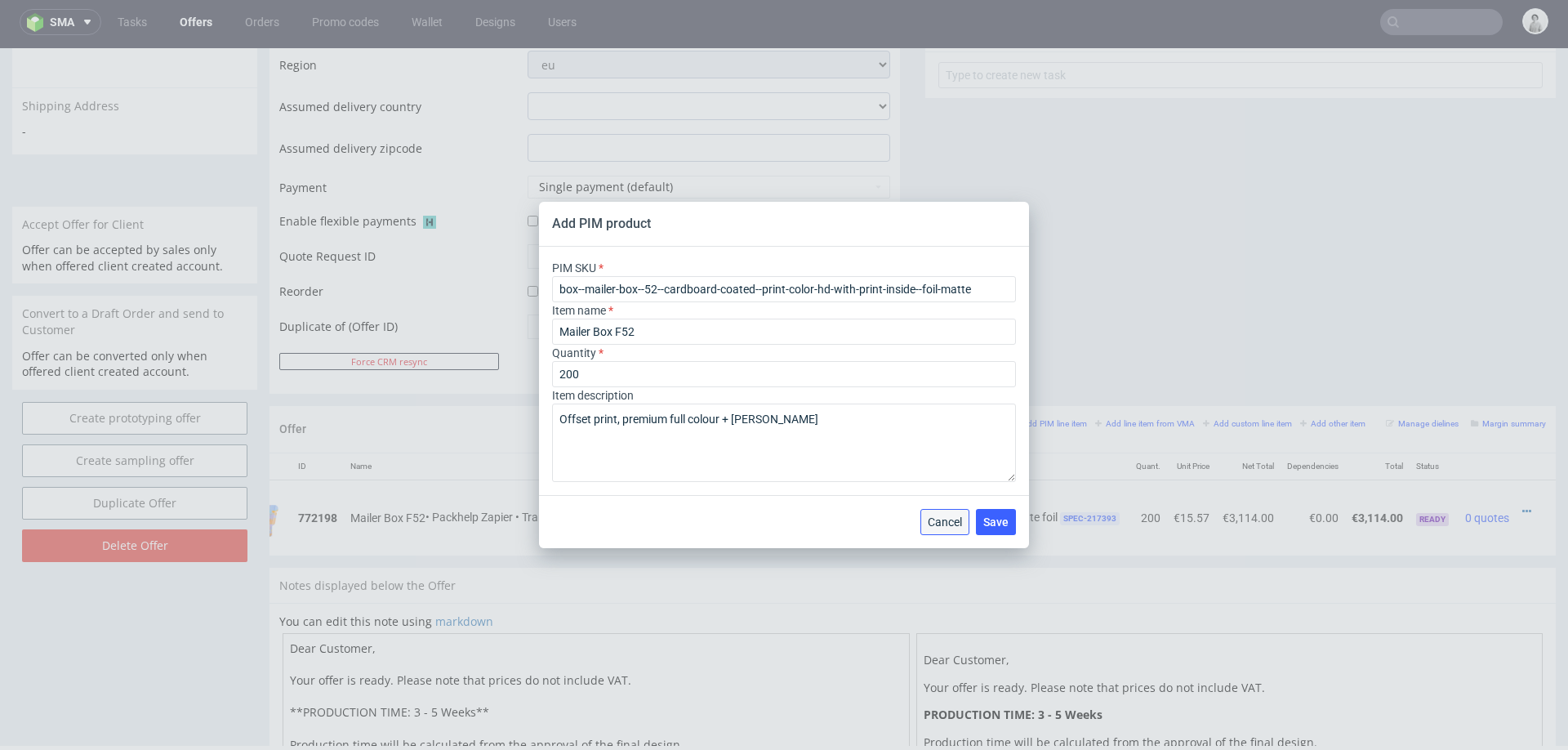
click at [946, 517] on span "Cancel" at bounding box center [944, 523] width 35 height 12
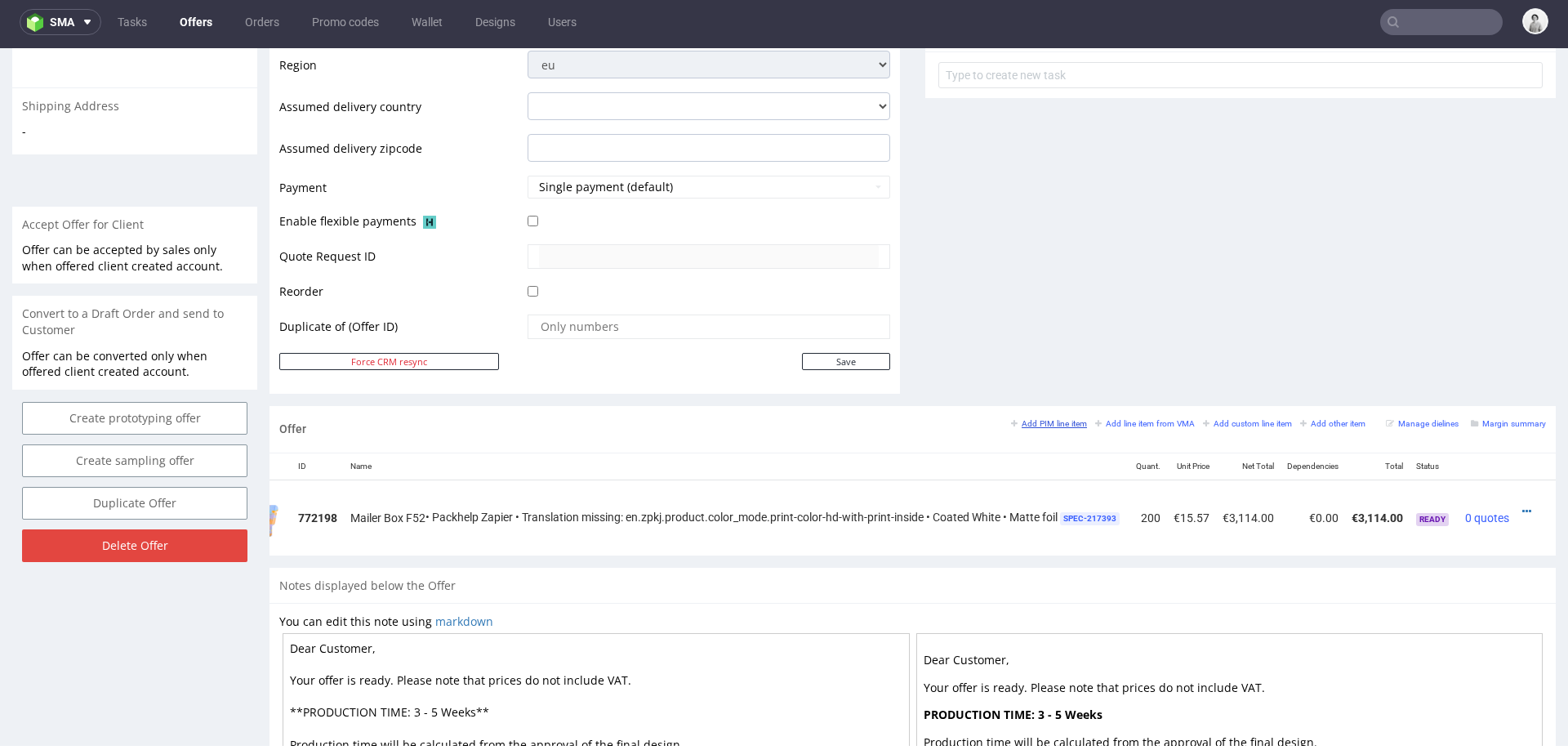
click at [1041, 423] on small "Add PIM line item" at bounding box center [1049, 423] width 75 height 9
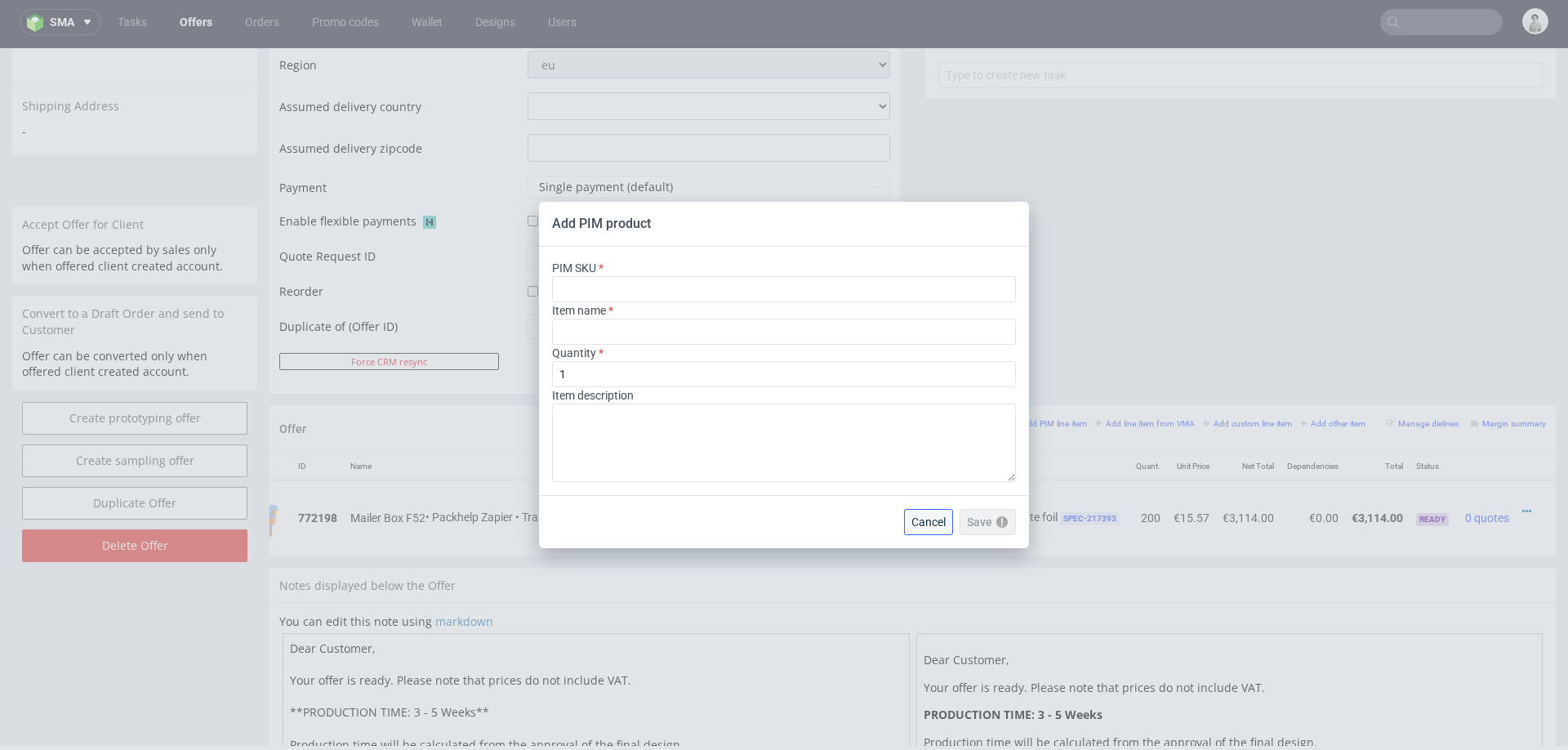
click at [934, 519] on span "Cancel" at bounding box center [928, 523] width 35 height 12
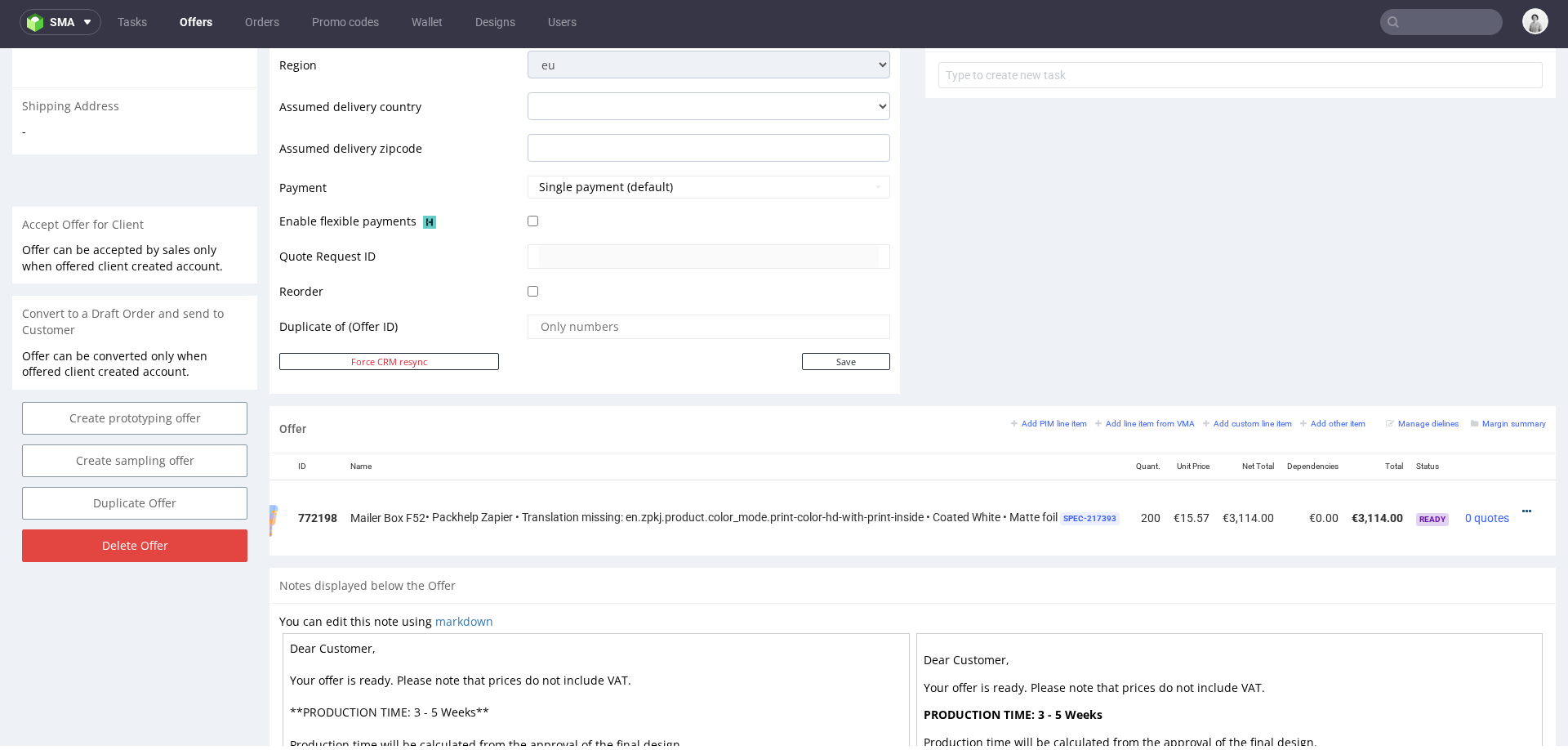
click at [1521, 506] on icon at bounding box center [1525, 512] width 9 height 12
click at [1464, 412] on span "Duplicate Item" at bounding box center [1452, 417] width 131 height 16
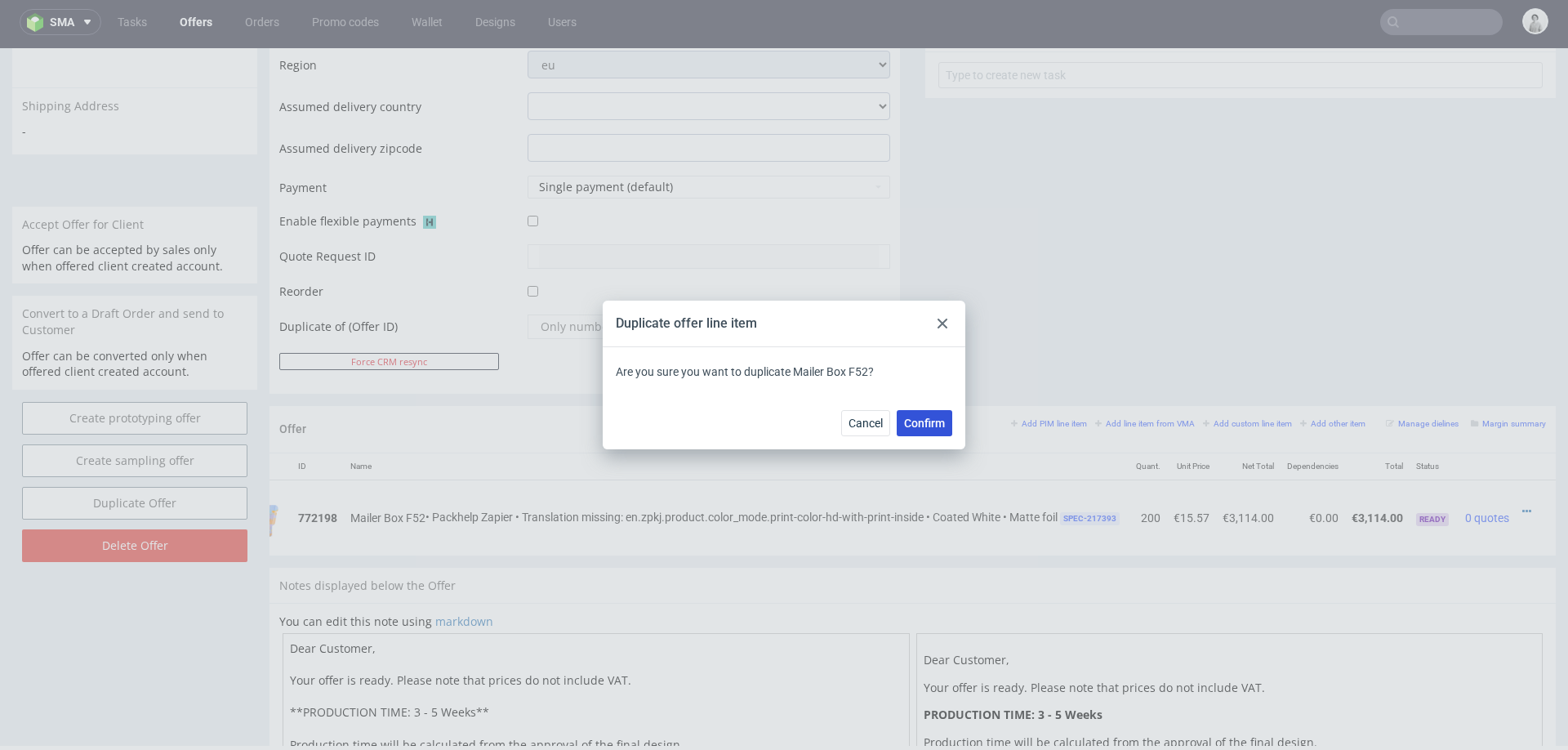
click at [927, 417] on span "Confirm" at bounding box center [924, 423] width 41 height 12
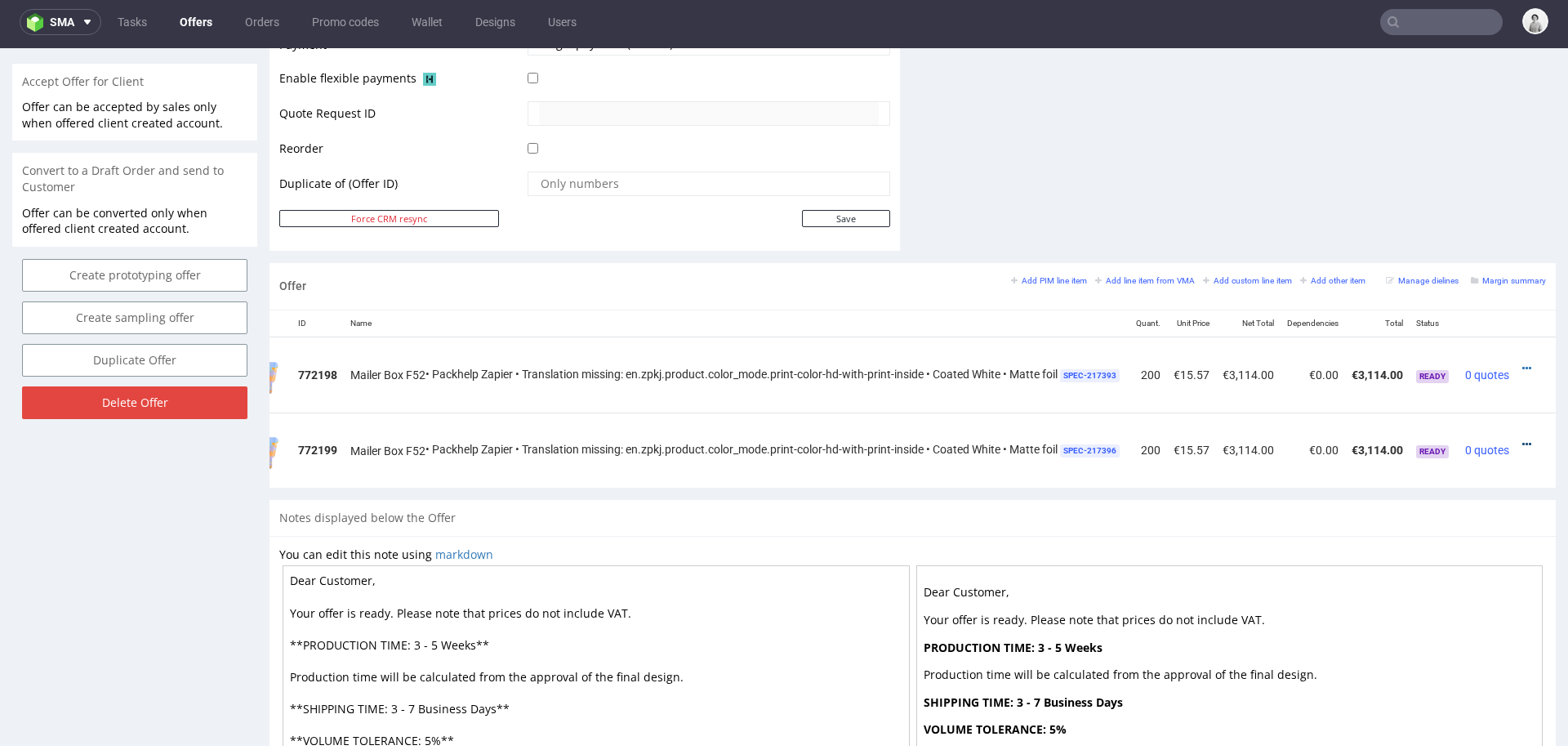
click at [1521, 439] on icon at bounding box center [1525, 444] width 9 height 12
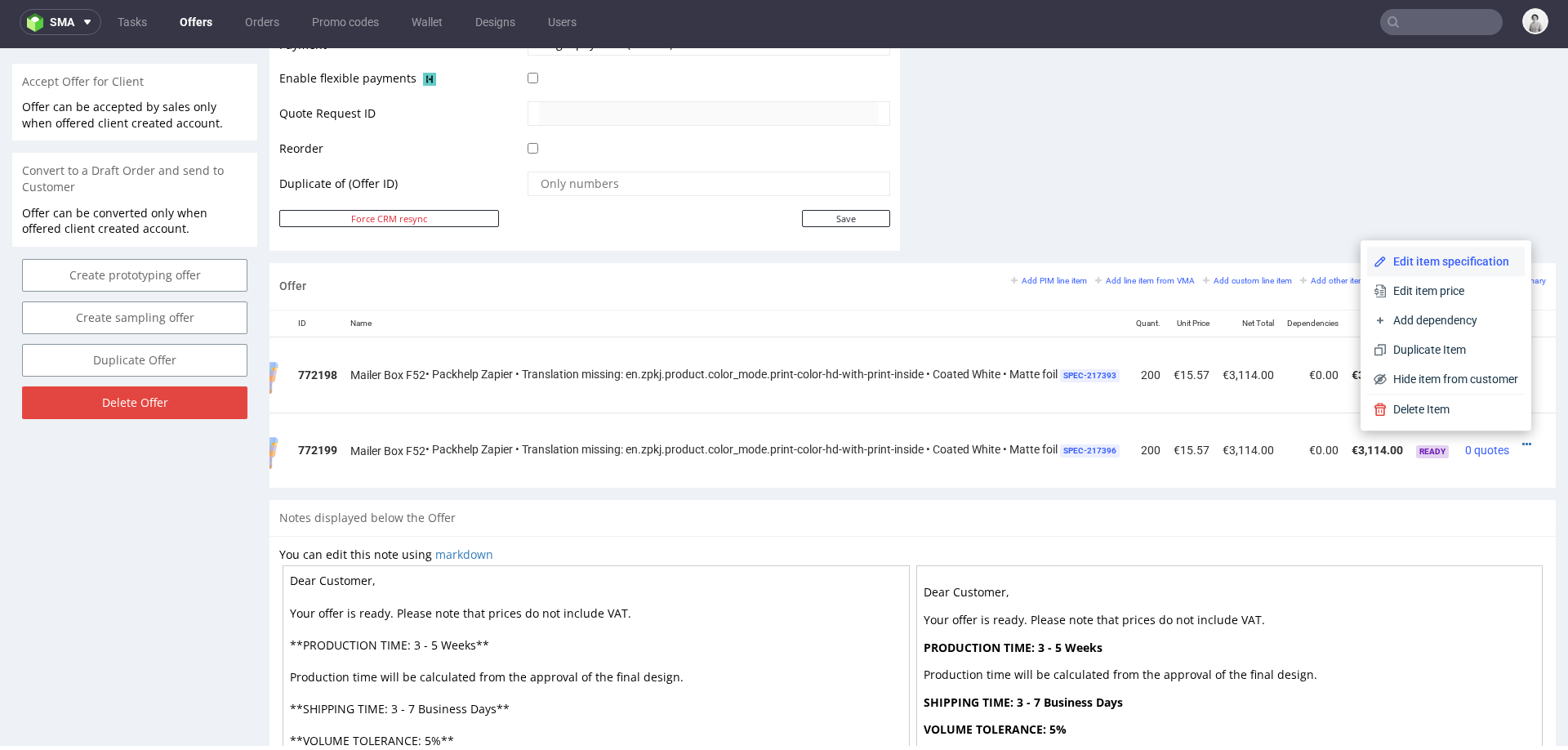
click at [1450, 255] on span "Edit item specification" at bounding box center [1452, 261] width 131 height 16
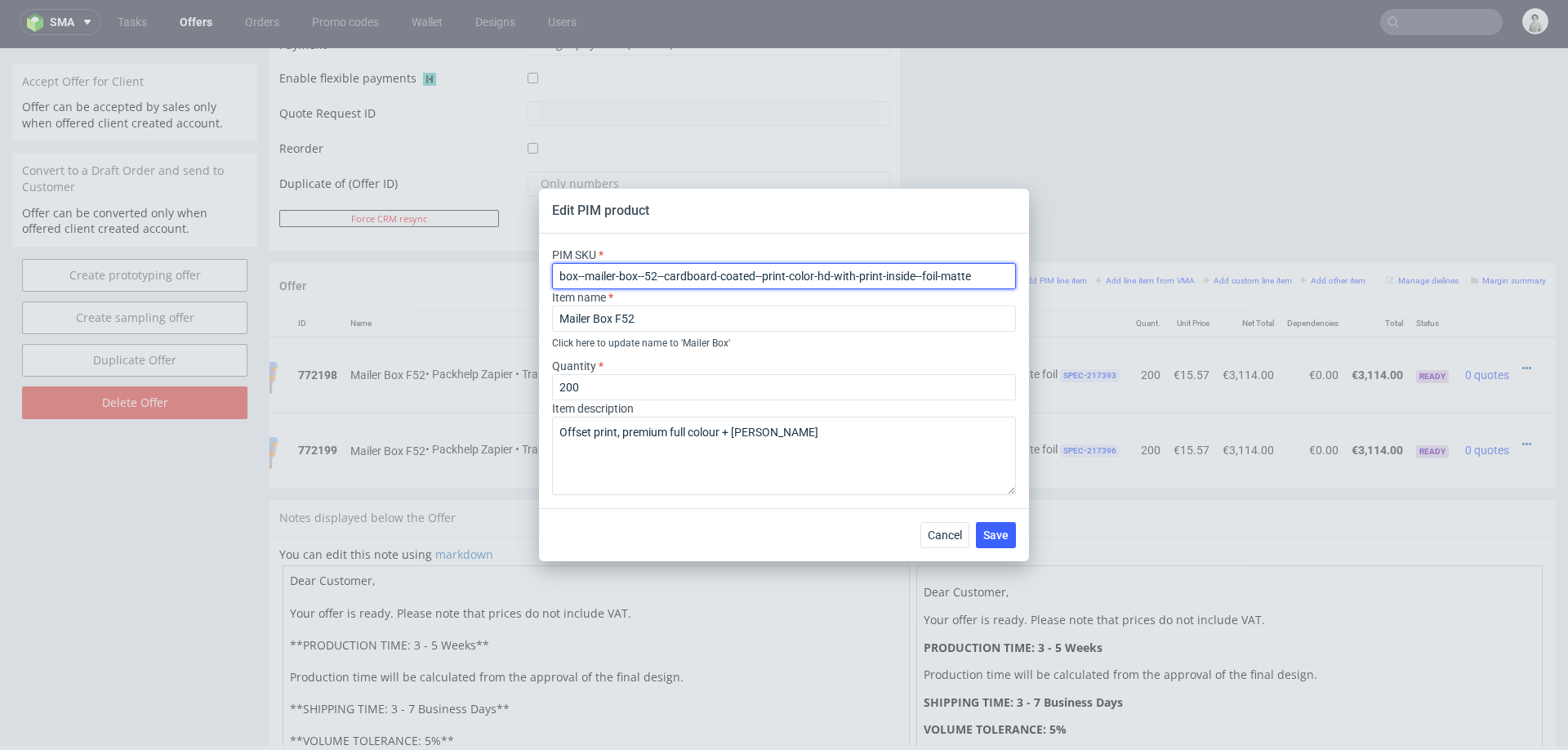
click at [745, 268] on input "box--mailer-box--52--cardboard-coated--print-color-hd-with-print-inside--foil-m…" at bounding box center [784, 276] width 464 height 26
paste input "6"
type input "box--mailer-box--62--cardboard-coated--print-color-hd-with-print-inside--foil-m…"
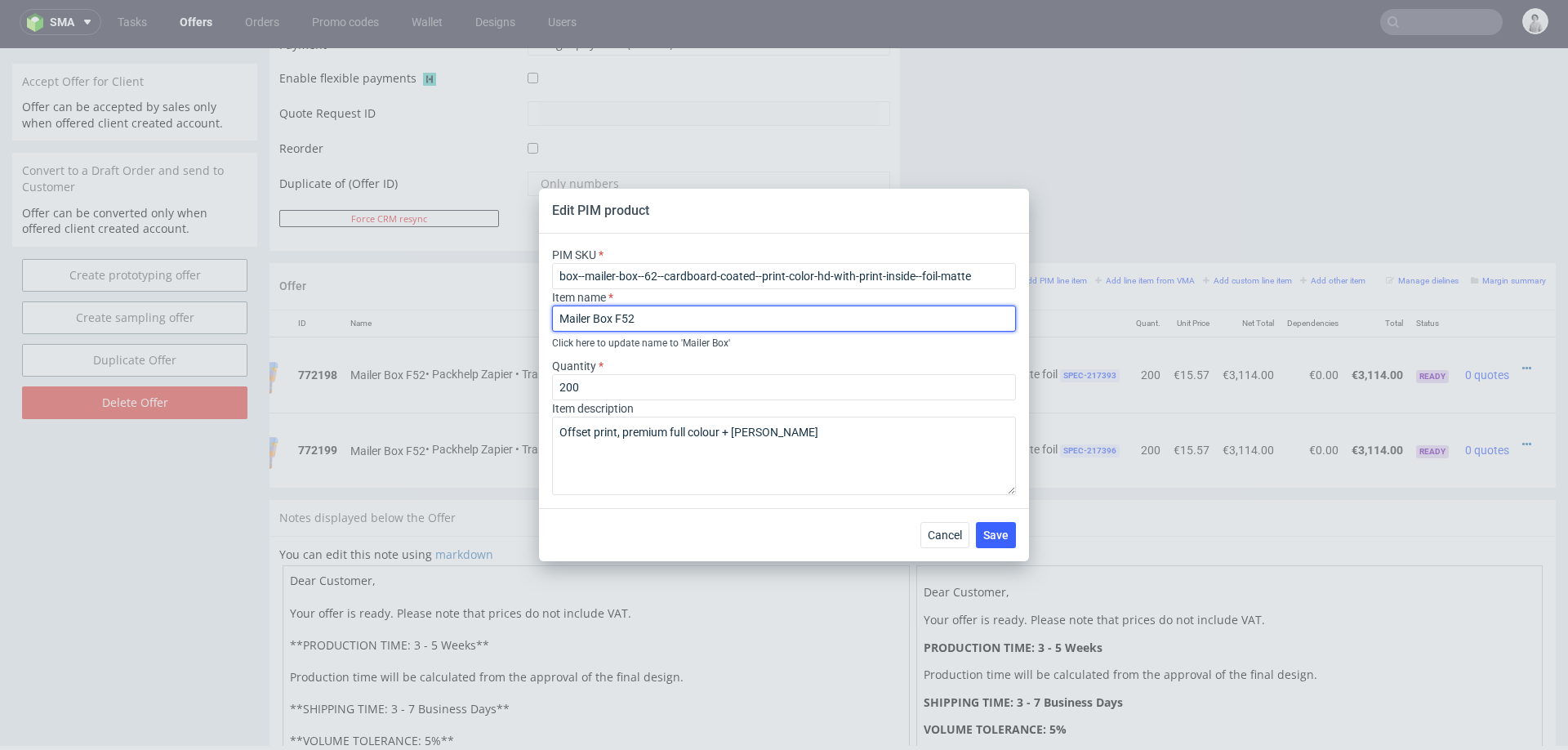
click at [683, 311] on input "Mailer Box F52" at bounding box center [784, 318] width 464 height 26
type input "Mailer Box F62"
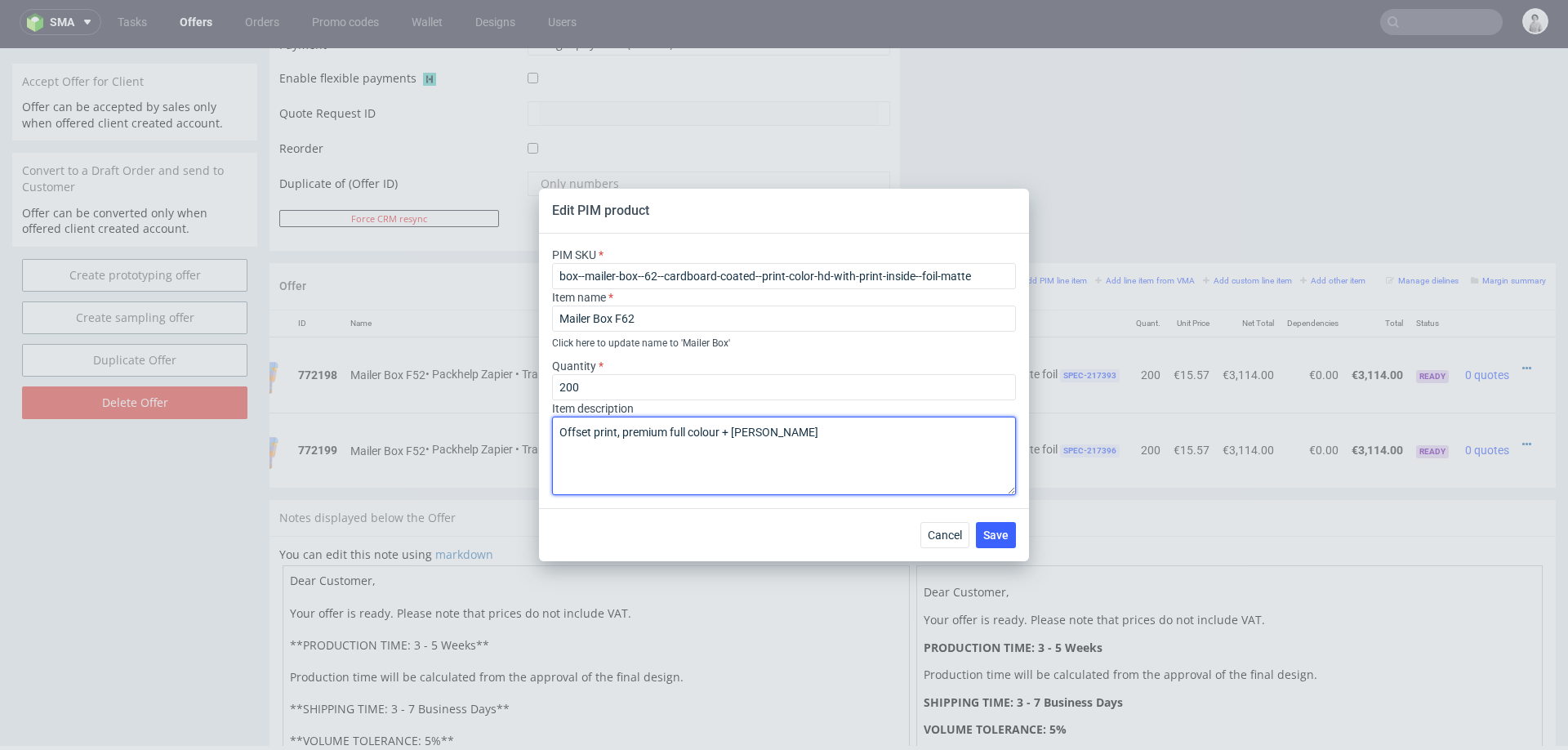
click at [632, 477] on textarea "Offset print, premium full colour + matt foil" at bounding box center [784, 455] width 464 height 78
type textarea "Offset print, premium full colour + matt foil"
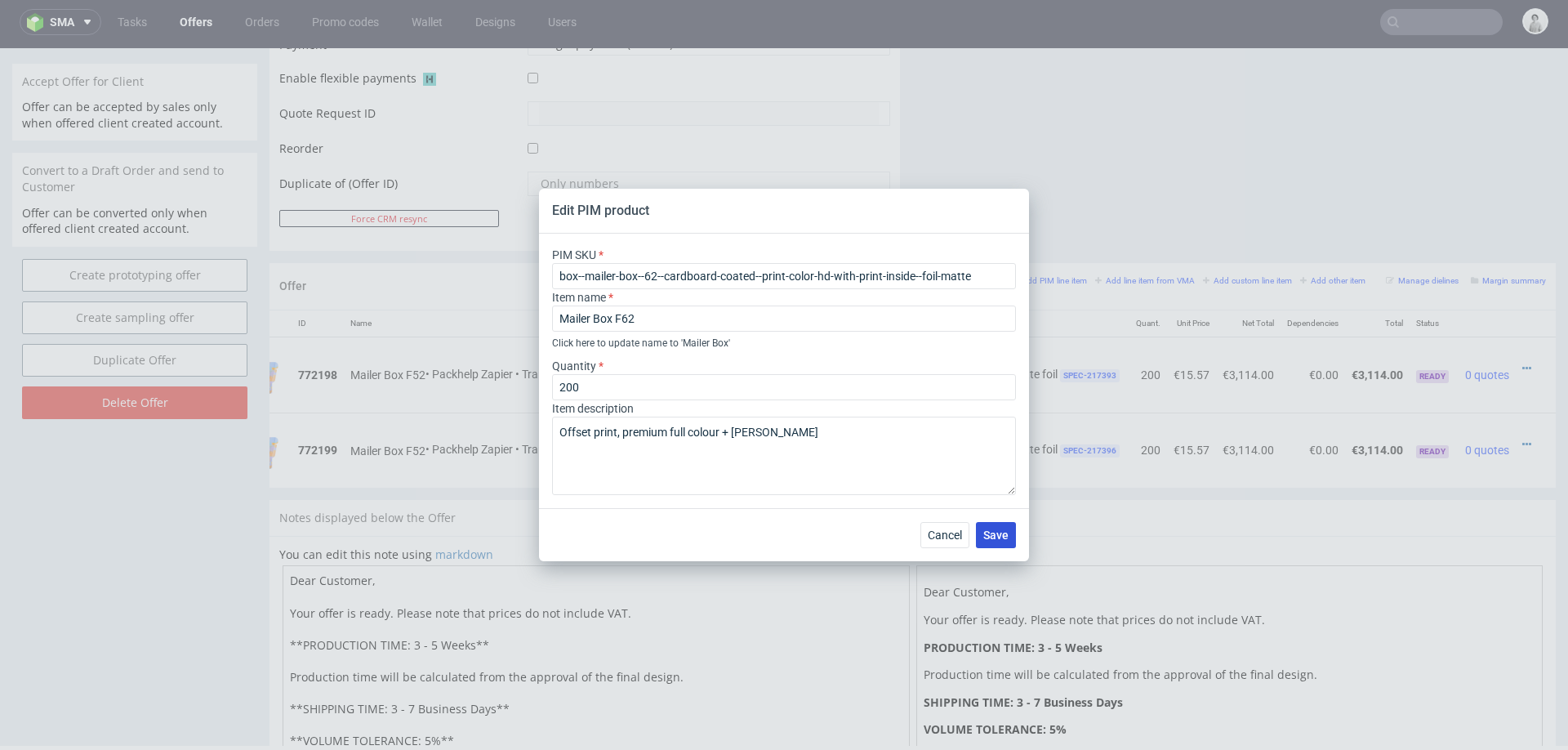
click at [994, 531] on span "Save" at bounding box center [995, 535] width 25 height 12
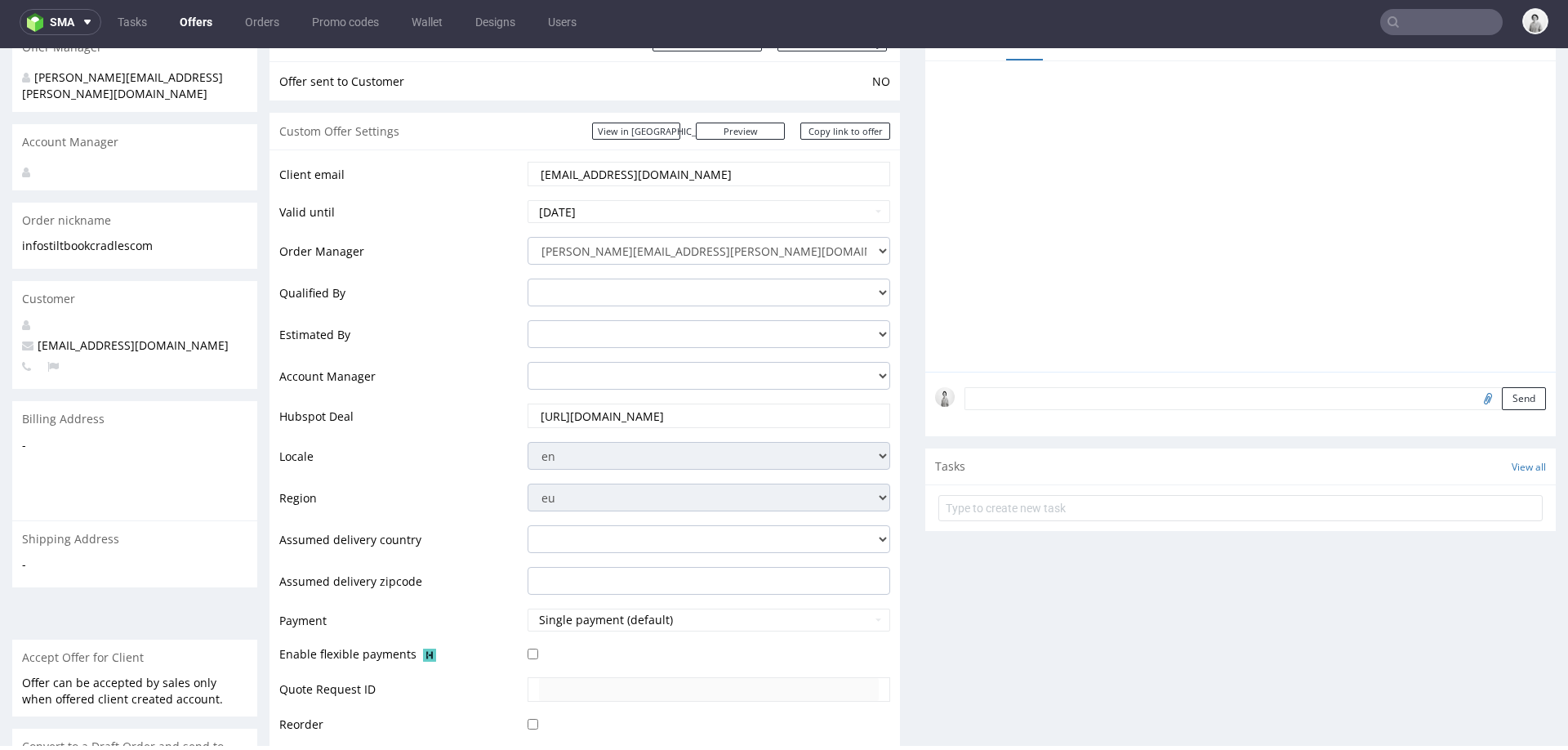
scroll to position [0, 0]
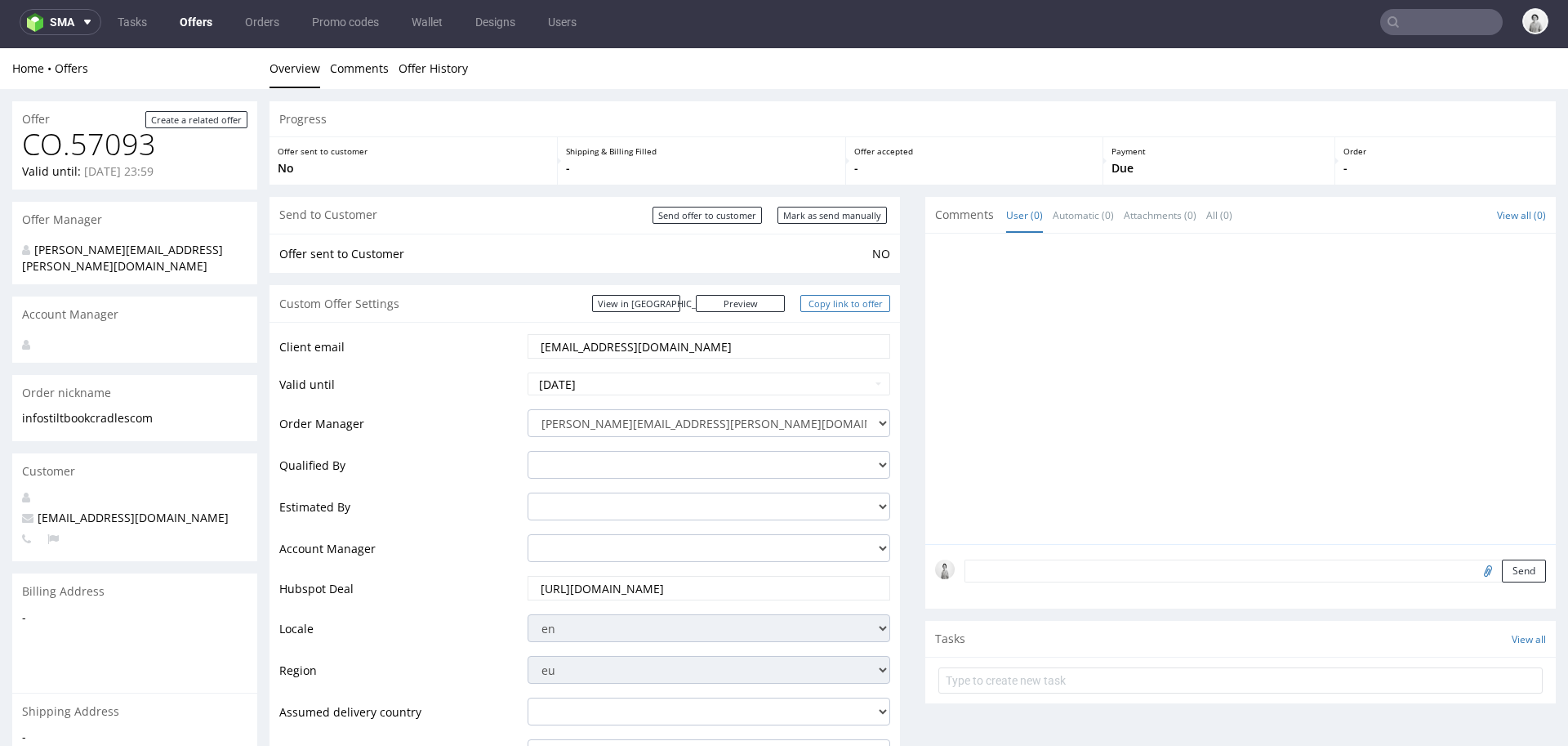
click at [820, 296] on link "Copy link to offer" at bounding box center [845, 303] width 89 height 17
click at [799, 214] on input "Mark as send manually" at bounding box center [832, 215] width 109 height 17
type input "In progress..."
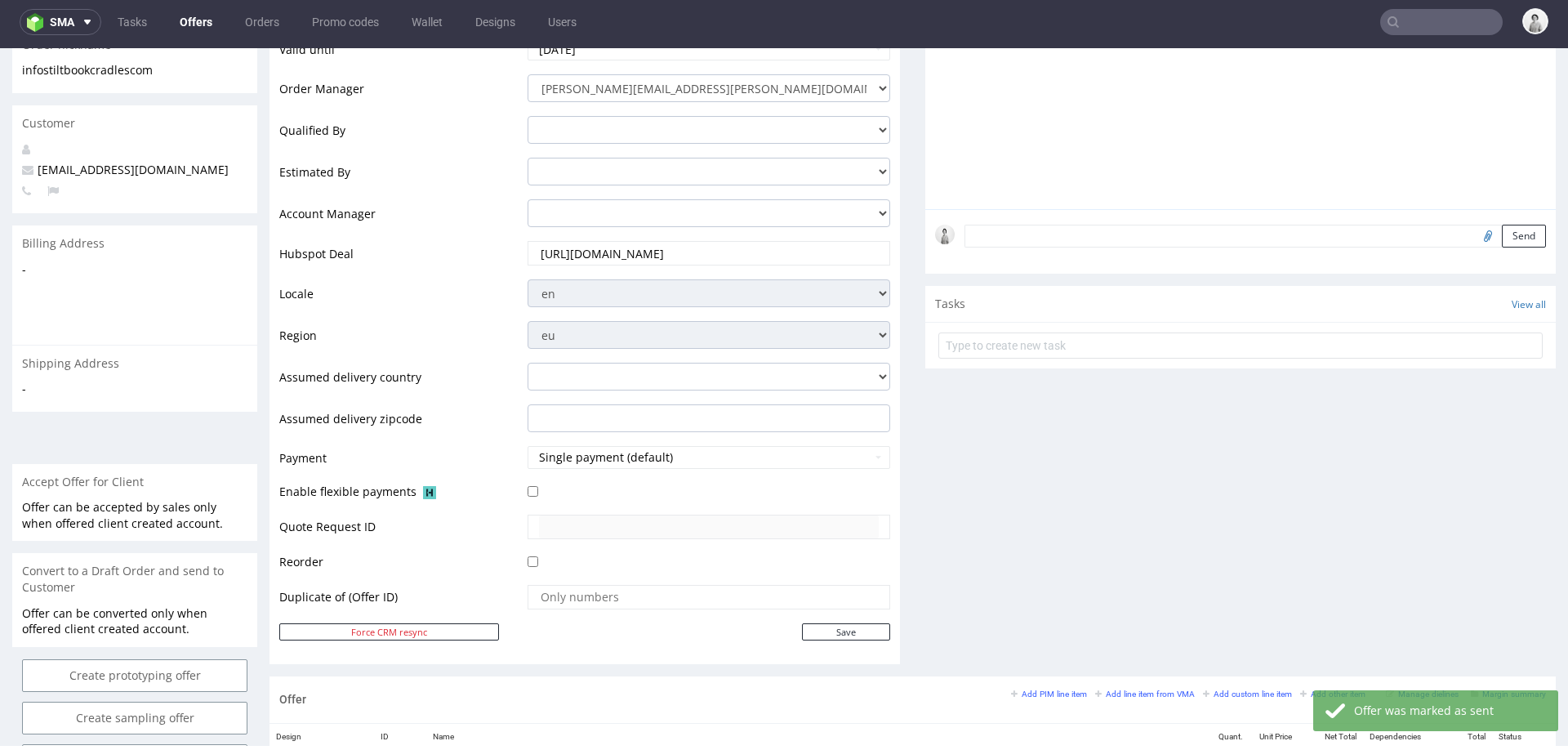
scroll to position [226, 0]
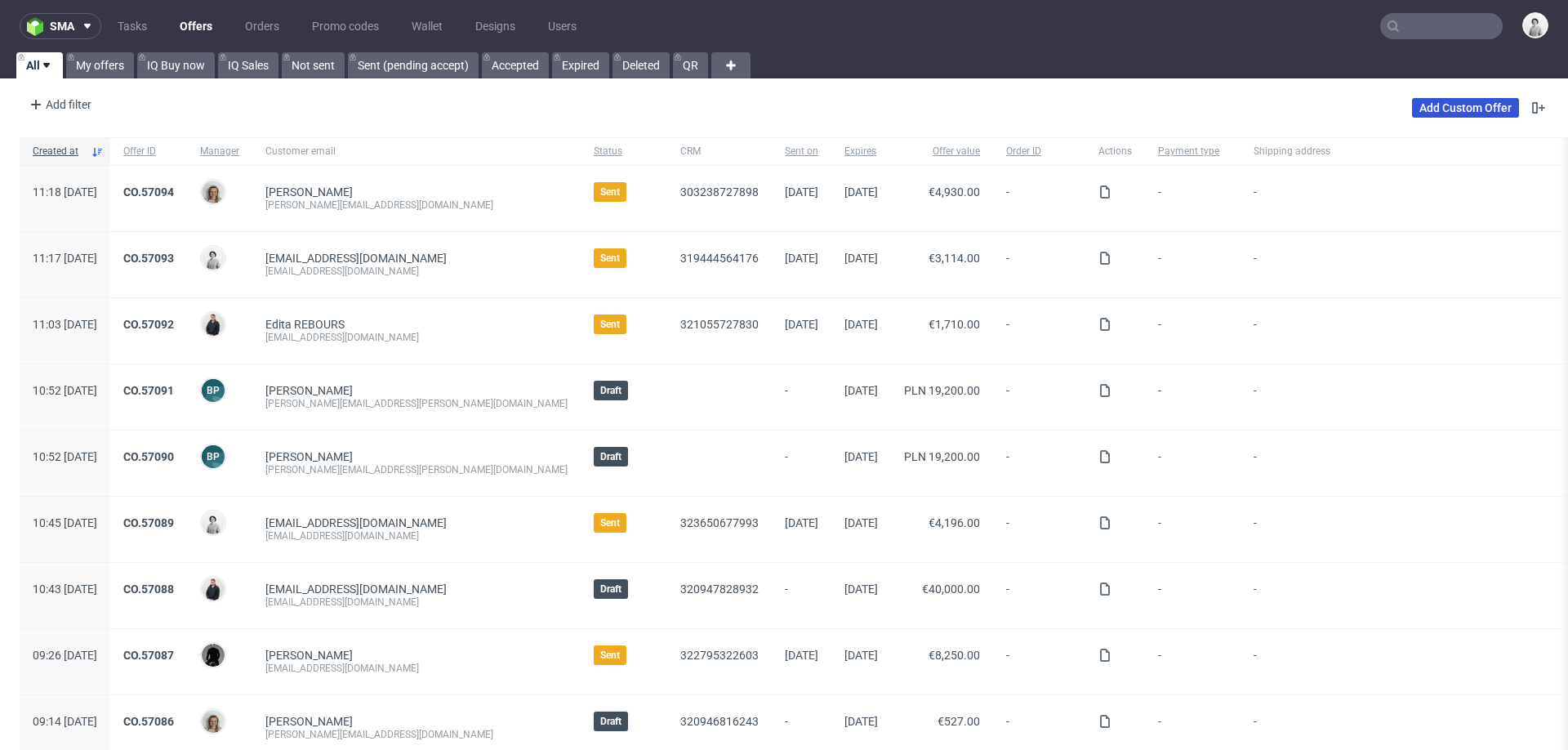
click at [1459, 105] on link "Add Custom Offer" at bounding box center [1466, 108] width 107 height 20
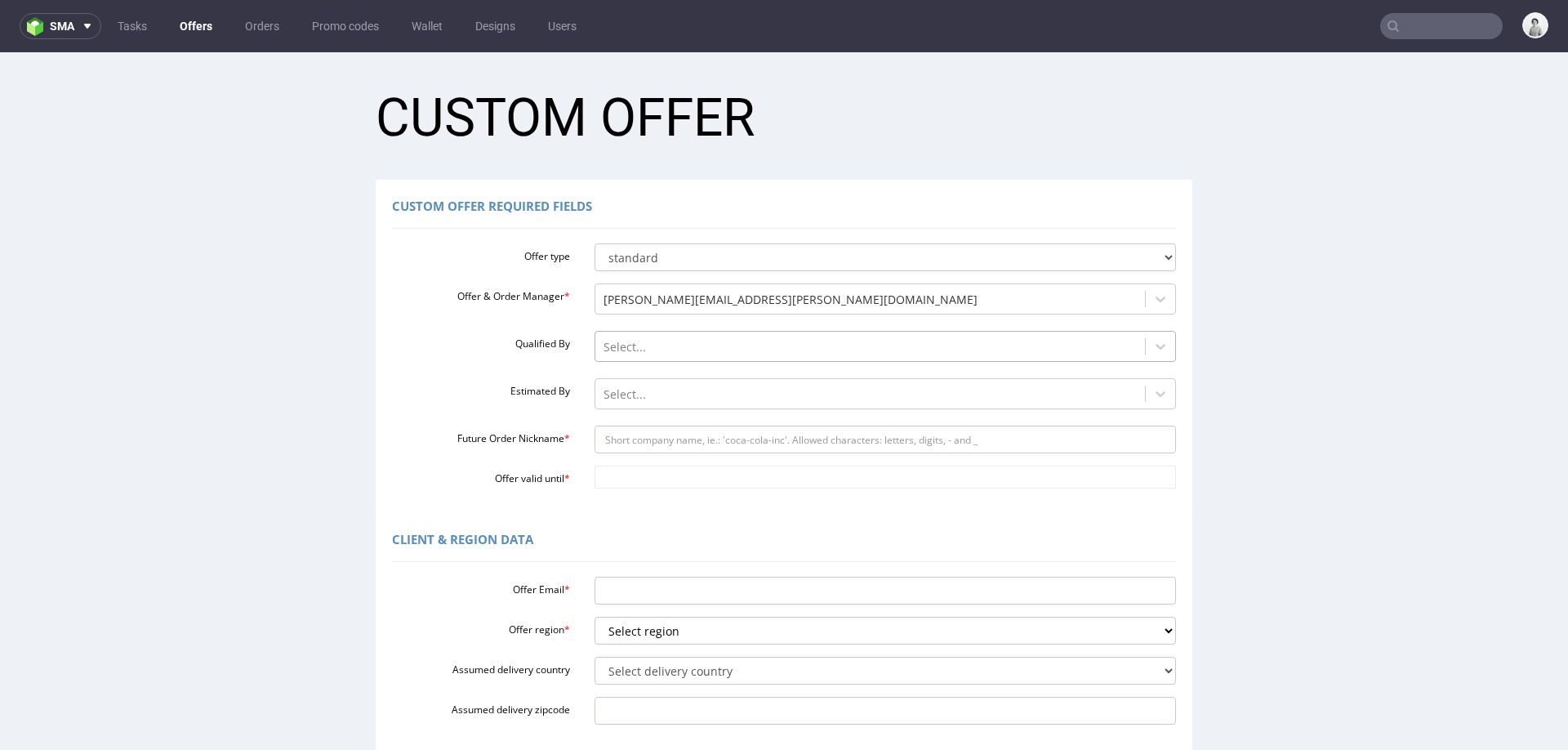
click at [682, 348] on div at bounding box center [871, 348] width 534 height 20
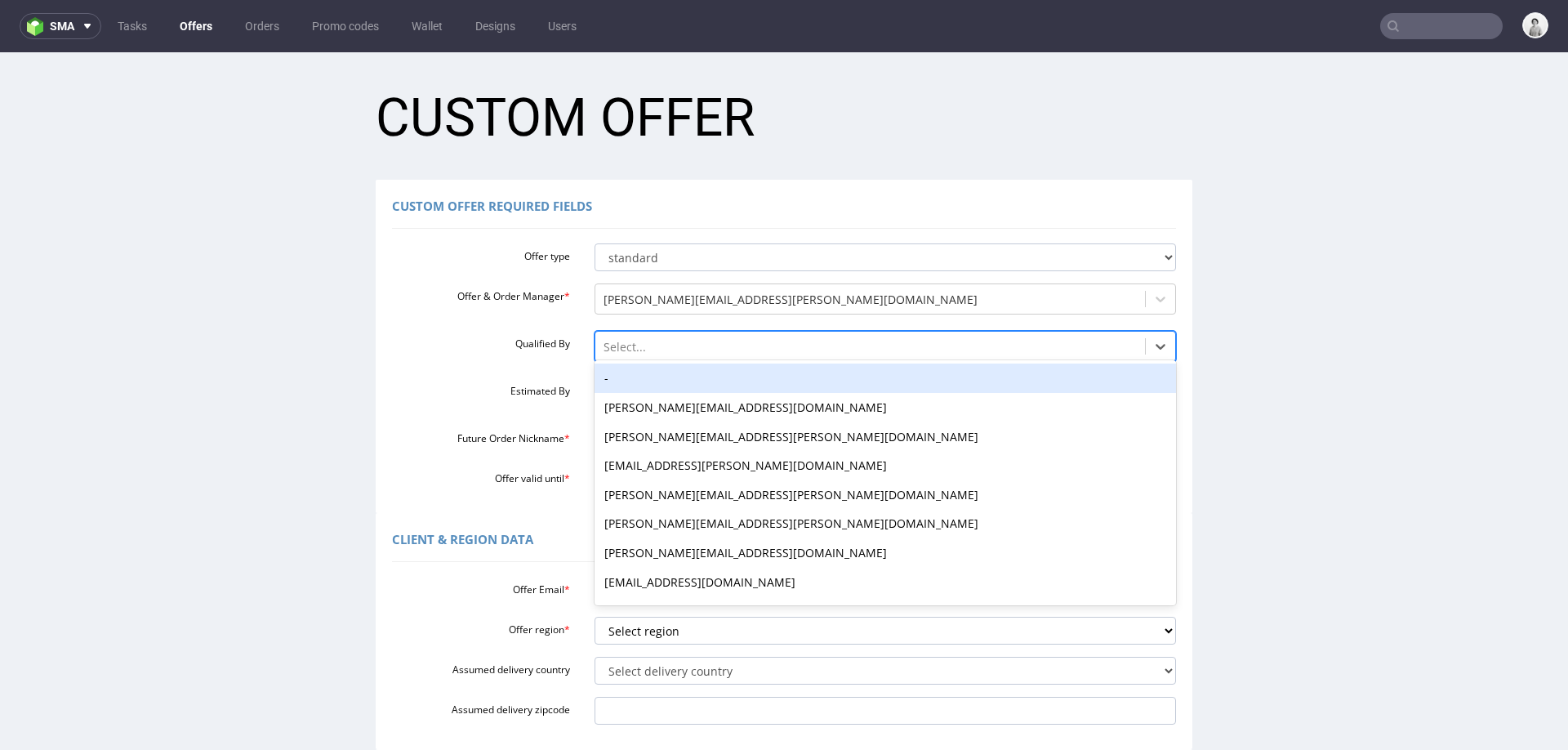
click at [680, 378] on div "-" at bounding box center [886, 378] width 582 height 30
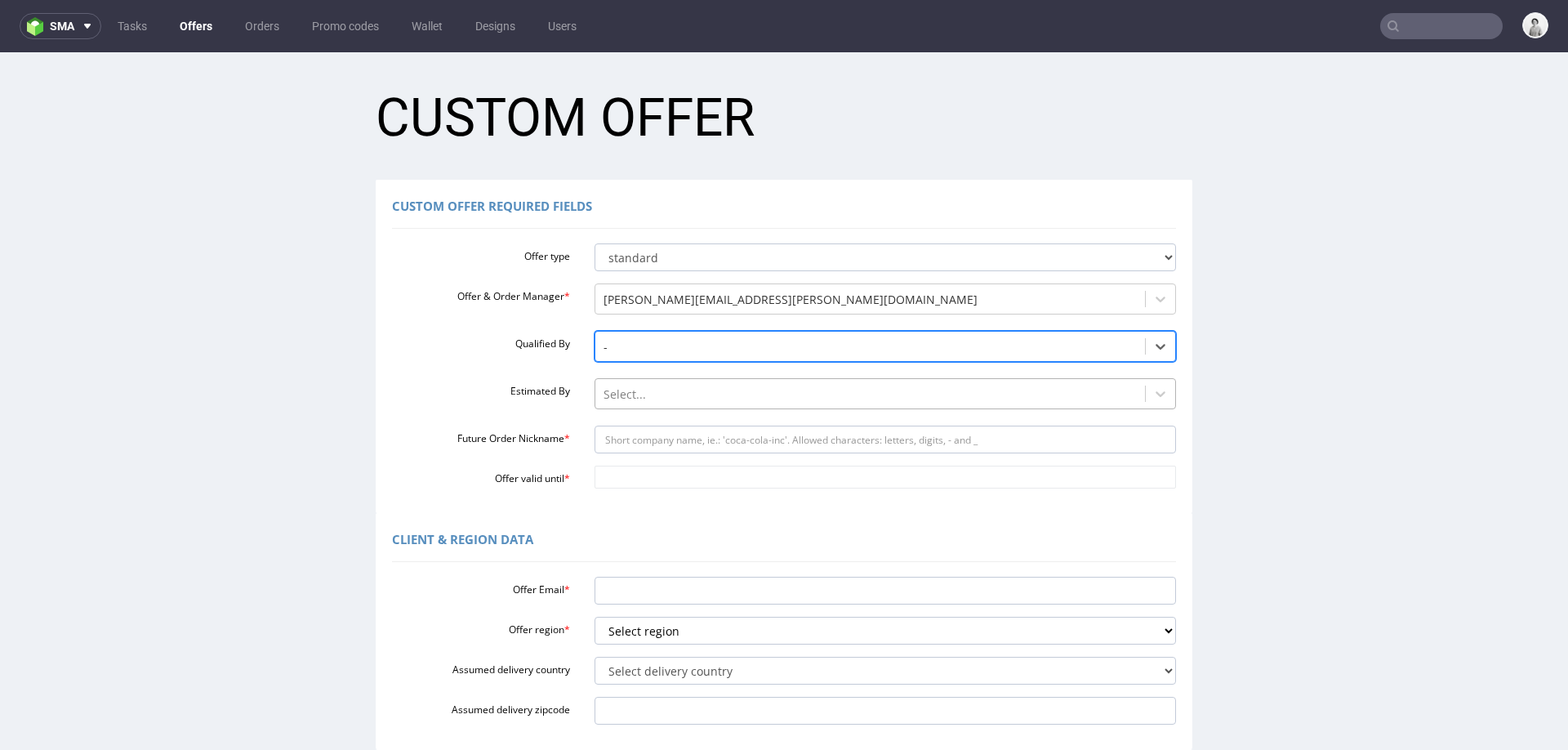
click at [672, 391] on div at bounding box center [871, 394] width 534 height 20
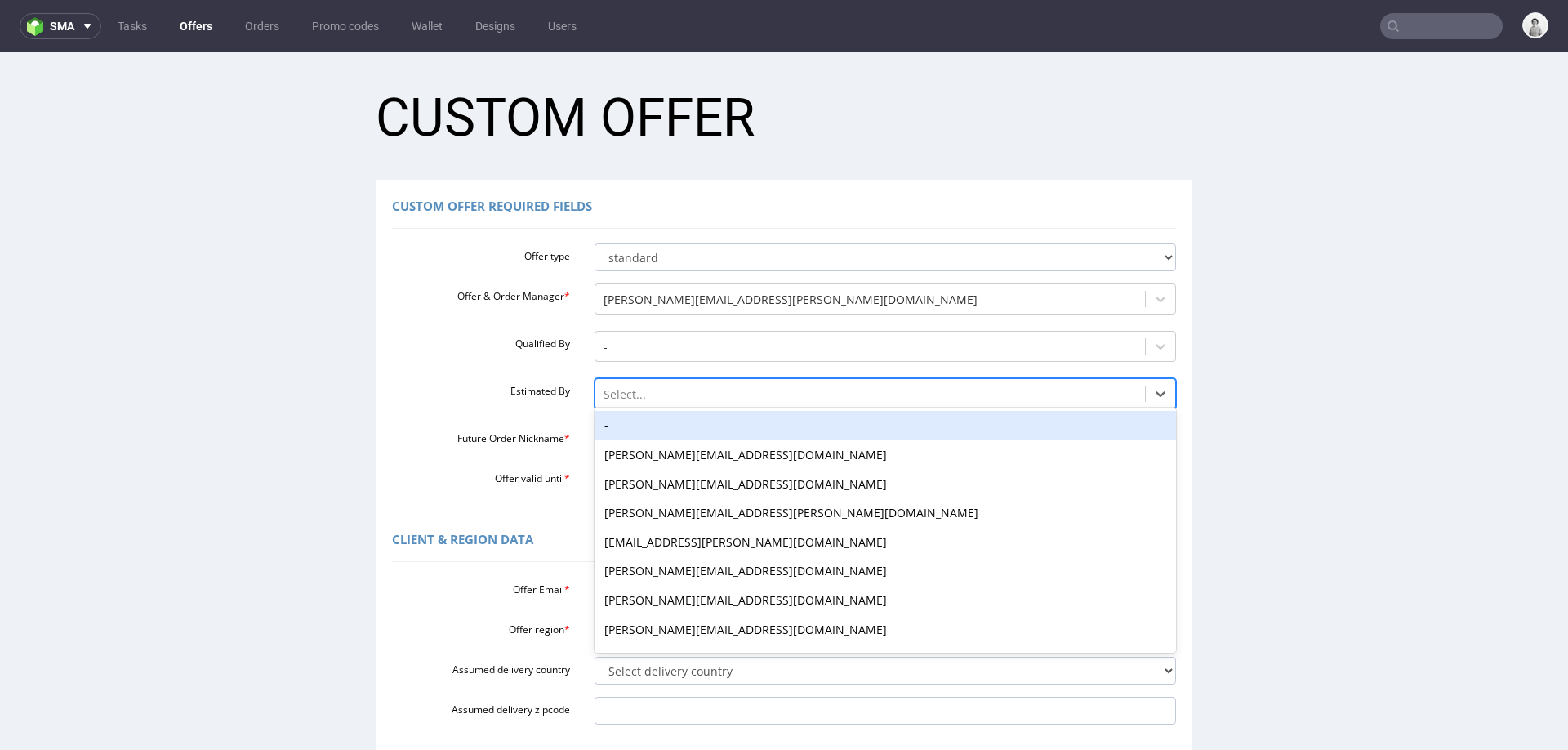
click at [660, 420] on div "-" at bounding box center [886, 426] width 582 height 30
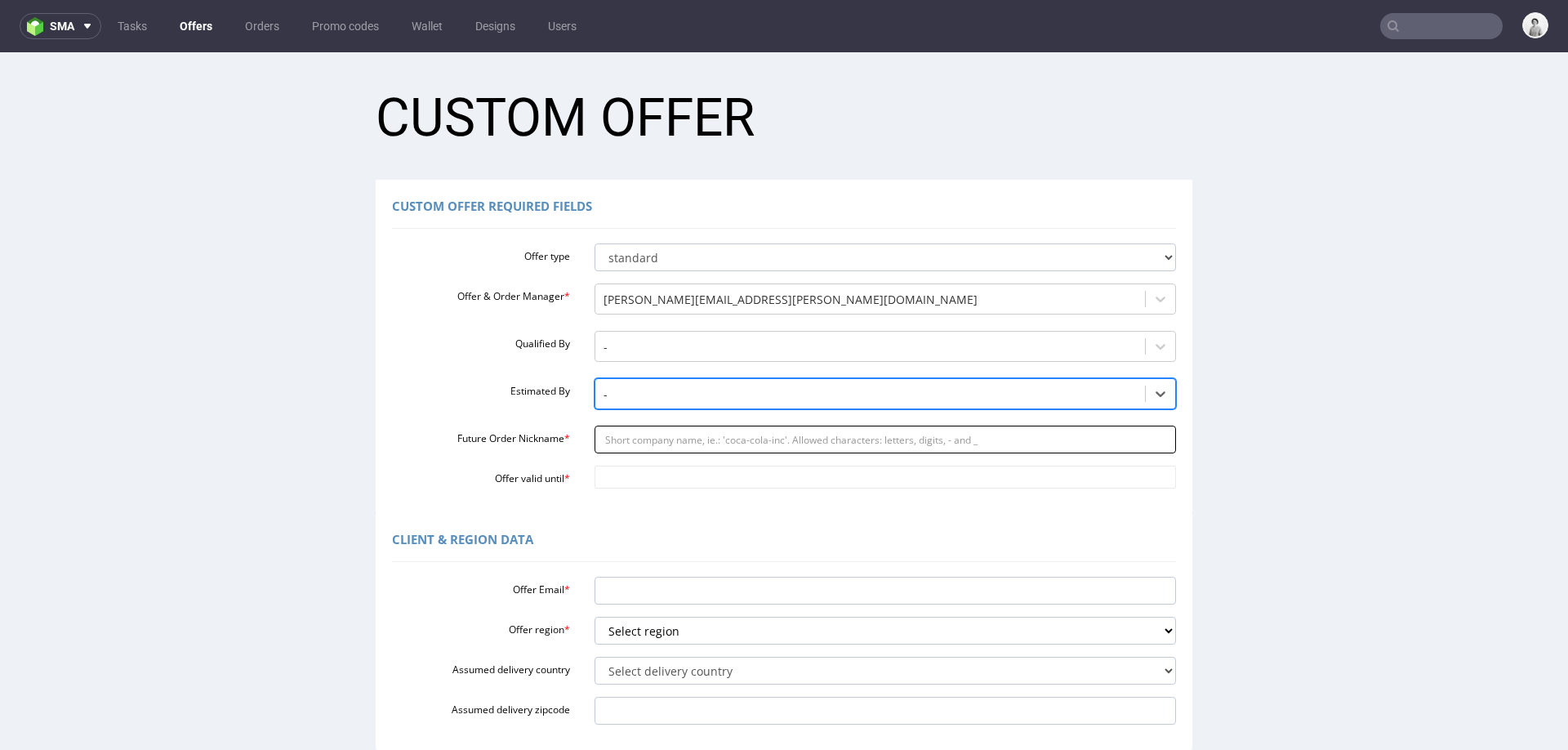
click at [652, 433] on input "Future Order Nickname *" at bounding box center [886, 439] width 582 height 28
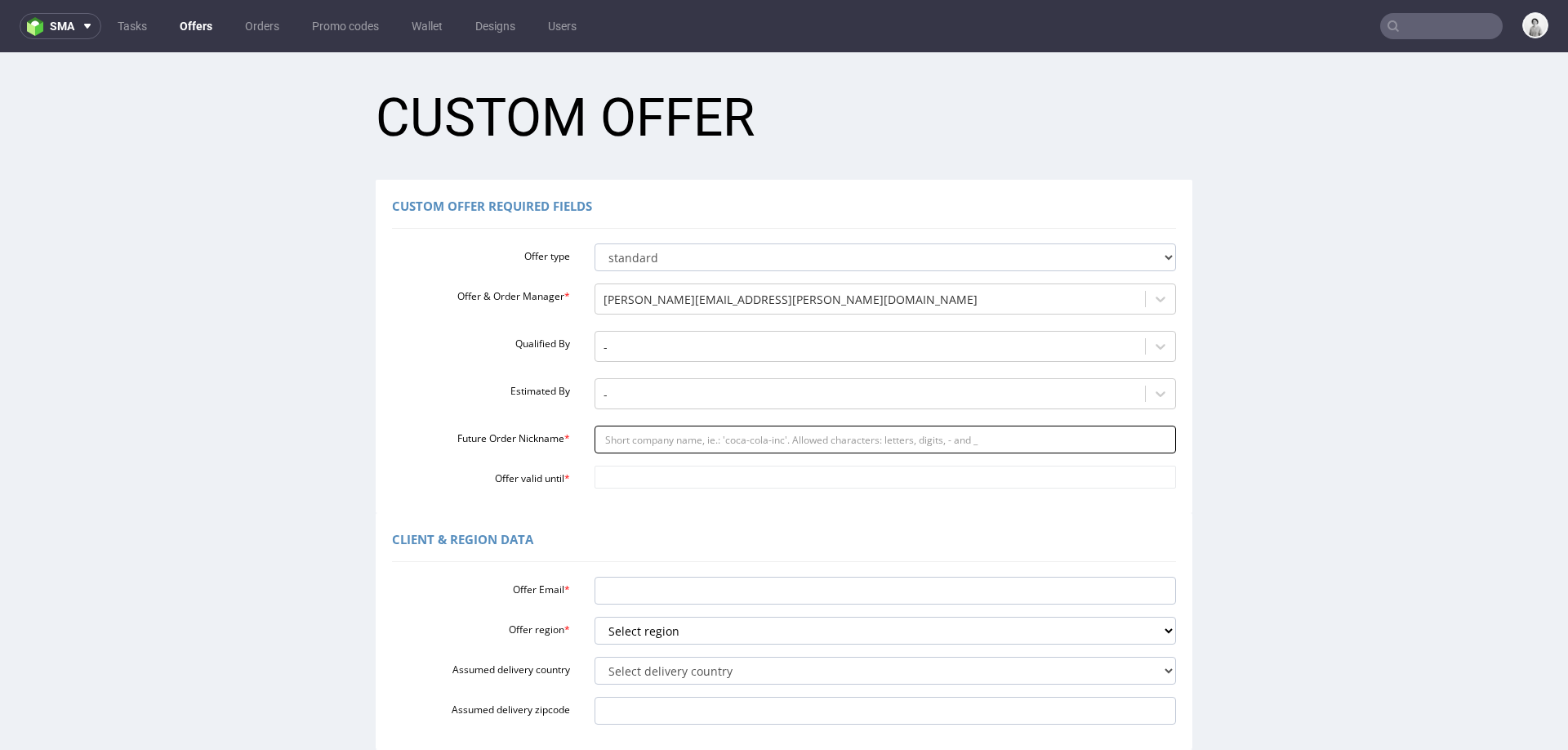
paste input "clavencontactgmailcom"
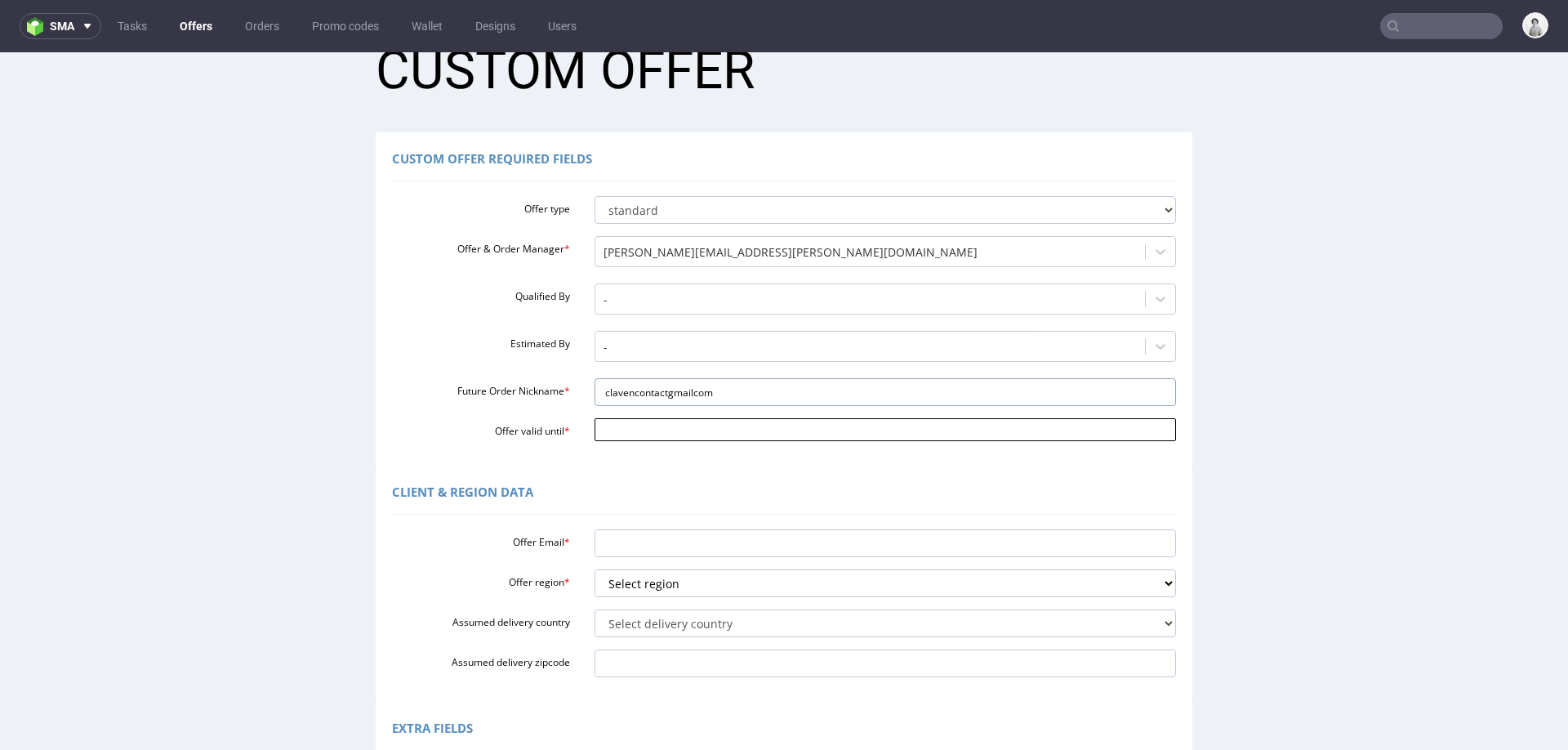
scroll to position [54, 0]
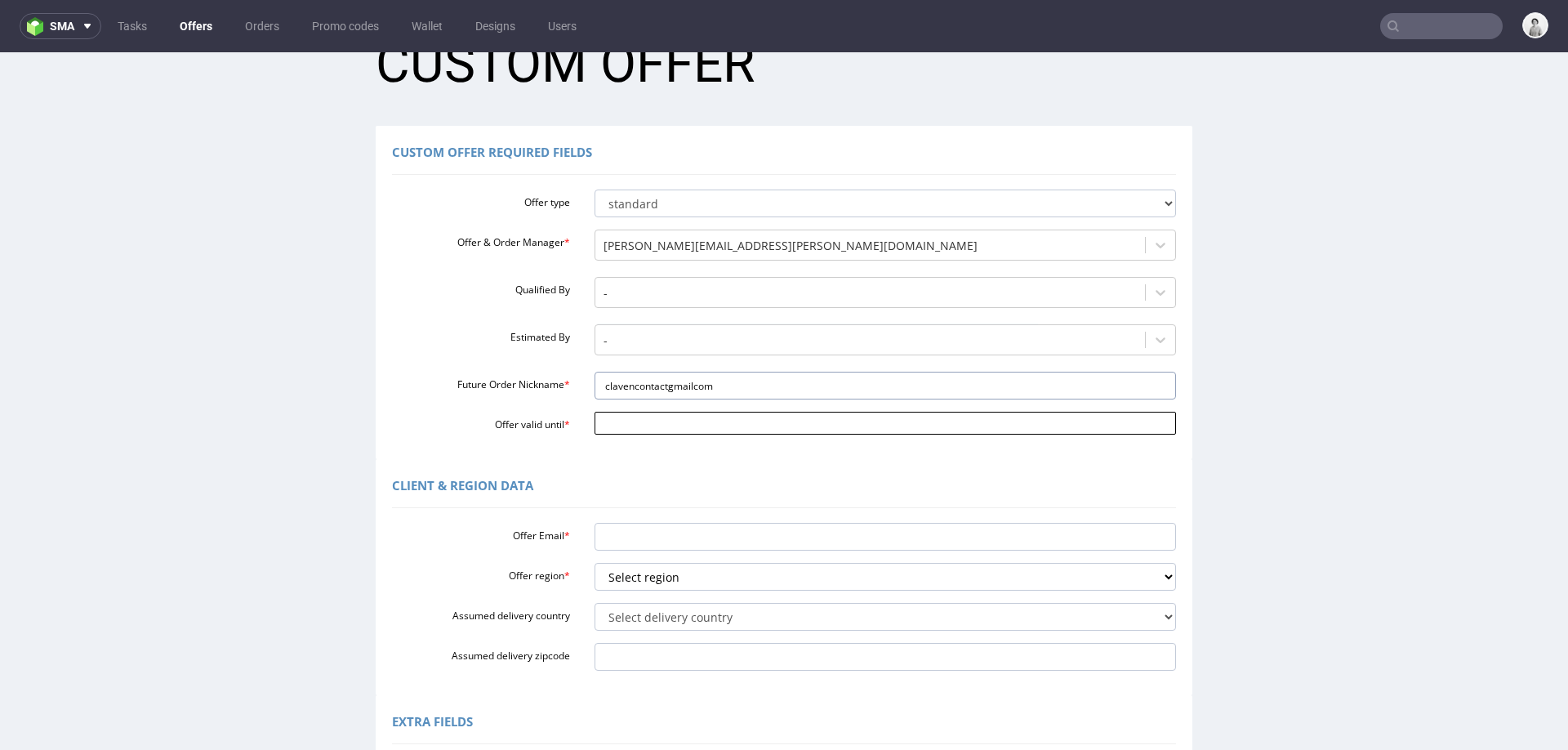
type input "clavencontactgmailcom"
click at [649, 426] on input "Offer valid until *" at bounding box center [886, 422] width 582 height 23
click at [674, 346] on td "22" at bounding box center [675, 350] width 25 height 25
type input "[DATE]"
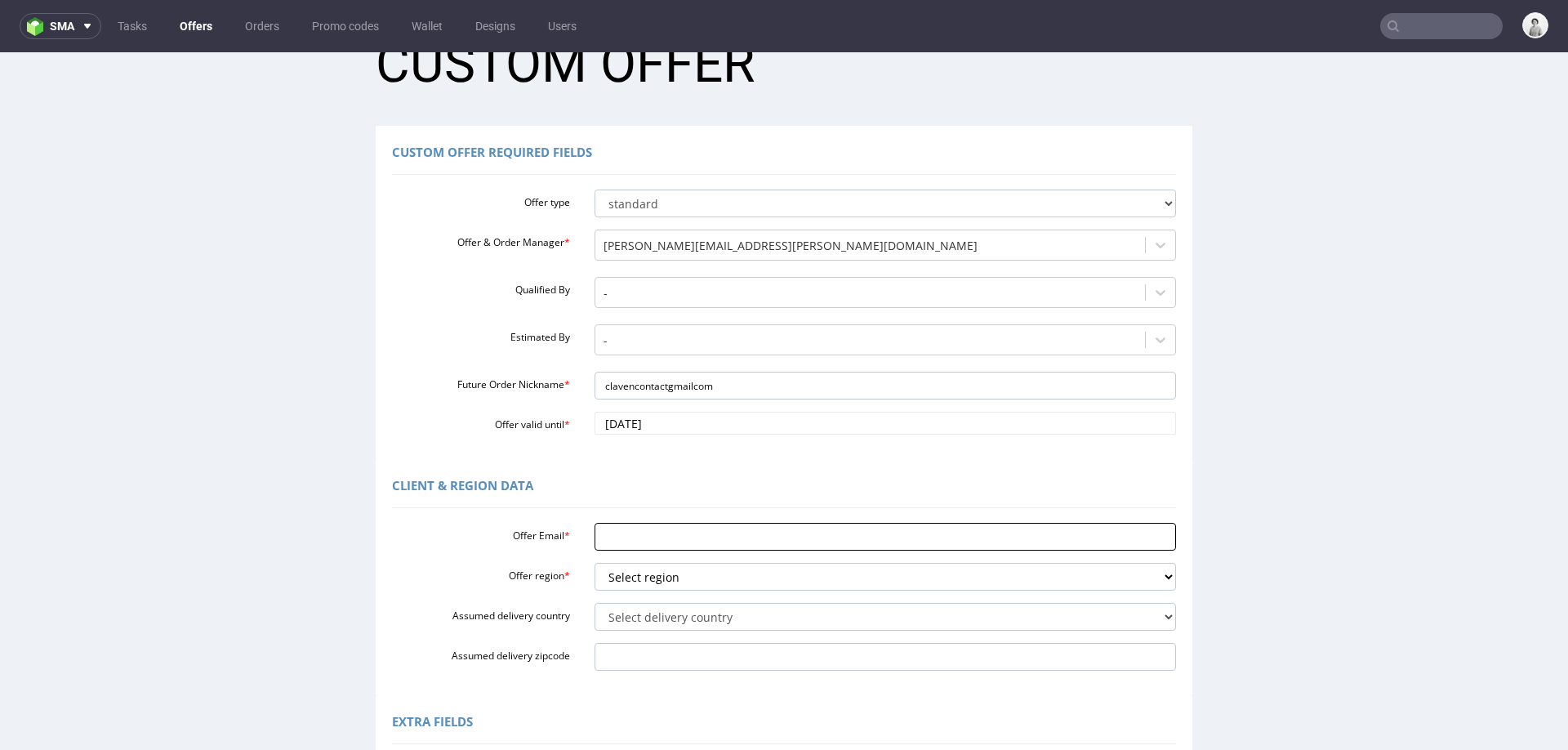
click at [619, 529] on input "Offer Email *" at bounding box center [886, 536] width 582 height 28
paste input "[DOMAIN_NAME][EMAIL_ADDRESS][DOMAIN_NAME]"
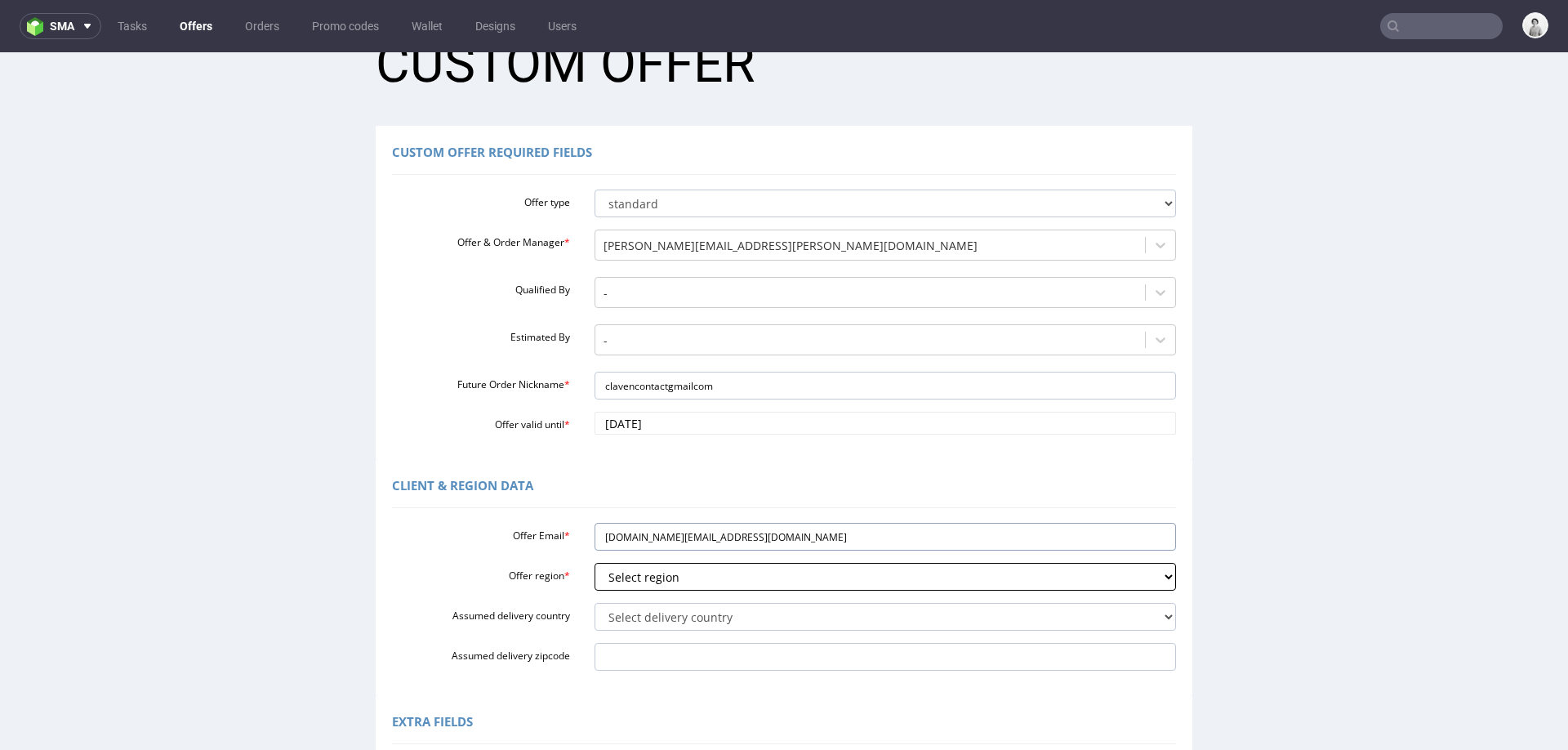
type input "[DOMAIN_NAME][EMAIL_ADDRESS][DOMAIN_NAME]"
click at [636, 580] on select "Select region eu gb de pl cz fr it es" at bounding box center [886, 576] width 582 height 28
select select "de"
click at [595, 562] on select "Select region eu gb de pl cz fr it es" at bounding box center [886, 576] width 582 height 28
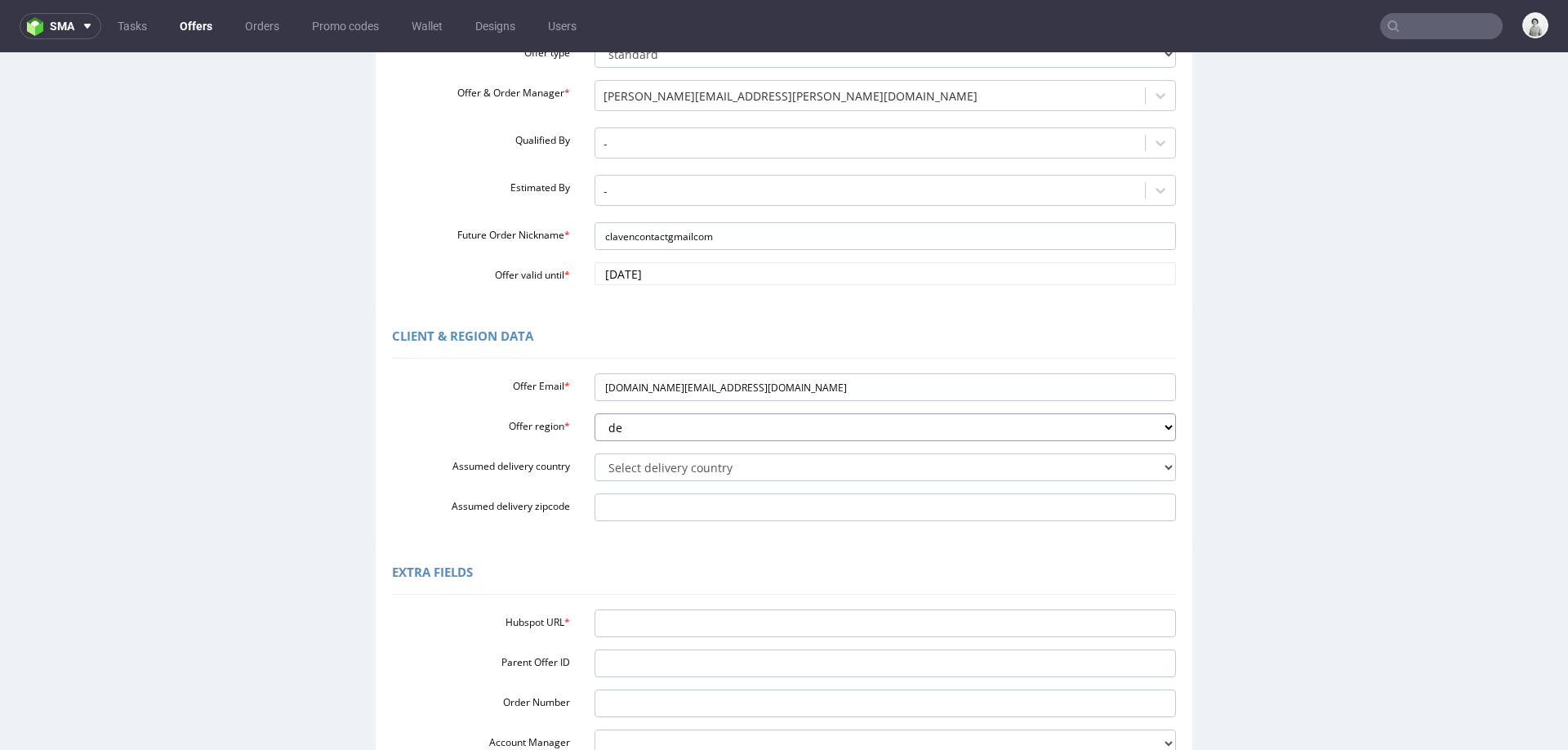
scroll to position [305, 0]
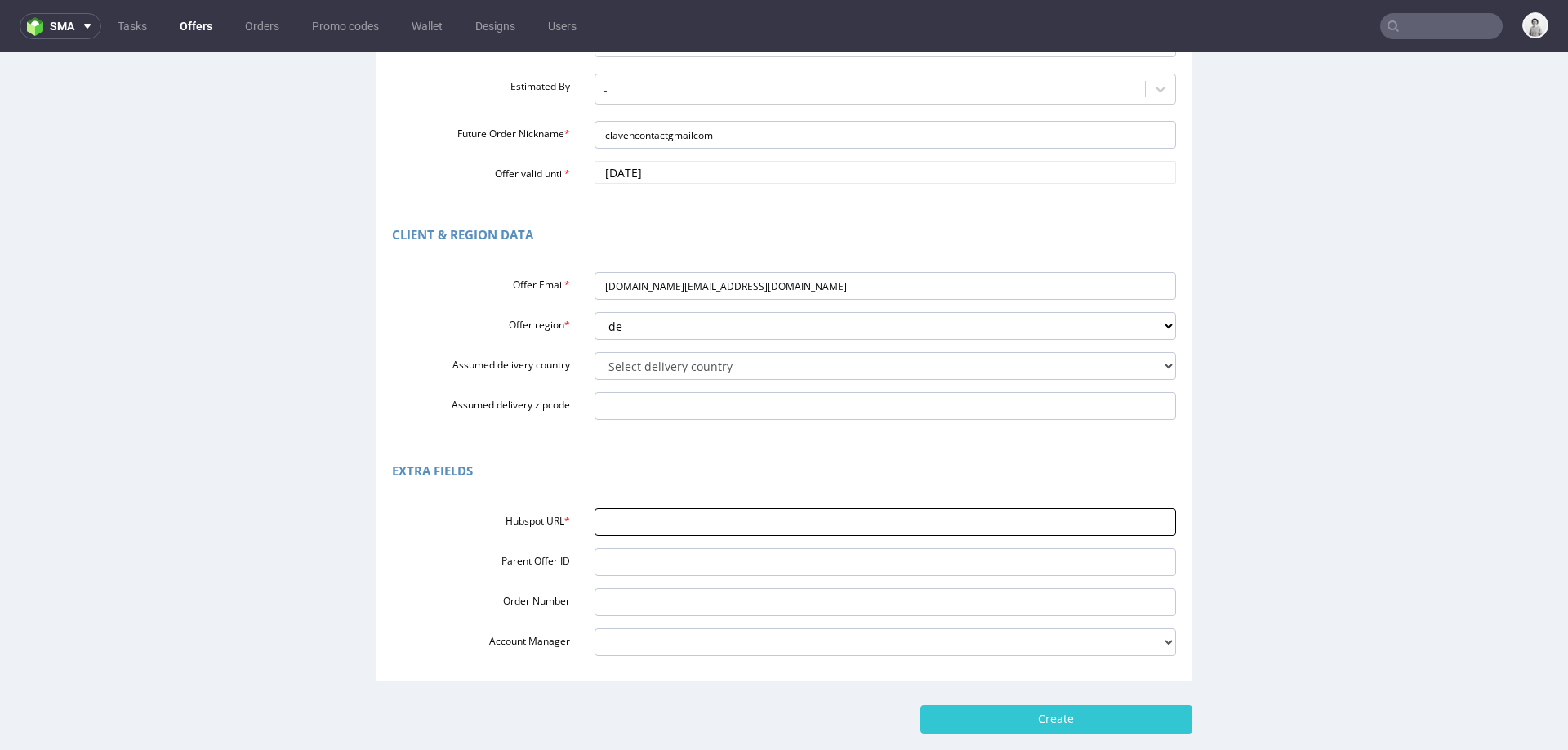
click at [756, 525] on input "Hubspot URL *" at bounding box center [886, 522] width 582 height 28
paste input "[URL][DOMAIN_NAME]"
type input "[URL][DOMAIN_NAME]"
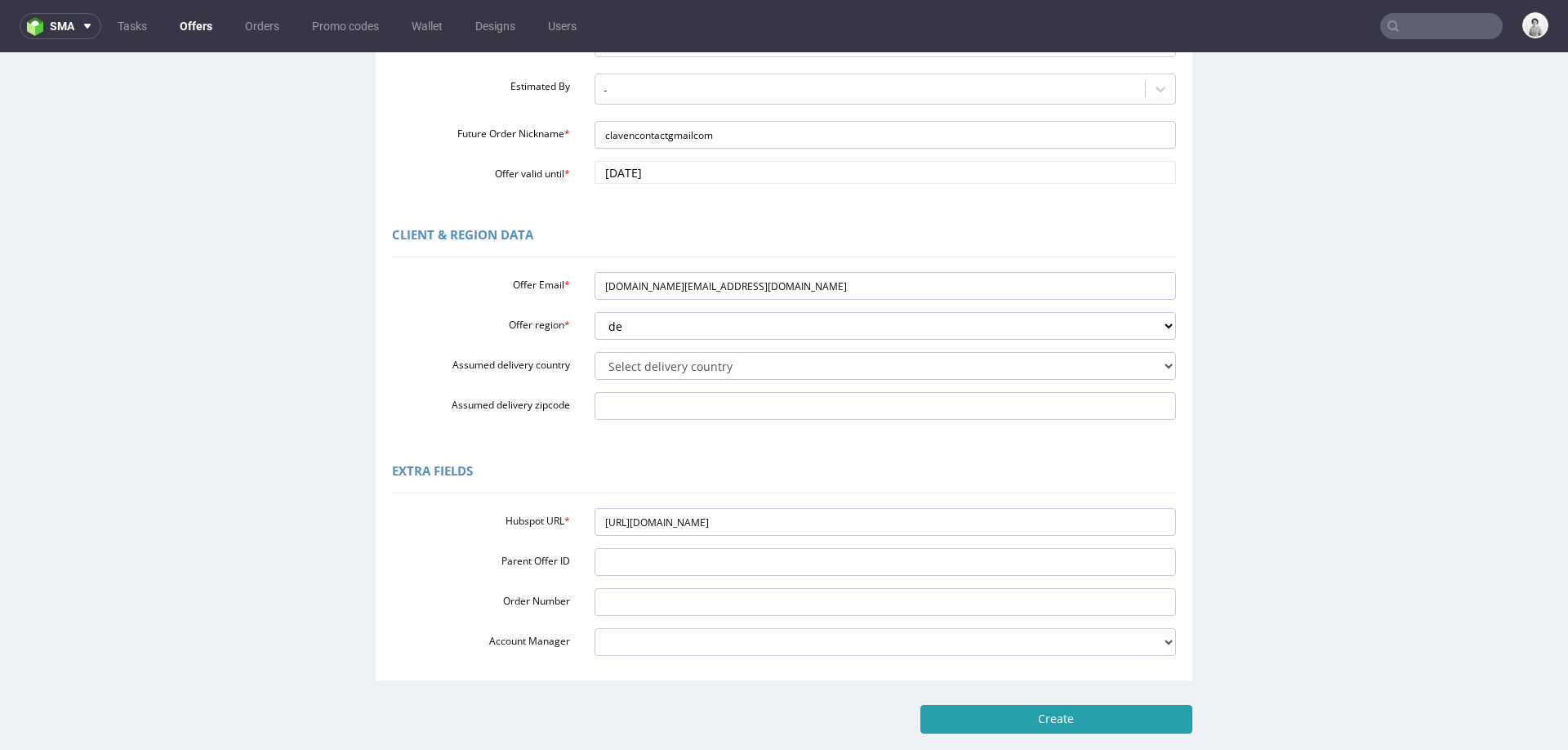
click at [1013, 717] on input "Create" at bounding box center [1057, 719] width 272 height 28
type input "Please wait..."
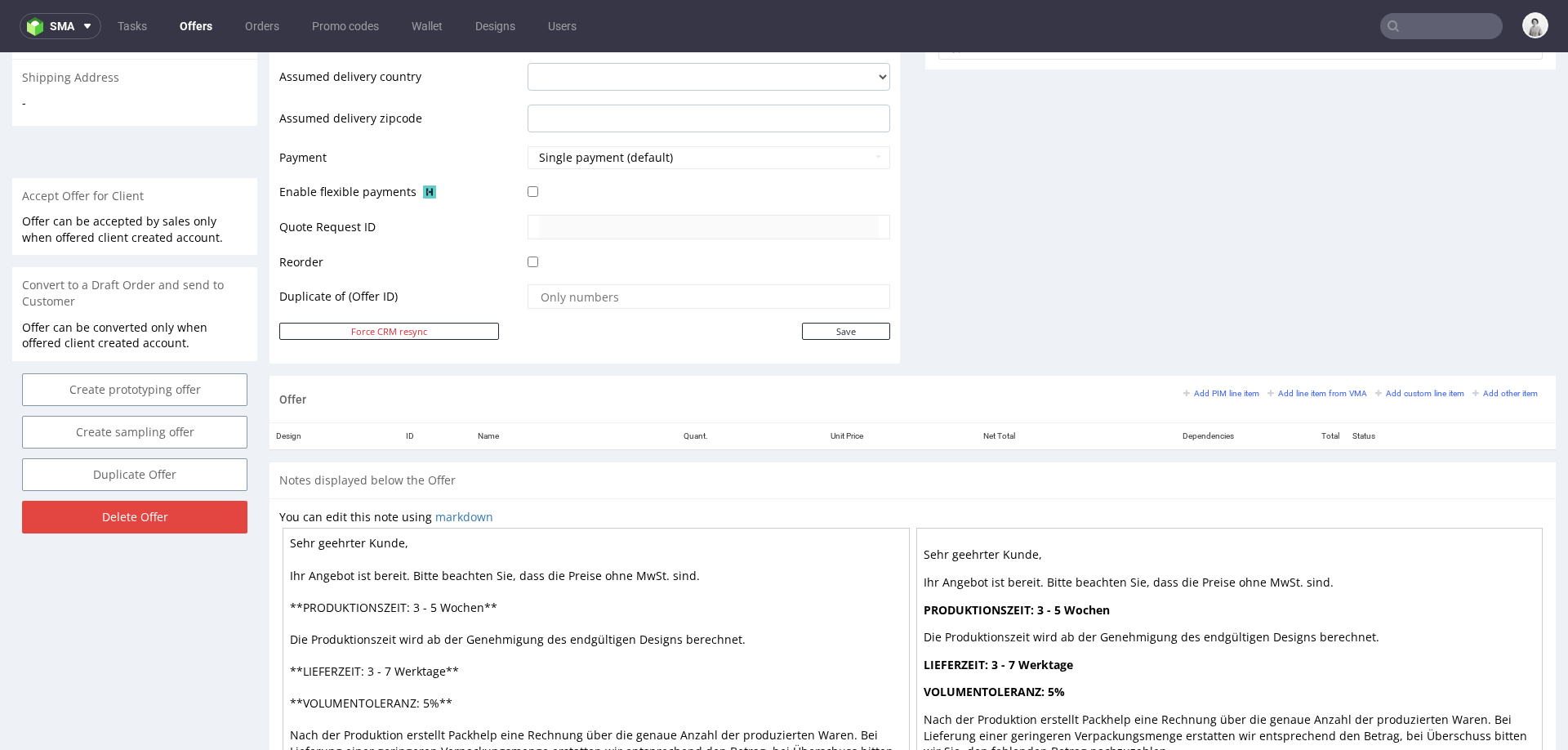
scroll to position [637, 0]
click at [1288, 388] on link "Add line item from VMA" at bounding box center [1317, 394] width 99 height 12
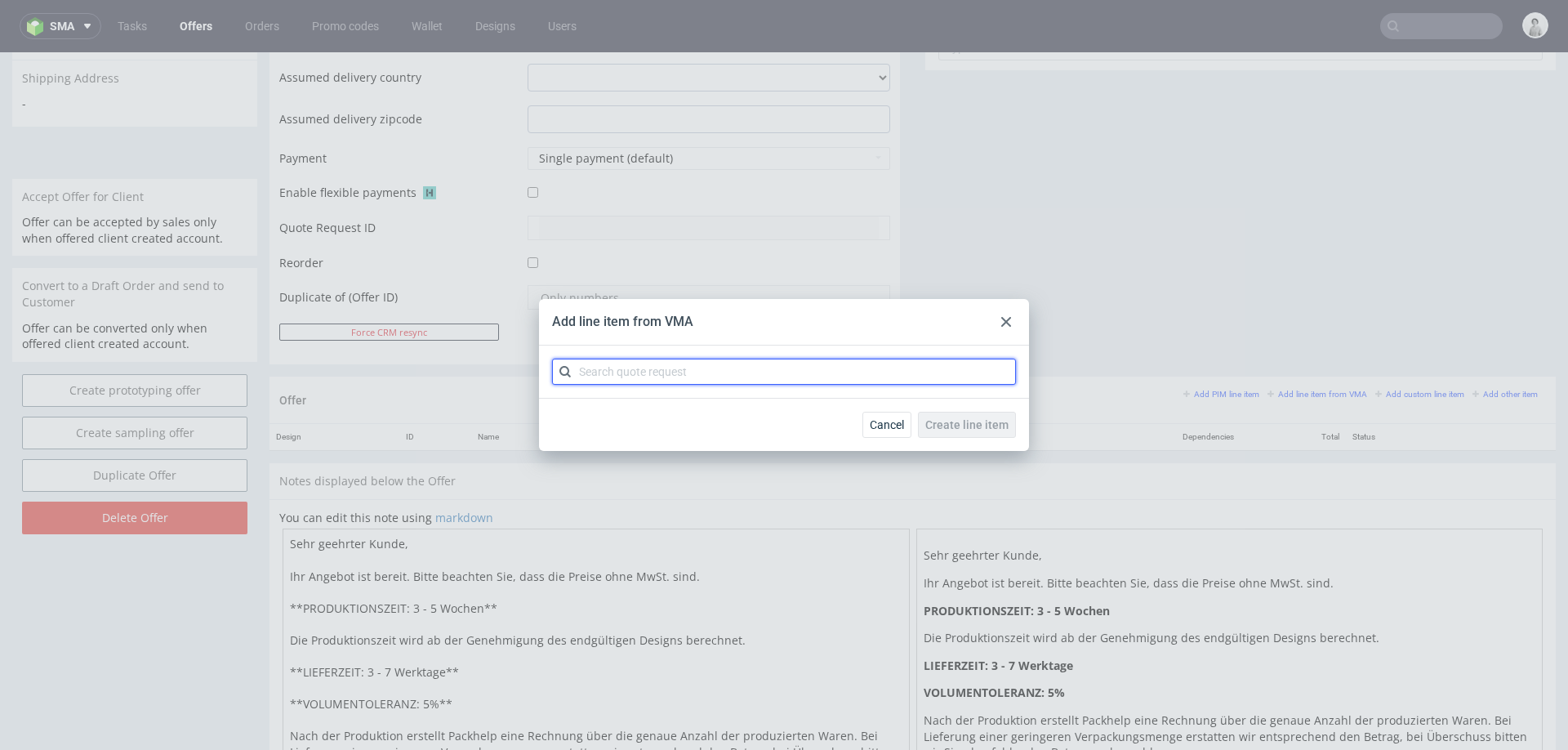
click at [863, 375] on input "text" at bounding box center [784, 372] width 464 height 26
type input "cbsi"
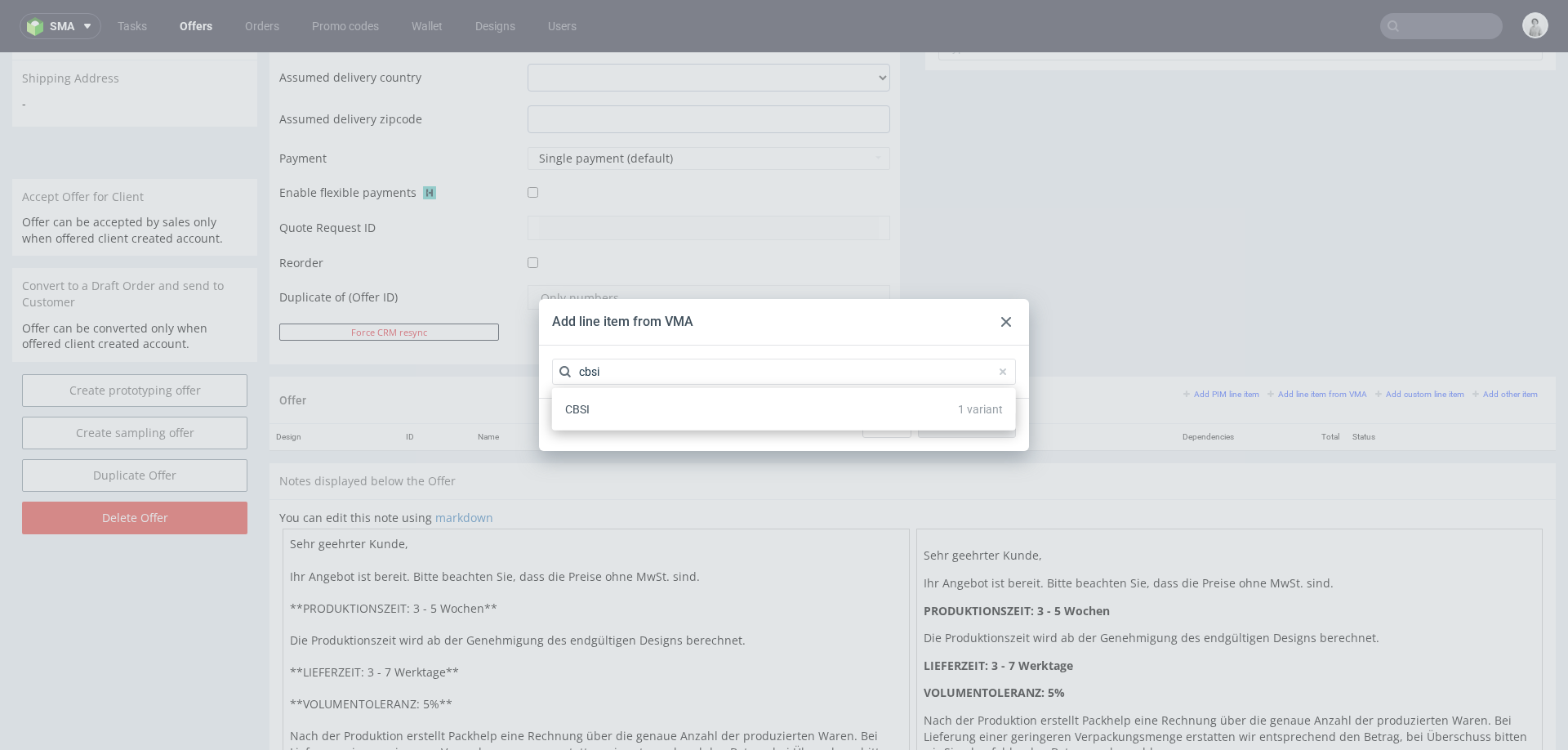
click at [747, 412] on div "CBSI 1 variant" at bounding box center [784, 409] width 451 height 30
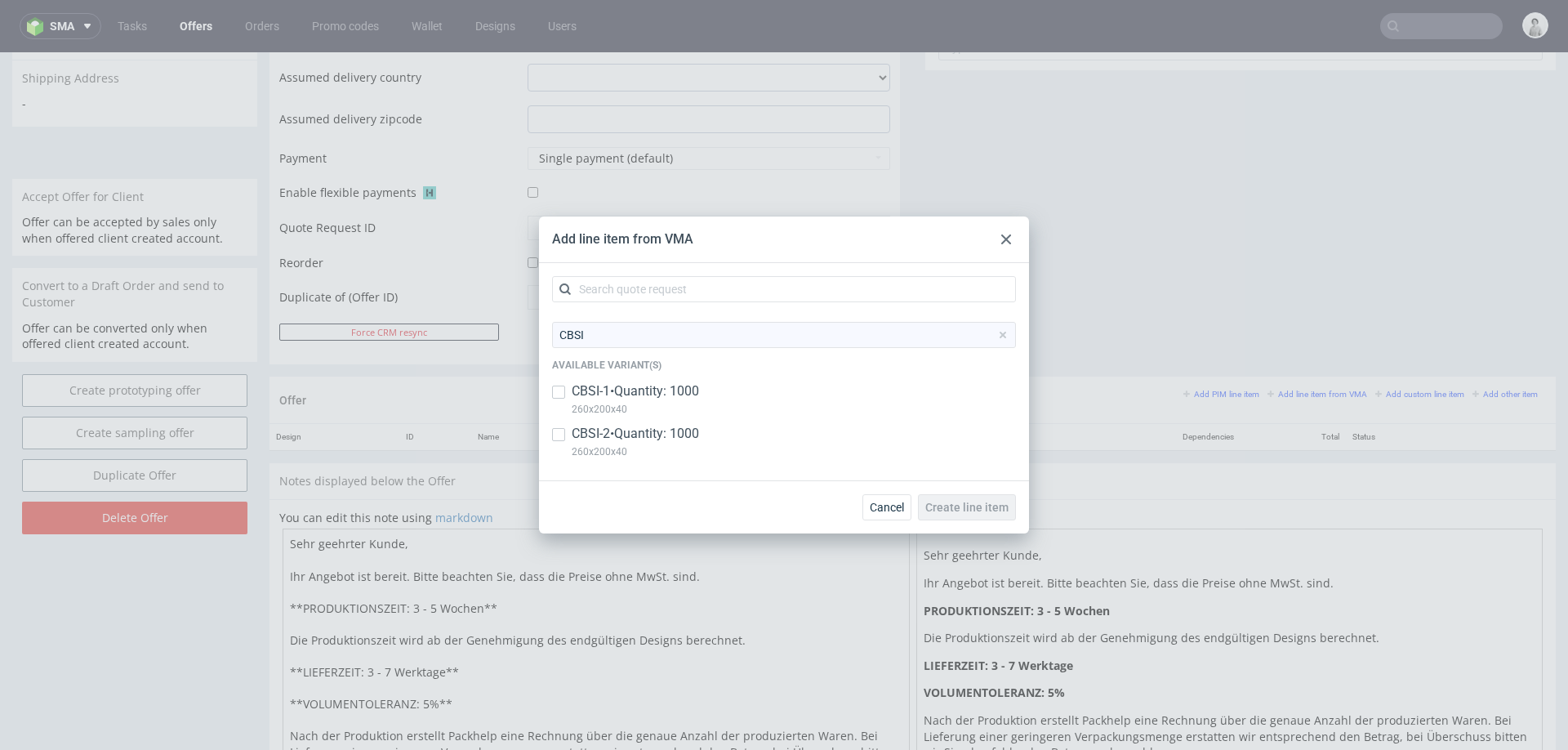
click at [652, 425] on p "CBSI-2 • Quantity: 1000" at bounding box center [636, 434] width 127 height 18
checkbox input "true"
click at [658, 394] on p "CBSI-1 • Quantity: 1000" at bounding box center [636, 391] width 127 height 18
checkbox input "true"
click at [981, 506] on span "Create line item" at bounding box center [967, 508] width 83 height 12
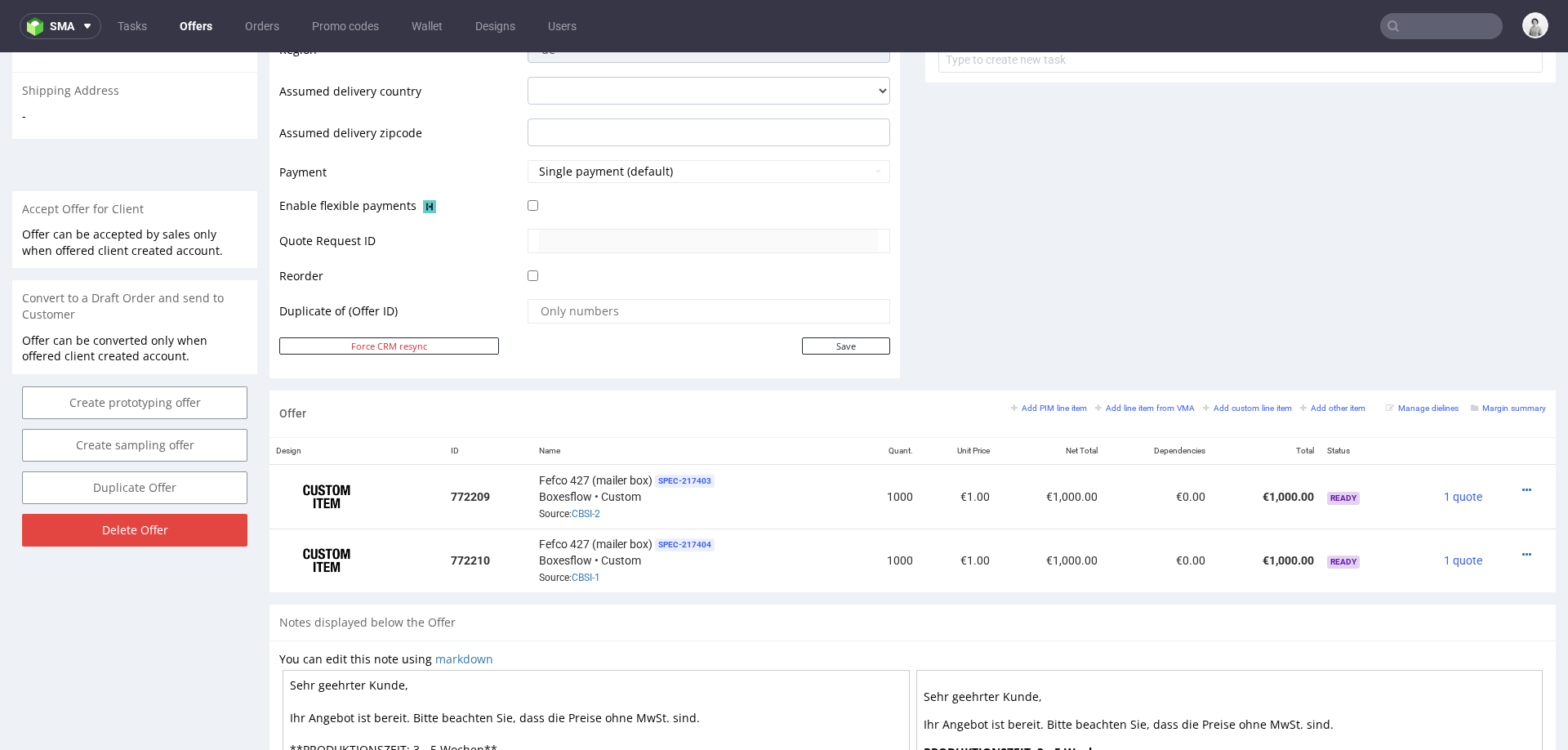
scroll to position [646, 0]
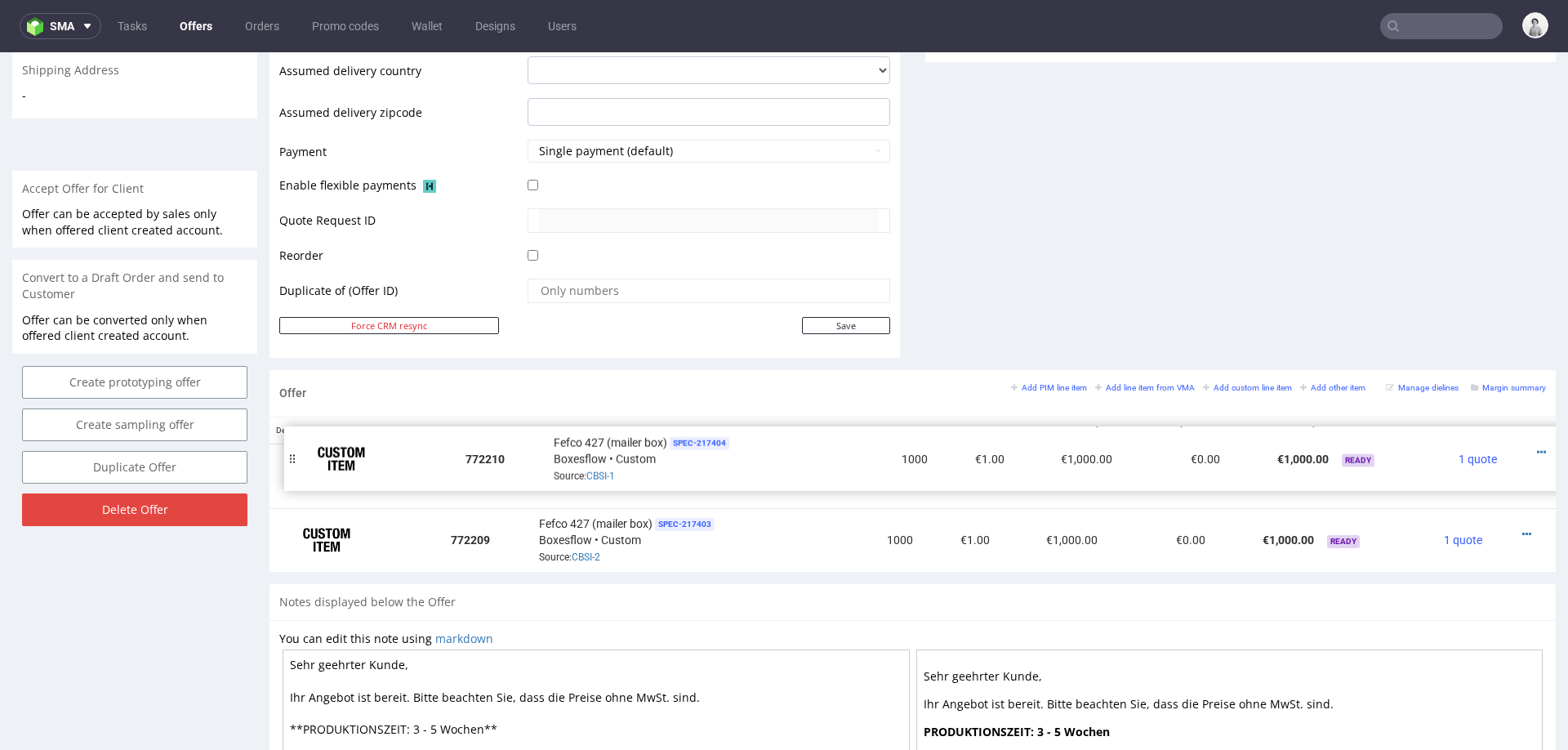
drag, startPoint x: 273, startPoint y: 539, endPoint x: 287, endPoint y: 459, distance: 81.2
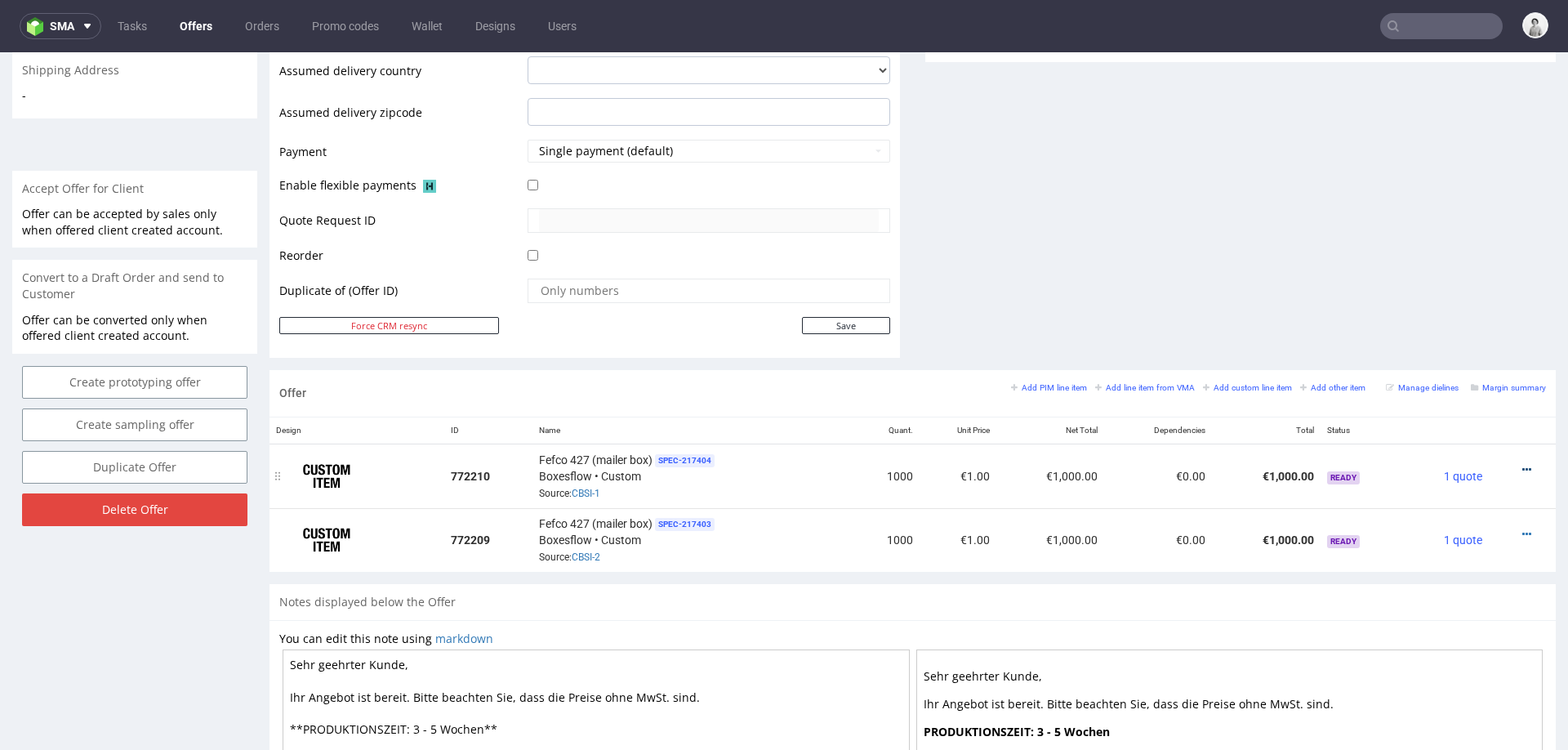
click at [1521, 464] on icon at bounding box center [1525, 470] width 9 height 12
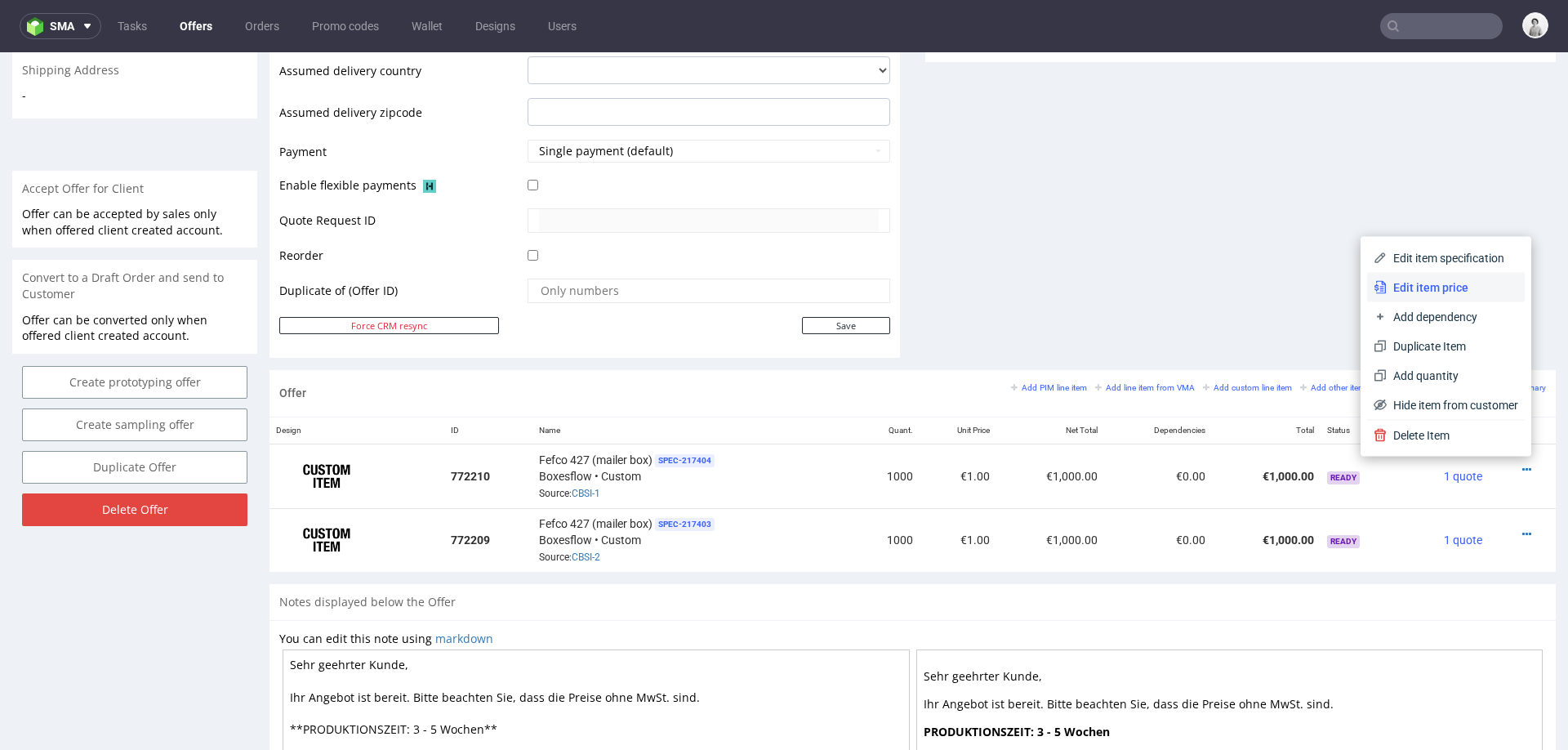
click at [1394, 282] on span "Edit item price" at bounding box center [1452, 287] width 131 height 16
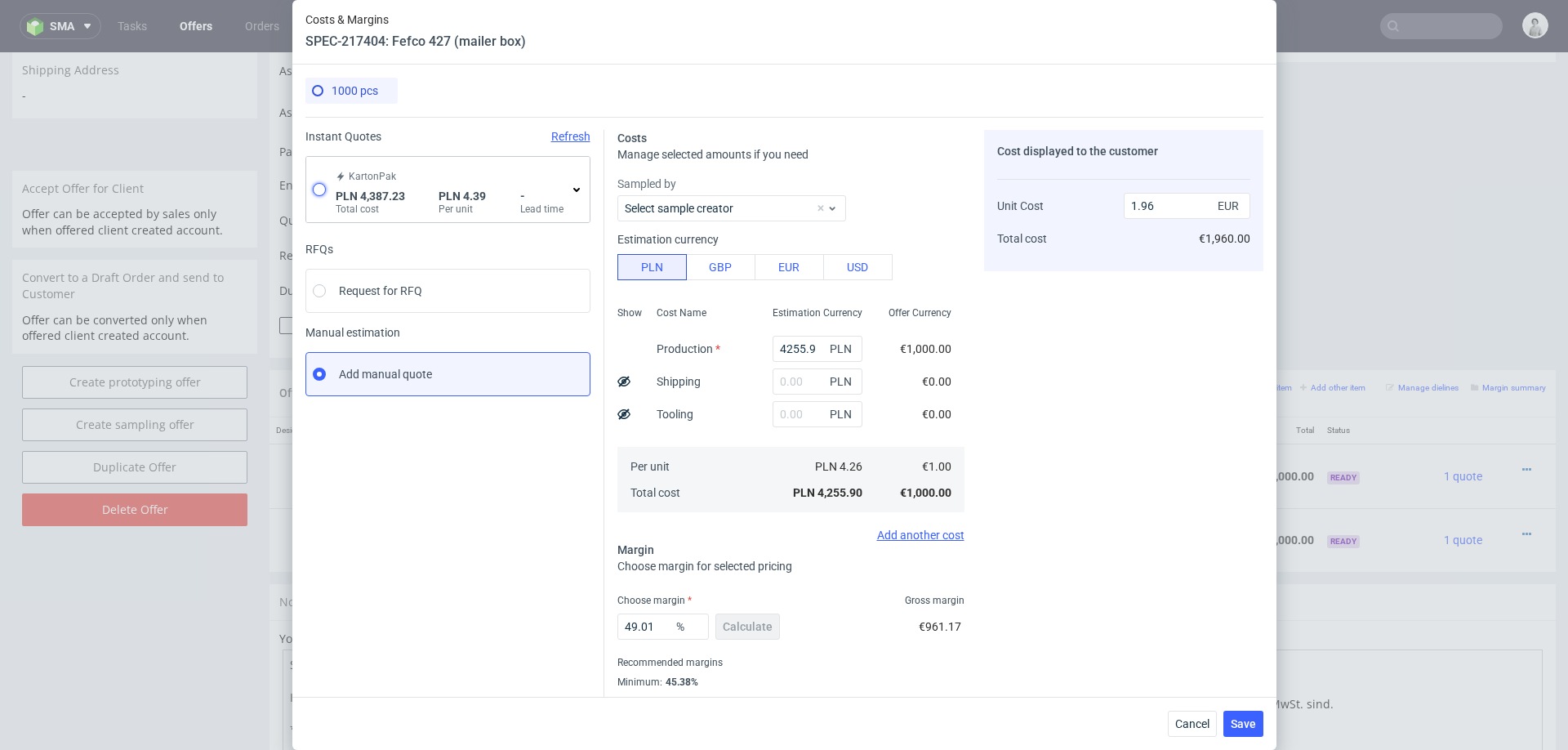
click at [315, 183] on input "radio" at bounding box center [319, 189] width 13 height 13
radio input "true"
radio input "false"
type input "2333.4299999999994"
type input "2053.8"
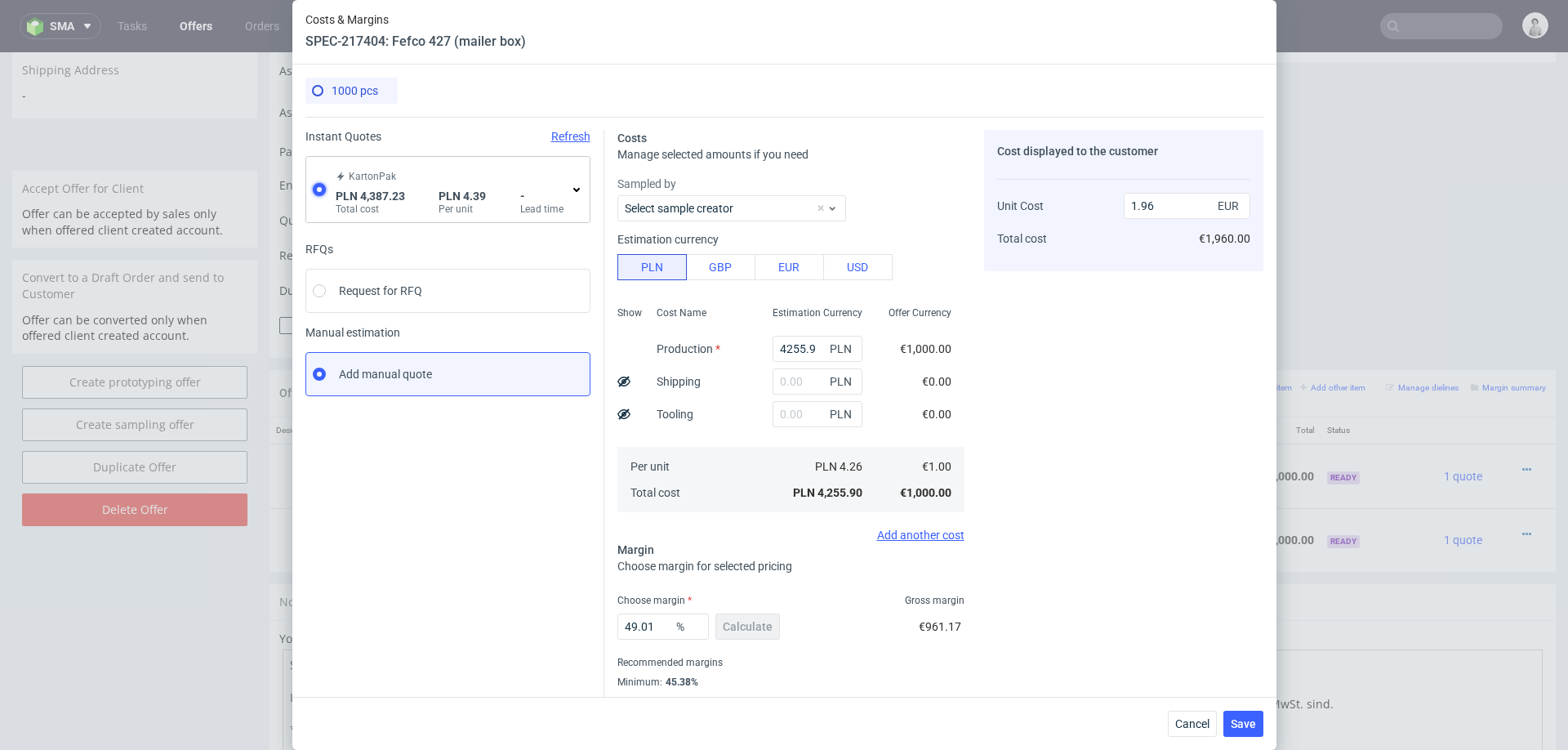
type input "1.03"
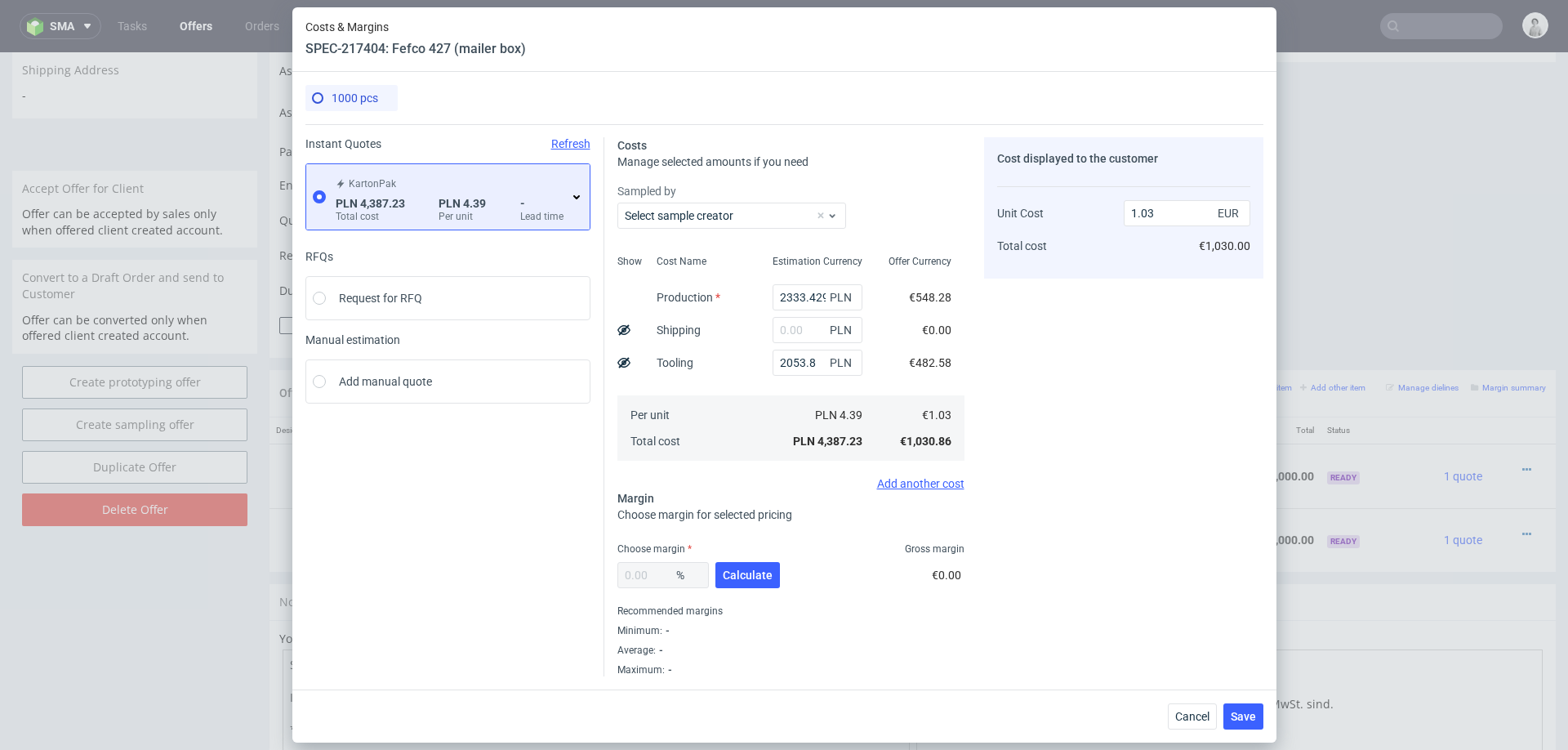
click at [571, 198] on icon at bounding box center [576, 197] width 13 height 13
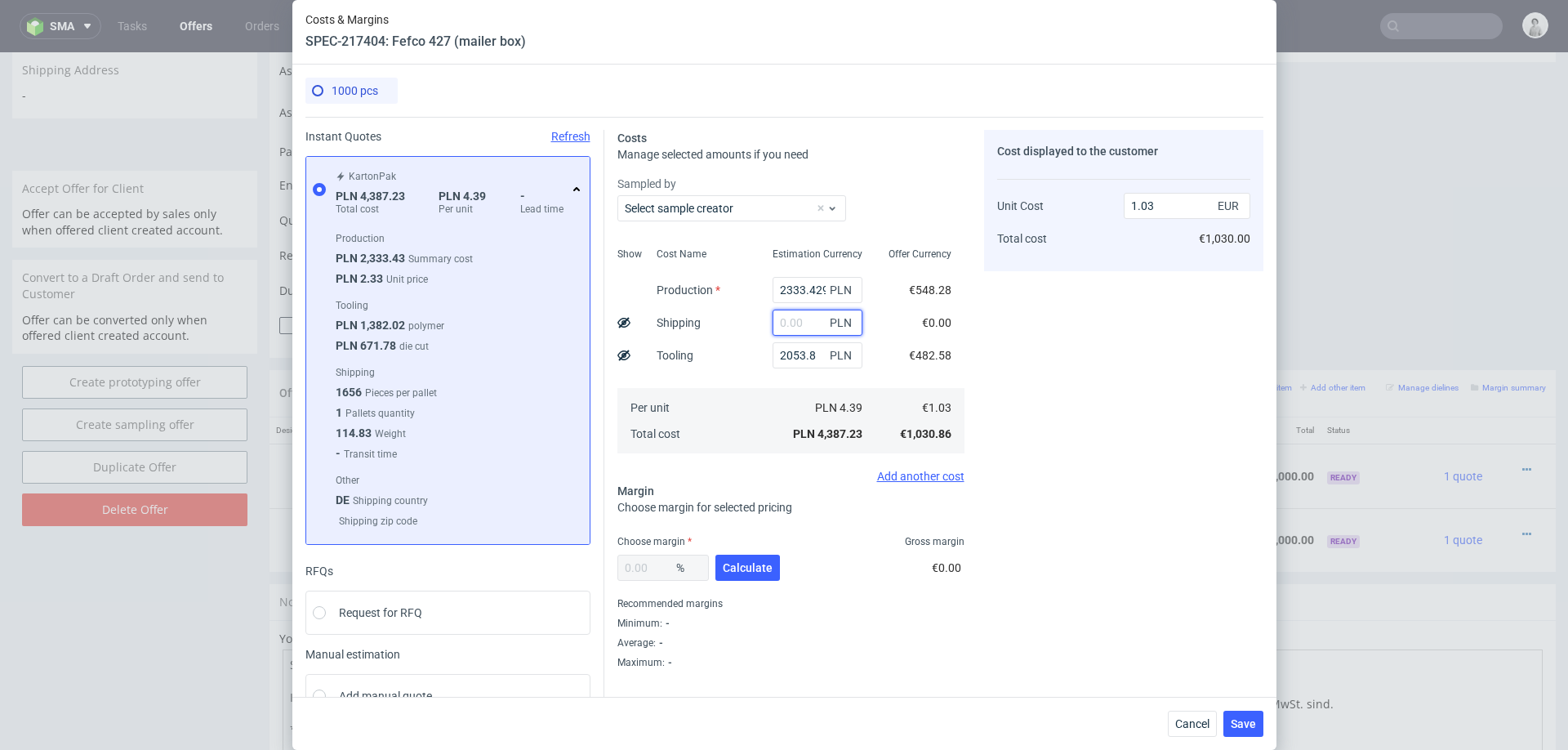
click at [786, 318] on input "text" at bounding box center [817, 323] width 89 height 26
type input "400"
type input "1.12"
type input "400"
click at [730, 420] on div "Per unit Total cost" at bounding box center [701, 421] width 116 height 66
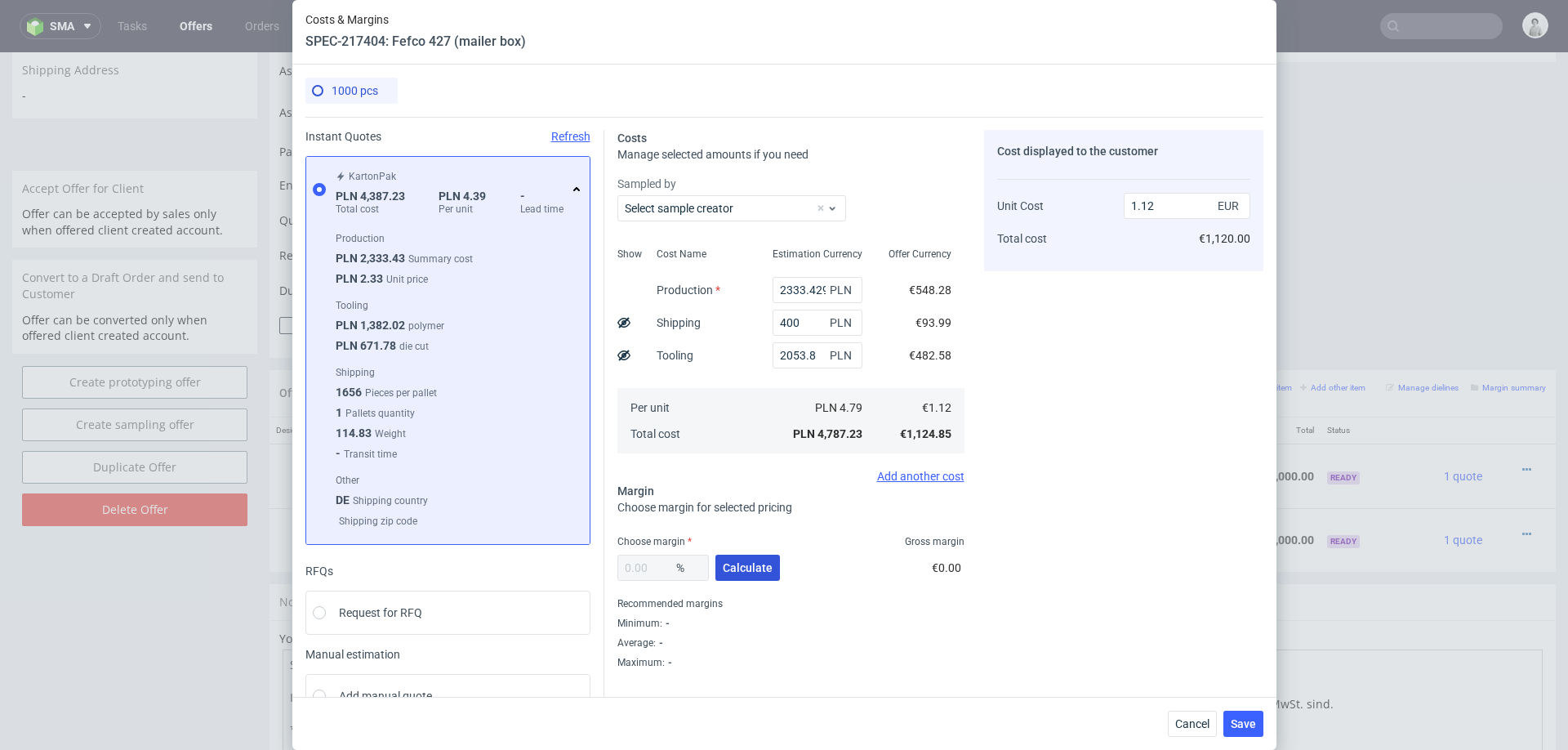
click at [741, 575] on button "Calculate" at bounding box center [747, 567] width 65 height 26
type input "38.58"
type input "1.82"
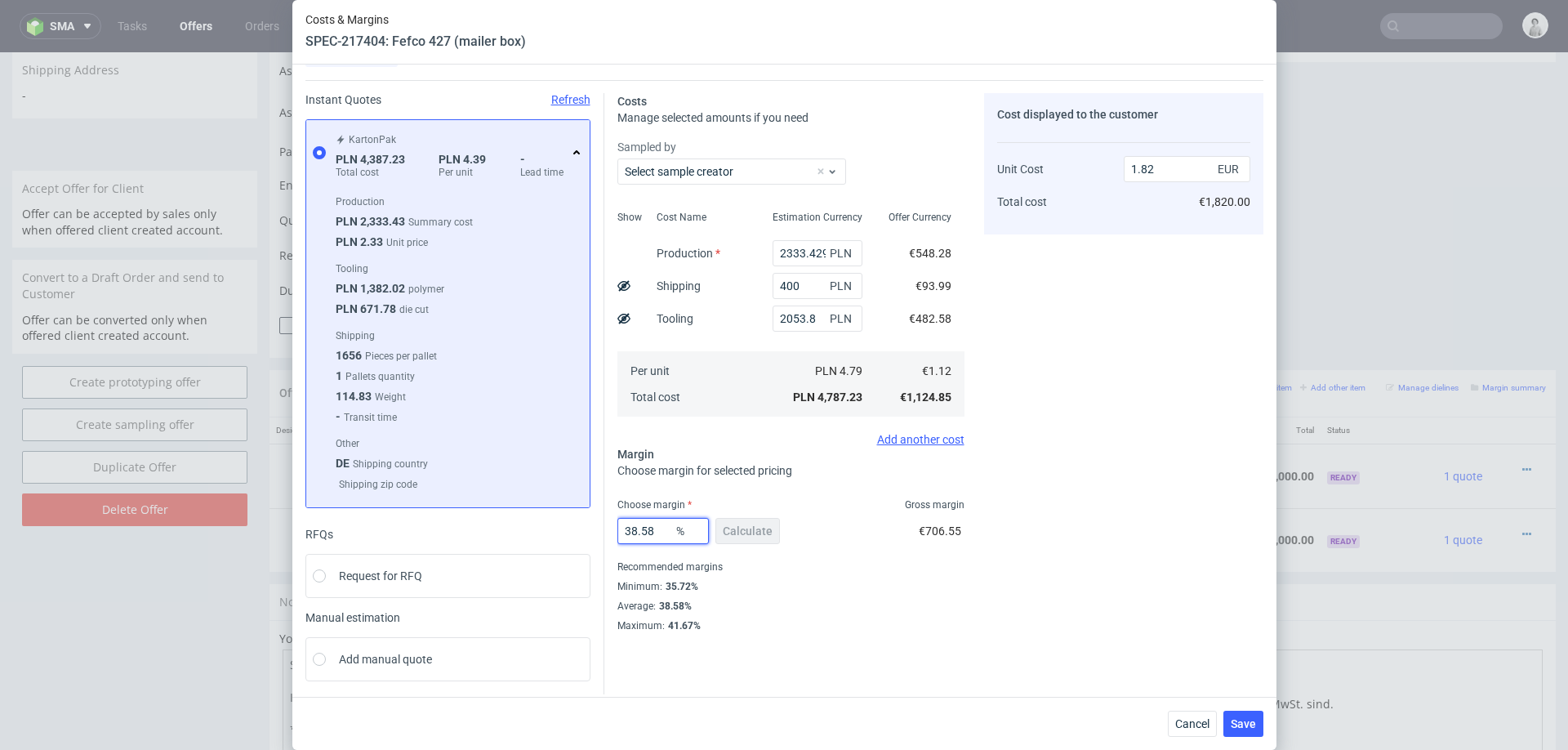
click at [644, 531] on input "38.58" at bounding box center [663, 530] width 91 height 26
type input "36"
type input "1.75"
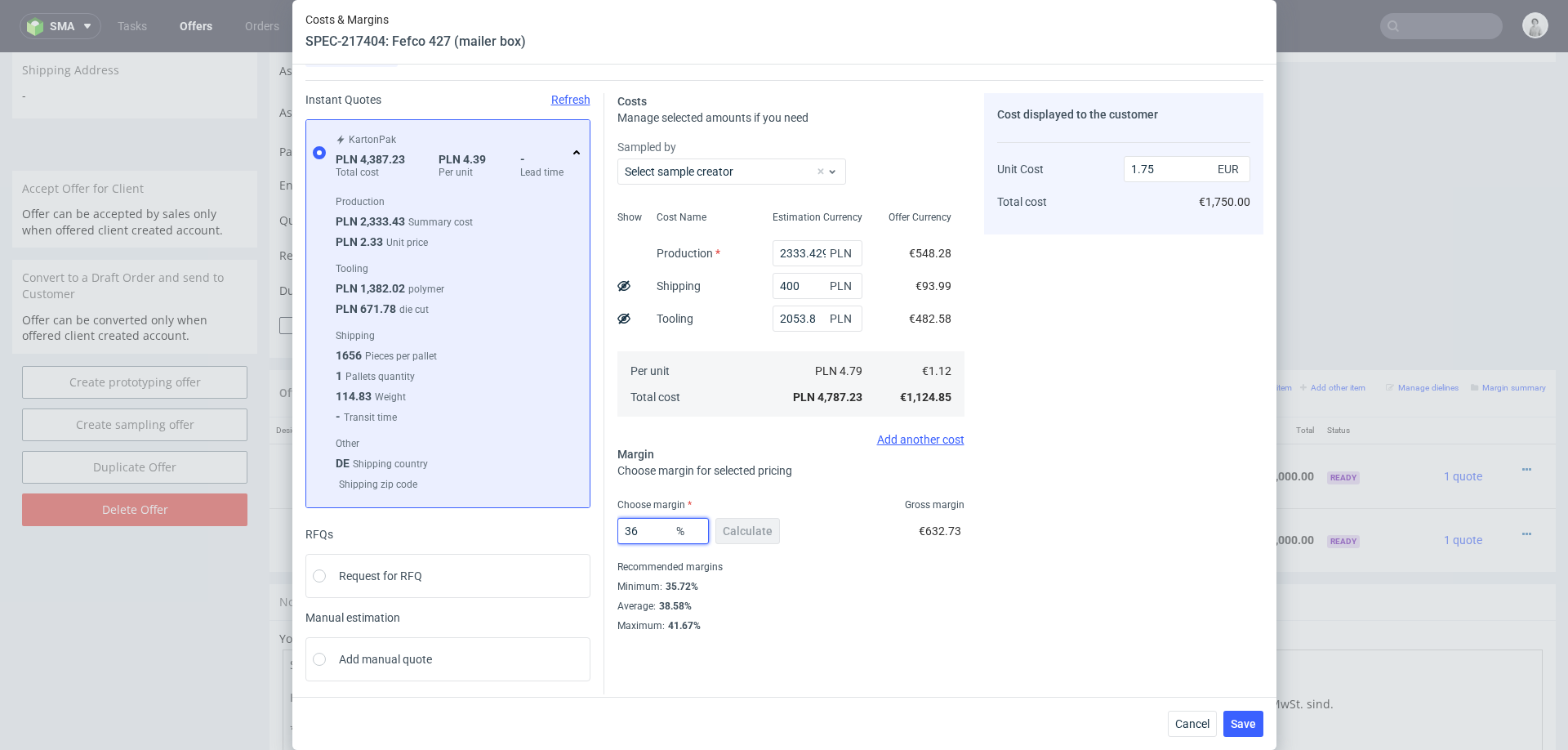
type input "36"
click at [1204, 498] on div "Cost displayed to the customer Unit Cost Total cost 1.75 EUR €1,750.00" at bounding box center [1123, 363] width 279 height 539
click at [1237, 726] on span "Save" at bounding box center [1242, 724] width 25 height 12
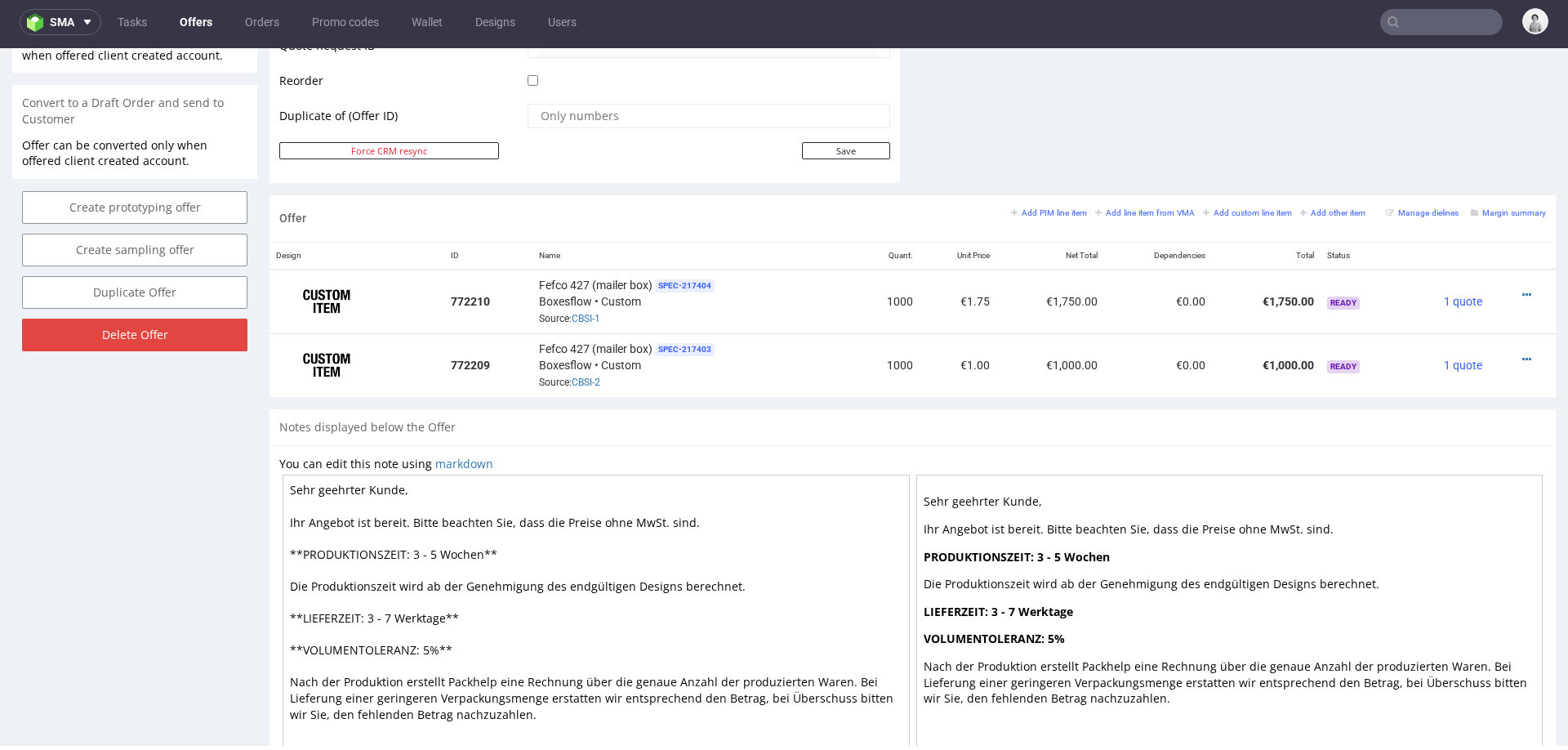
scroll to position [819, 0]
click at [1521, 352] on icon at bounding box center [1525, 358] width 9 height 12
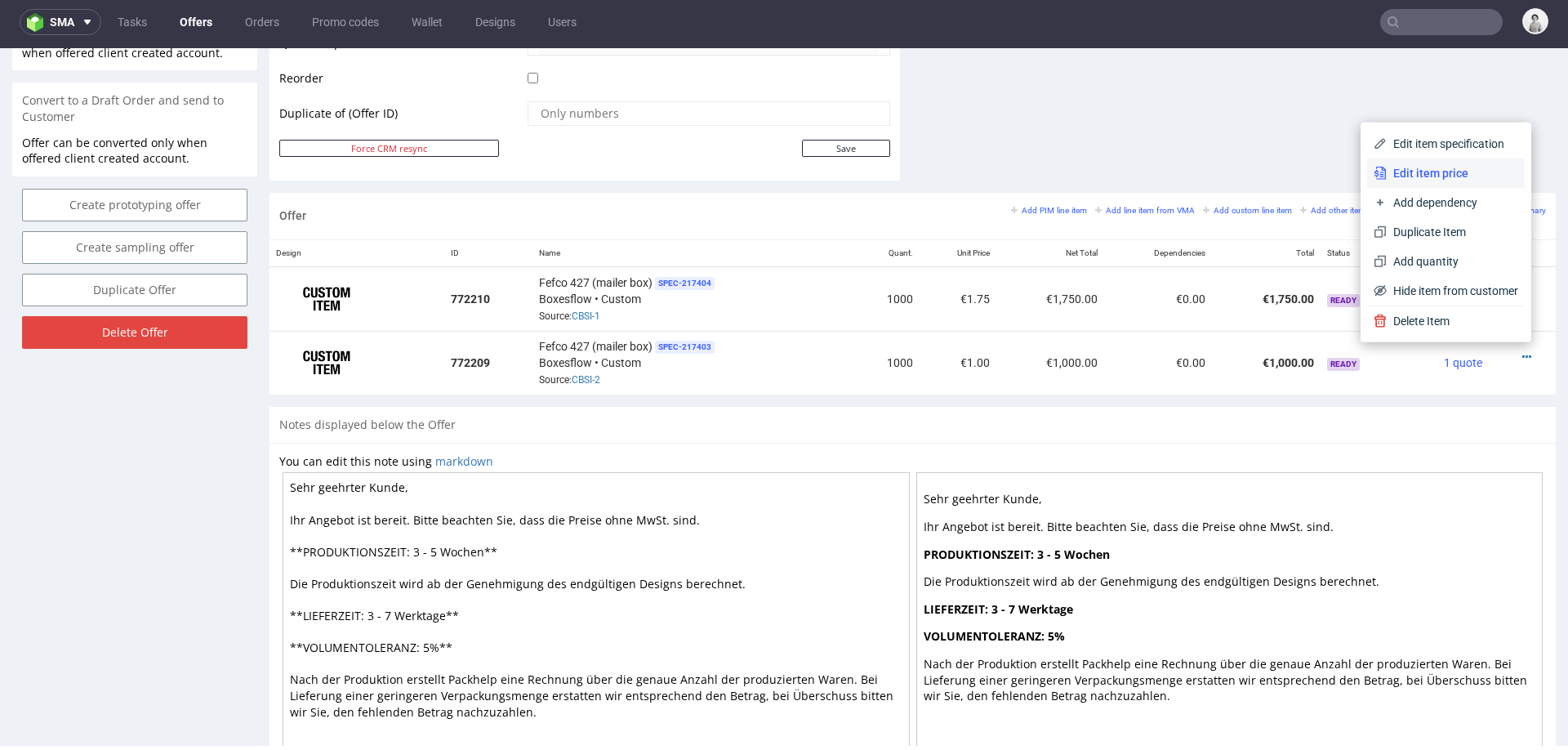
click at [1448, 183] on li "Edit item price" at bounding box center [1445, 173] width 158 height 30
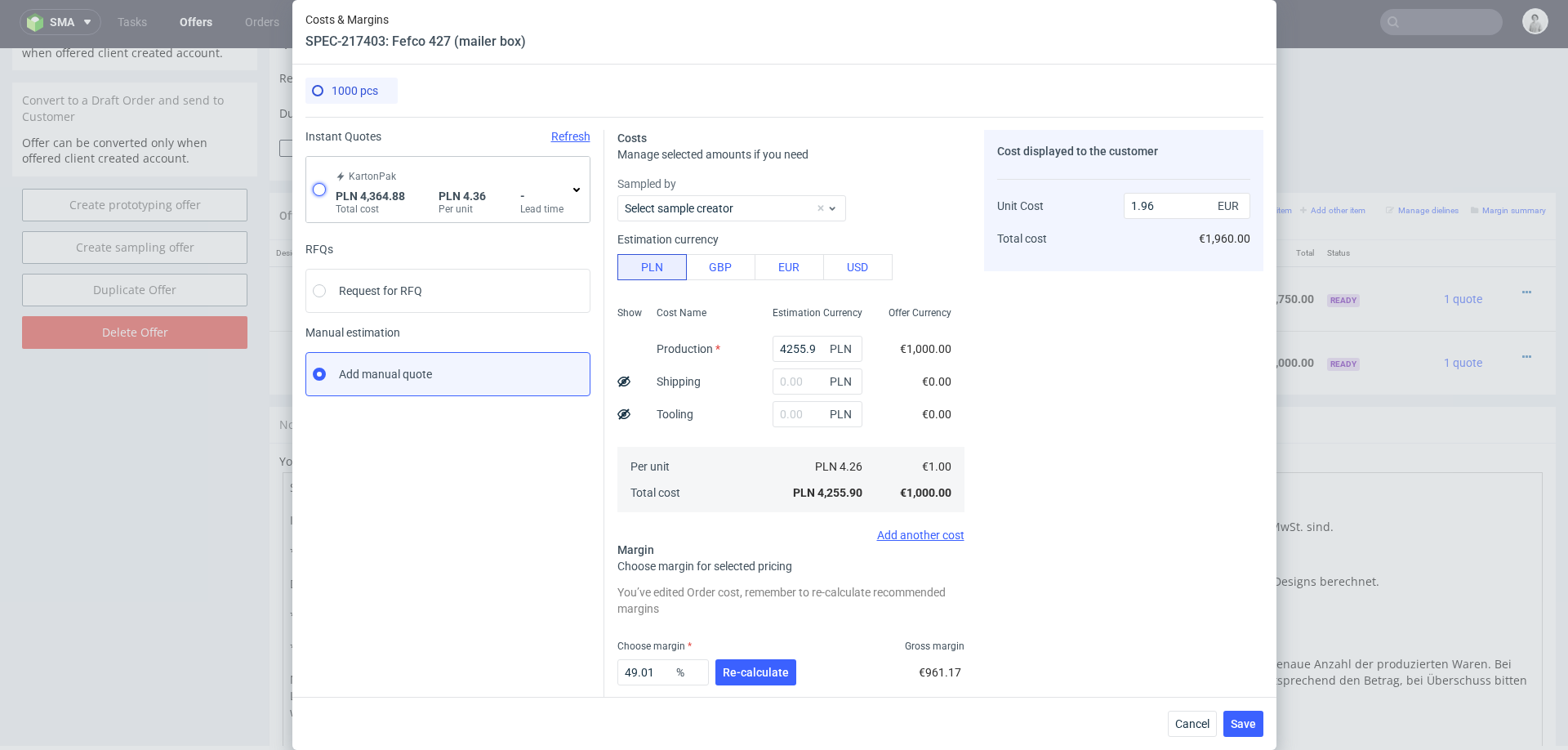
click at [321, 186] on input "radio" at bounding box center [319, 189] width 13 height 13
radio input "true"
radio input "false"
type input "2311.08"
type input "2053.8"
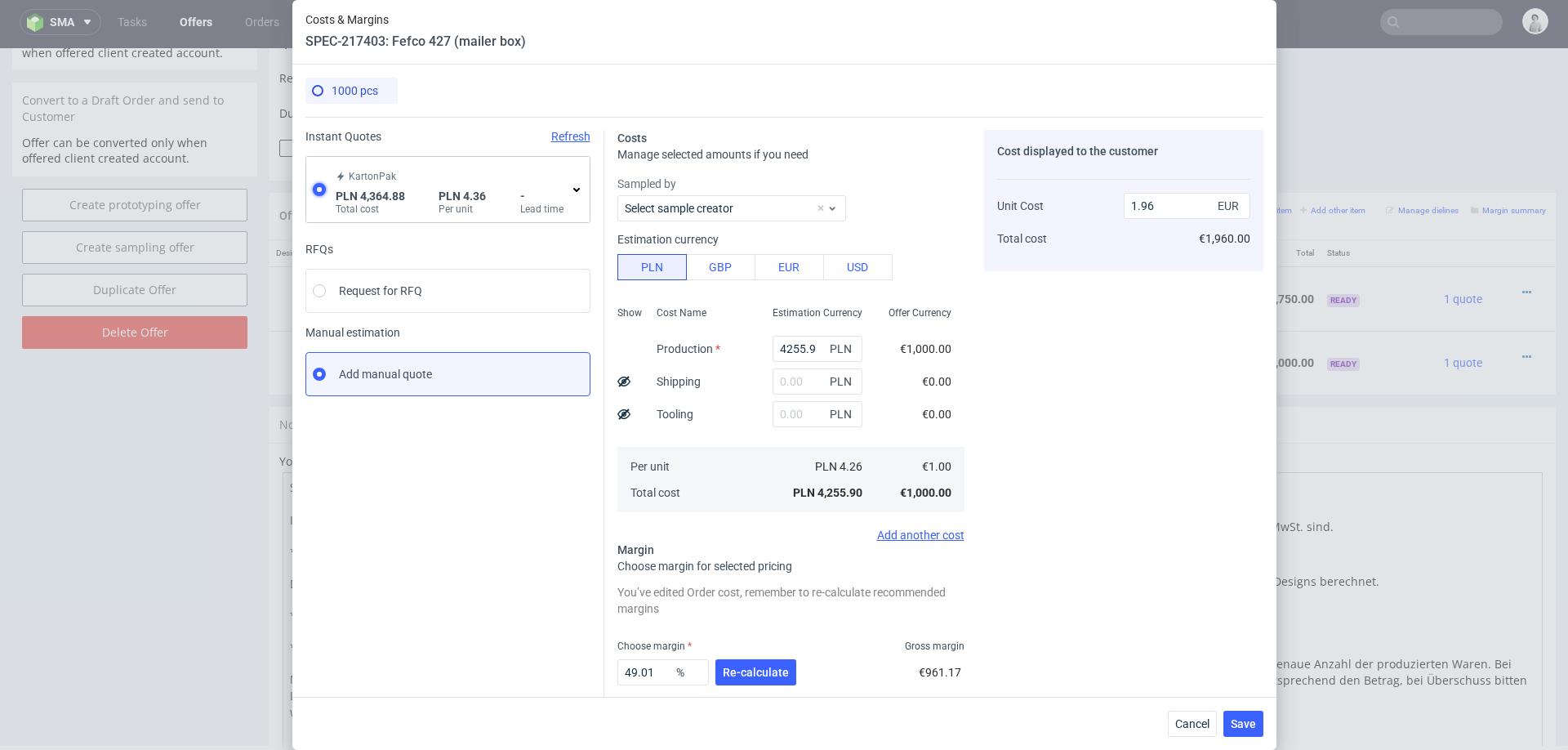
type input "1.02"
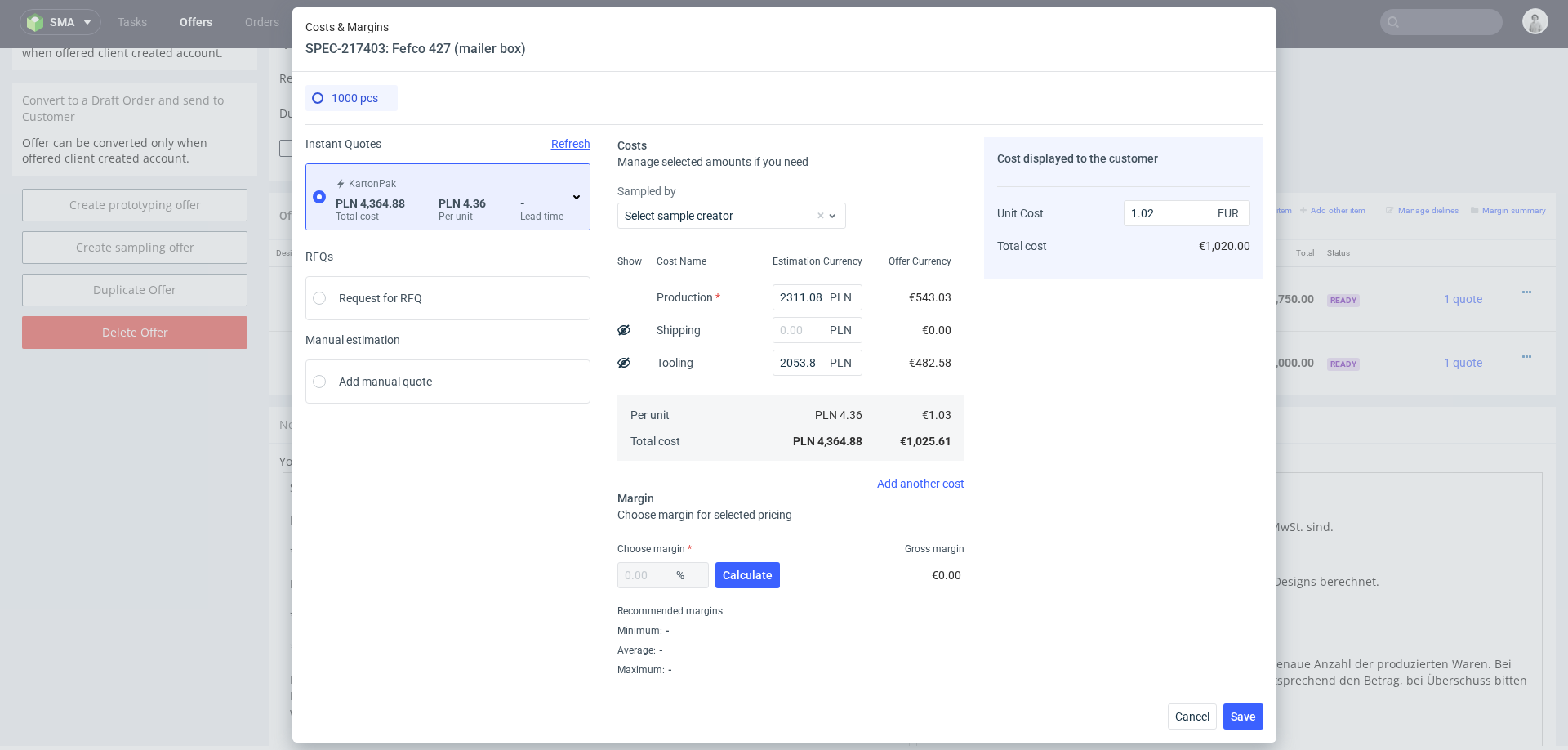
click at [575, 191] on icon at bounding box center [576, 197] width 13 height 13
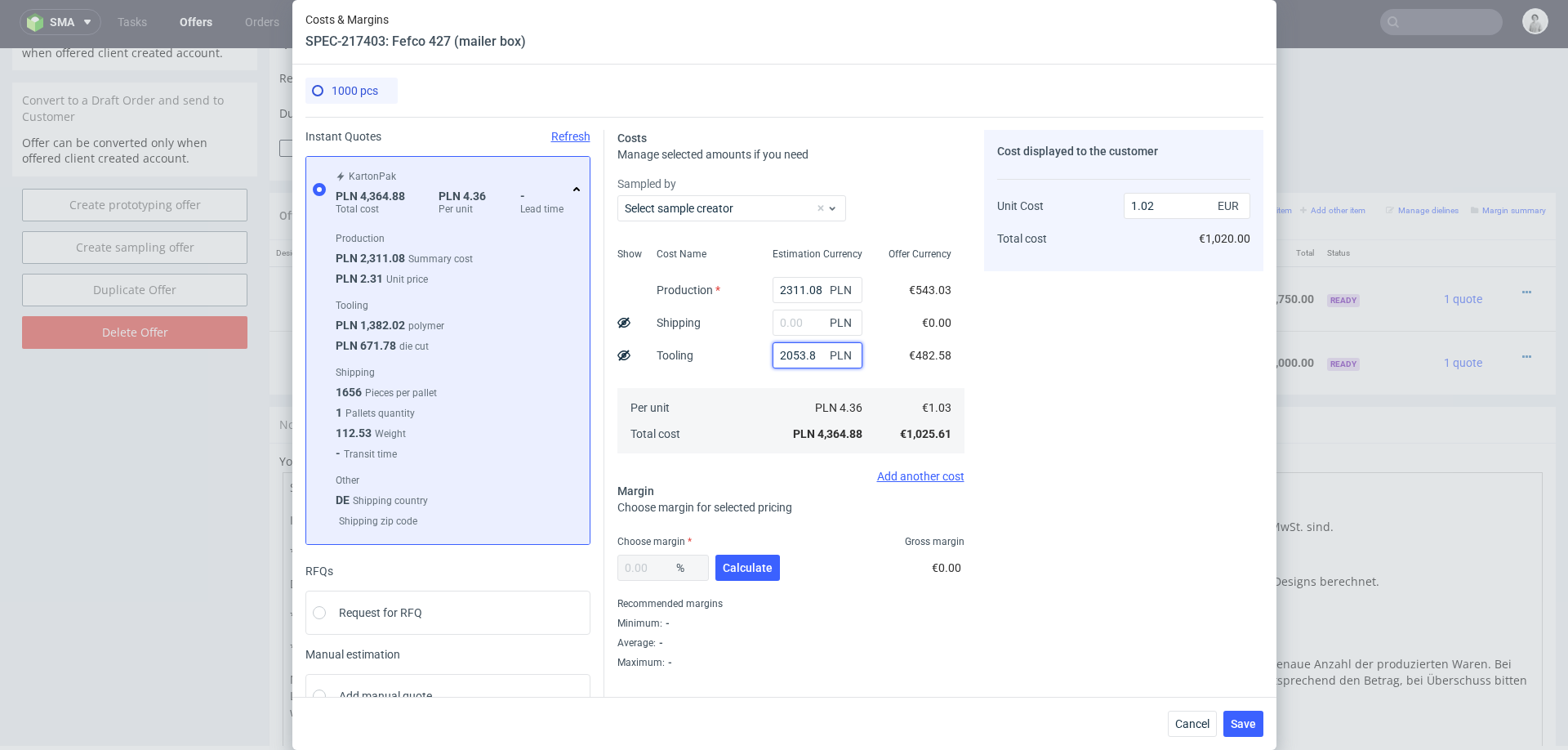
click at [791, 354] on input "2053.8" at bounding box center [817, 355] width 89 height 26
type input "2800"
type input "1.2"
type input "2800"
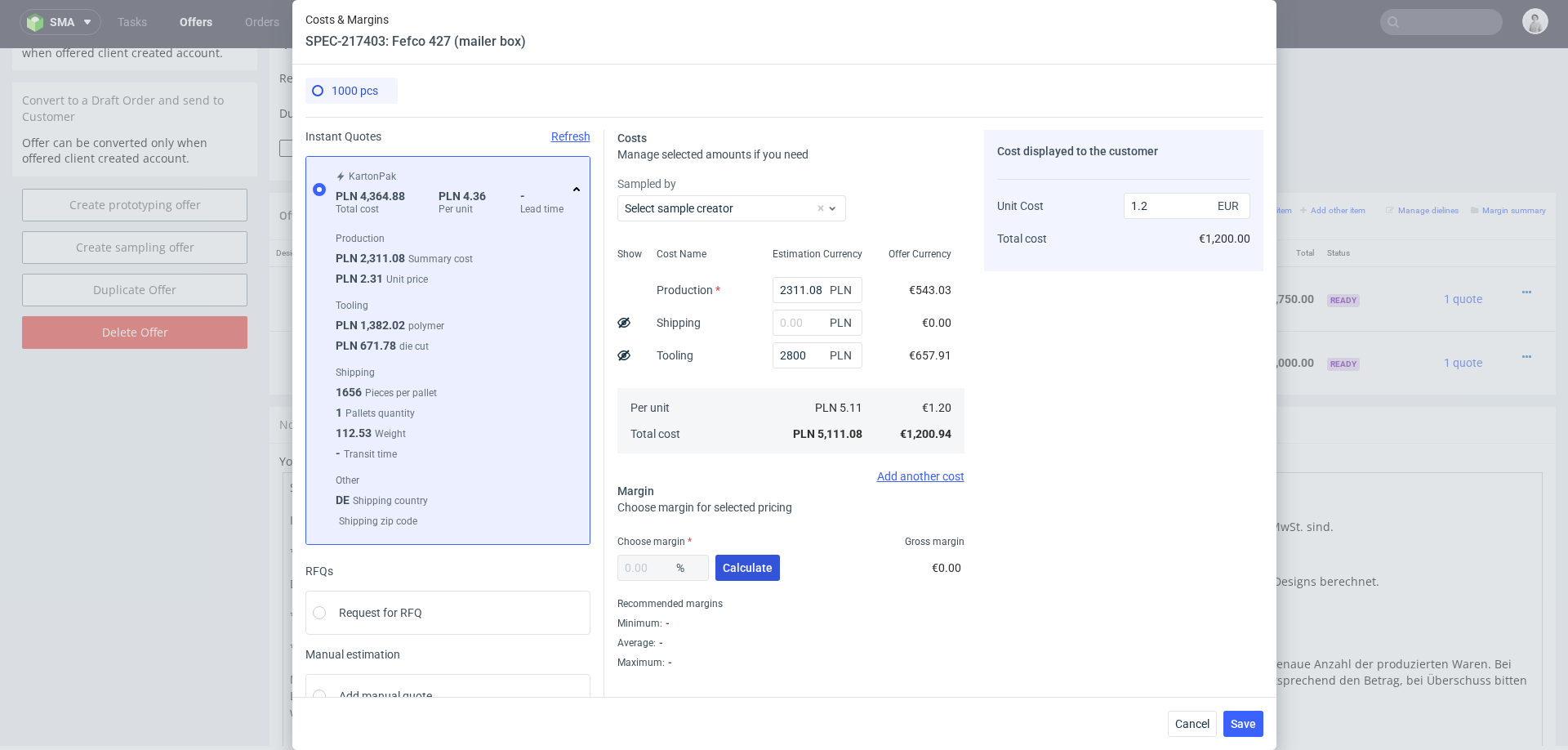
click at [750, 568] on span "Calculate" at bounding box center [748, 568] width 50 height 12
type input "38.14"
type input "1.94"
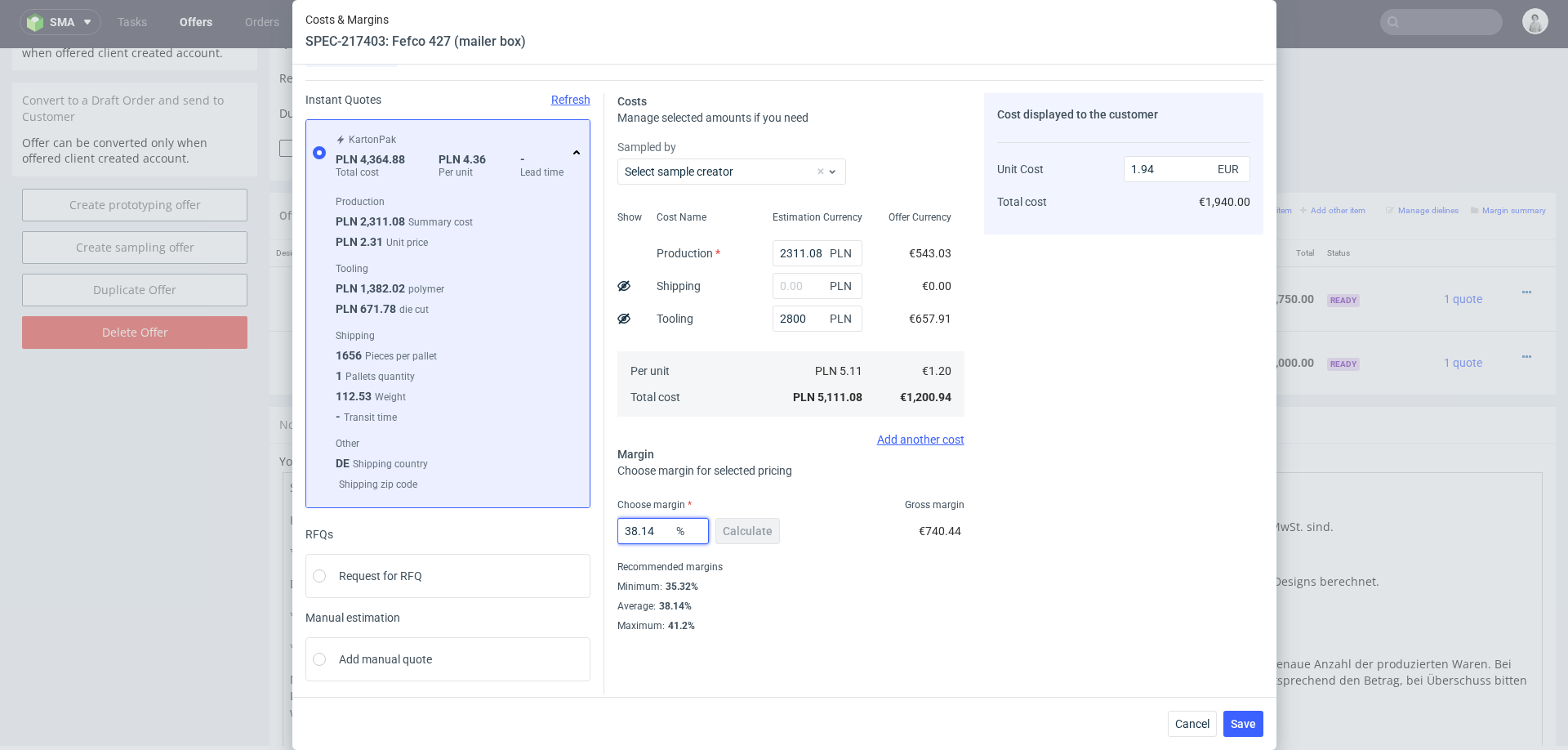
click at [666, 521] on input "38.14" at bounding box center [663, 530] width 91 height 26
type input "36"
type input "1.88"
type input "36"
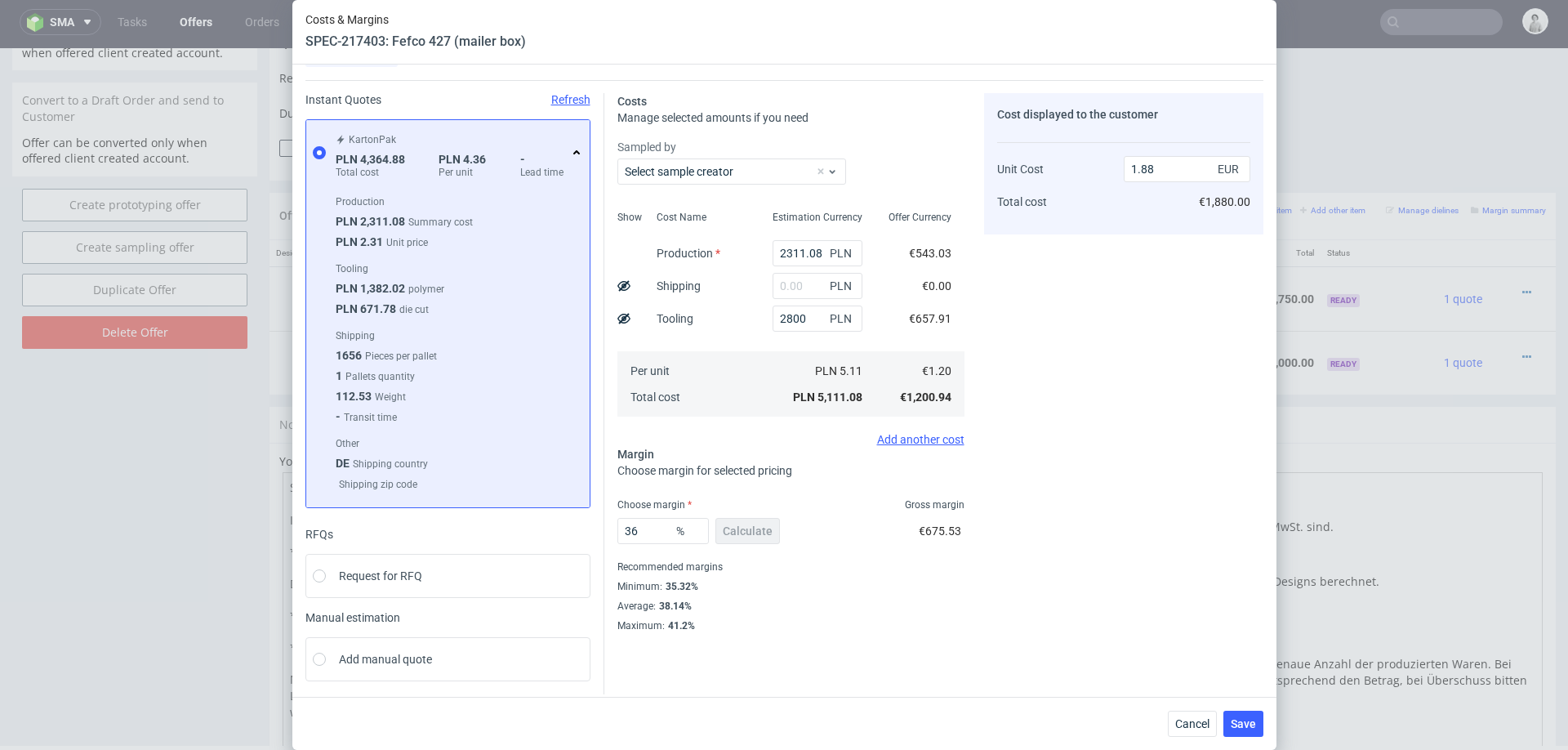
click at [902, 598] on div "Average : 38.14%" at bounding box center [790, 606] width 347 height 20
click at [792, 324] on input "2800" at bounding box center [817, 318] width 89 height 26
type input "300"
type input "0.96"
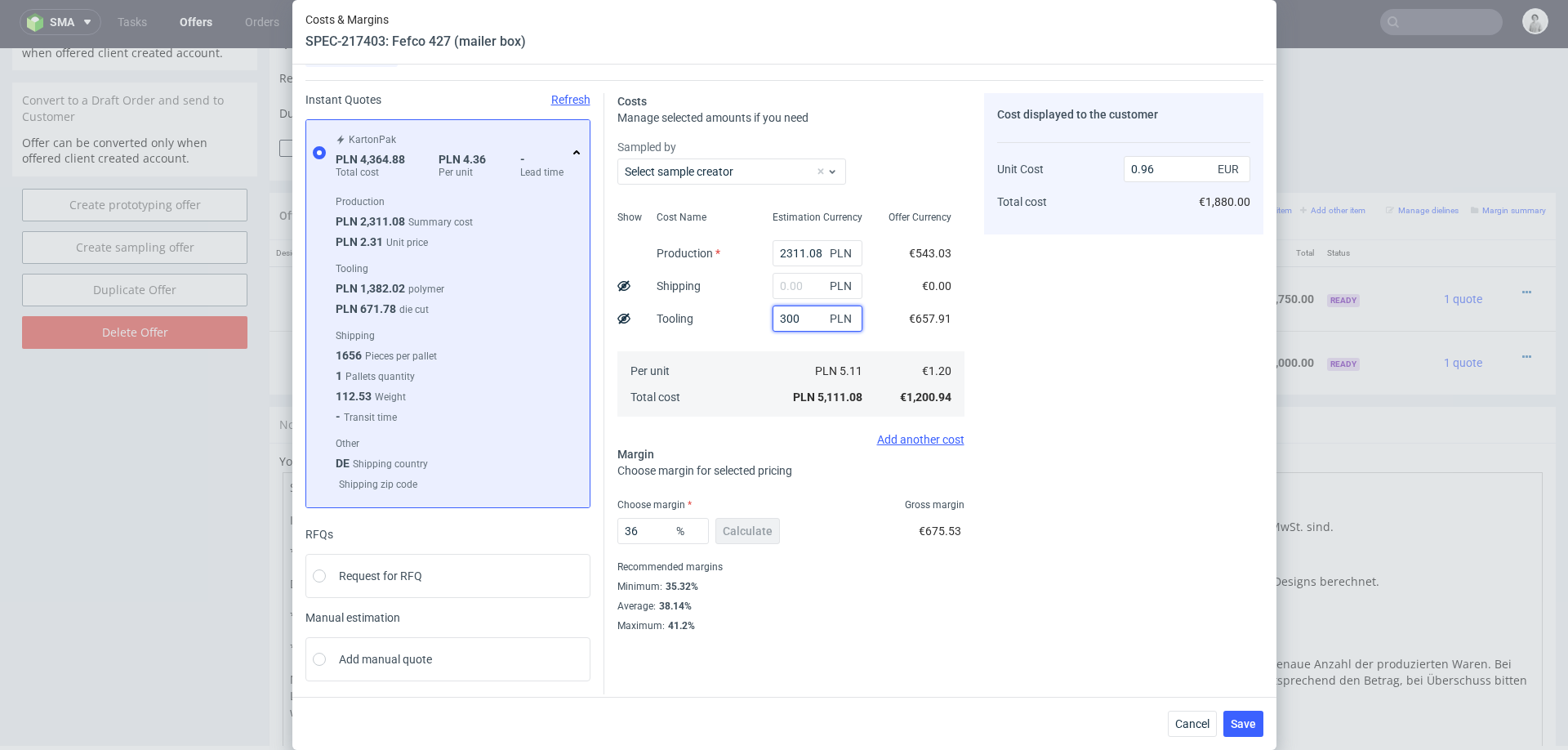
type input "3000"
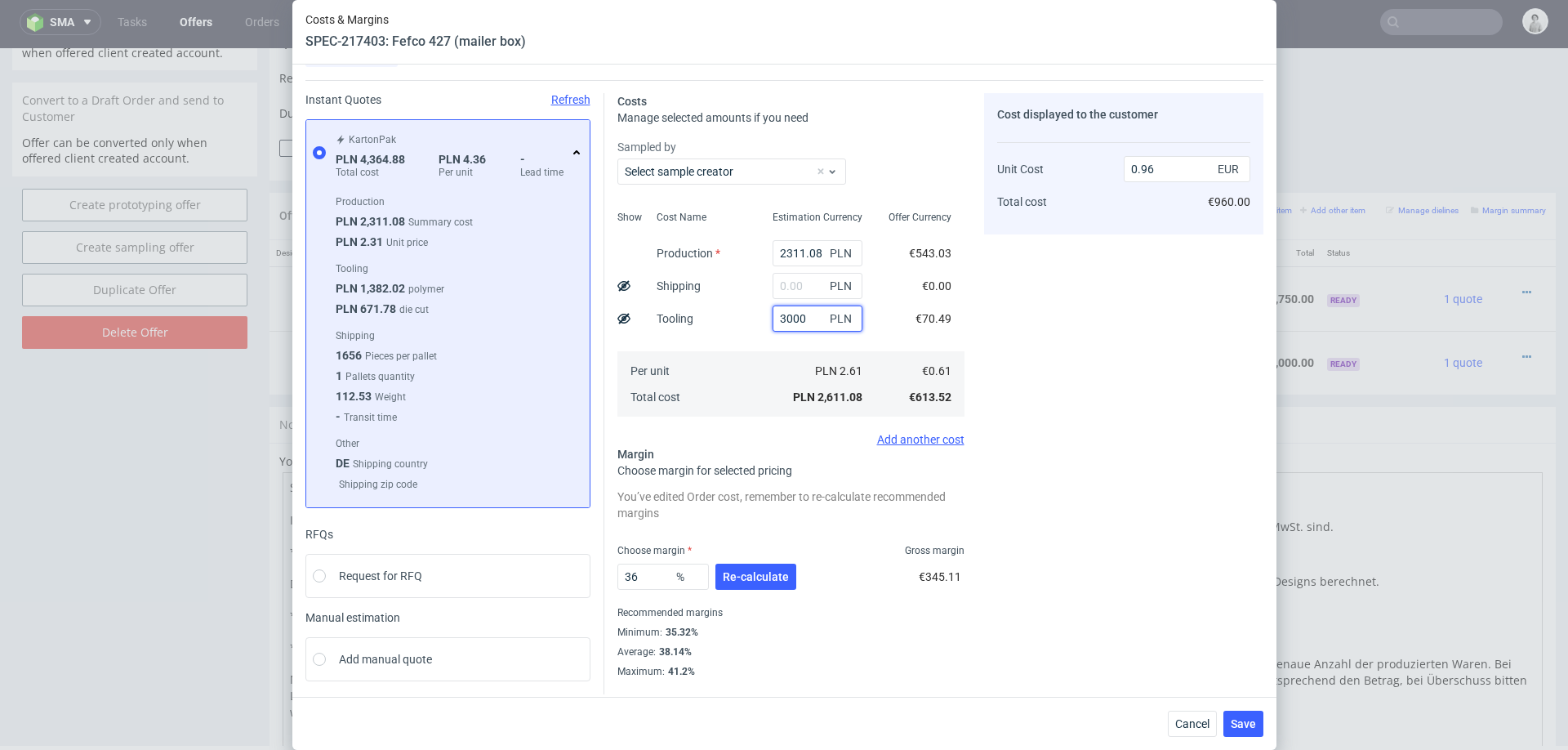
type input "1.94"
type input "3000"
click at [751, 585] on button "Re-calculate" at bounding box center [755, 576] width 80 height 26
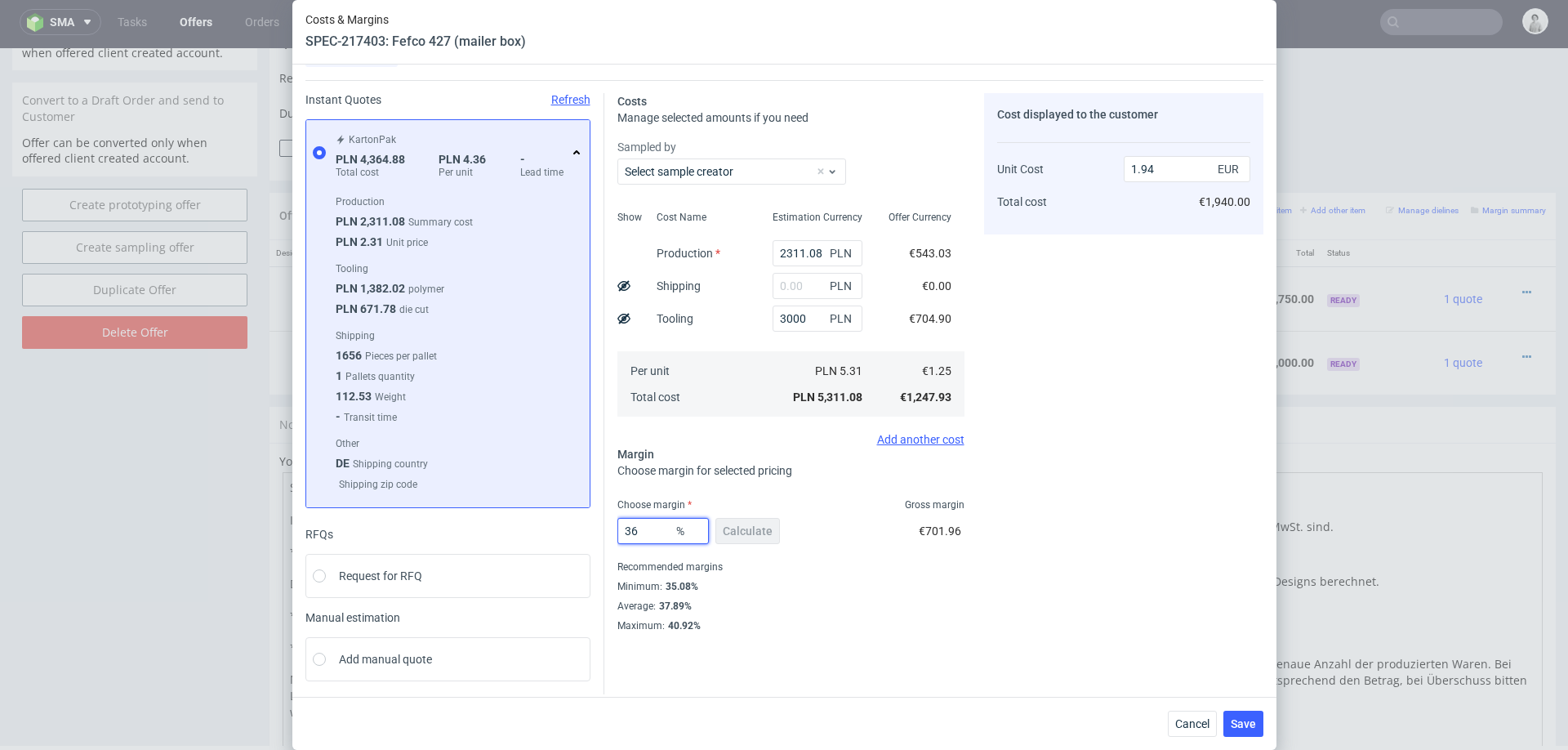
click at [653, 524] on input "36" at bounding box center [663, 530] width 91 height 26
type input "3"
type input "1.28"
type input "35"
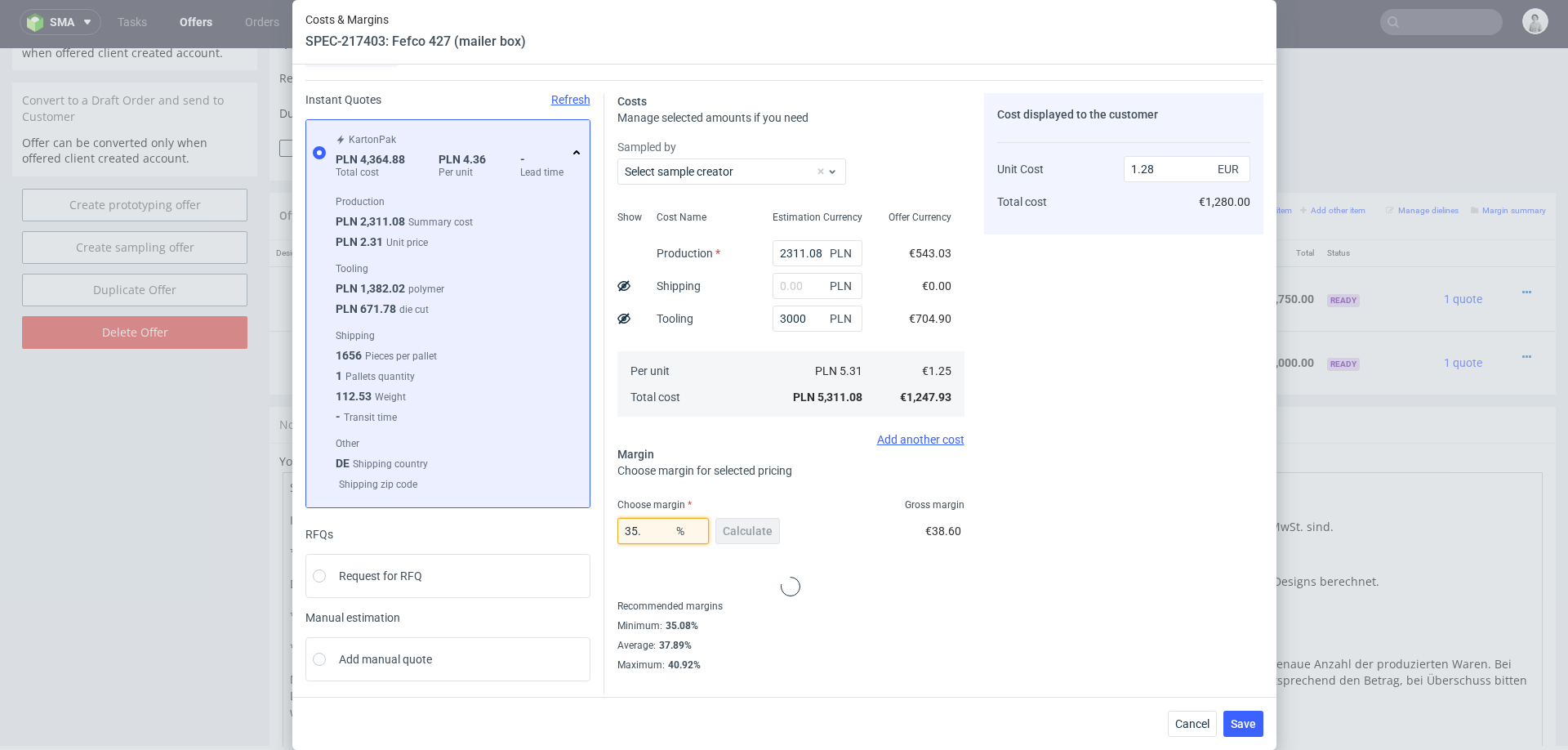
type input "1.91"
type input "352"
type input "-0.5"
type input "35.4"
type input "1.93"
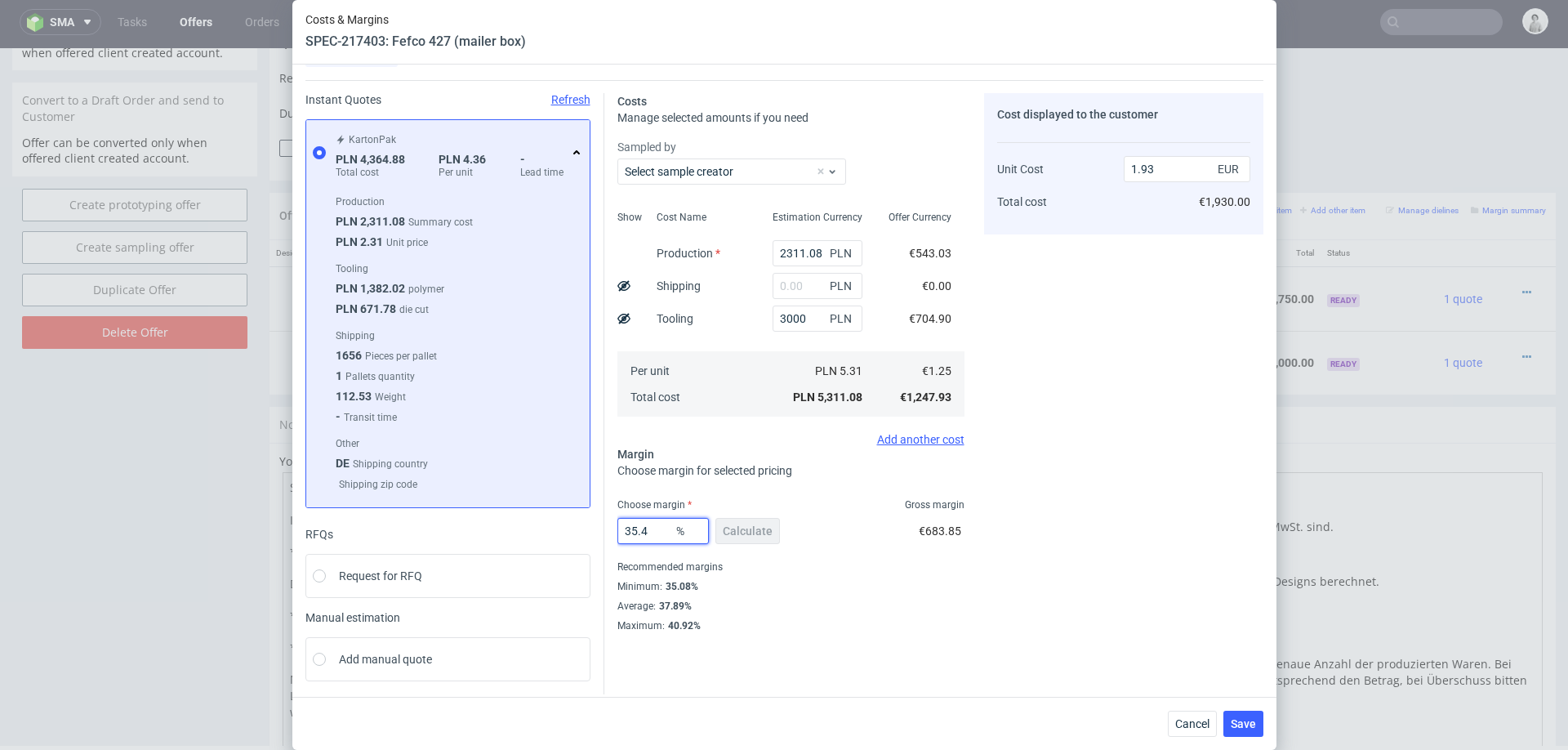
type input "35.4"
click at [934, 550] on div "€683.85" at bounding box center [941, 534] width 46 height 46
click at [1251, 723] on span "Save" at bounding box center [1242, 724] width 25 height 12
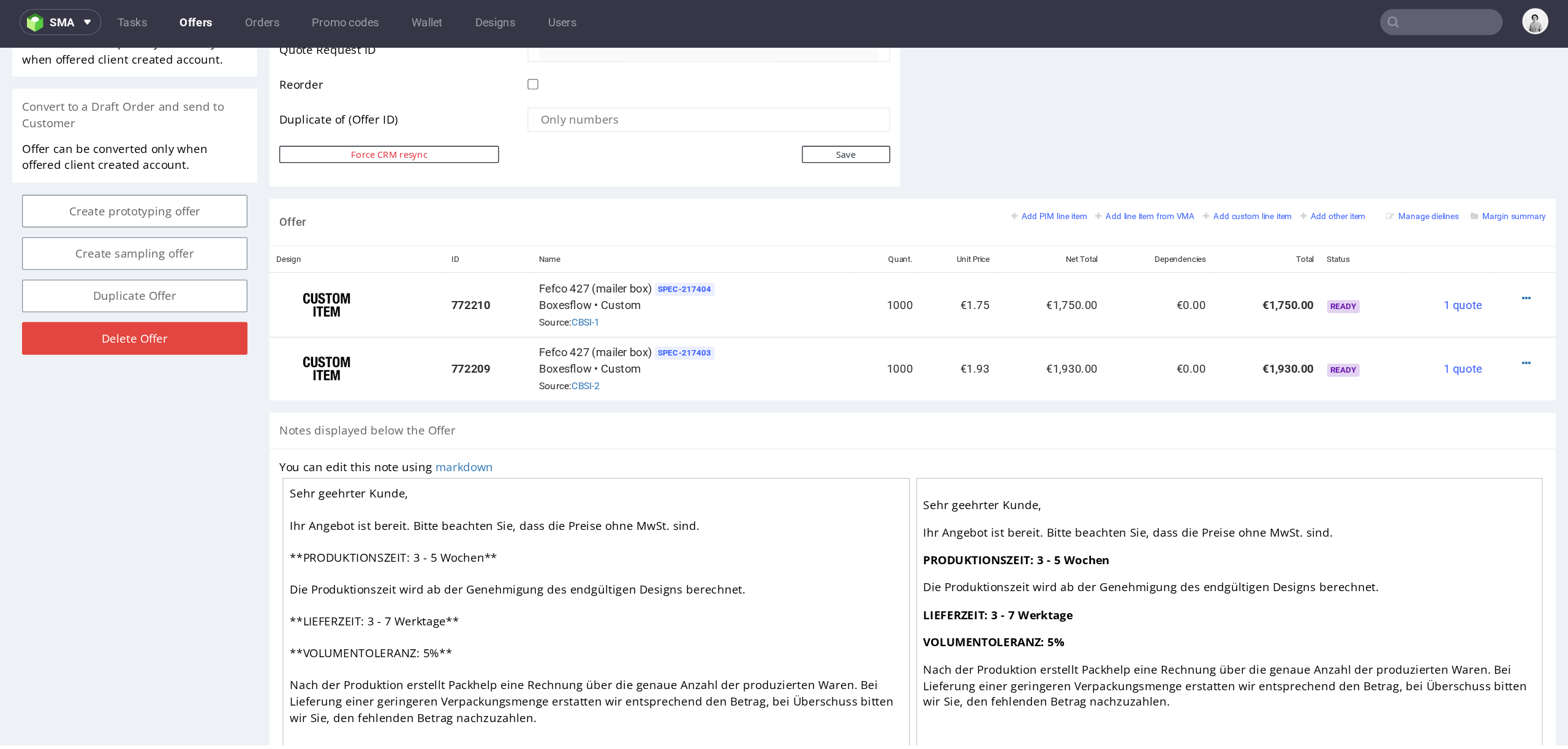
scroll to position [601, 0]
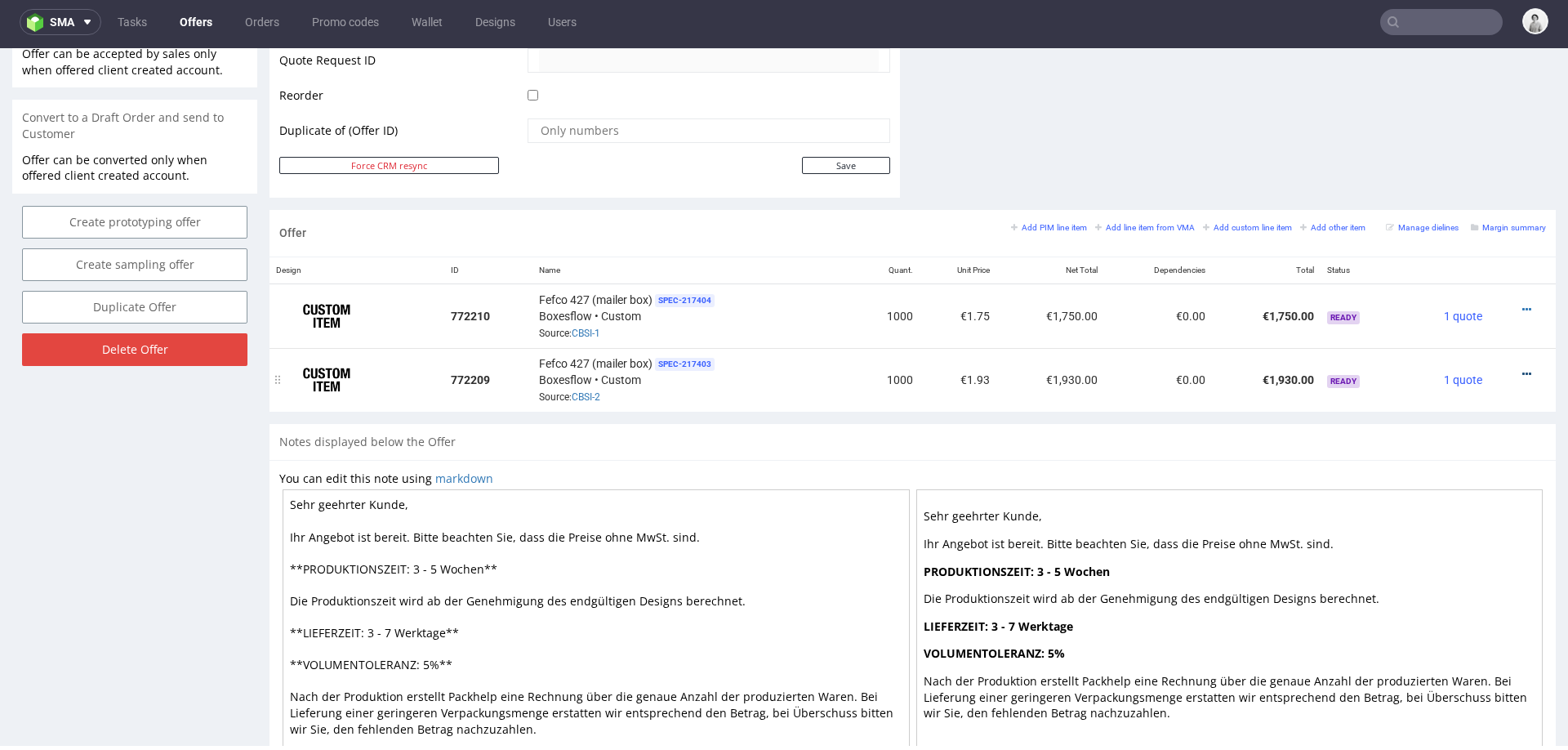
click at [1521, 369] on icon at bounding box center [1525, 375] width 9 height 12
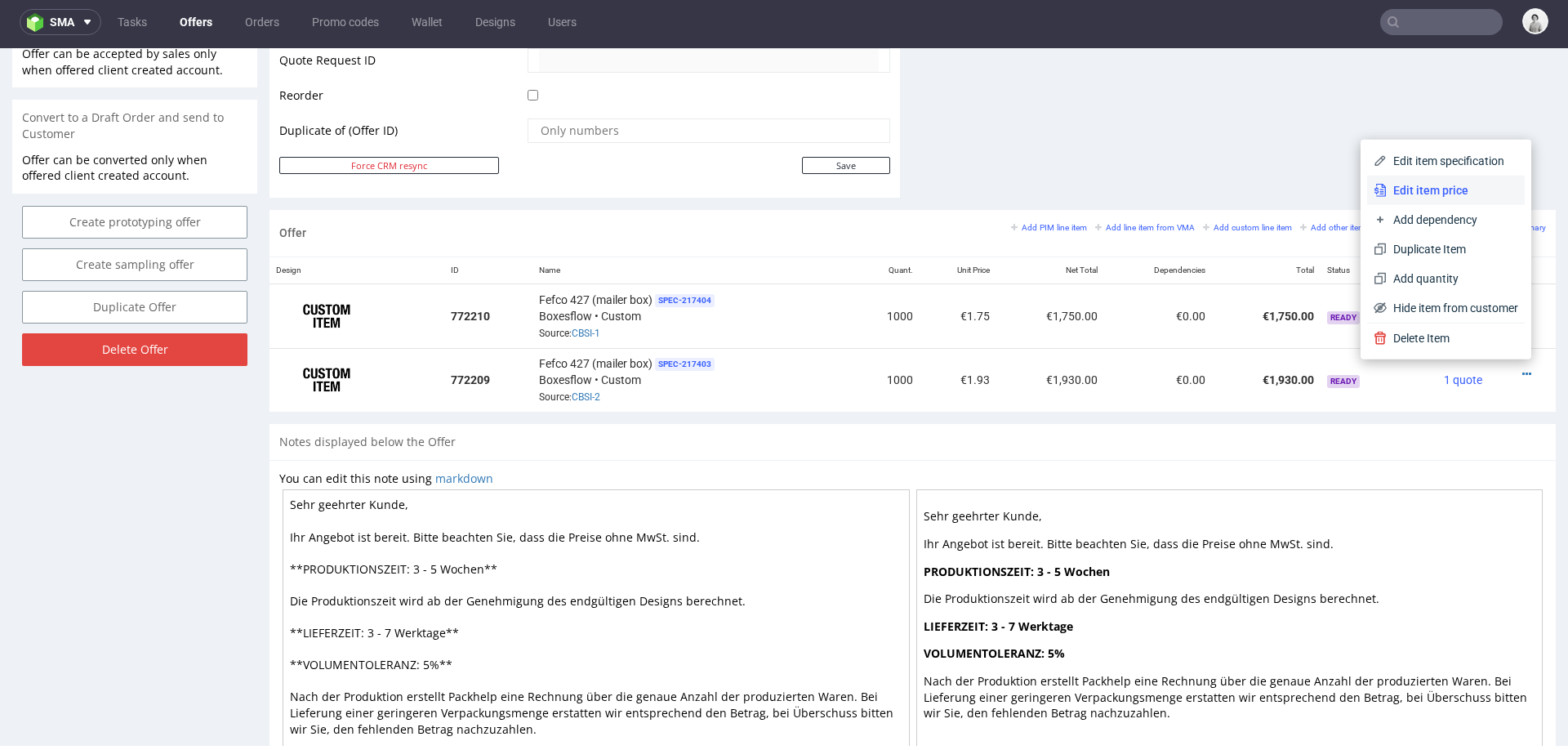
click at [1443, 201] on li "Edit item price" at bounding box center [1445, 191] width 158 height 30
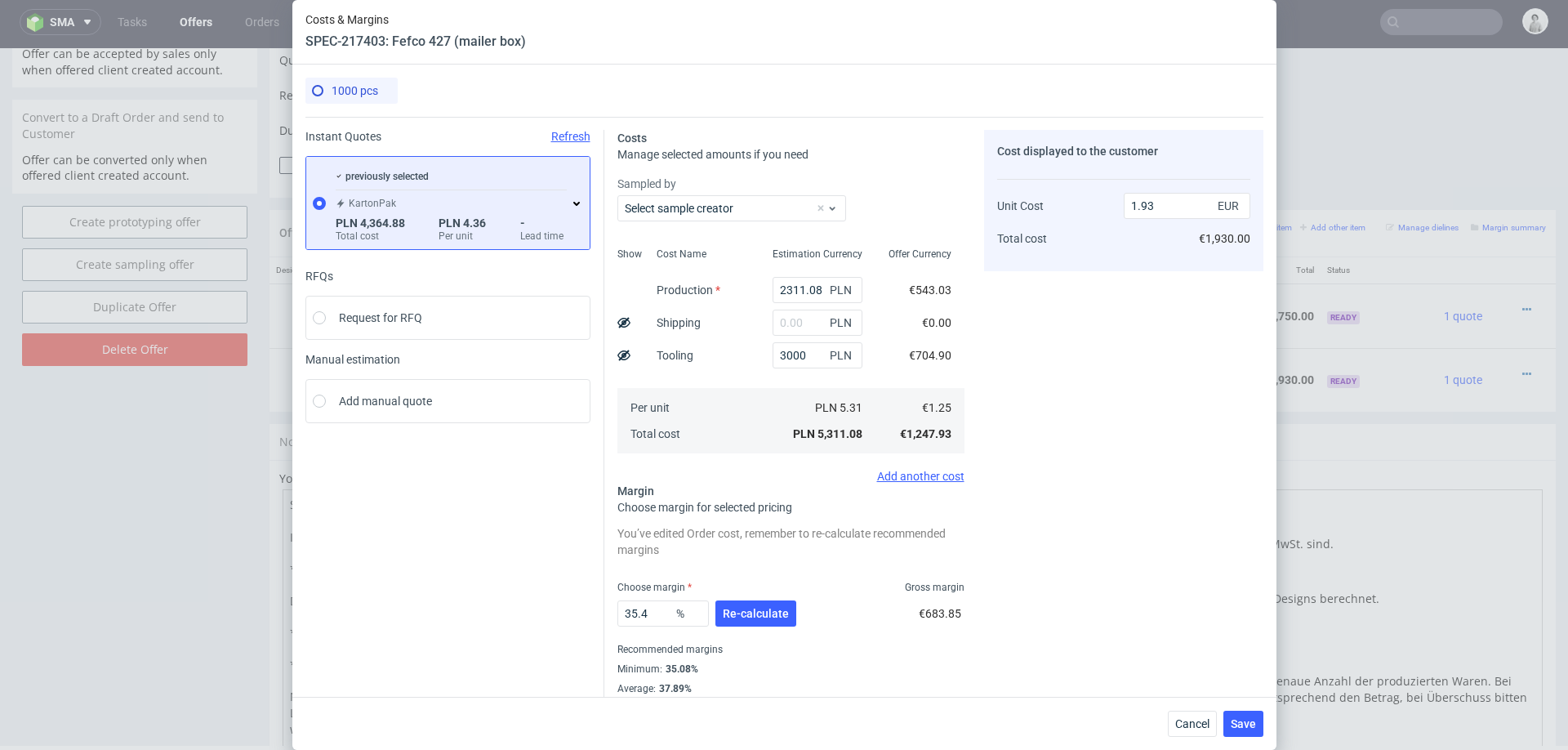
click at [565, 198] on div "KartonPak" at bounding box center [451, 203] width 231 height 13
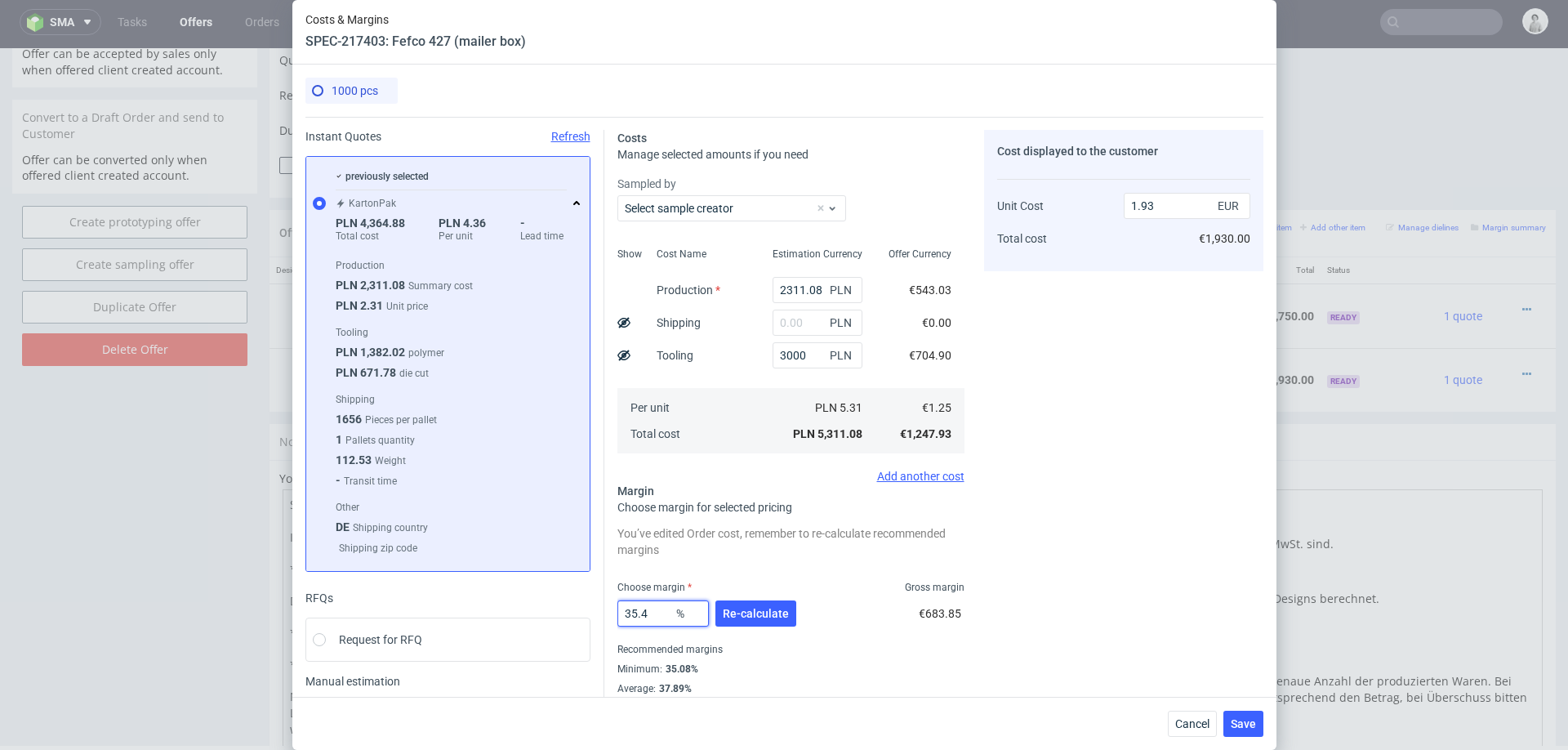
click at [663, 609] on input "35.4" at bounding box center [663, 613] width 91 height 26
type input "30"
type input "1.78"
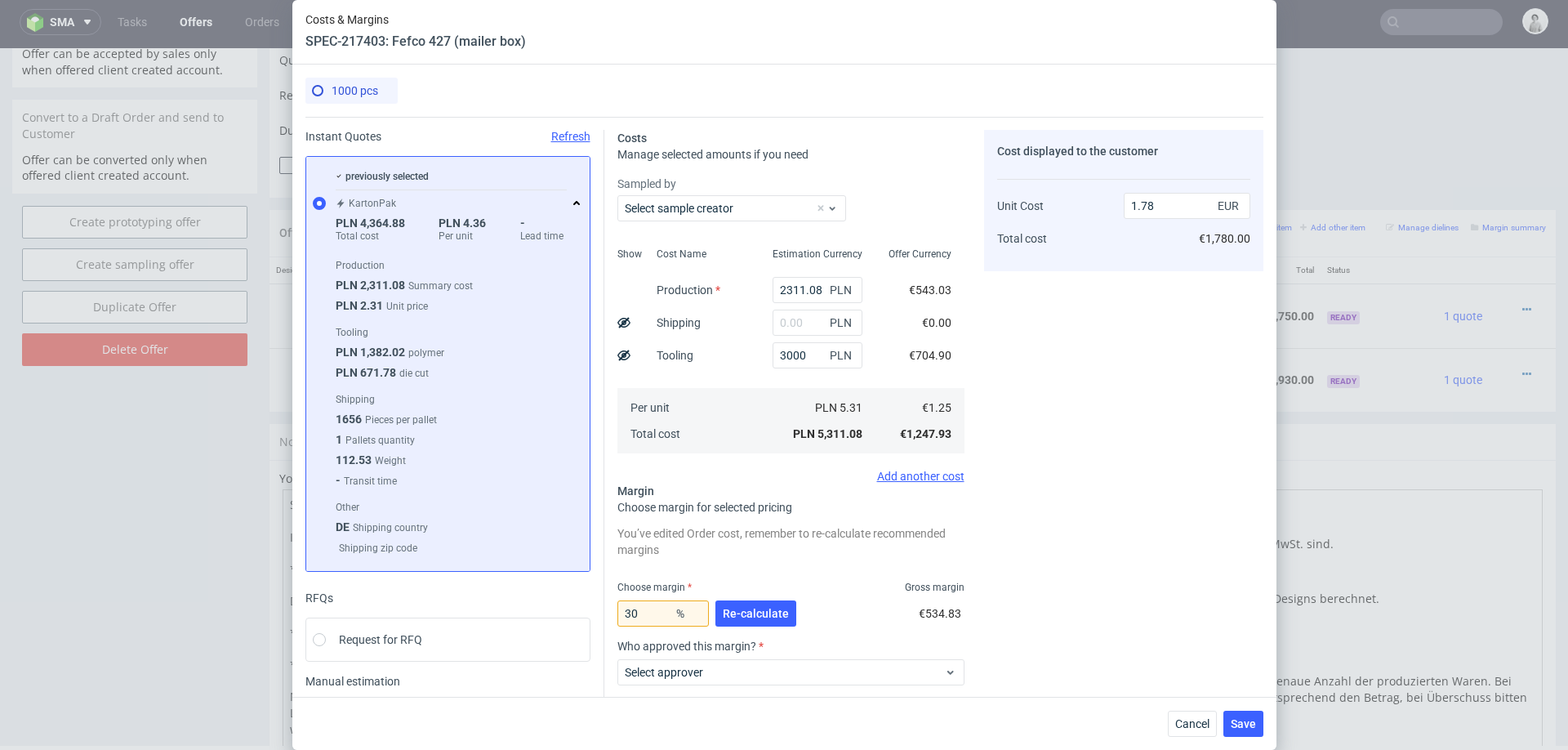
click at [1027, 595] on div "Cost displayed to the customer Unit Cost Total cost 1.78 EUR €1,780.00" at bounding box center [1123, 481] width 279 height 702
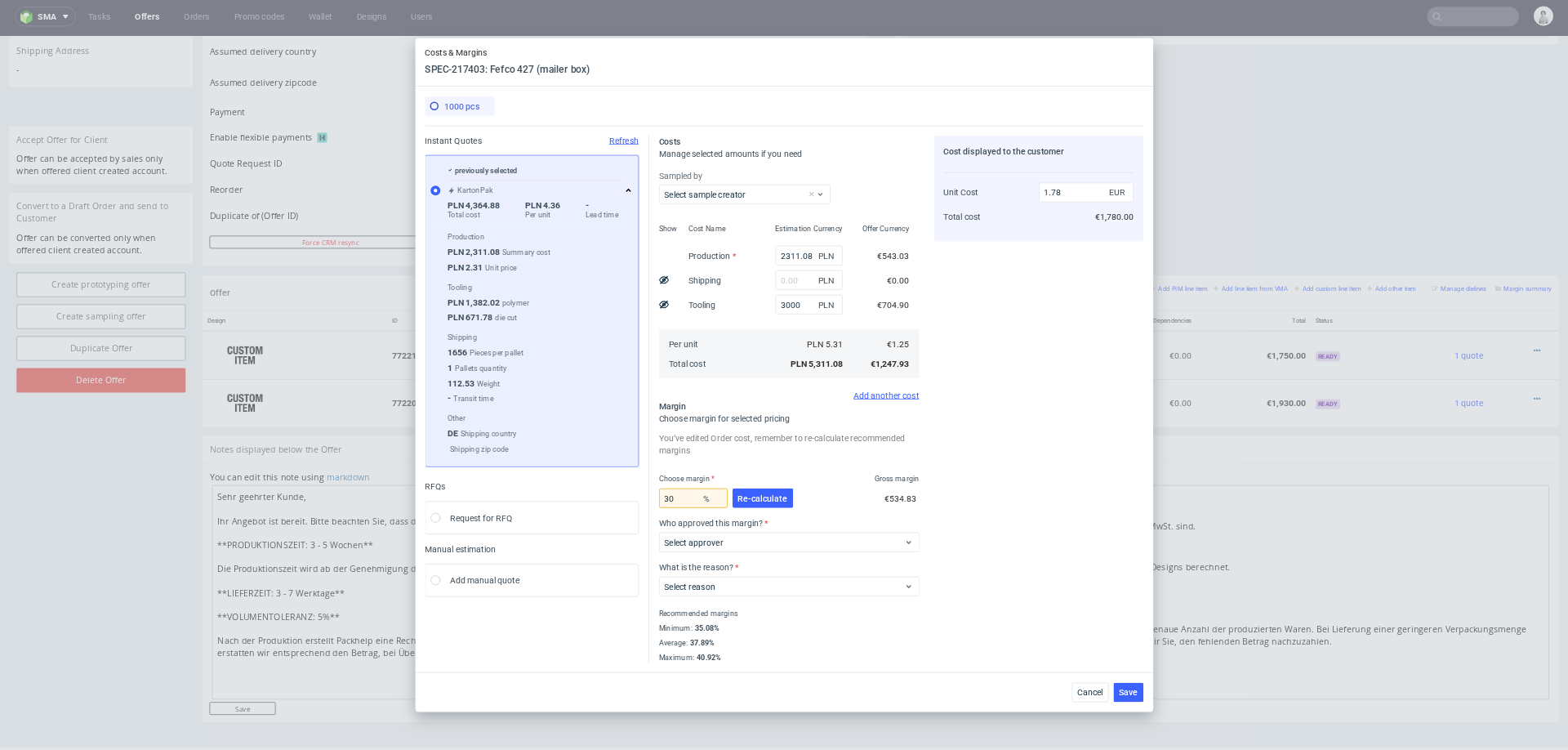
scroll to position [644, 0]
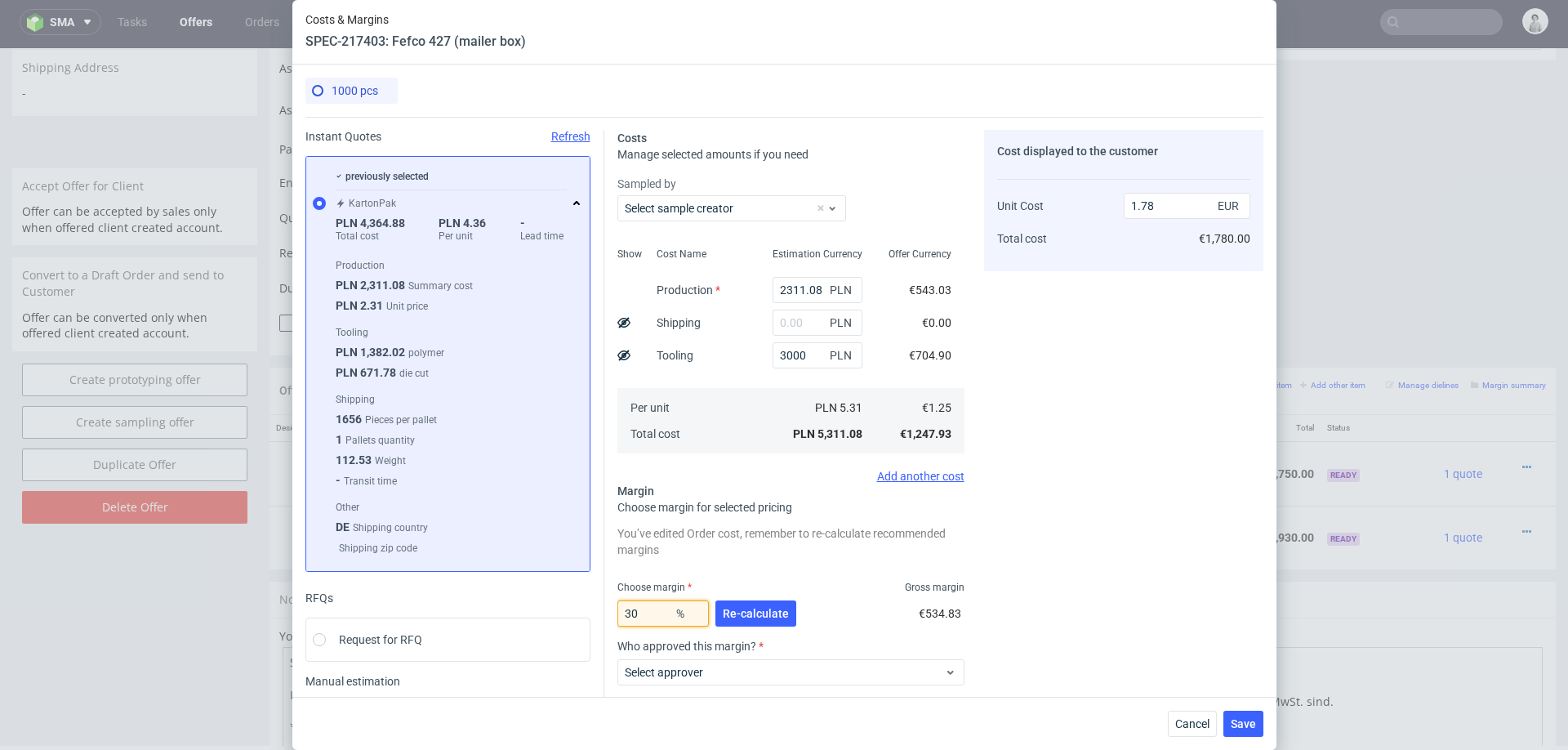
click at [645, 619] on input "30" at bounding box center [663, 613] width 91 height 26
type input "32"
type input "1.83"
type input "30"
type input "1.78"
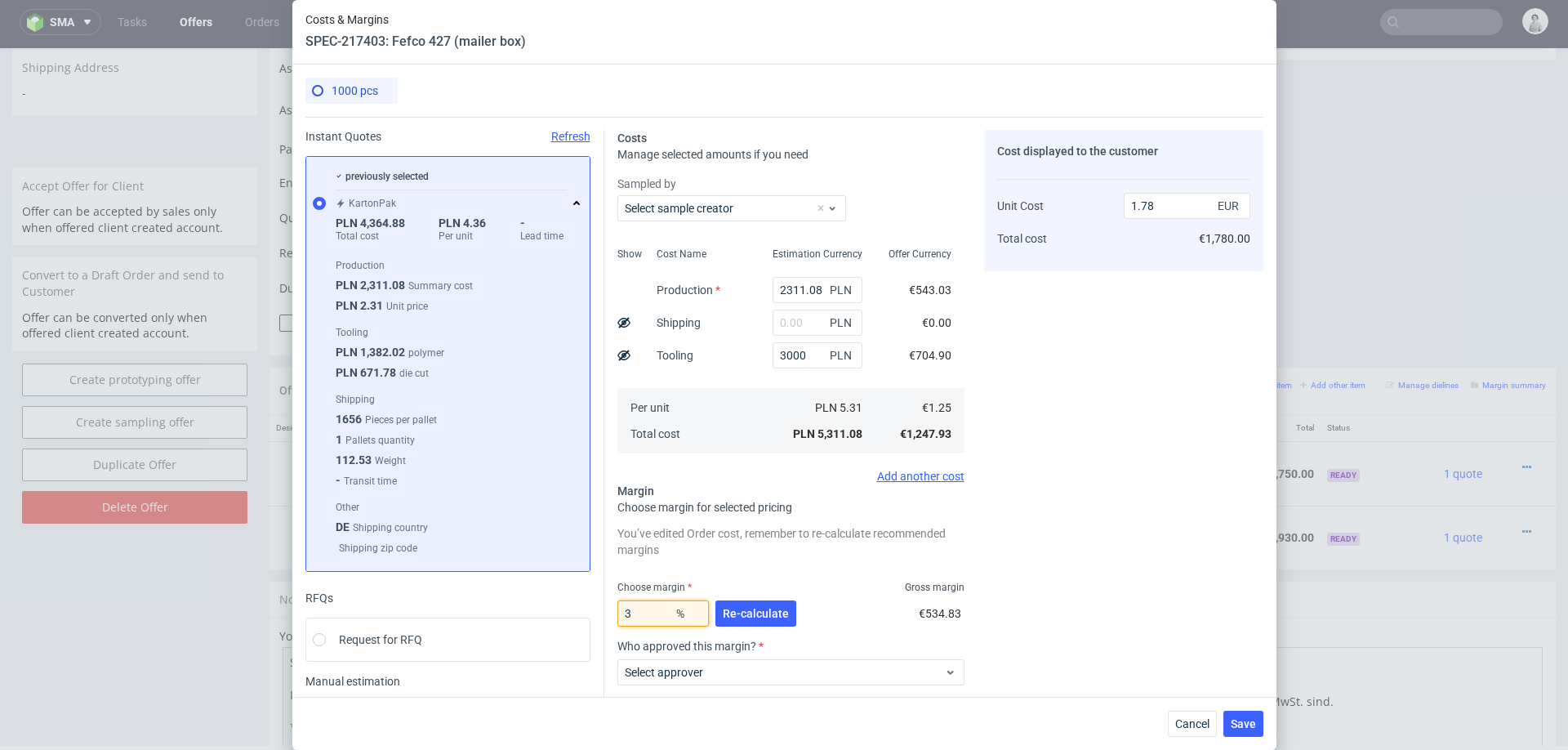
type input "33"
type input "1.86"
type input "32"
type input "1.83"
type input "32"
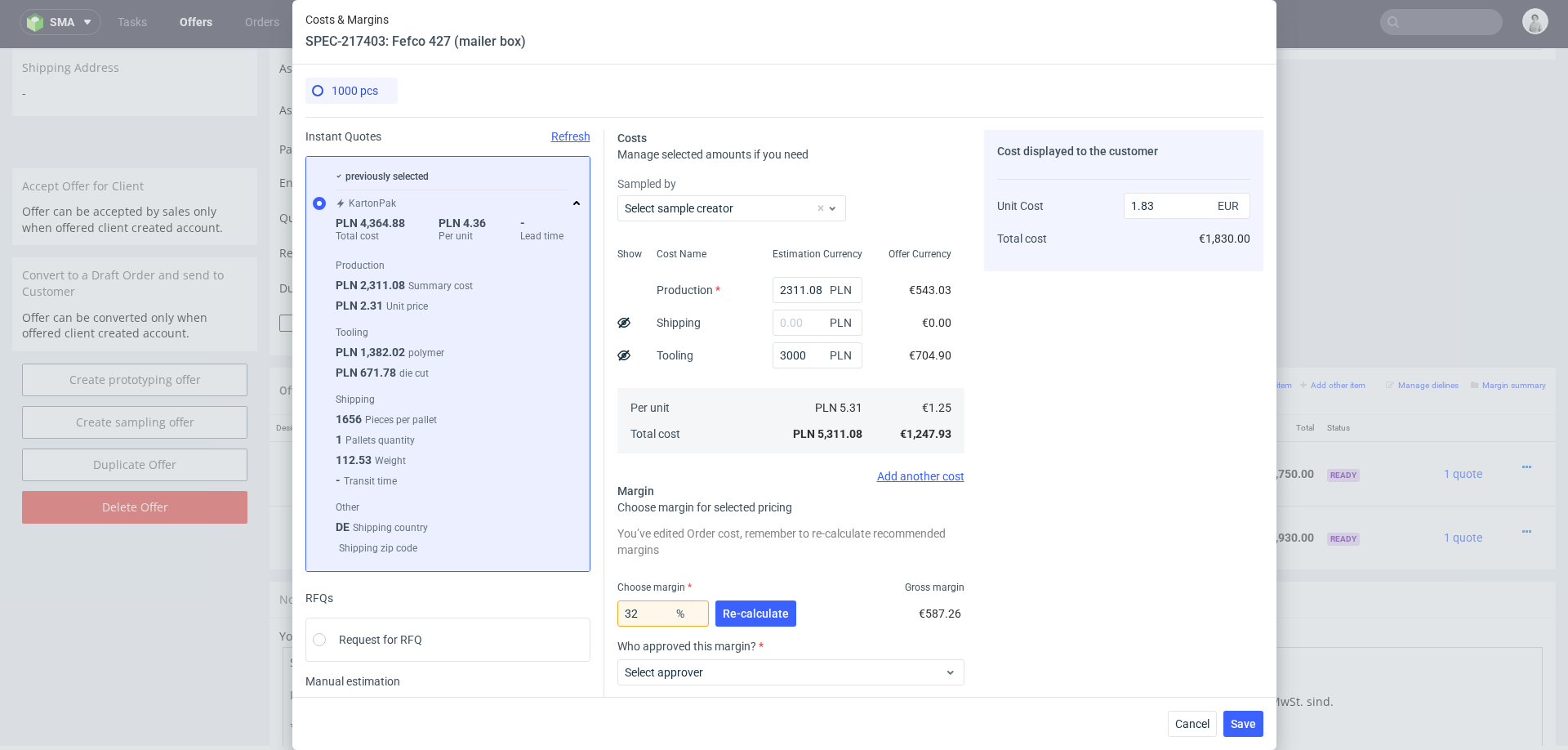
click at [1209, 435] on div "Cost displayed to the customer Unit Cost Total cost 1.83 EUR €1,830.00" at bounding box center [1123, 481] width 279 height 702
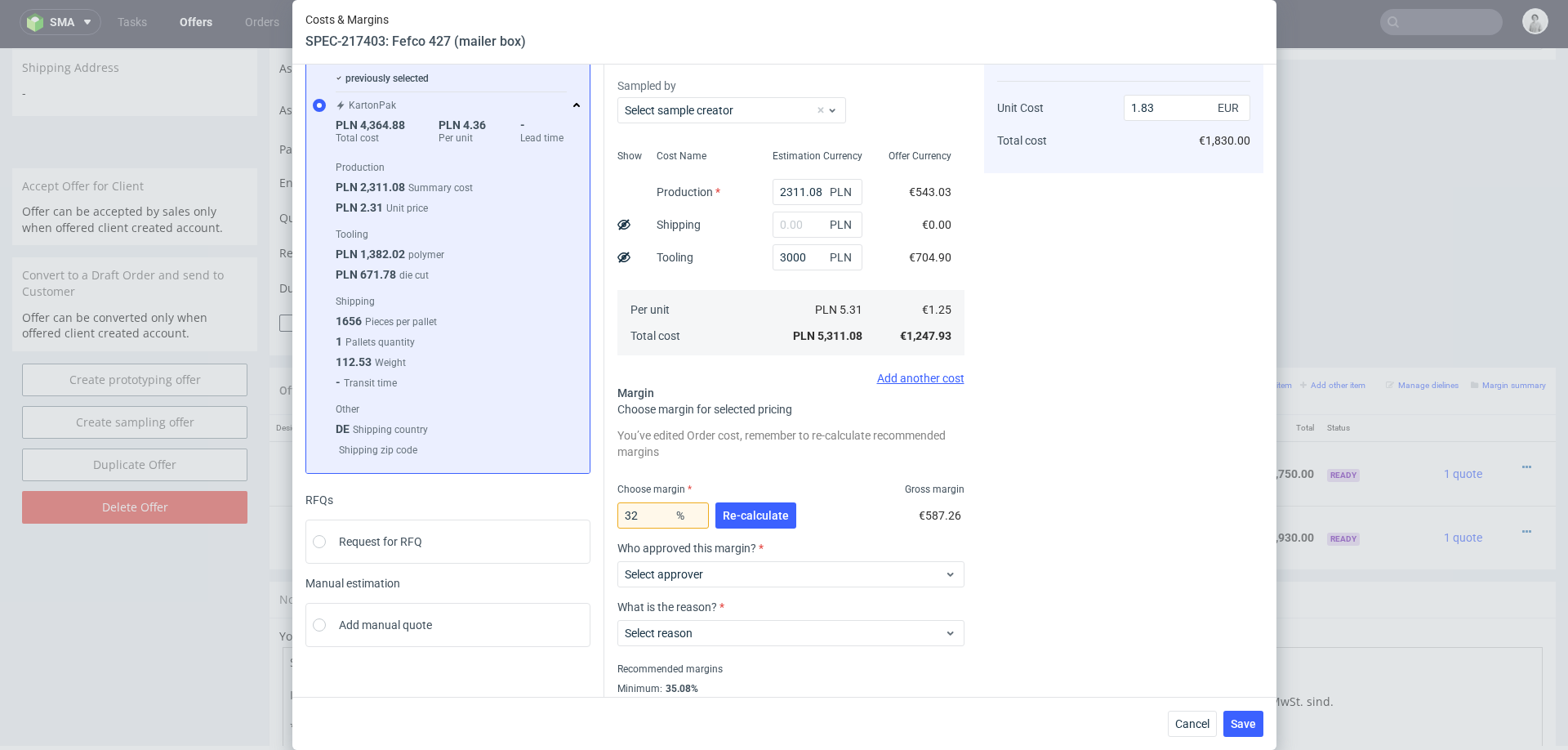
scroll to position [96, 0]
click at [808, 572] on span "Select approver" at bounding box center [784, 575] width 320 height 16
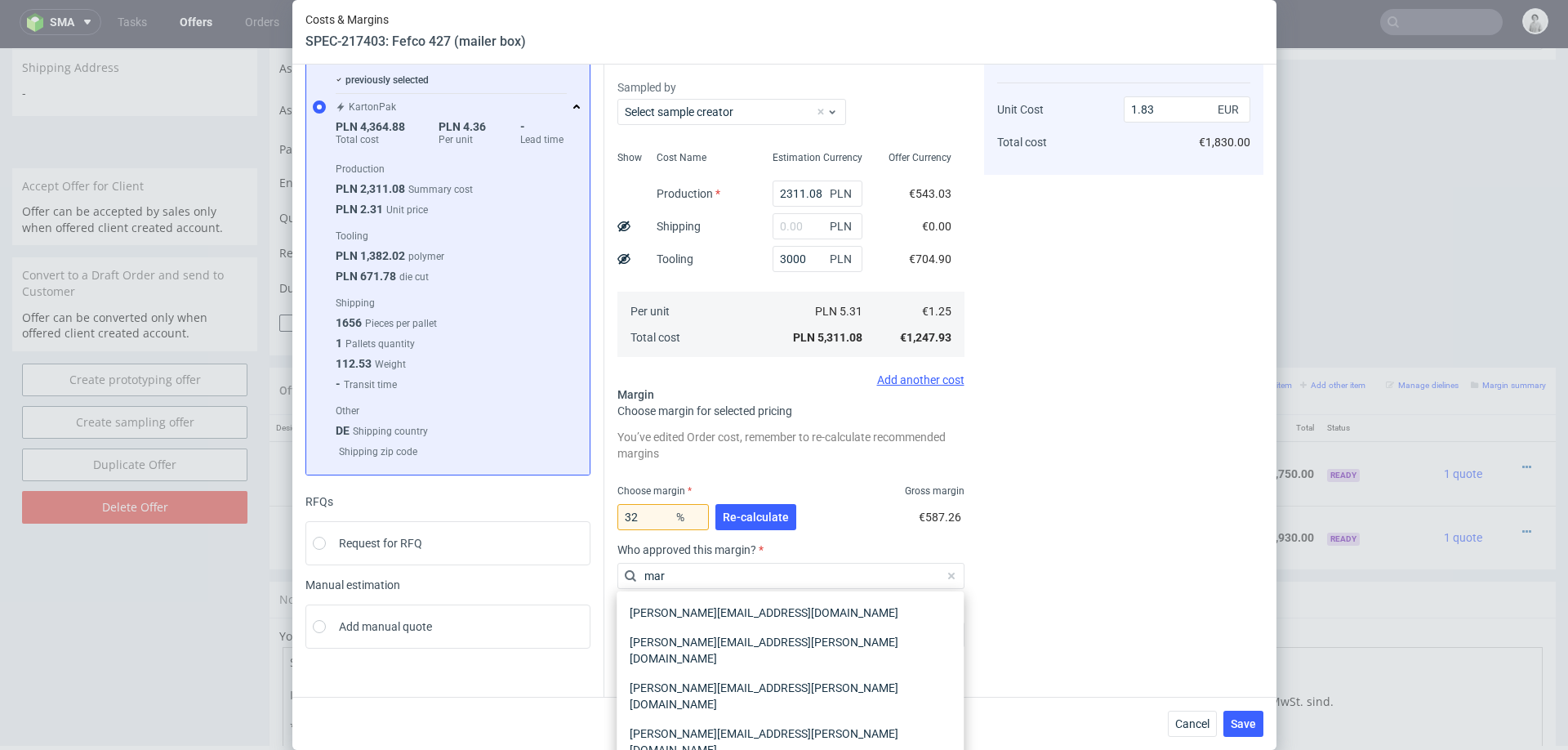
type input "mart"
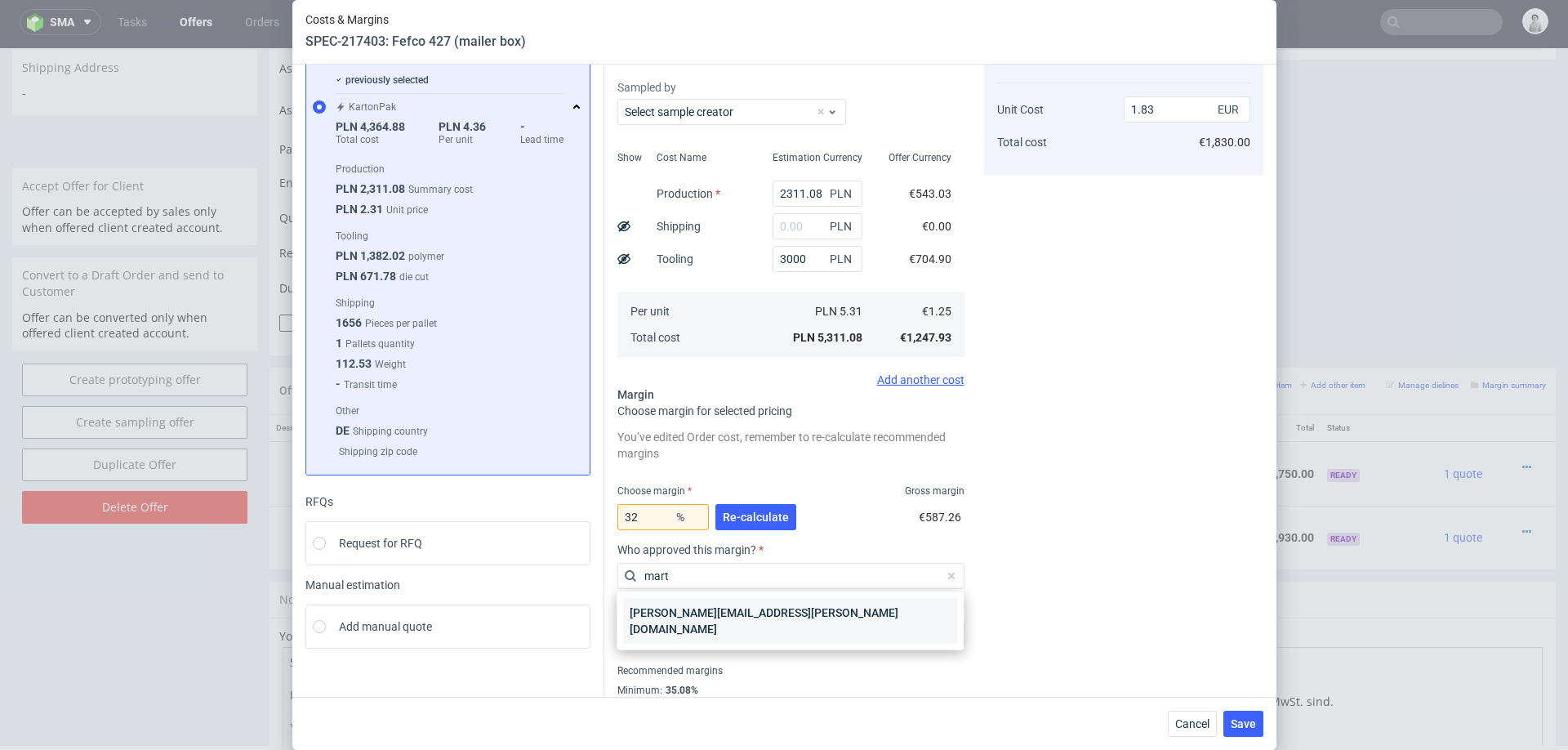
click at [783, 618] on div "[PERSON_NAME][EMAIL_ADDRESS][PERSON_NAME][DOMAIN_NAME]" at bounding box center [789, 621] width 334 height 46
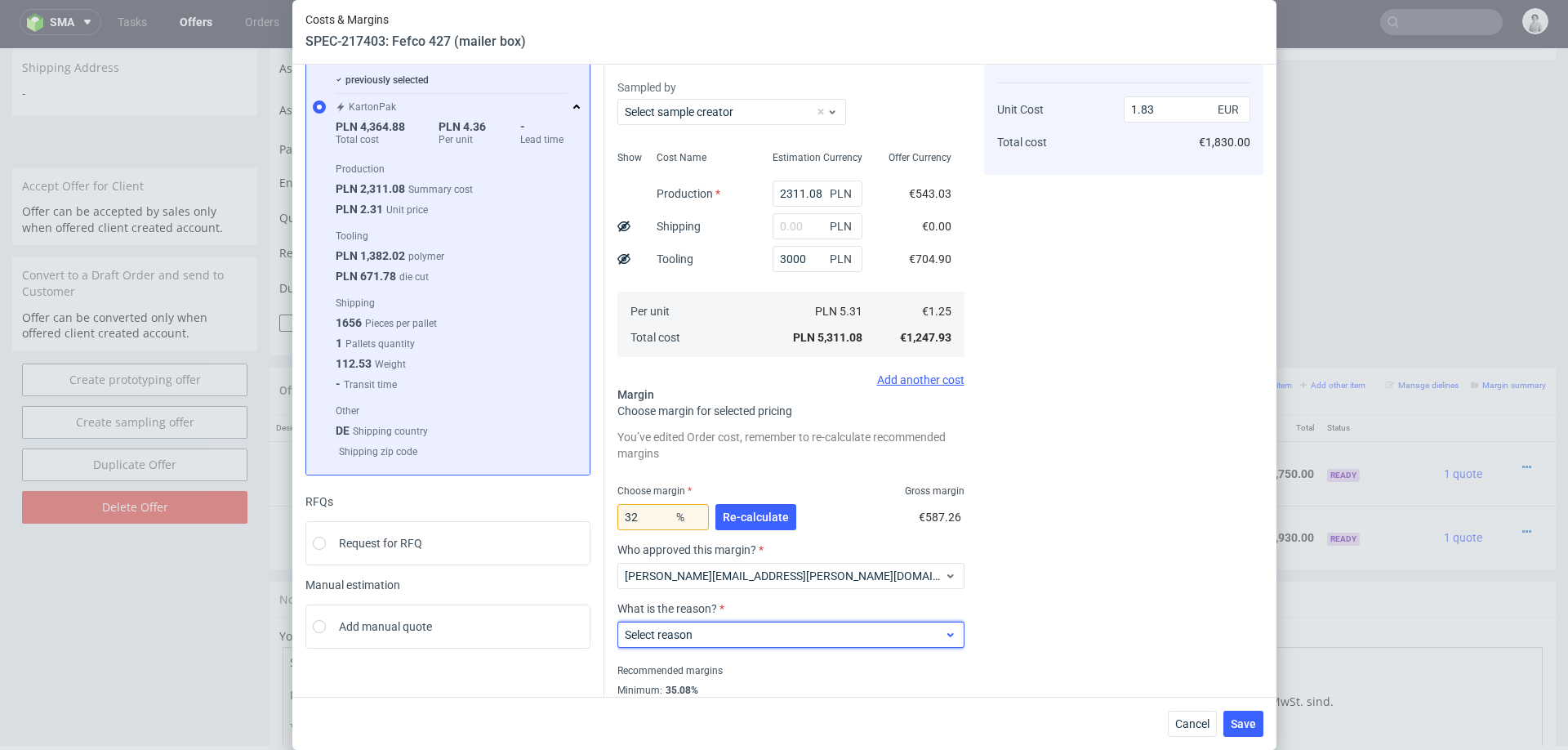
click at [765, 636] on span "Select reason" at bounding box center [784, 635] width 320 height 16
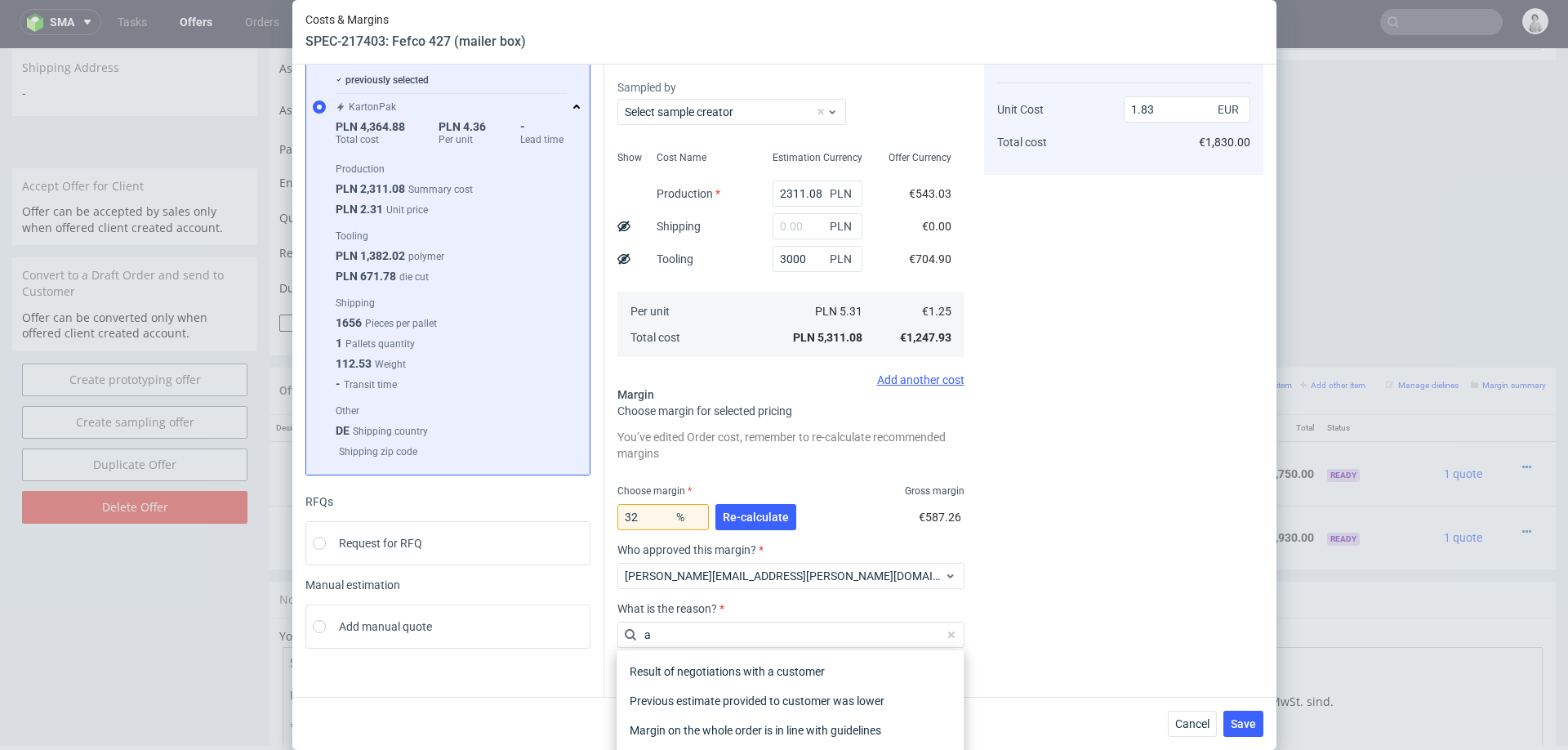
type input "ap"
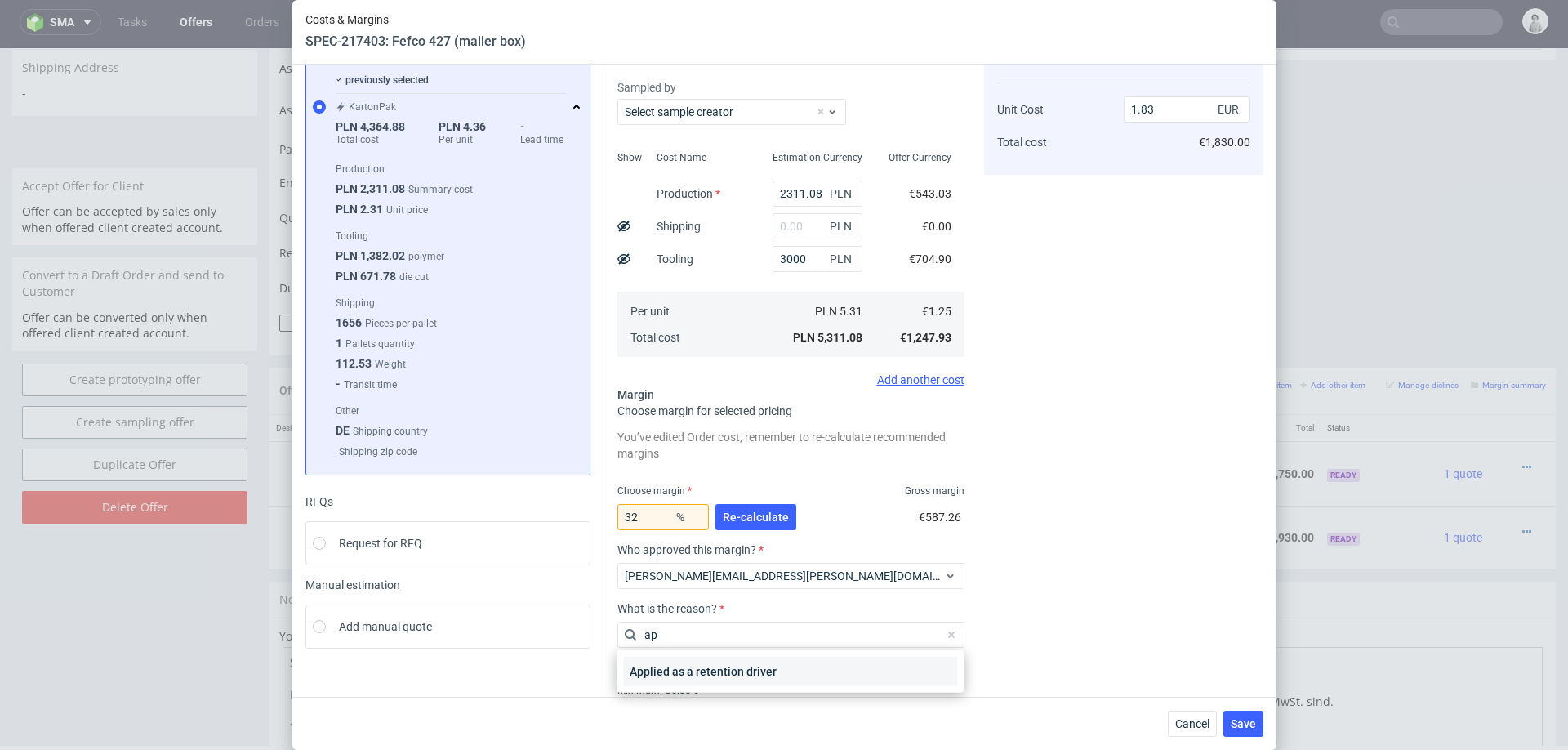
click at [727, 677] on div "Applied as a retention driver" at bounding box center [789, 672] width 334 height 30
click at [1243, 724] on span "Save" at bounding box center [1242, 724] width 25 height 12
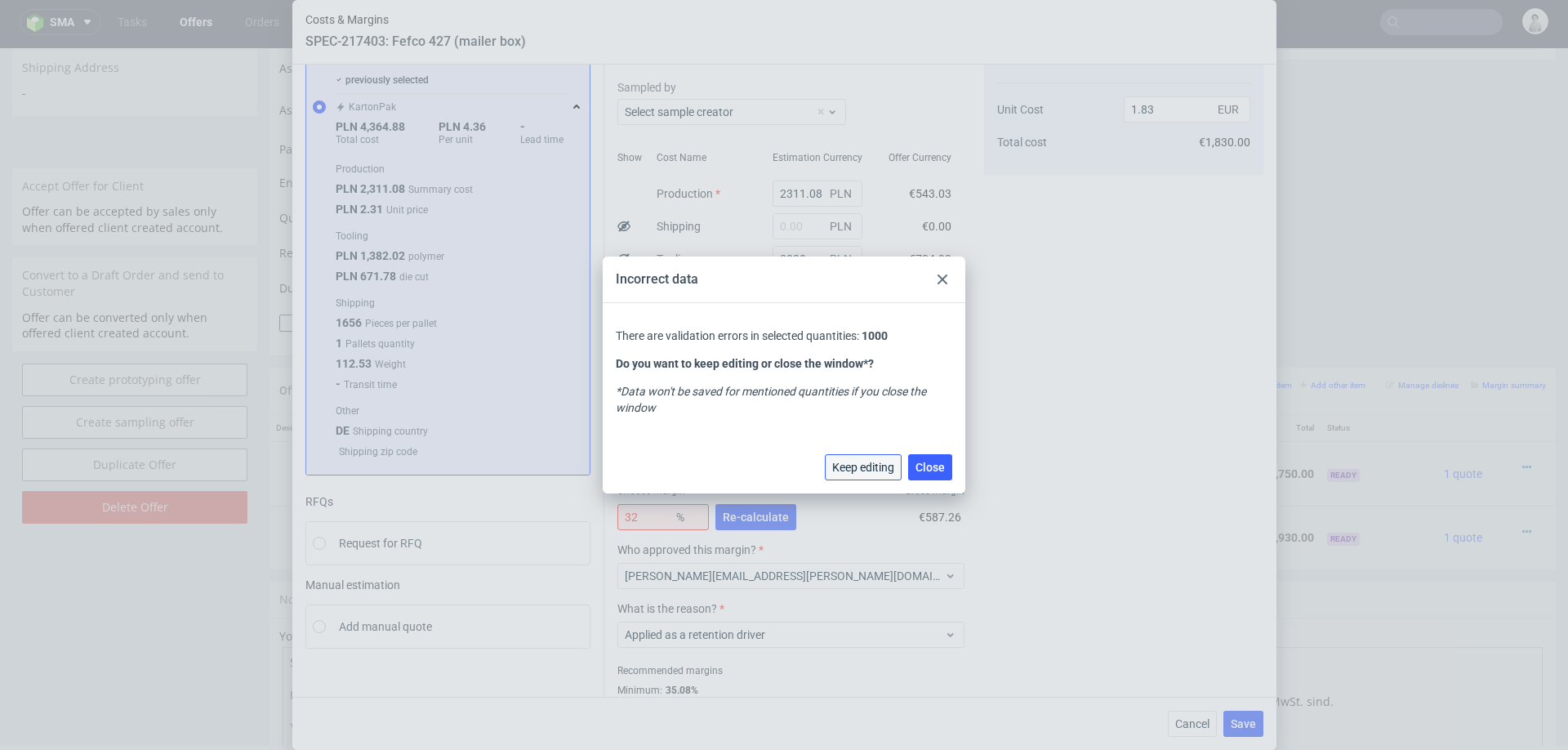
click at [861, 475] on button "Keep editing" at bounding box center [862, 467] width 76 height 26
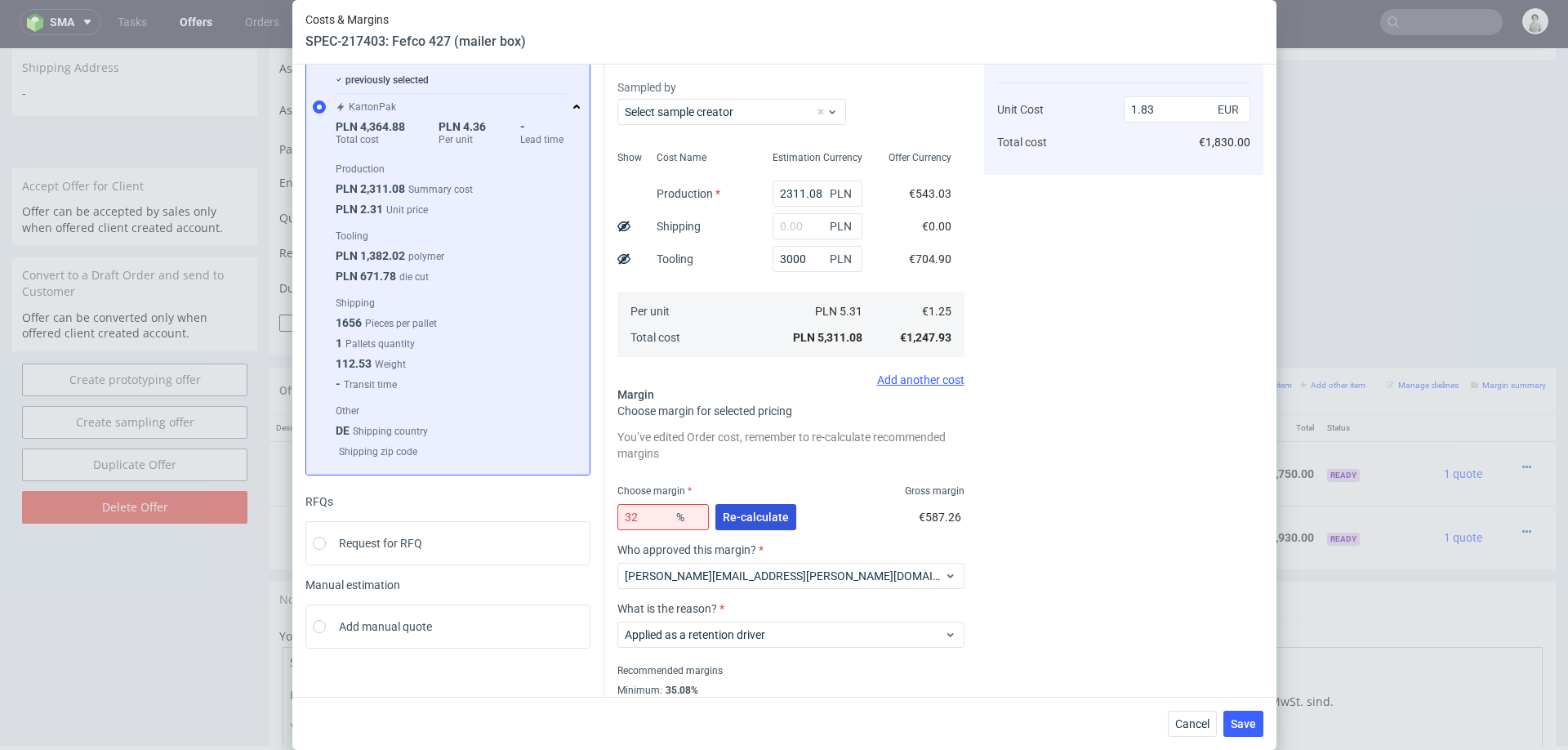
click at [748, 512] on span "Re-calculate" at bounding box center [756, 518] width 67 height 12
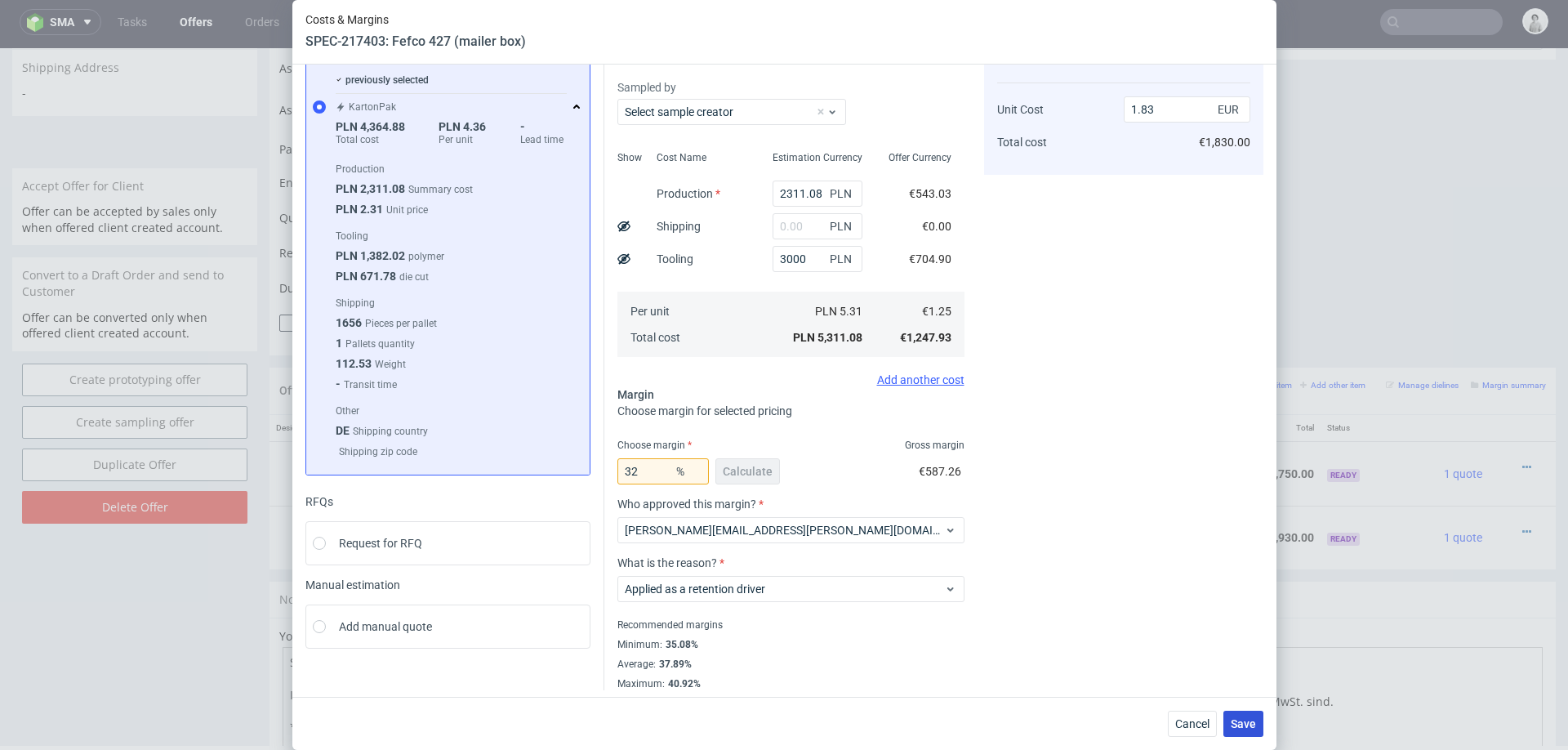
click at [1237, 723] on span "Save" at bounding box center [1242, 724] width 25 height 12
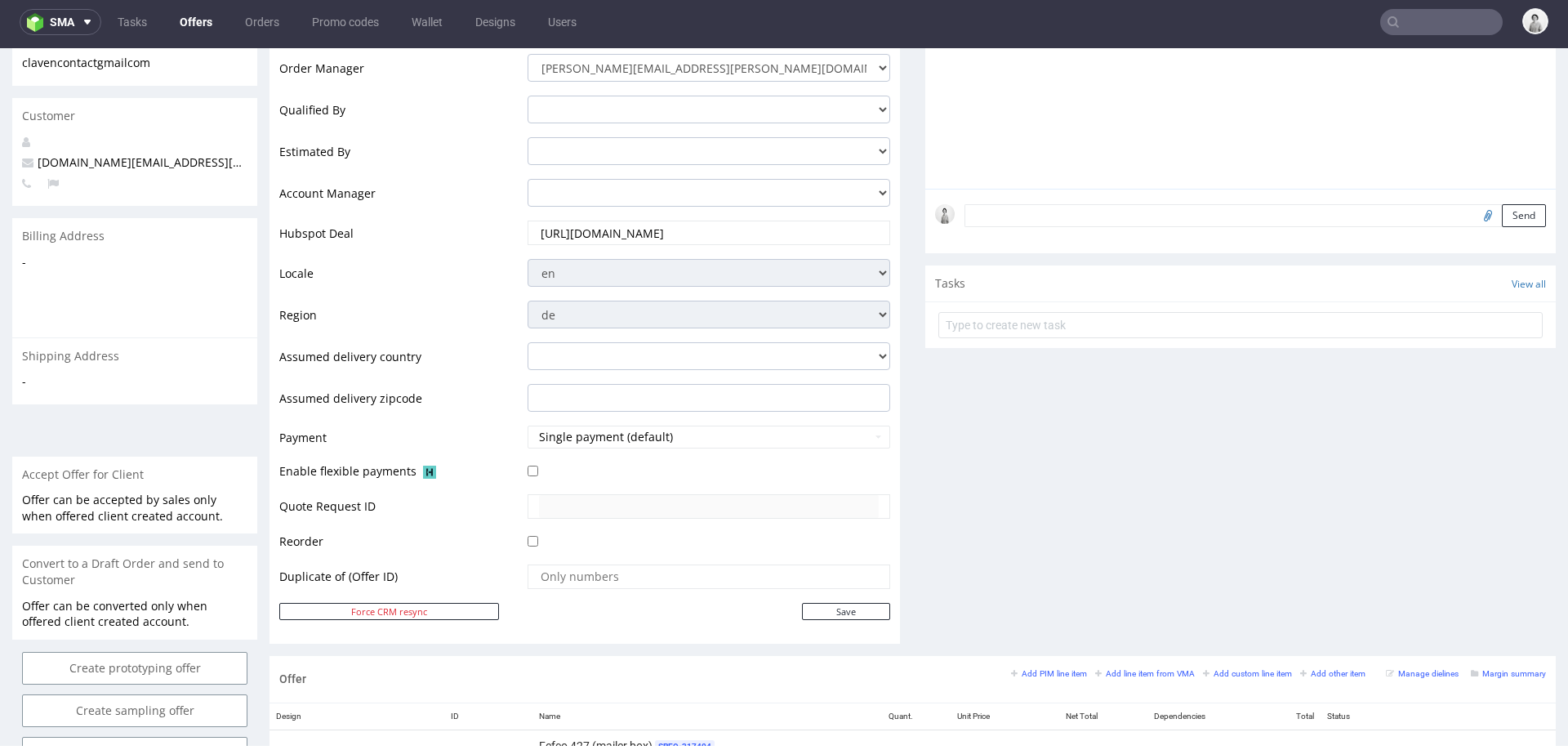
scroll to position [662, 0]
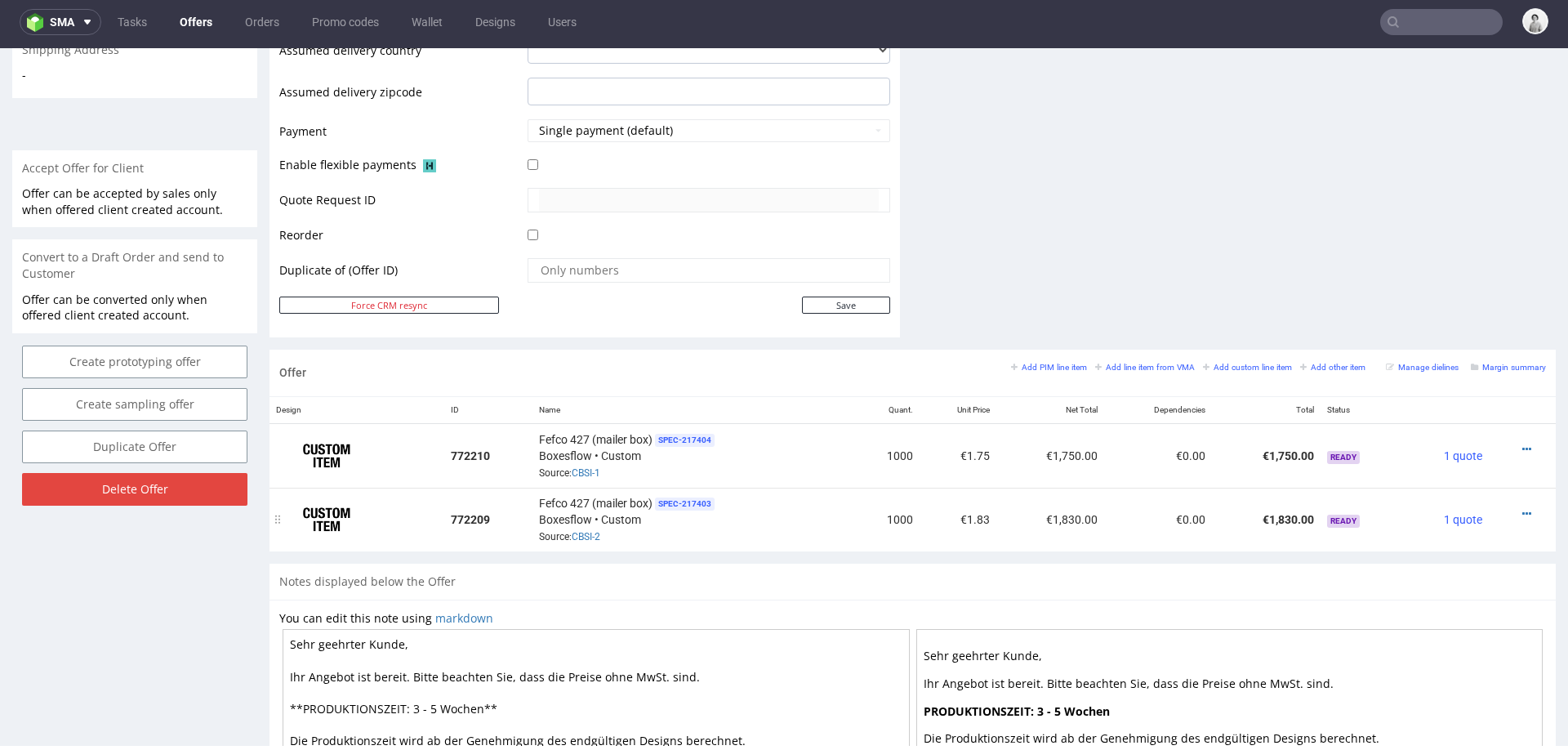
click at [1512, 506] on div at bounding box center [1516, 514] width 44 height 16
click at [1511, 506] on div at bounding box center [1516, 514] width 44 height 16
click at [1521, 443] on icon at bounding box center [1525, 449] width 9 height 12
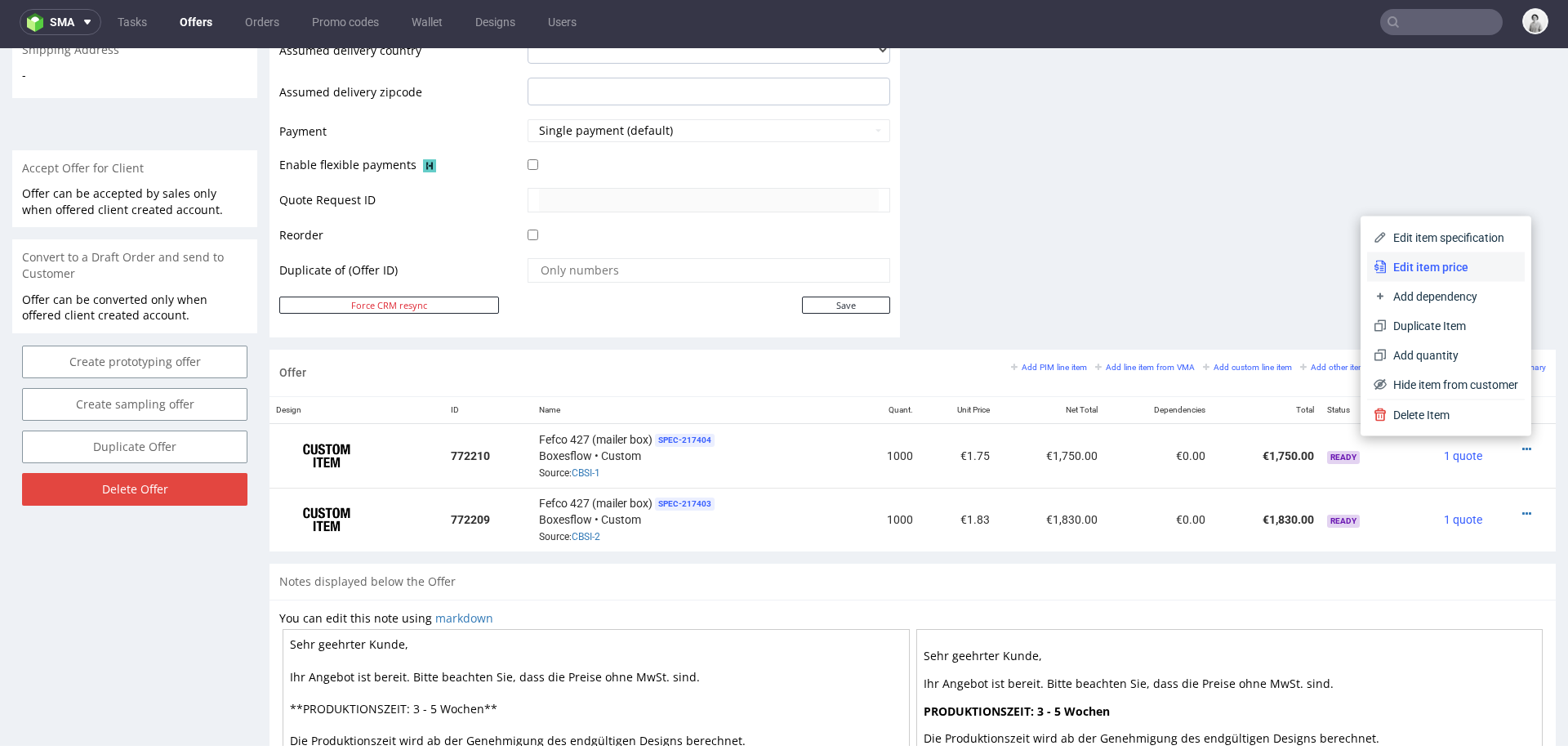
click at [1456, 263] on span "Edit item price" at bounding box center [1452, 267] width 131 height 16
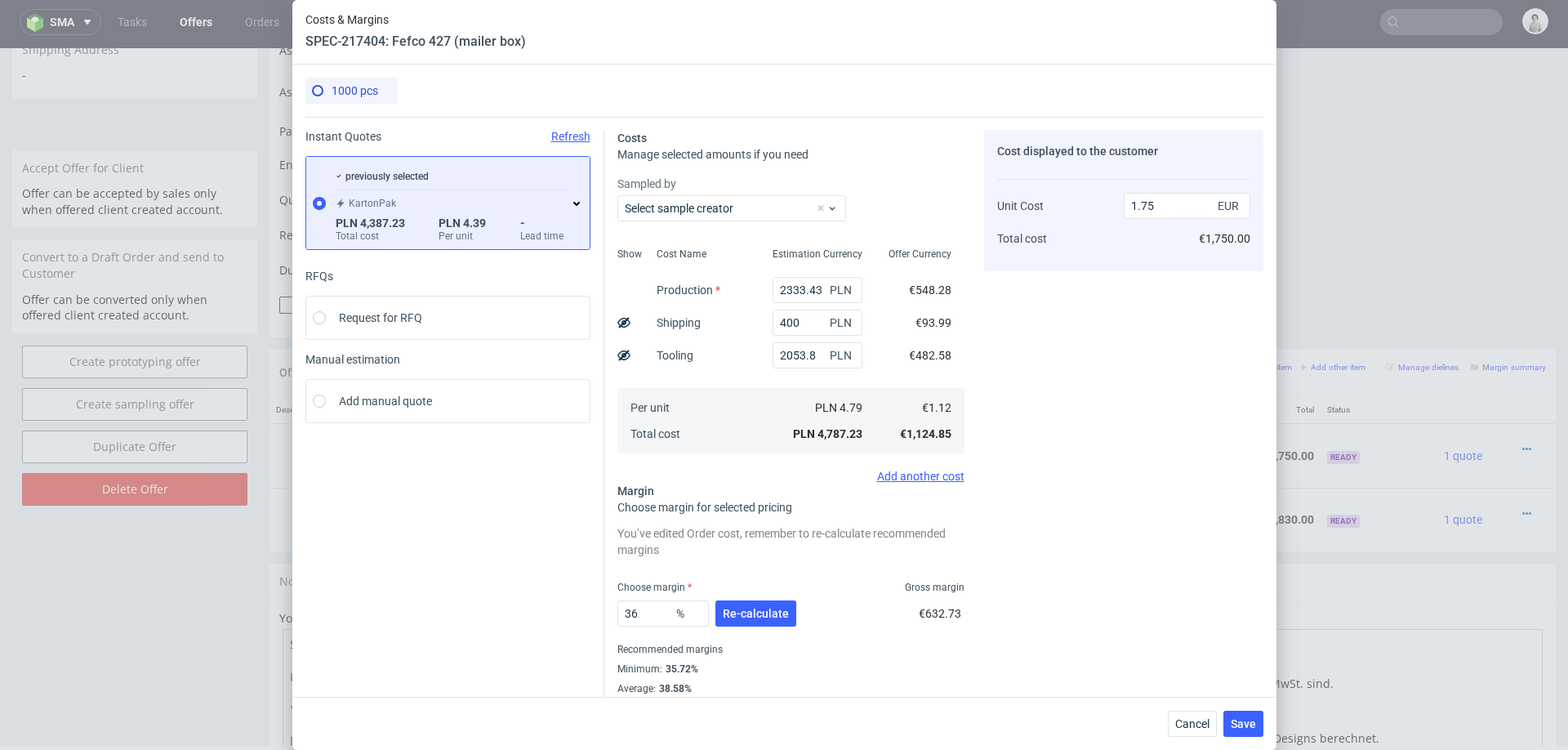
scroll to position [30, 0]
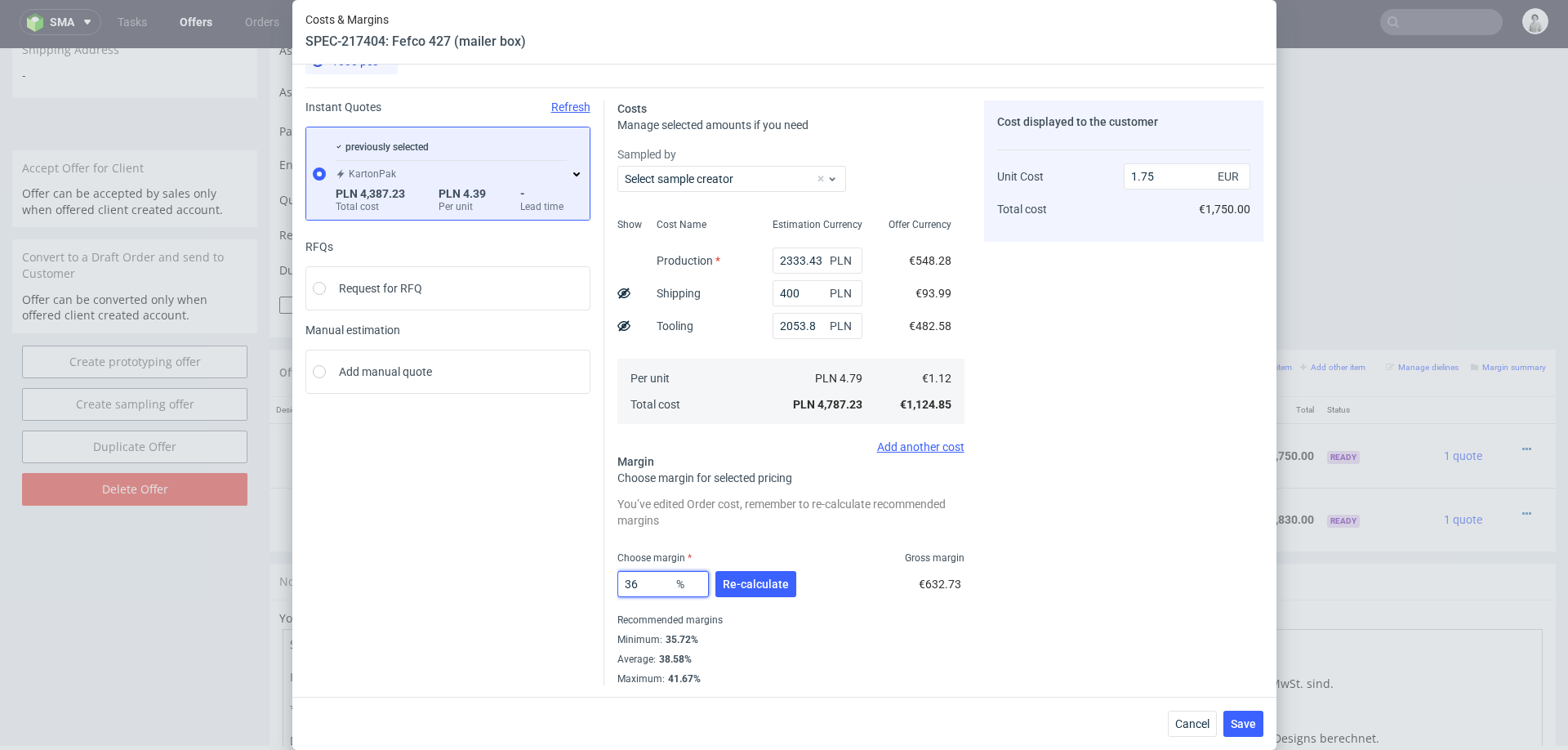
click at [650, 587] on input "36" at bounding box center [663, 584] width 91 height 26
type input "37"
type input "1.78"
type input "37"
click at [1093, 663] on div "Cost displayed to the customer Unit Cost Total cost 1.78 EUR €1,780.00" at bounding box center [1123, 392] width 279 height 585
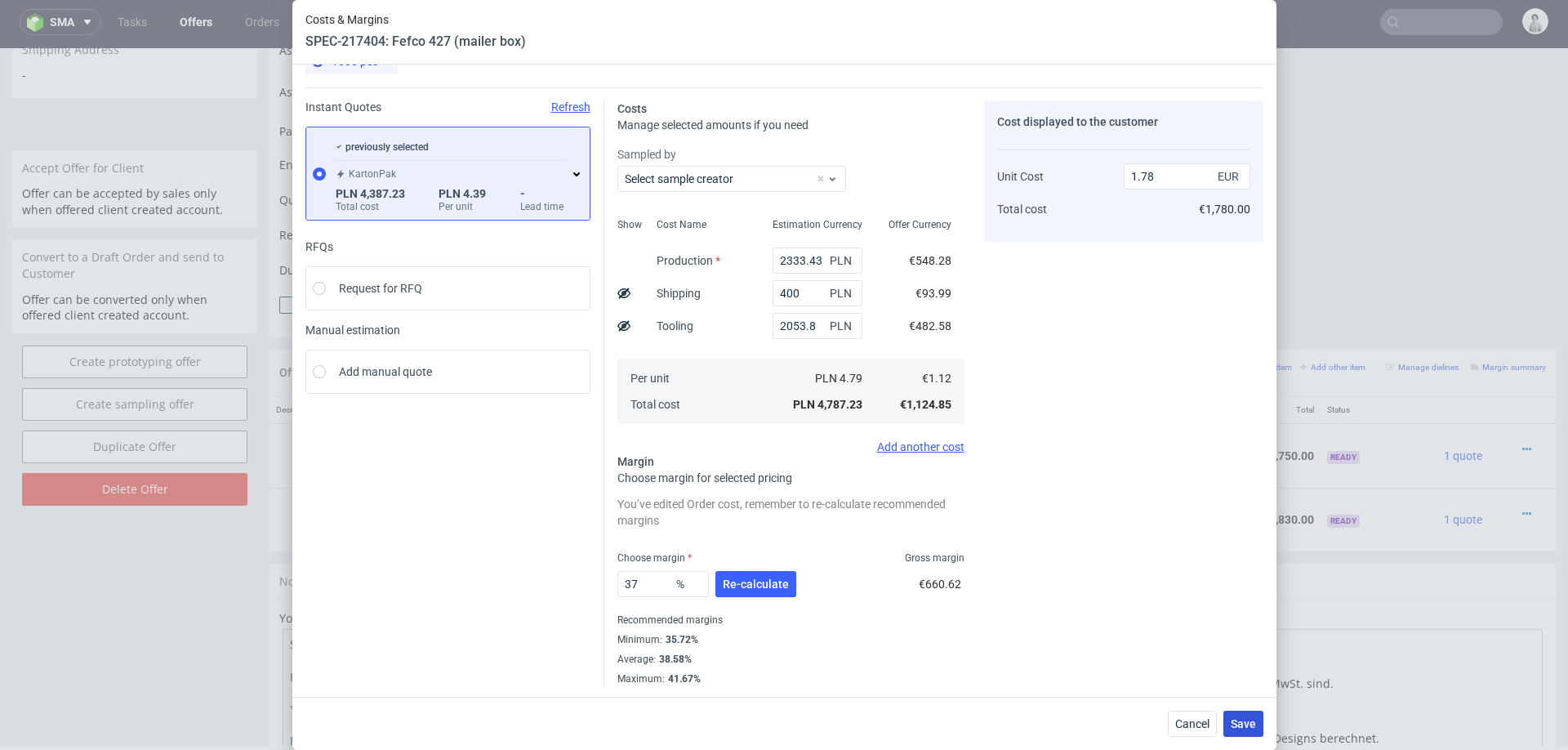
click at [1242, 715] on button "Save" at bounding box center [1243, 723] width 40 height 26
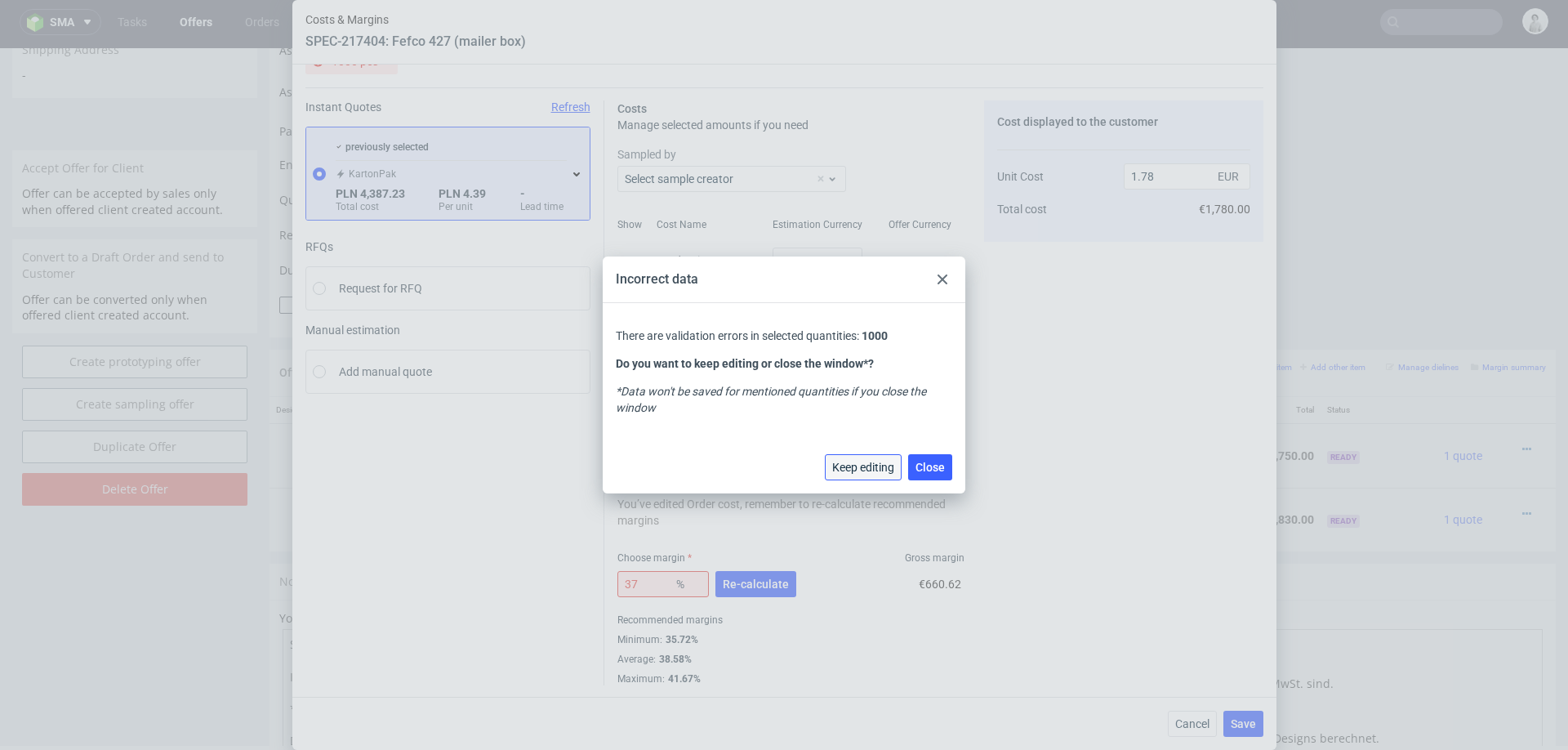
click at [870, 466] on span "Keep editing" at bounding box center [863, 468] width 62 height 12
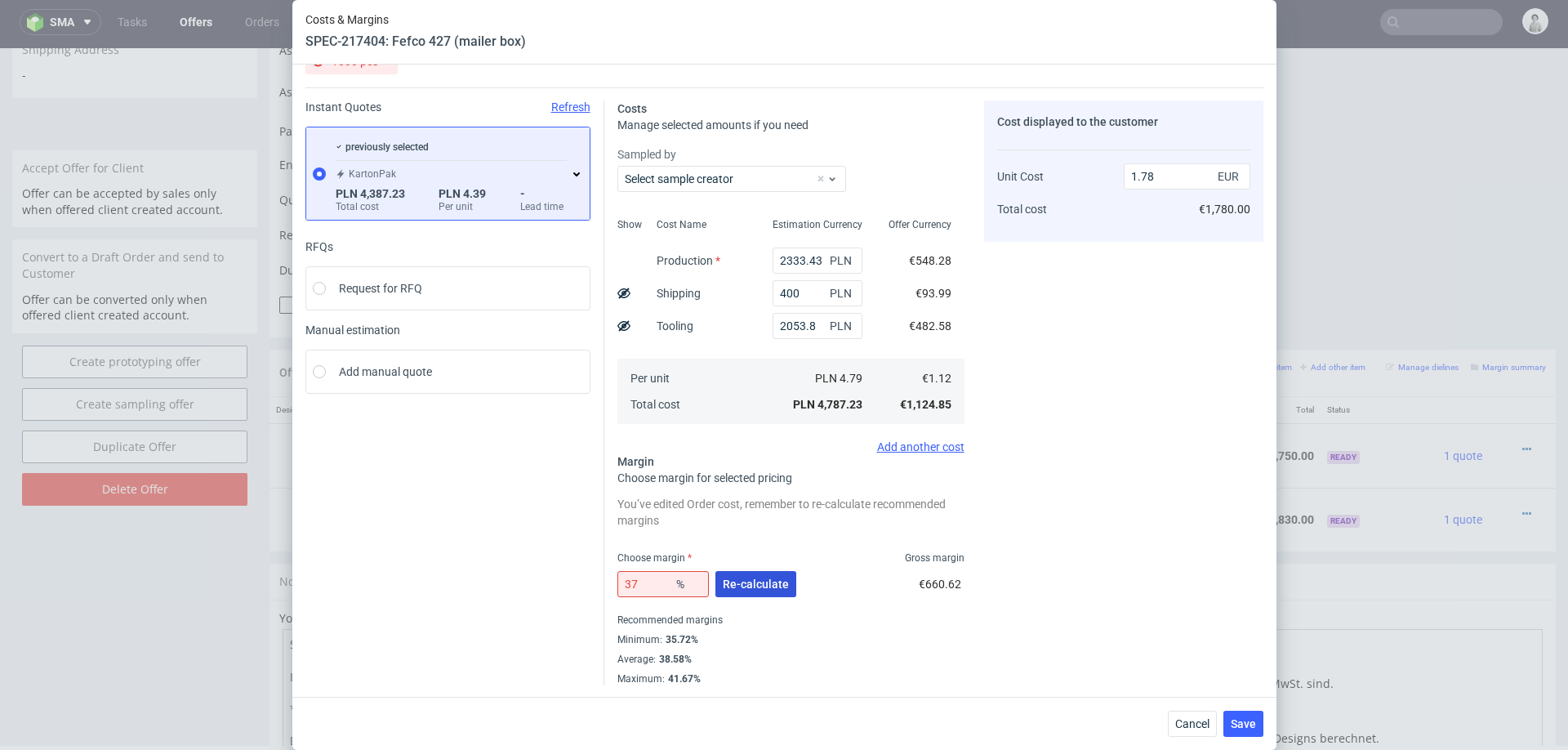
click at [759, 574] on button "Re-calculate" at bounding box center [755, 584] width 80 height 26
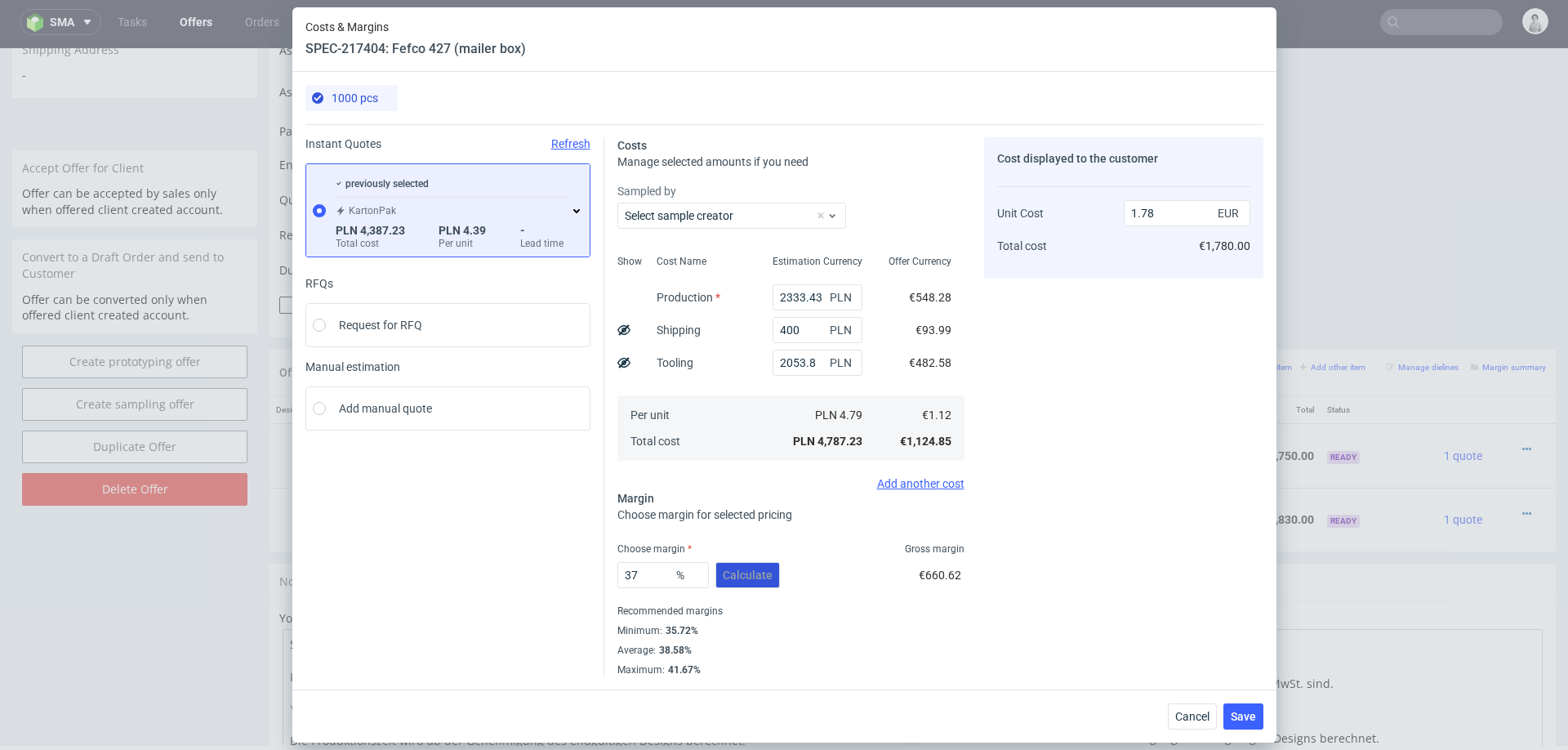
scroll to position [0, 0]
click at [1232, 704] on button "Save" at bounding box center [1243, 716] width 40 height 26
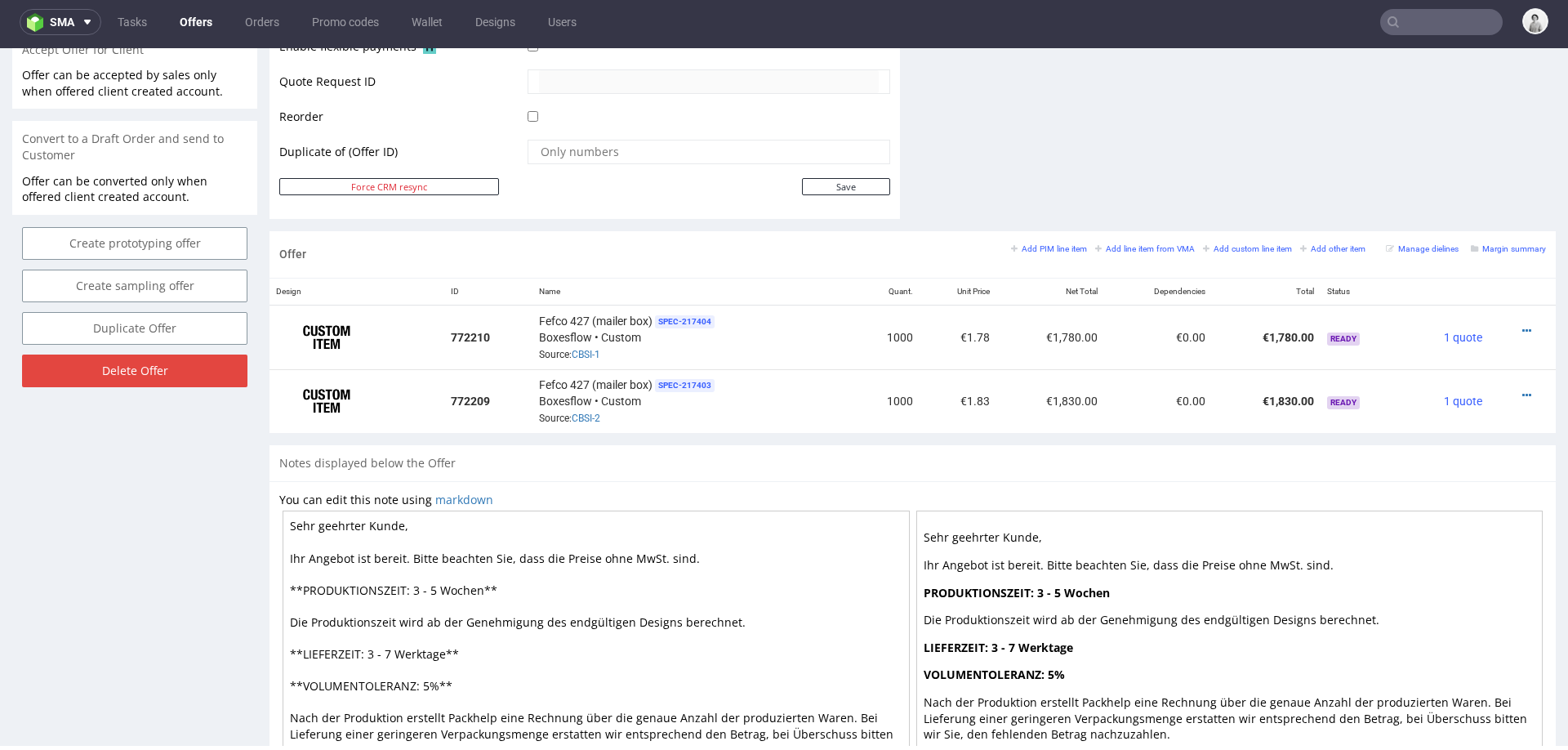
scroll to position [845, 0]
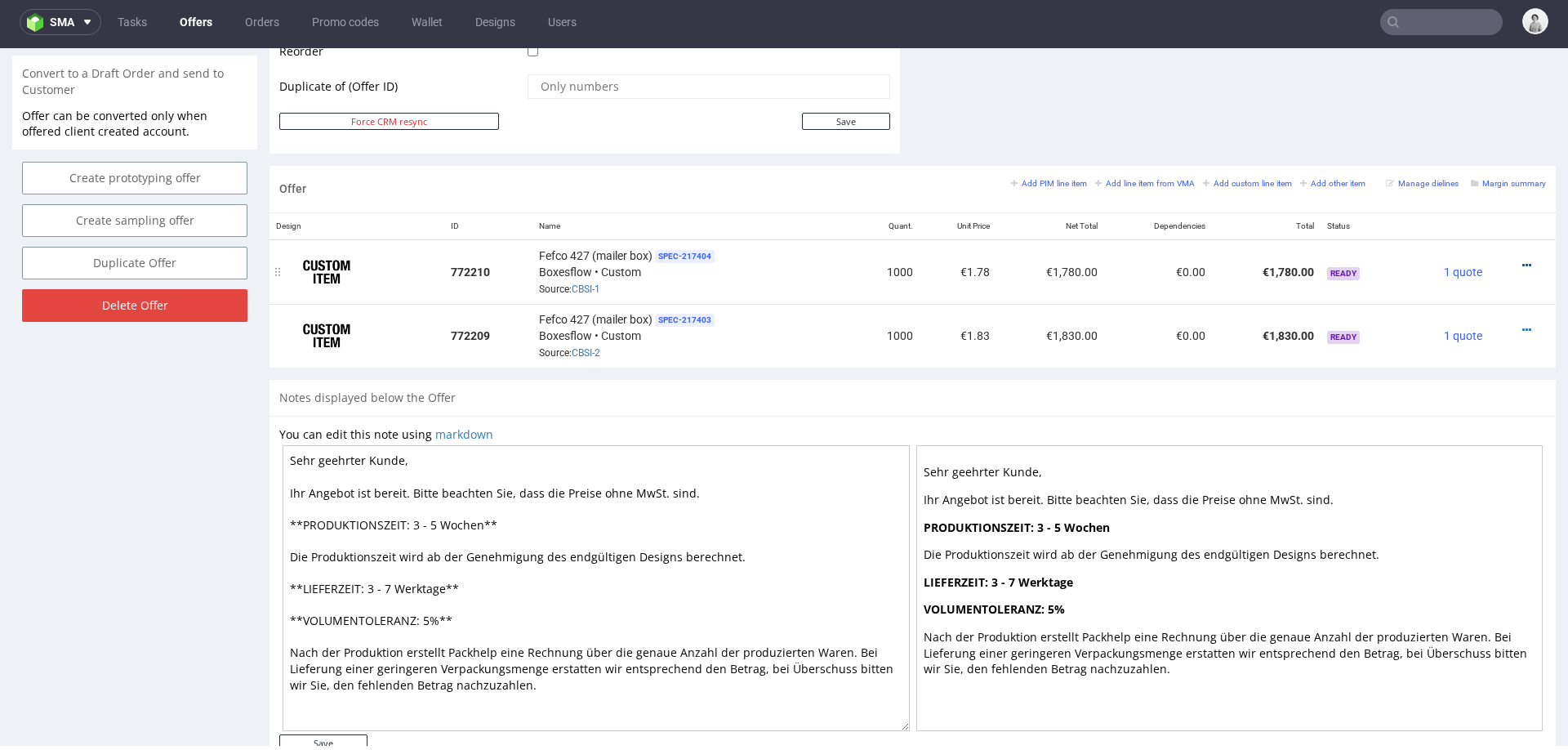
click at [1521, 260] on icon at bounding box center [1525, 265] width 9 height 12
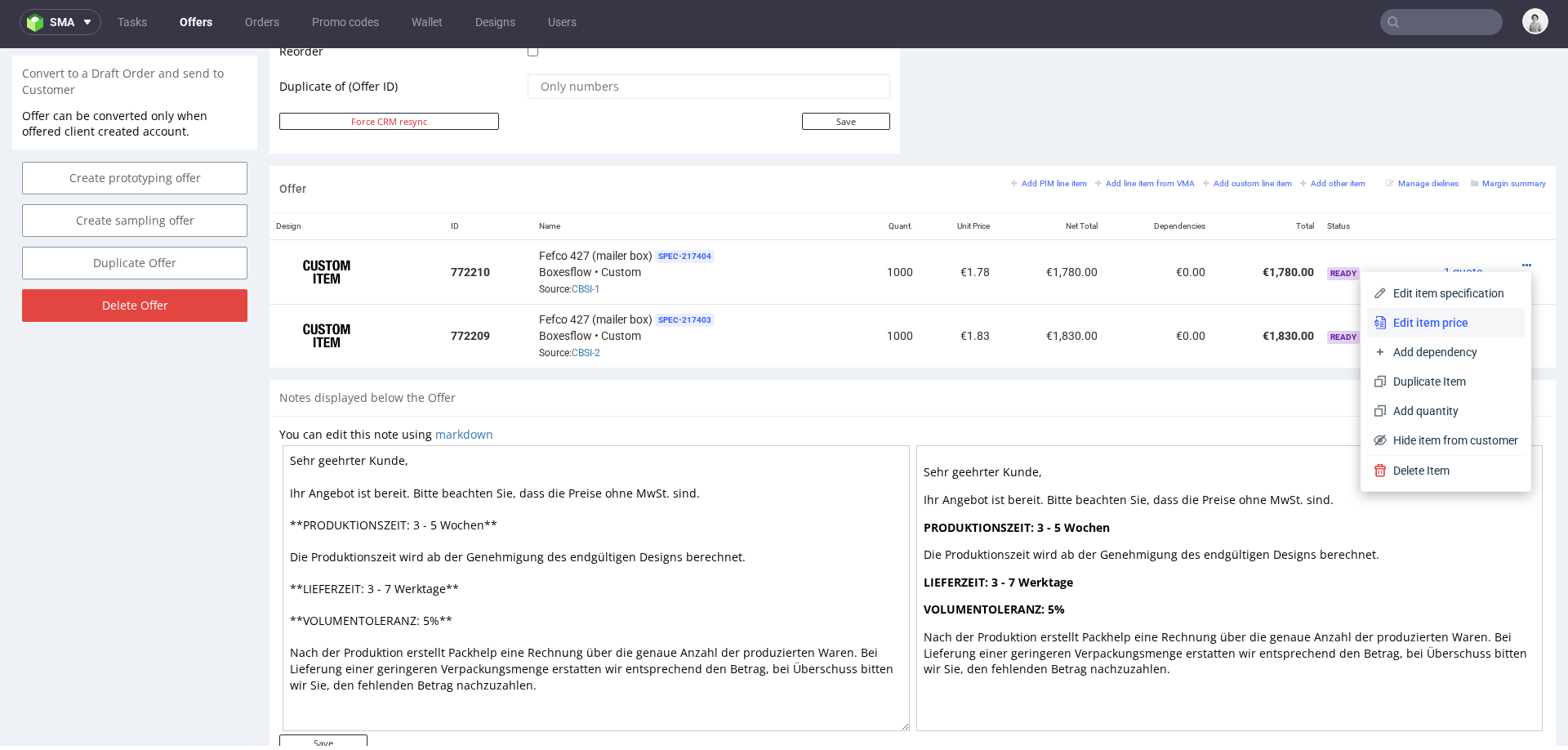
click at [1406, 316] on span "Edit item price" at bounding box center [1452, 323] width 131 height 16
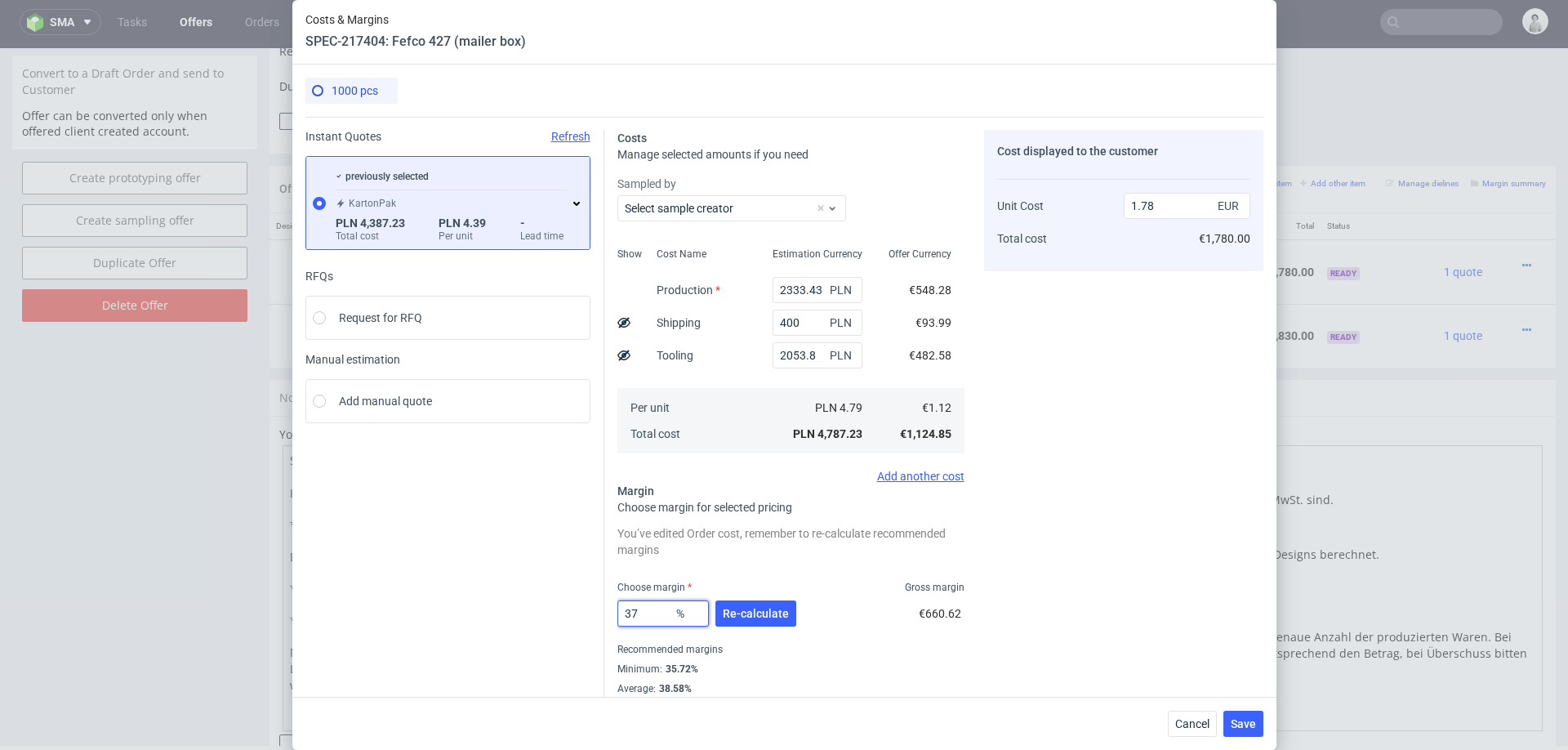
click at [653, 616] on input "37" at bounding box center [663, 613] width 91 height 26
type input "38"
type input "1.81"
type input "39"
type input "1.84"
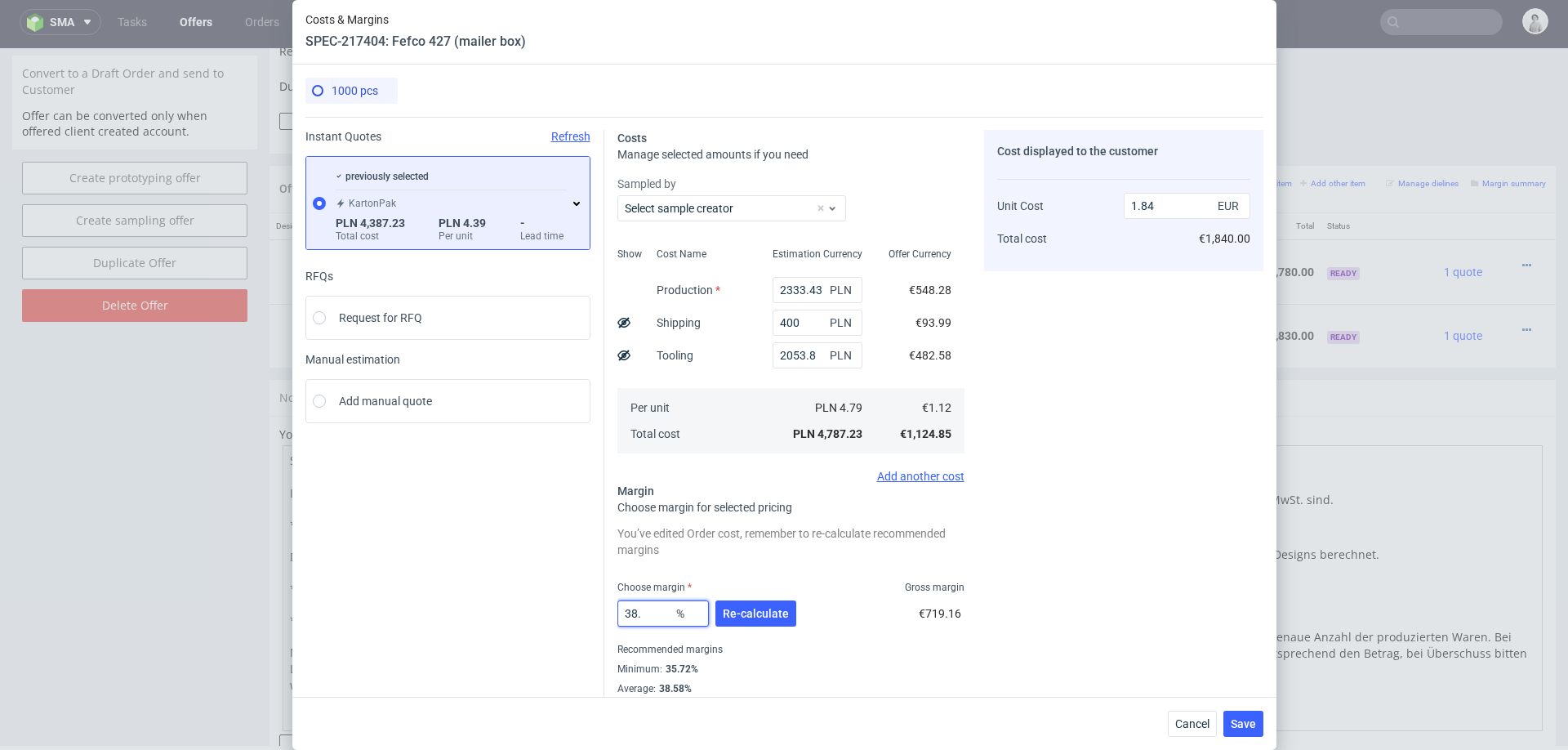
type input "38.5"
type input "1.82"
type input "38.8"
type input "1.83"
type input "38.8"
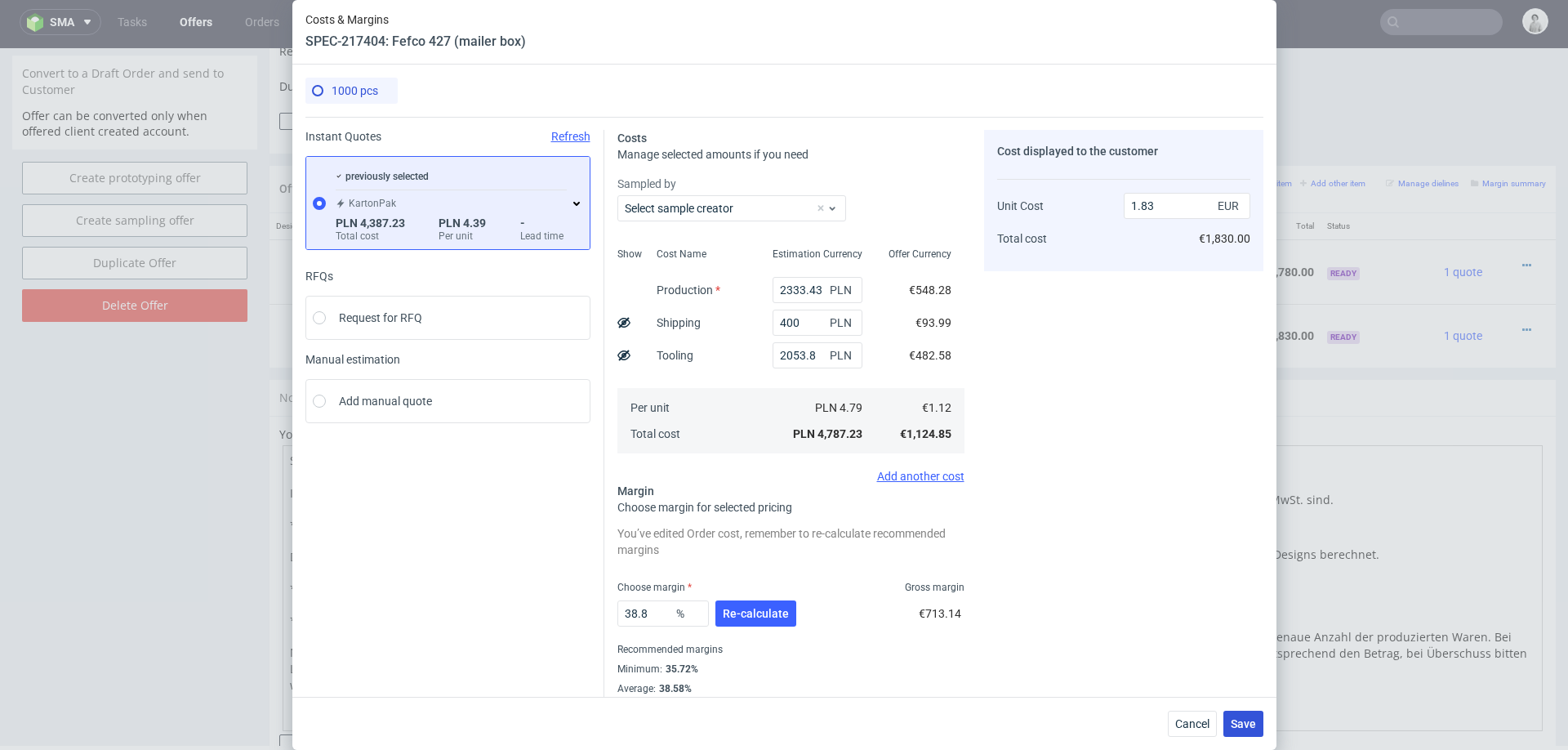
click at [1245, 723] on span "Save" at bounding box center [1242, 724] width 25 height 12
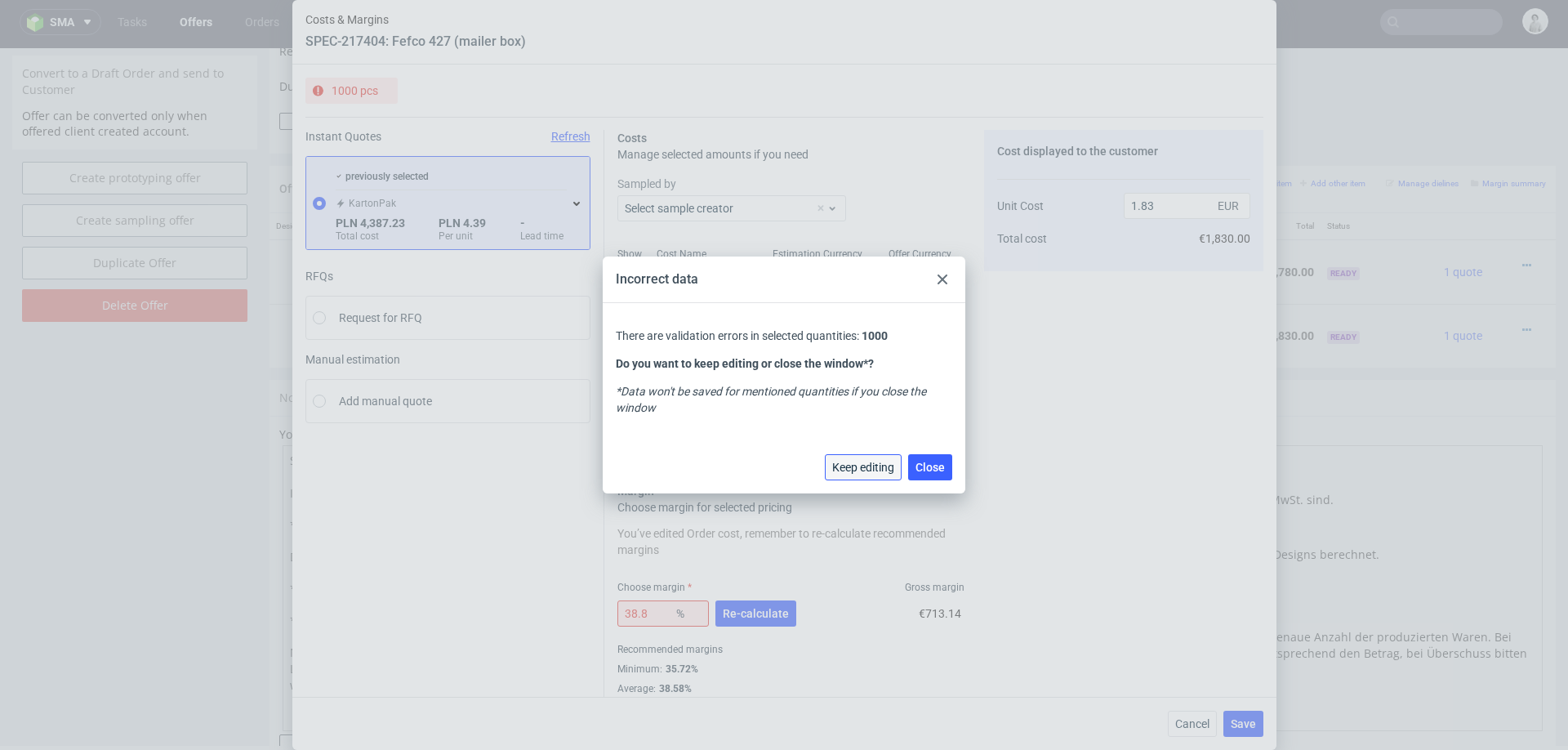
click at [849, 470] on span "Keep editing" at bounding box center [863, 468] width 62 height 12
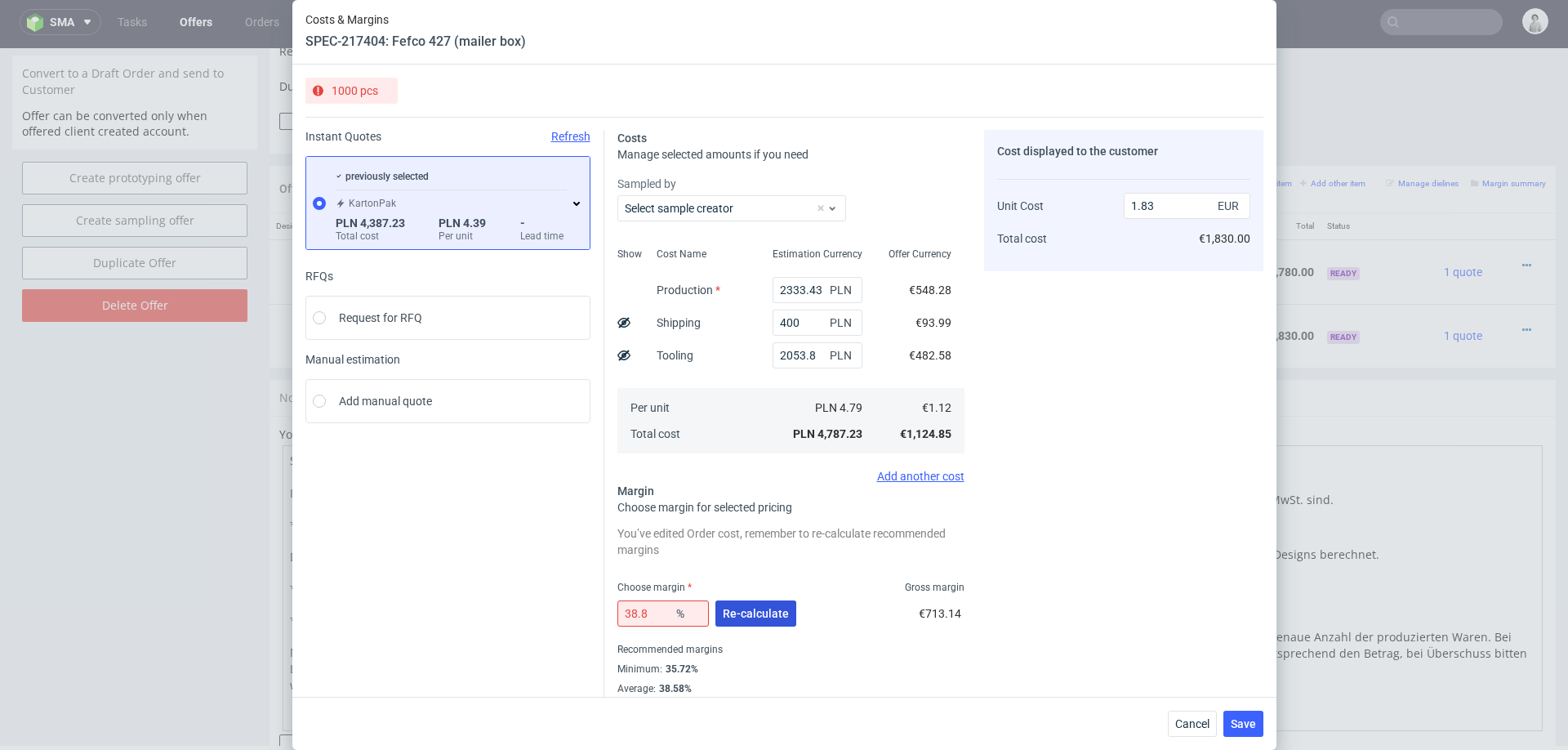
click at [733, 604] on button "Re-calculate" at bounding box center [755, 613] width 80 height 26
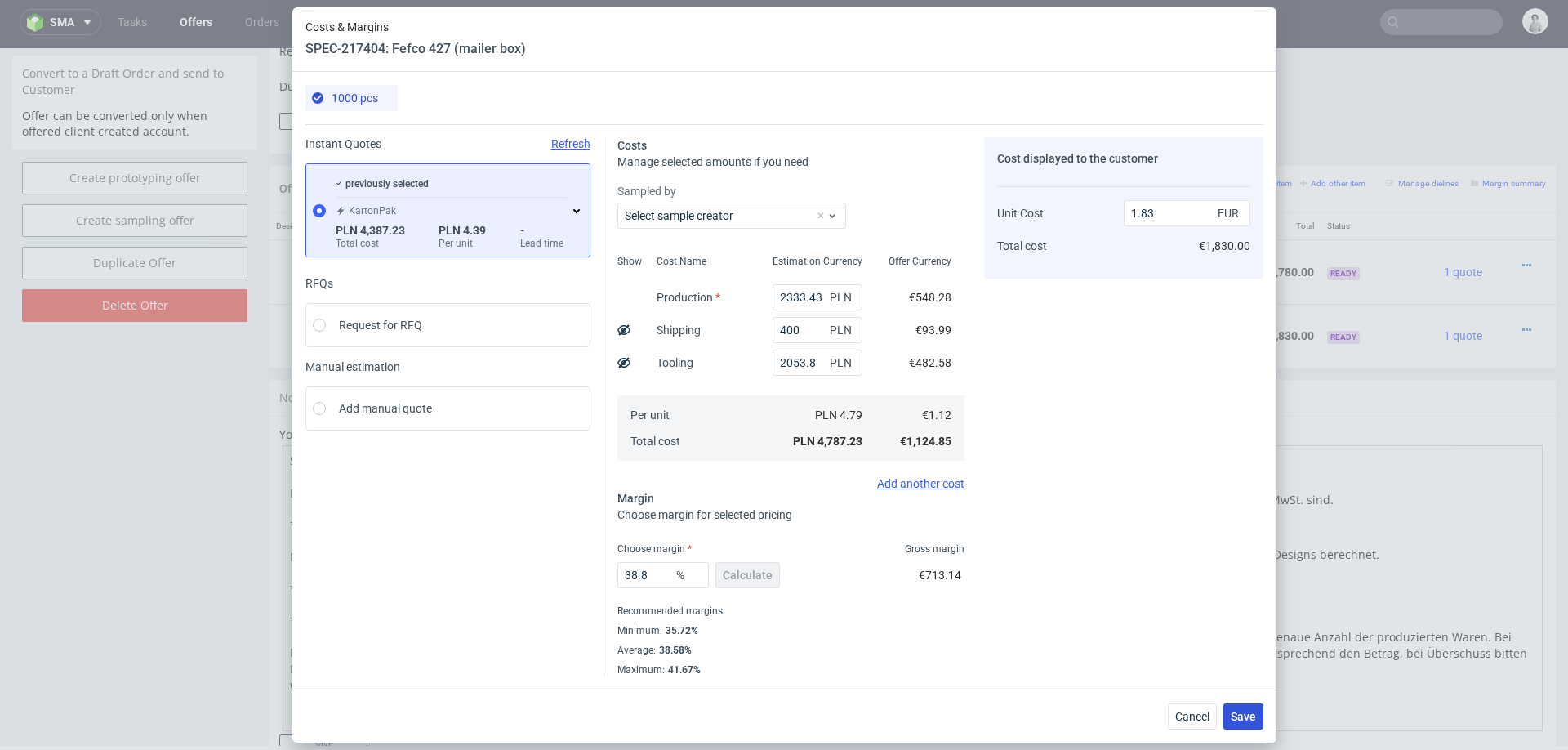
click at [1240, 714] on span "Save" at bounding box center [1242, 716] width 25 height 12
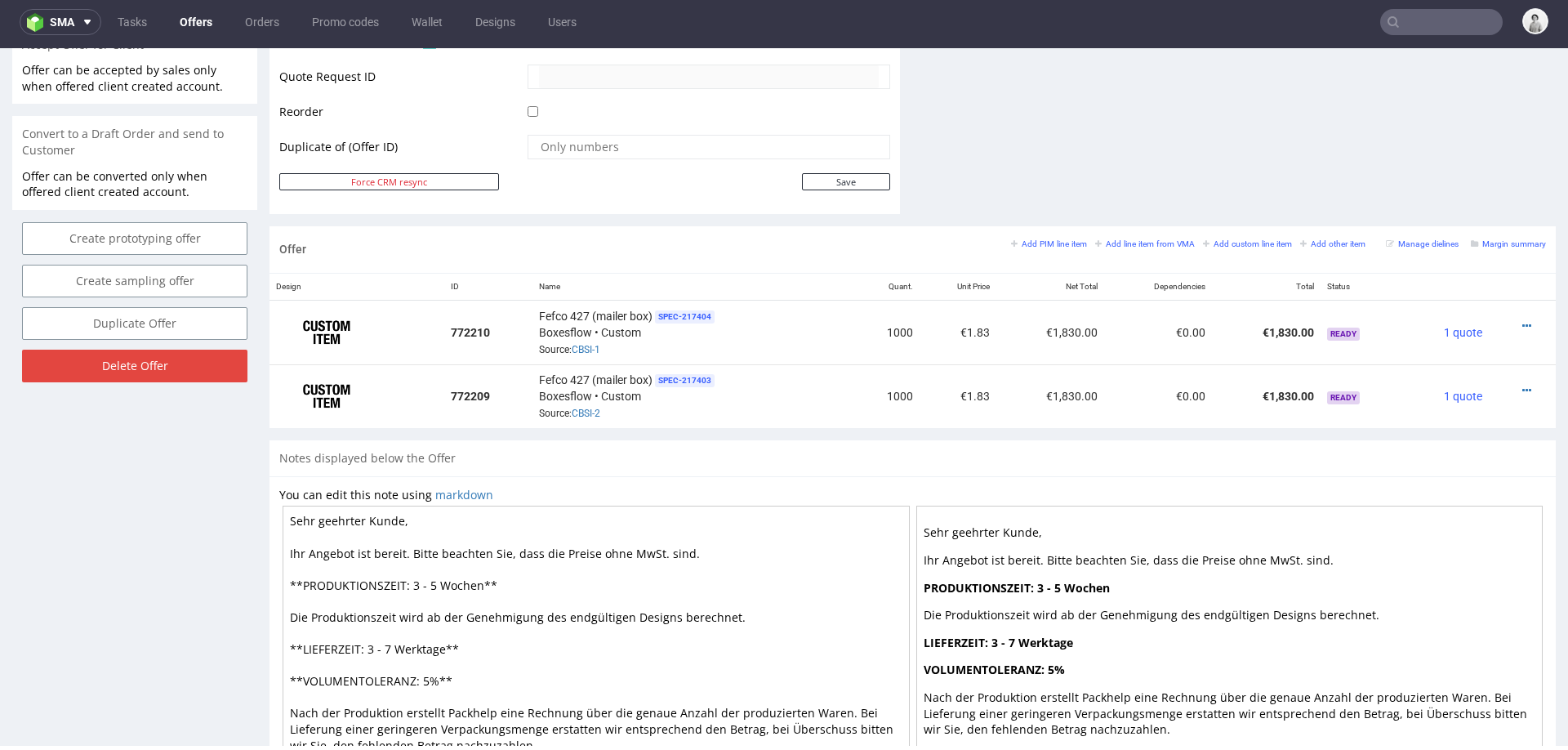
scroll to position [828, 0]
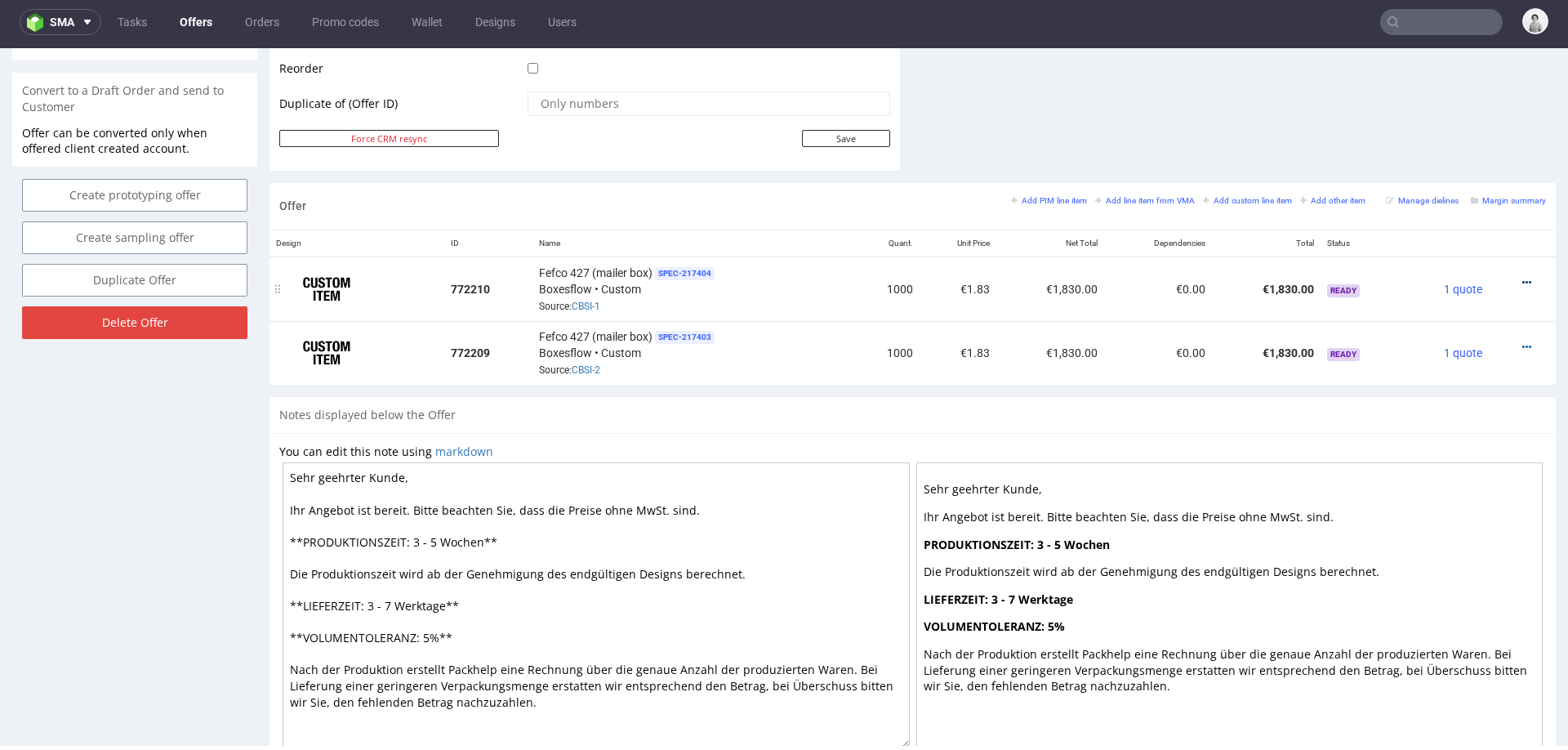
click at [1521, 277] on icon at bounding box center [1525, 283] width 9 height 12
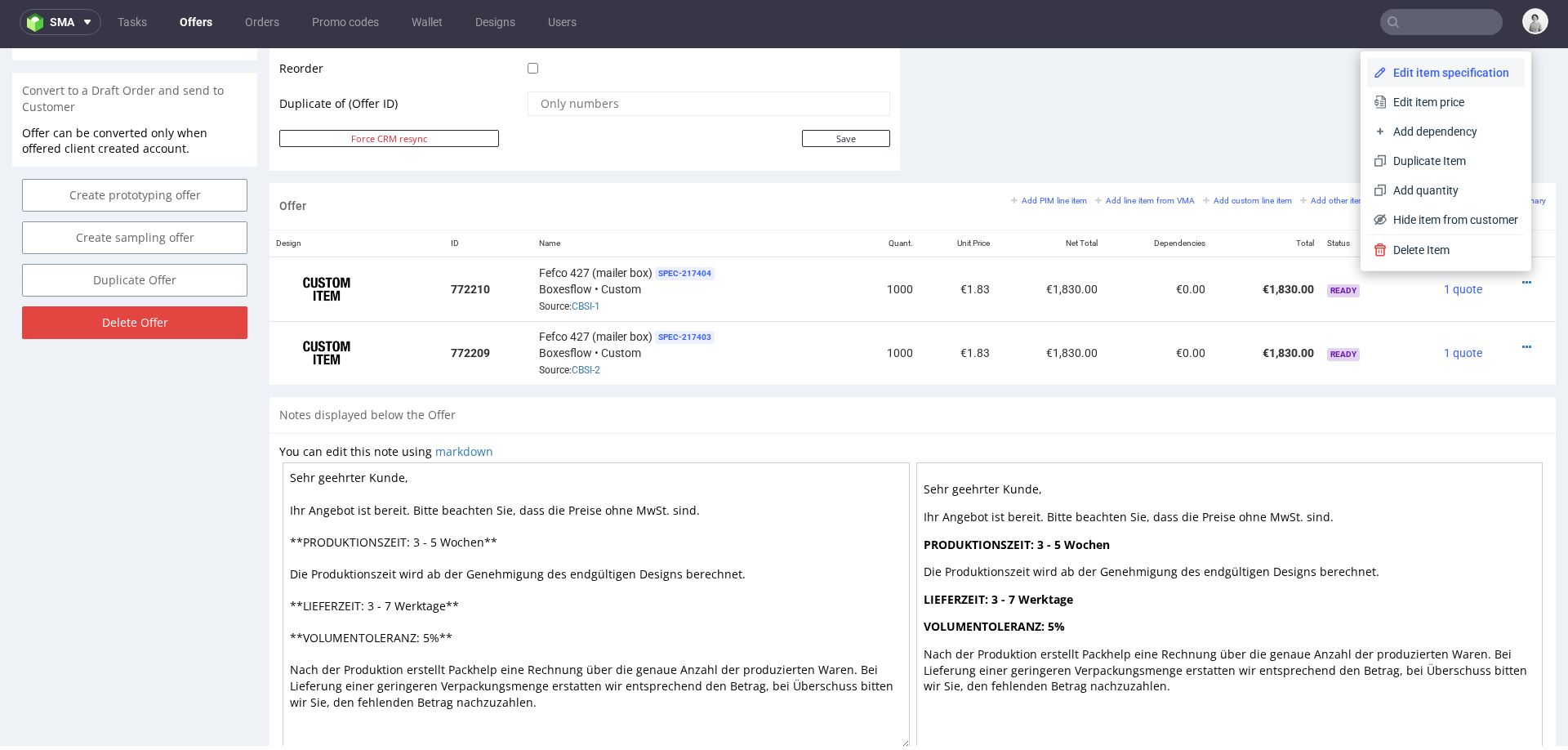
click at [1424, 79] on span "Edit item specification" at bounding box center [1452, 73] width 131 height 16
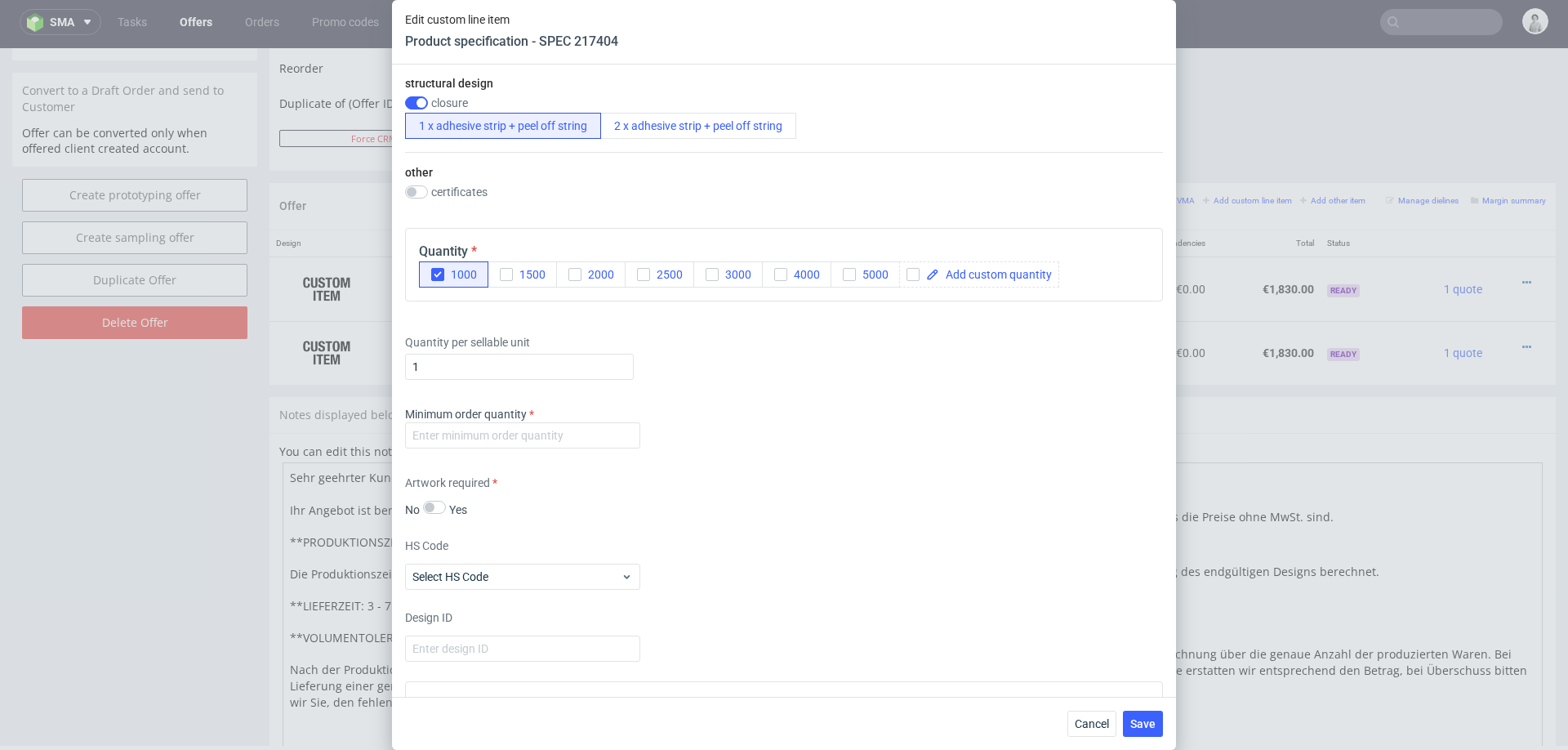
scroll to position [1066, 0]
click at [603, 425] on input "number" at bounding box center [522, 433] width 235 height 26
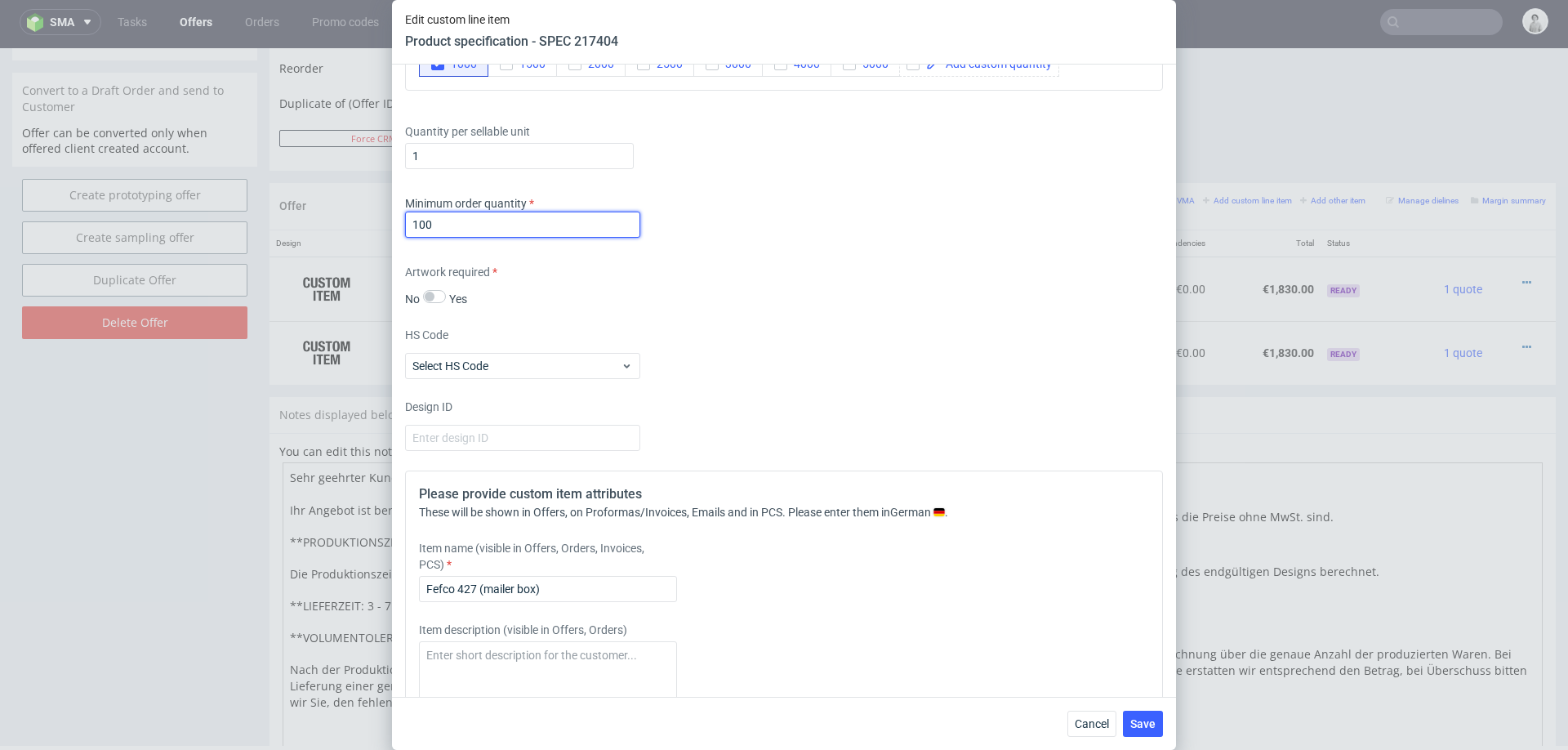
scroll to position [1276, 0]
type input "100"
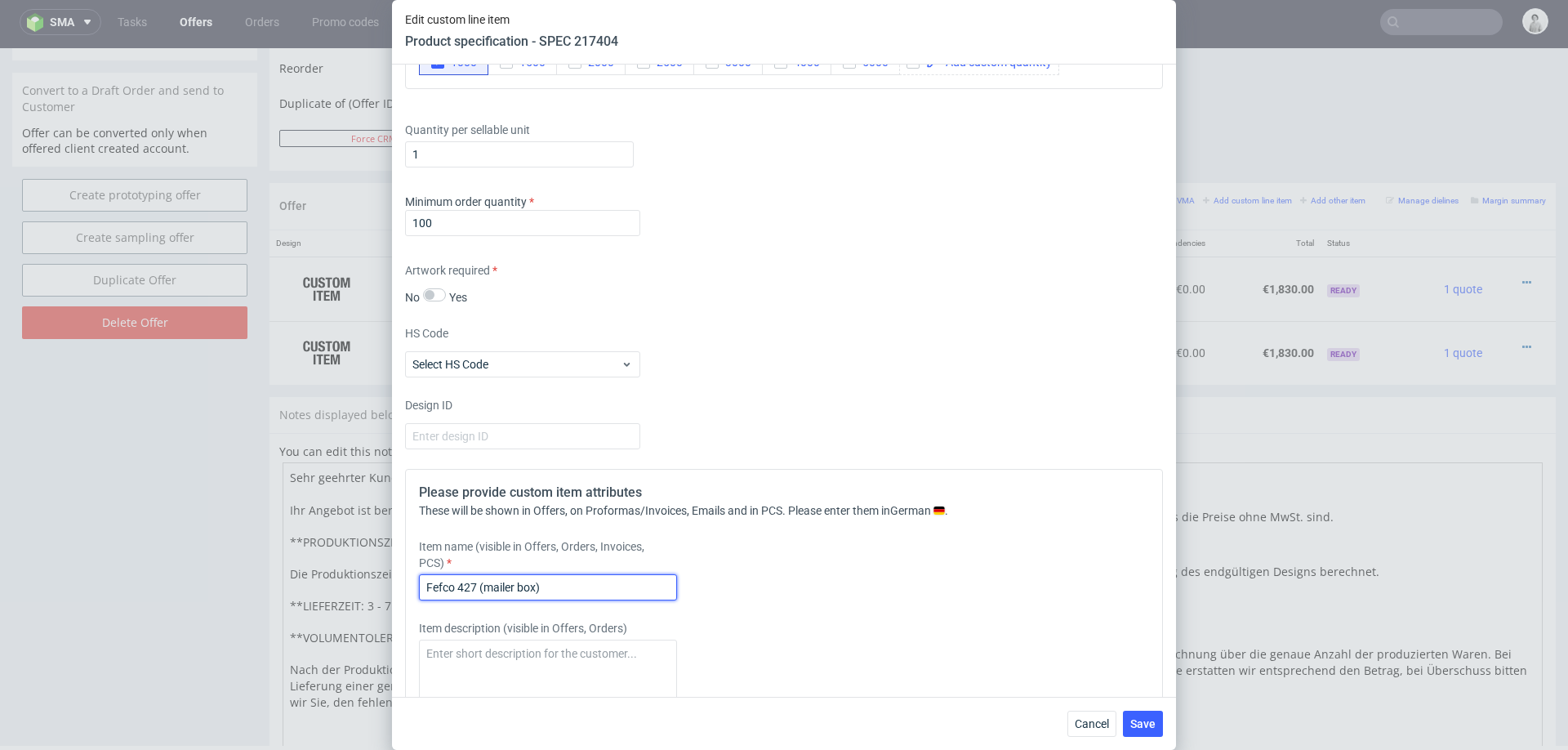
click at [599, 581] on input "Fefco 427 (mailer box)" at bounding box center [548, 587] width 258 height 26
type input "Fefco 427 (mailer box) White on Kraft"
click at [890, 596] on div "Item name (visible in Offers, Orders, Invoices, PCS) Fefco 427 (mailer box) Whi…" at bounding box center [690, 569] width 542 height 62
click at [1141, 723] on span "Save" at bounding box center [1142, 724] width 25 height 12
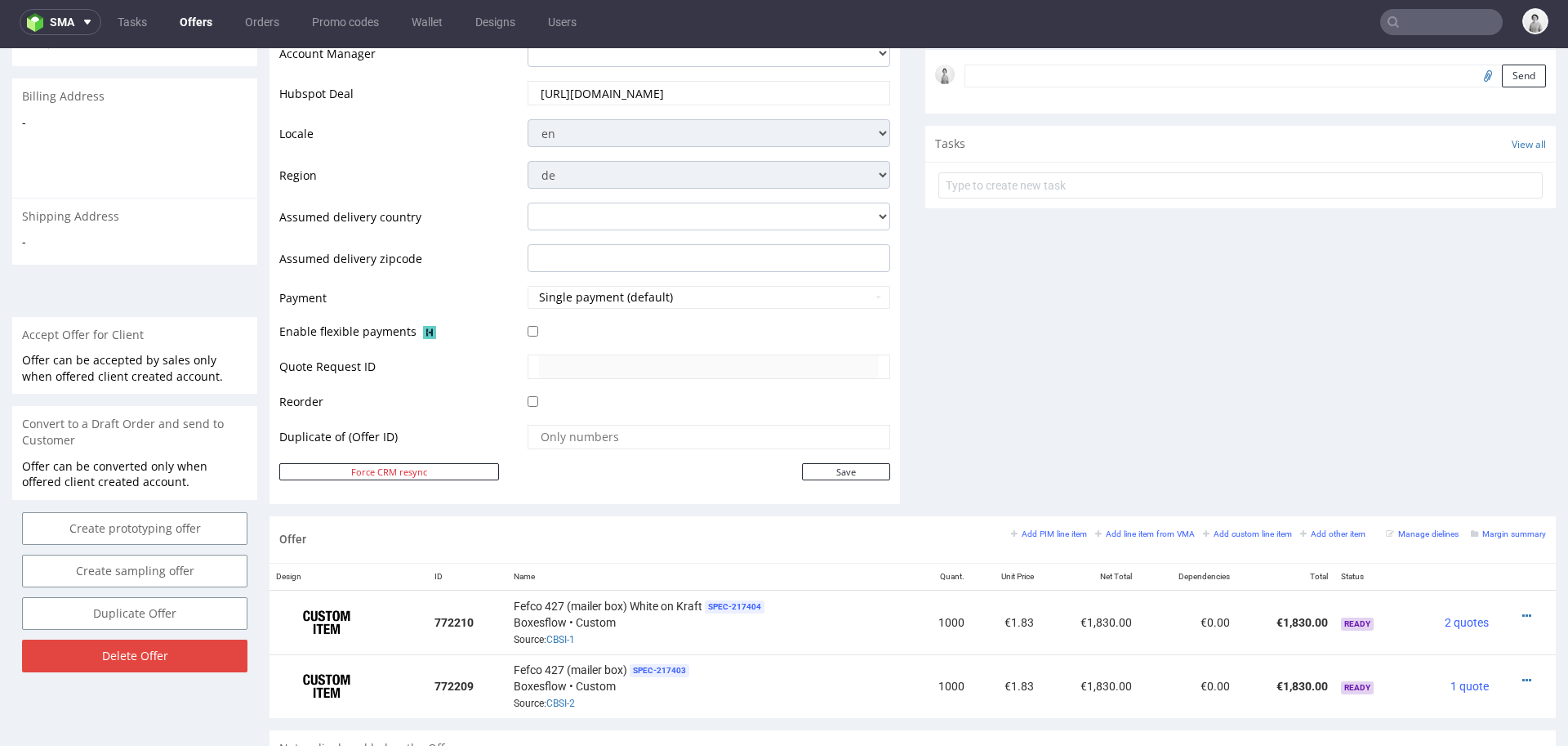
scroll to position [748, 0]
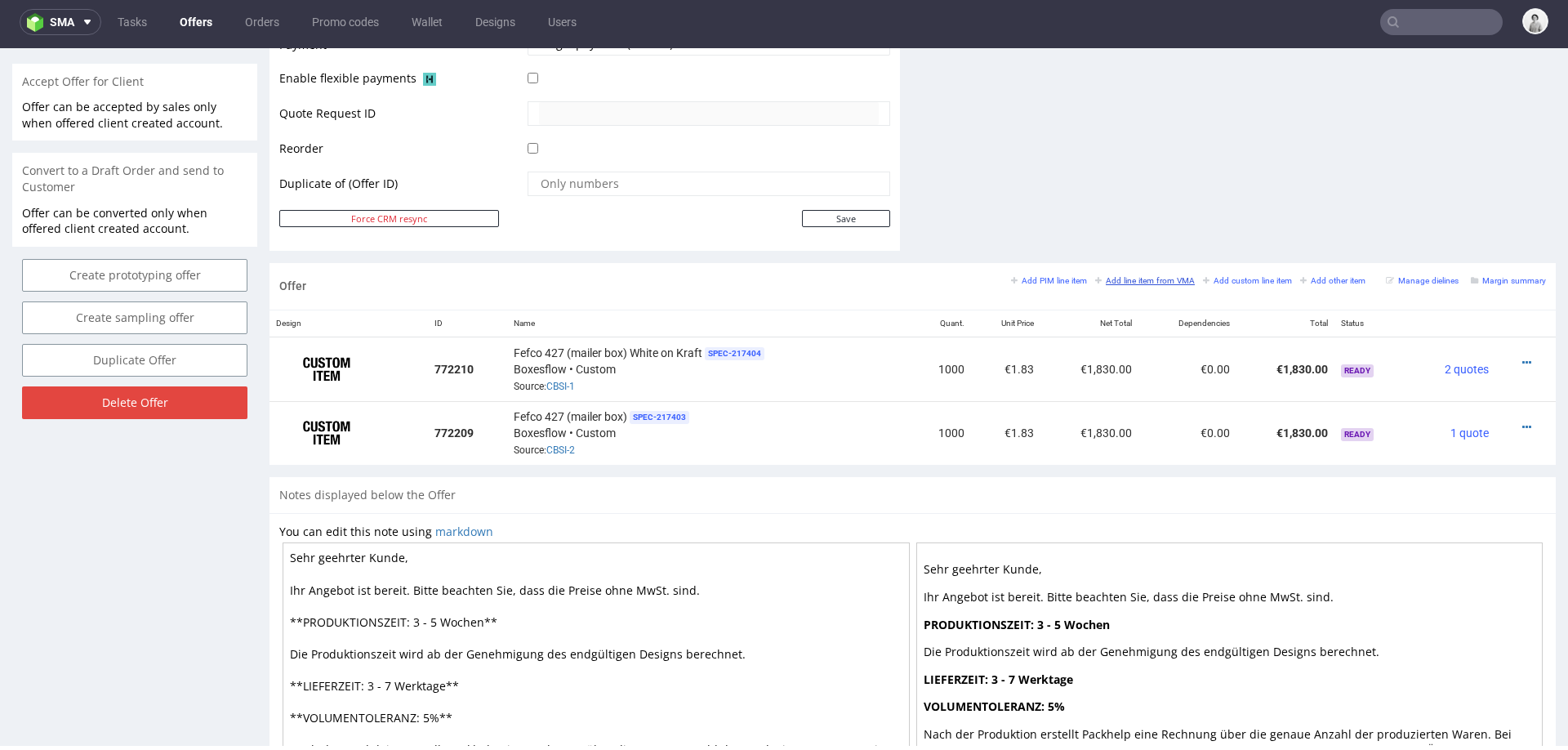
click at [1133, 276] on small "Add line item from VMA" at bounding box center [1145, 280] width 99 height 9
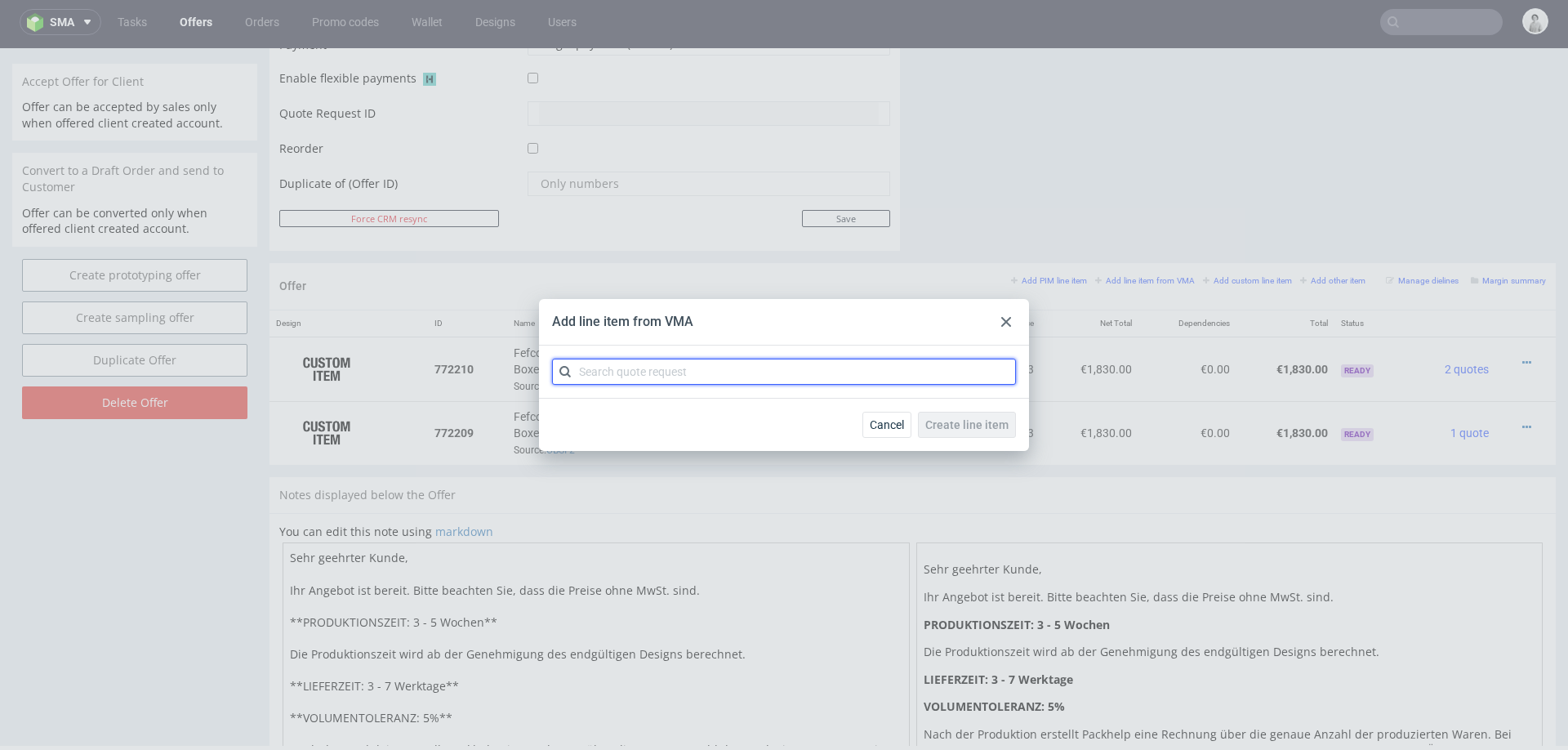
click at [813, 375] on input "text" at bounding box center [784, 372] width 464 height 26
type input "cbsi"
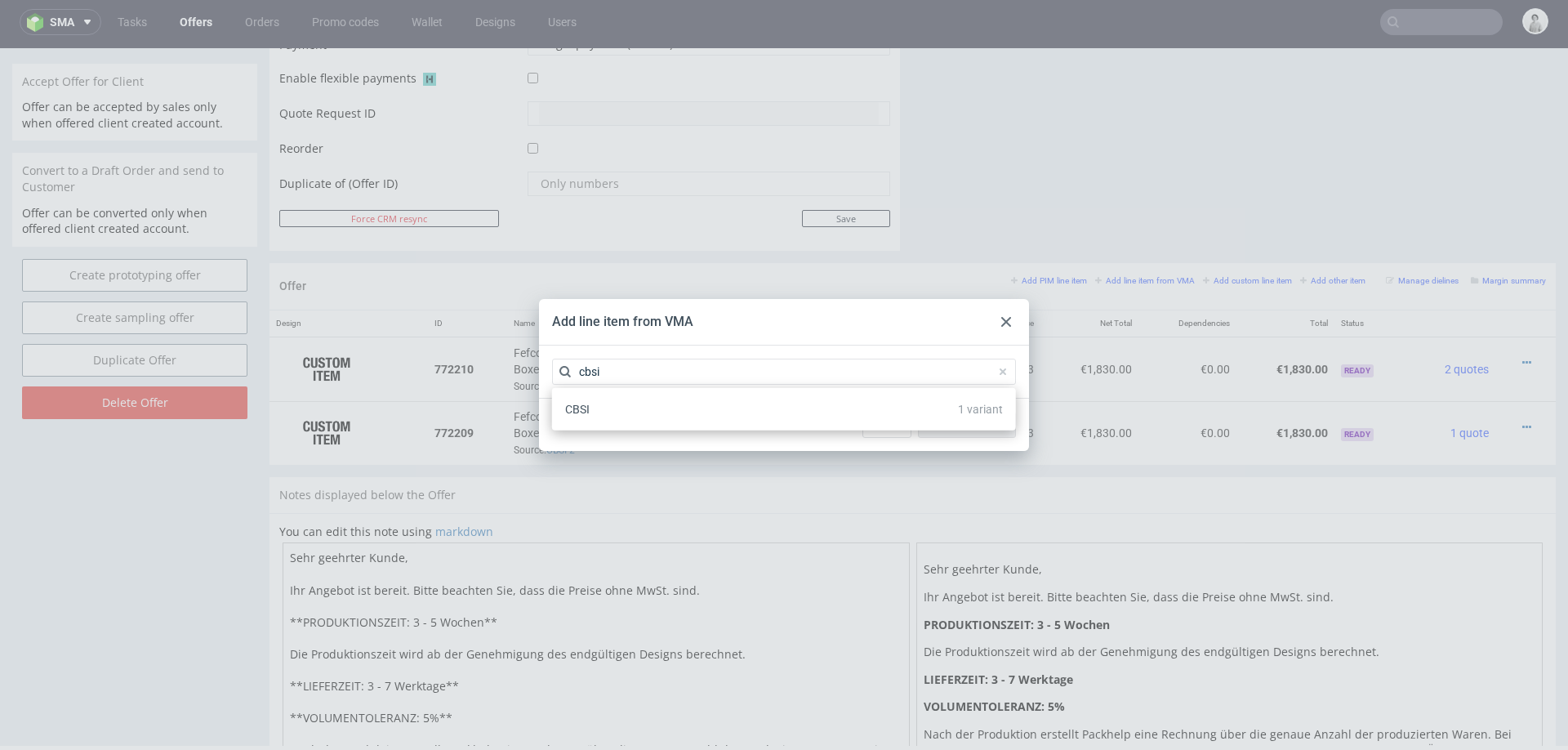
click at [844, 406] on div "CBSI 1 variant" at bounding box center [784, 409] width 451 height 30
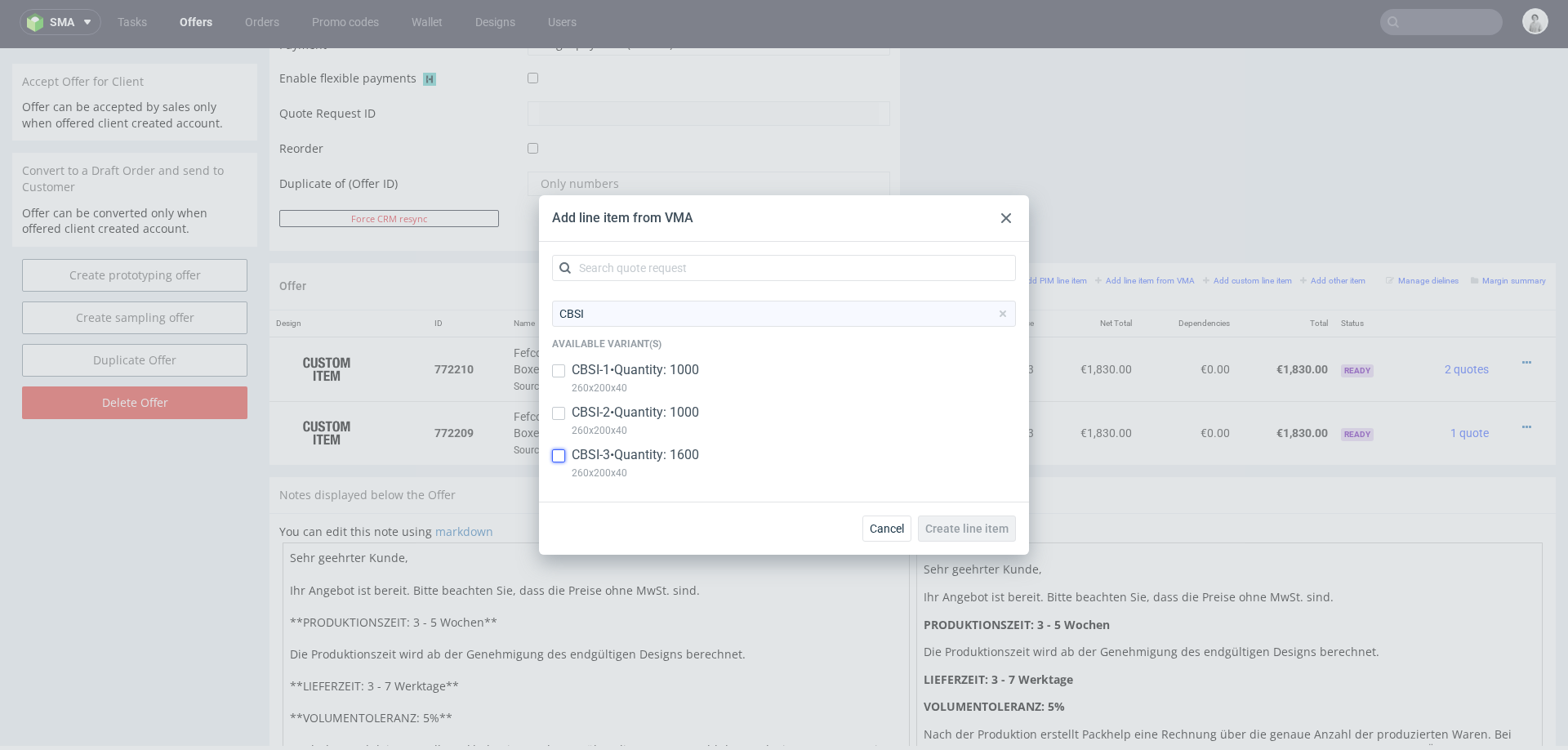
click at [558, 461] on input "checkbox" at bounding box center [558, 455] width 13 height 13
checkbox input "true"
click at [968, 525] on span "Create line item" at bounding box center [967, 528] width 83 height 12
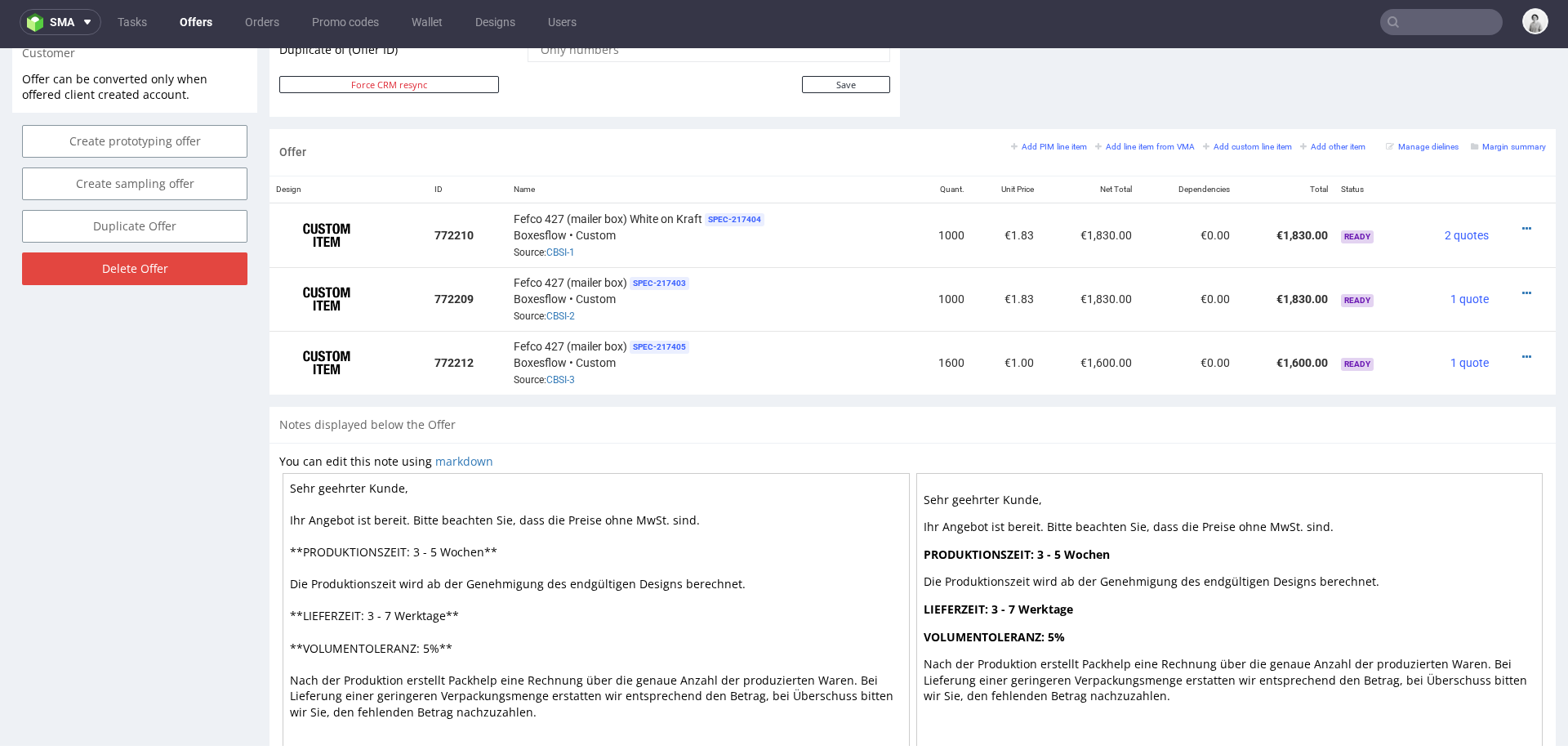
scroll to position [866, 0]
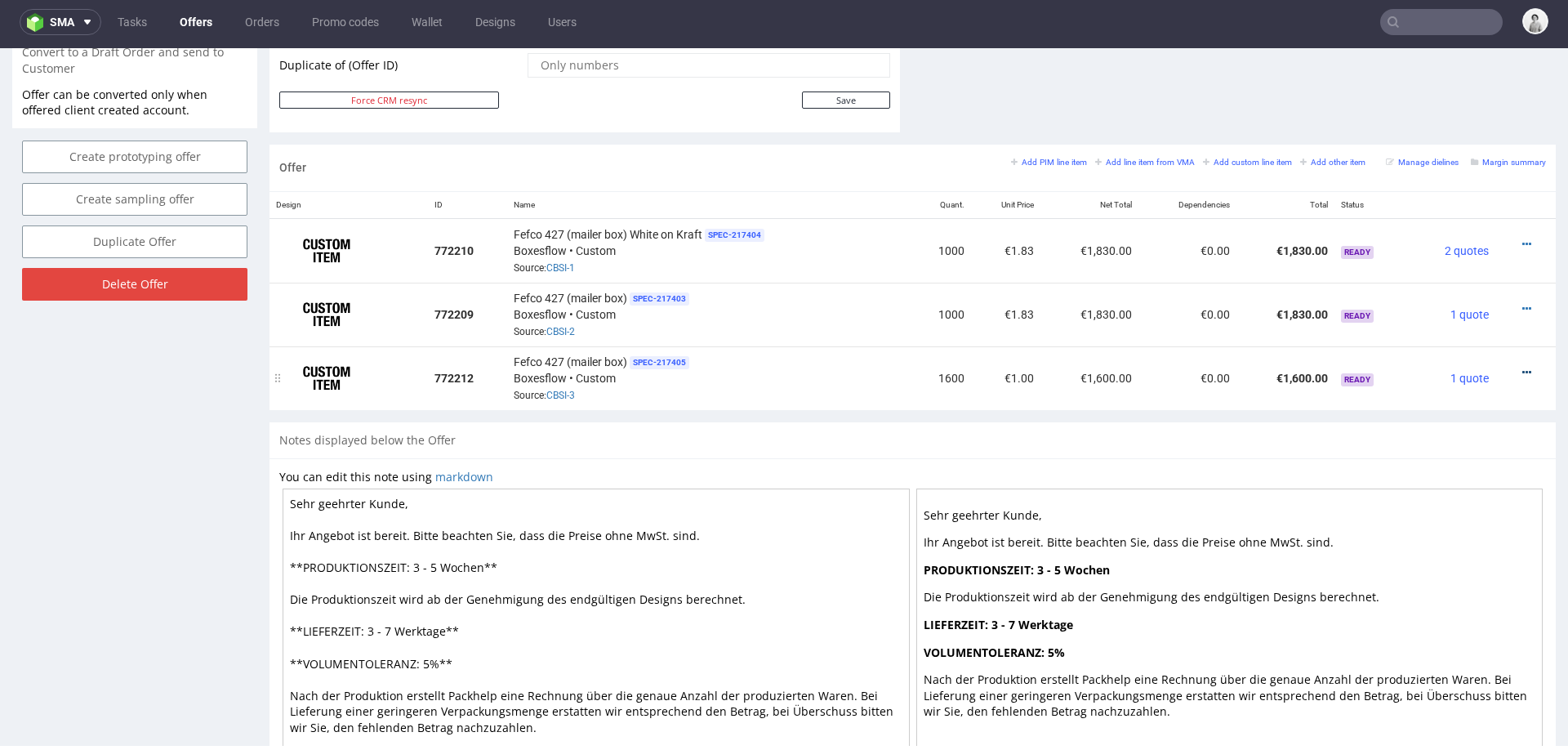
click at [1521, 369] on icon at bounding box center [1525, 373] width 9 height 12
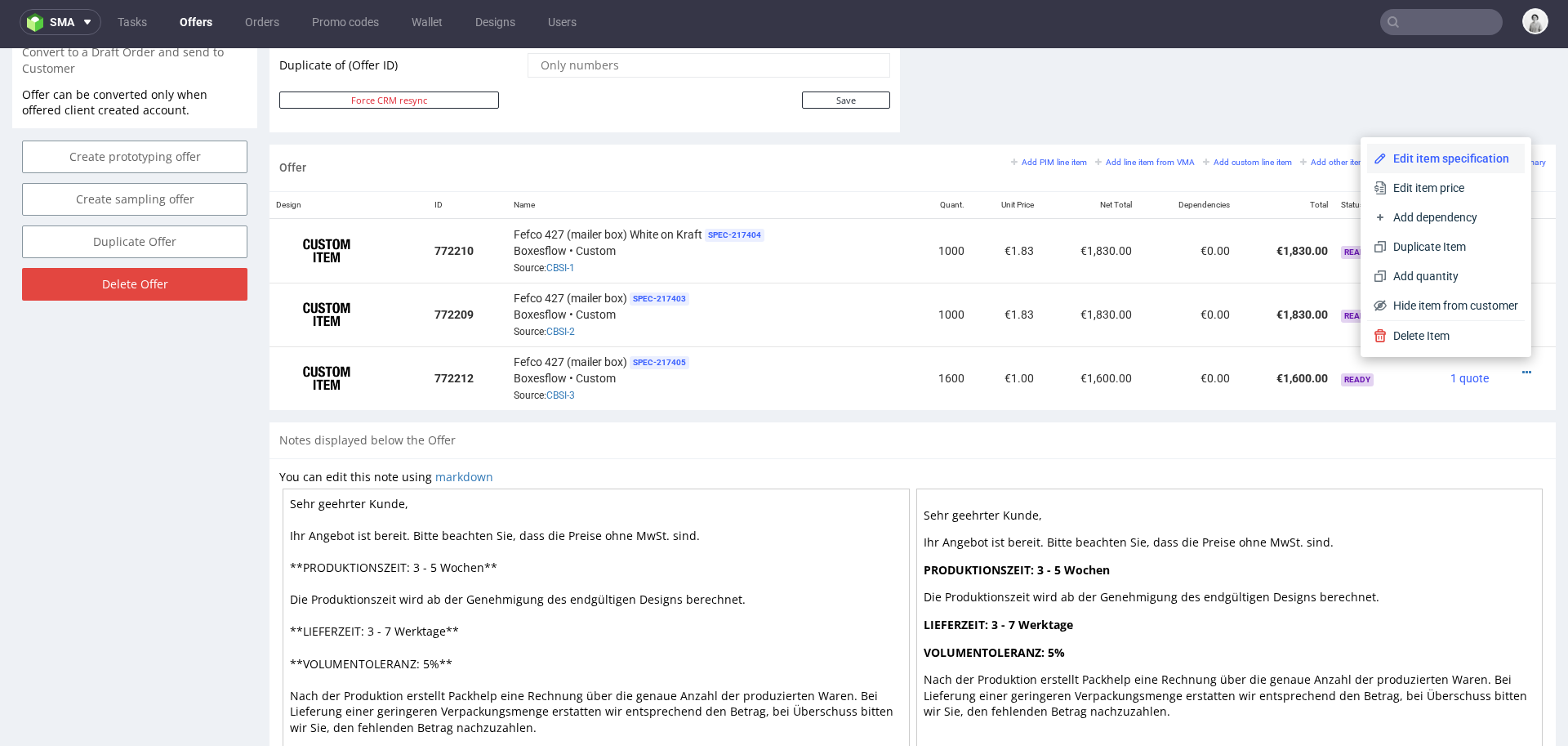
click at [1452, 162] on span "Edit item specification" at bounding box center [1452, 158] width 131 height 16
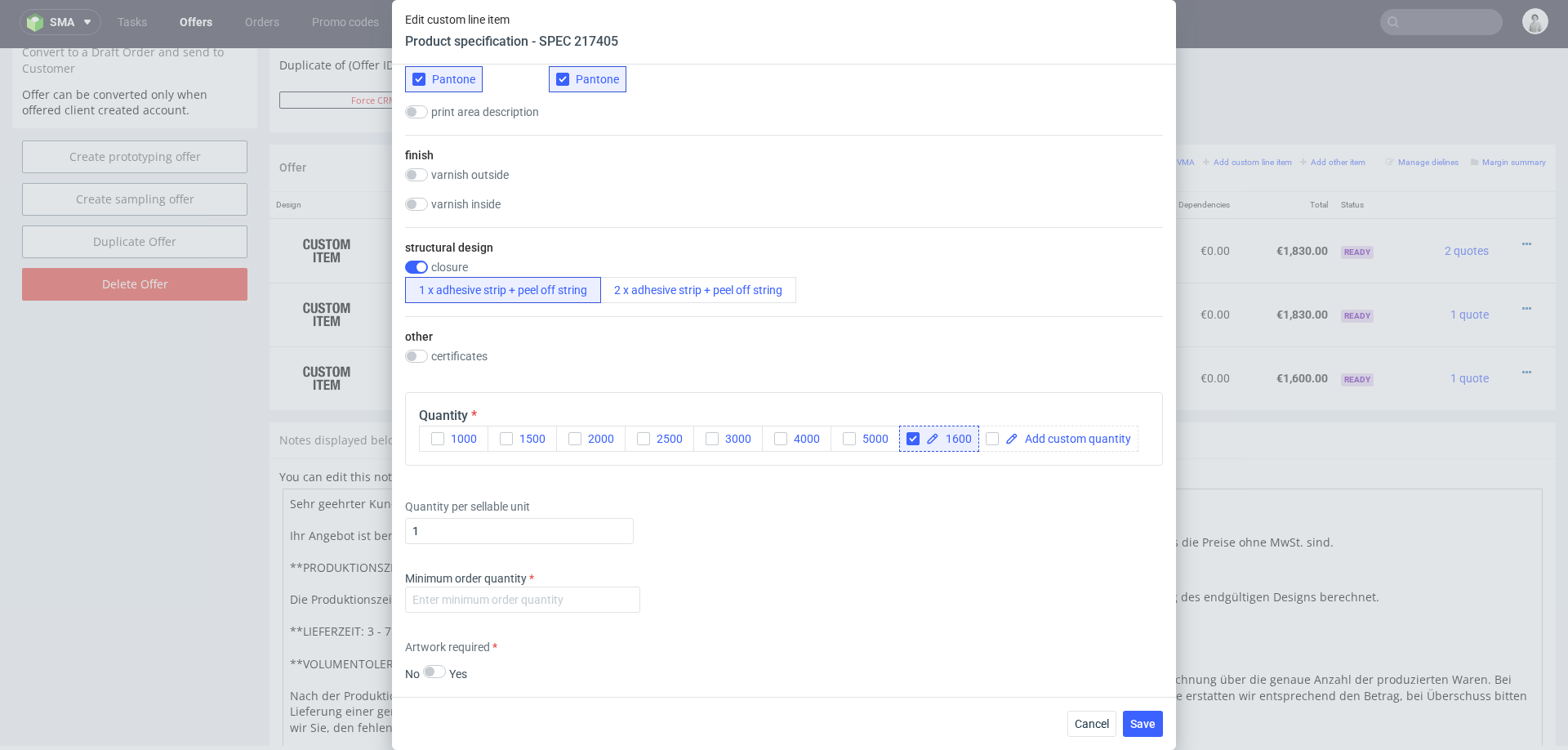
scroll to position [971, 0]
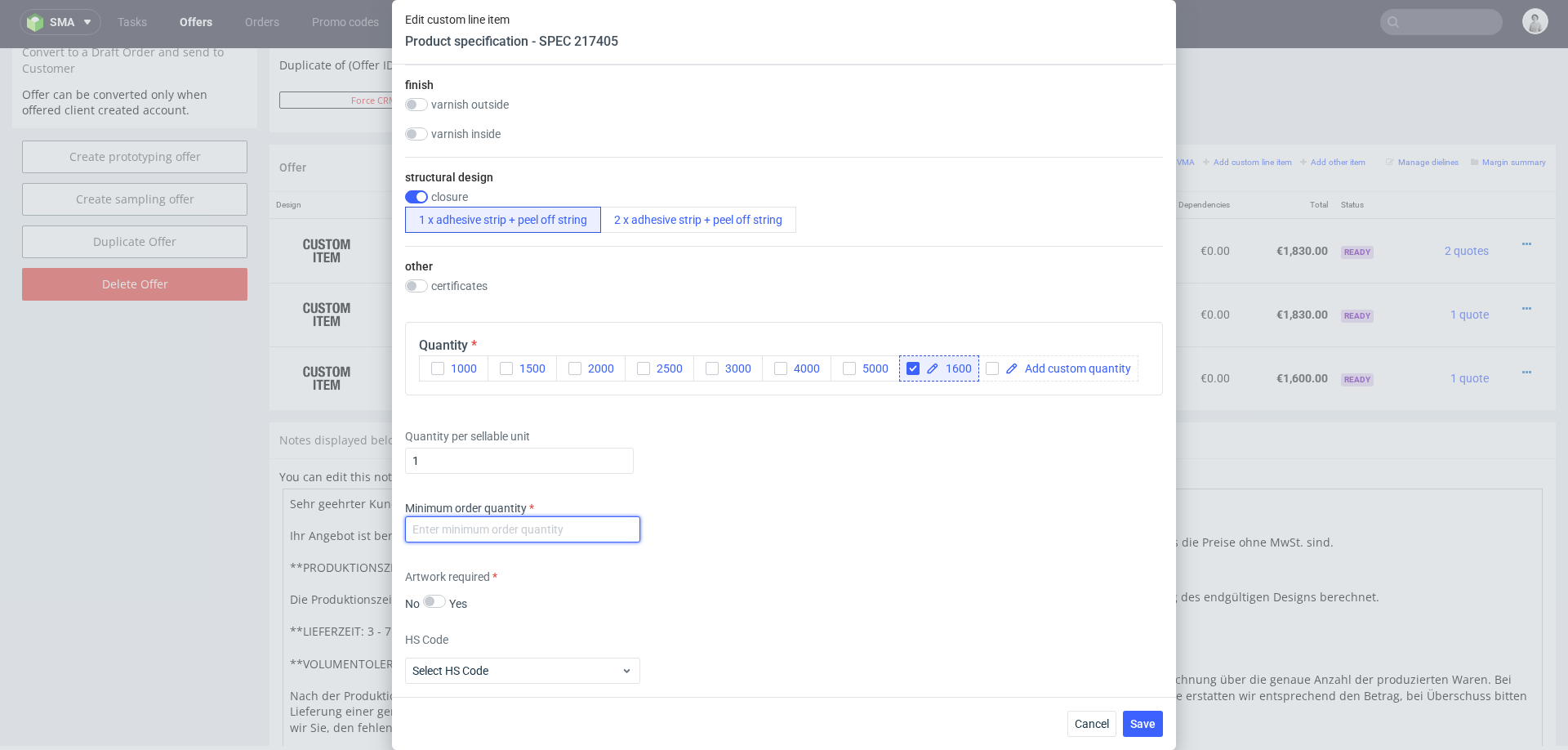
click at [599, 530] on input "number" at bounding box center [522, 529] width 235 height 26
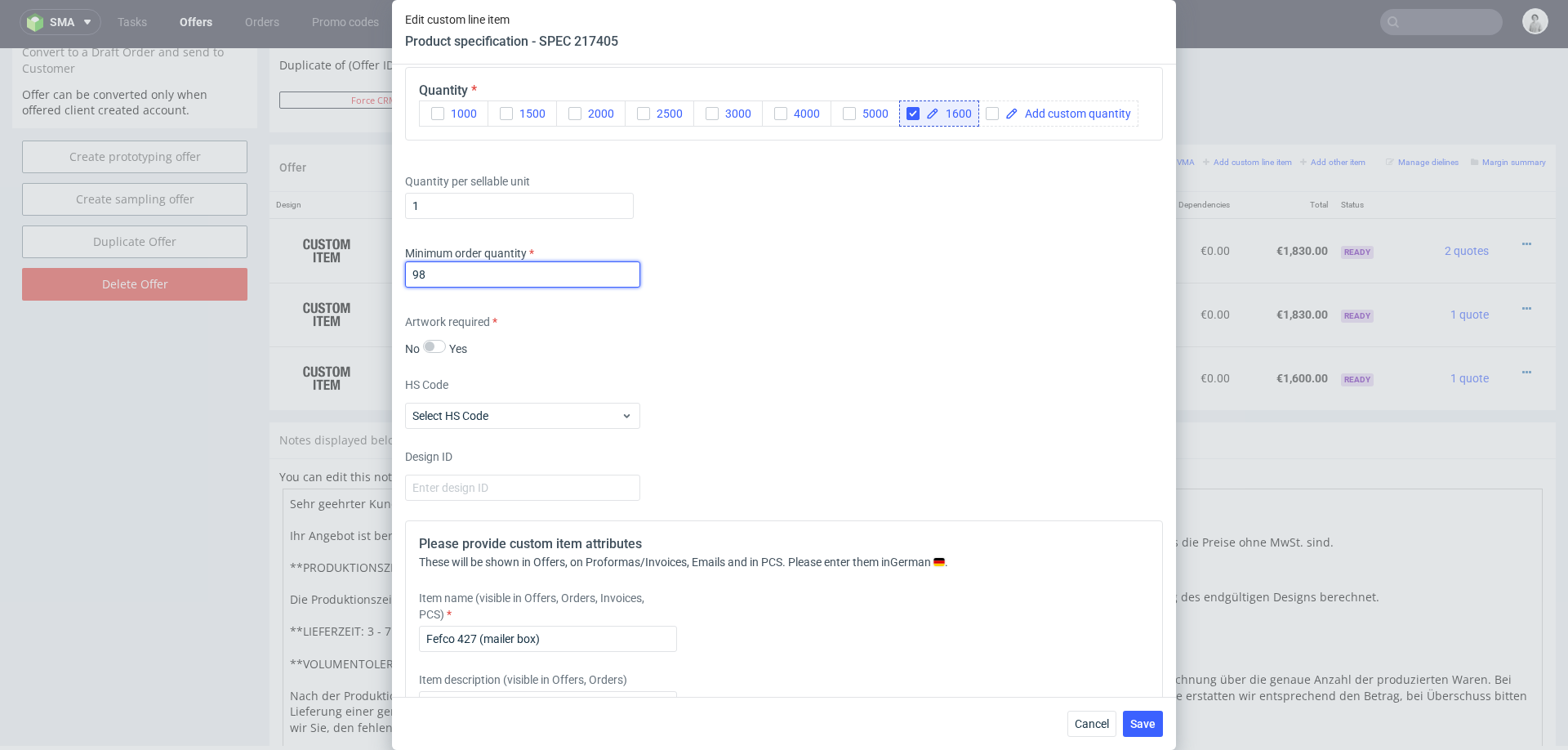
scroll to position [1230, 0]
type input "98"
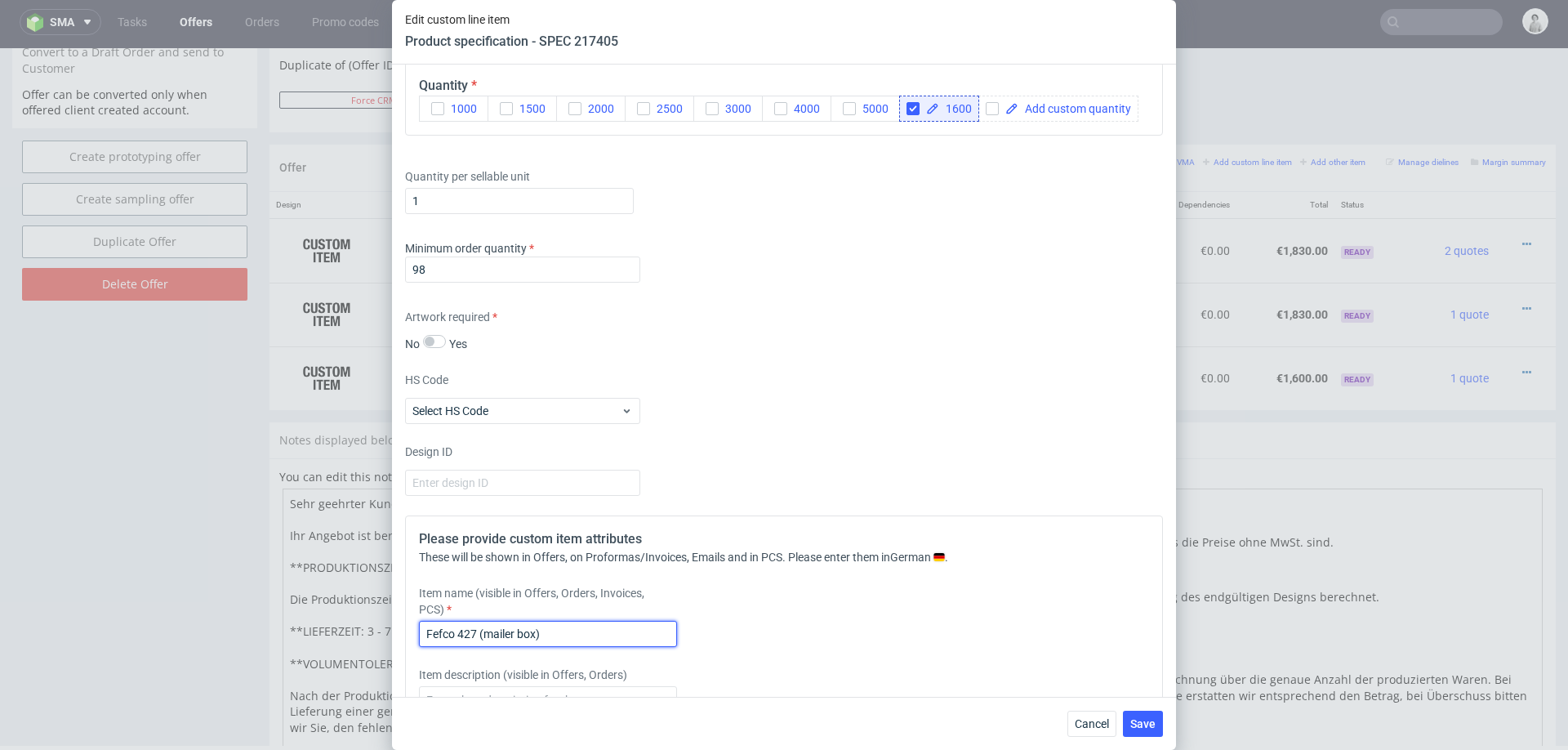
click at [568, 627] on input "Fefco 427 (mailer box)" at bounding box center [548, 634] width 258 height 26
type input "Fefco 427 (mailer box), 2 Pantones von [PERSON_NAME]"
click at [846, 619] on div "Item name (visible in Offers, Orders, Invoices, PCS) Fefco 427 (mailer box), 2 …" at bounding box center [690, 616] width 542 height 62
click at [1139, 723] on span "Save" at bounding box center [1142, 724] width 25 height 12
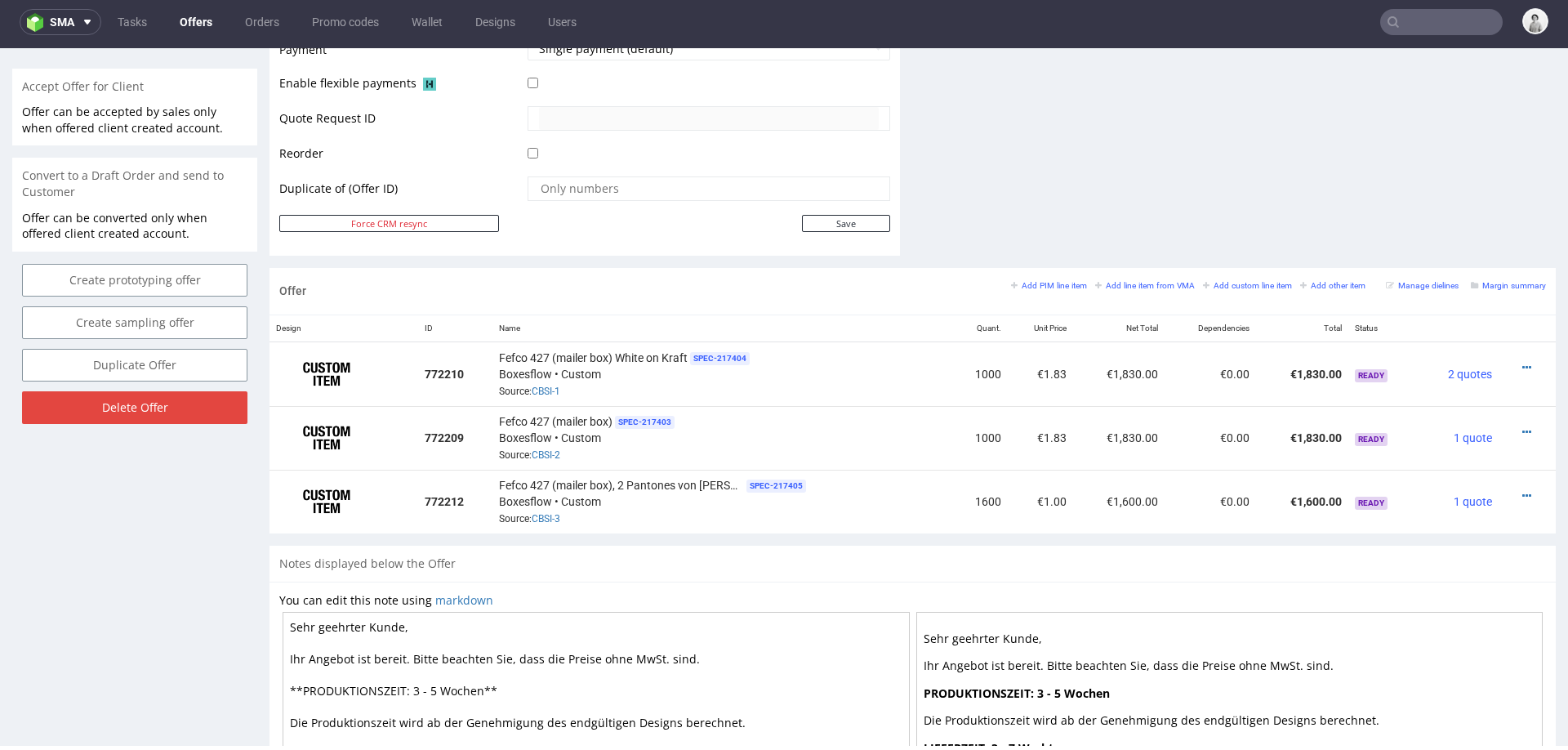
scroll to position [905, 0]
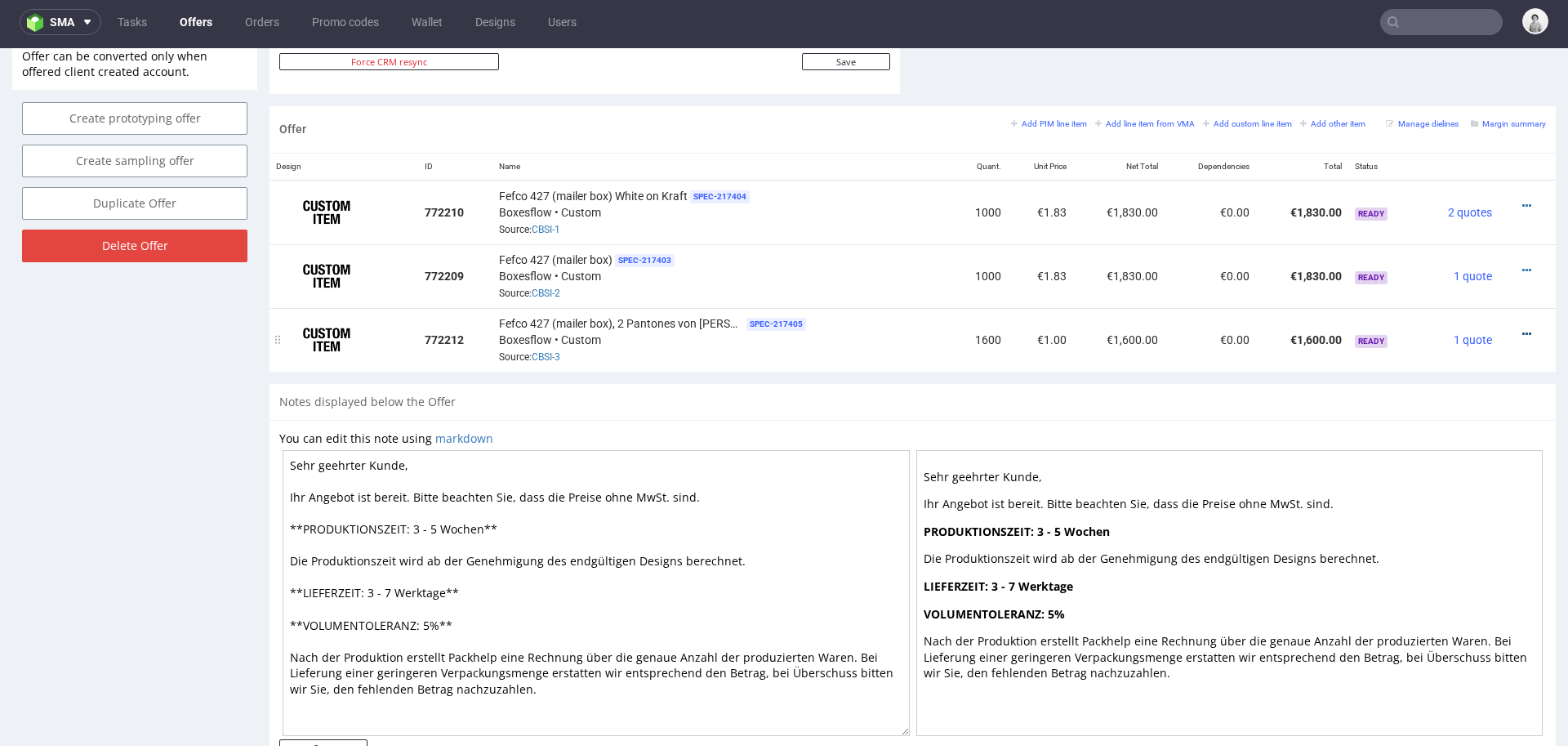
click at [1521, 329] on icon at bounding box center [1525, 335] width 9 height 12
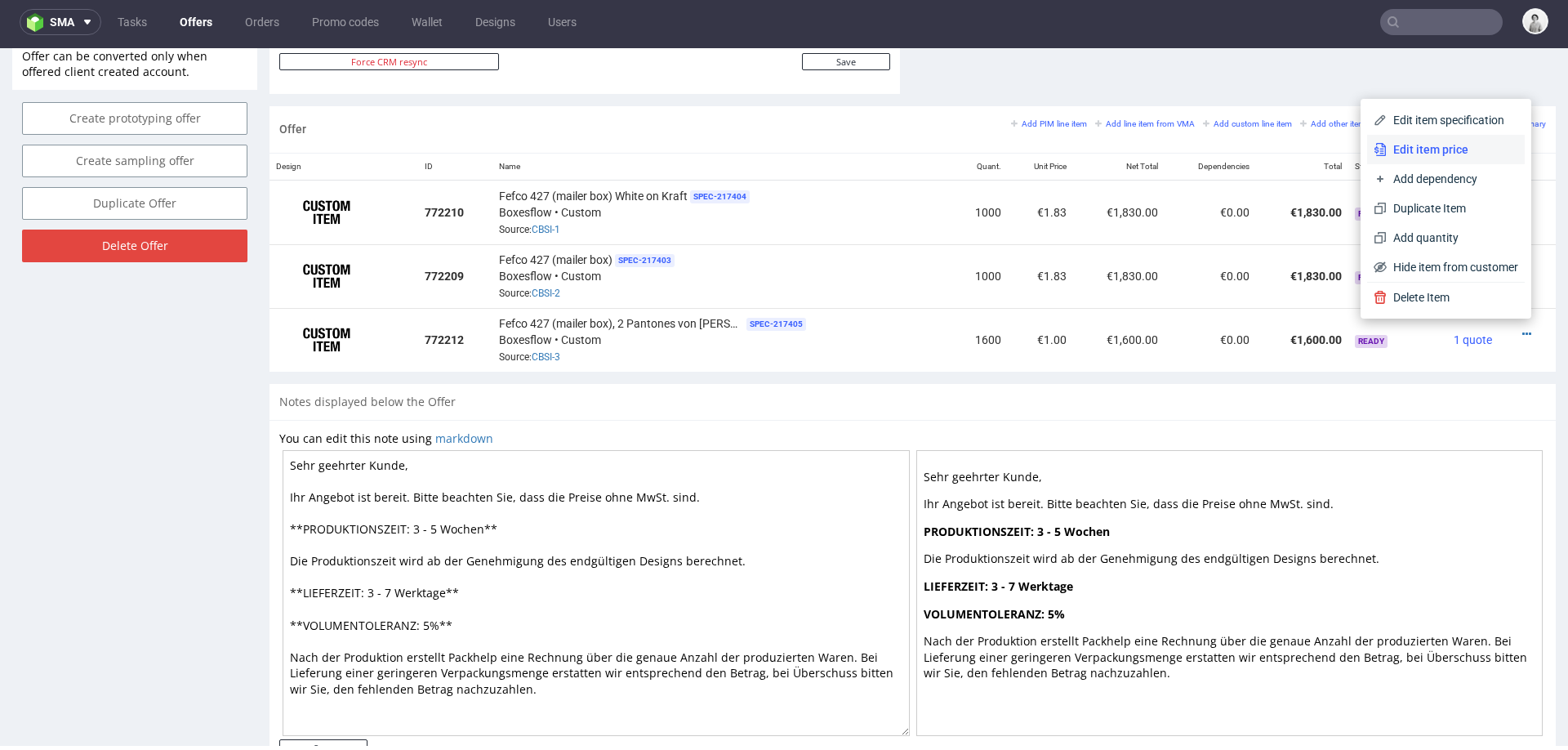
click at [1462, 147] on span "Edit item price" at bounding box center [1452, 149] width 131 height 16
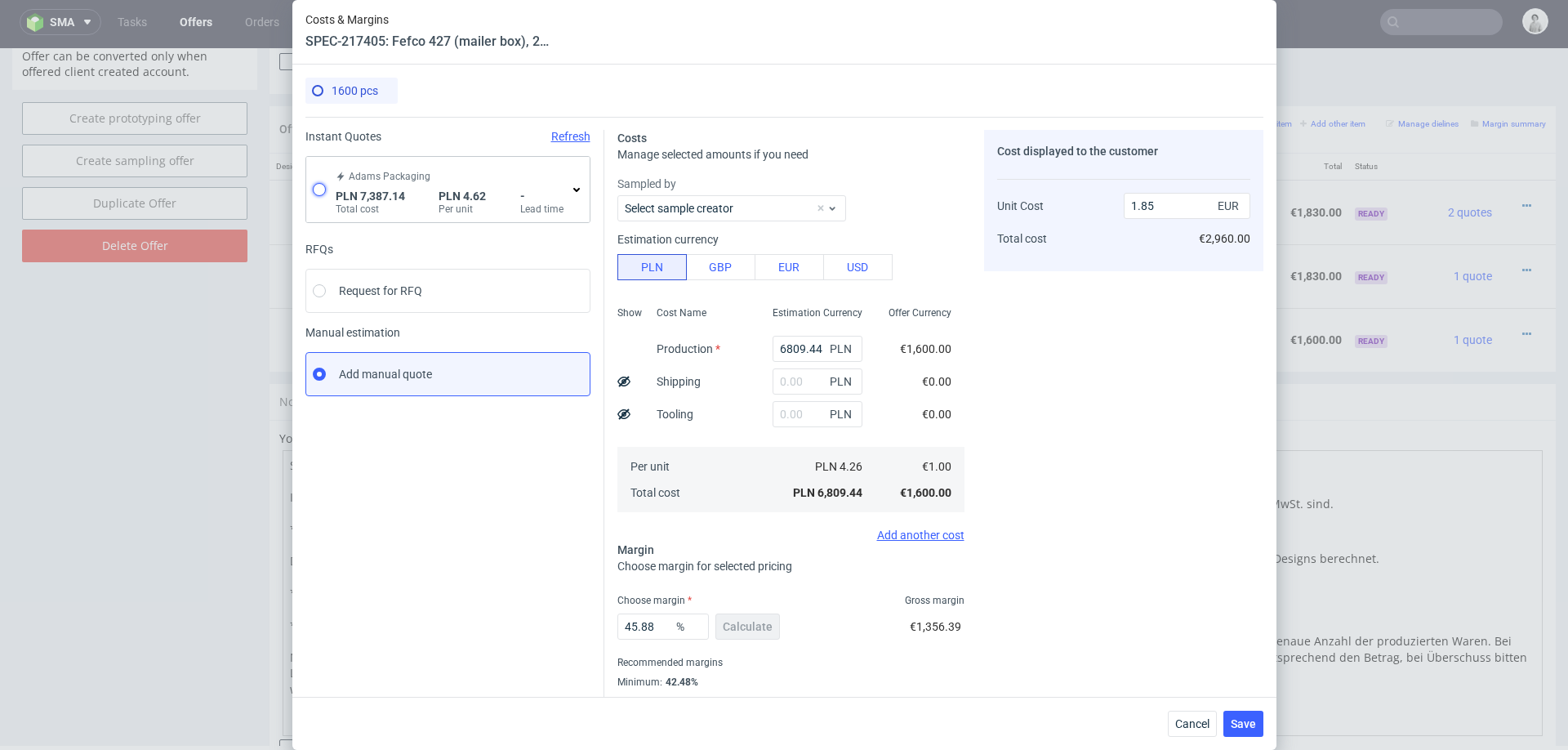
click at [315, 183] on input "radio" at bounding box center [319, 189] width 13 height 13
radio input "true"
radio input "false"
type input "2830.29"
type input "4556.85"
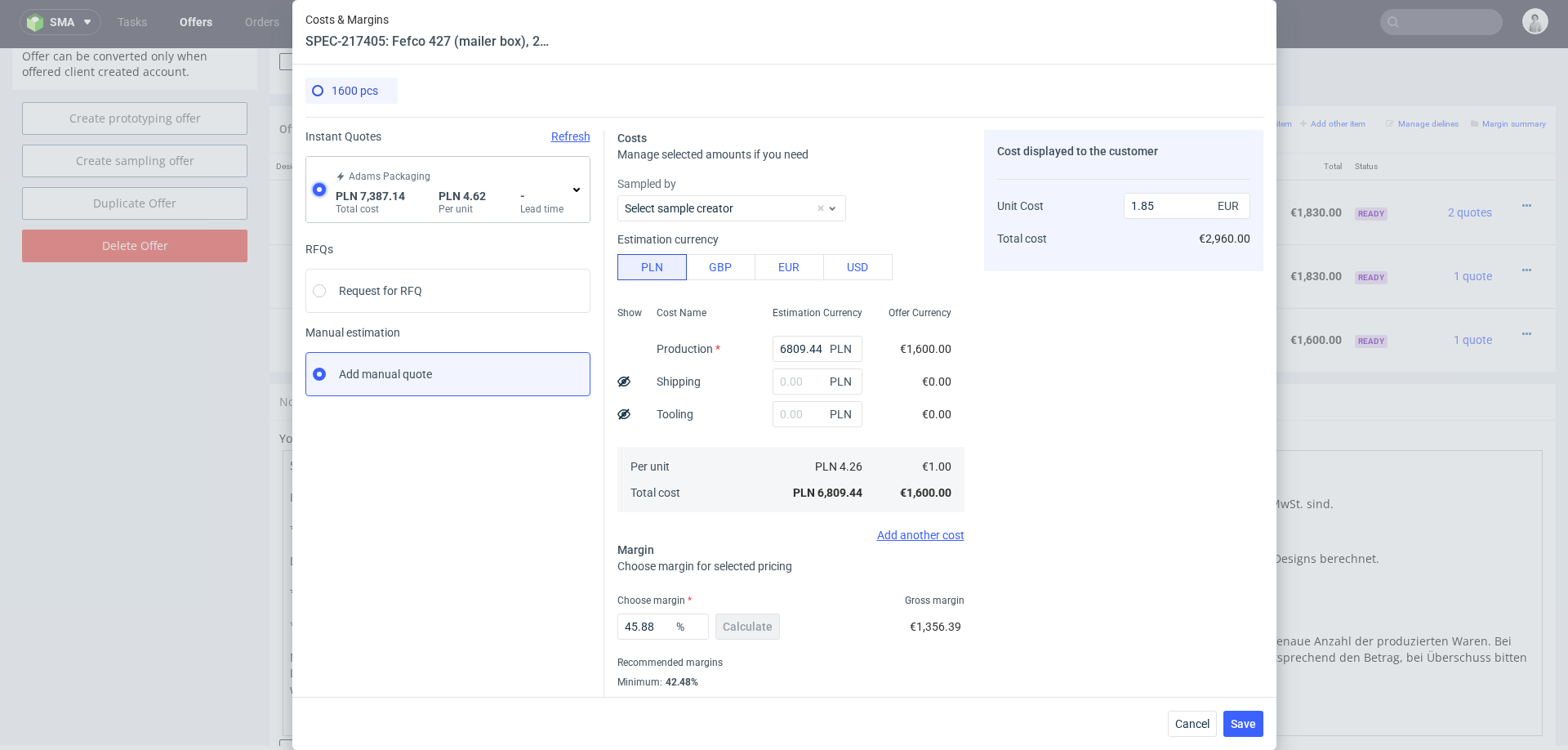
type input "1.09"
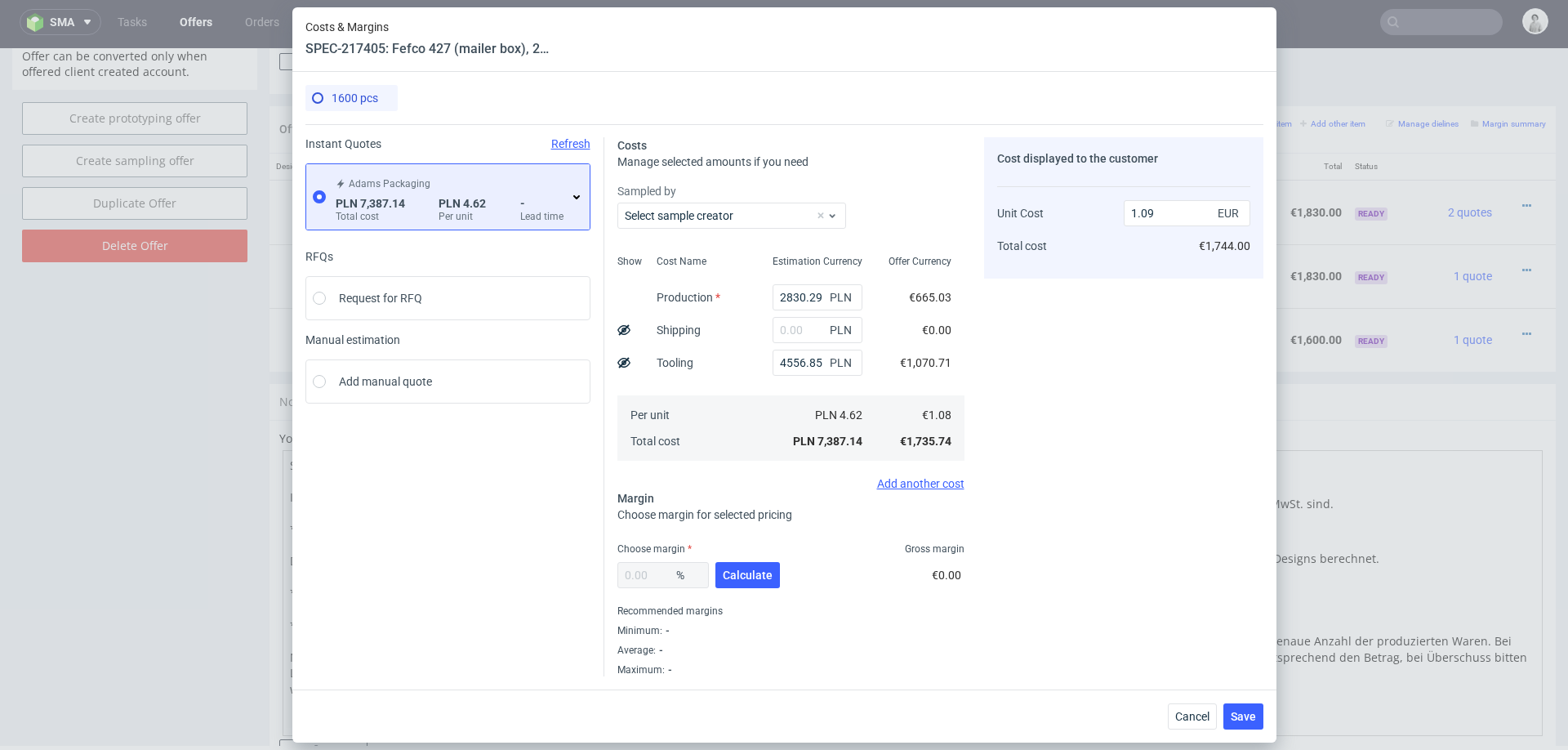
click at [573, 200] on icon at bounding box center [576, 197] width 13 height 13
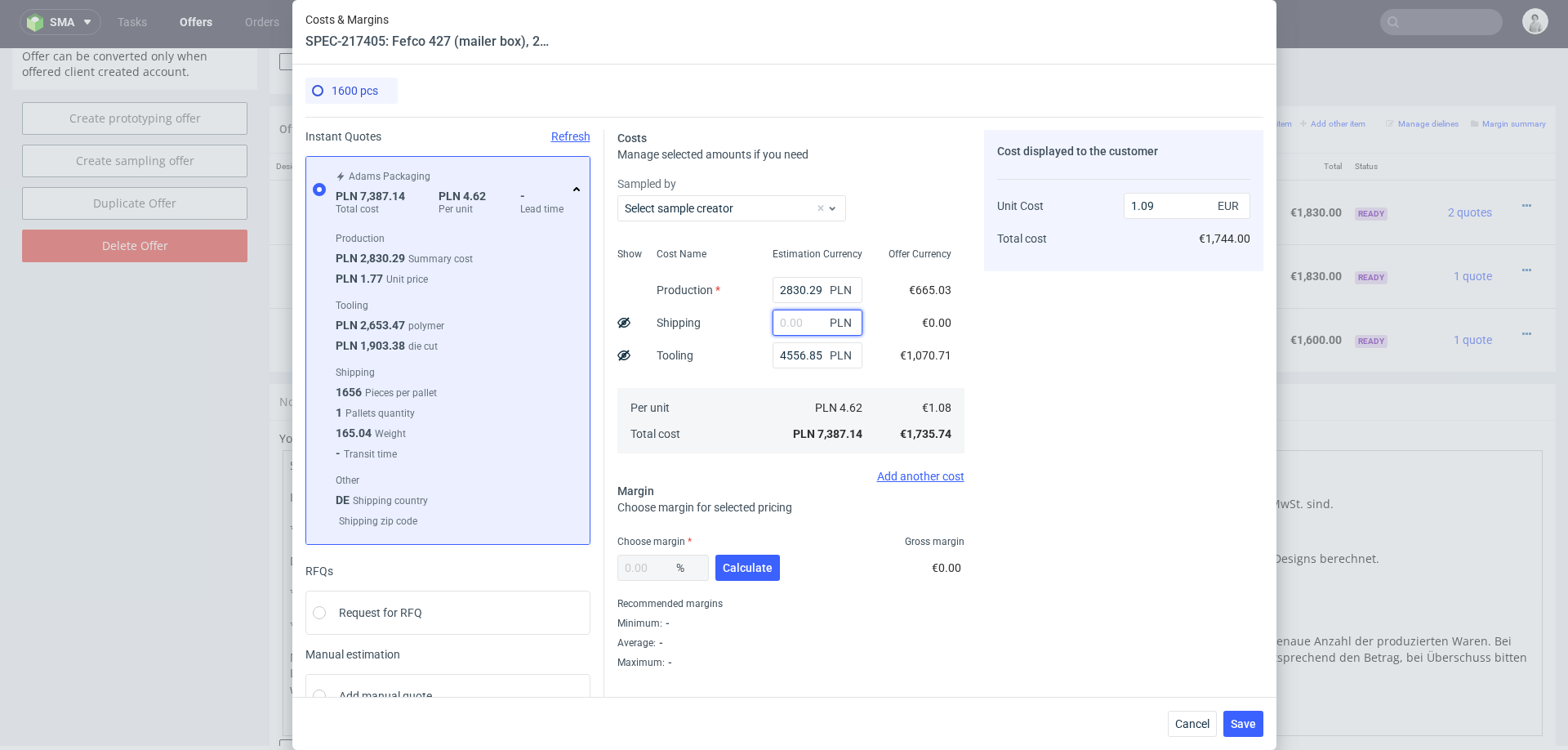
click at [813, 319] on input "text" at bounding box center [817, 323] width 89 height 26
type input "4000"
type input "1.68"
type input "400"
type input "1.15"
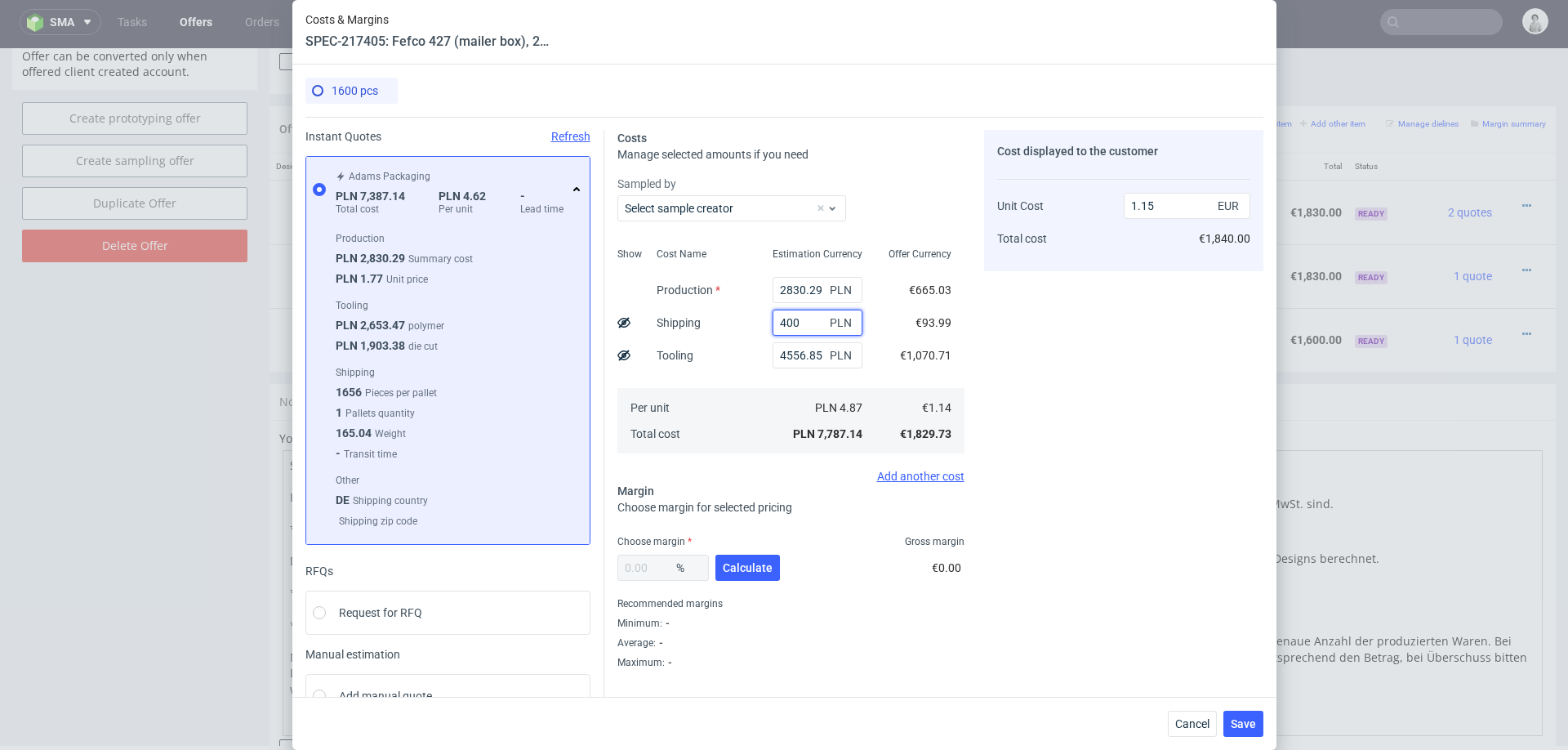
type input "400"
click at [734, 356] on div "Cost Name Production Shipping Tooling Per unit Total cost" at bounding box center [701, 349] width 116 height 216
click at [805, 358] on input "4556.85" at bounding box center [817, 355] width 89 height 26
type input "6000"
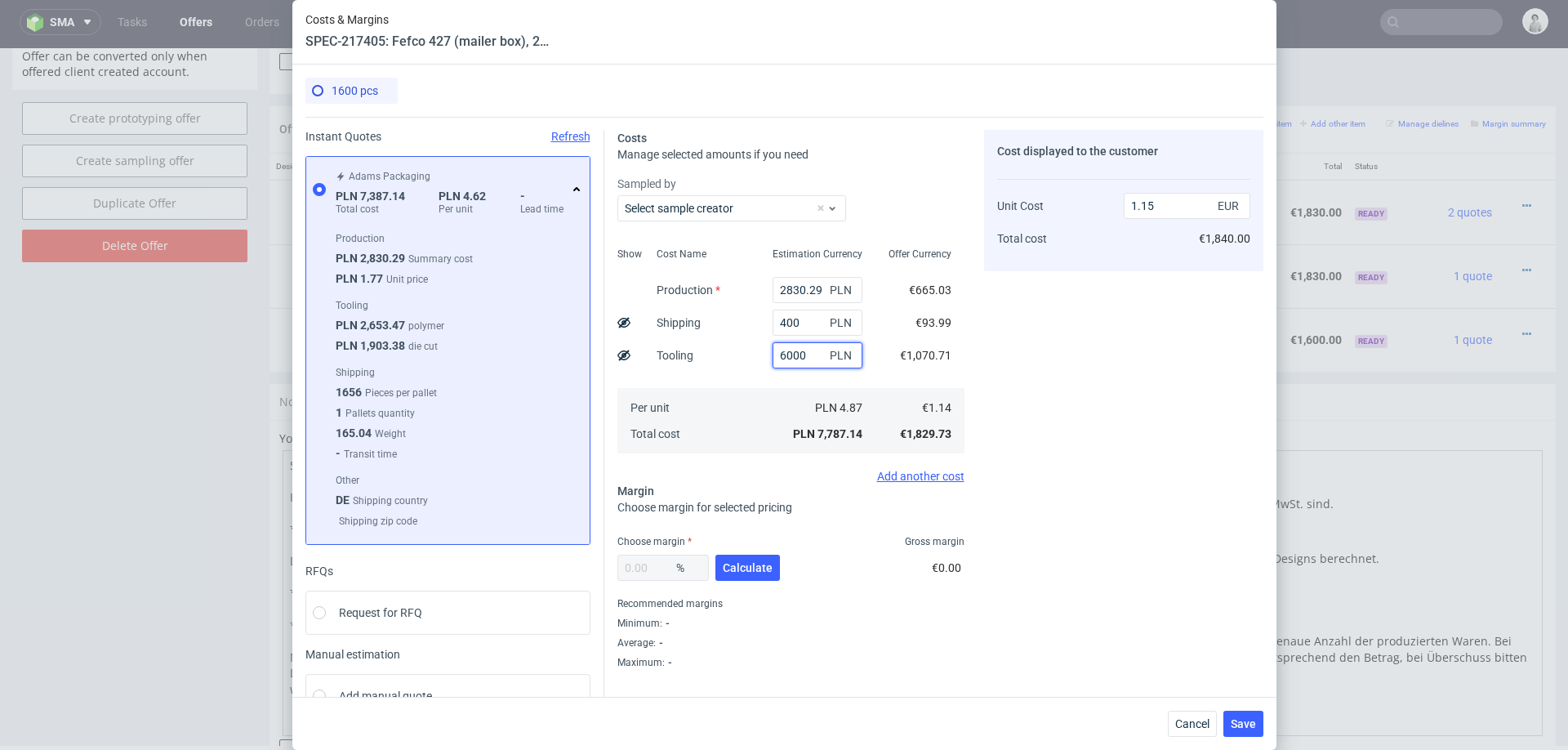
type input "1.36"
type input "6000"
click at [732, 568] on span "Calculate" at bounding box center [748, 568] width 50 height 12
type input "34.21"
type input "2.06"
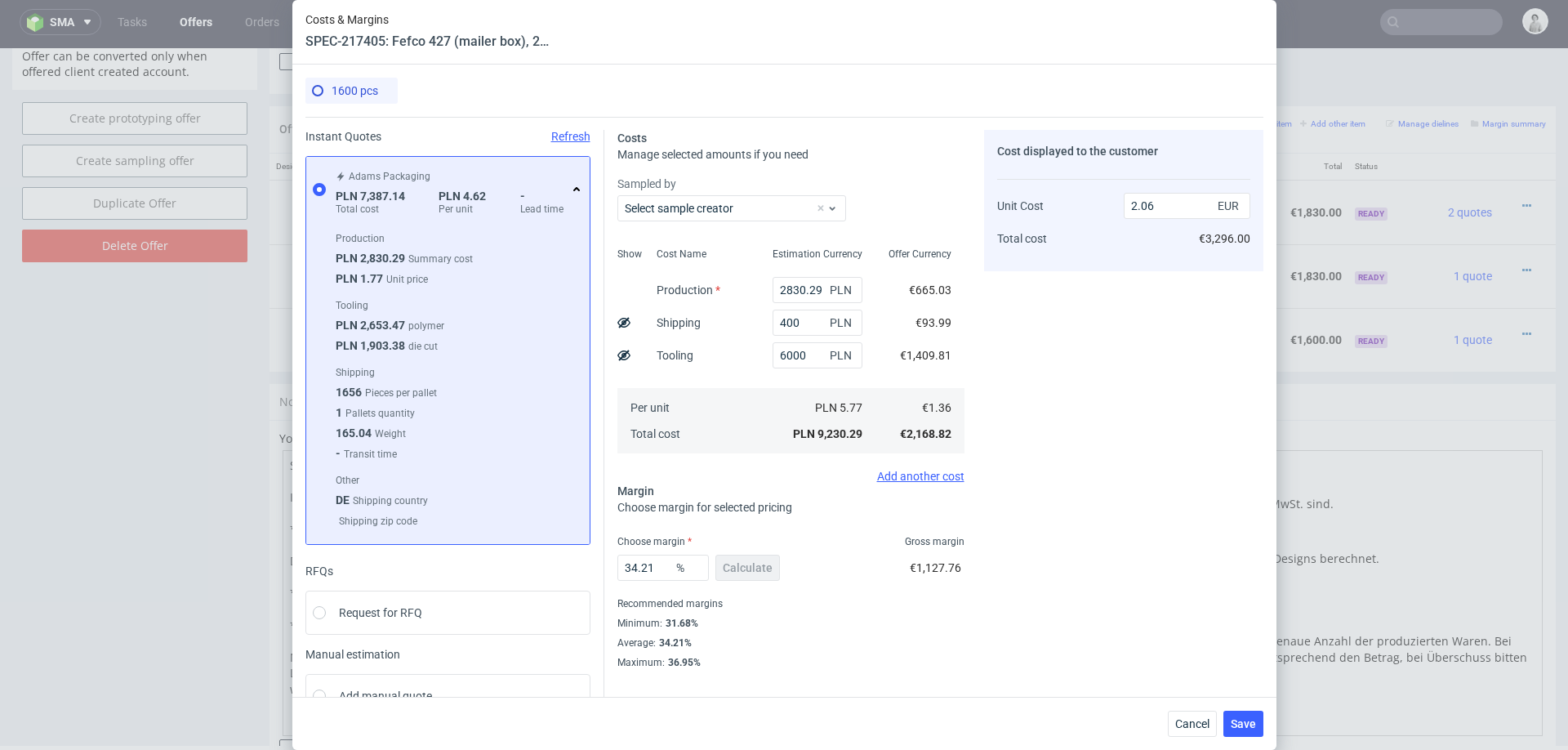
scroll to position [37, 0]
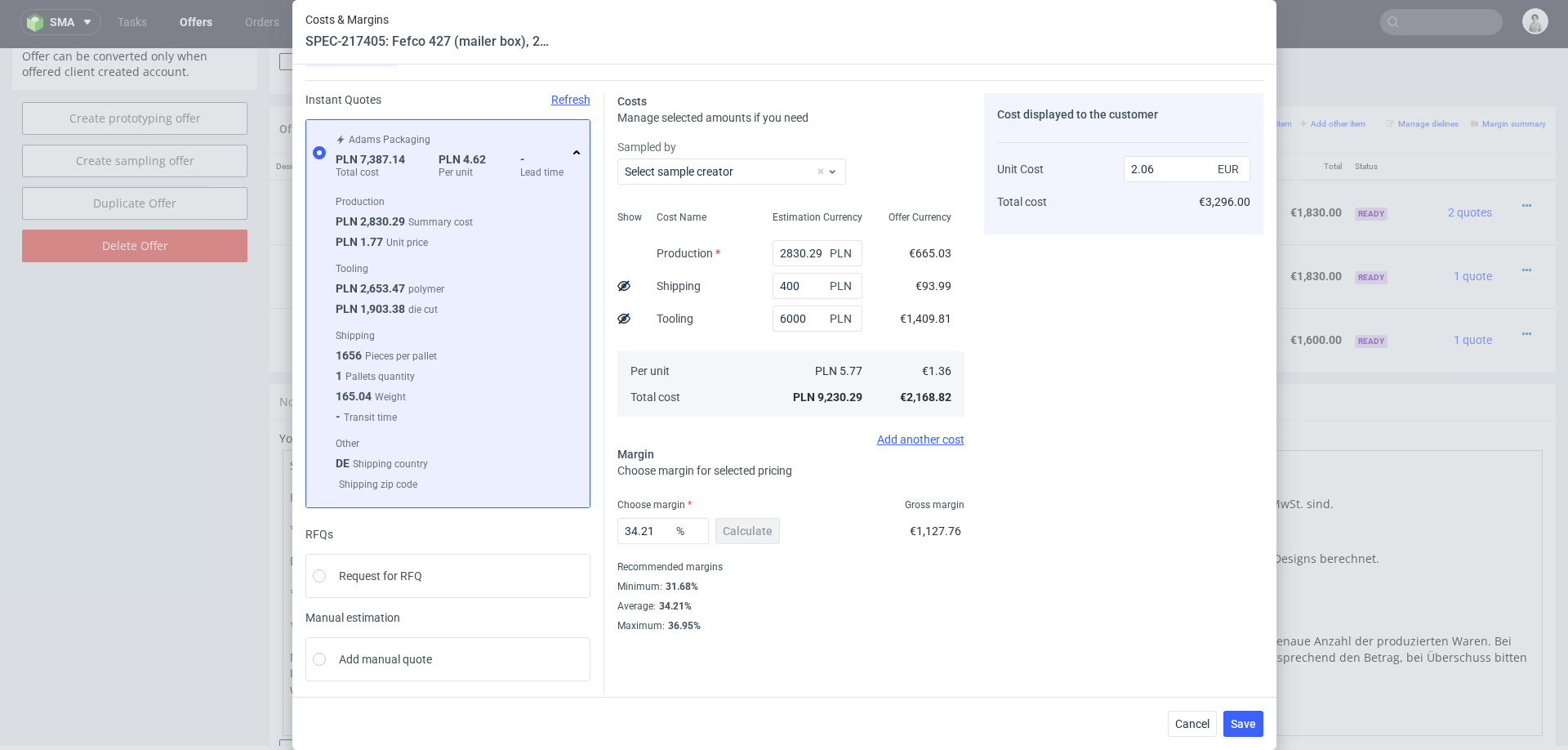
click at [645, 543] on div "34.21 % Calculate" at bounding box center [700, 534] width 166 height 46
click at [657, 532] on input "34.21" at bounding box center [663, 530] width 91 height 26
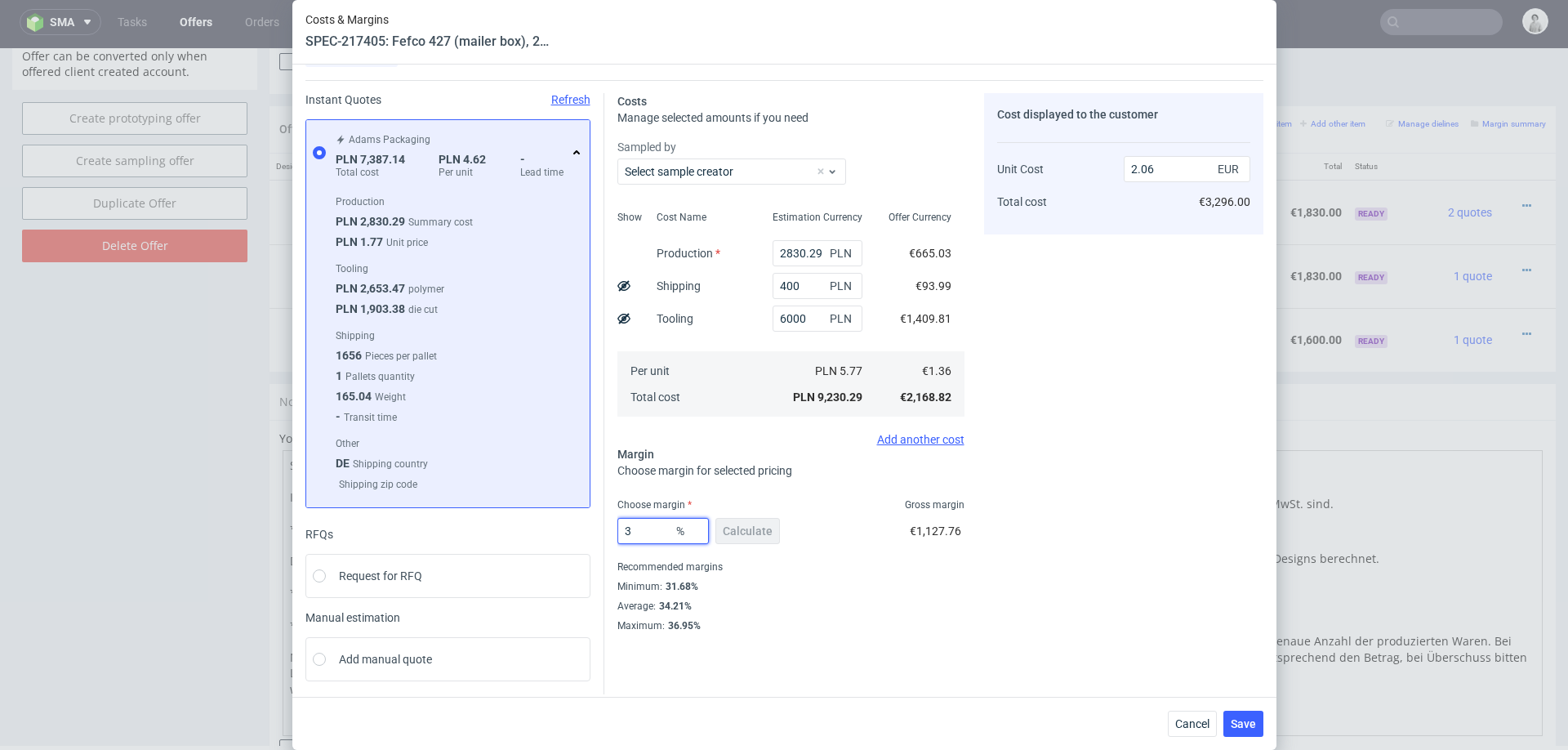
type input "33"
type input "2.02"
type input "33"
click at [980, 565] on div "Costs Manage selected amounts if you need Sampled by Select sample creator Show…" at bounding box center [932, 357] width 658 height 552
click at [1247, 724] on span "Save" at bounding box center [1242, 724] width 25 height 12
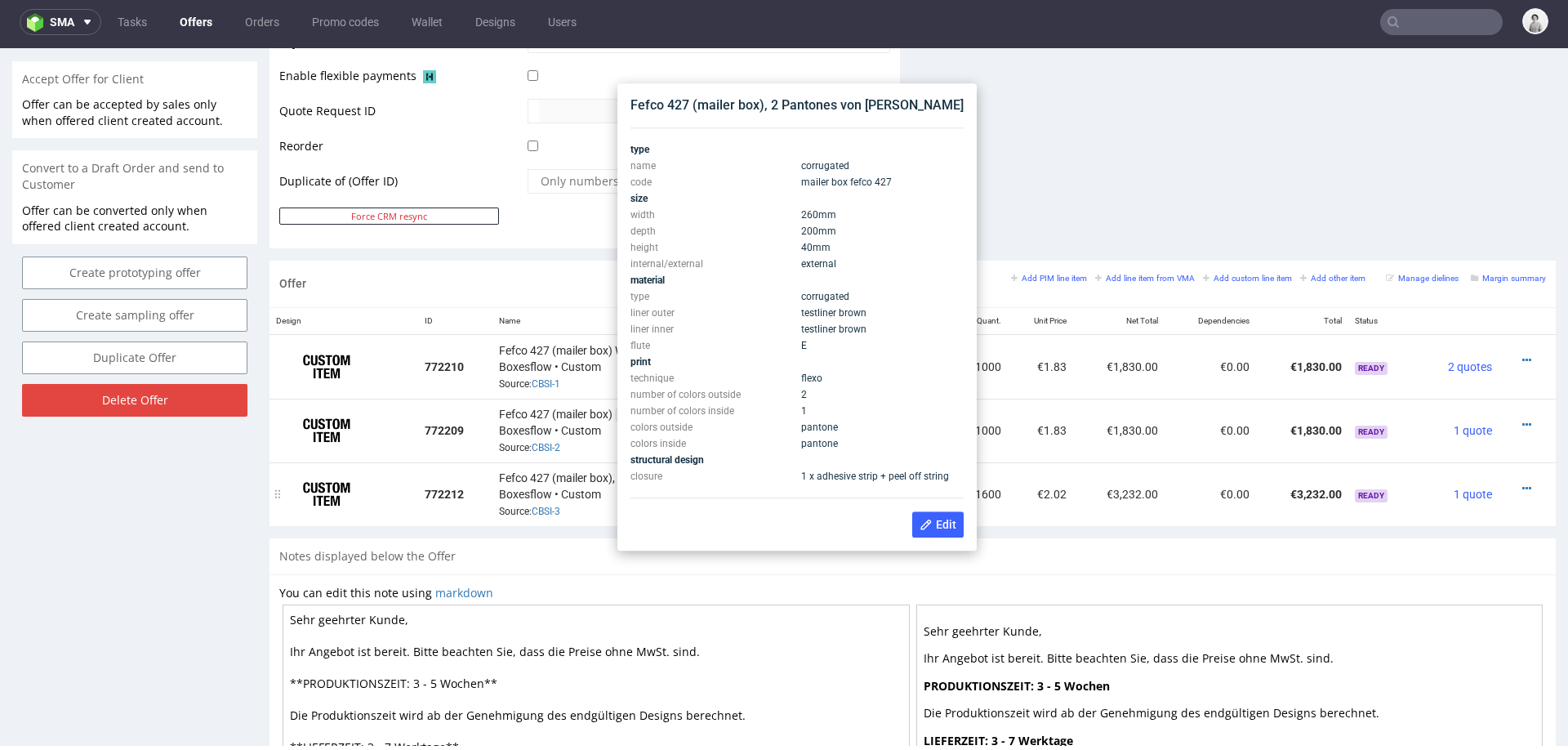
scroll to position [750, 0]
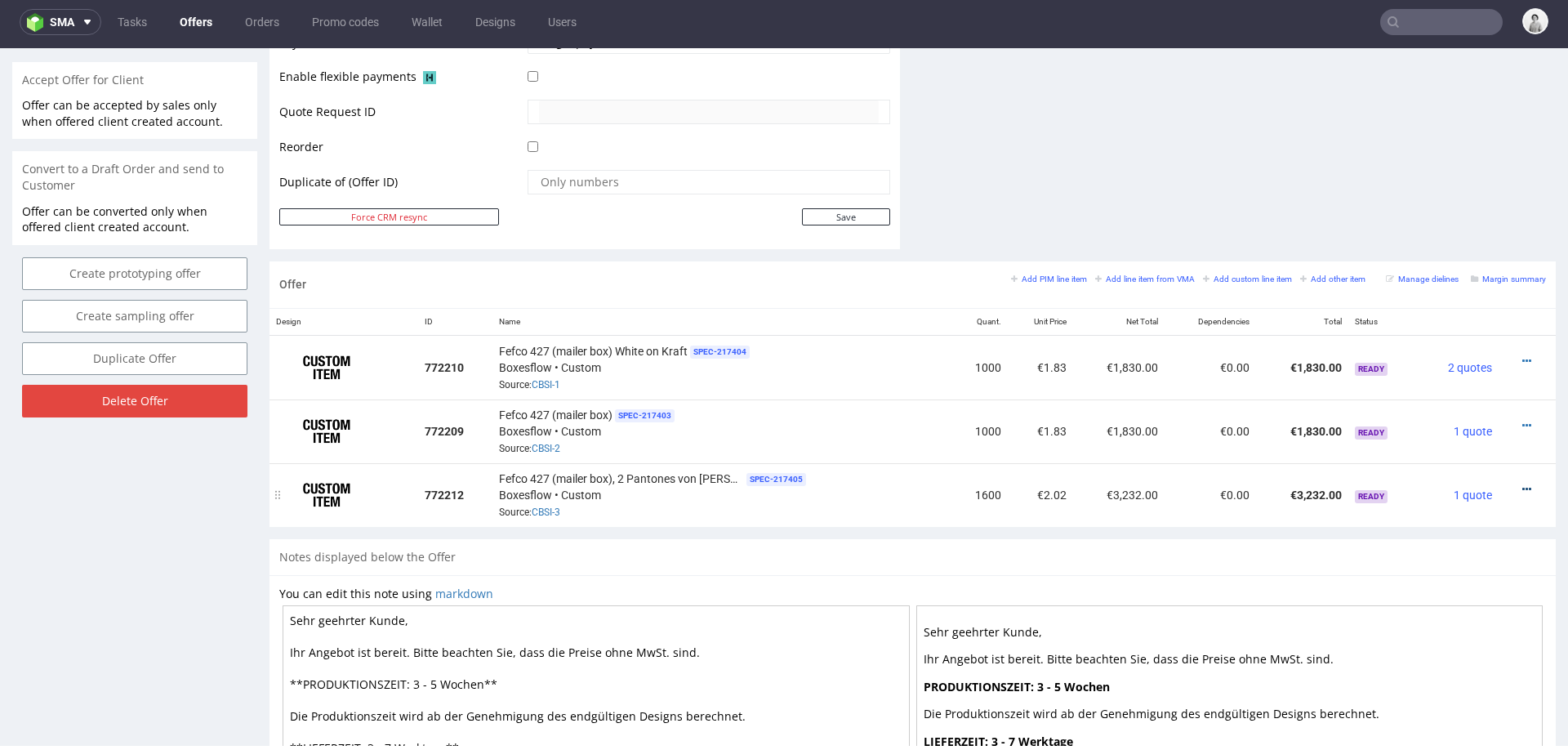
click at [1521, 484] on icon at bounding box center [1525, 490] width 9 height 12
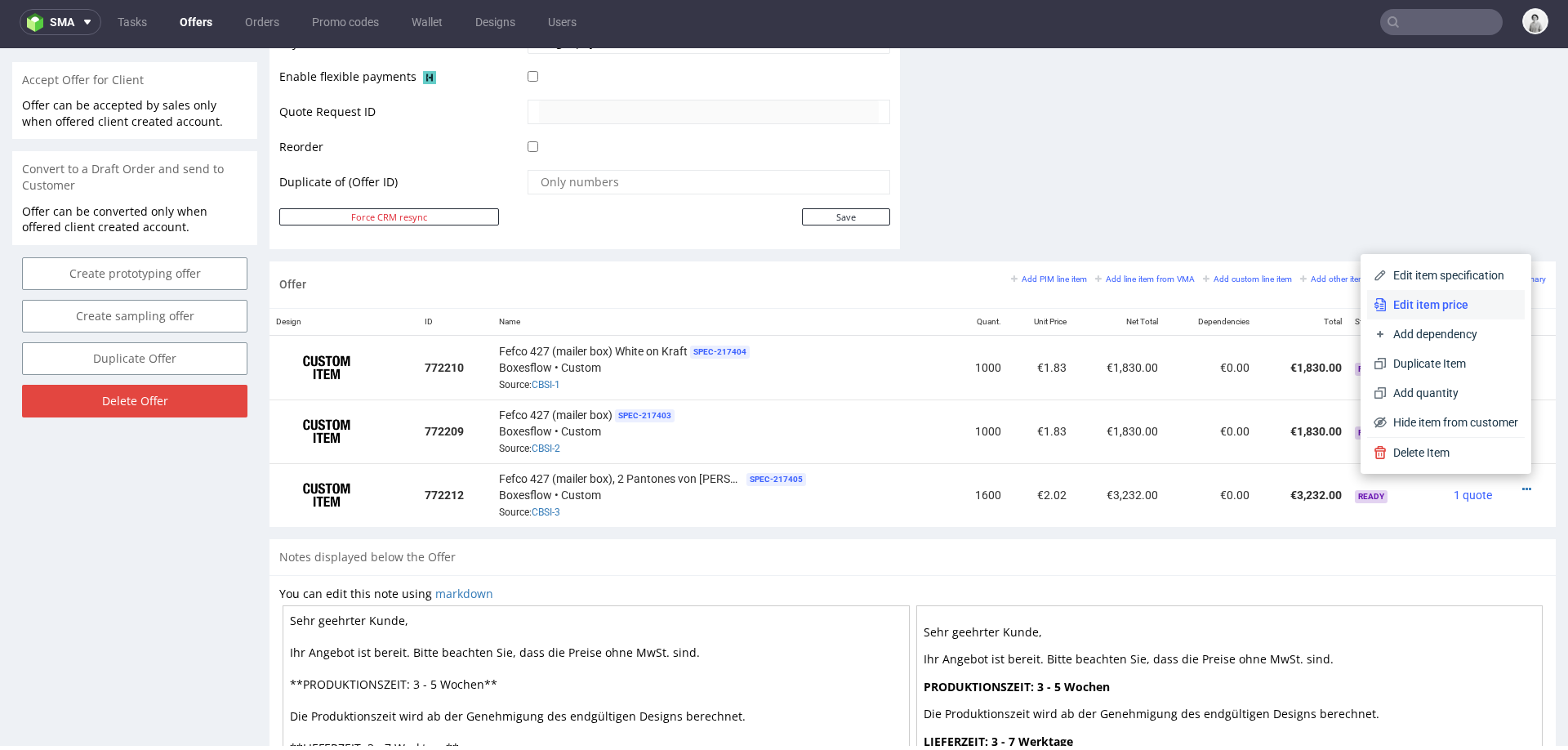
click at [1464, 306] on span "Edit item price" at bounding box center [1452, 304] width 131 height 16
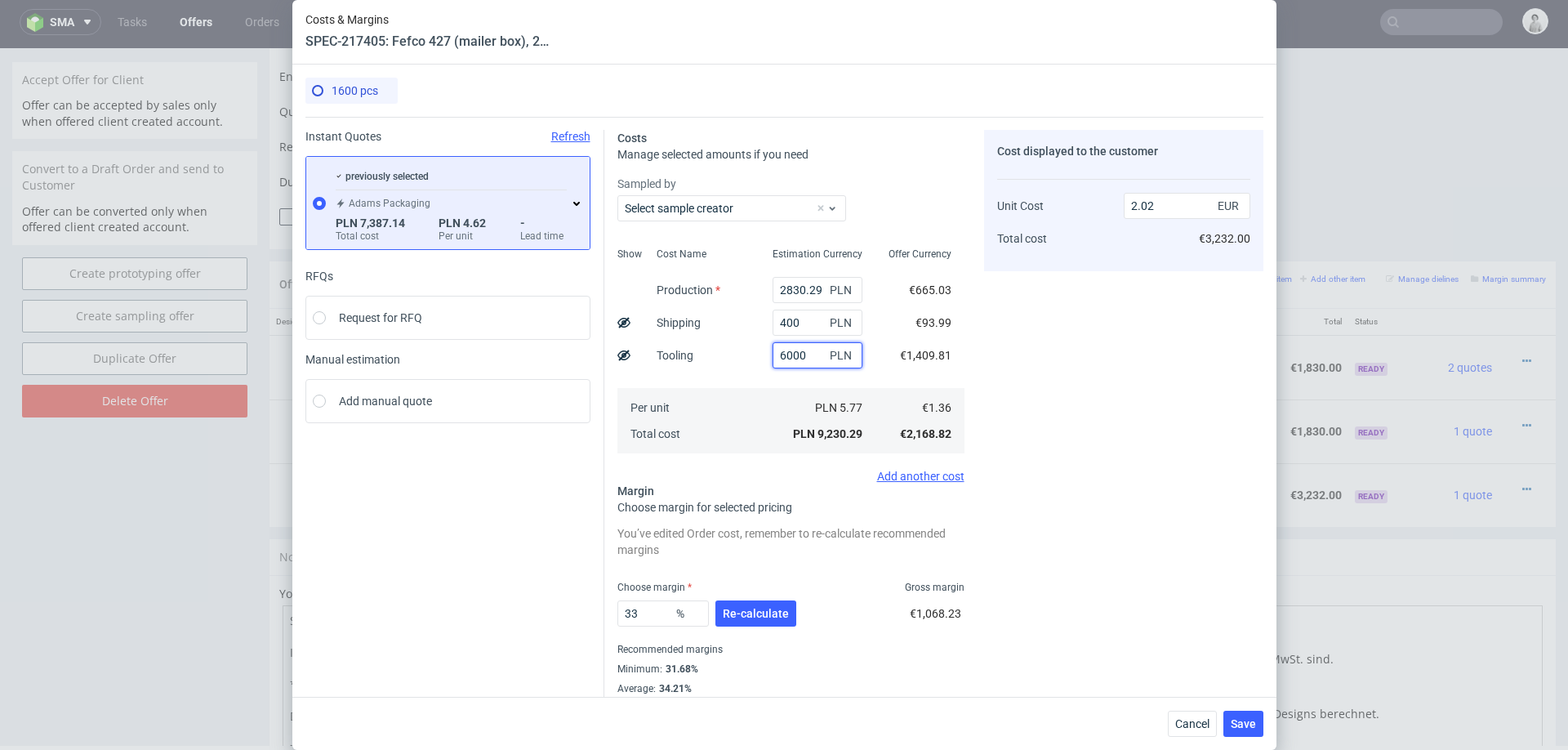
drag, startPoint x: 784, startPoint y: 355, endPoint x: 822, endPoint y: 355, distance: 38.0
click at [822, 355] on input "6000" at bounding box center [817, 355] width 89 height 26
type input "6200"
type input "2.07"
type input "6200"
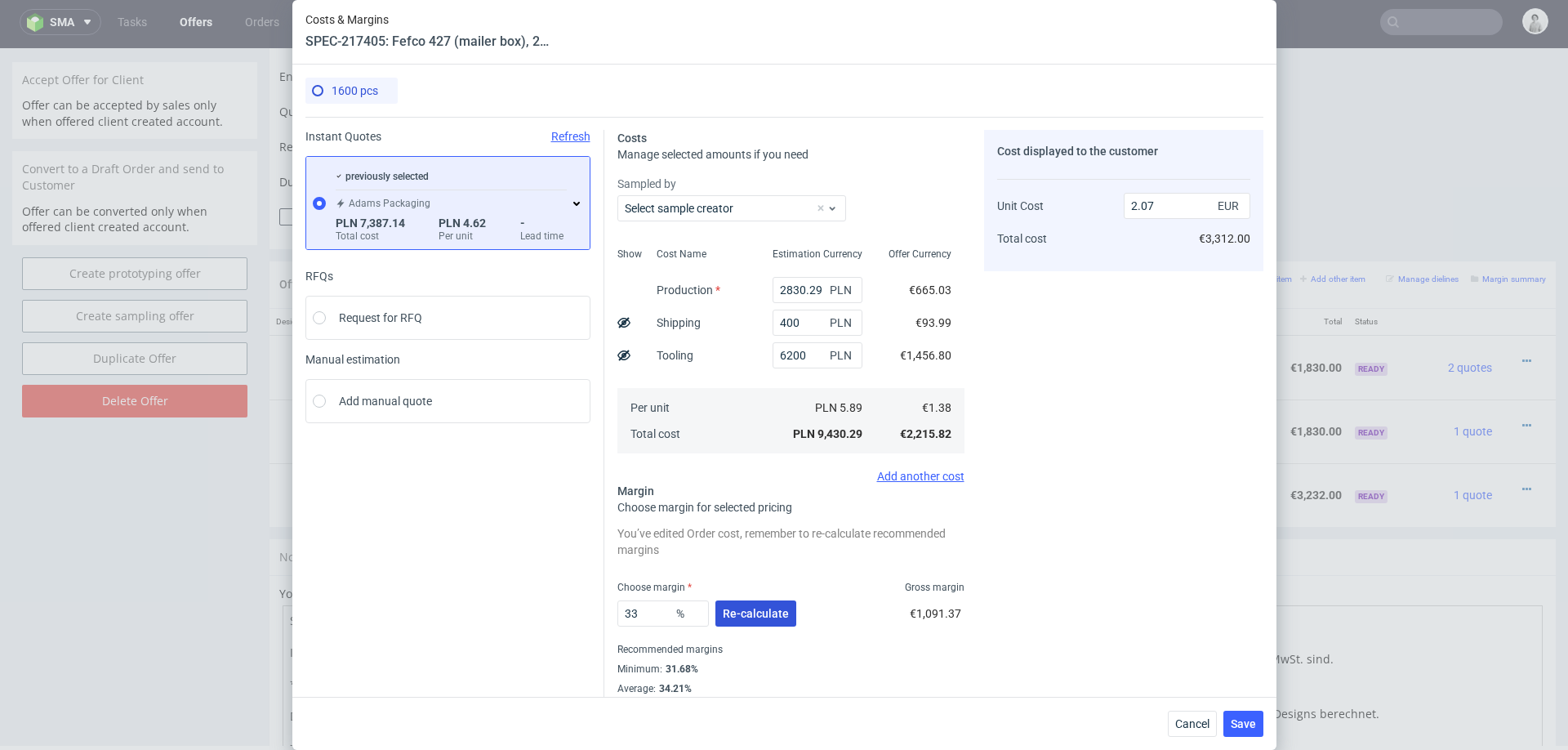
click at [762, 608] on span "Re-calculate" at bounding box center [756, 614] width 67 height 12
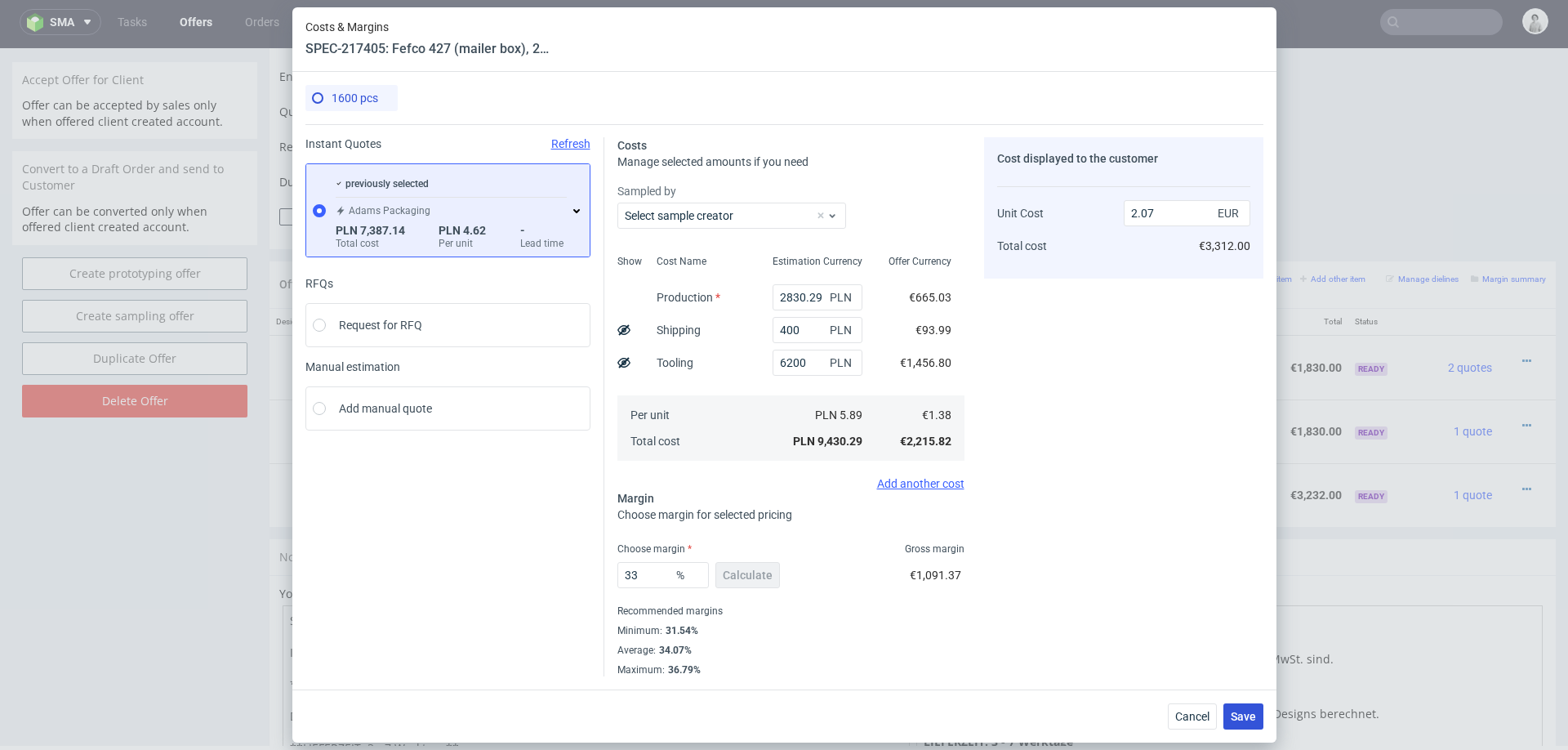
click at [1247, 710] on span "Save" at bounding box center [1242, 716] width 25 height 12
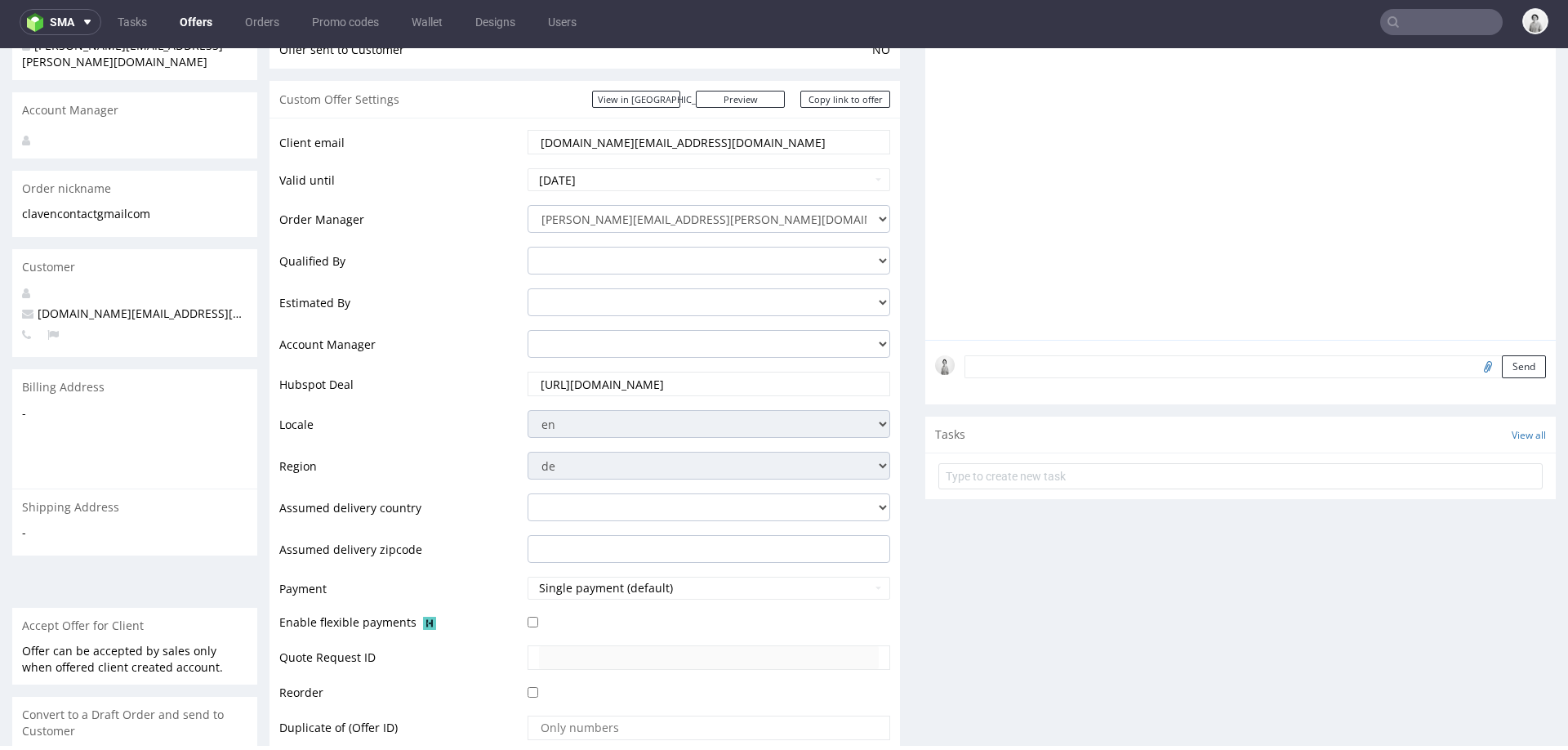
scroll to position [172, 0]
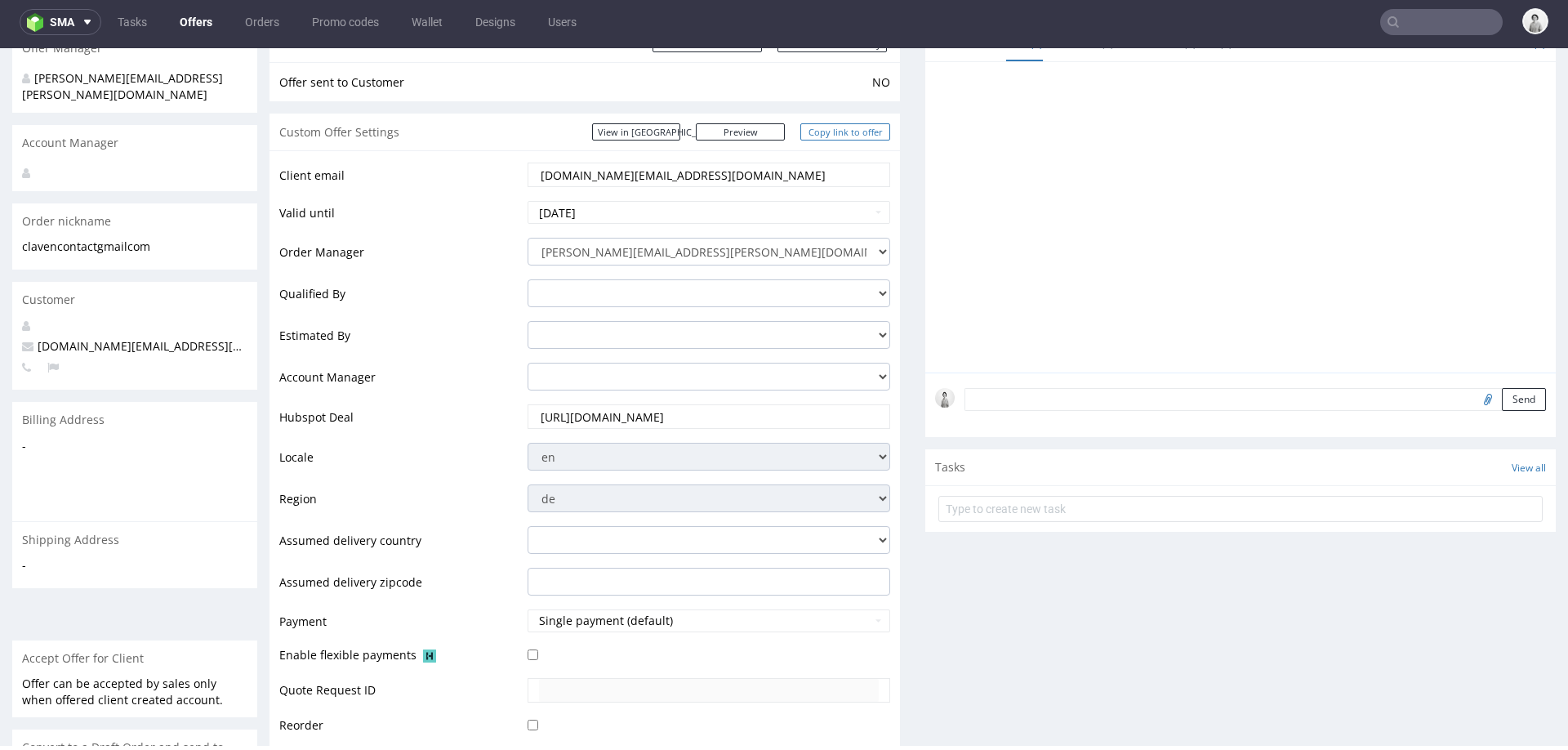
click at [844, 128] on link "Copy link to offer" at bounding box center [845, 131] width 89 height 17
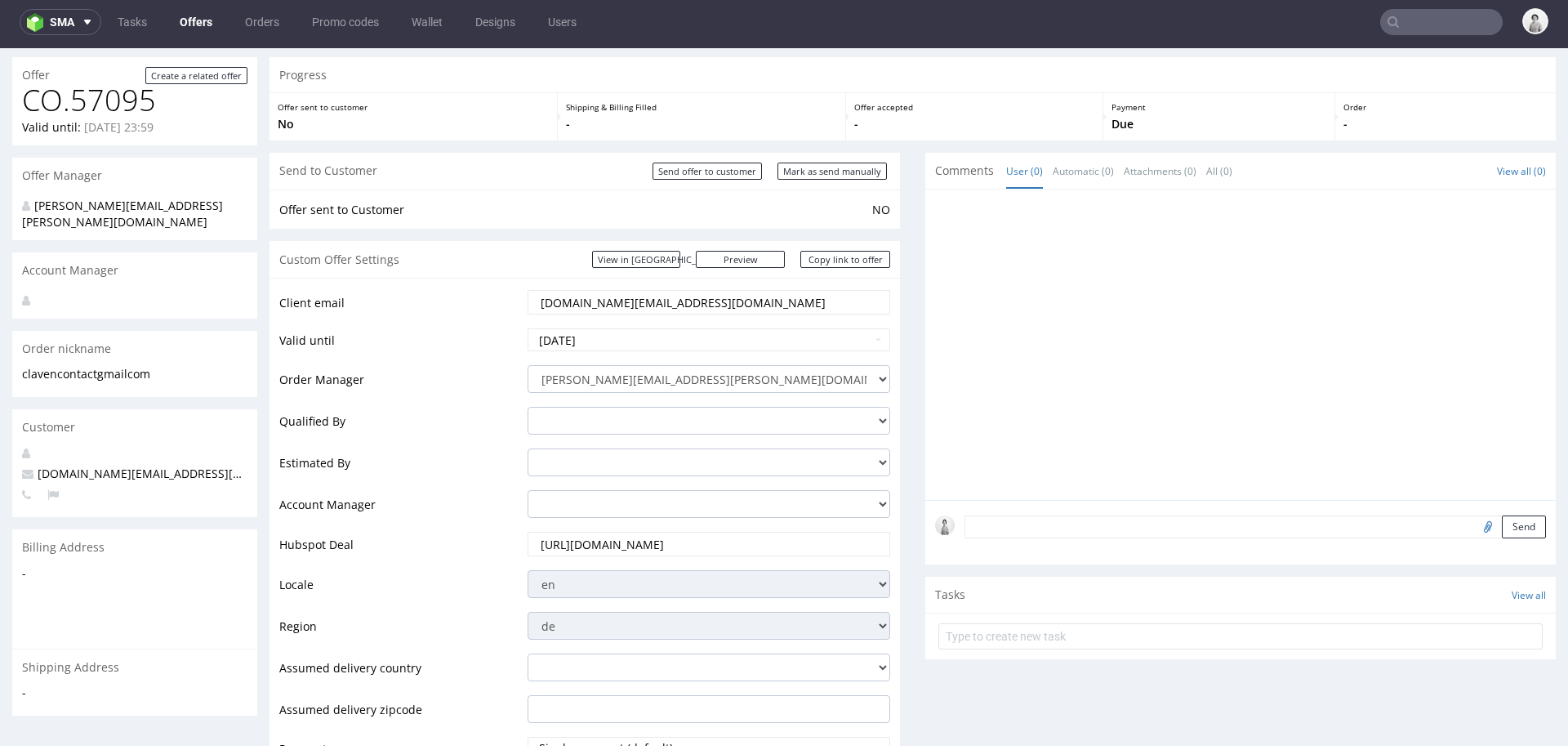
scroll to position [0, 0]
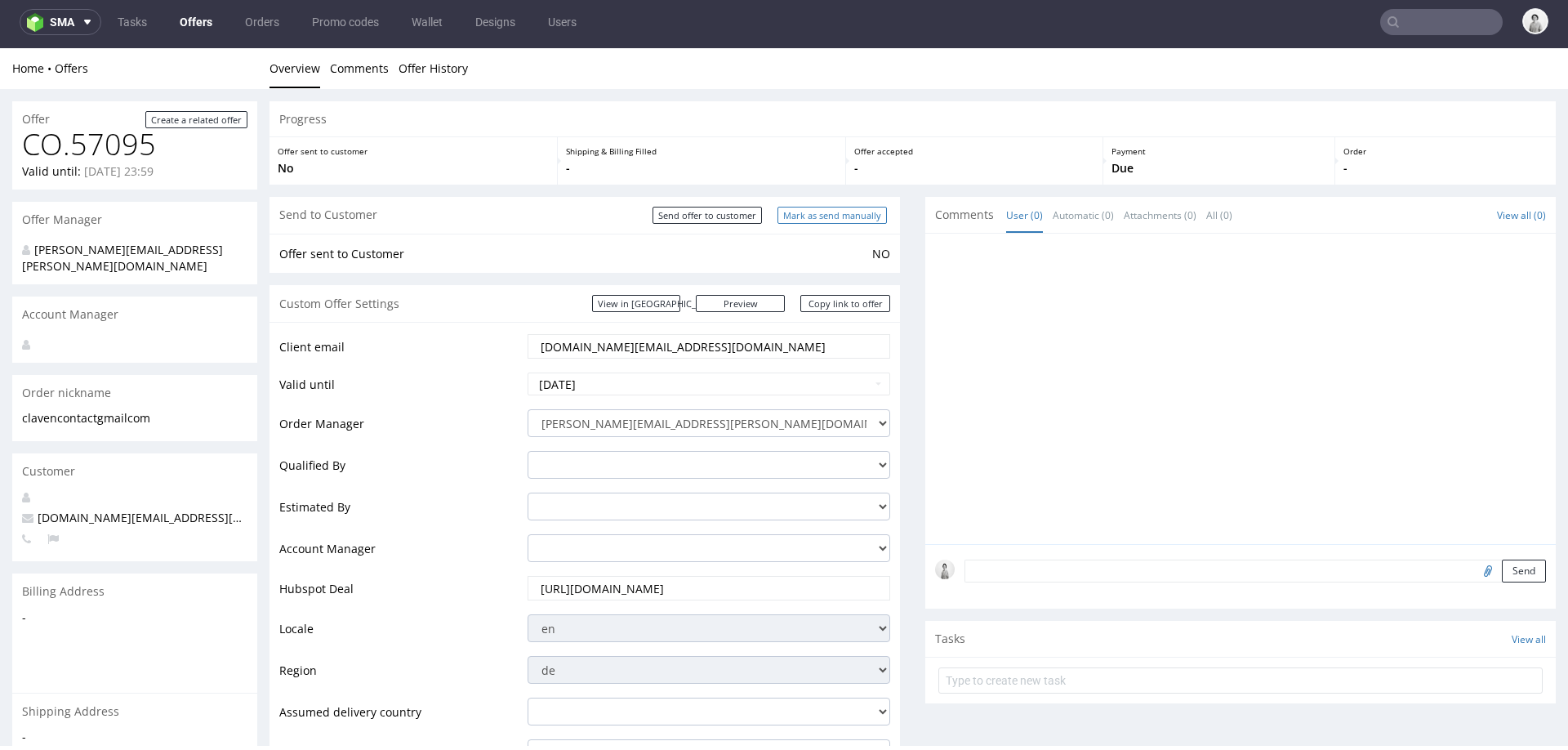
click at [824, 216] on input "Mark as send manually" at bounding box center [832, 215] width 109 height 17
type input "In progress..."
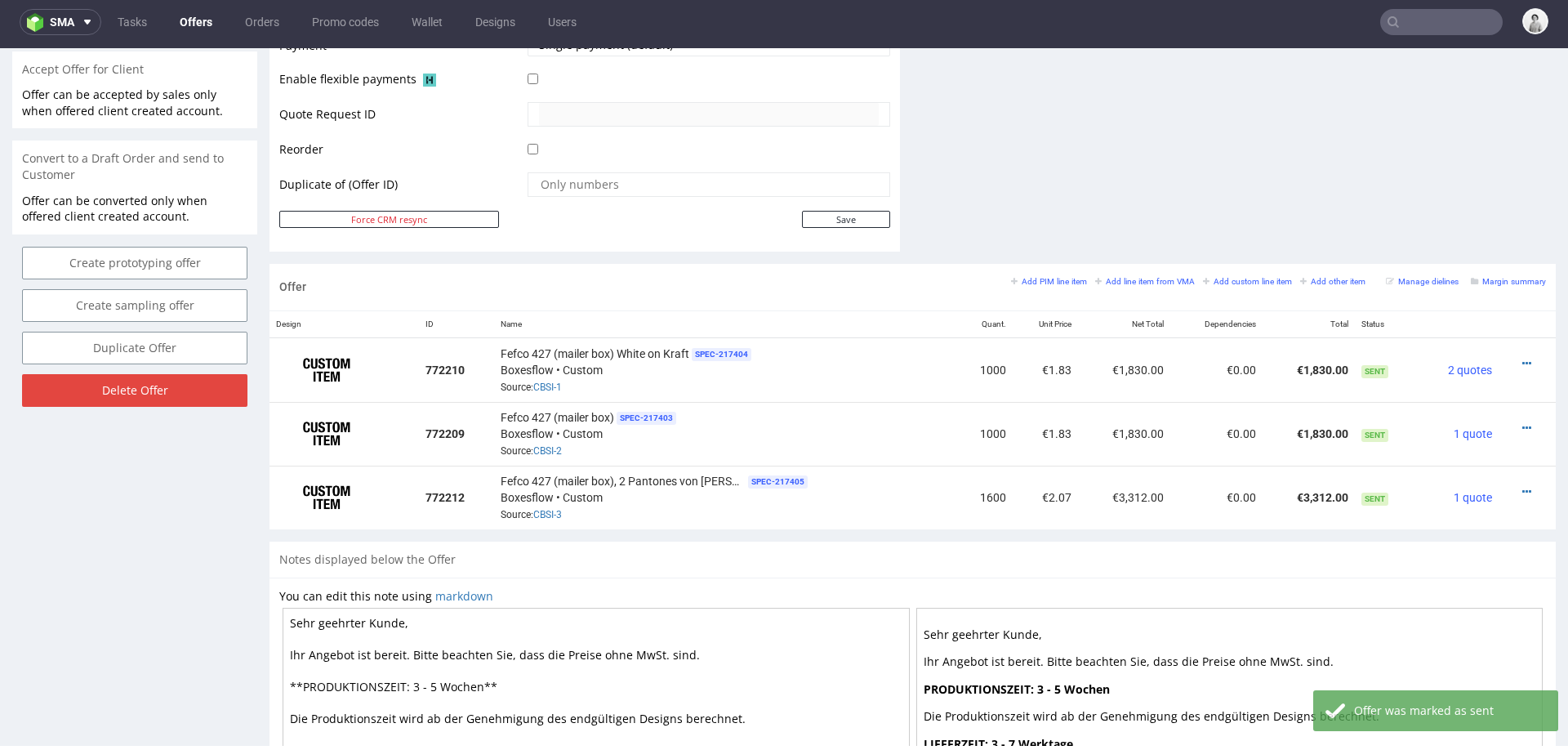
scroll to position [794, 0]
